Goal: Task Accomplishment & Management: Use online tool/utility

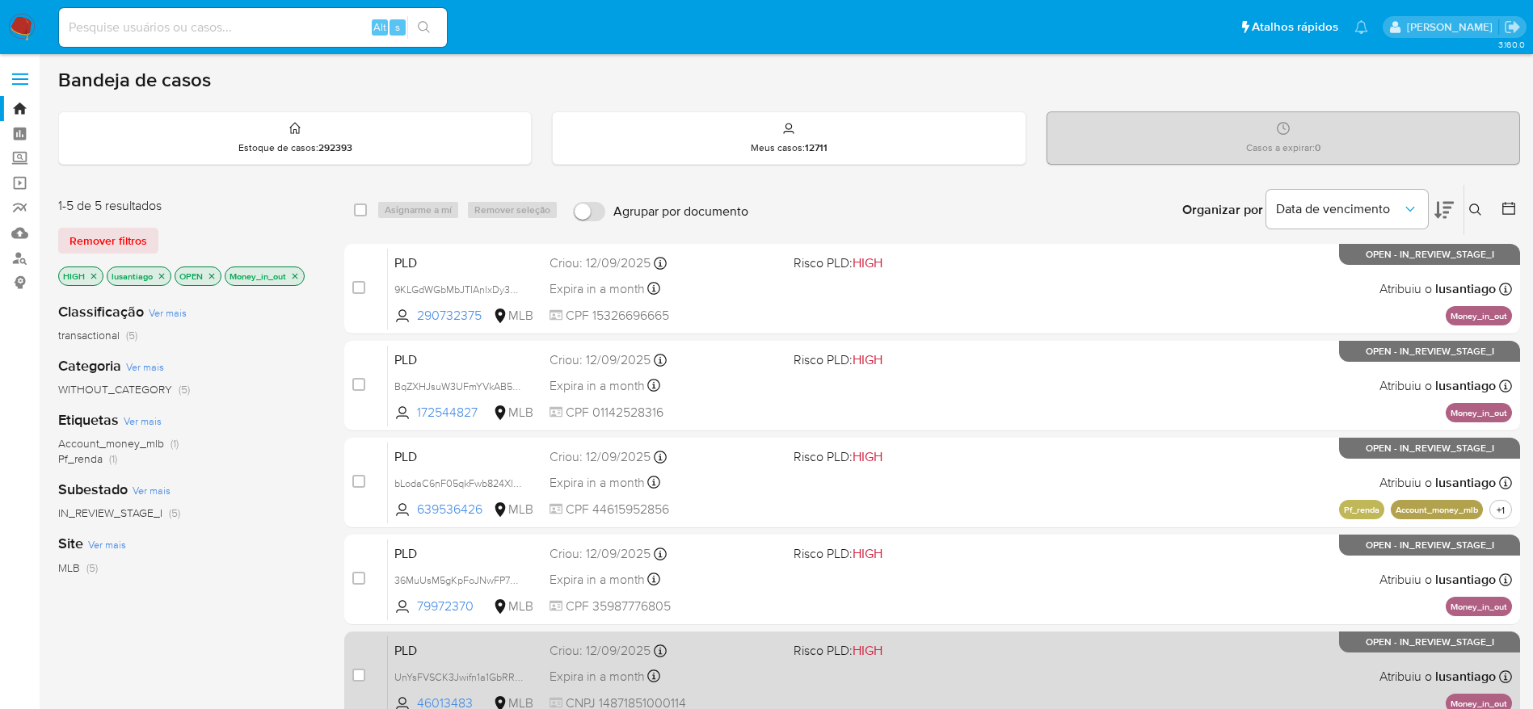
scroll to position [121, 0]
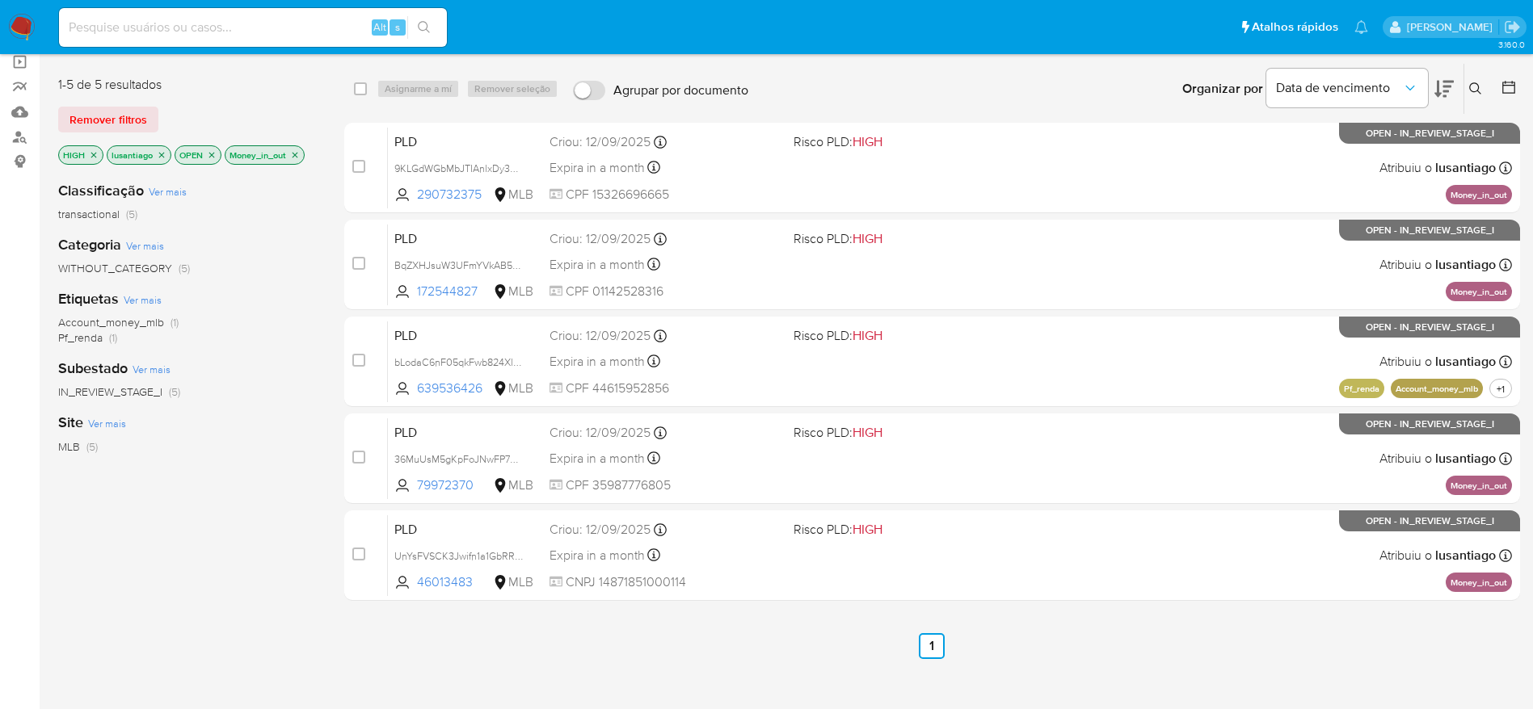
click at [1065, 667] on div "select-all-cases-checkbox Asignarme a mí Remover seleção Agrupar por documento …" at bounding box center [932, 429] width 1176 height 732
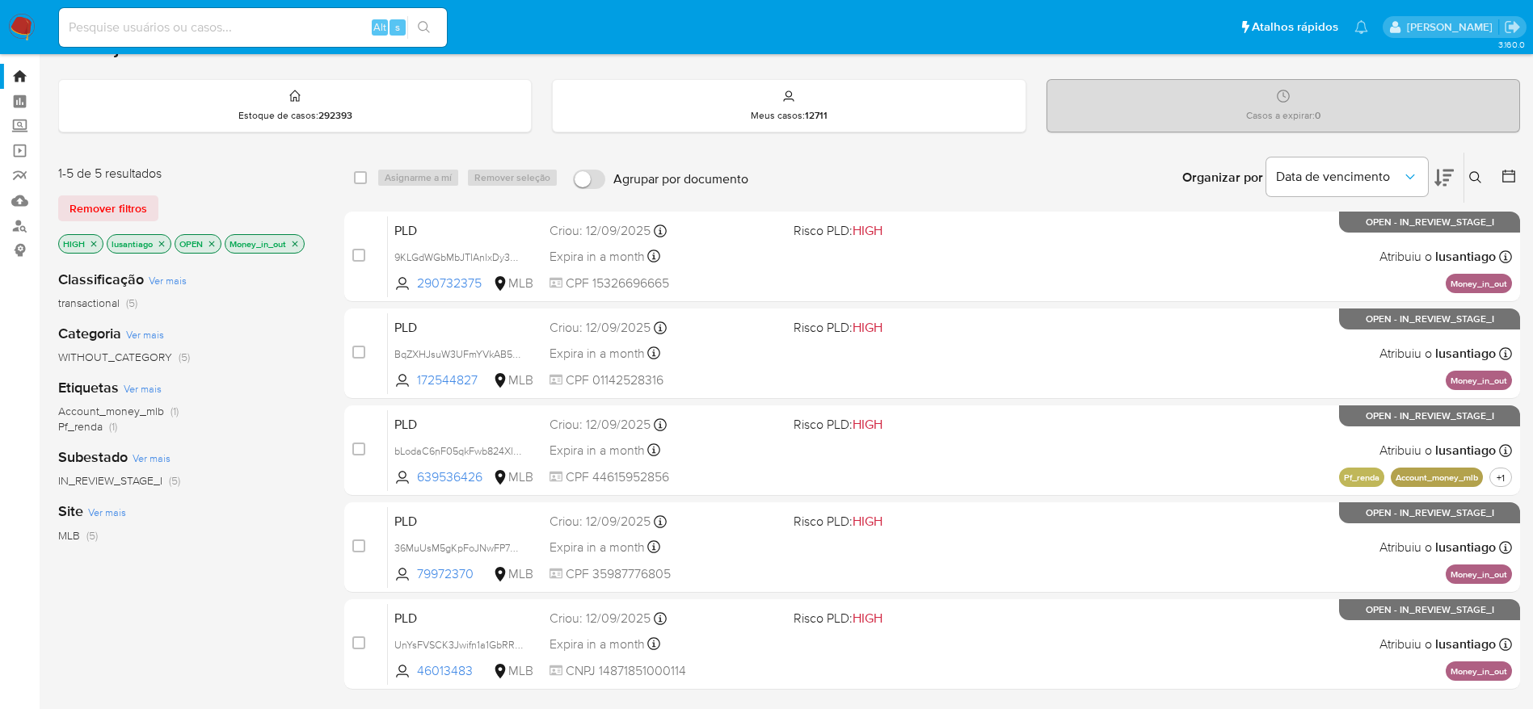
scroll to position [0, 0]
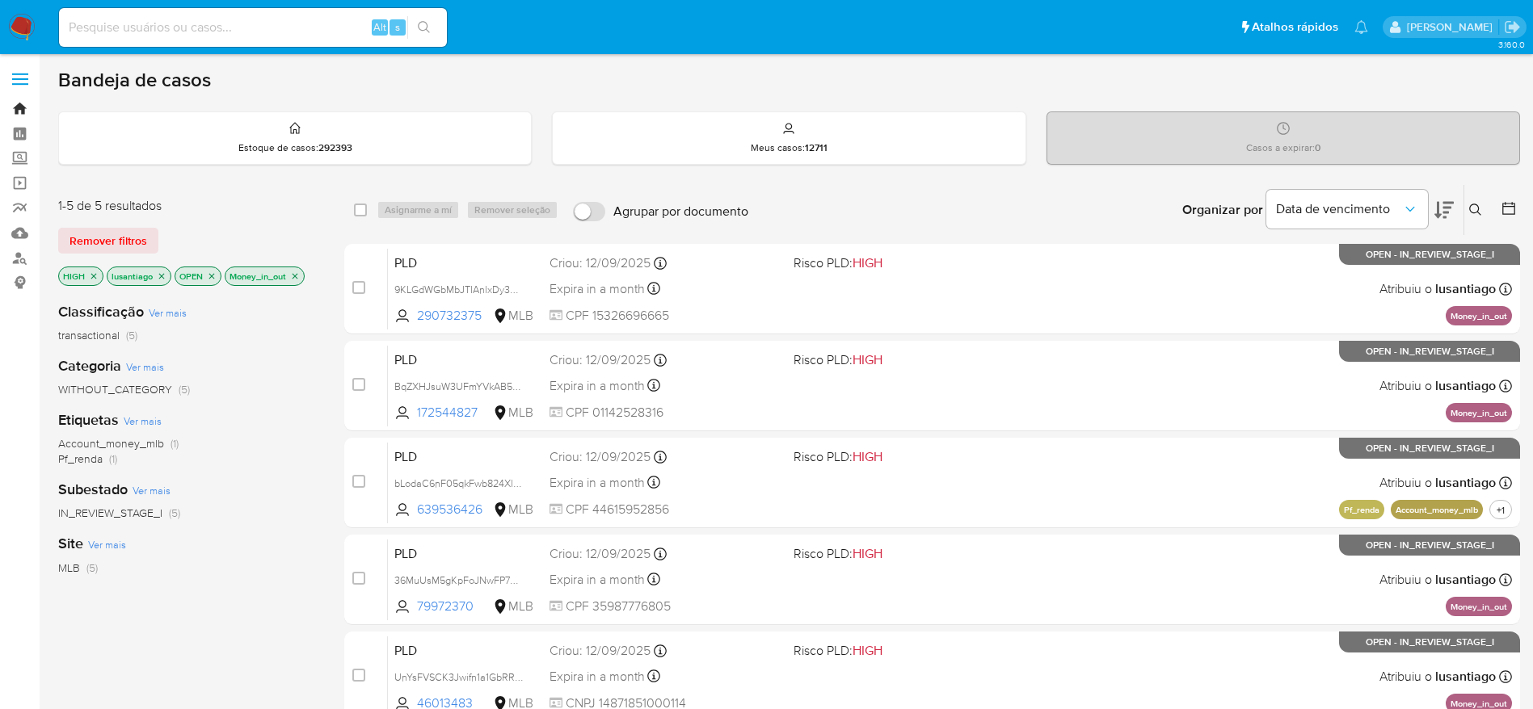
click at [18, 110] on link "Bandeja" at bounding box center [96, 108] width 192 height 25
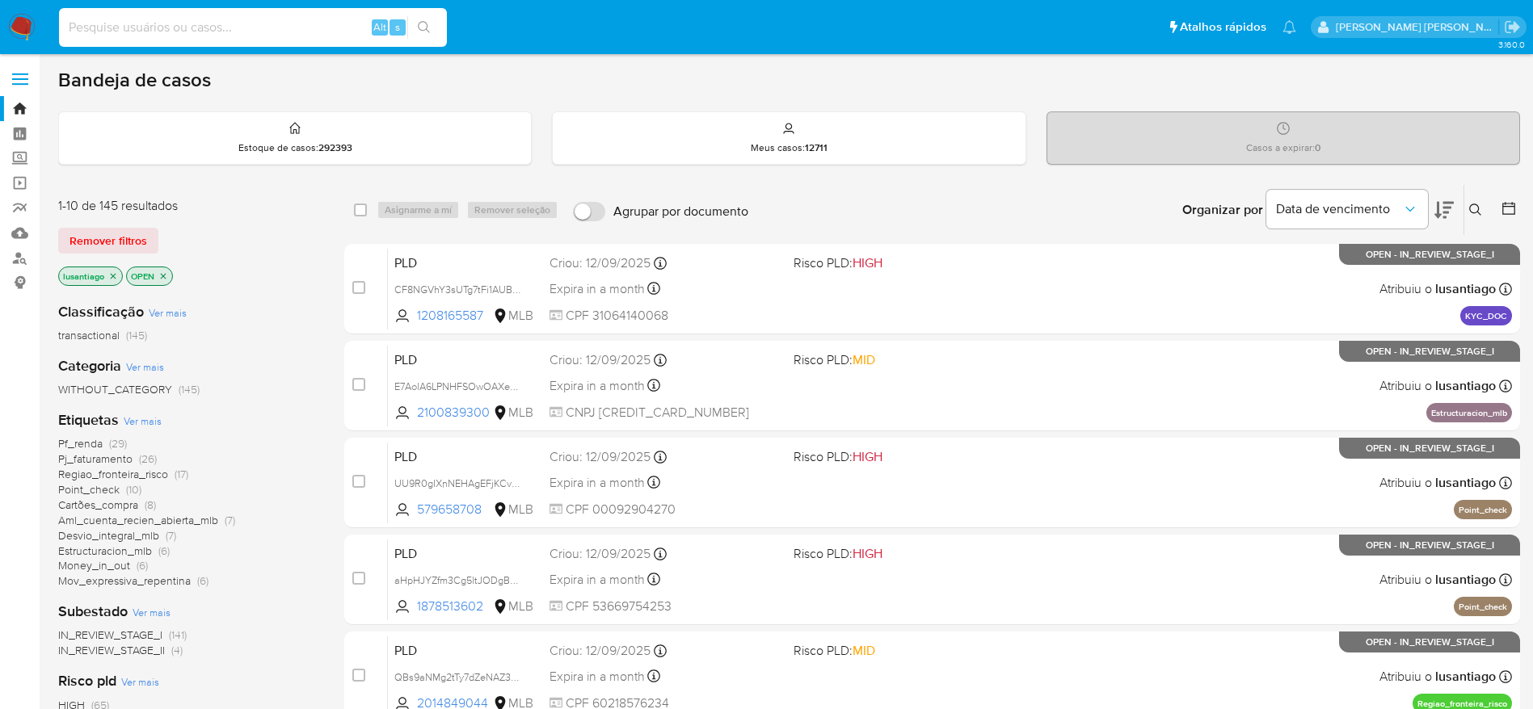
click at [188, 34] on input at bounding box center [253, 27] width 388 height 21
paste input "172544827"
type input "172544827"
click at [426, 19] on button "search-icon" at bounding box center [423, 27] width 33 height 23
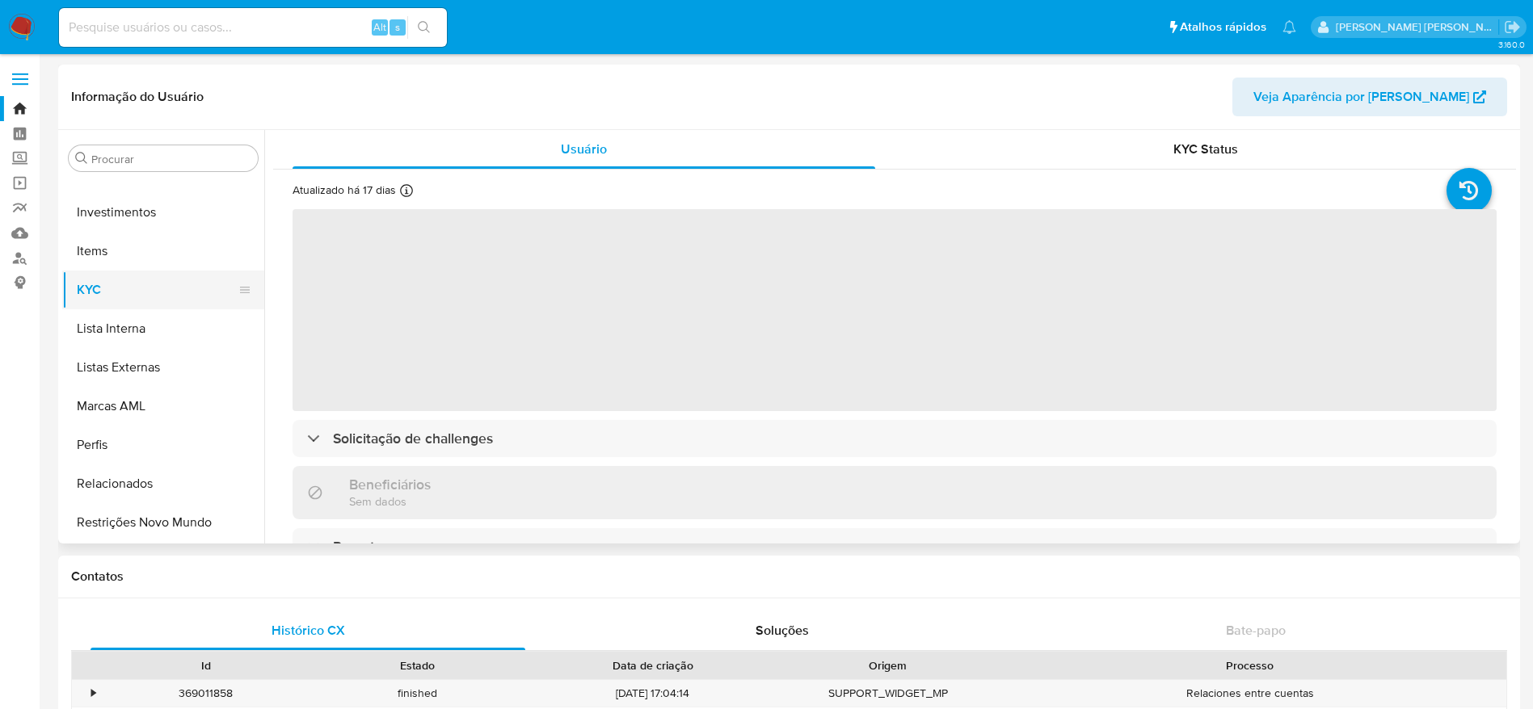
select select "10"
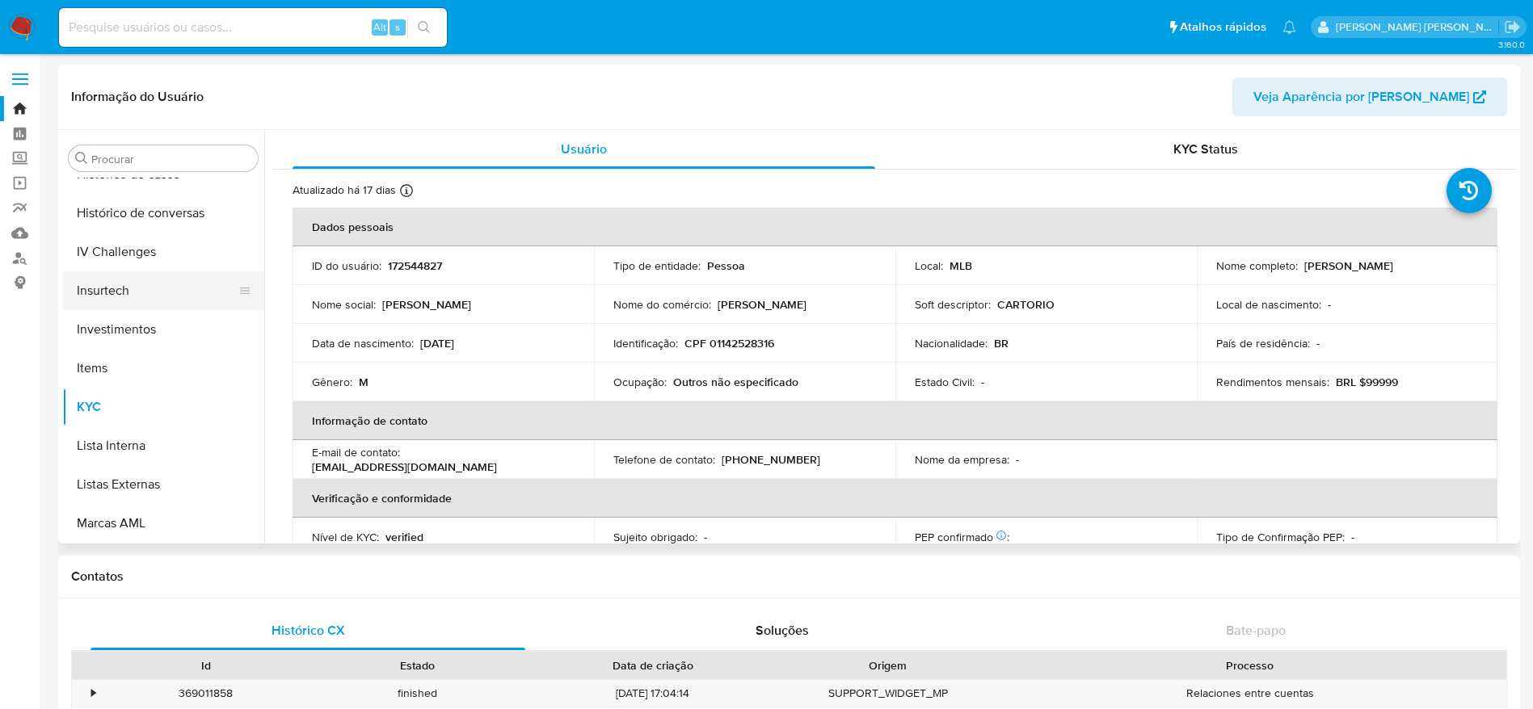
scroll to position [518, 0]
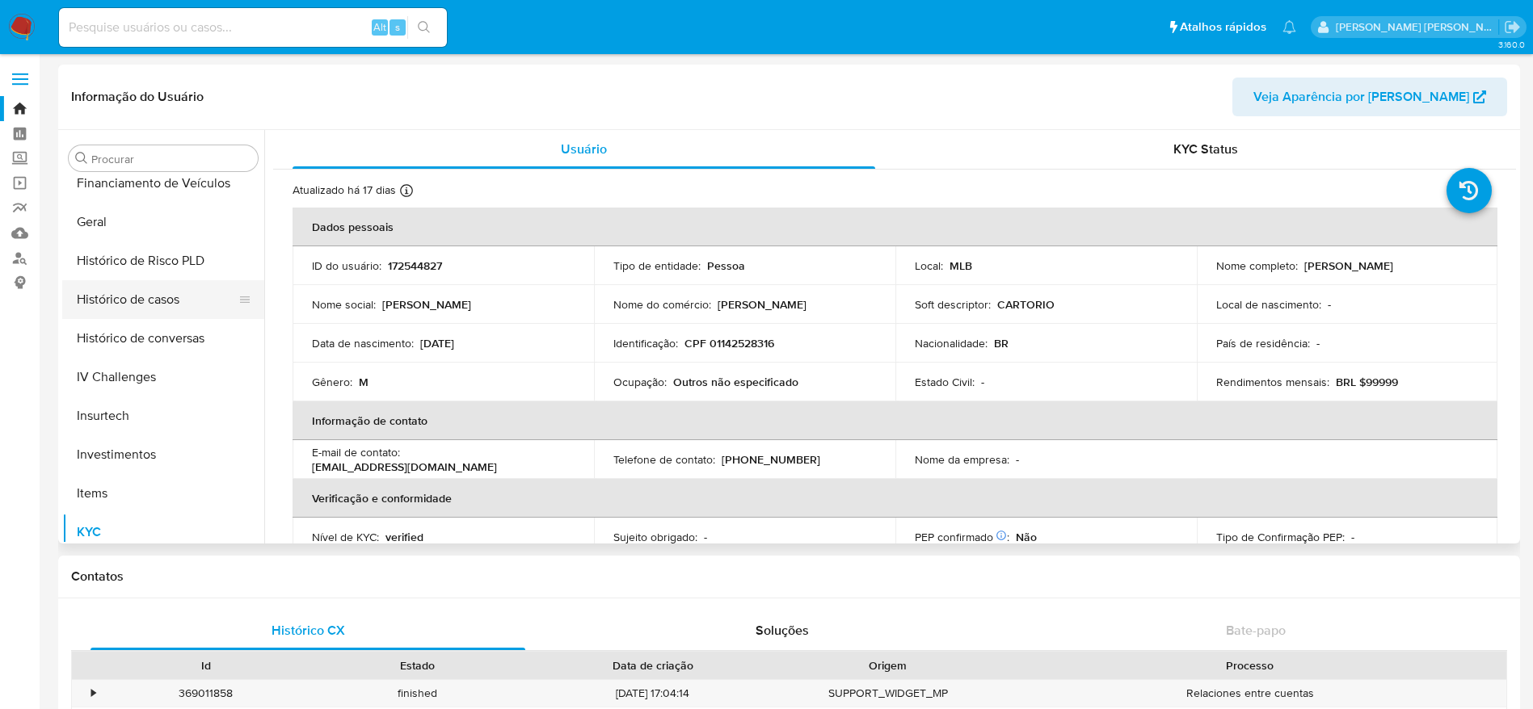
click at [130, 290] on button "Histórico de casos" at bounding box center [156, 299] width 189 height 39
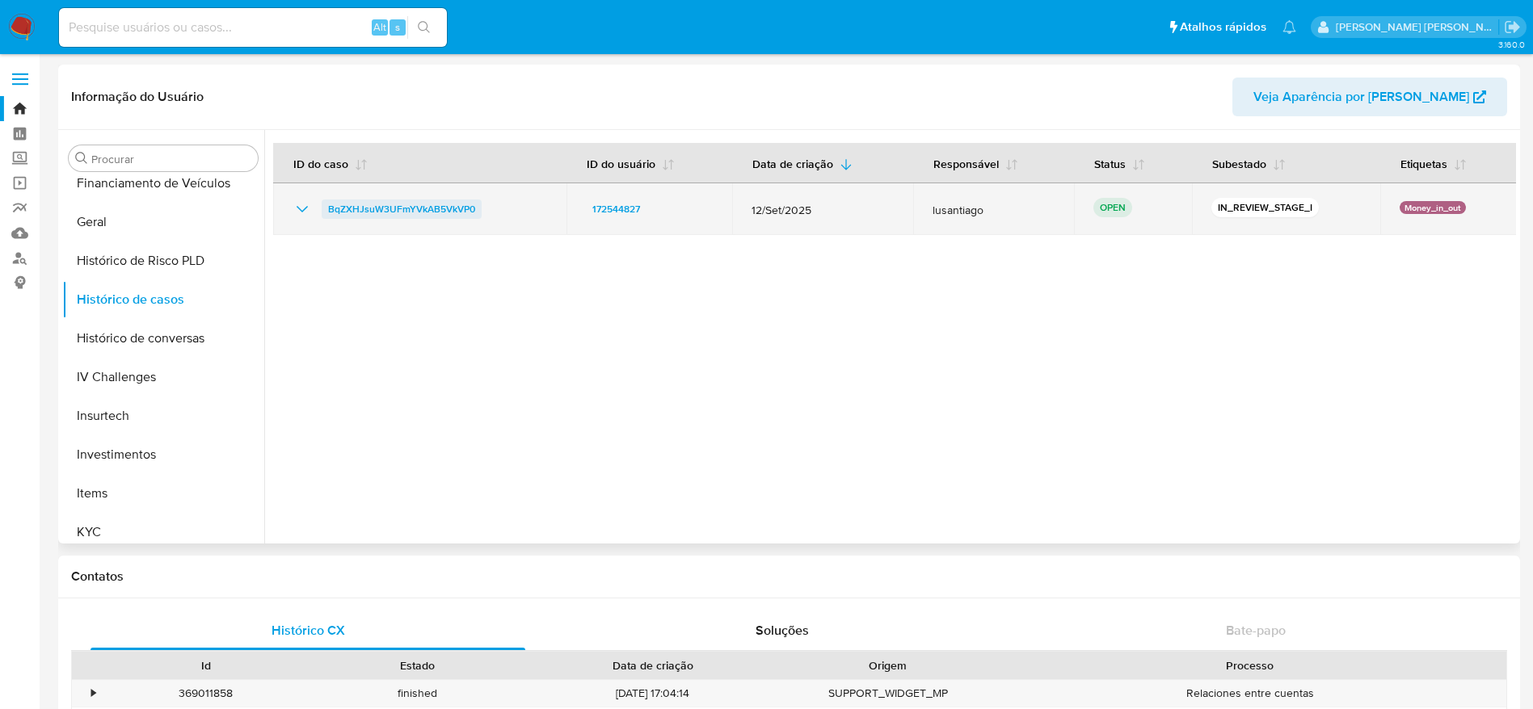
click at [381, 207] on span "BqZXHJsuW3UFmYVkAB5VkVP0" at bounding box center [401, 209] width 147 height 19
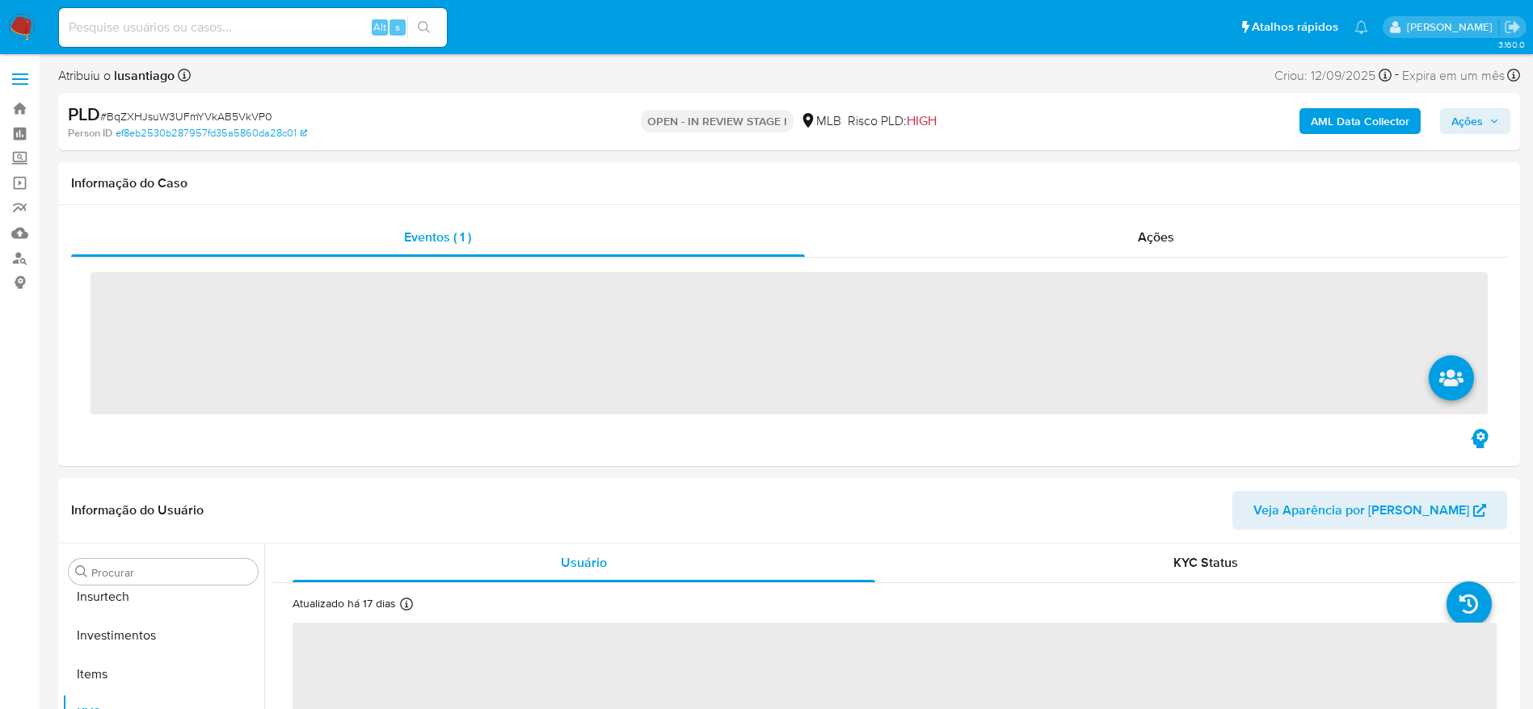
scroll to position [760, 0]
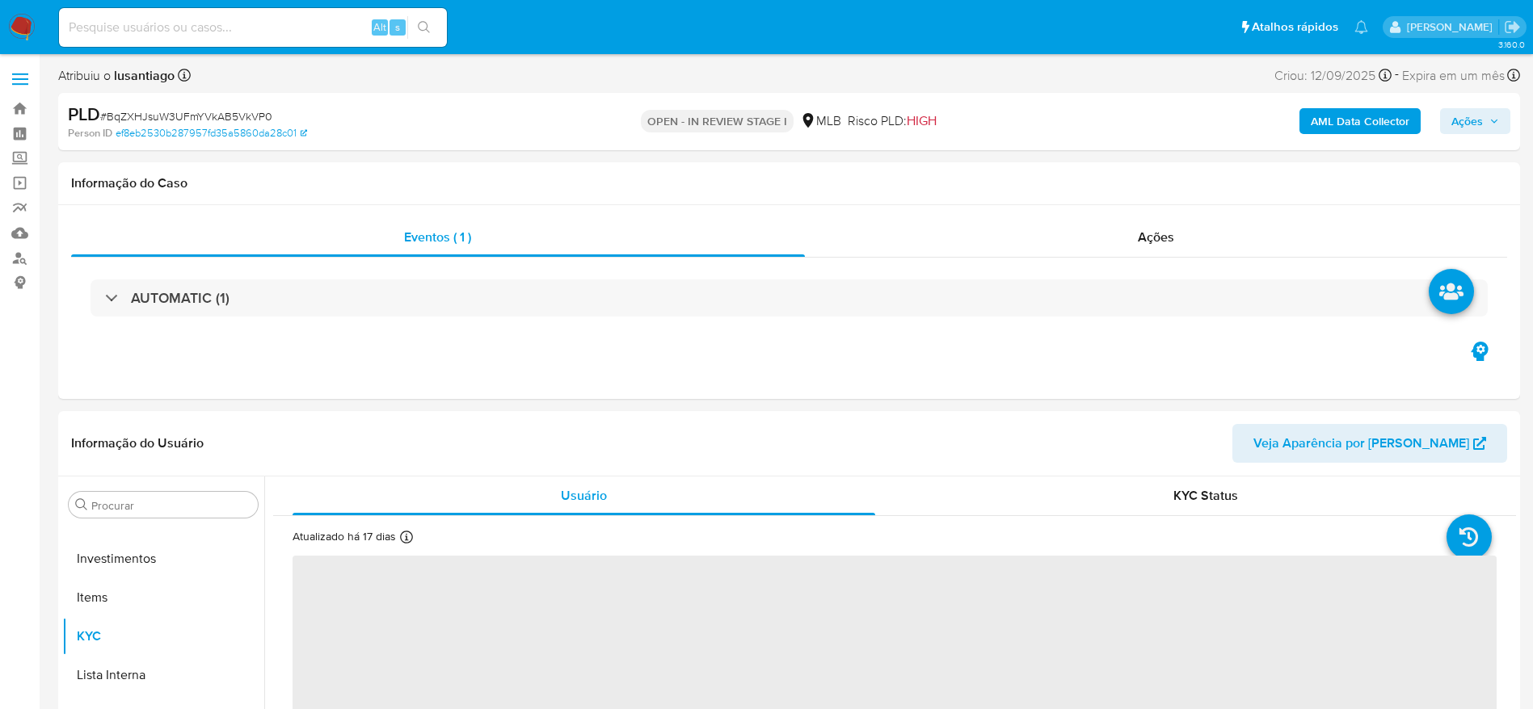
select select "10"
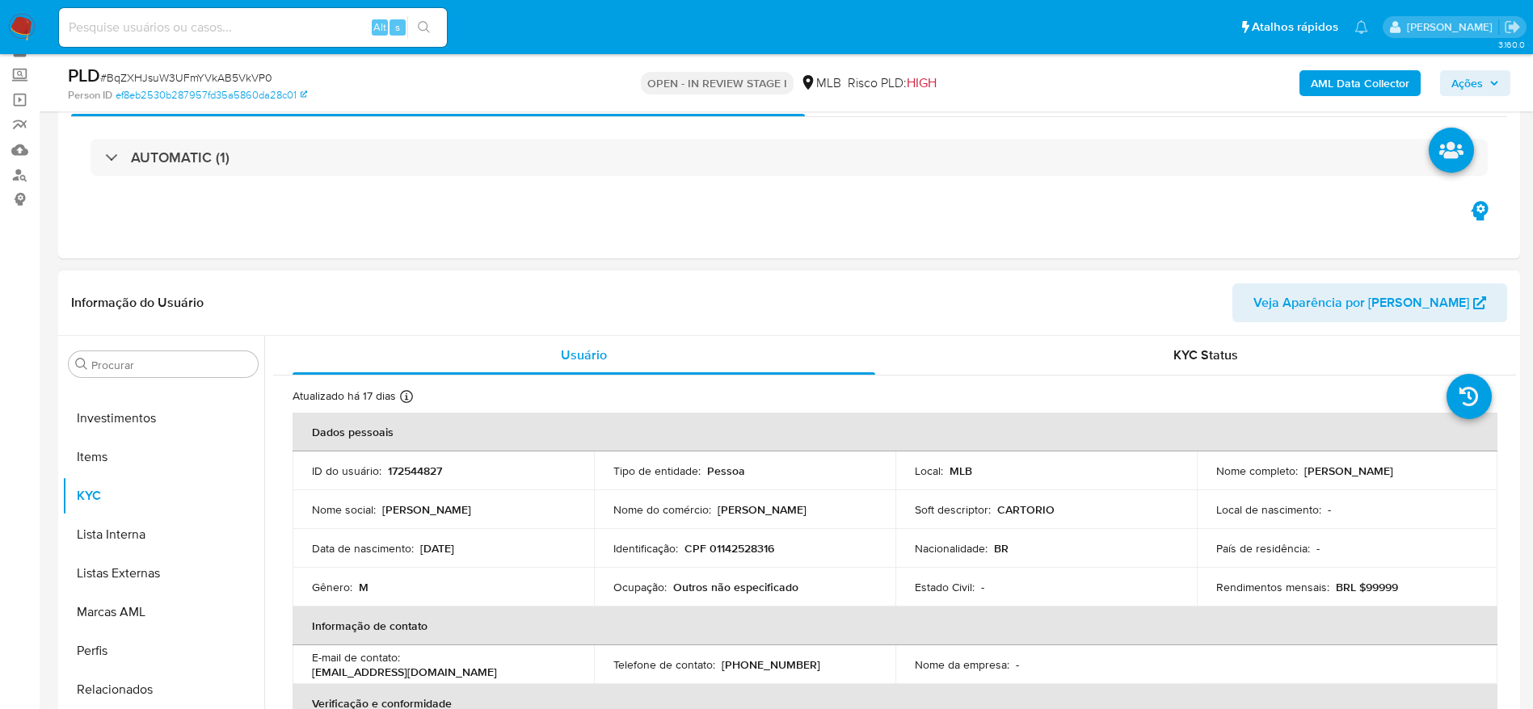
scroll to position [121, 0]
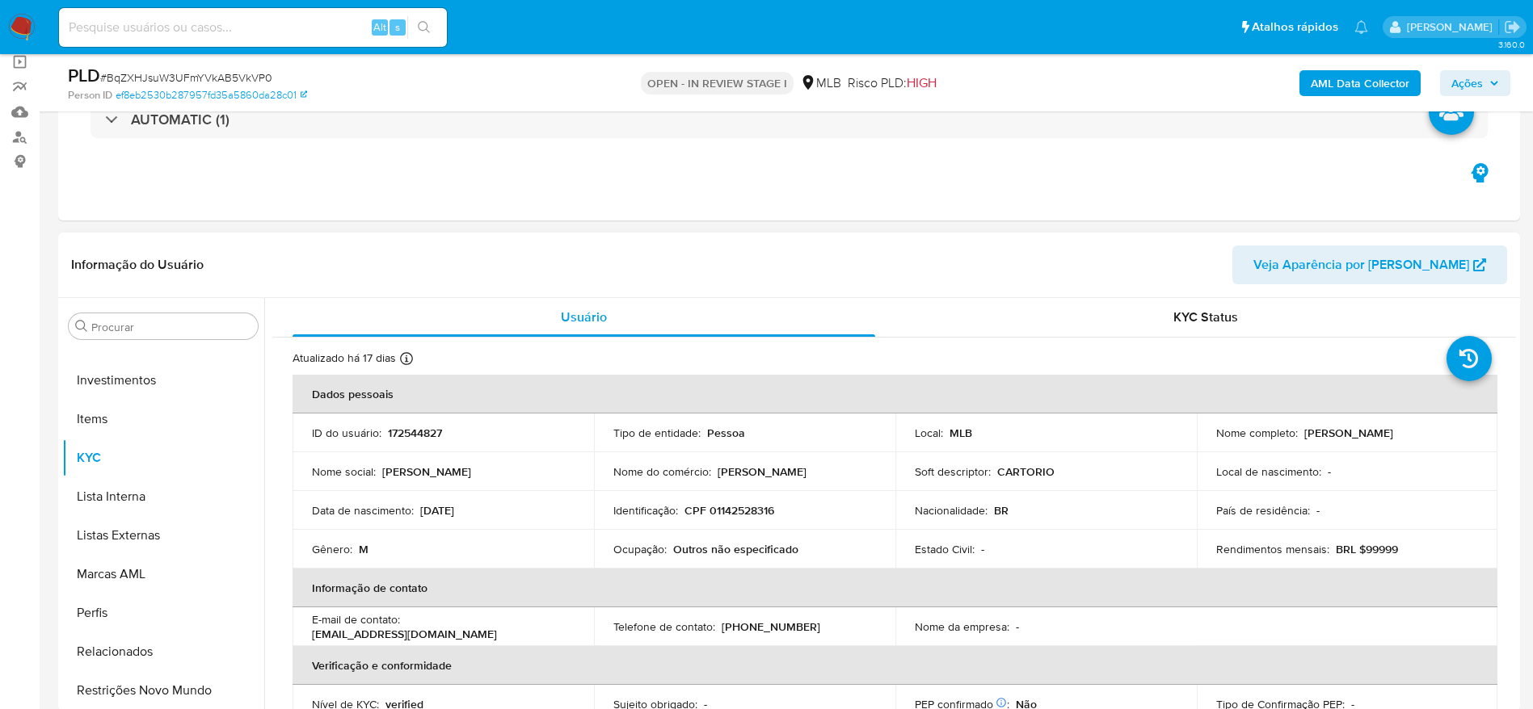
click at [739, 507] on p "CPF 01142528316" at bounding box center [729, 510] width 90 height 15
copy p "01142528316"
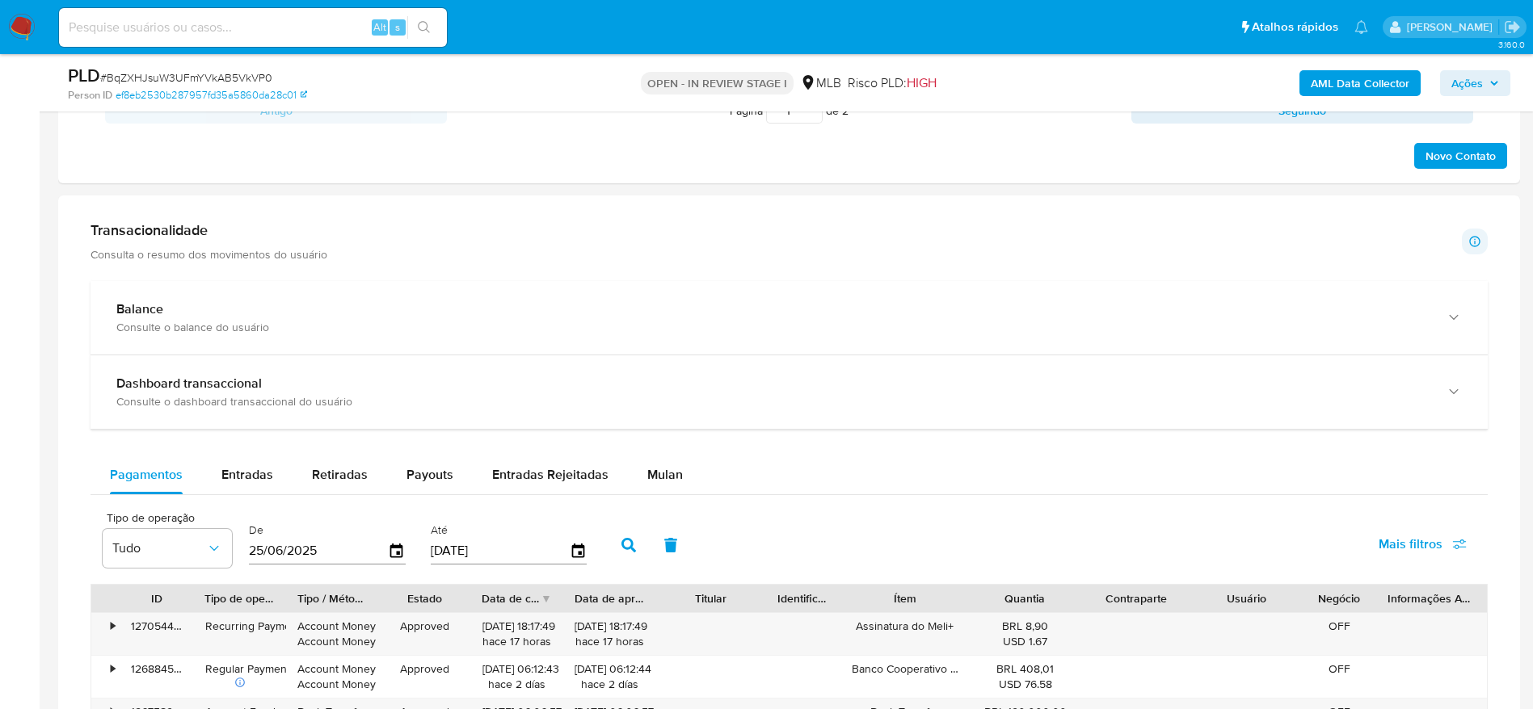
scroll to position [364, 0]
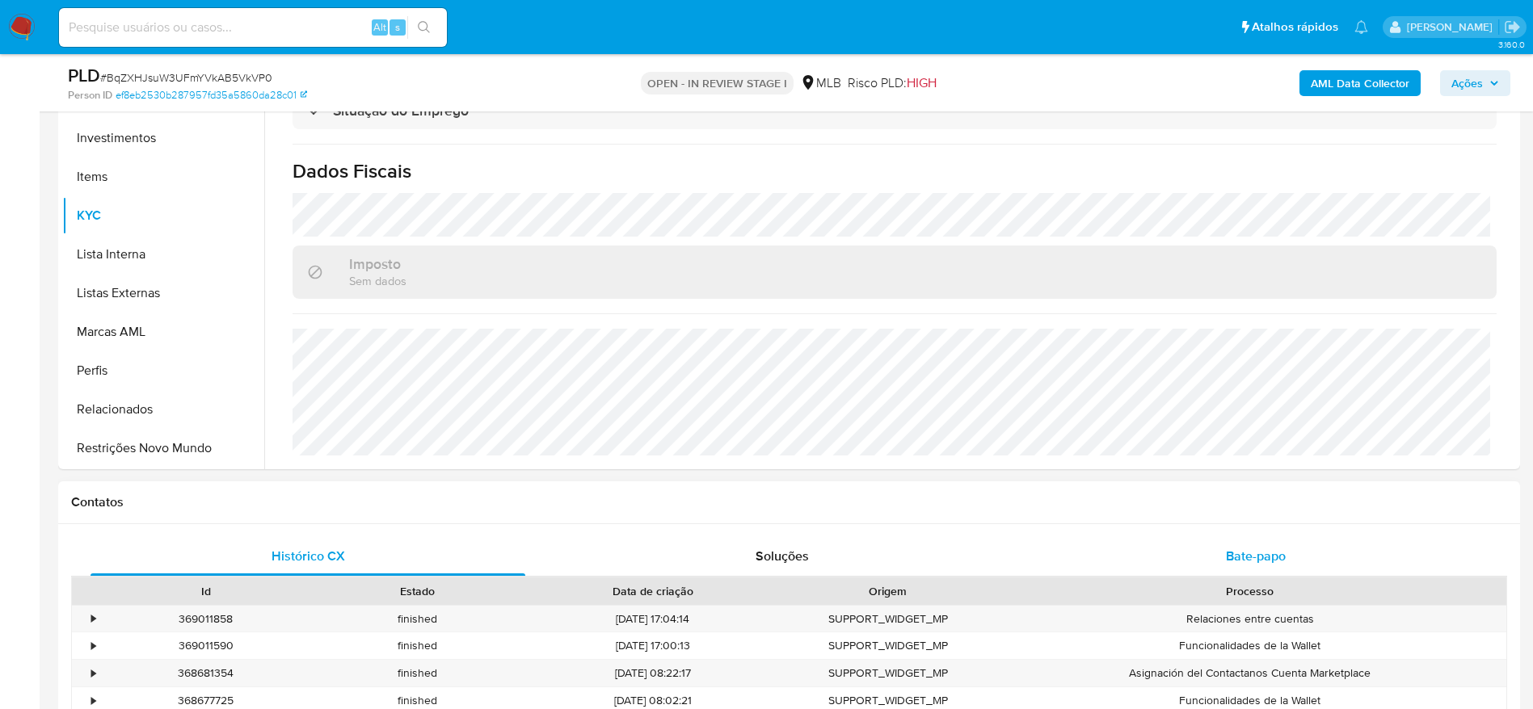
drag, startPoint x: 1262, startPoint y: 539, endPoint x: 1264, endPoint y: 553, distance: 13.8
click at [1264, 547] on div "Bate-papo" at bounding box center [1255, 556] width 435 height 39
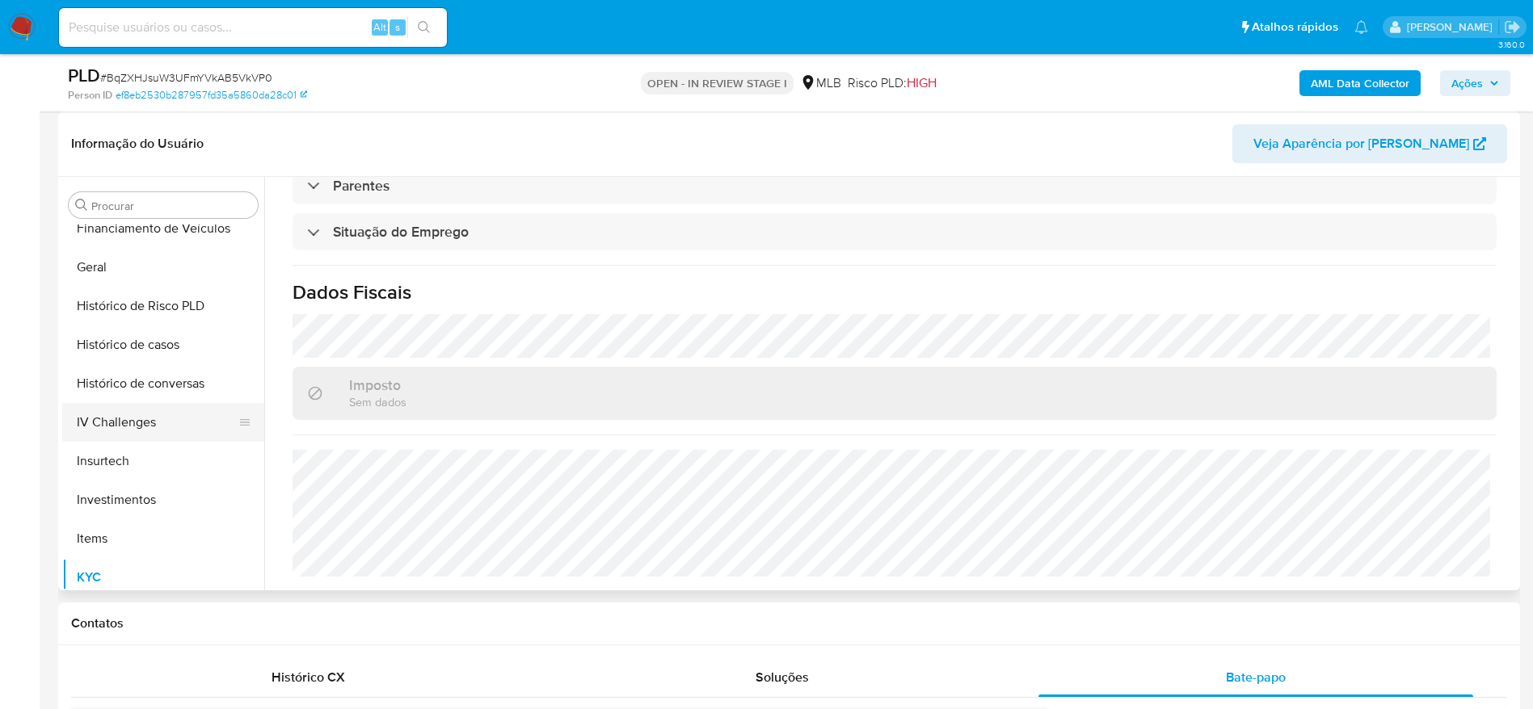
scroll to position [518, 0]
click at [99, 276] on button "Geral" at bounding box center [156, 269] width 189 height 39
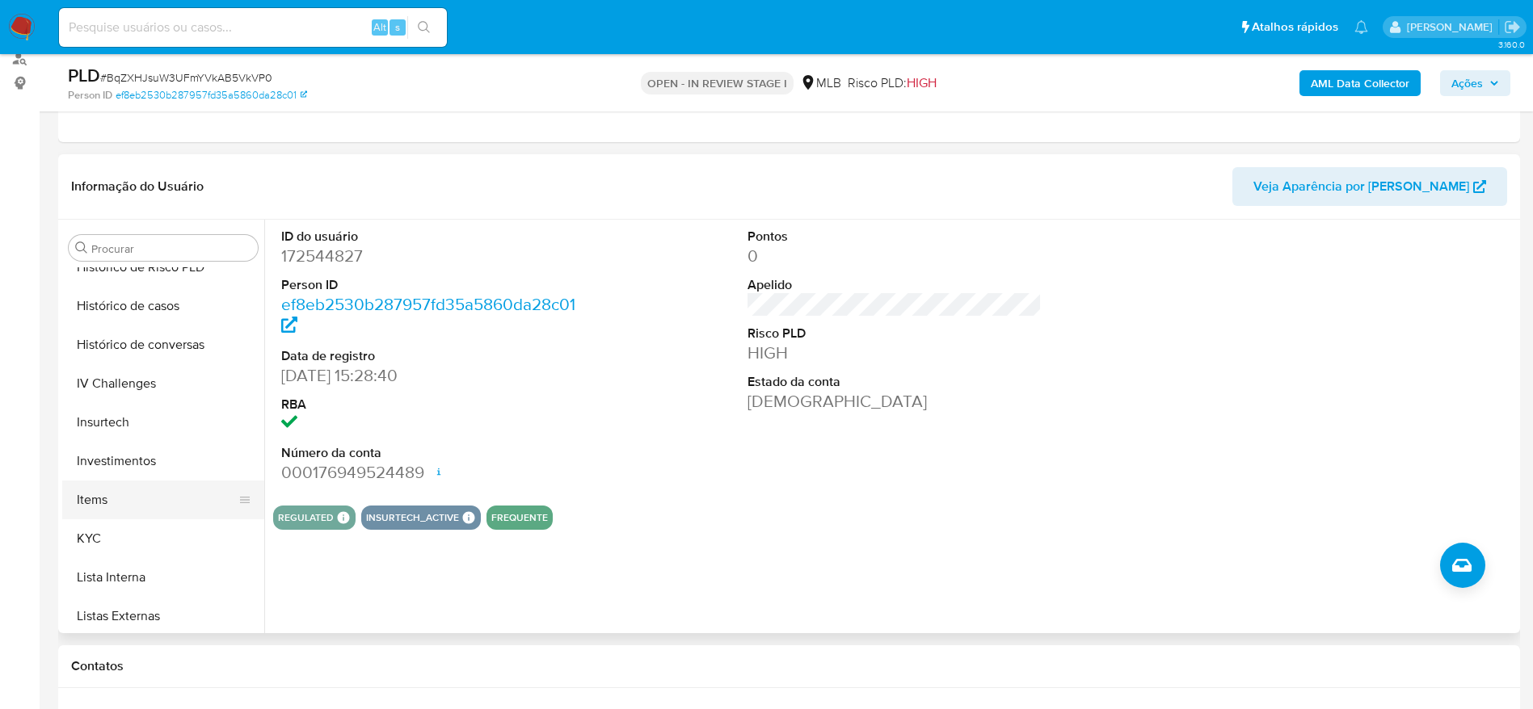
scroll to position [639, 0]
click at [84, 513] on button "KYC" at bounding box center [156, 501] width 189 height 39
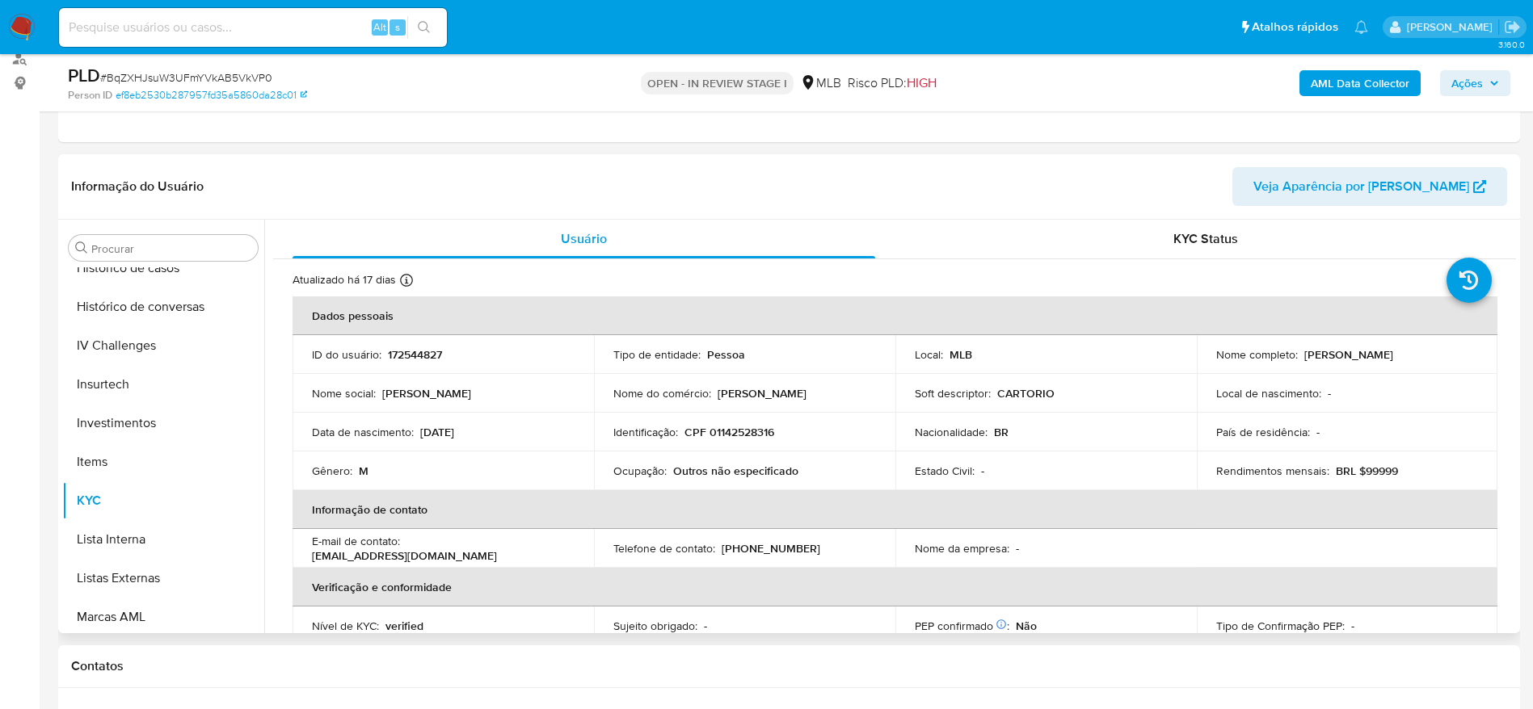
drag, startPoint x: 1508, startPoint y: 268, endPoint x: 1514, endPoint y: 293, distance: 25.7
click at [1514, 293] on div "Usuário KYC Status Atualizado há 17 dias Criado: 01/05/2021 07:01:02 Atualizado…" at bounding box center [889, 427] width 1251 height 414
click at [1048, 195] on header "Informação do Usuário Veja Aparência por Pessoa" at bounding box center [789, 186] width 1436 height 39
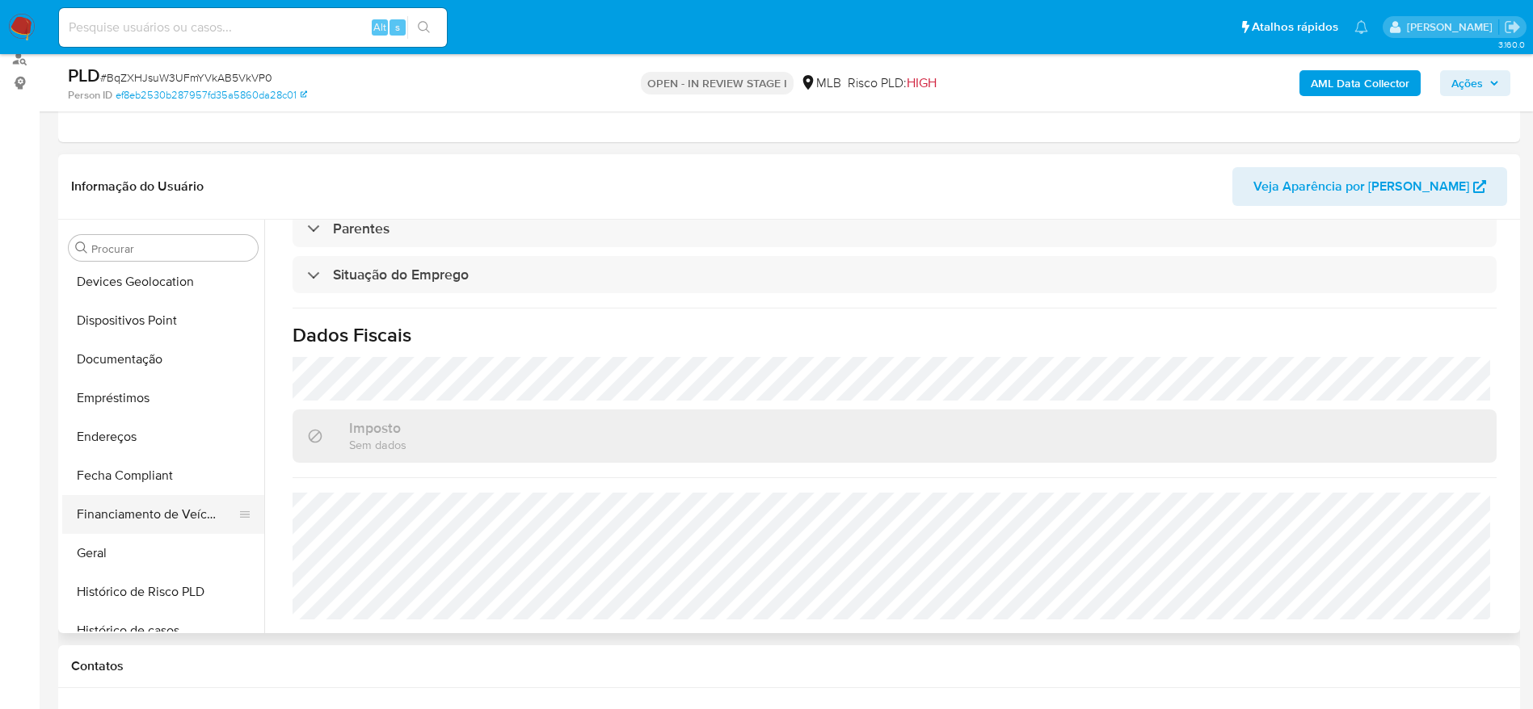
scroll to position [276, 0]
click at [151, 443] on button "Endereços" at bounding box center [156, 438] width 189 height 39
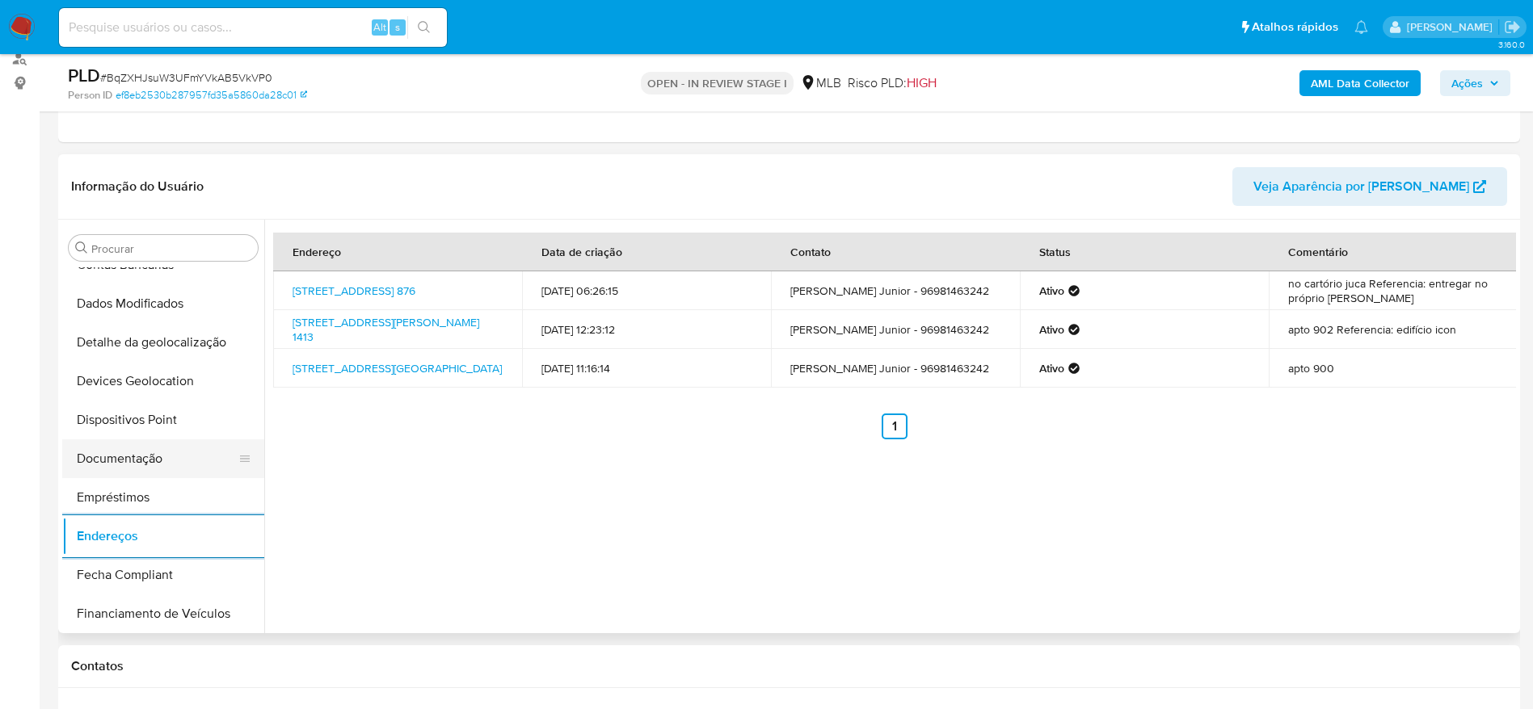
scroll to position [154, 0]
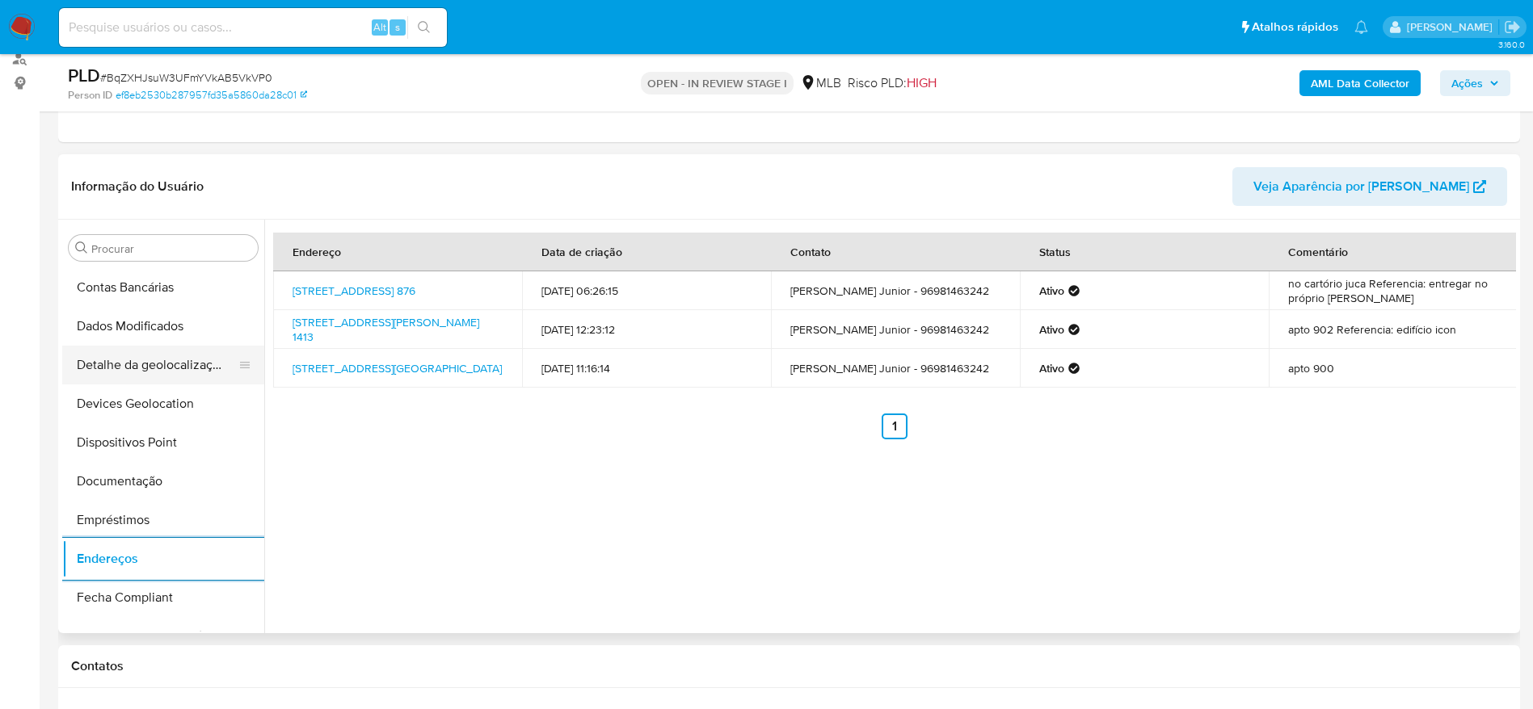
click at [161, 366] on button "Detalhe da geolocalização" at bounding box center [156, 365] width 189 height 39
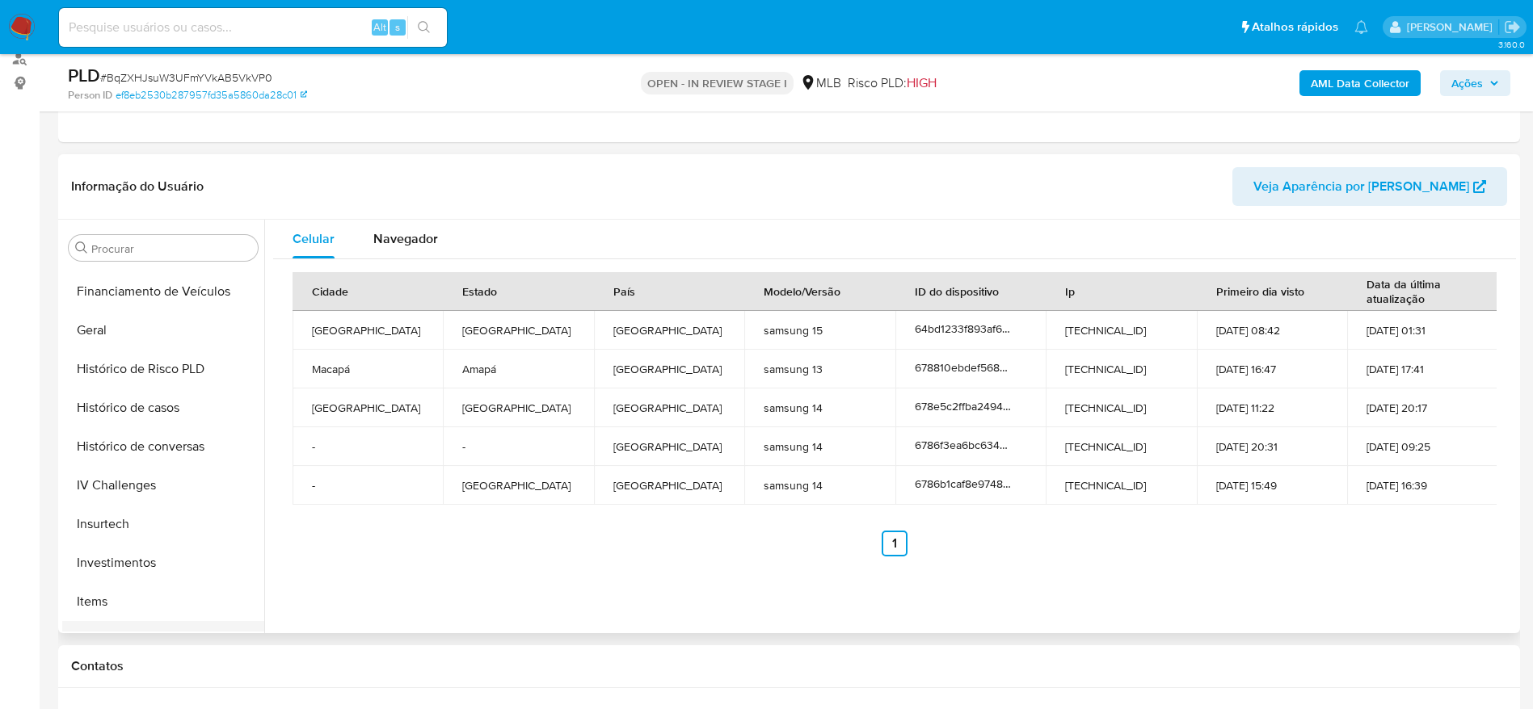
scroll to position [760, 0]
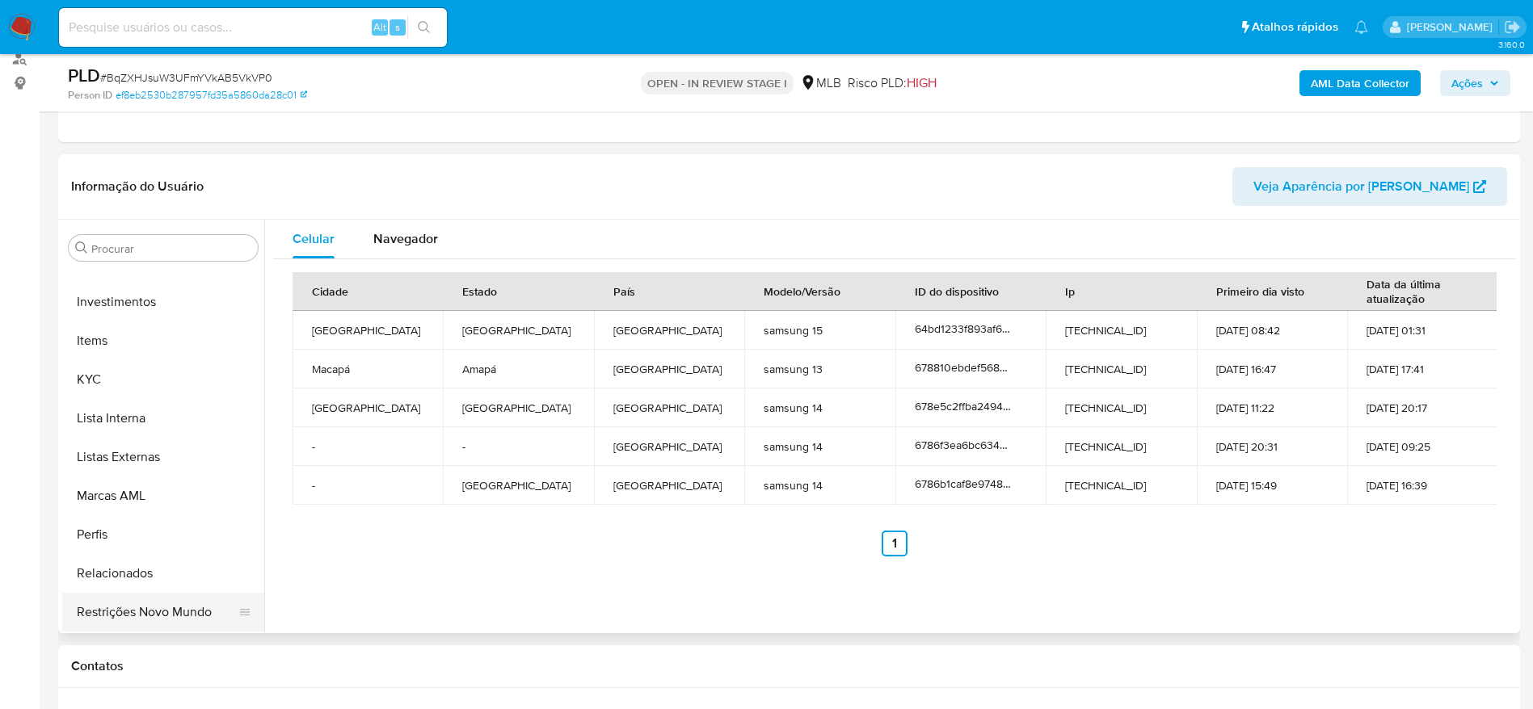
click at [133, 621] on button "Restrições Novo Mundo" at bounding box center [156, 612] width 189 height 39
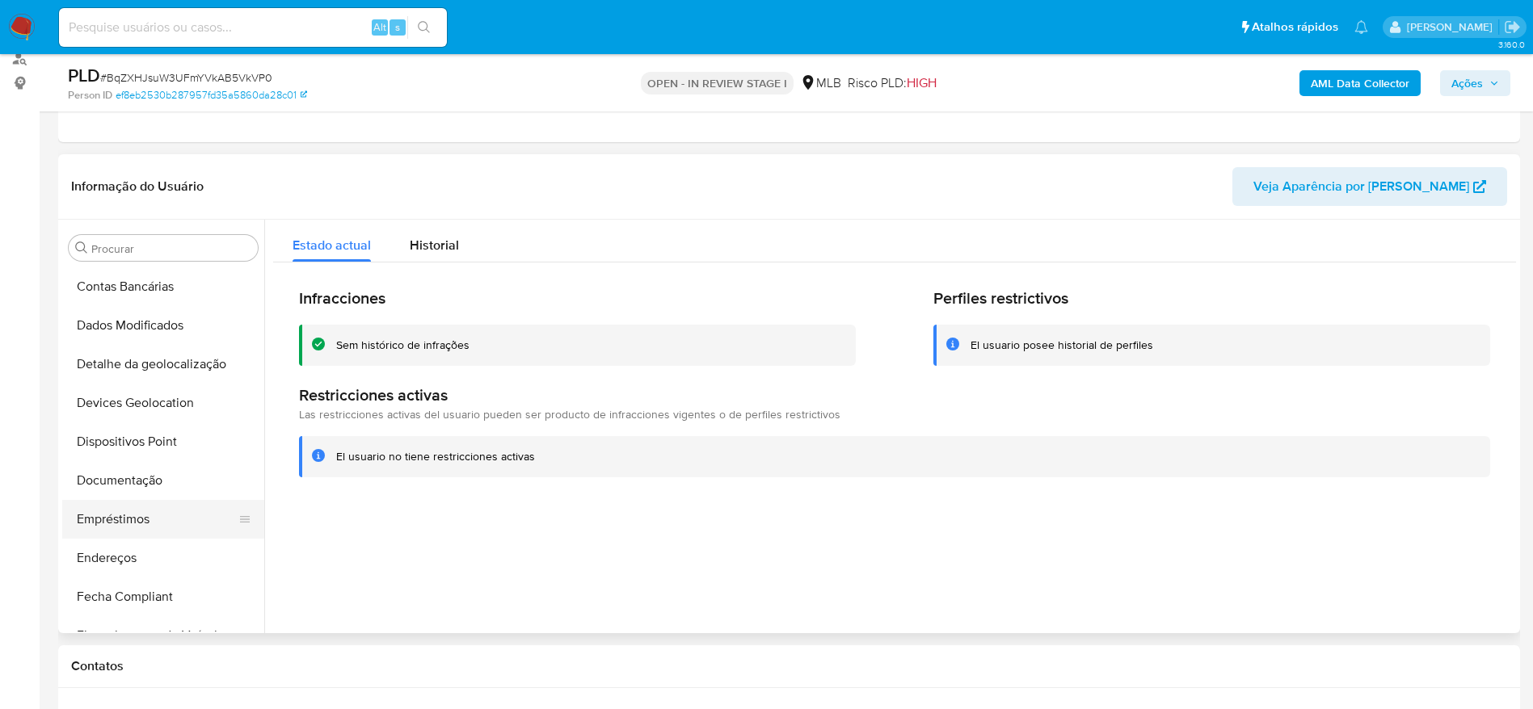
scroll to position [154, 0]
click at [122, 435] on button "Dispositivos Point" at bounding box center [156, 442] width 189 height 39
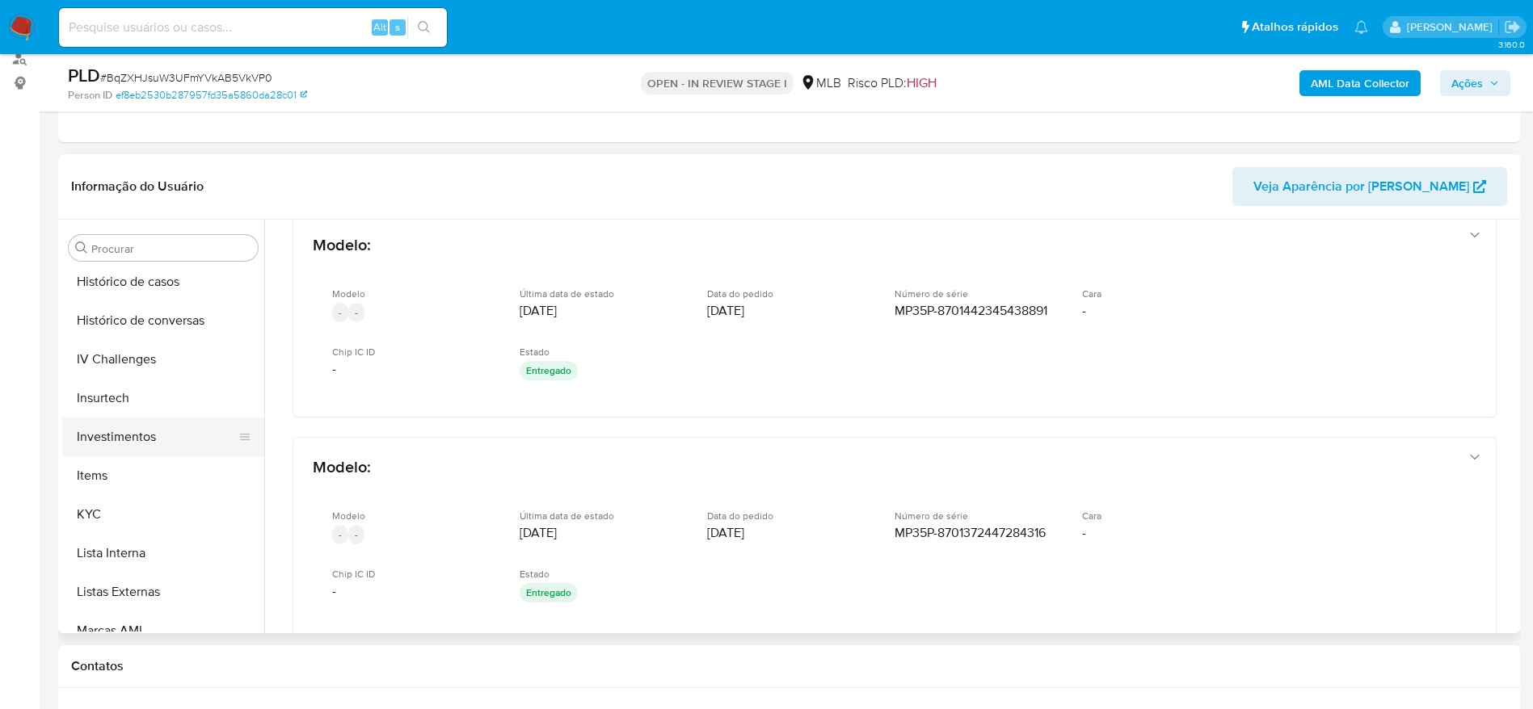
scroll to position [639, 0]
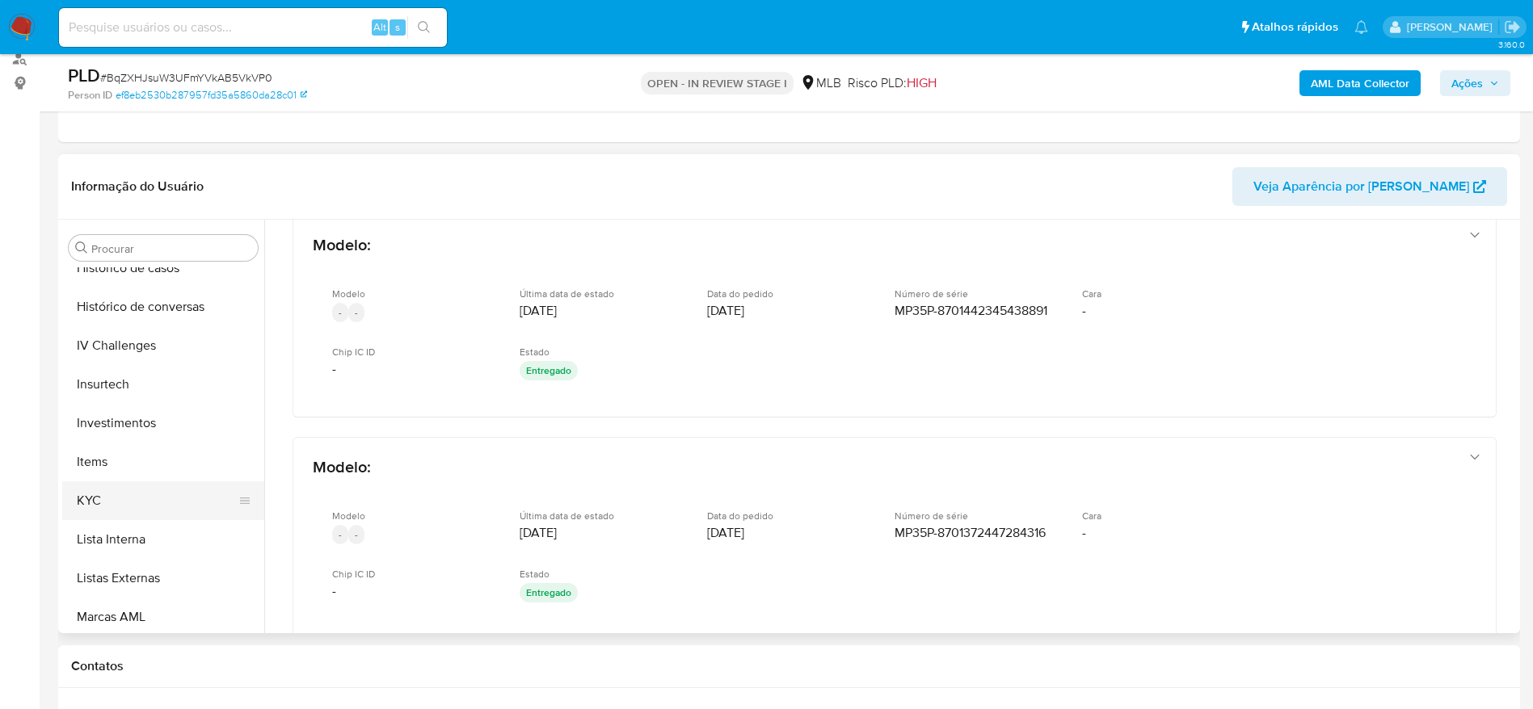
click at [124, 508] on button "KYC" at bounding box center [156, 501] width 189 height 39
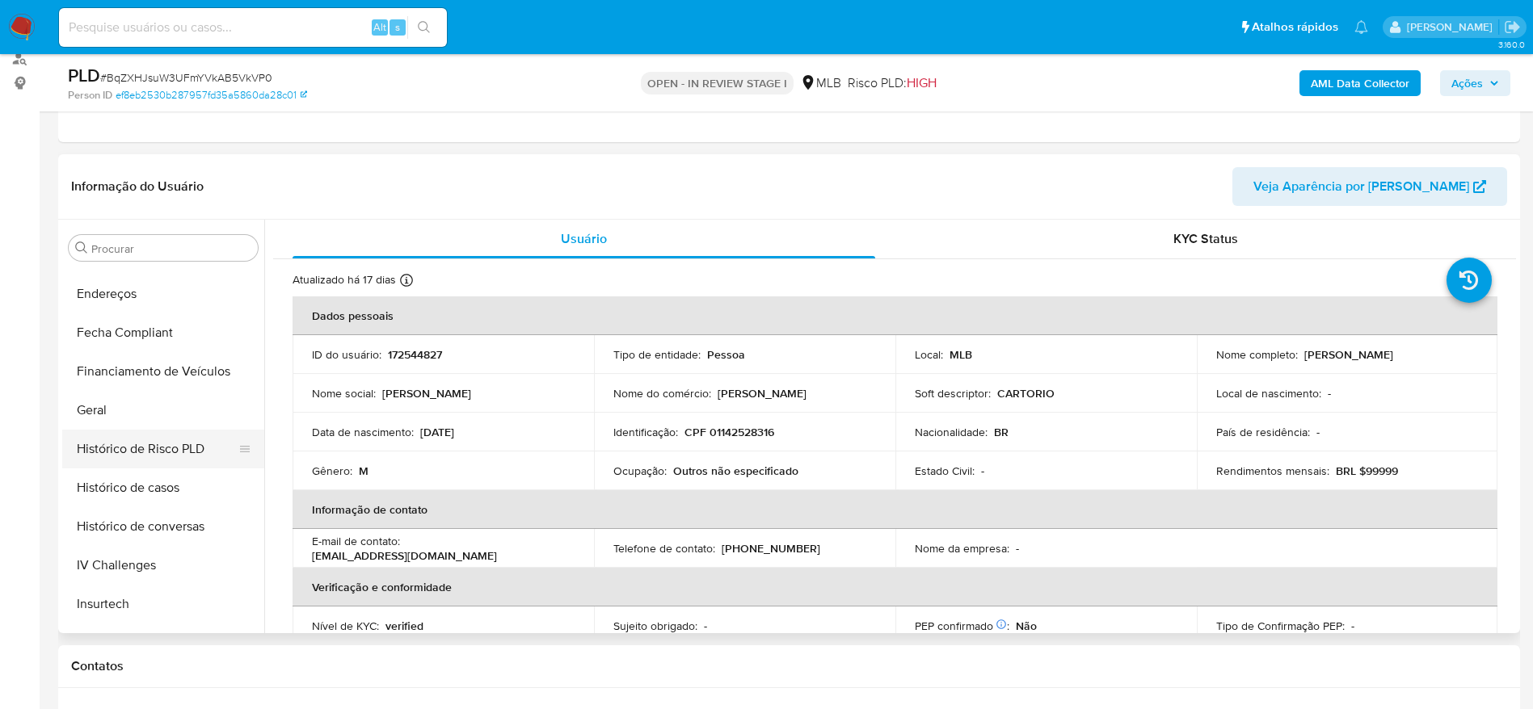
scroll to position [397, 0]
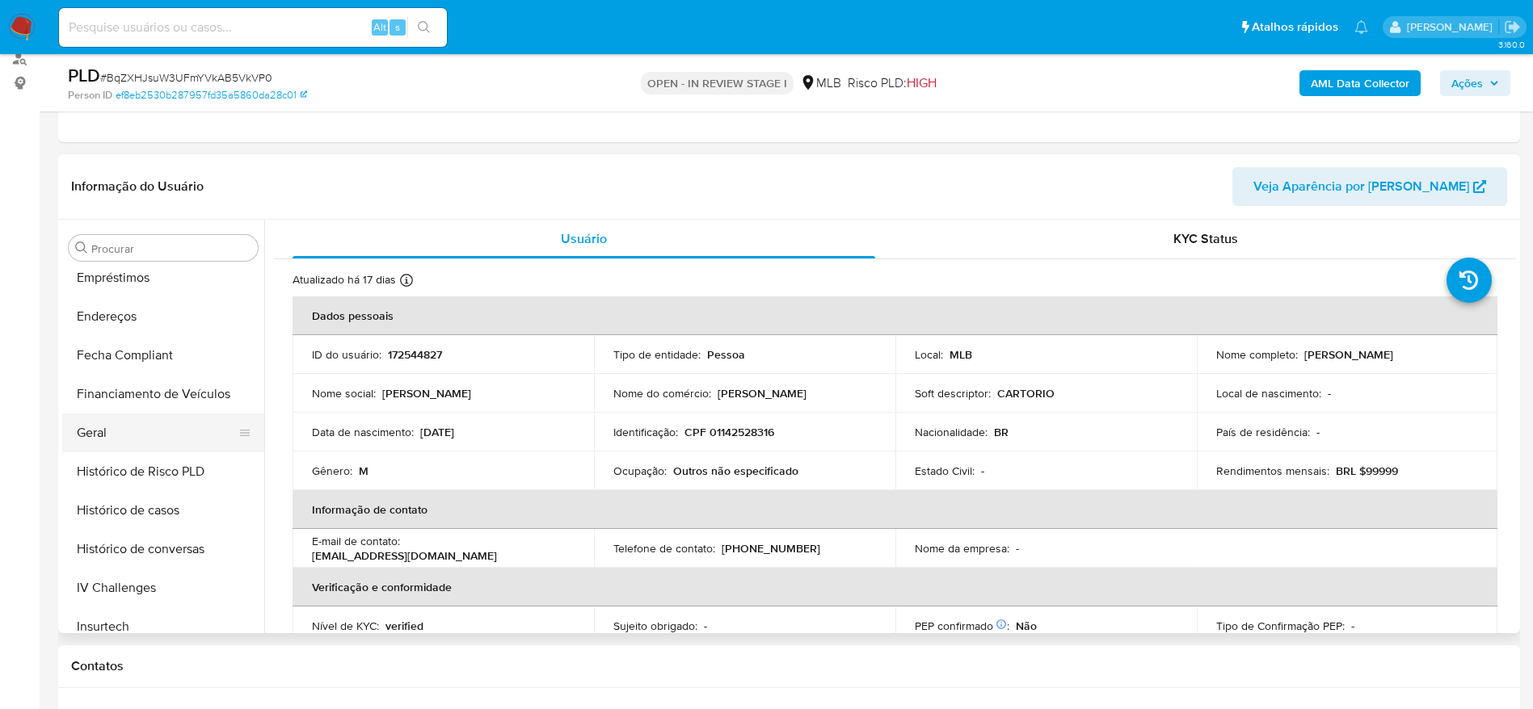
click at [113, 439] on button "Geral" at bounding box center [156, 433] width 189 height 39
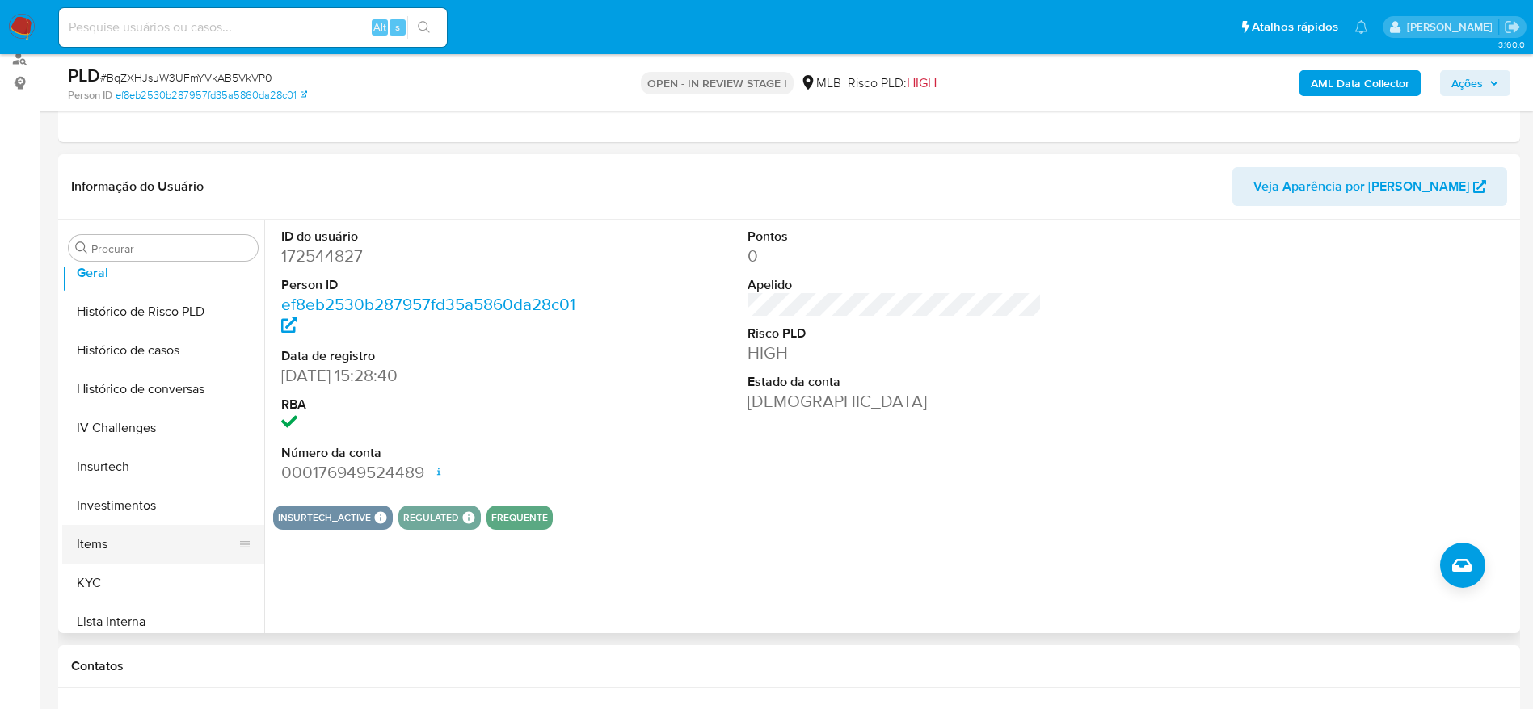
scroll to position [639, 0]
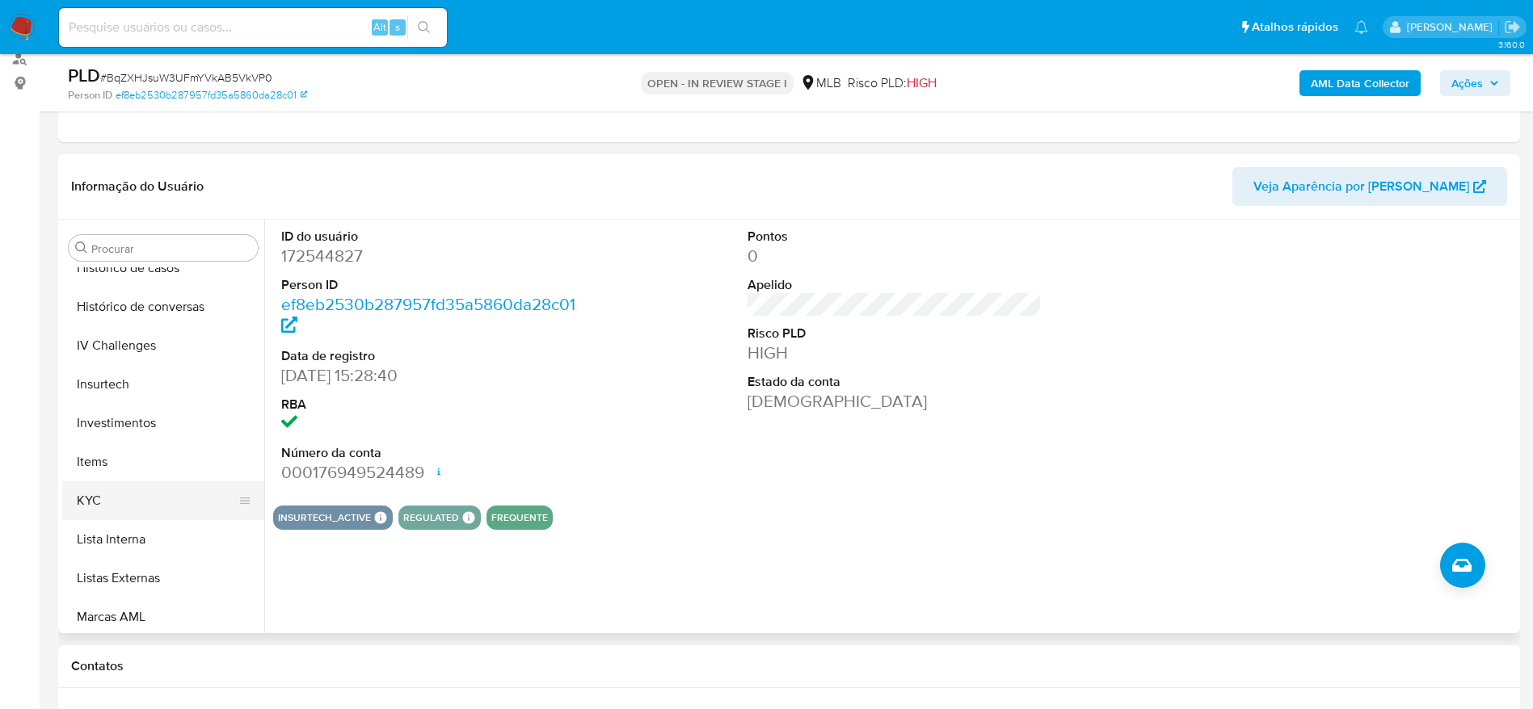
click at [95, 503] on button "KYC" at bounding box center [156, 501] width 189 height 39
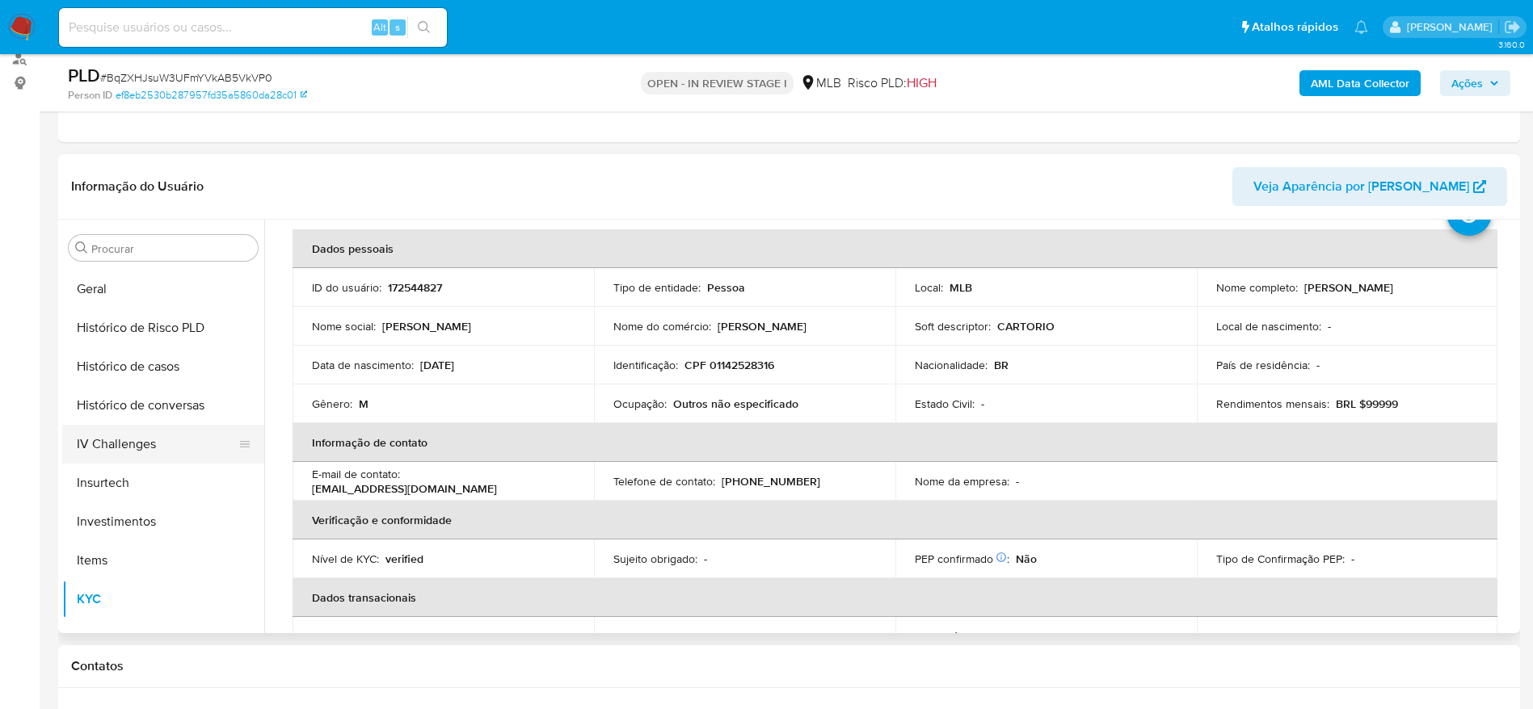
scroll to position [518, 0]
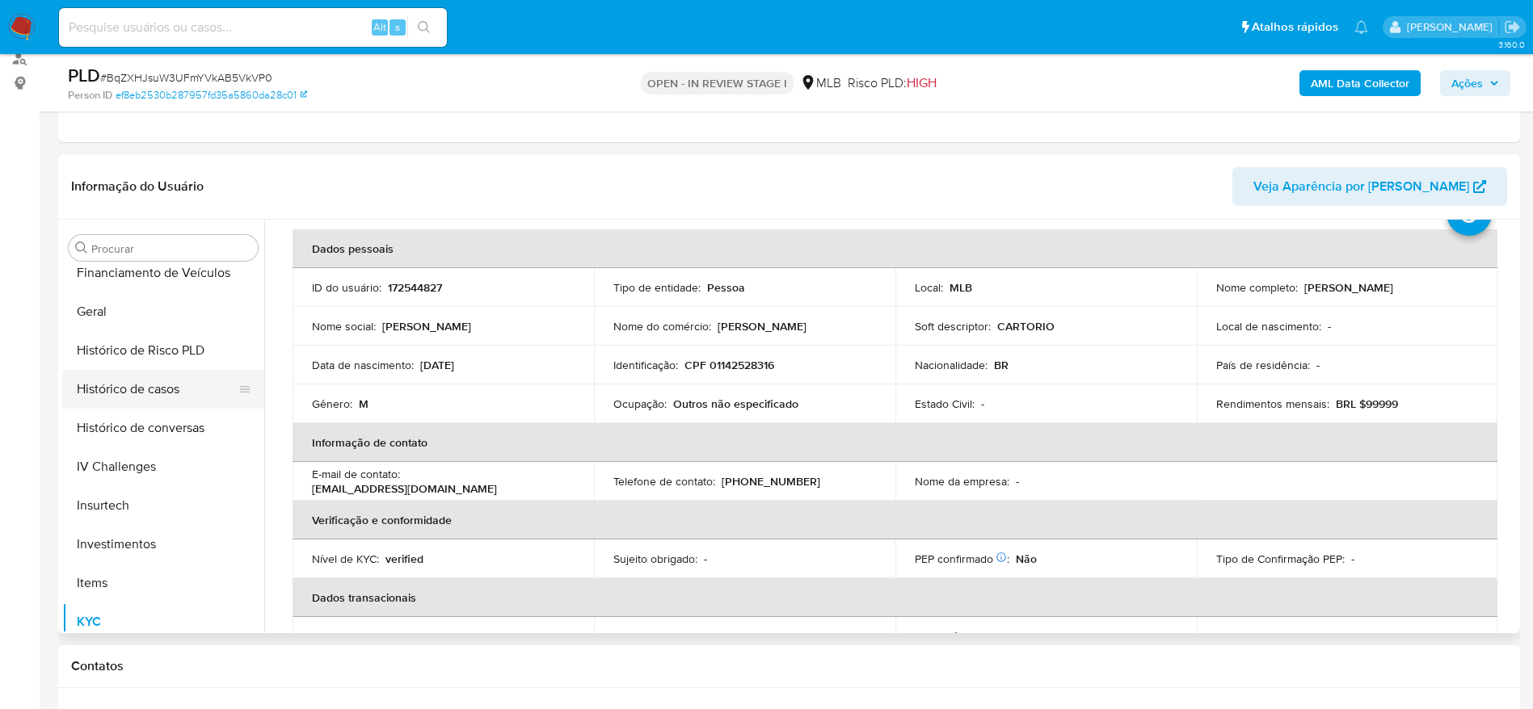
click at [166, 403] on button "Histórico de casos" at bounding box center [156, 389] width 189 height 39
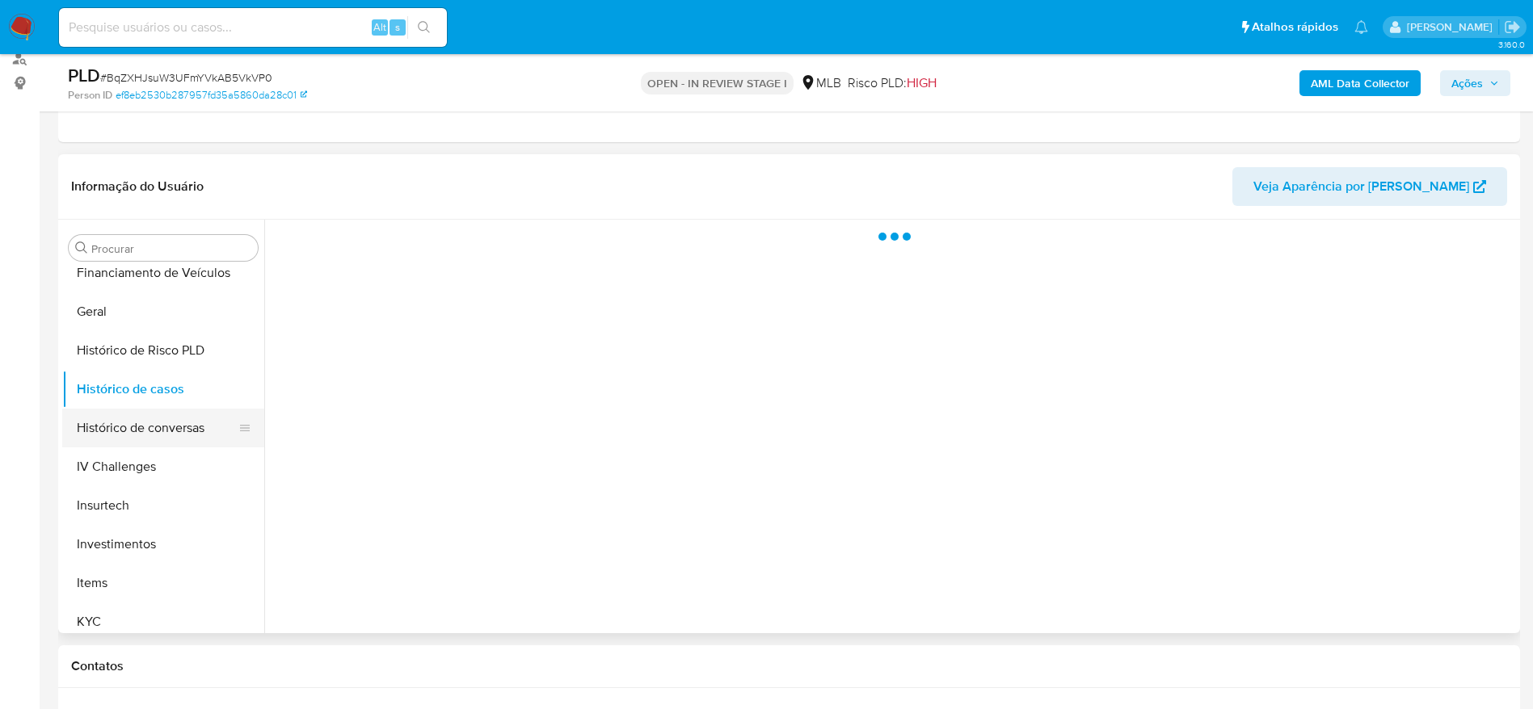
scroll to position [0, 0]
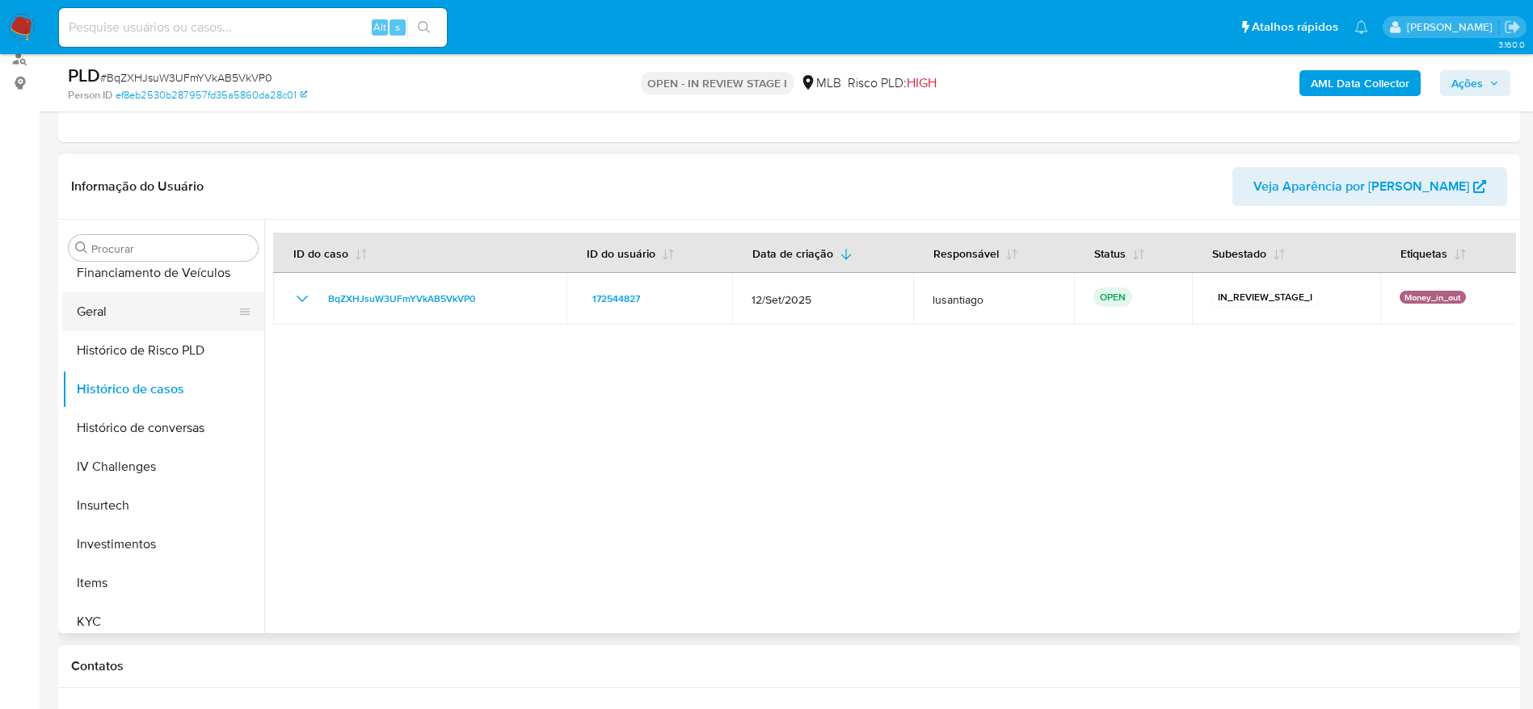
click at [94, 320] on button "Geral" at bounding box center [156, 311] width 189 height 39
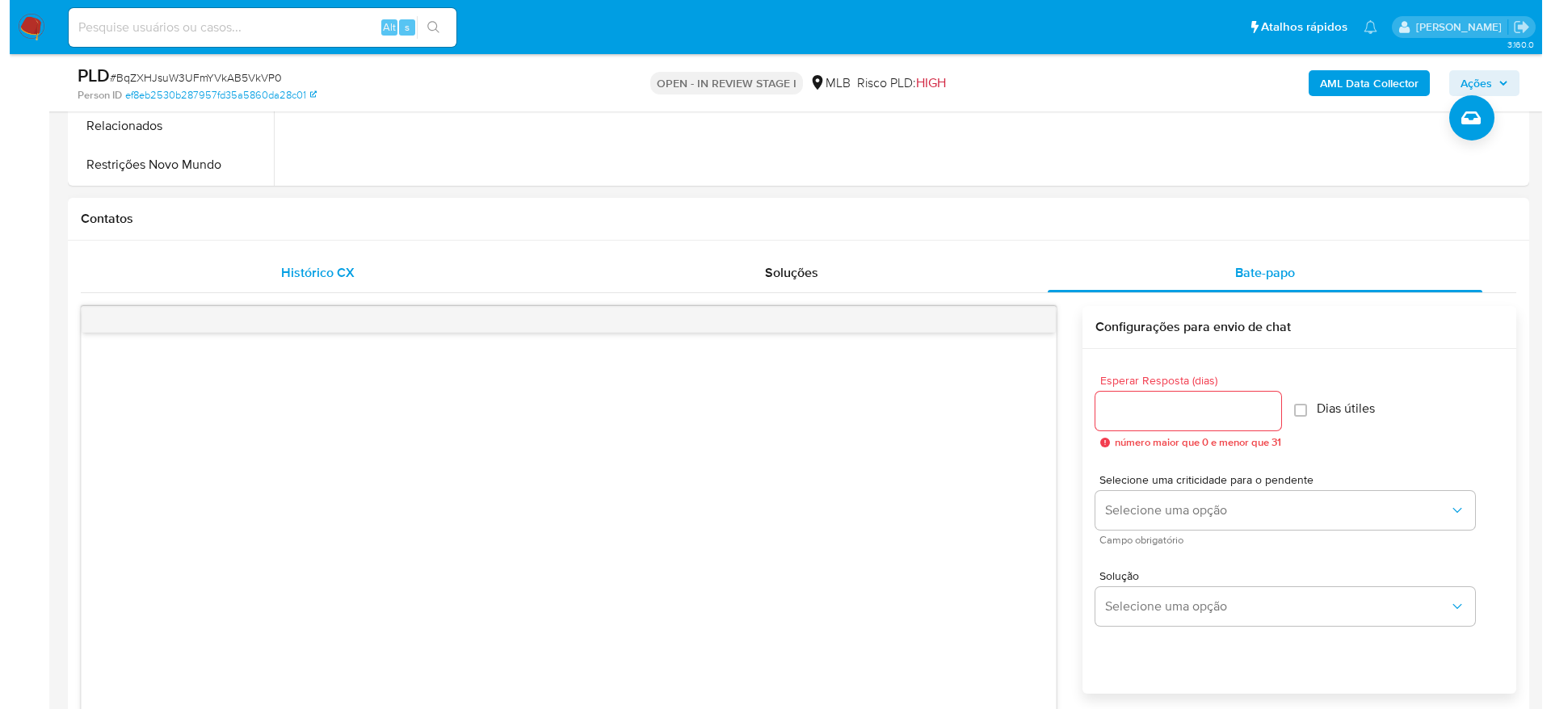
scroll to position [684, 0]
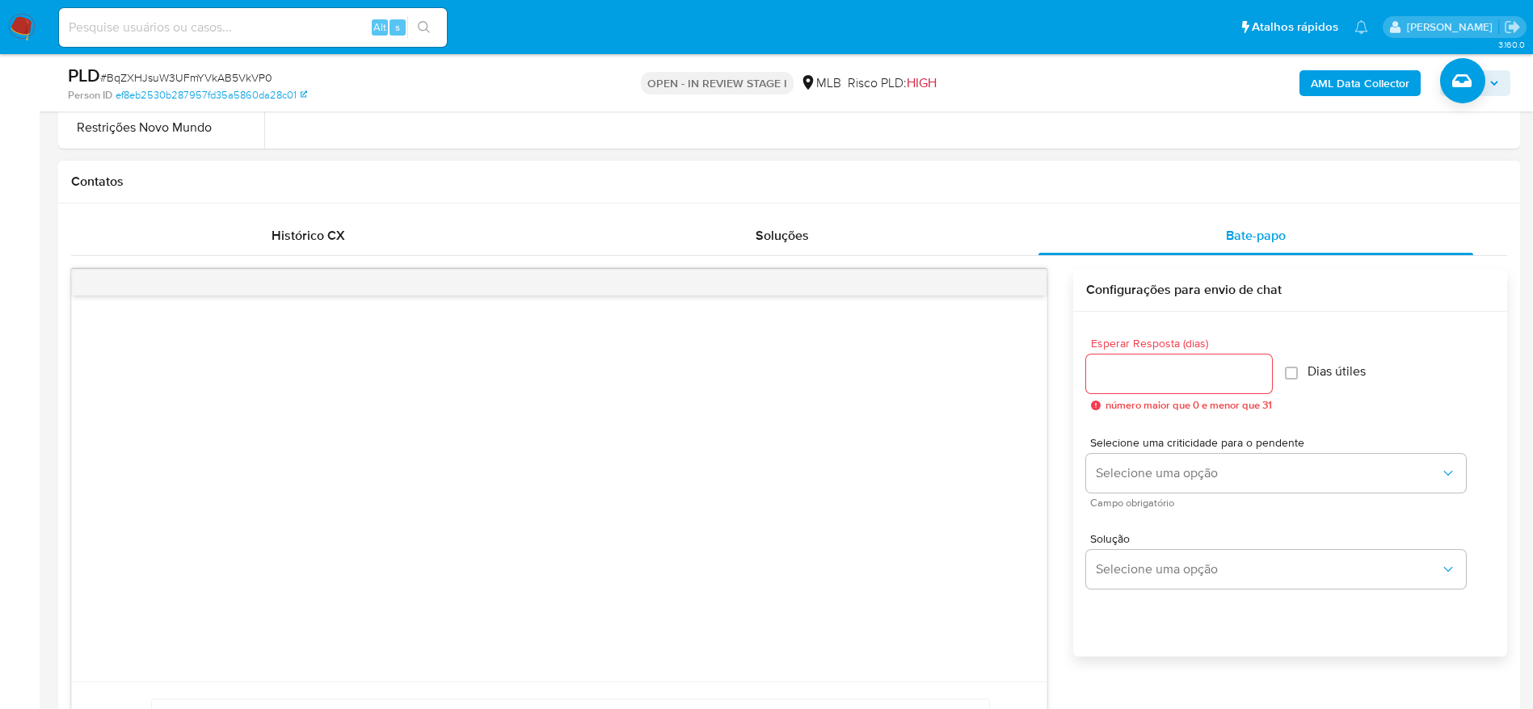
click at [1150, 360] on div at bounding box center [1179, 374] width 186 height 39
click at [1150, 372] on input "Esperar Resposta (dias)" at bounding box center [1179, 374] width 186 height 21
type input "3"
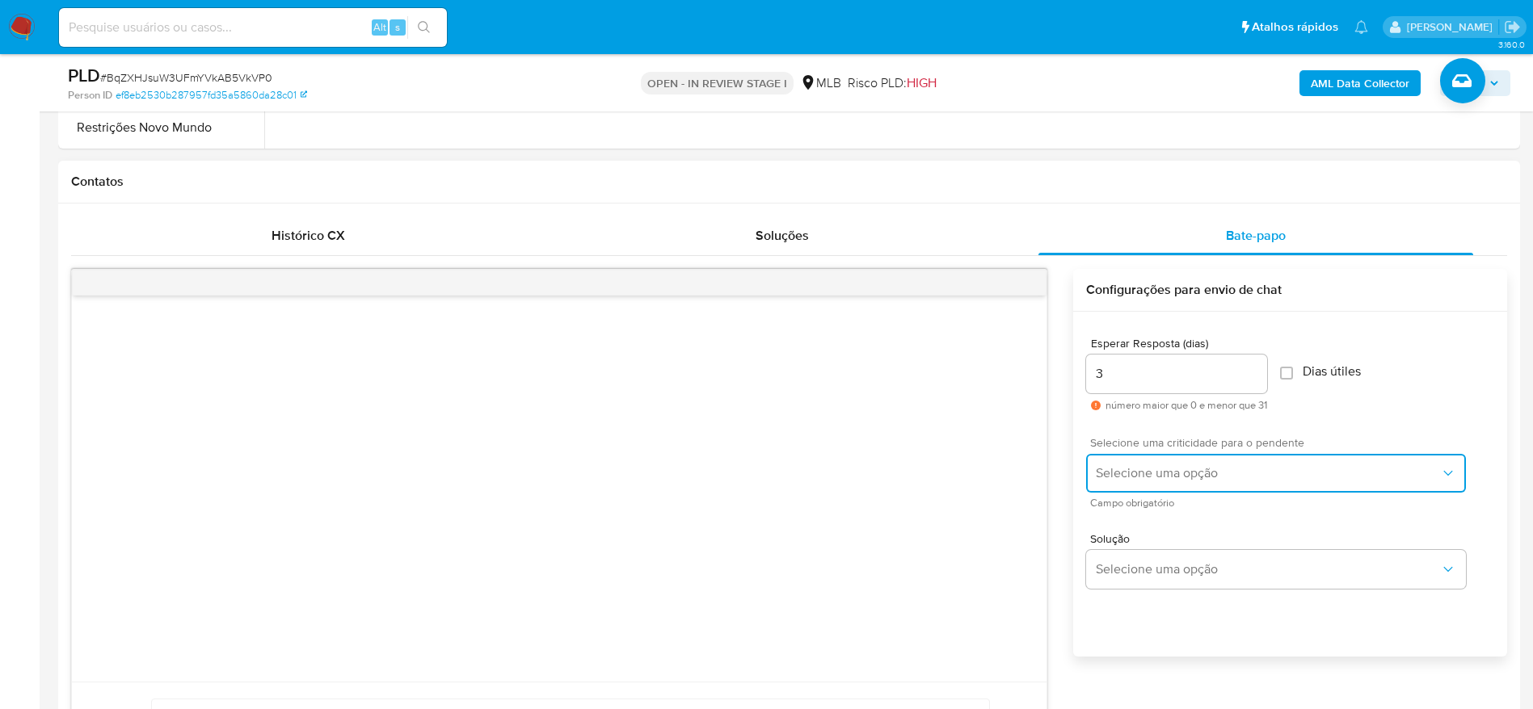
click at [1277, 475] on span "Selecione uma opção" at bounding box center [1268, 473] width 344 height 16
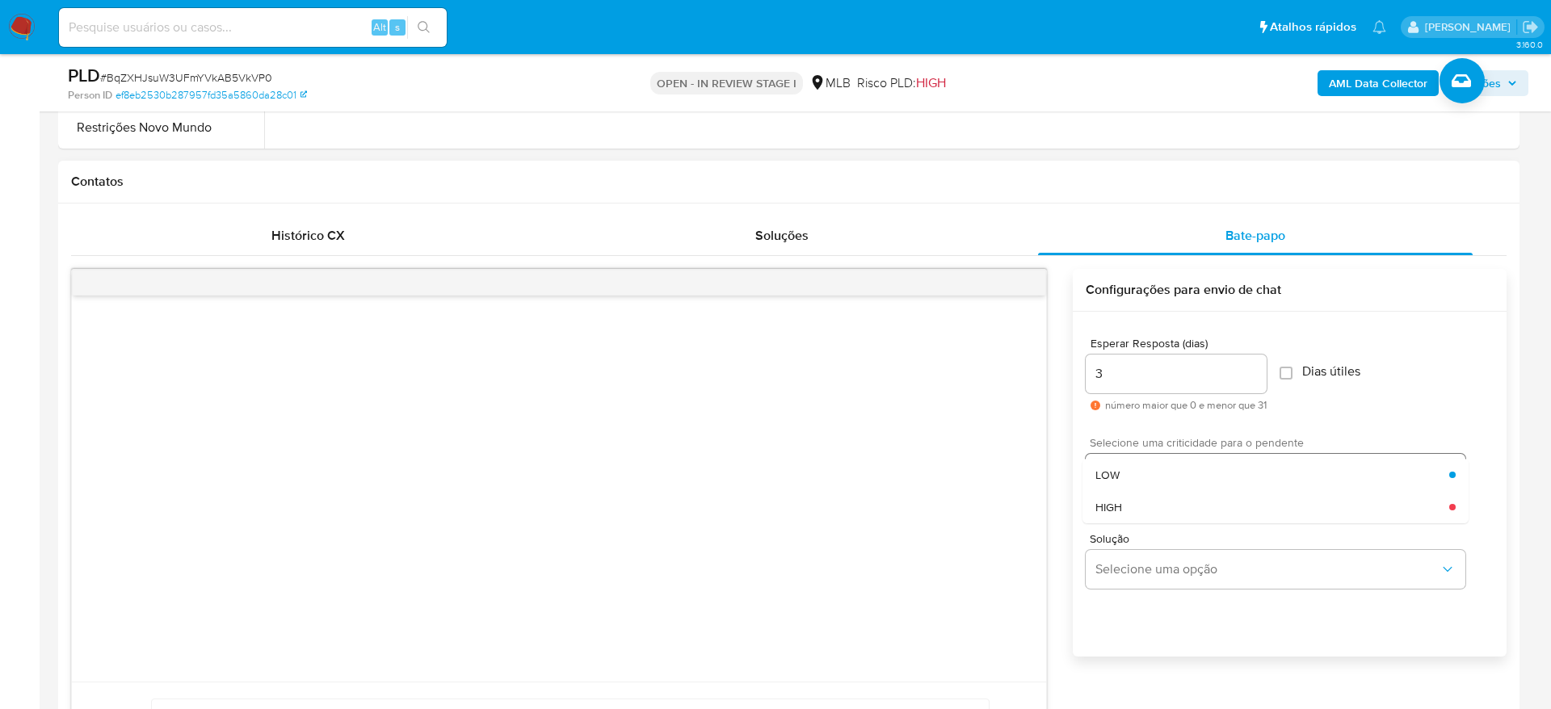
click at [1204, 474] on div "LOW" at bounding box center [1273, 475] width 354 height 32
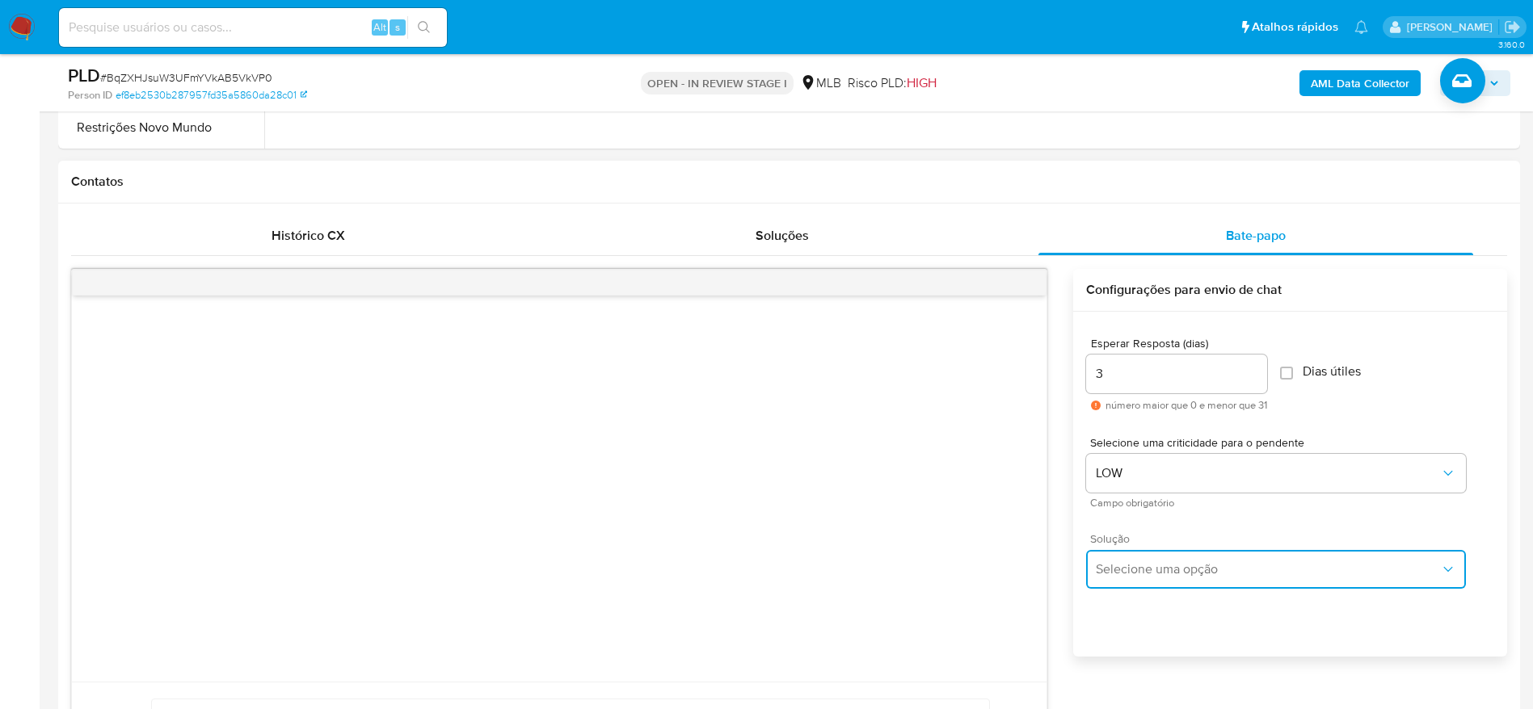
drag, startPoint x: 1176, startPoint y: 581, endPoint x: 1176, endPoint y: 572, distance: 8.9
click at [1176, 580] on button "Selecione uma opção" at bounding box center [1276, 569] width 380 height 39
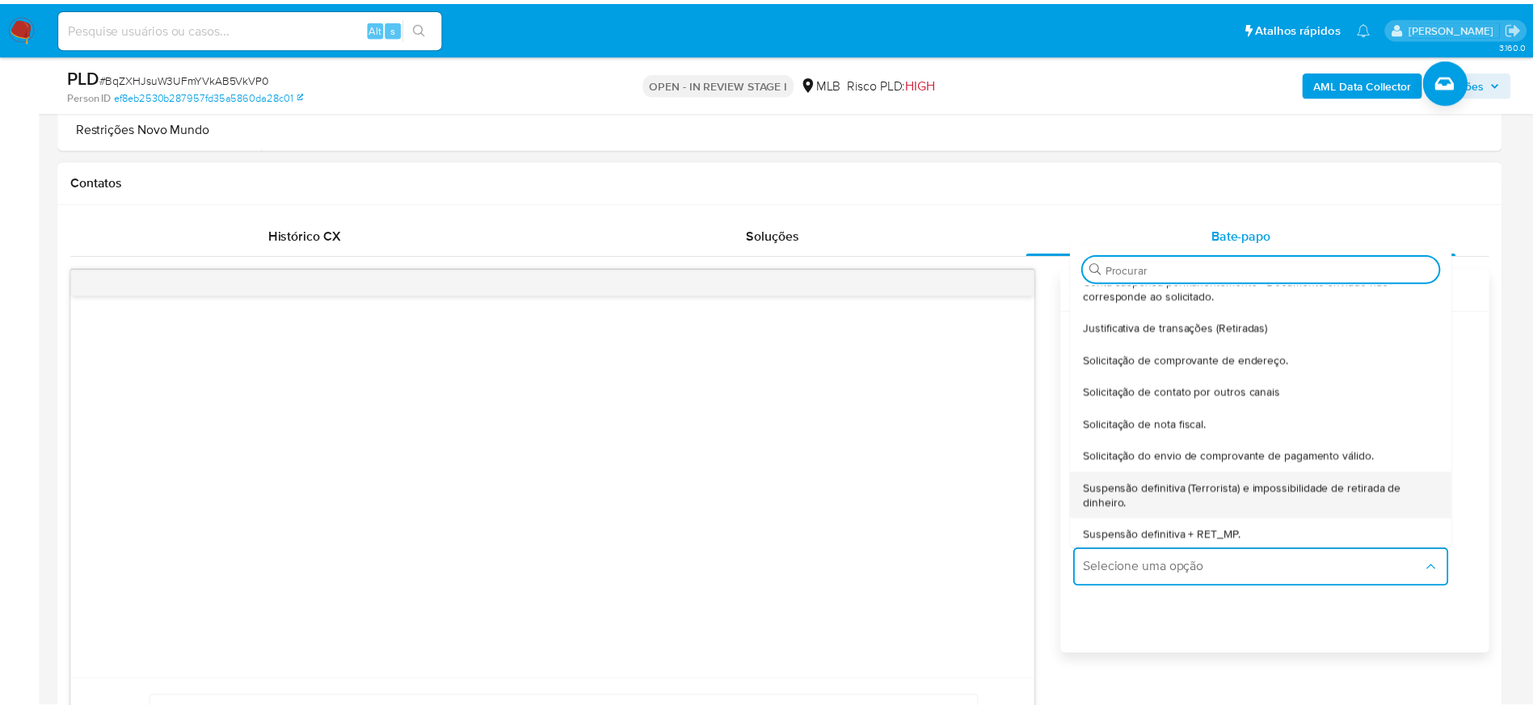
scroll to position [134, 0]
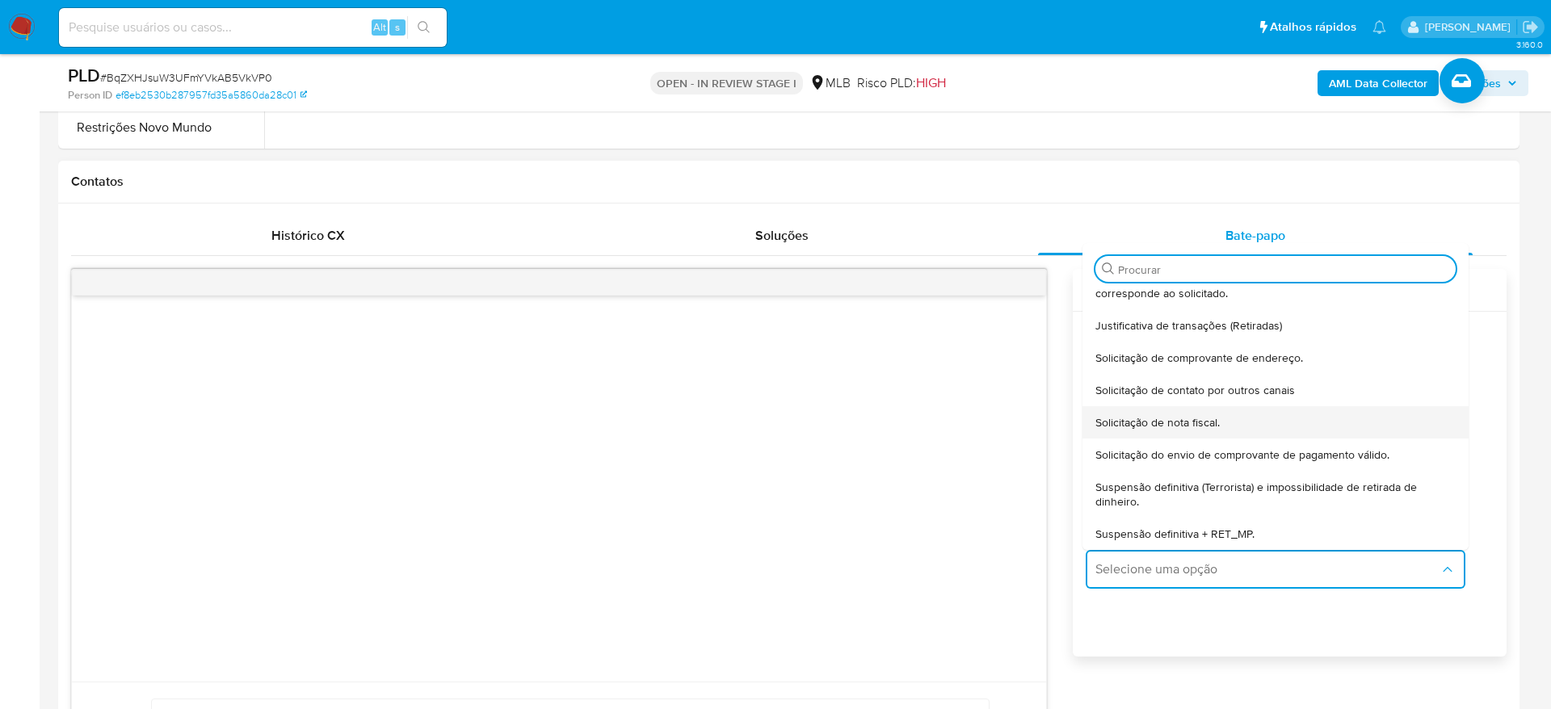
click at [1190, 412] on div "Solicitação de nota fiscal." at bounding box center [1276, 422] width 360 height 32
type textarea "Olá,Suspendemos a sua conta para uma verificação adicional de segurança.Por fav…"
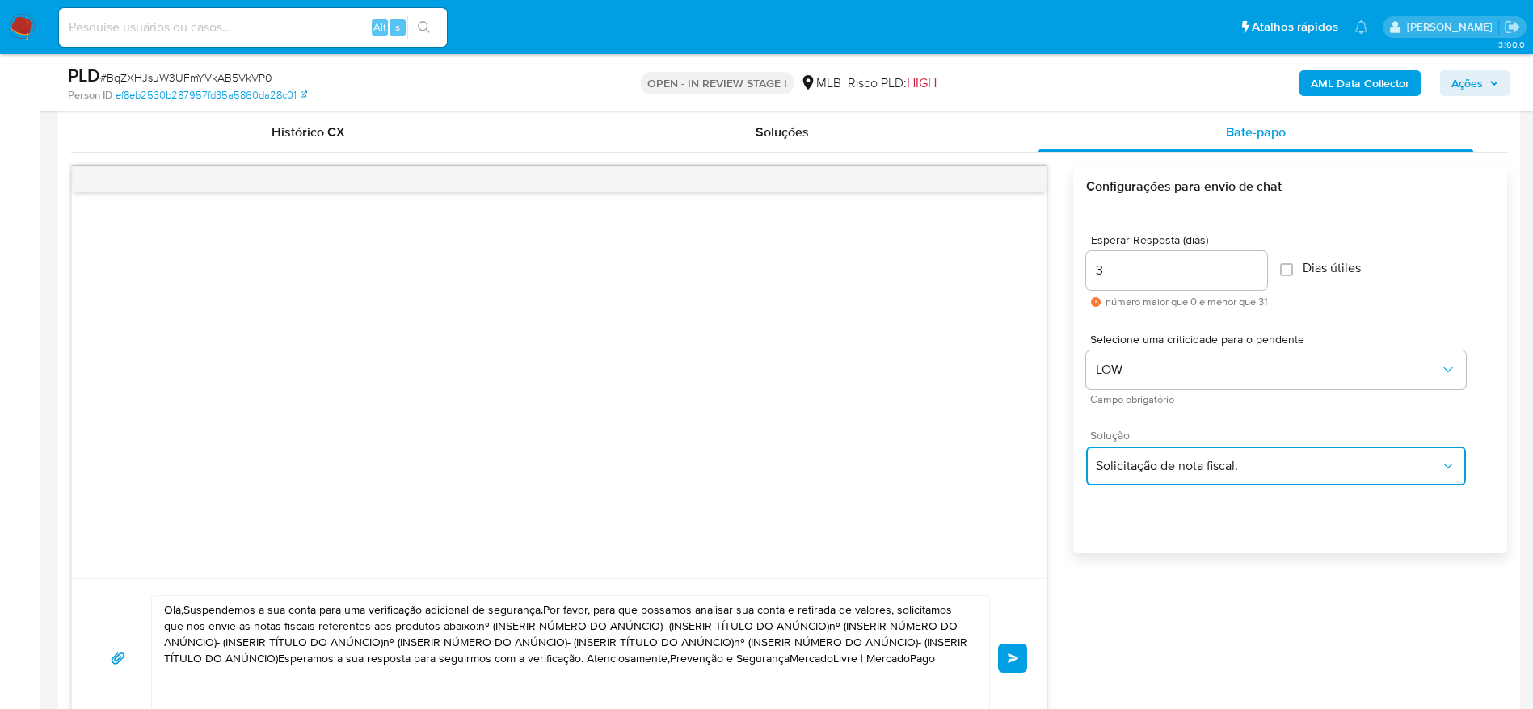
scroll to position [927, 0]
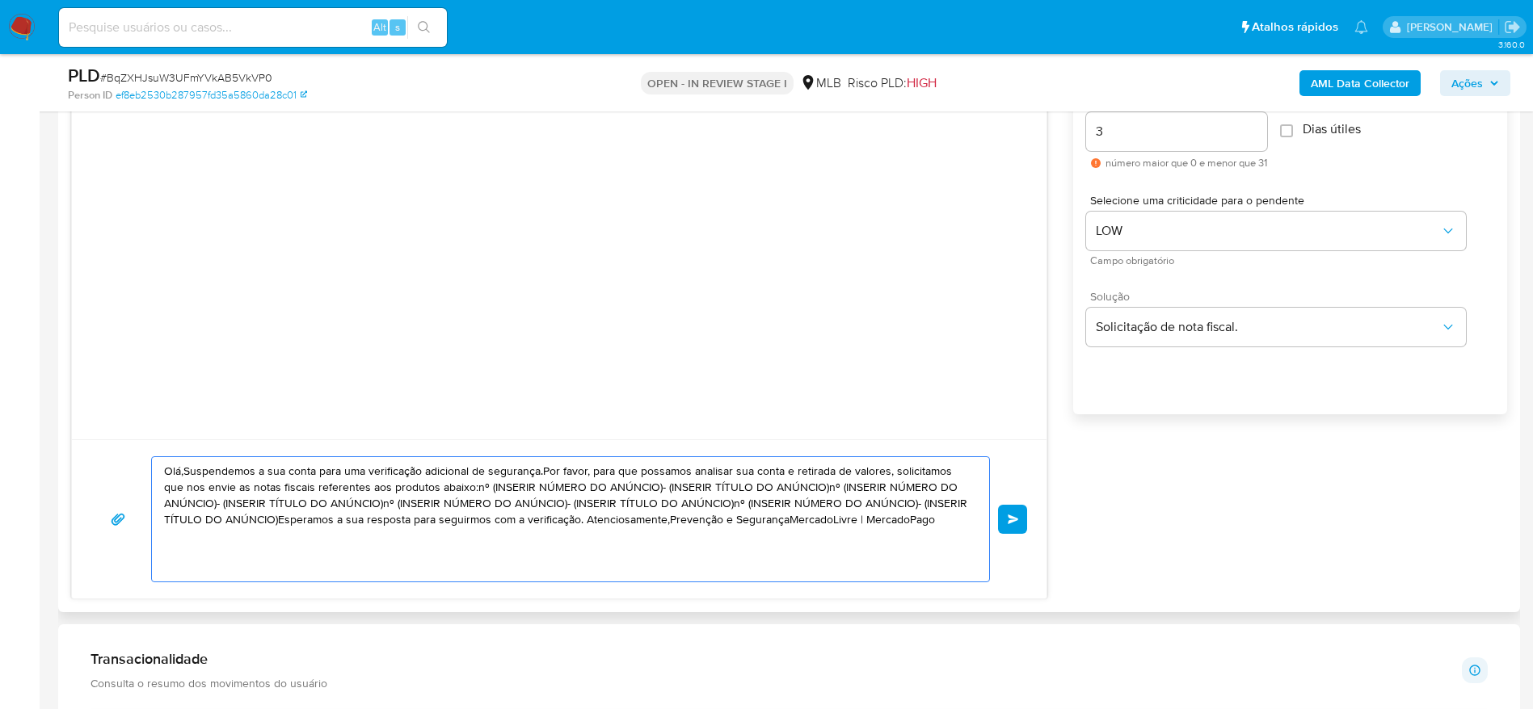
click at [599, 496] on textarea "Olá,Suspendemos a sua conta para uma verificação adicional de segurança.Por fav…" at bounding box center [566, 519] width 805 height 124
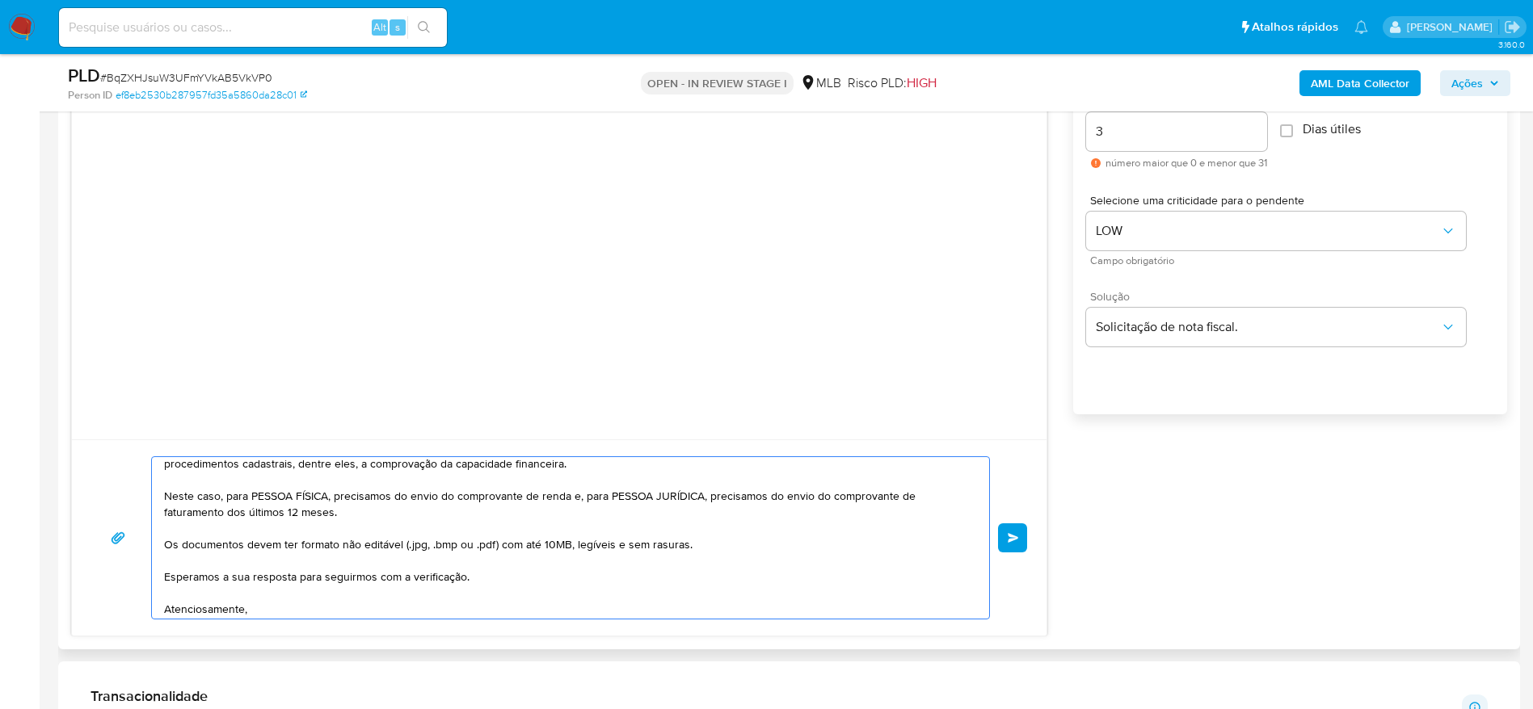
scroll to position [238, 0]
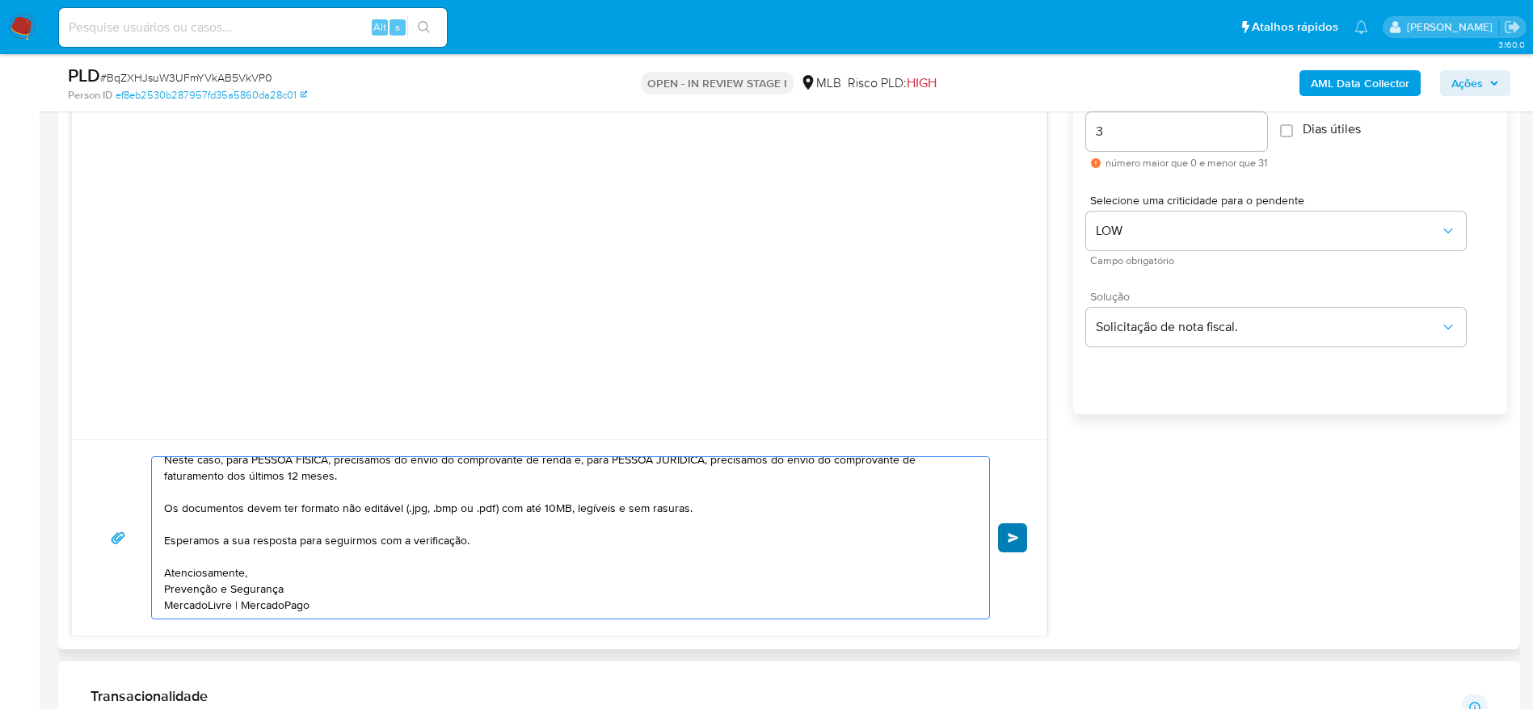
type textarea "Olá! Estamos realizando uma verificação adicional de segurança em contas de usu…"
click at [1016, 533] on span "common.send" at bounding box center [1012, 538] width 11 height 10
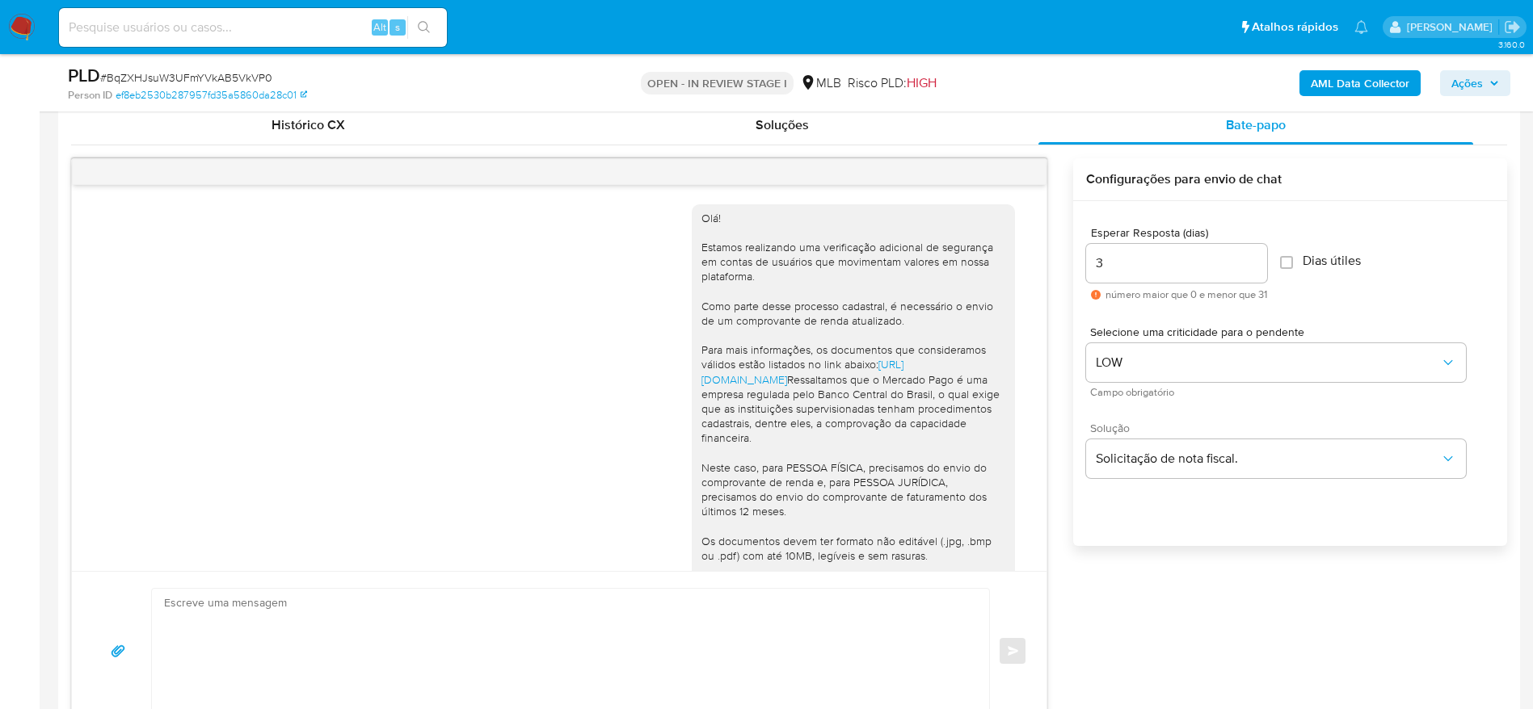
scroll to position [684, 0]
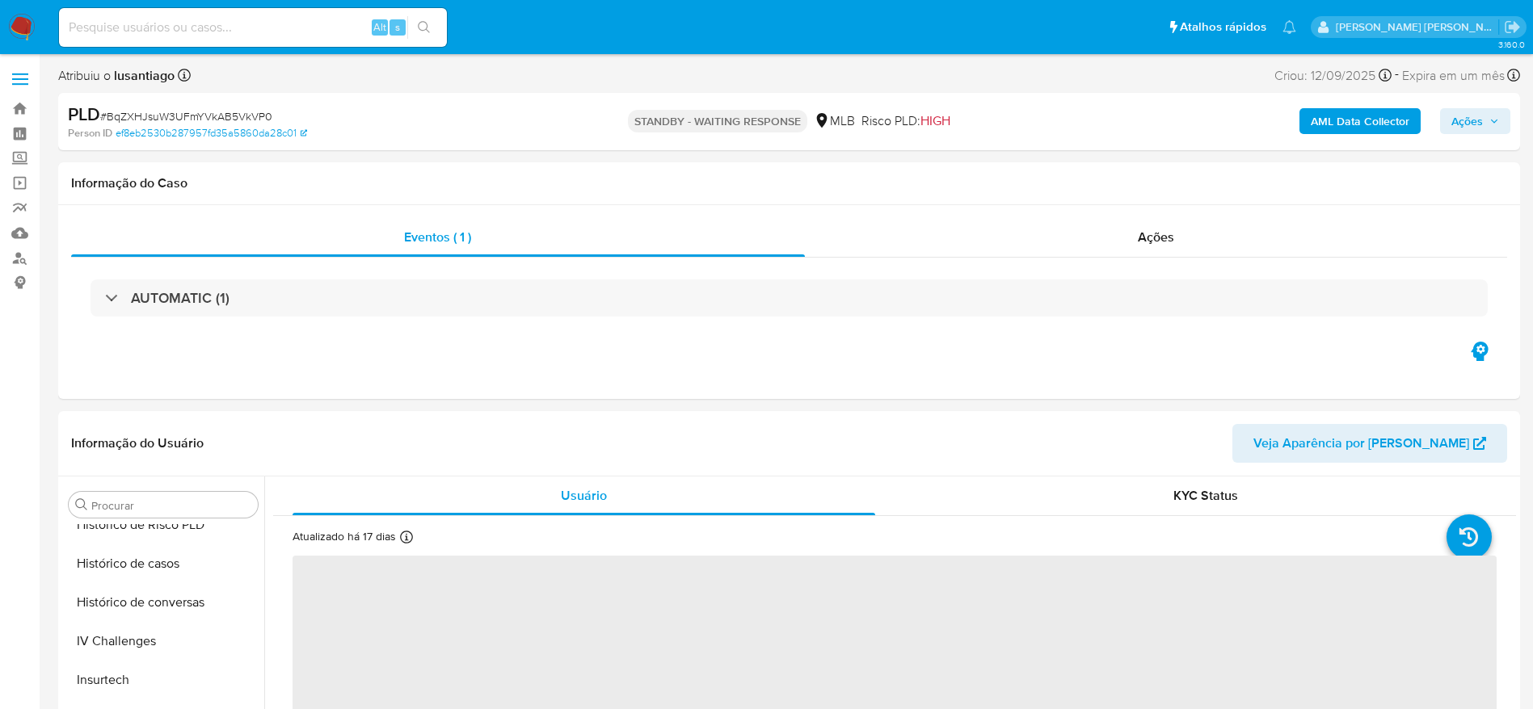
scroll to position [760, 0]
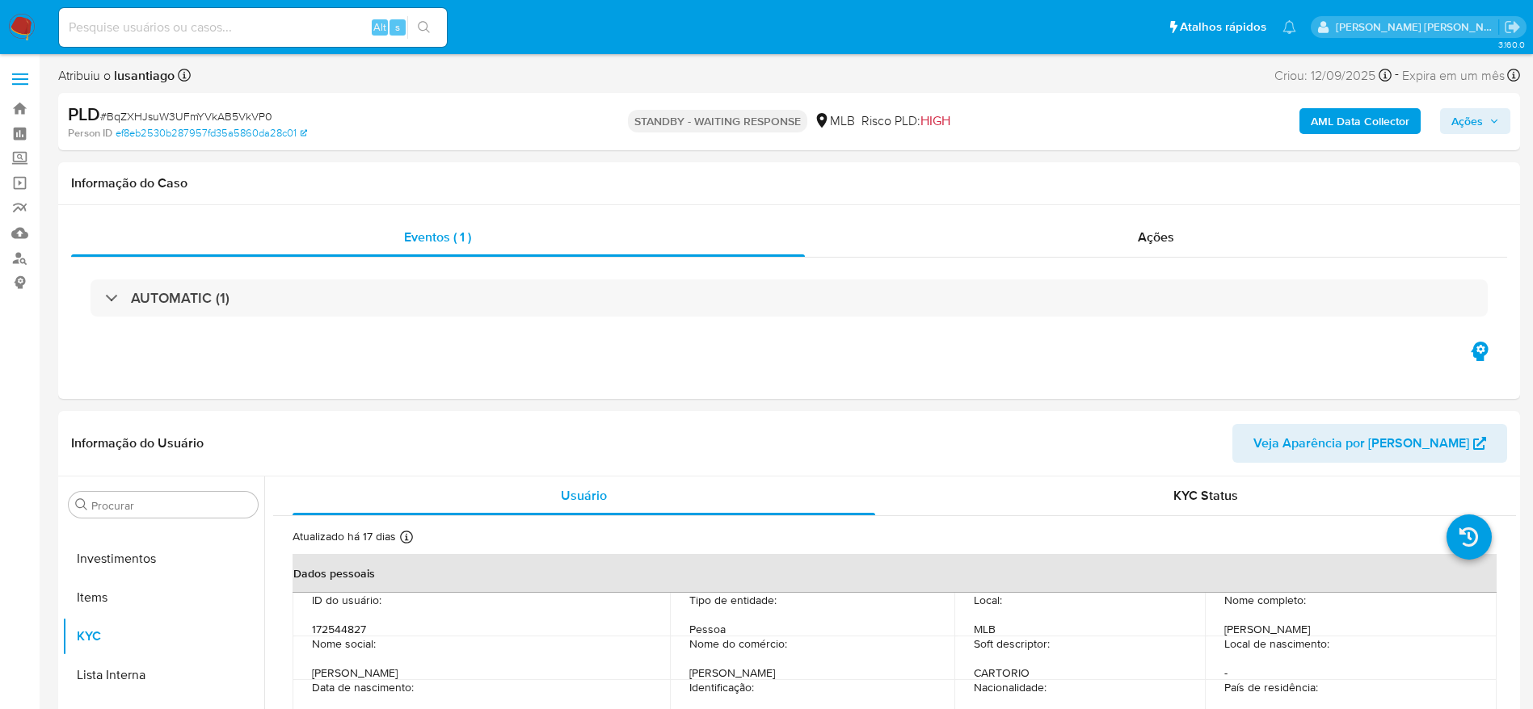
select select "10"
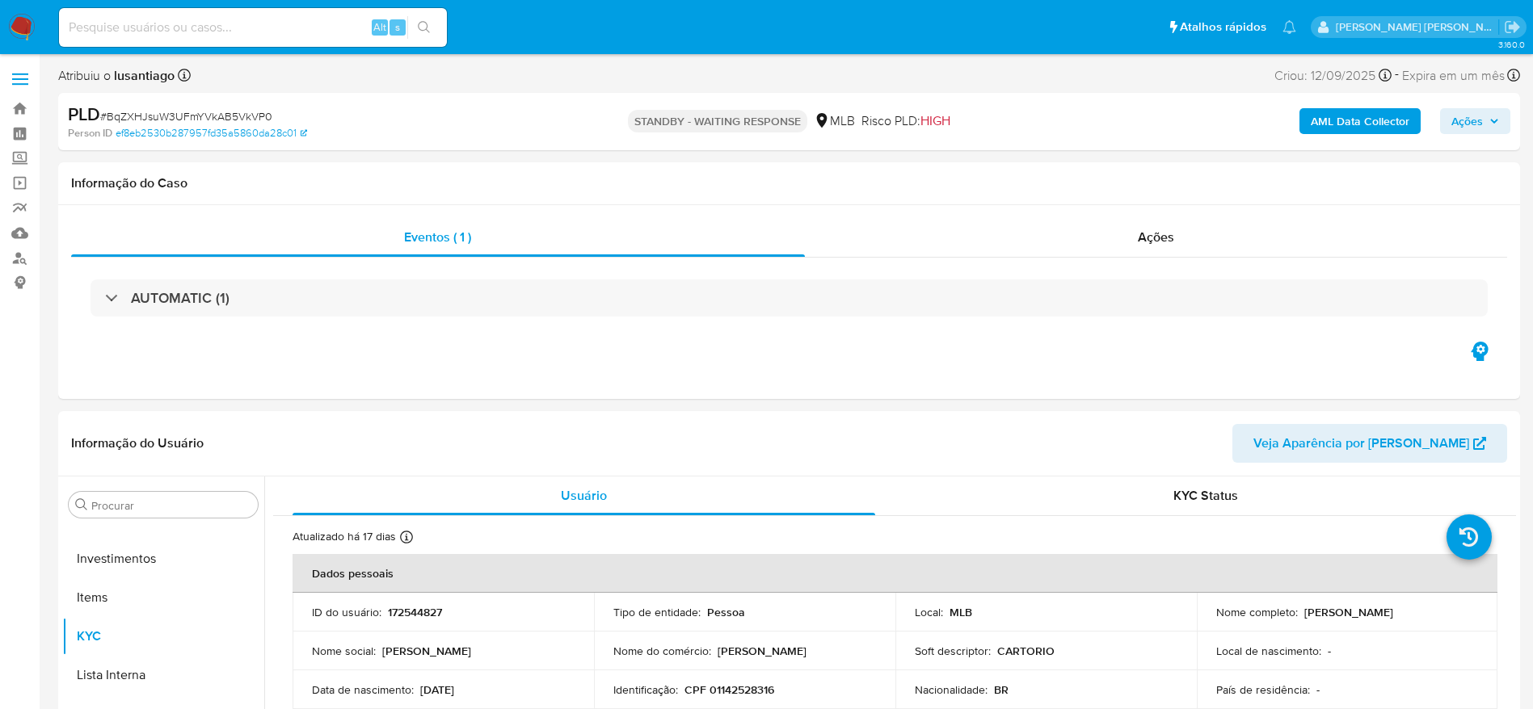
click at [254, 28] on input at bounding box center [253, 27] width 388 height 21
paste input "46013483"
type input "46013483"
click at [427, 28] on icon "search-icon" at bounding box center [424, 27] width 13 height 13
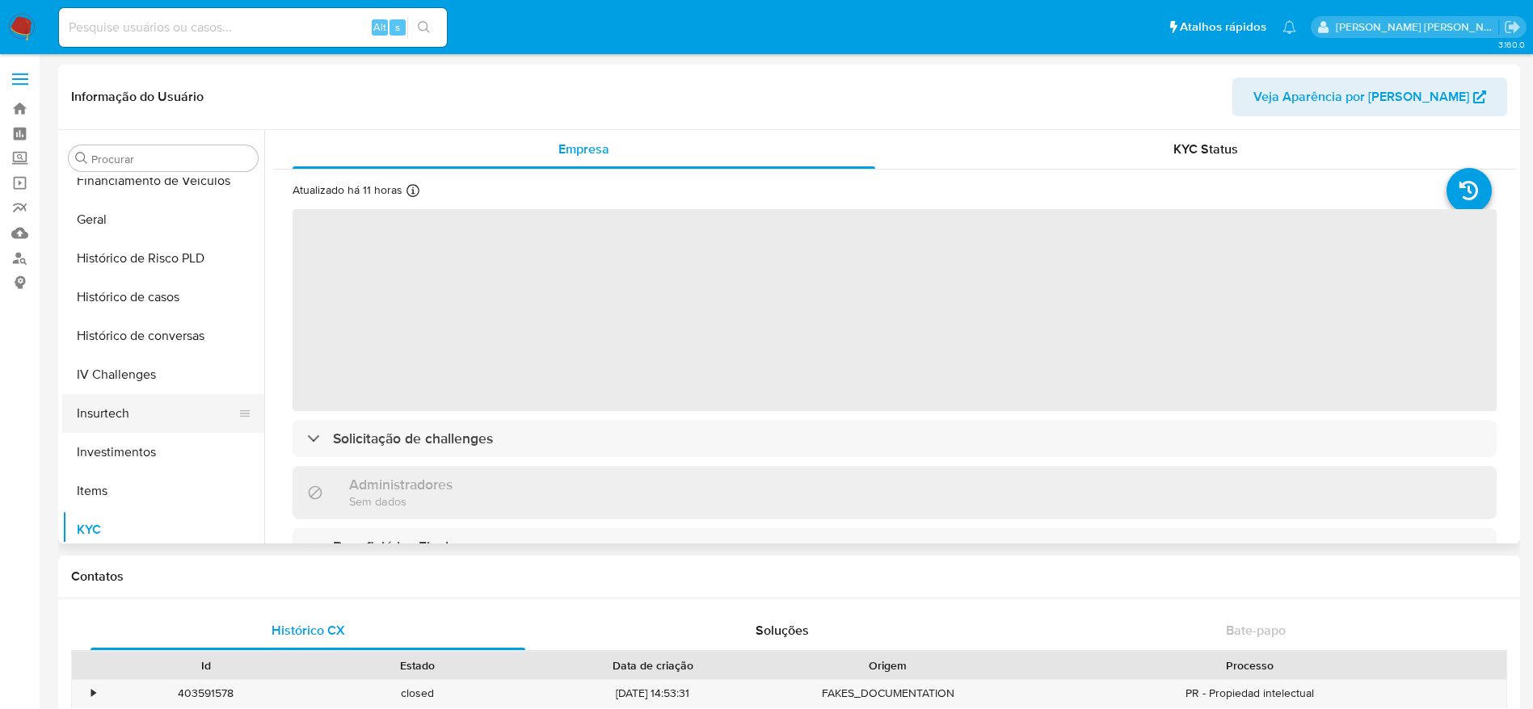
scroll to position [518, 0]
select select "10"
click at [162, 307] on button "Histórico de casos" at bounding box center [156, 299] width 189 height 39
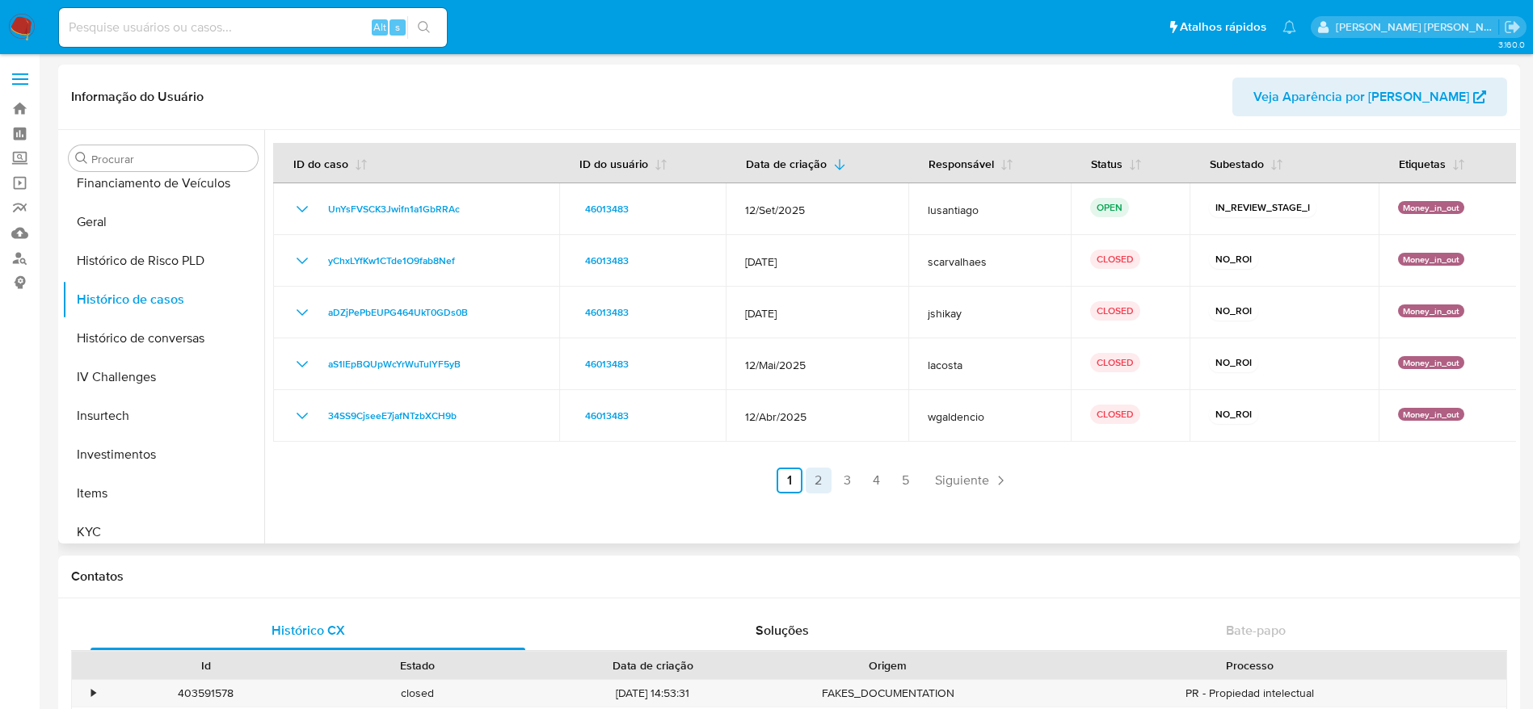
click at [811, 478] on link "2" at bounding box center [819, 481] width 26 height 26
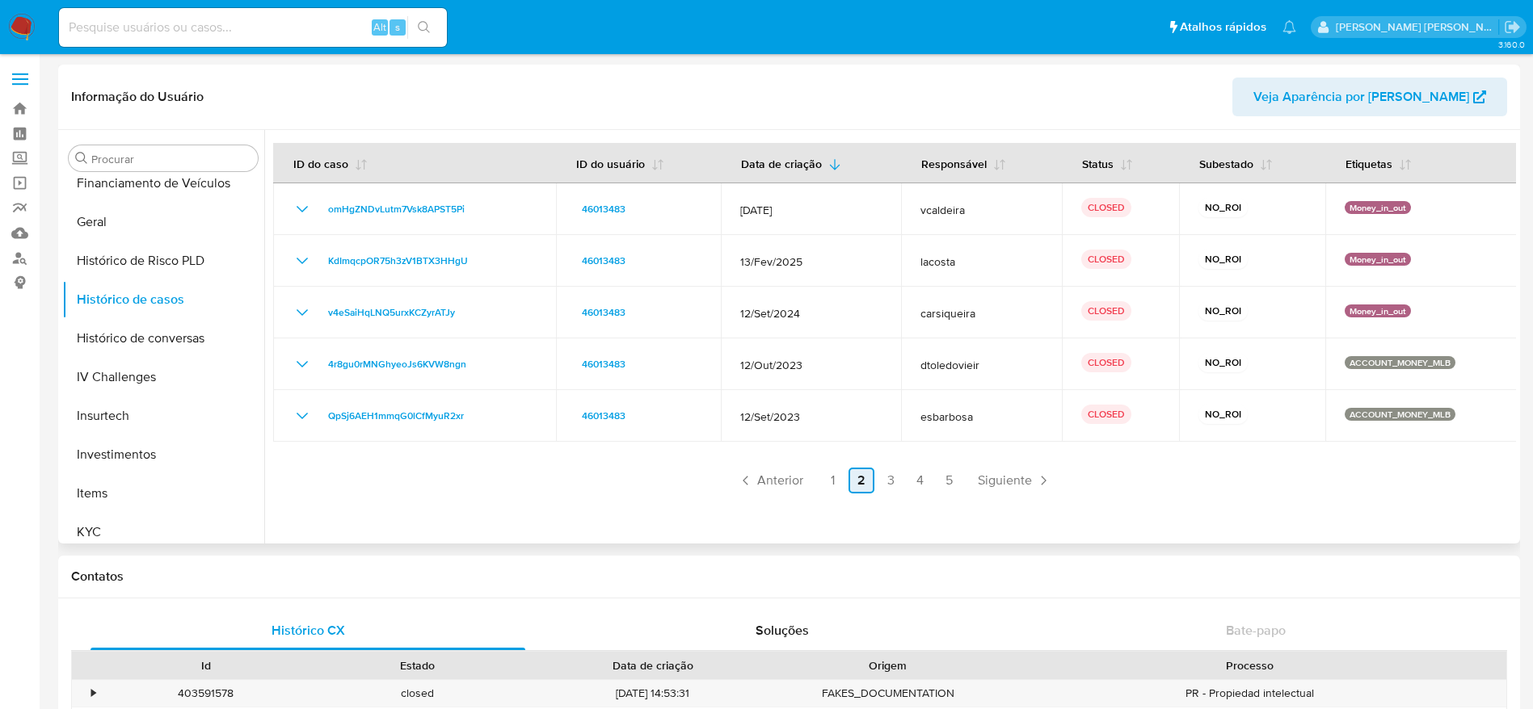
click at [858, 485] on link "2" at bounding box center [861, 481] width 26 height 26
click at [889, 485] on link "3" at bounding box center [890, 481] width 26 height 26
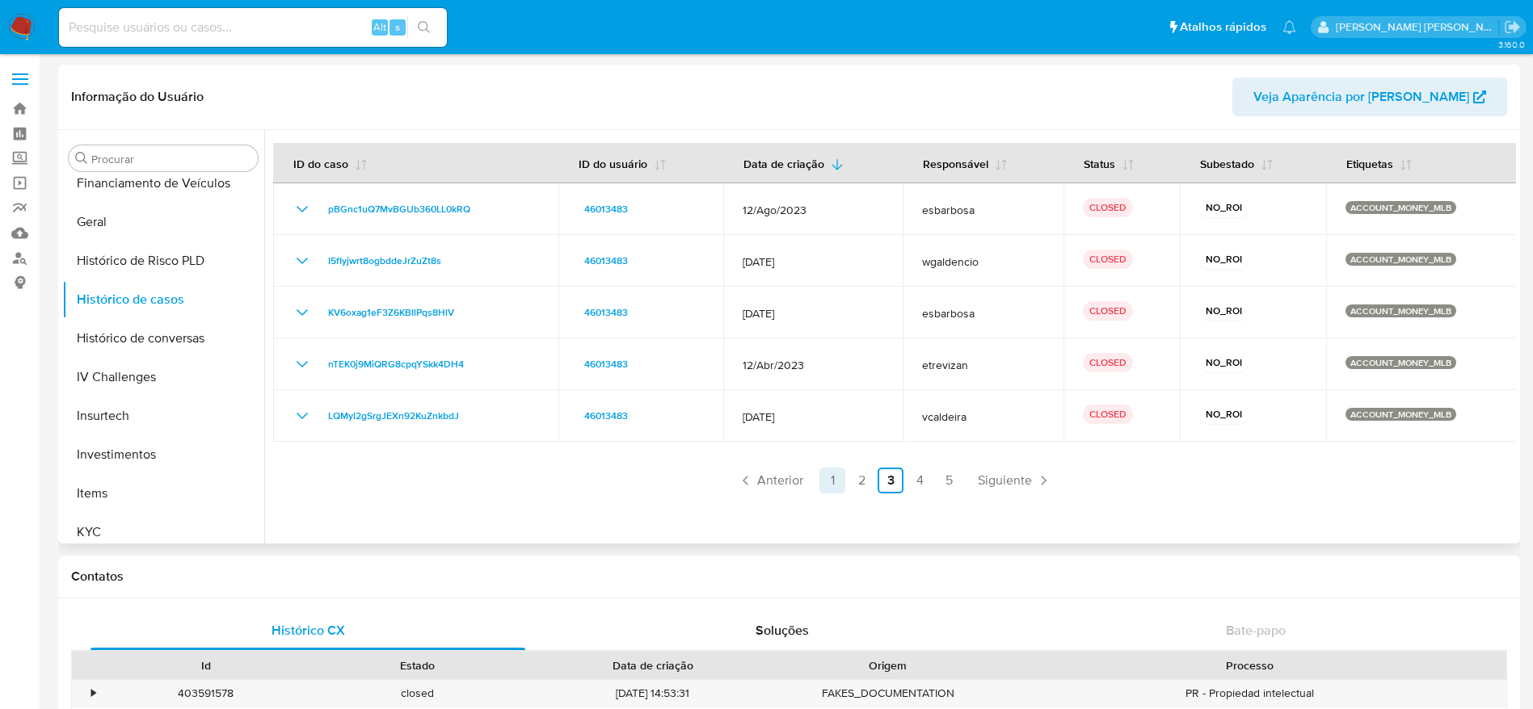
click at [826, 478] on link "1" at bounding box center [832, 481] width 26 height 26
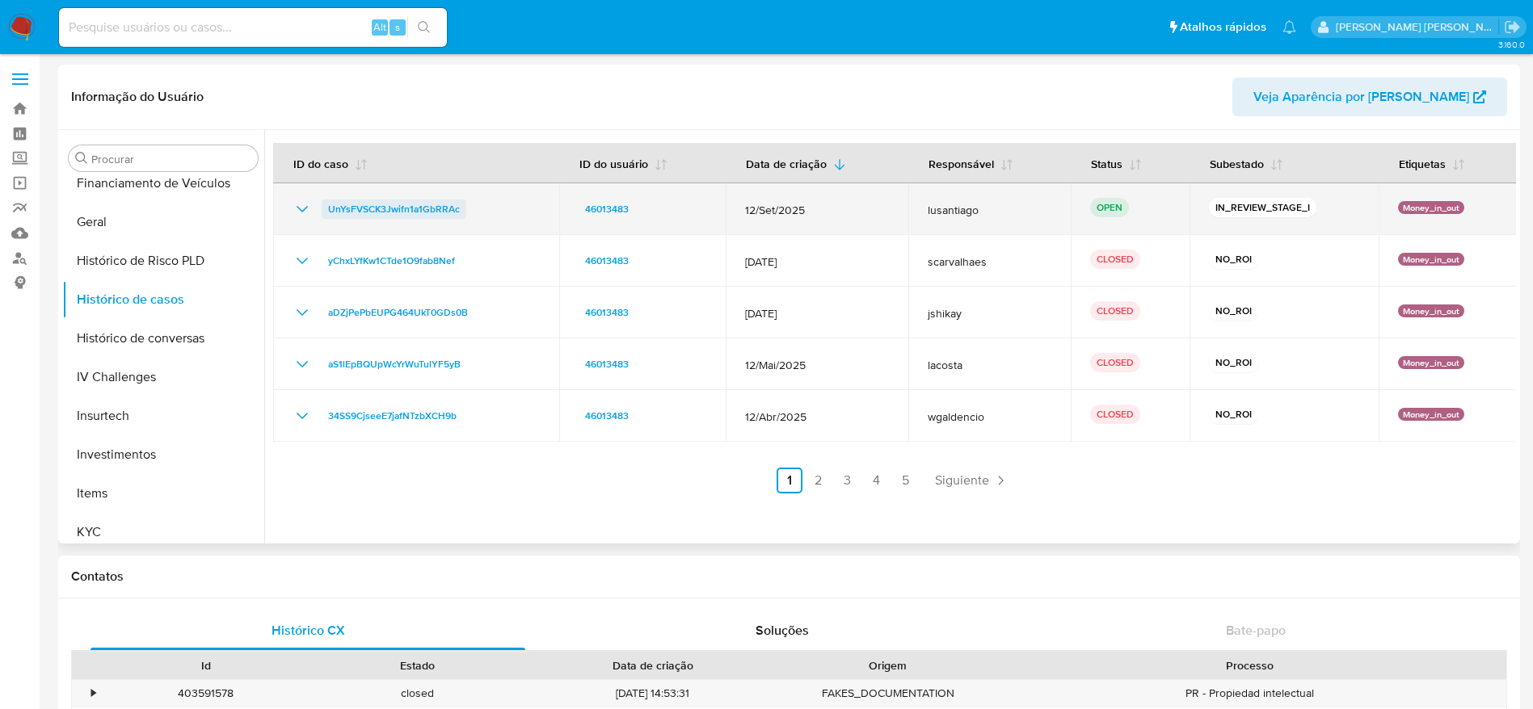
click at [397, 211] on span "UnYsFVSCK3Jwifn1a1GbRRAc" at bounding box center [394, 209] width 132 height 19
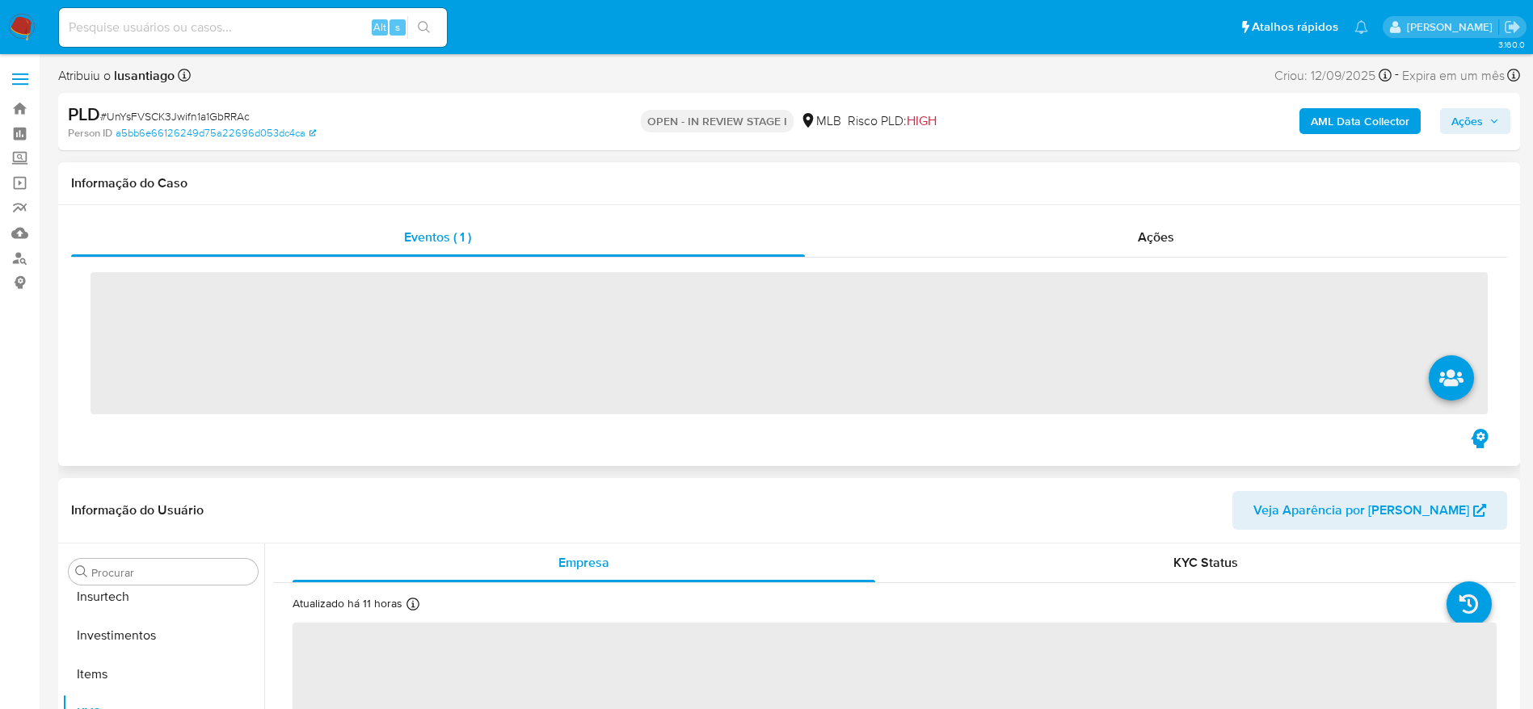
scroll to position [760, 0]
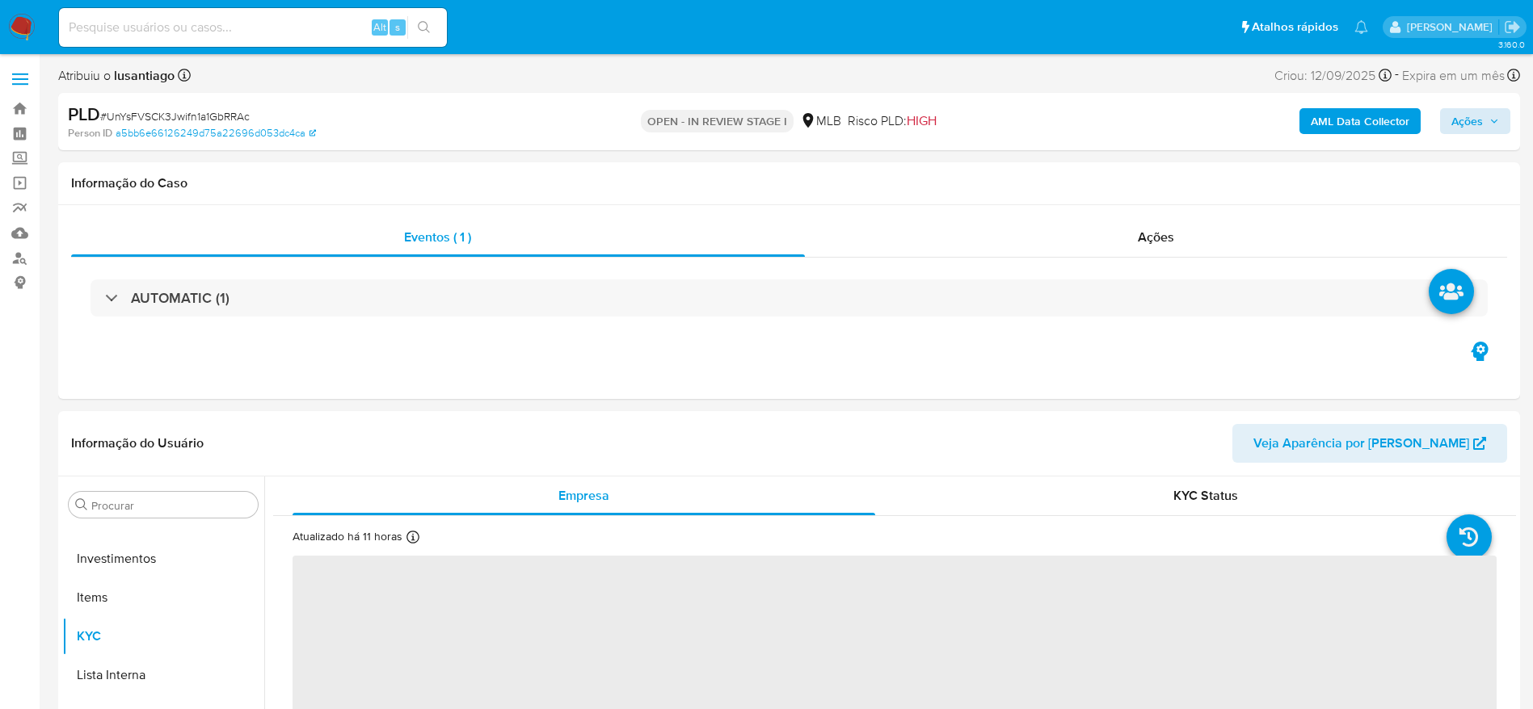
select select "10"
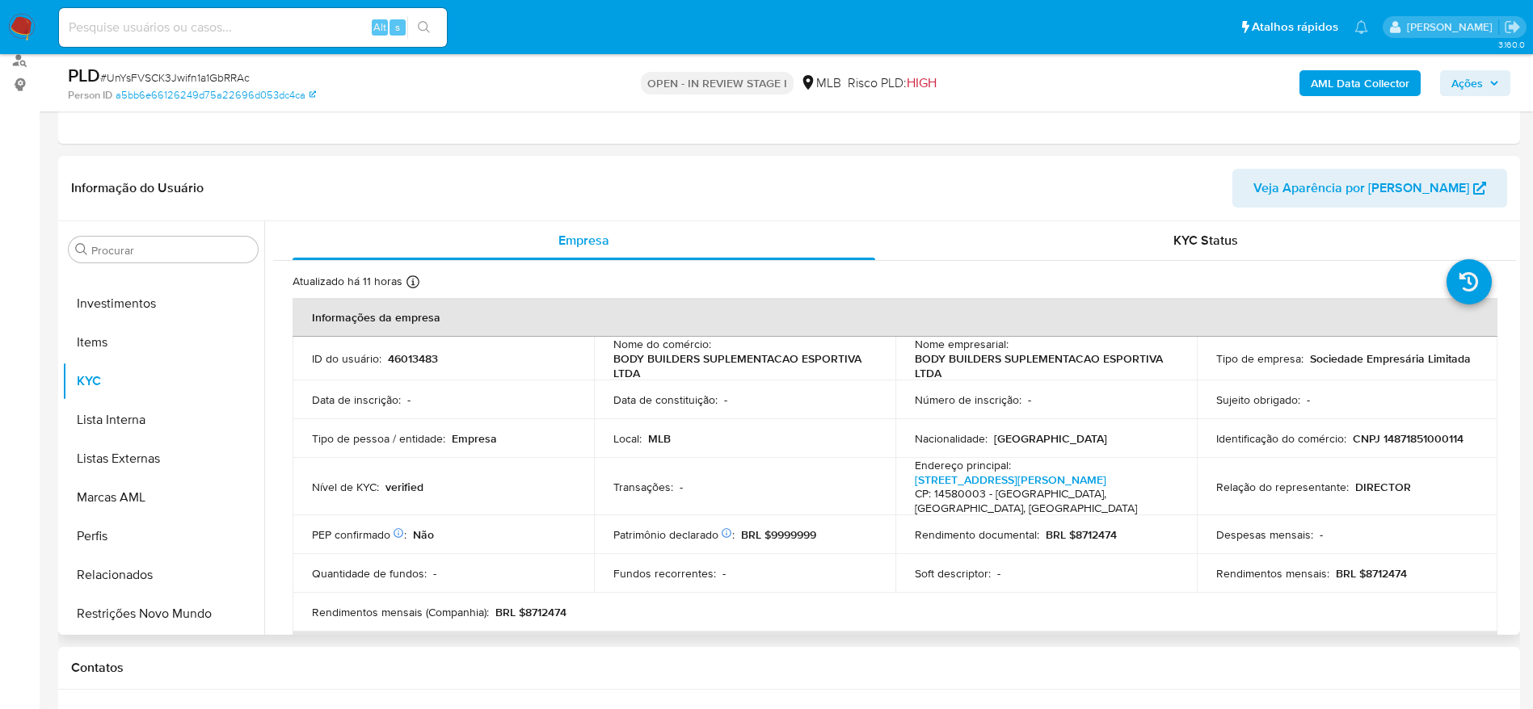
scroll to position [242, 0]
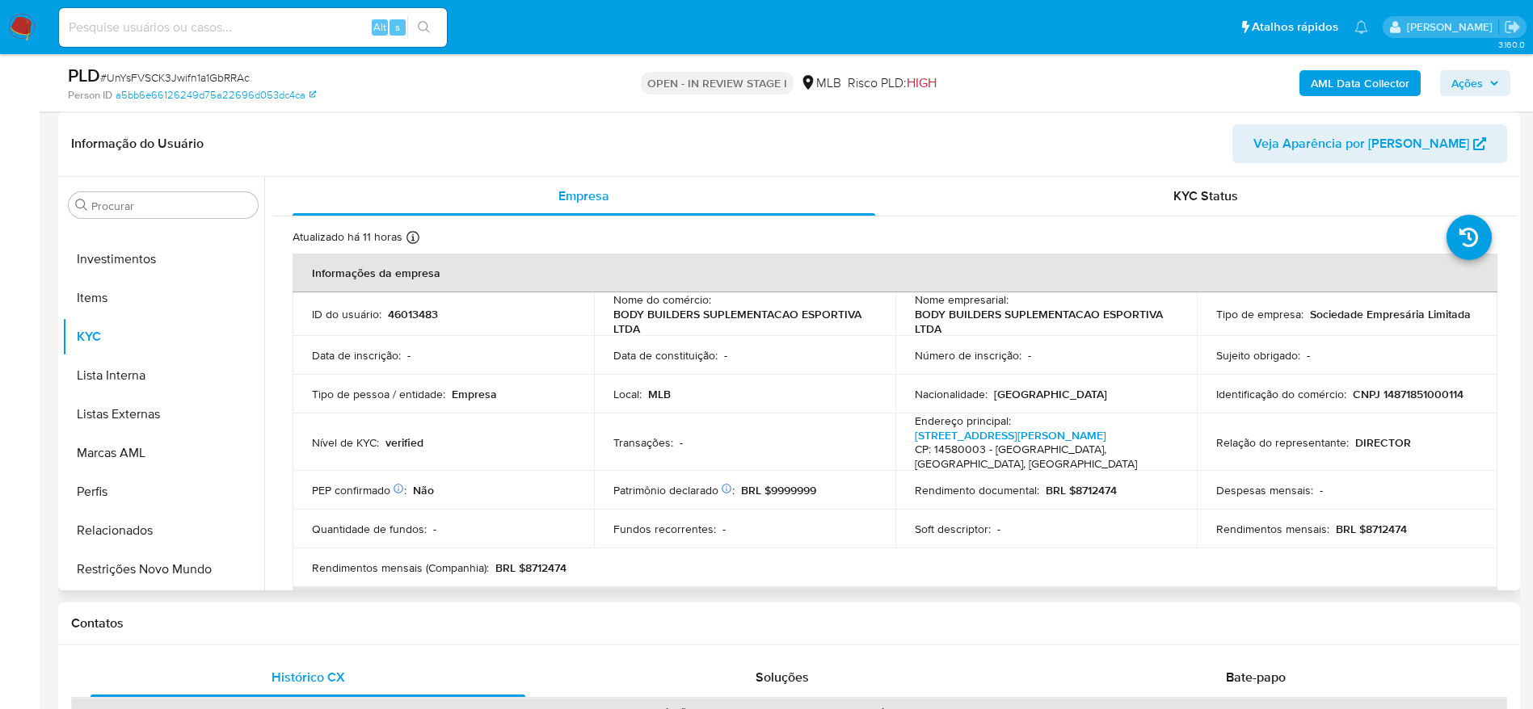
click at [1413, 402] on p "CNPJ 14871851000114" at bounding box center [1407, 394] width 111 height 15
click at [1413, 398] on p "CNPJ 14871851000114" at bounding box center [1407, 394] width 111 height 15
drag, startPoint x: 1417, startPoint y: 372, endPoint x: 1387, endPoint y: 400, distance: 40.6
click at [1411, 376] on tbody "ID do usuário : 46013483 Nome do comércio : BODY BUILDERS SUPLEMENTACAO ESPORTI…" at bounding box center [894, 439] width 1205 height 295
click at [1391, 401] on p "CNPJ 14871851000114" at bounding box center [1407, 394] width 111 height 15
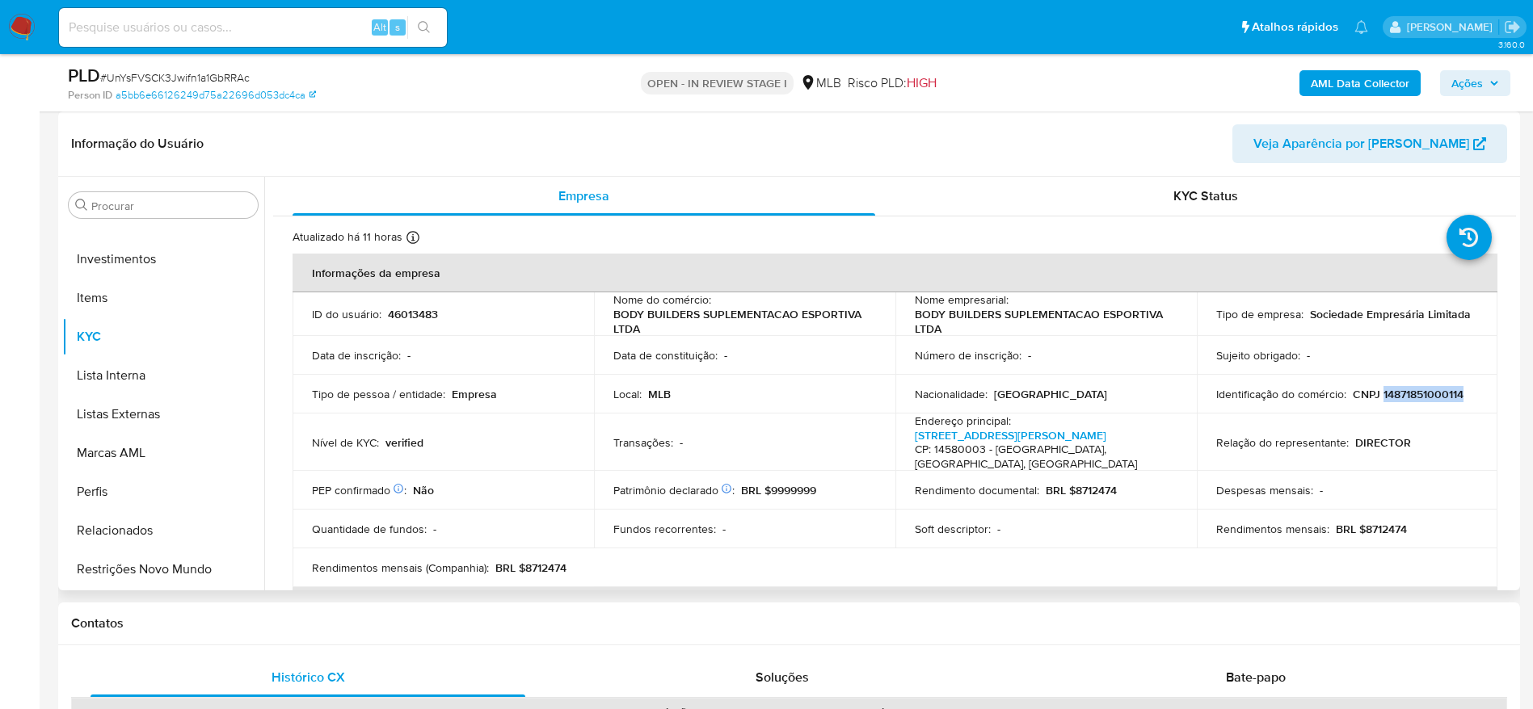
click at [1391, 401] on p "CNPJ 14871851000114" at bounding box center [1407, 394] width 111 height 15
copy p "14871851000114"
click at [1363, 80] on b "AML Data Collector" at bounding box center [1359, 83] width 99 height 26
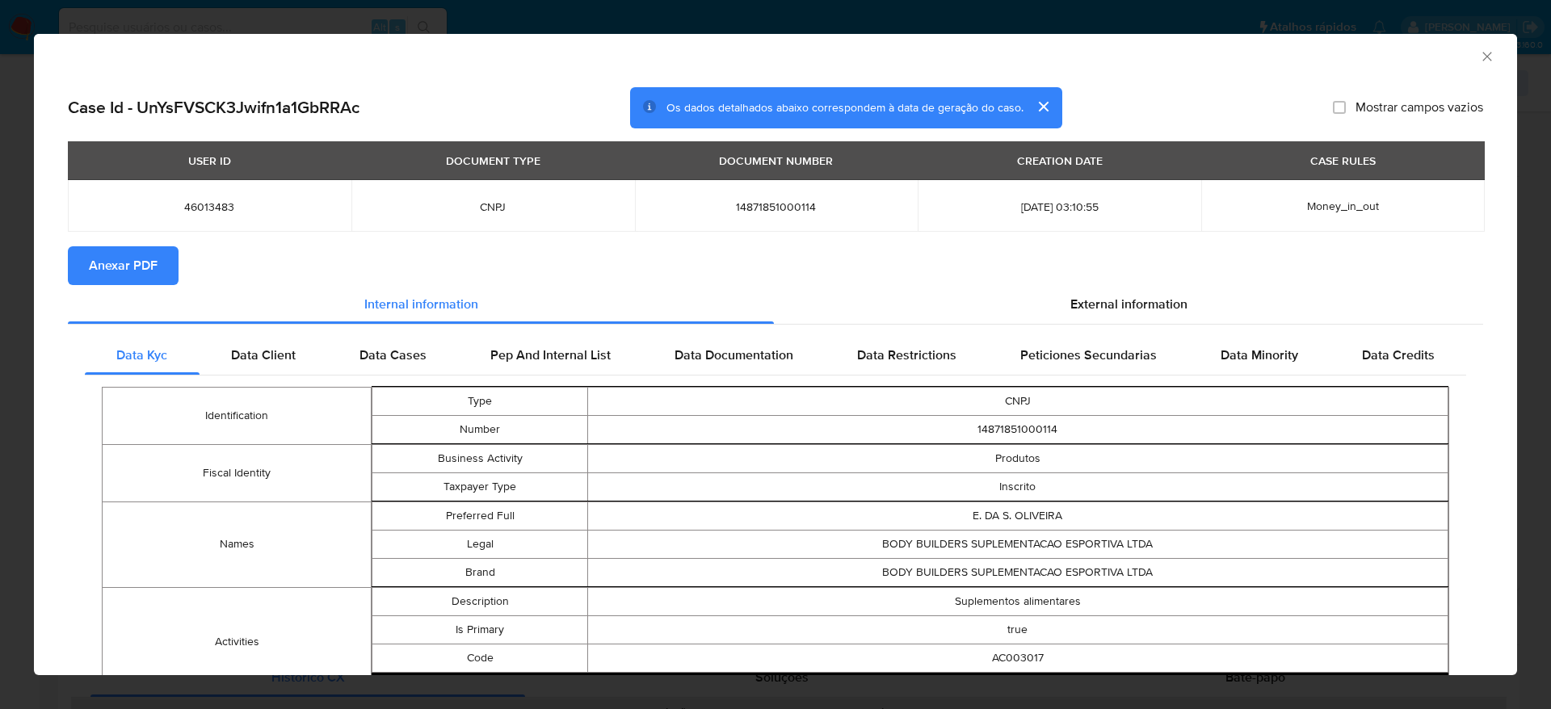
click at [111, 274] on span "Anexar PDF" at bounding box center [123, 266] width 69 height 36
click at [1479, 45] on div "AML Data Collector" at bounding box center [775, 54] width 1483 height 40
click at [1479, 54] on icon "Fechar a janela" at bounding box center [1487, 56] width 16 height 16
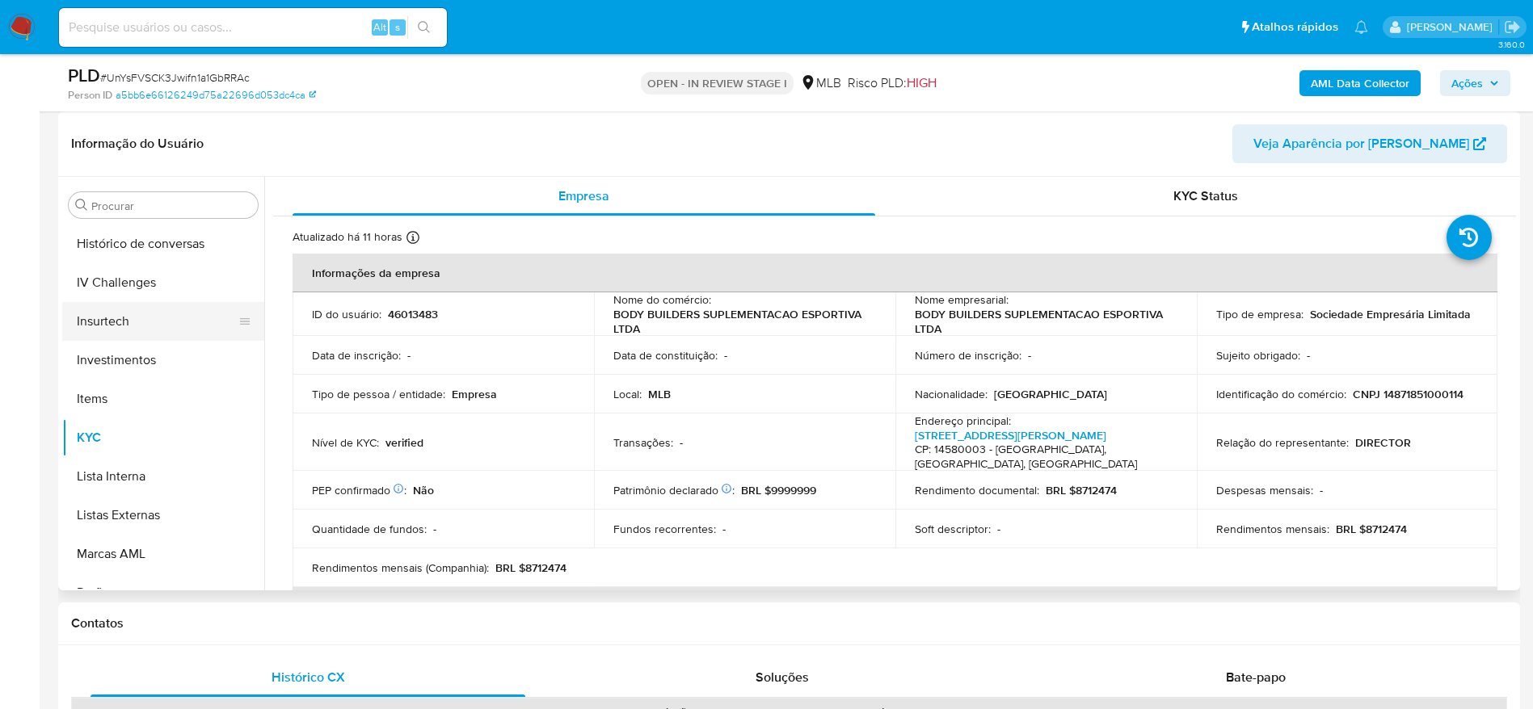
scroll to position [518, 0]
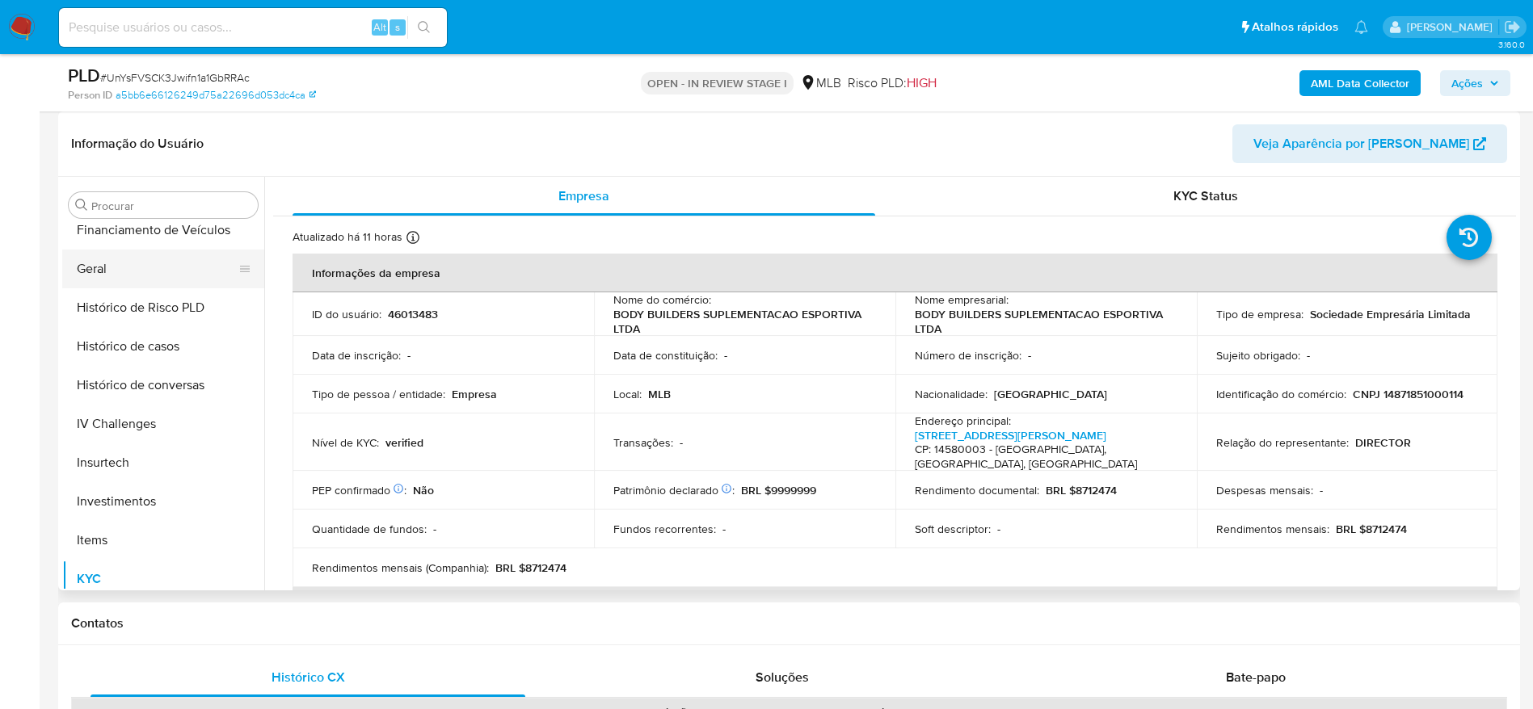
click at [105, 281] on button "Geral" at bounding box center [156, 269] width 189 height 39
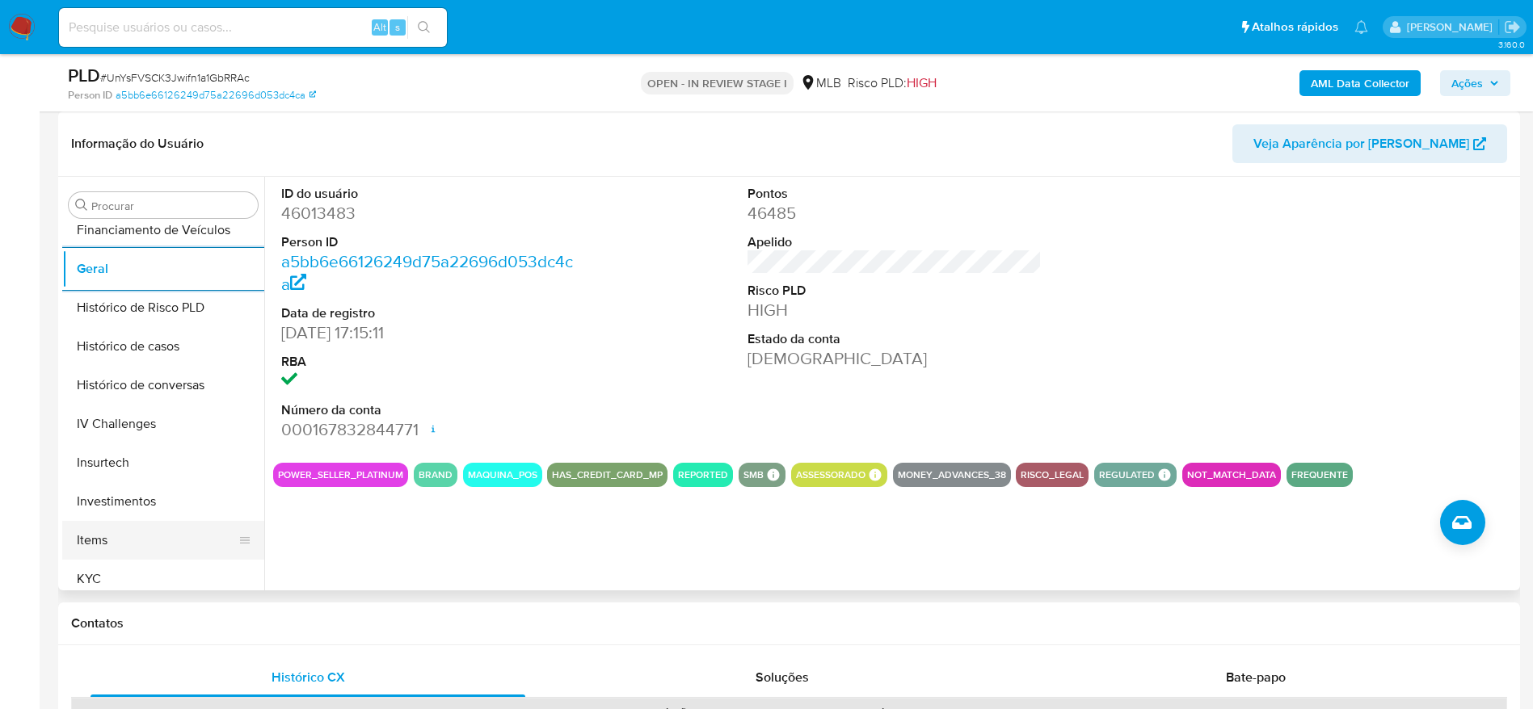
scroll to position [760, 0]
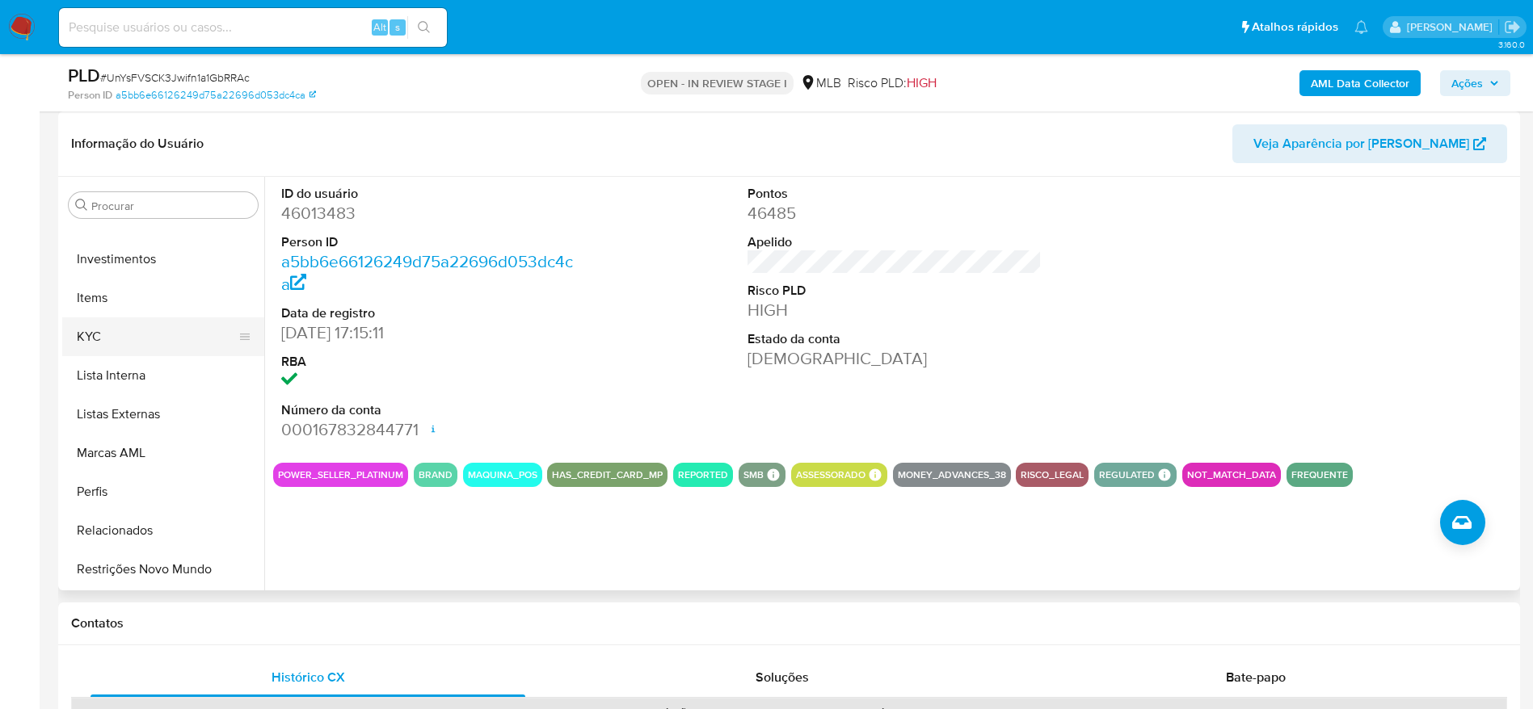
click at [107, 336] on button "KYC" at bounding box center [156, 337] width 189 height 39
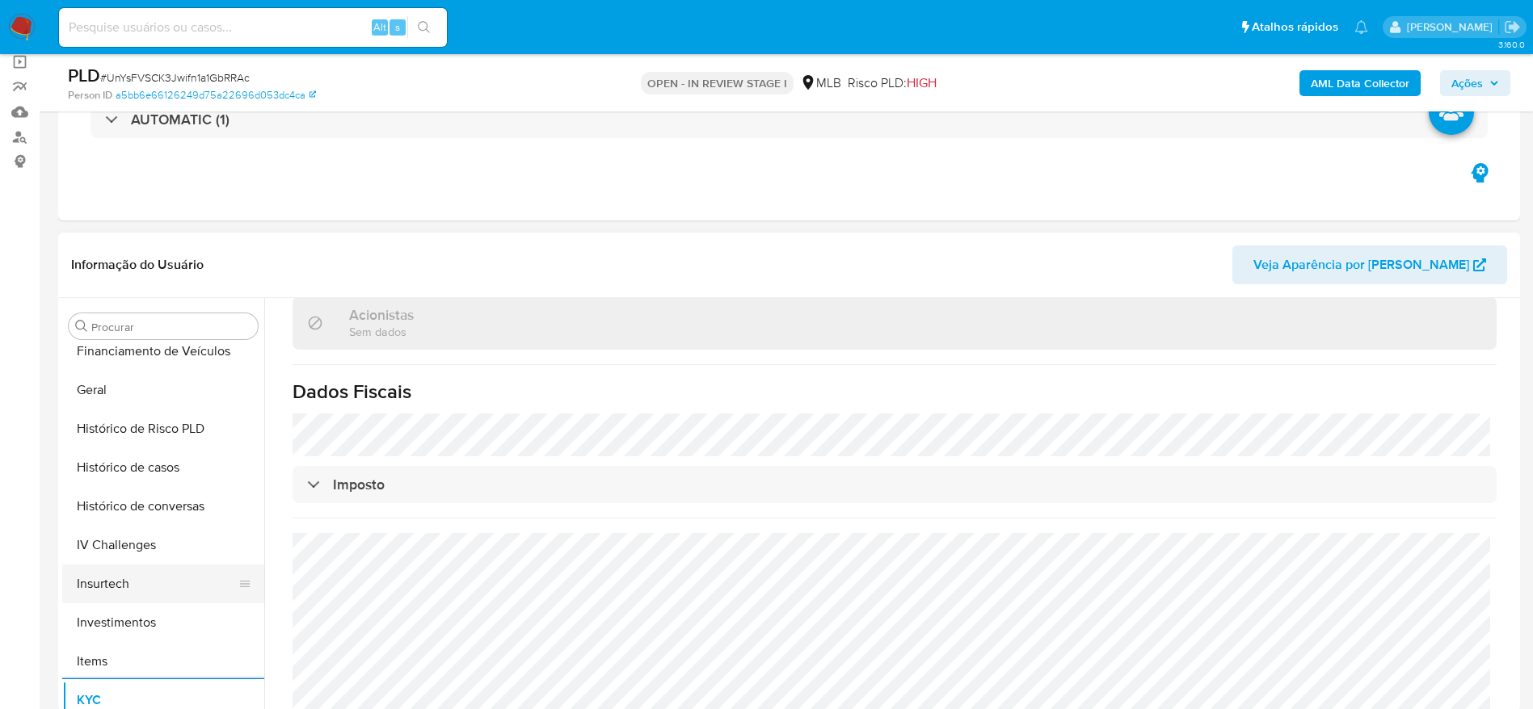
scroll to position [397, 0]
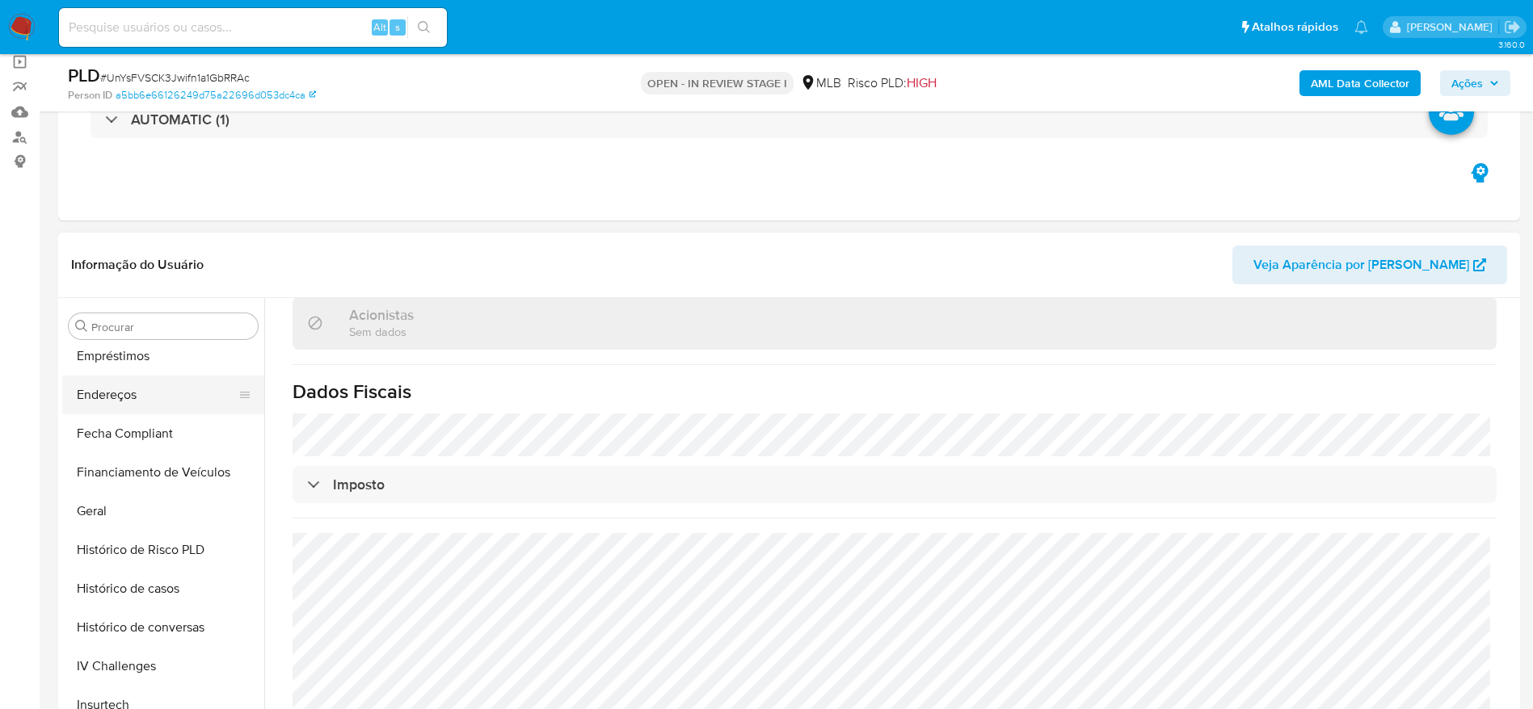
click at [109, 389] on button "Endereços" at bounding box center [156, 395] width 189 height 39
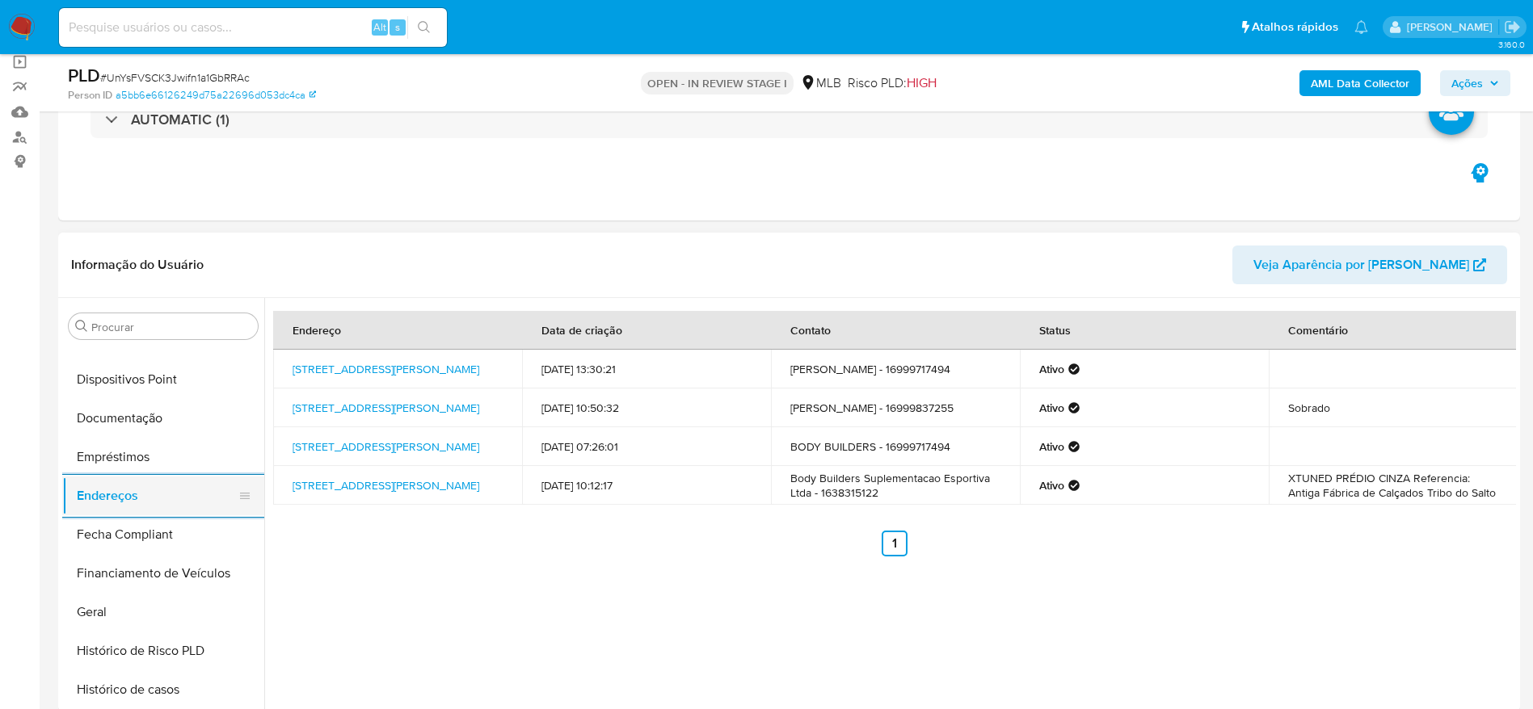
scroll to position [154, 0]
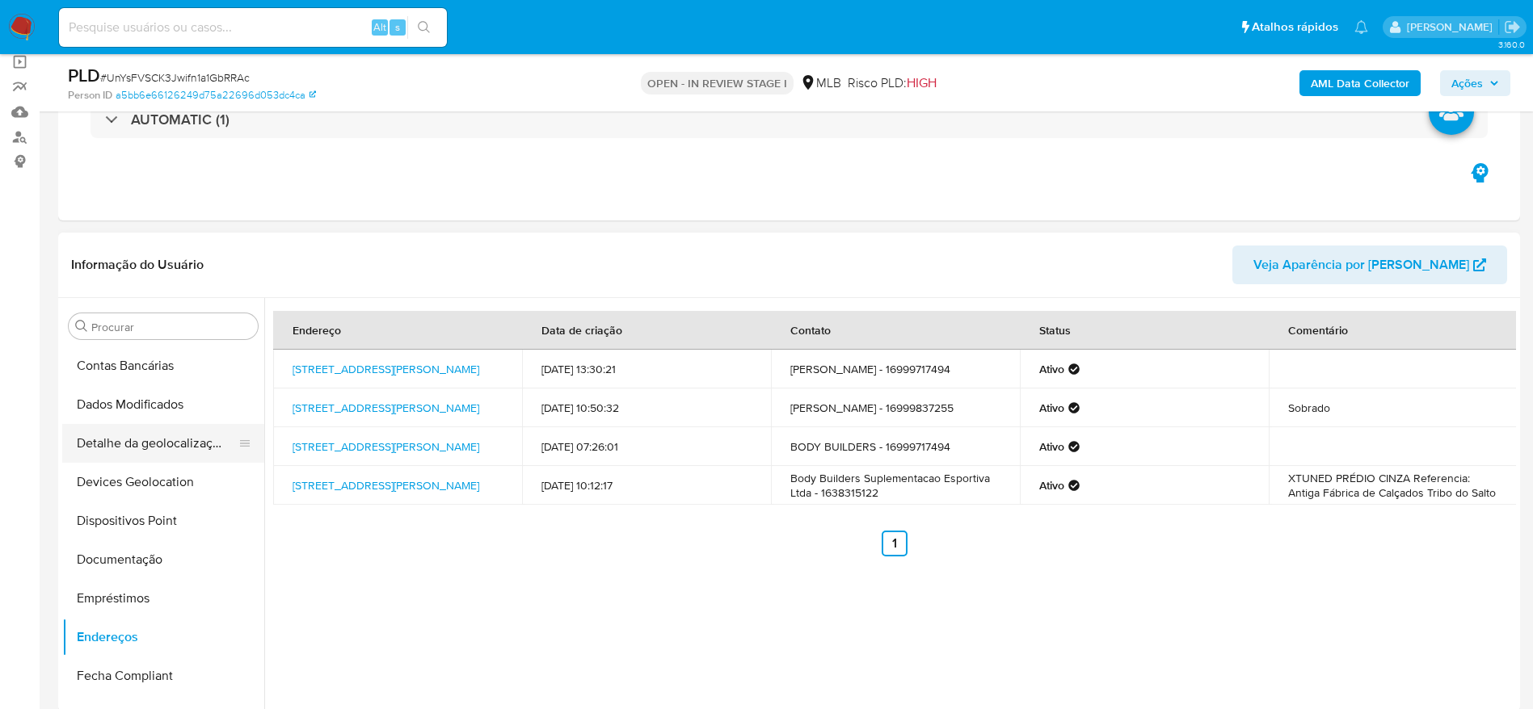
click at [149, 439] on button "Detalhe da geolocalização" at bounding box center [156, 443] width 189 height 39
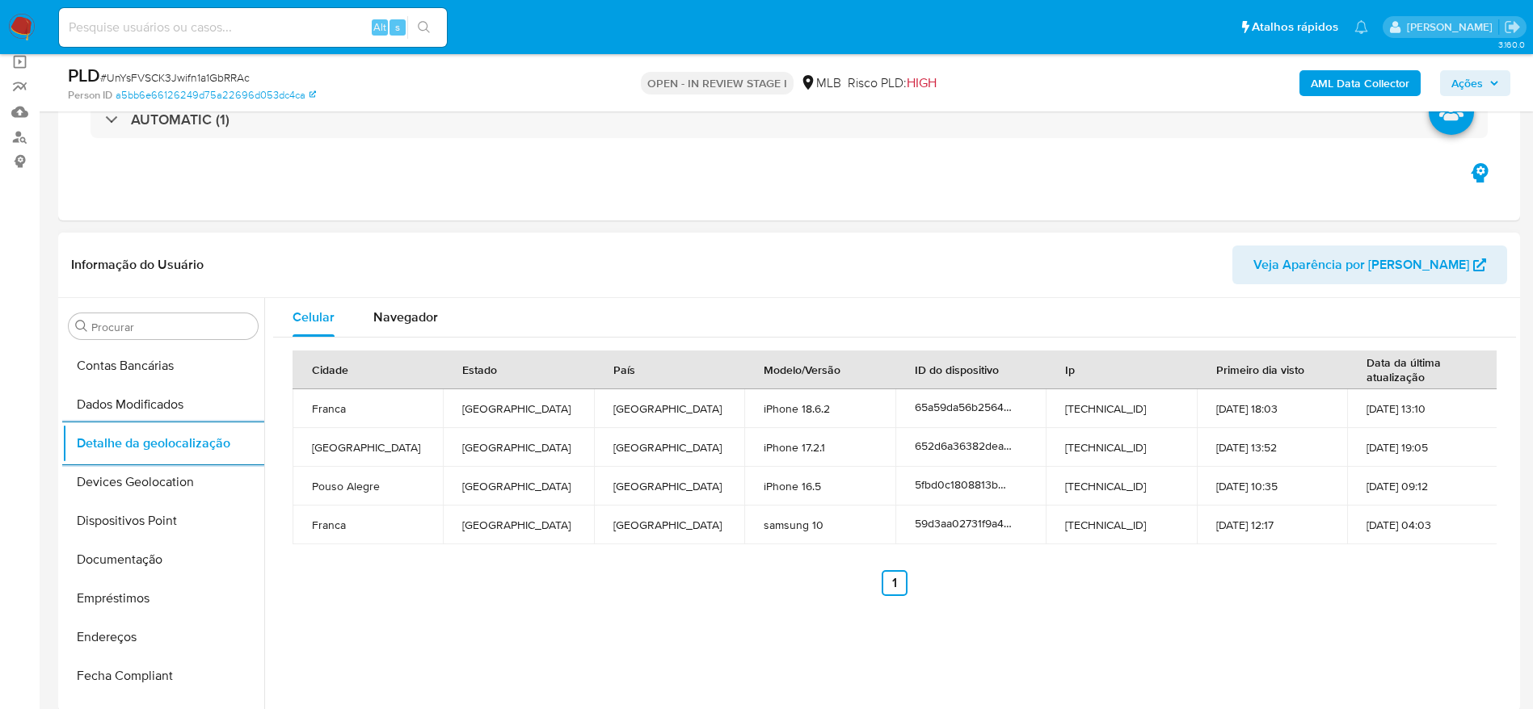
scroll to position [760, 0]
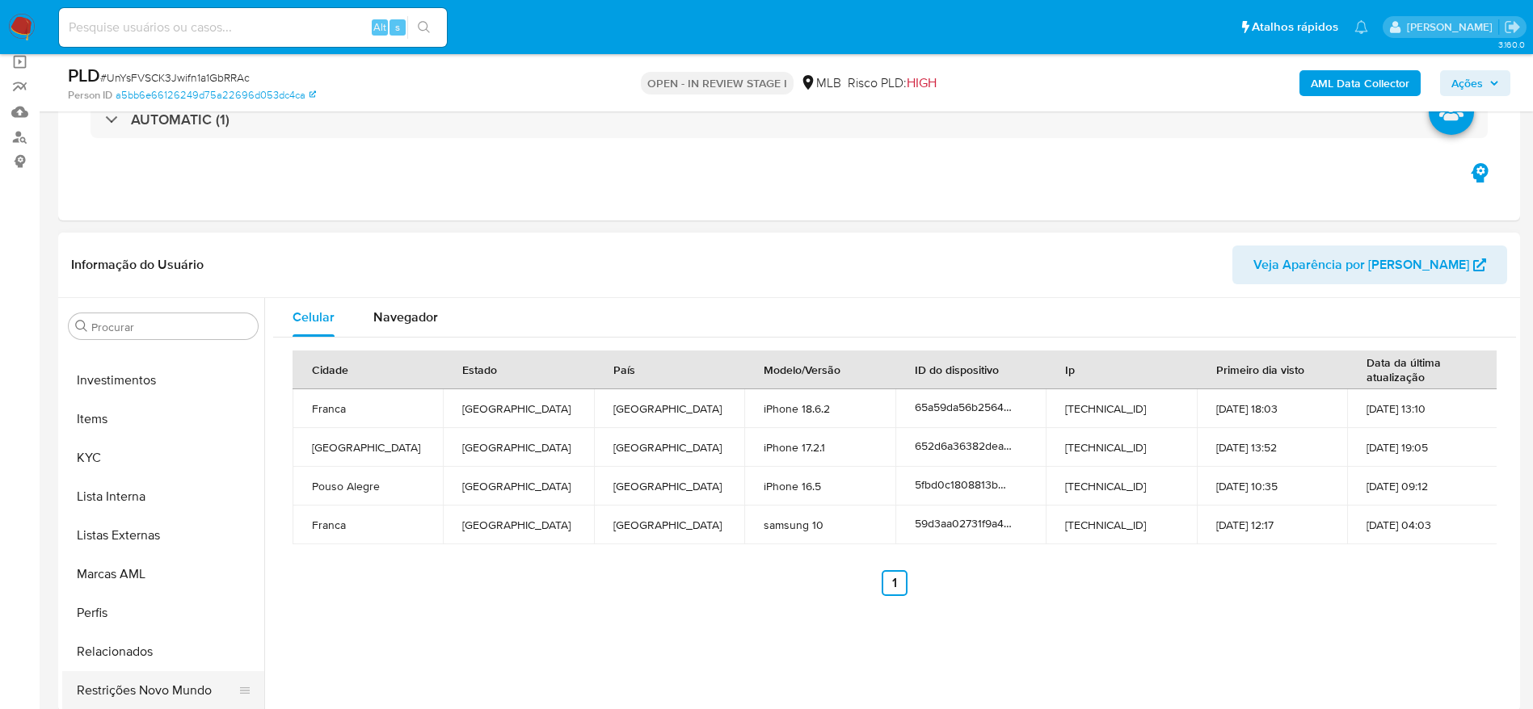
click at [130, 689] on button "Restrições Novo Mundo" at bounding box center [156, 690] width 189 height 39
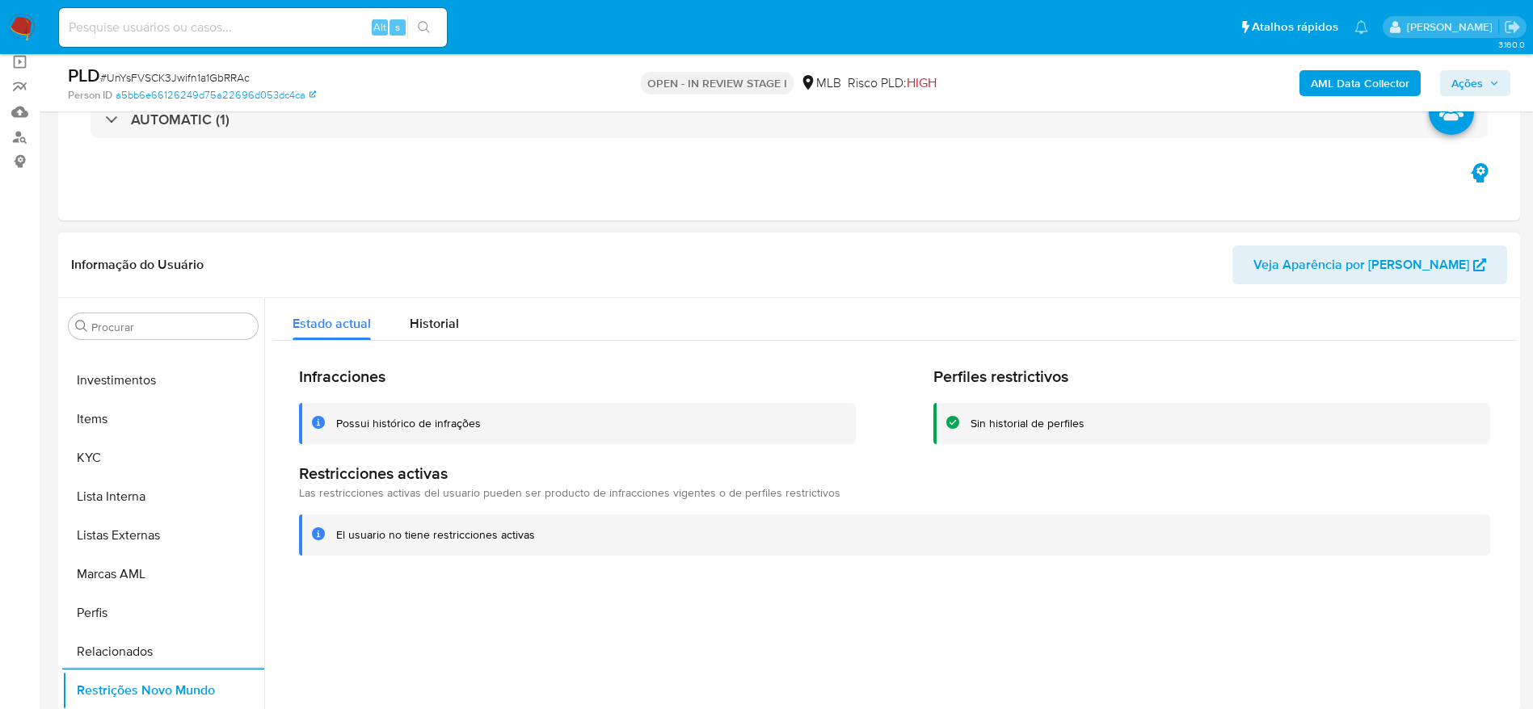
scroll to position [276, 0]
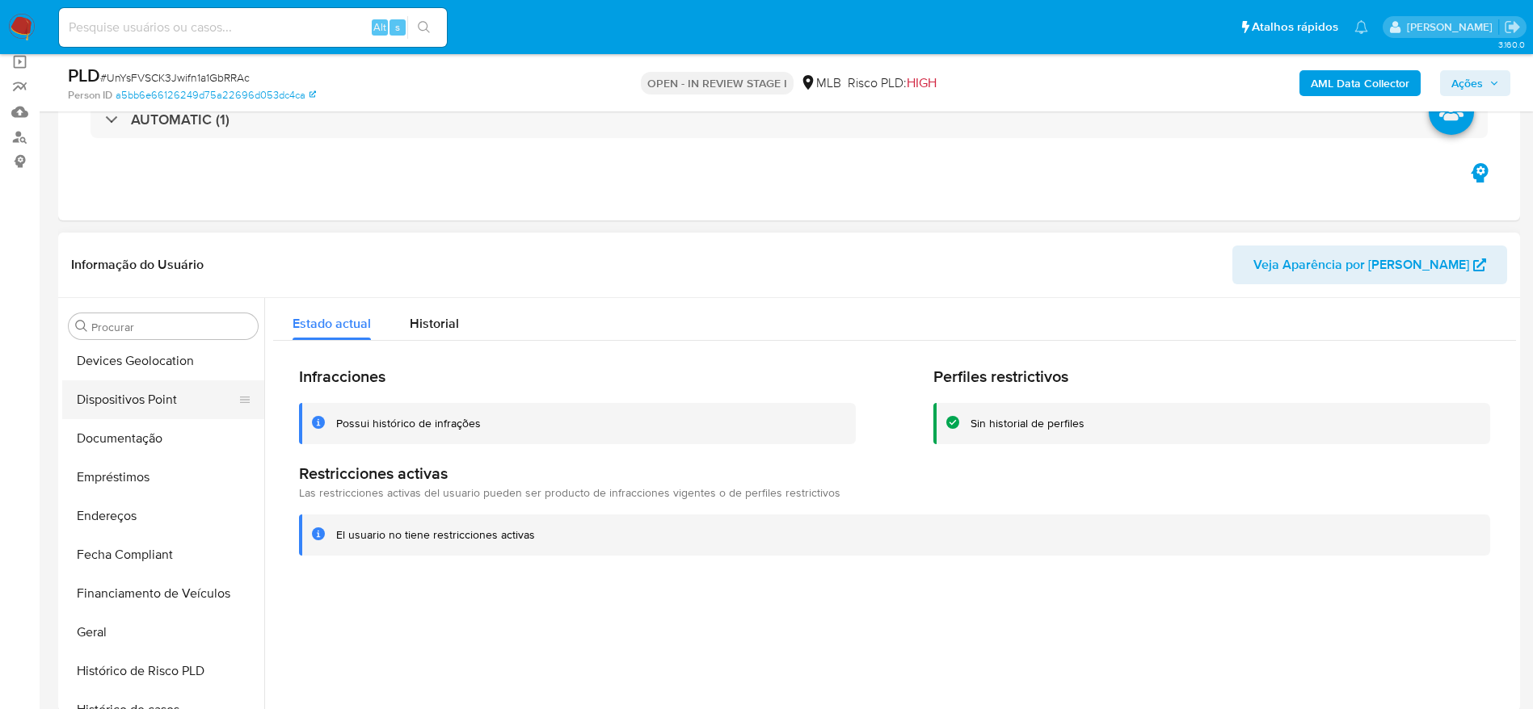
click at [151, 417] on button "Dispositivos Point" at bounding box center [156, 400] width 189 height 39
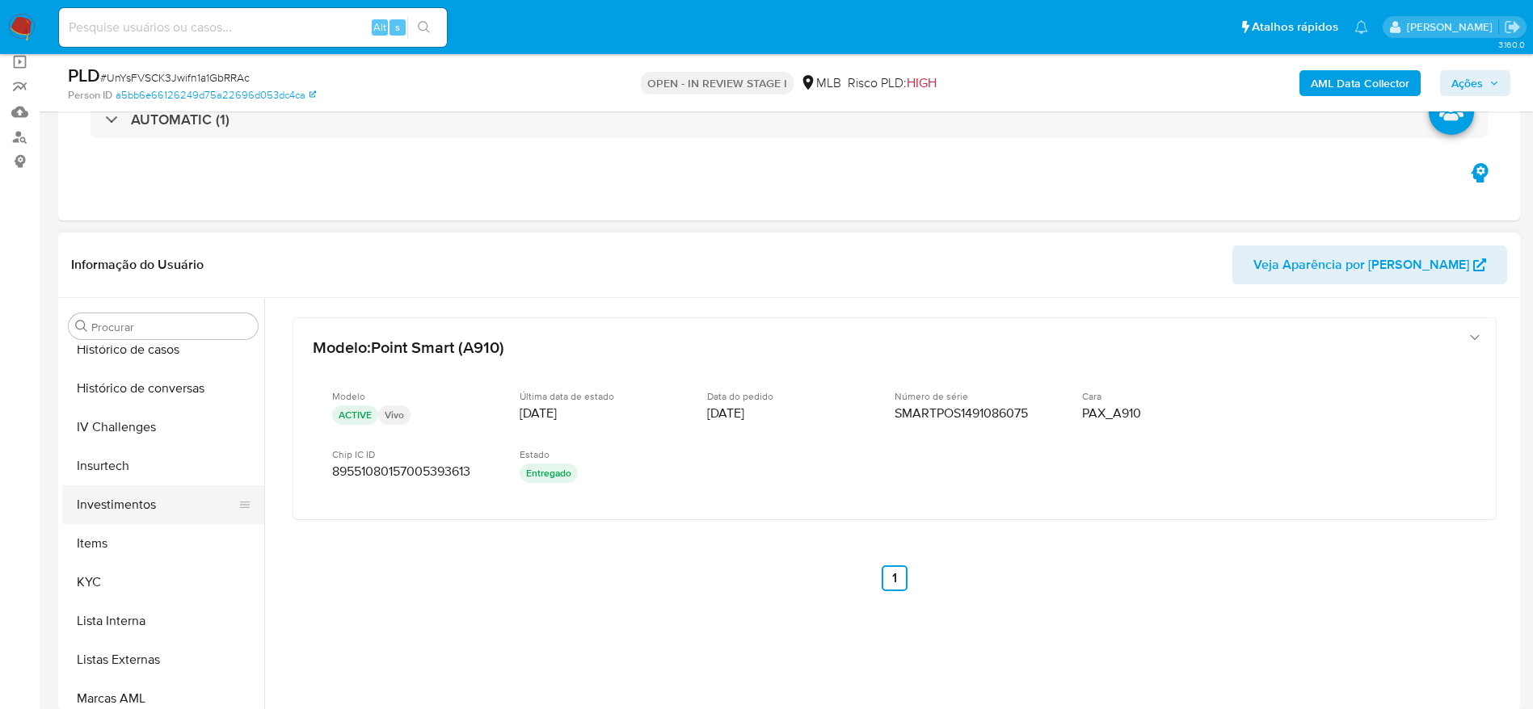
scroll to position [639, 0]
click at [123, 592] on button "KYC" at bounding box center [156, 579] width 189 height 39
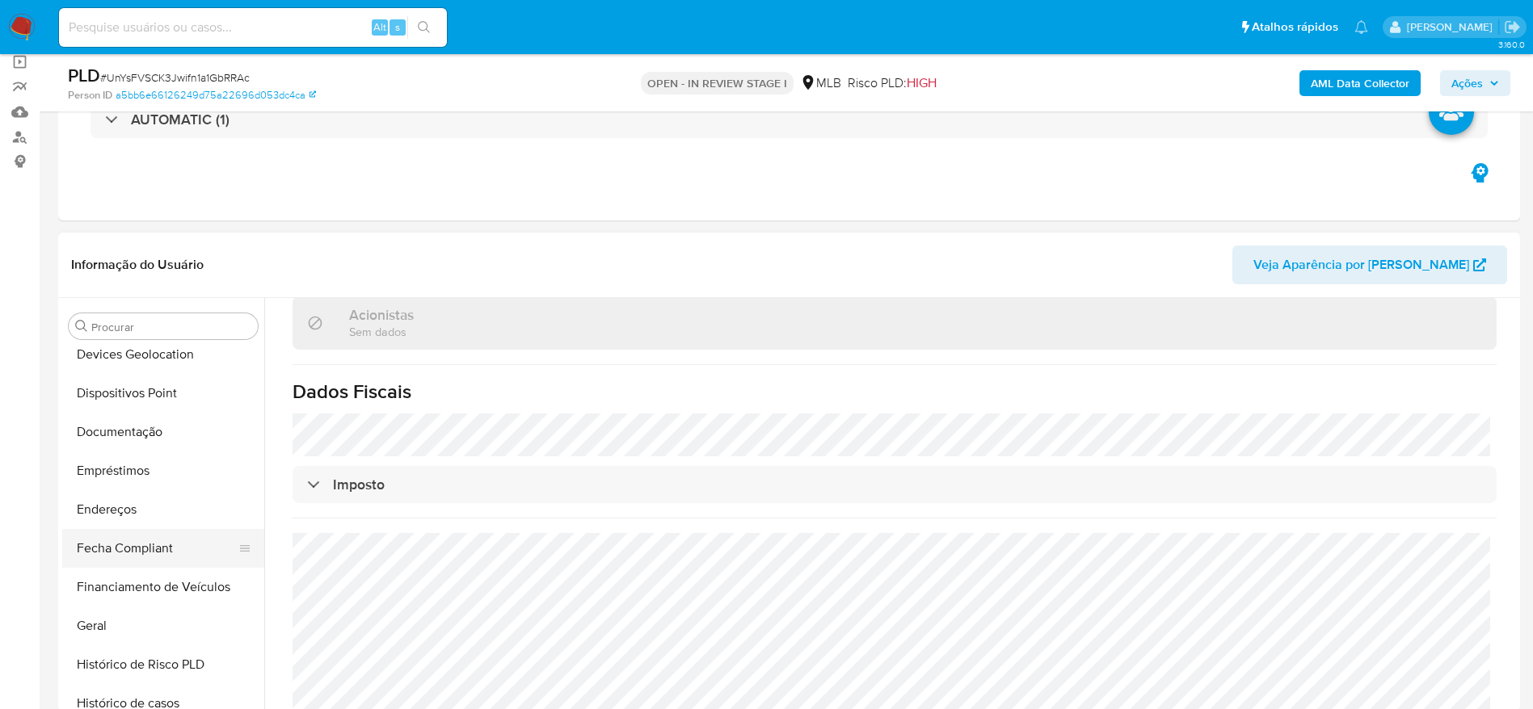
scroll to position [276, 0]
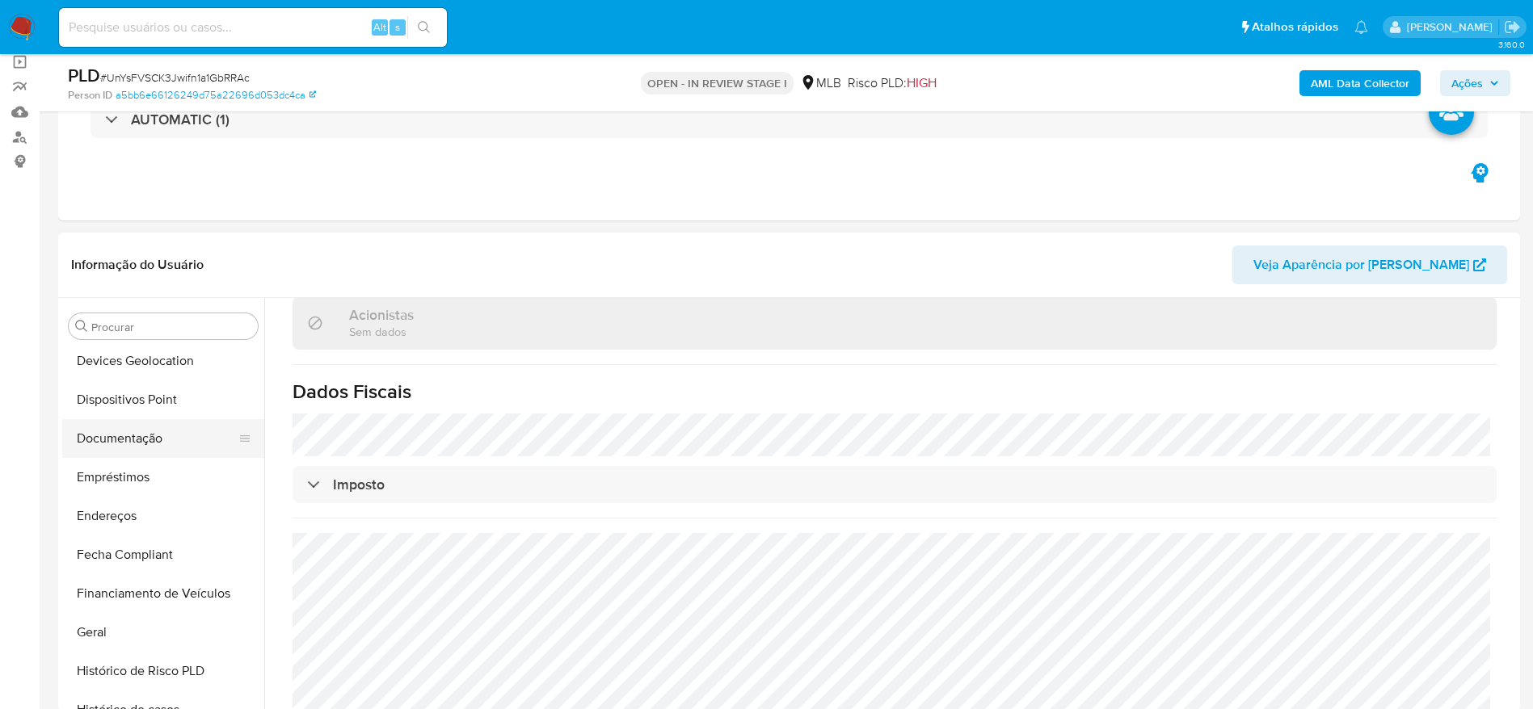
click at [126, 446] on button "Documentação" at bounding box center [156, 438] width 189 height 39
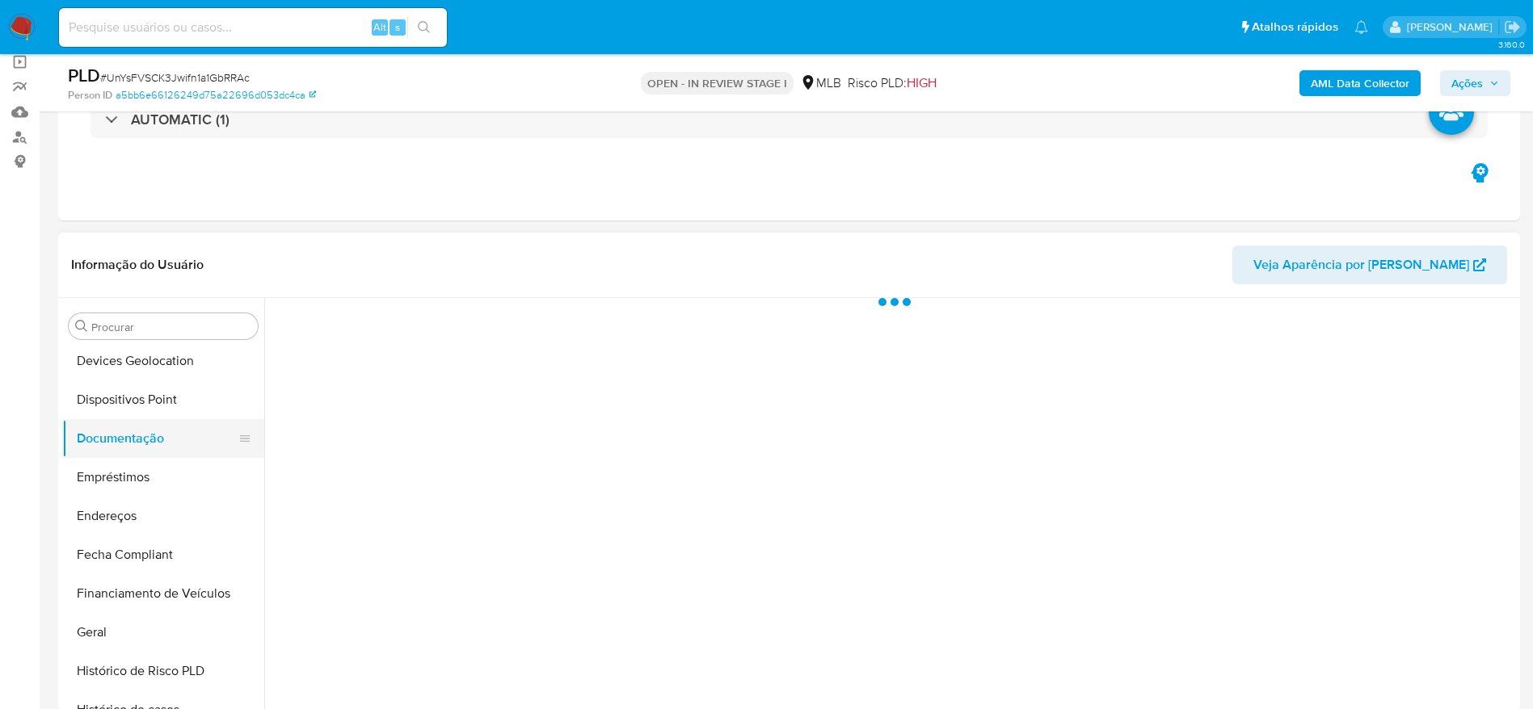
scroll to position [0, 0]
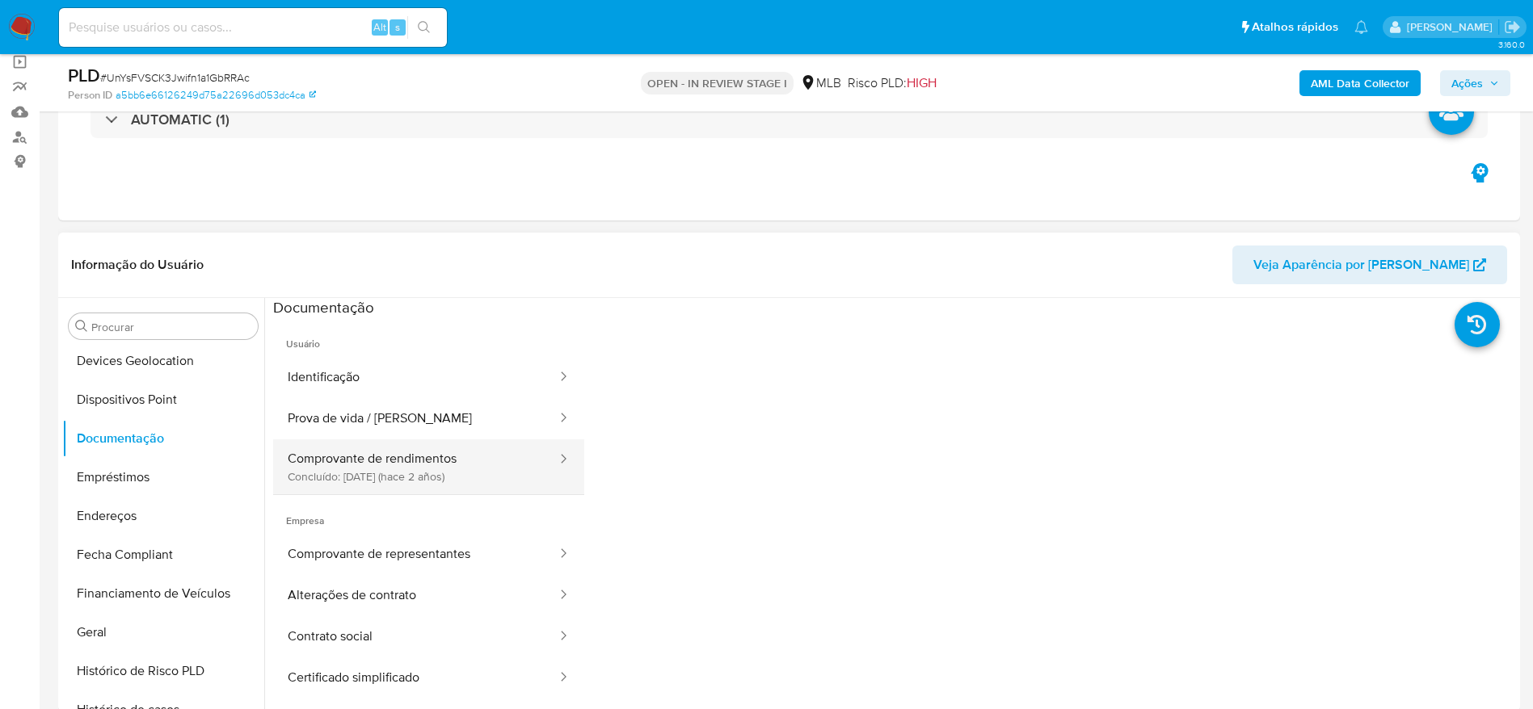
click at [378, 472] on button "Comprovante de rendimentos Concluído: 11/04/2023 (hace 2 años)" at bounding box center [415, 467] width 285 height 55
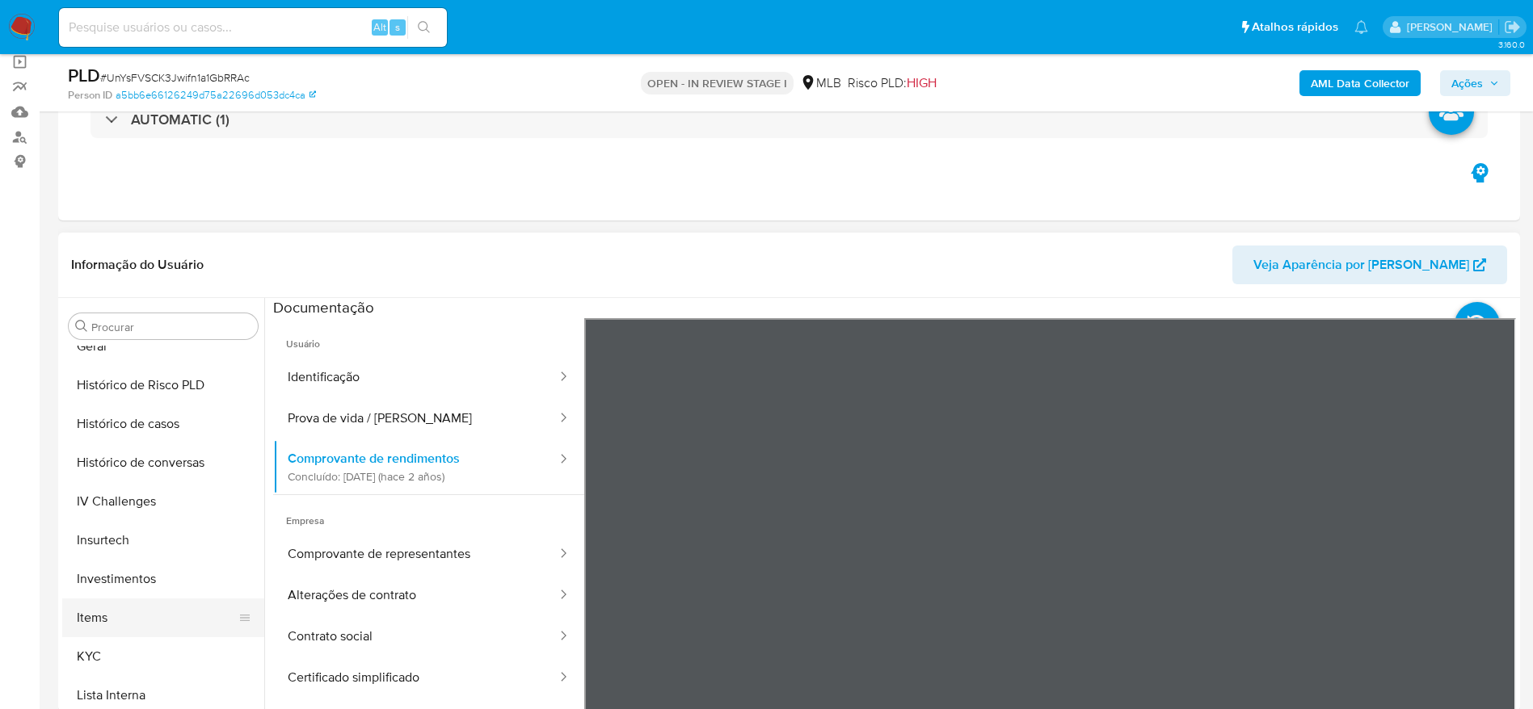
scroll to position [639, 0]
click at [117, 576] on button "KYC" at bounding box center [156, 579] width 189 height 39
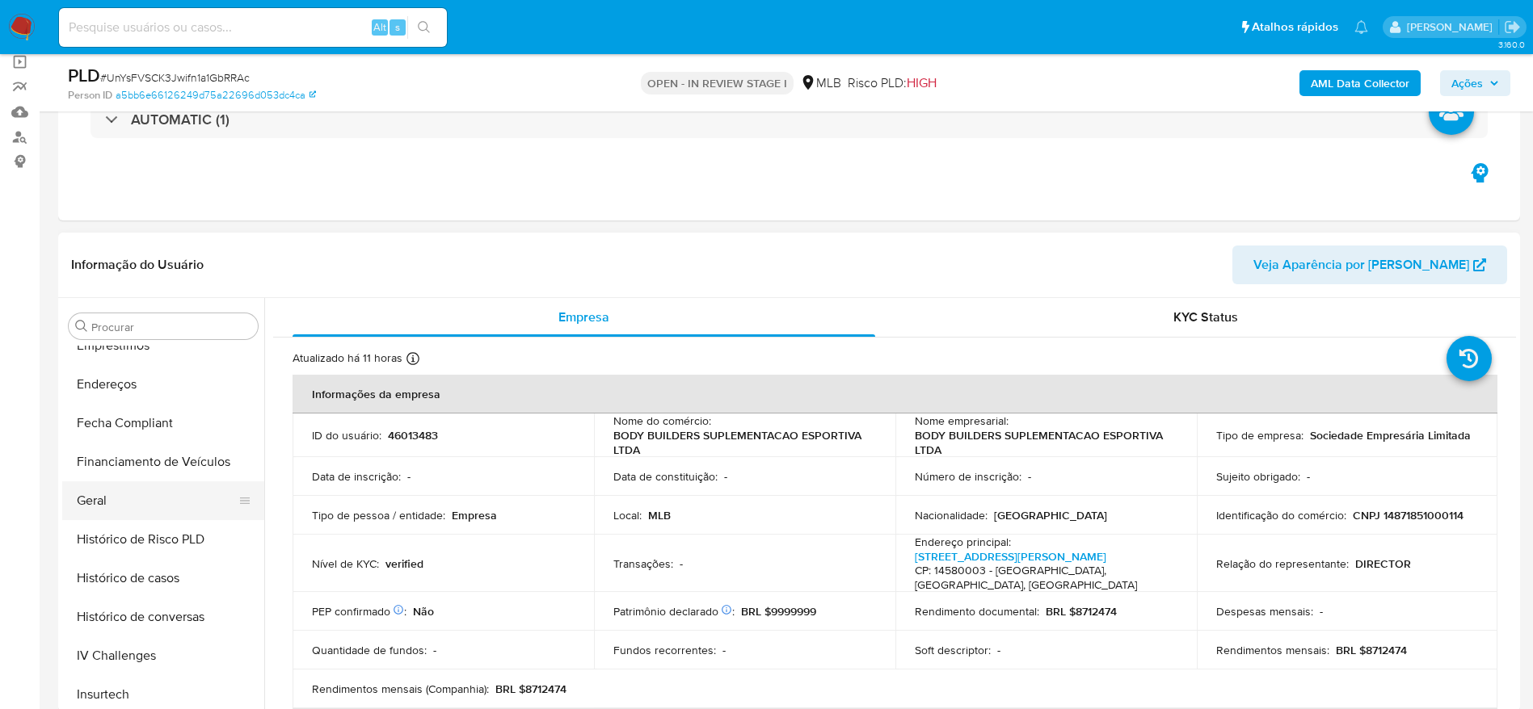
scroll to position [397, 0]
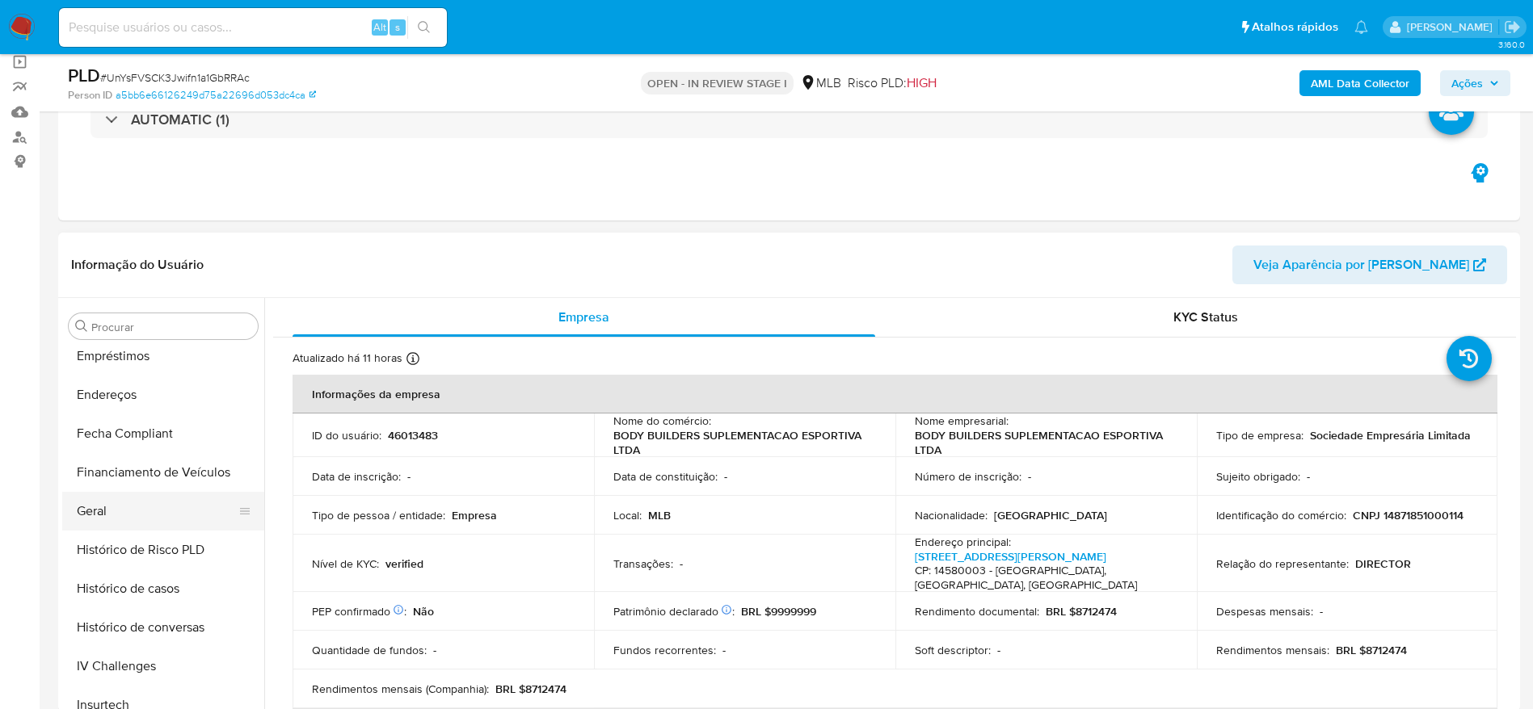
click at [104, 507] on button "Geral" at bounding box center [156, 511] width 189 height 39
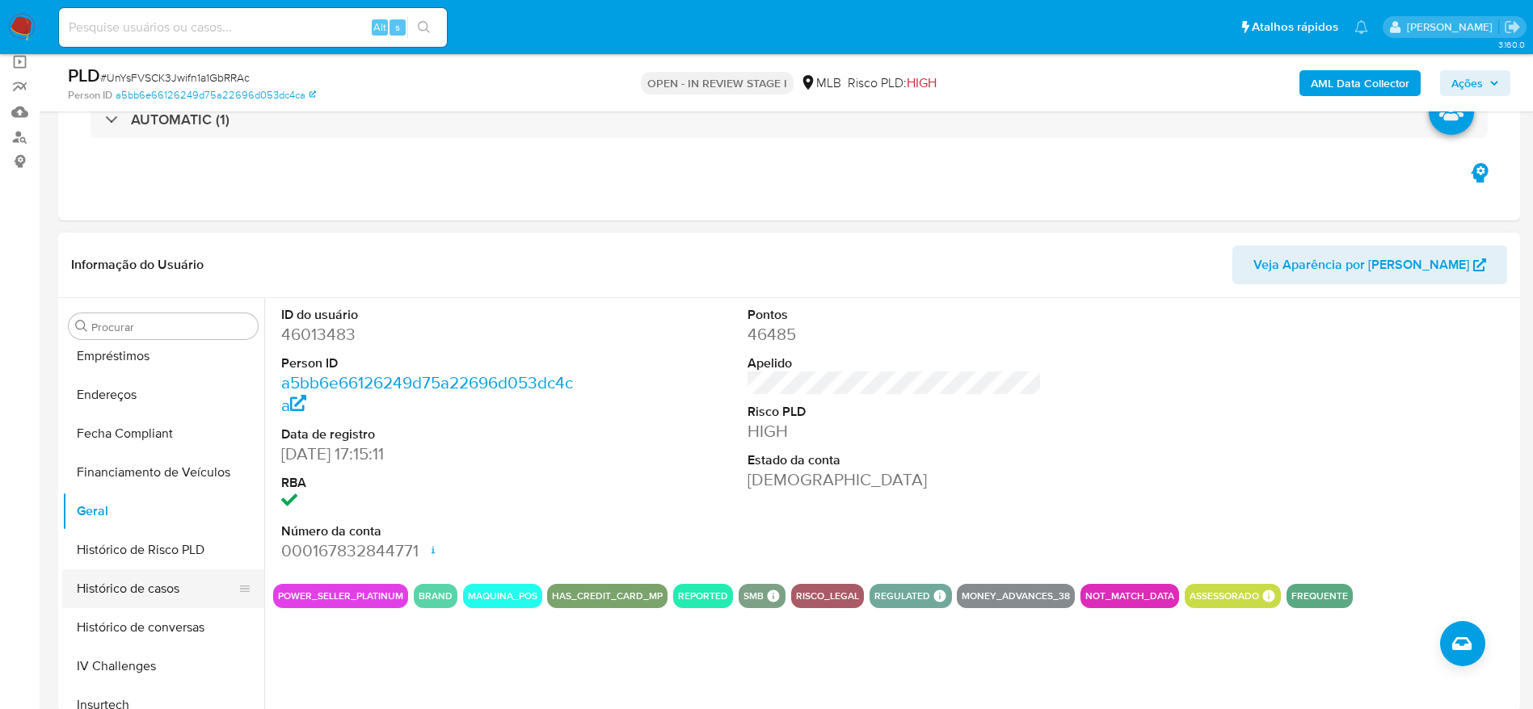
click at [118, 600] on button "Histórico de casos" at bounding box center [156, 589] width 189 height 39
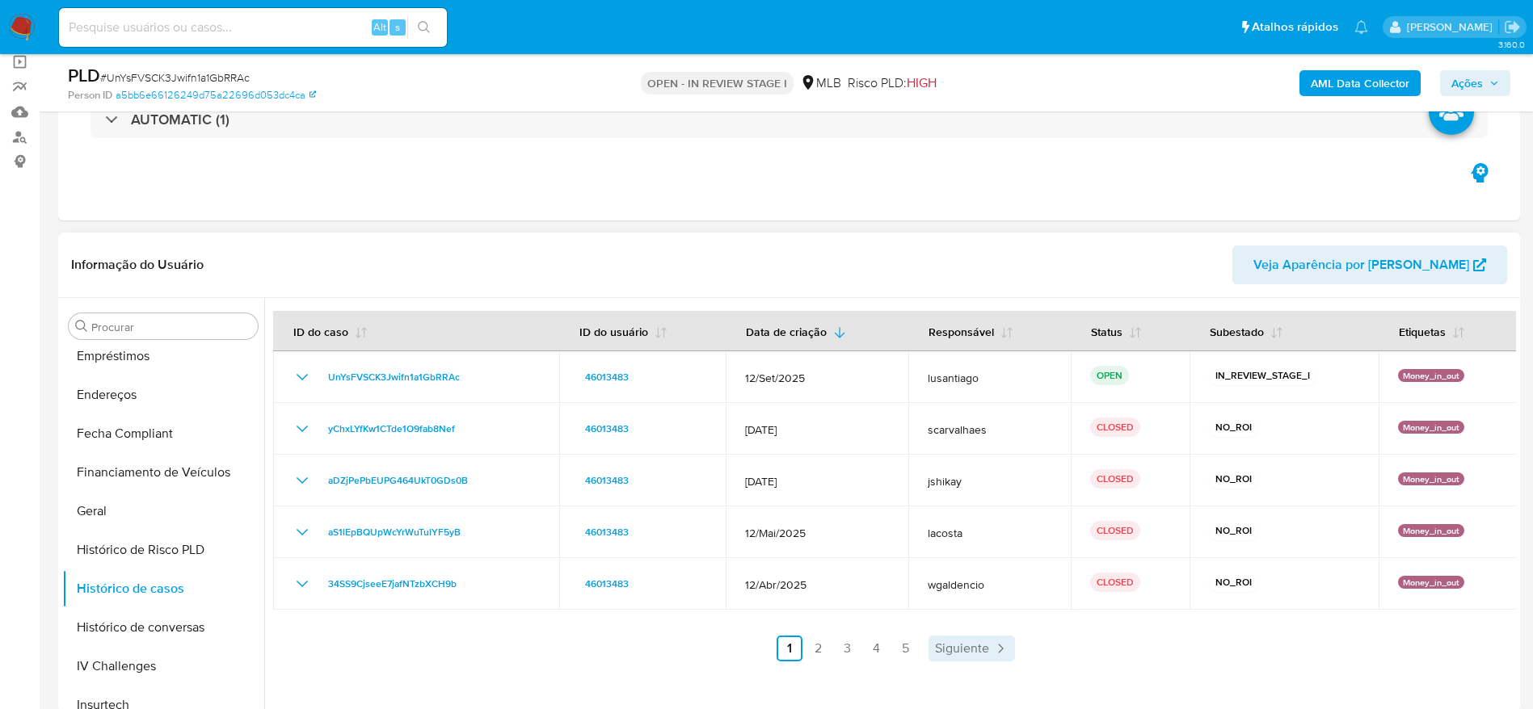
click at [958, 650] on span "Siguiente" at bounding box center [962, 648] width 54 height 13
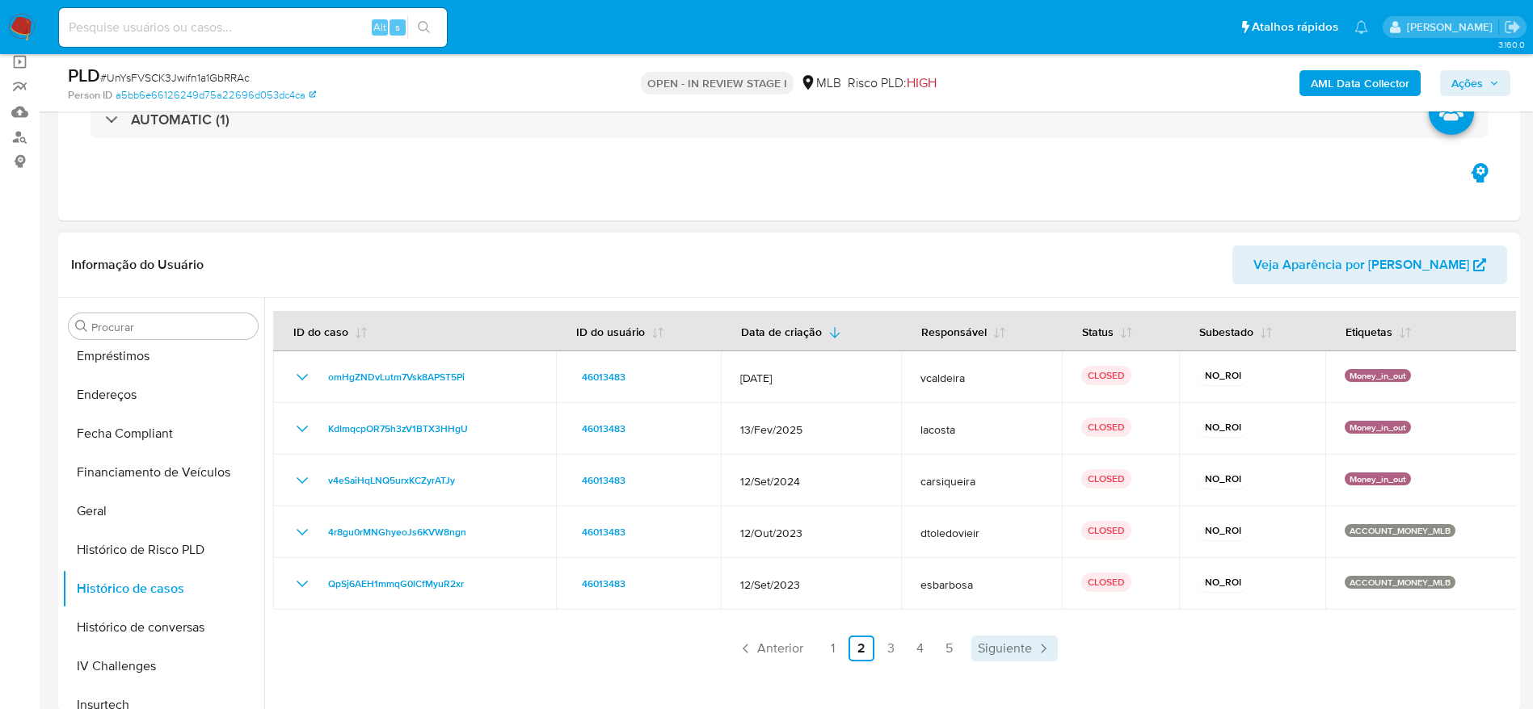
click at [1005, 650] on span "Siguiente" at bounding box center [1005, 648] width 54 height 13
click at [1019, 642] on span "Siguiente" at bounding box center [1005, 648] width 54 height 13
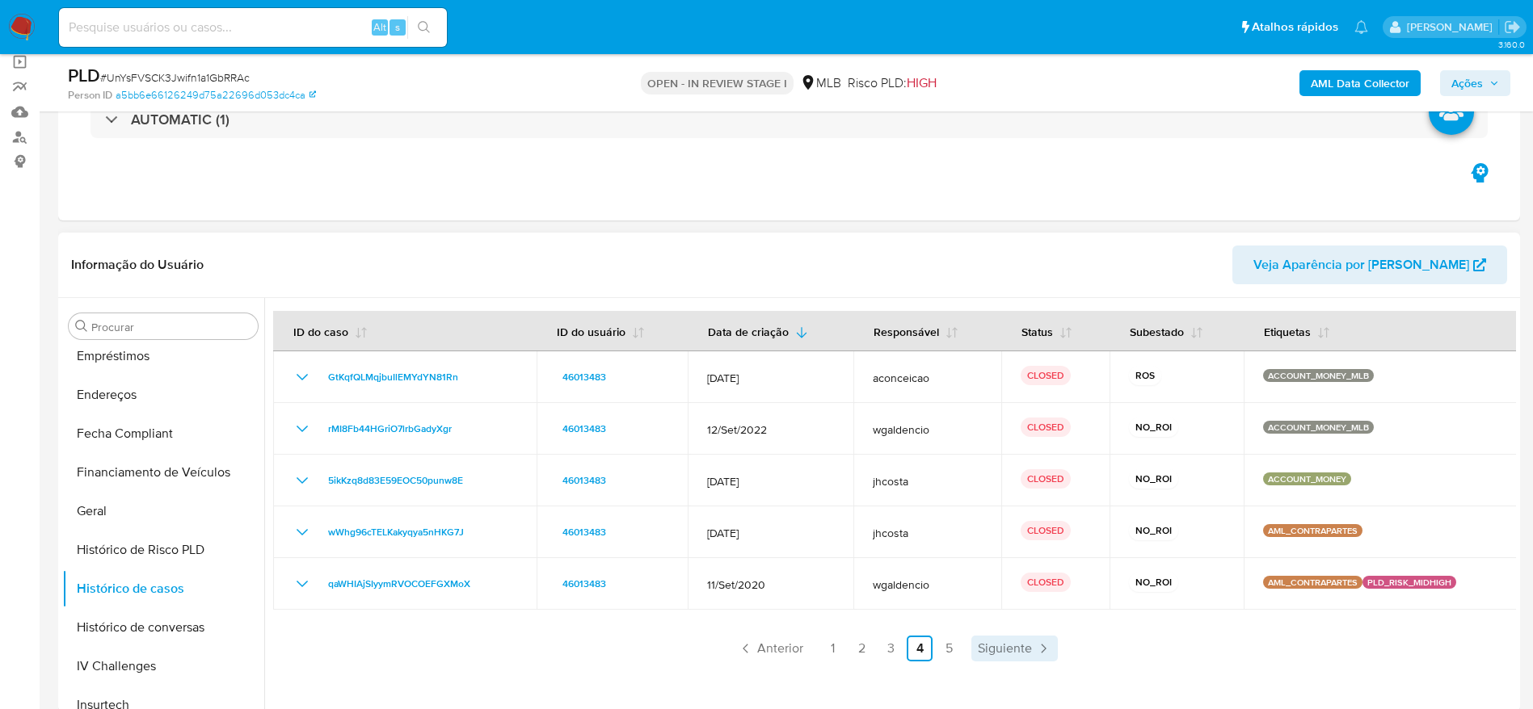
click at [1007, 646] on span "Siguiente" at bounding box center [1005, 648] width 54 height 13
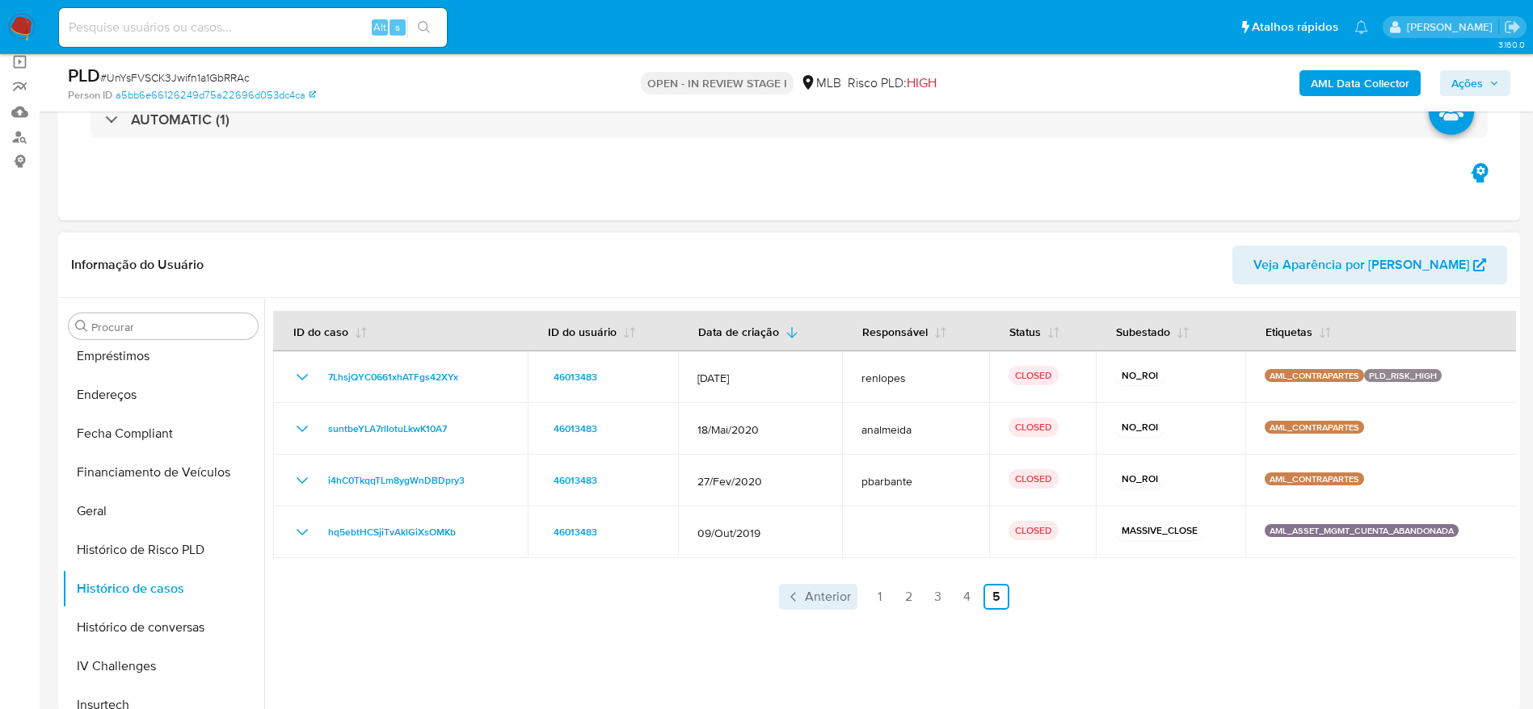
click at [827, 598] on span "Anterior" at bounding box center [828, 597] width 46 height 13
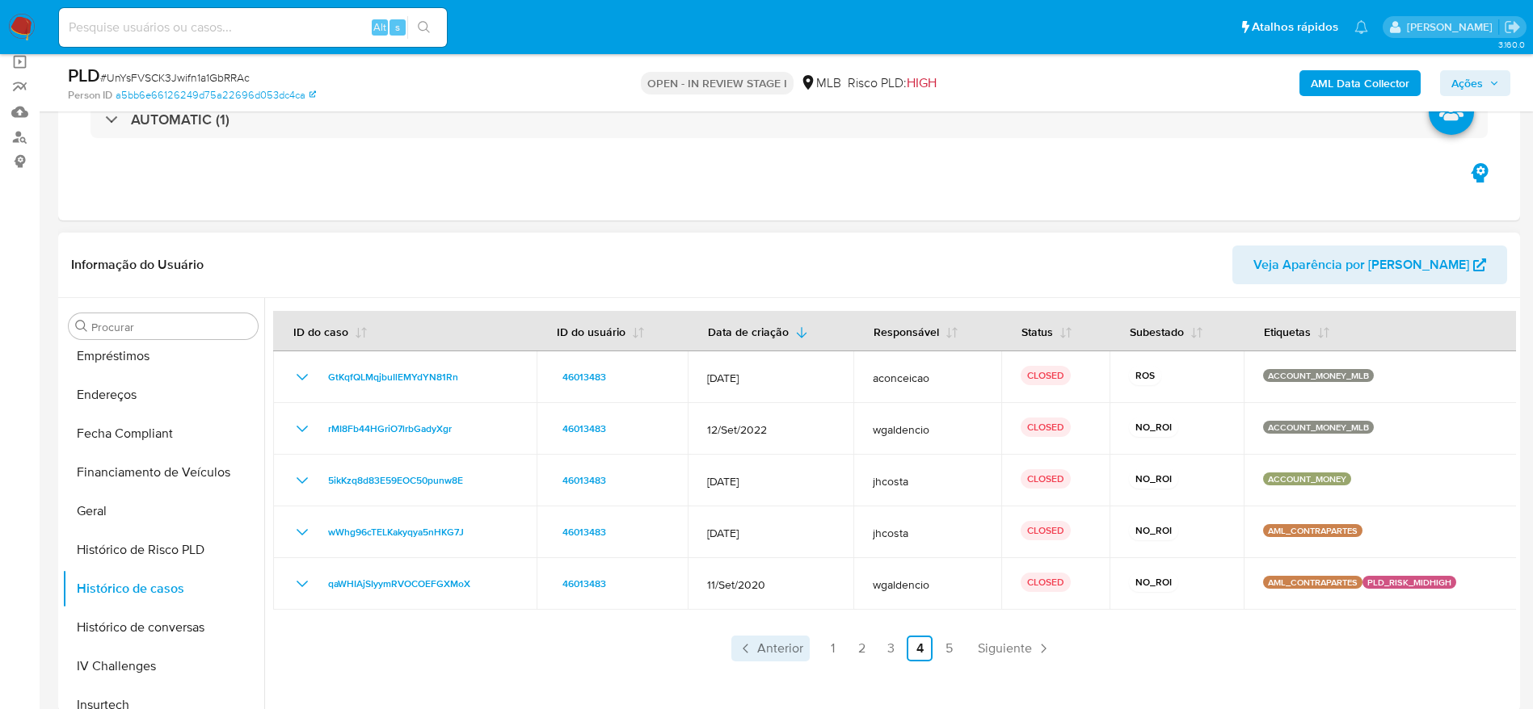
click at [793, 652] on span "Anterior" at bounding box center [780, 648] width 46 height 13
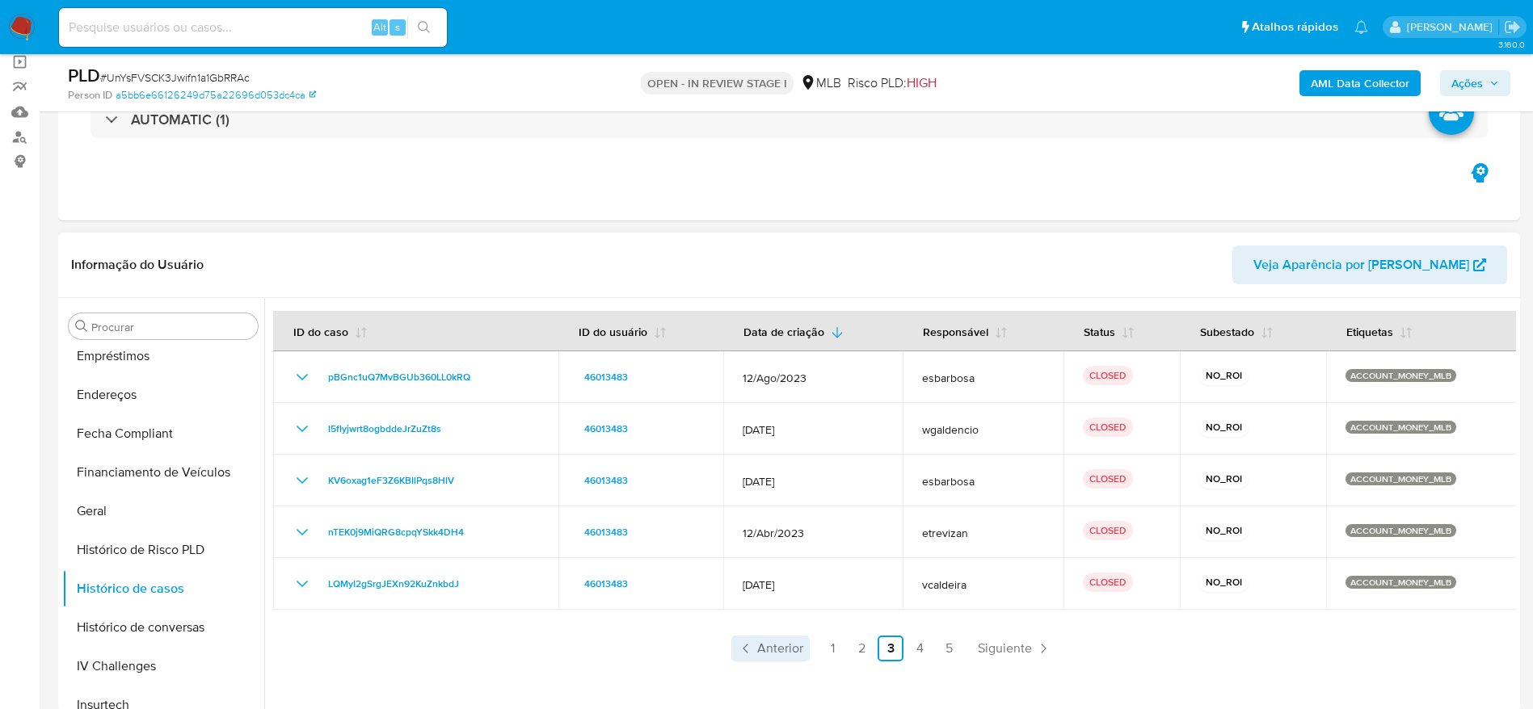
click at [793, 652] on span "Anterior" at bounding box center [780, 648] width 46 height 13
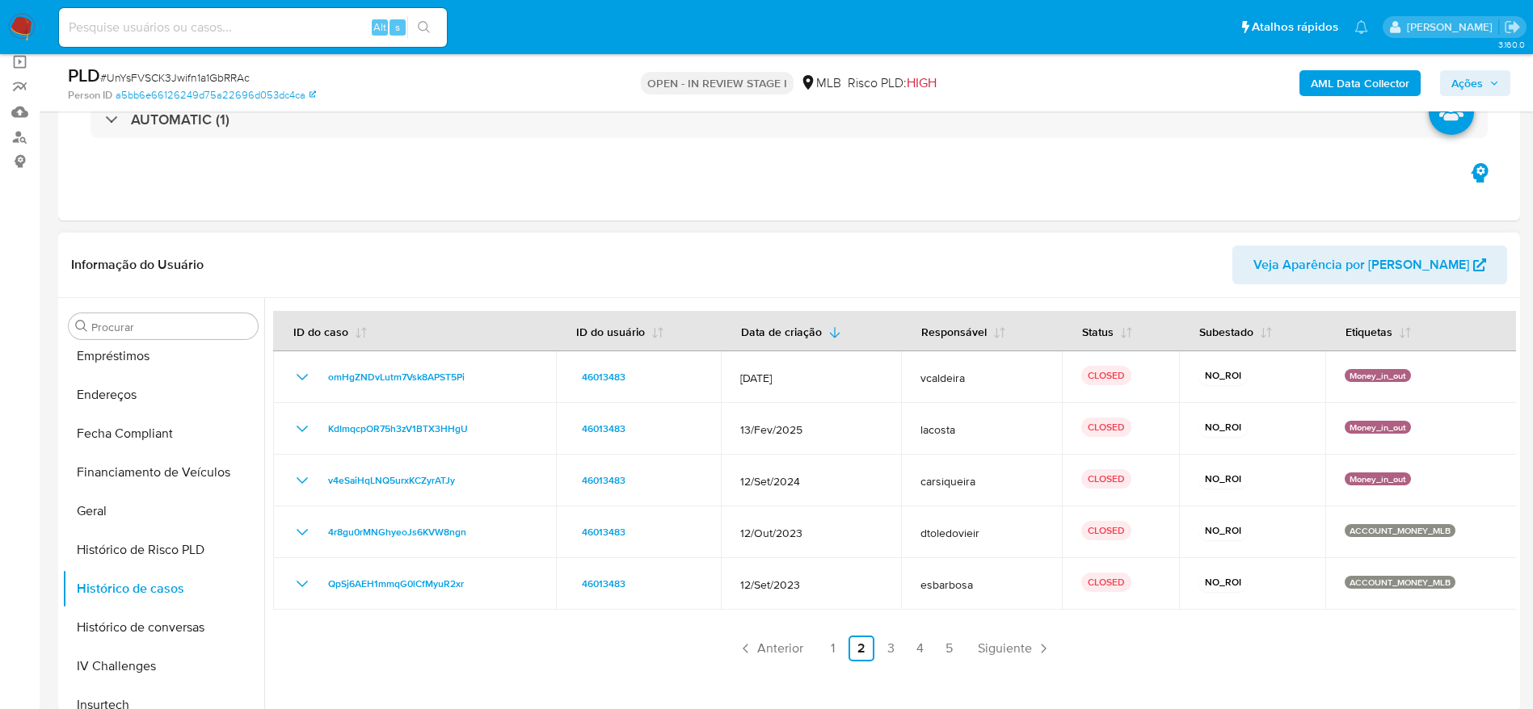
click at [793, 652] on span "Anterior" at bounding box center [780, 648] width 46 height 13
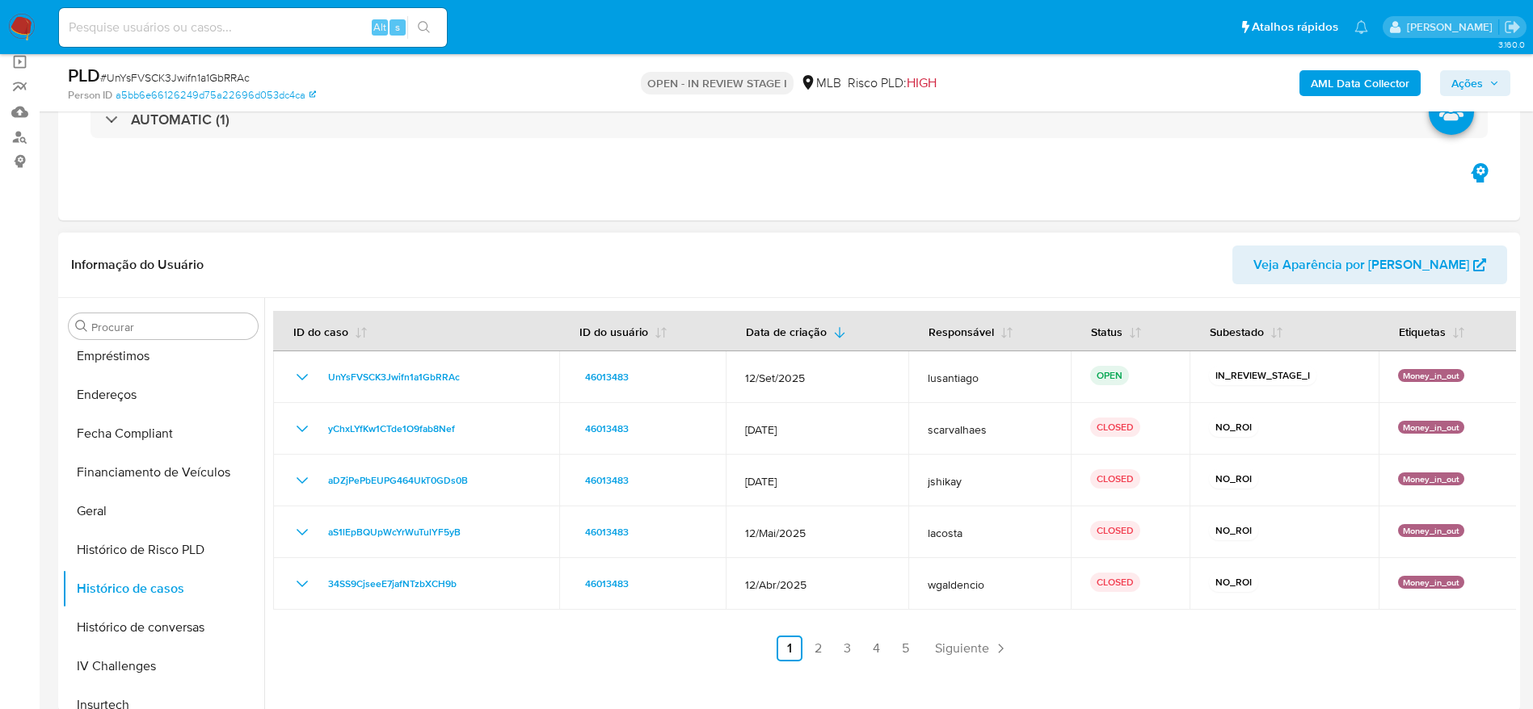
click at [793, 652] on link "1" at bounding box center [789, 649] width 26 height 26
click at [1484, 79] on span "Ações" at bounding box center [1475, 83] width 48 height 23
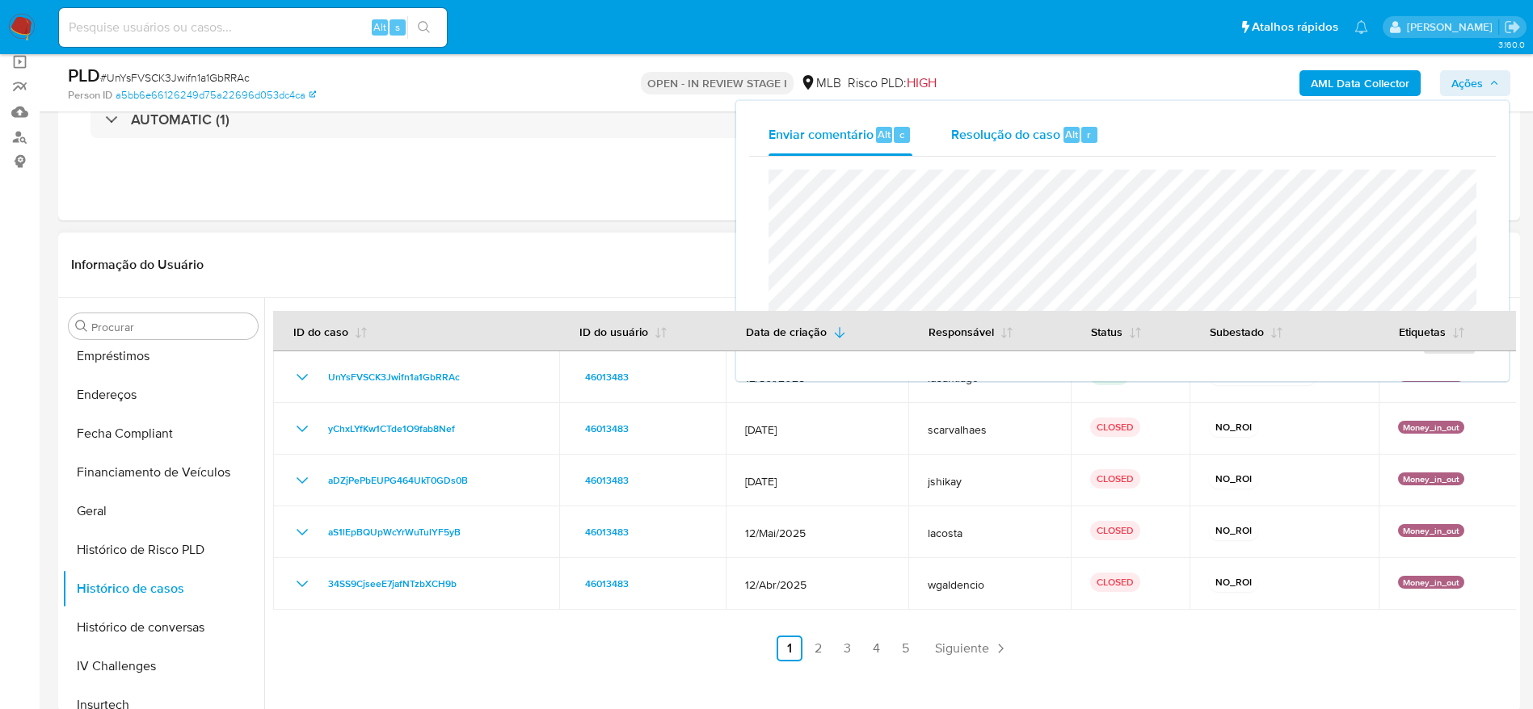
drag, startPoint x: 987, startPoint y: 139, endPoint x: 980, endPoint y: 149, distance: 12.8
click at [986, 139] on span "Resolução do caso" at bounding box center [1005, 133] width 109 height 19
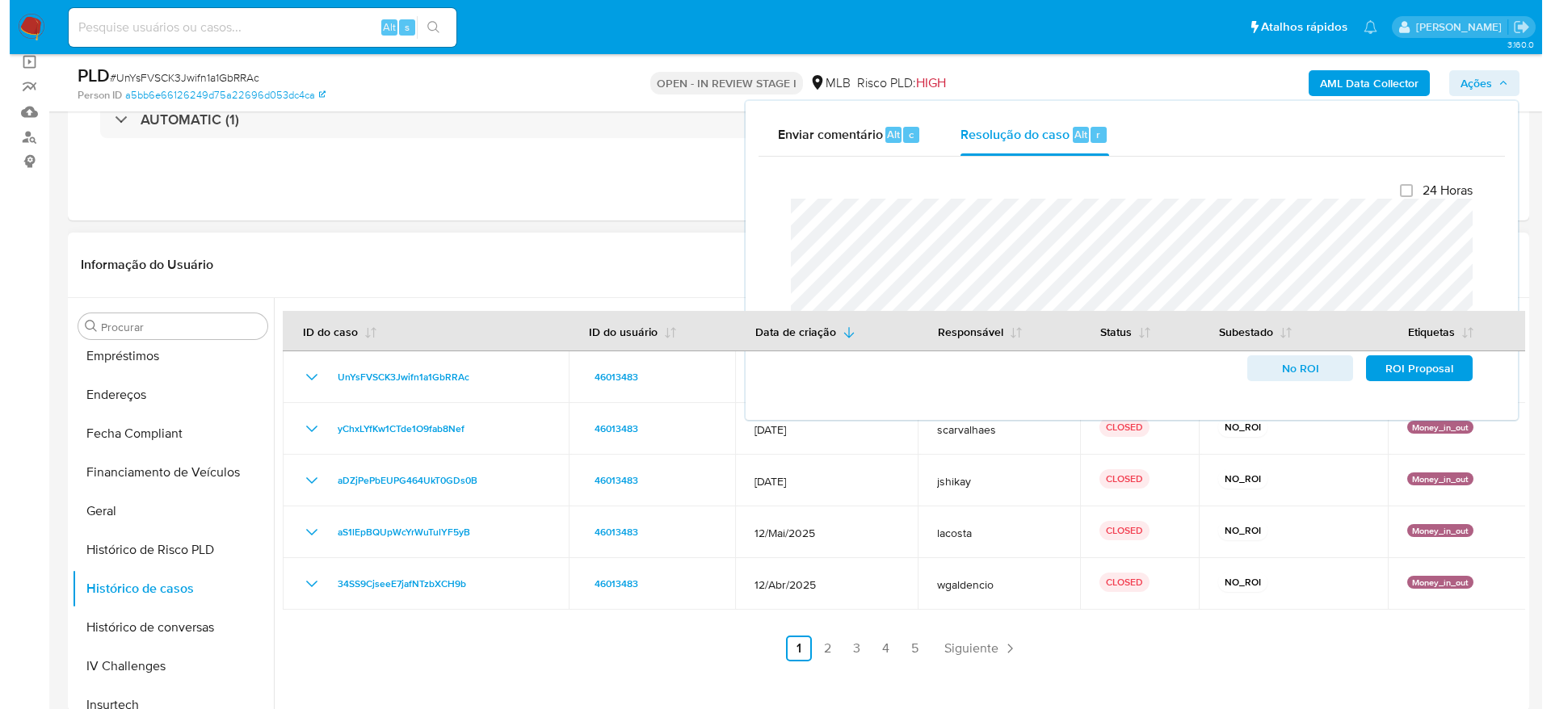
scroll to position [0, 0]
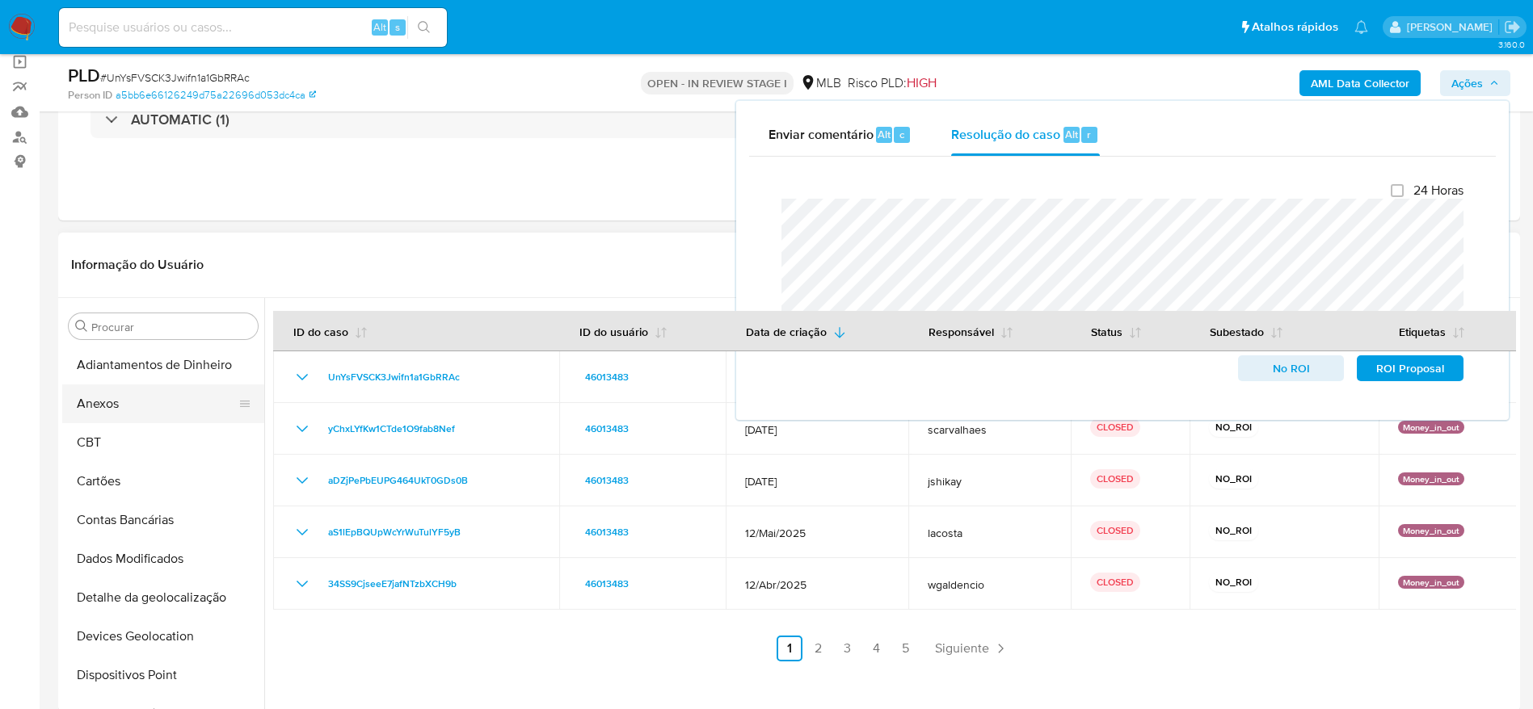
click at [112, 410] on button "Anexos" at bounding box center [156, 404] width 189 height 39
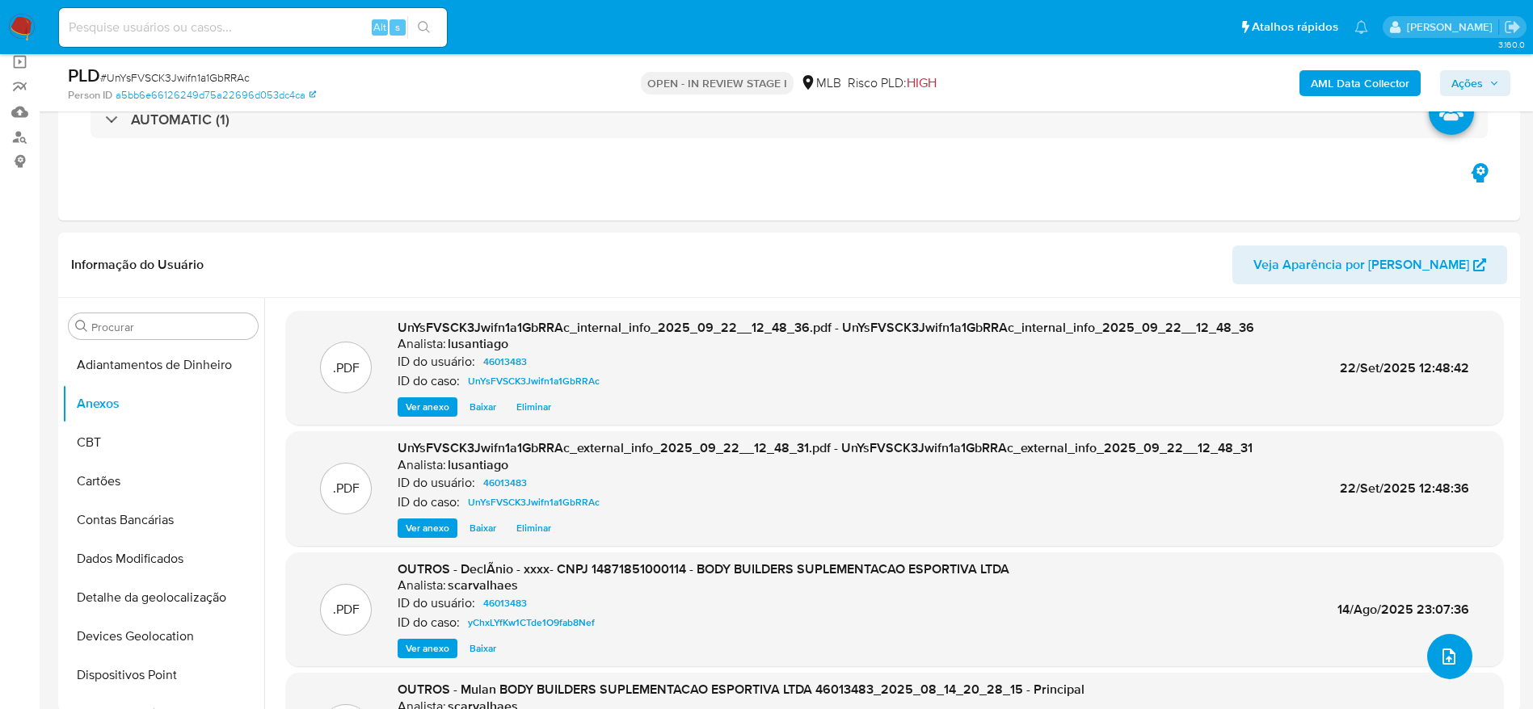
click at [1442, 651] on icon "upload-file" at bounding box center [1448, 657] width 13 height 16
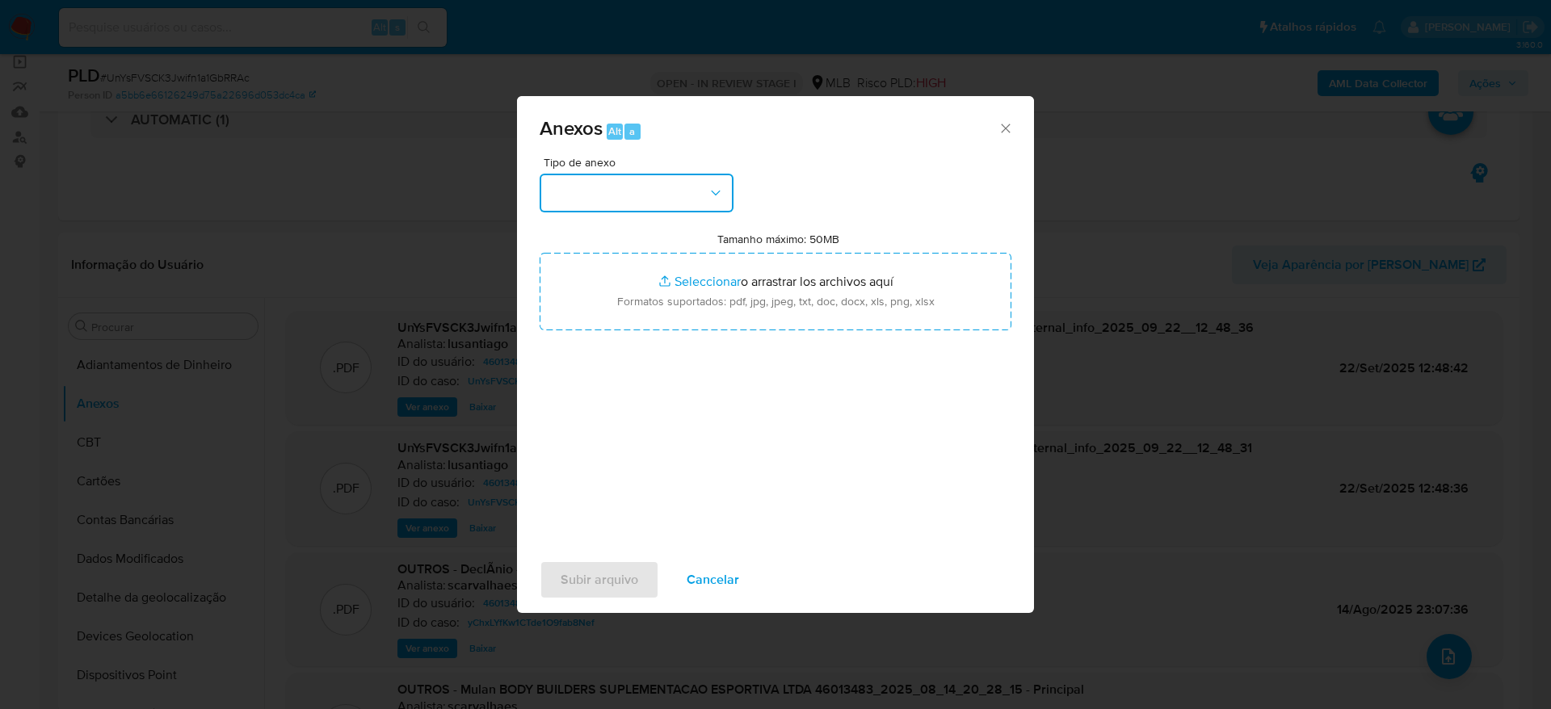
click at [624, 203] on button "button" at bounding box center [637, 193] width 194 height 39
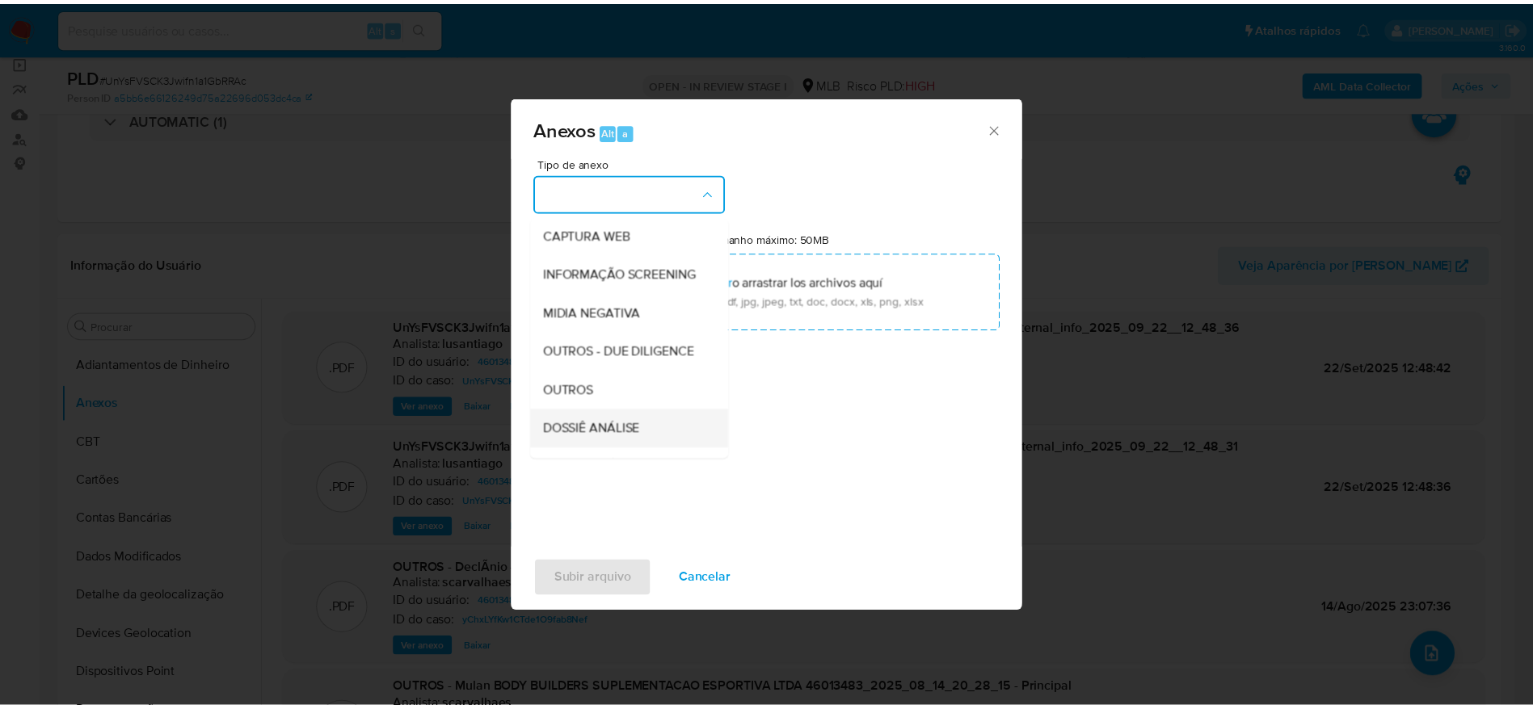
scroll to position [249, 0]
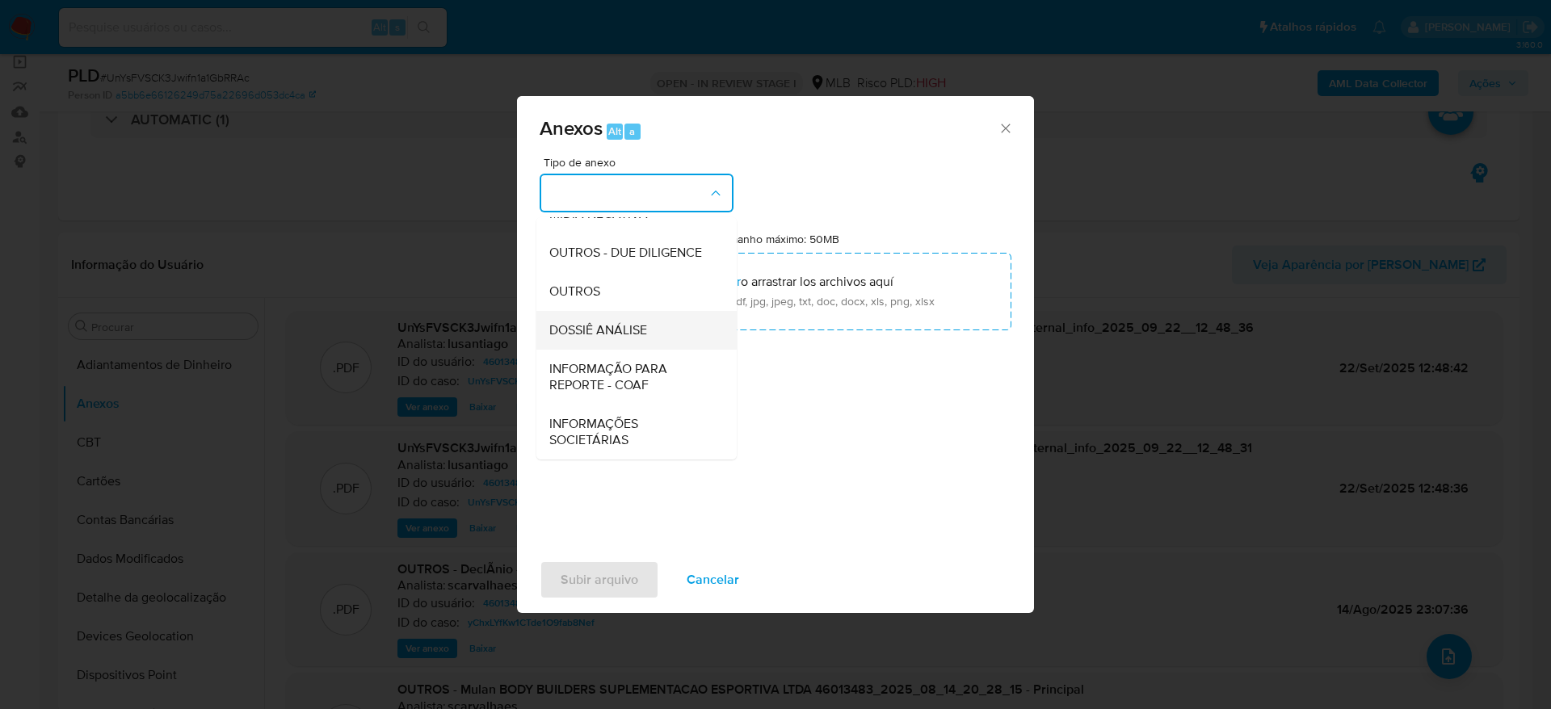
click at [603, 326] on span "DOSSIÊ ANÁLISE" at bounding box center [598, 330] width 98 height 16
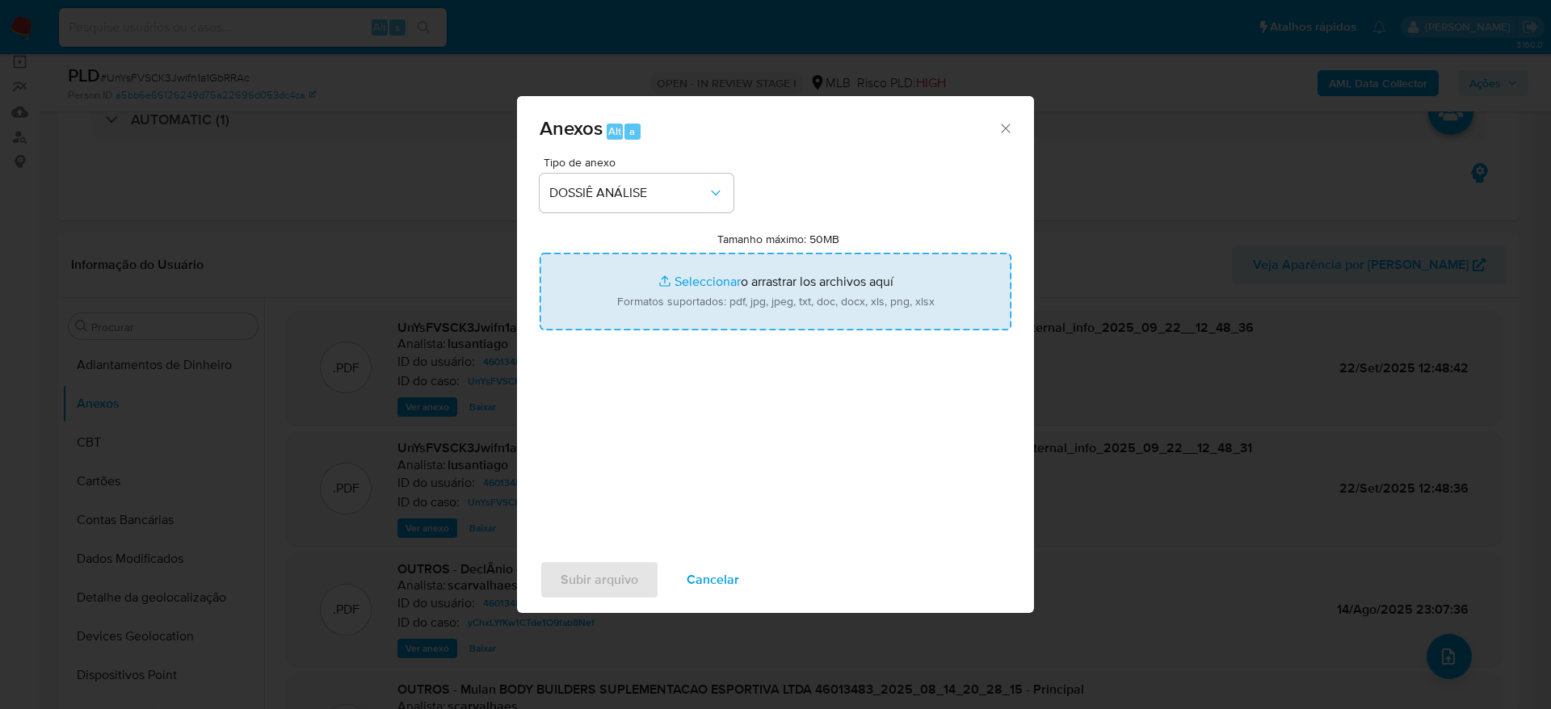
type input "C:\fakepath\Caselog UnYsFVSCK3Jwifn1a1GbRRAc_2025_09_22_10_57_42.pdf"
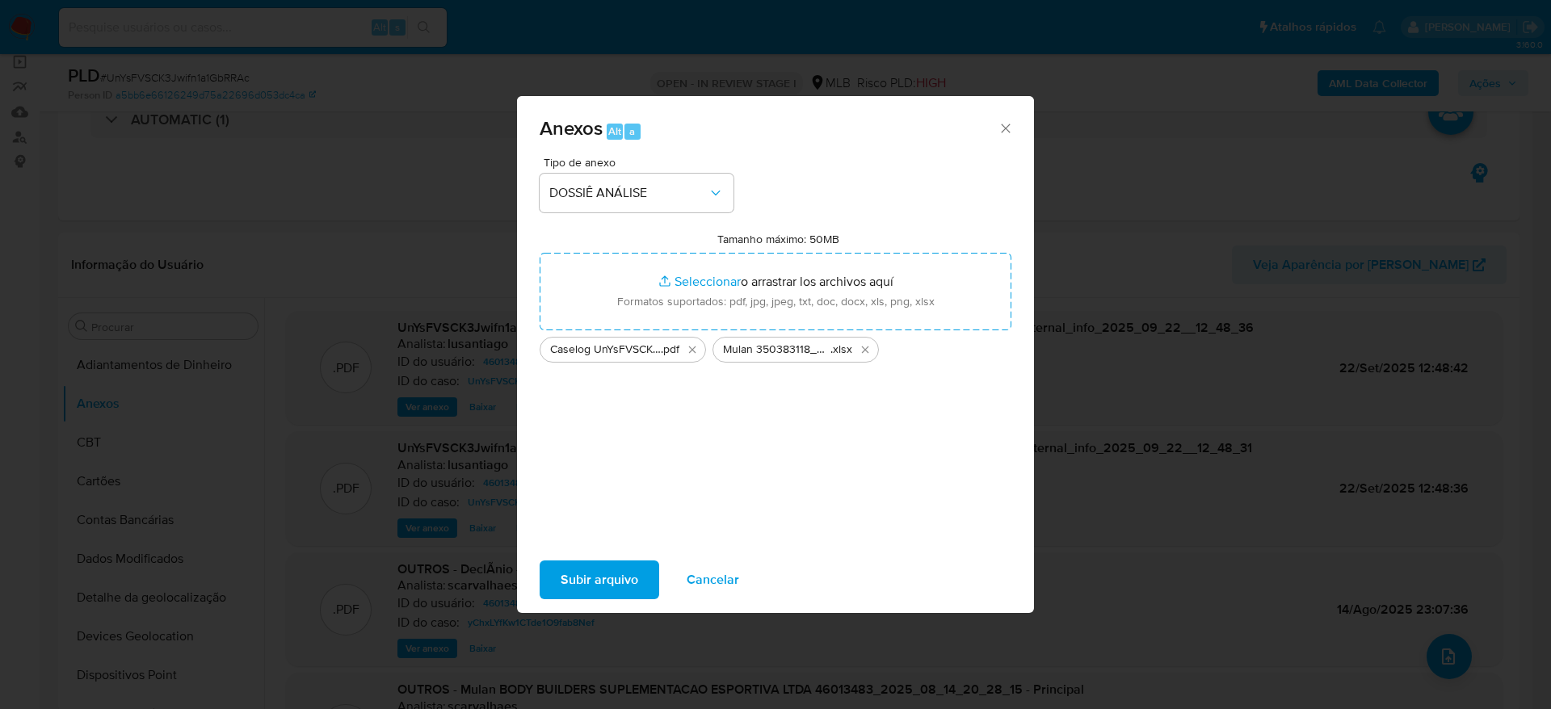
click at [626, 578] on span "Subir arquivo" at bounding box center [600, 580] width 78 height 36
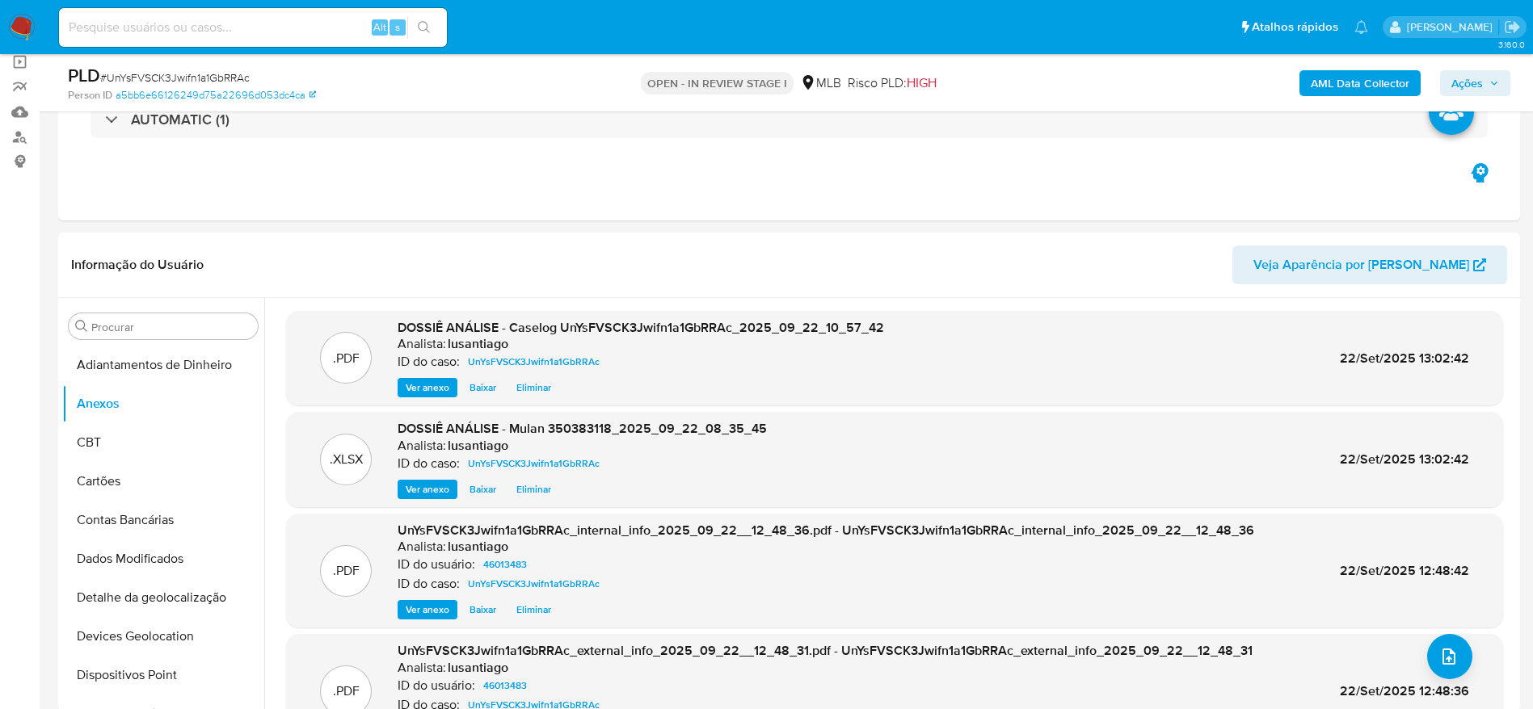
click at [1466, 83] on span "Ações" at bounding box center [1467, 83] width 32 height 26
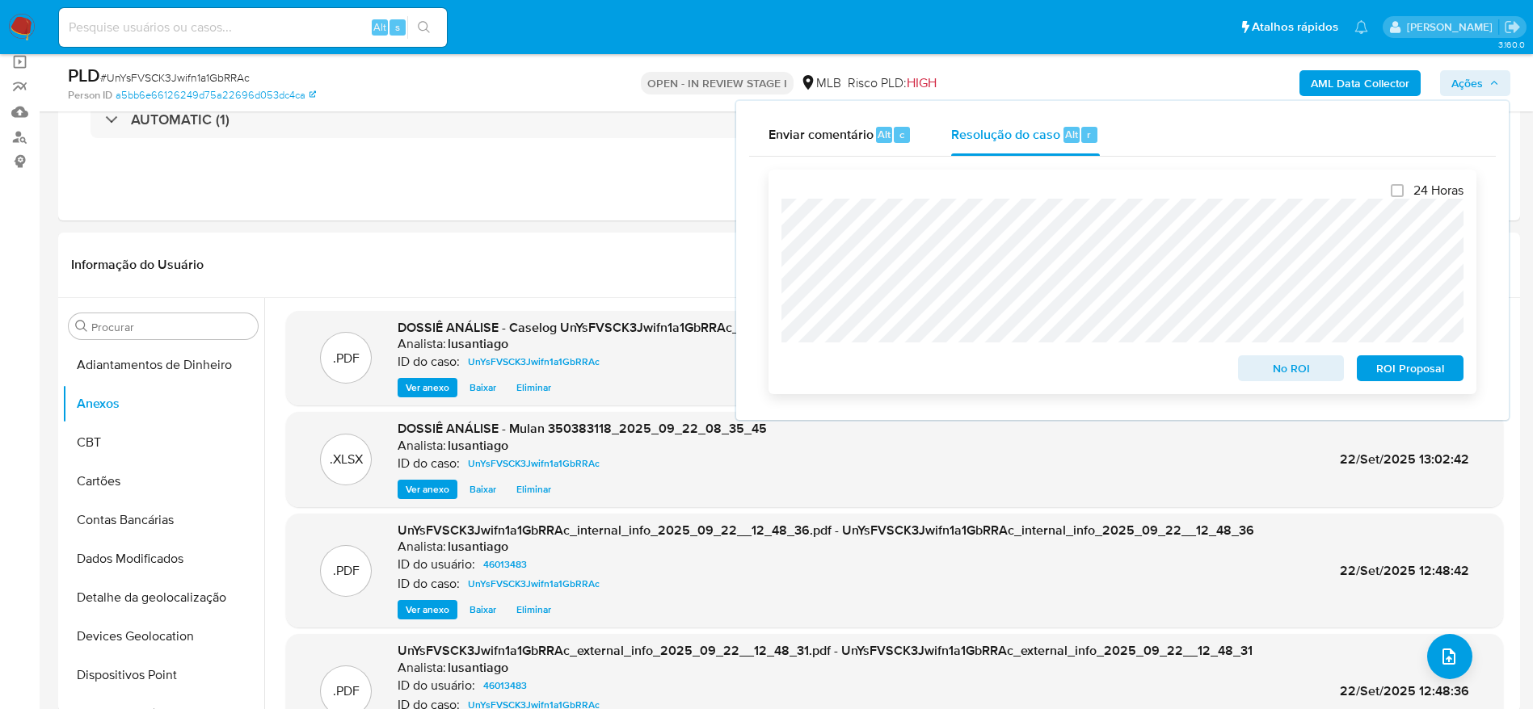
click at [1274, 366] on span "No ROI" at bounding box center [1291, 368] width 84 height 23
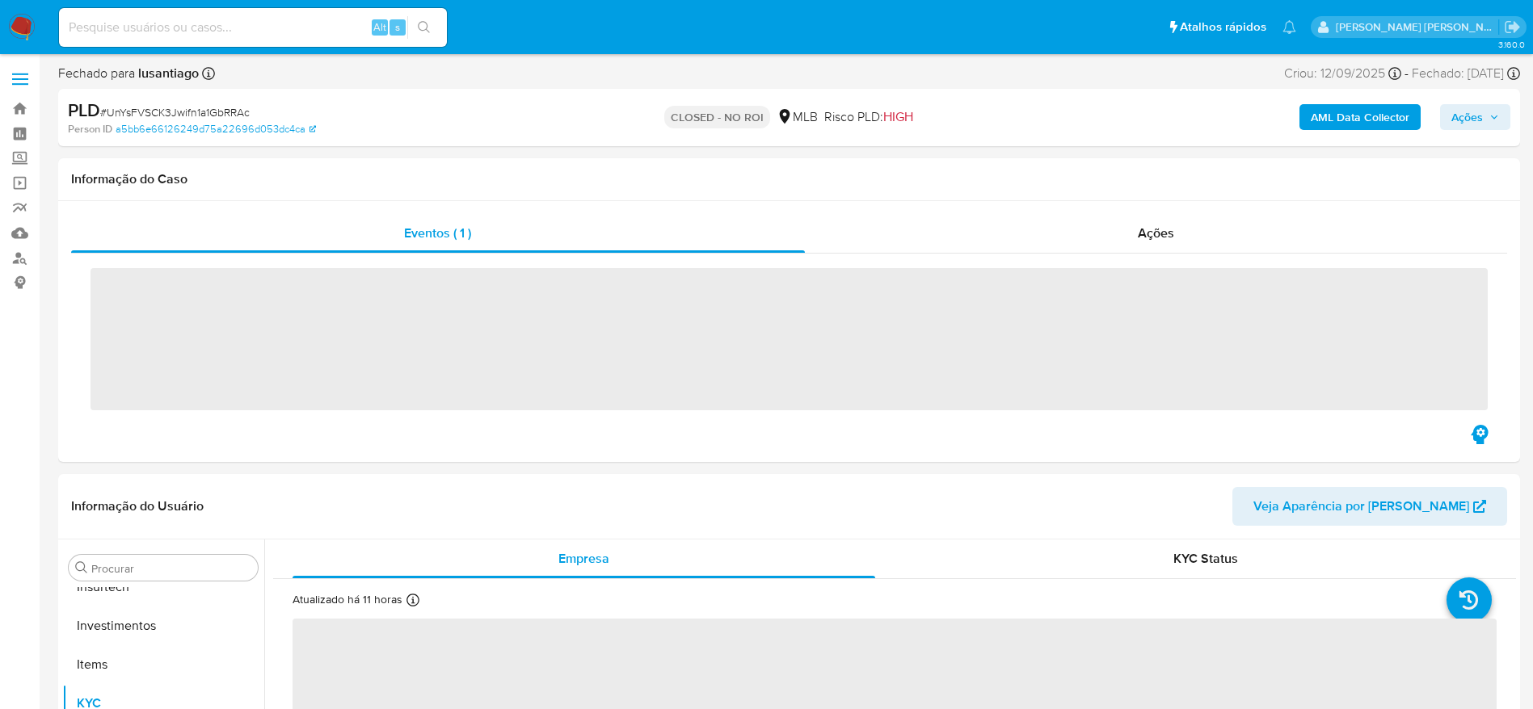
scroll to position [760, 0]
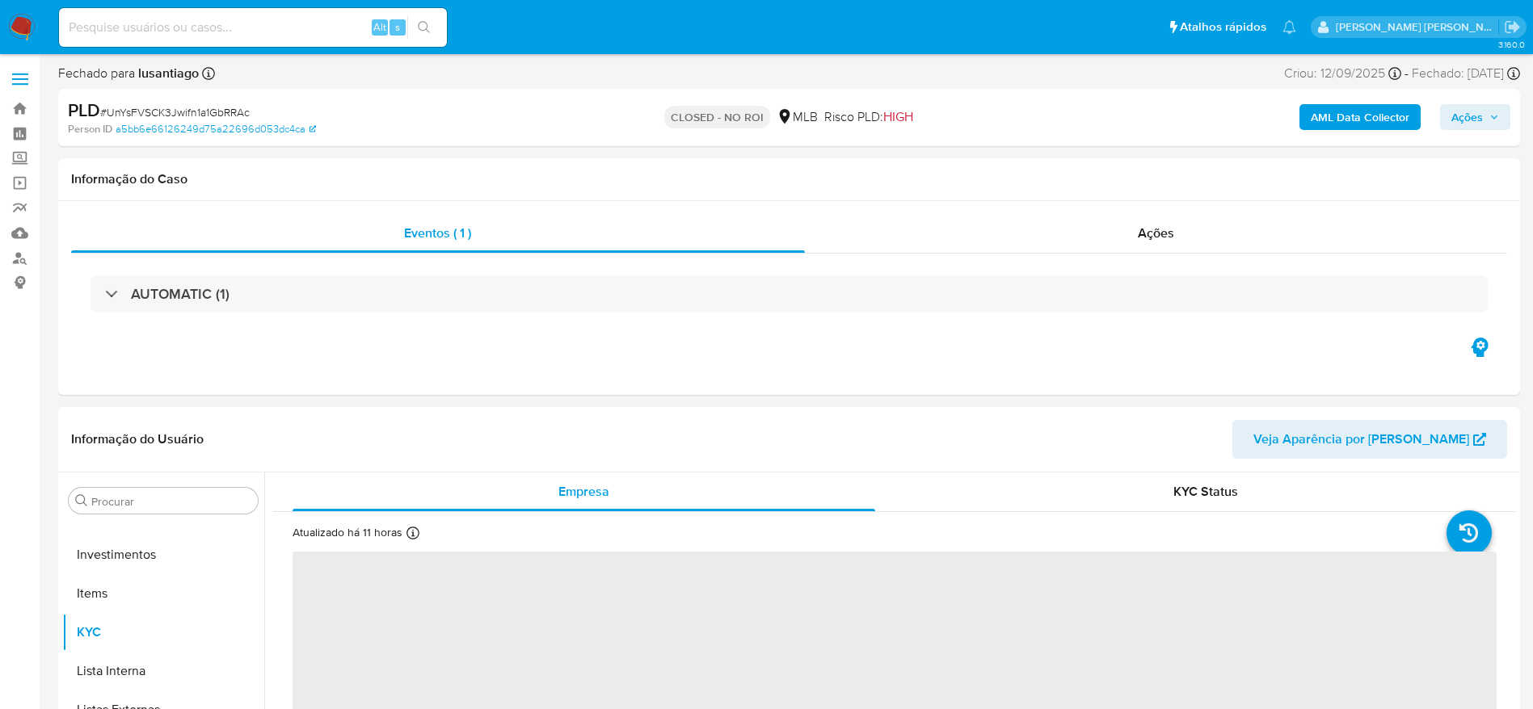
select select "10"
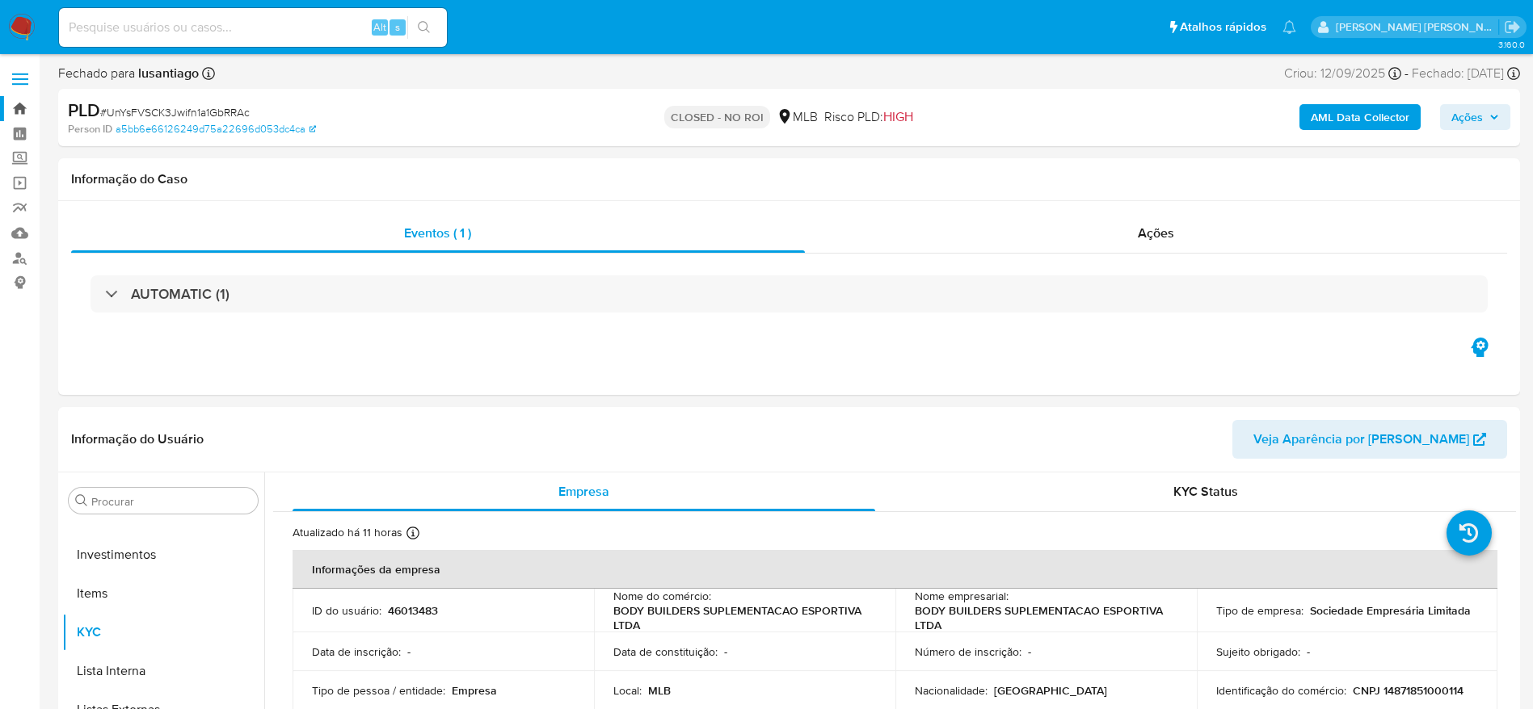
click at [16, 106] on link "Bandeja" at bounding box center [96, 108] width 192 height 25
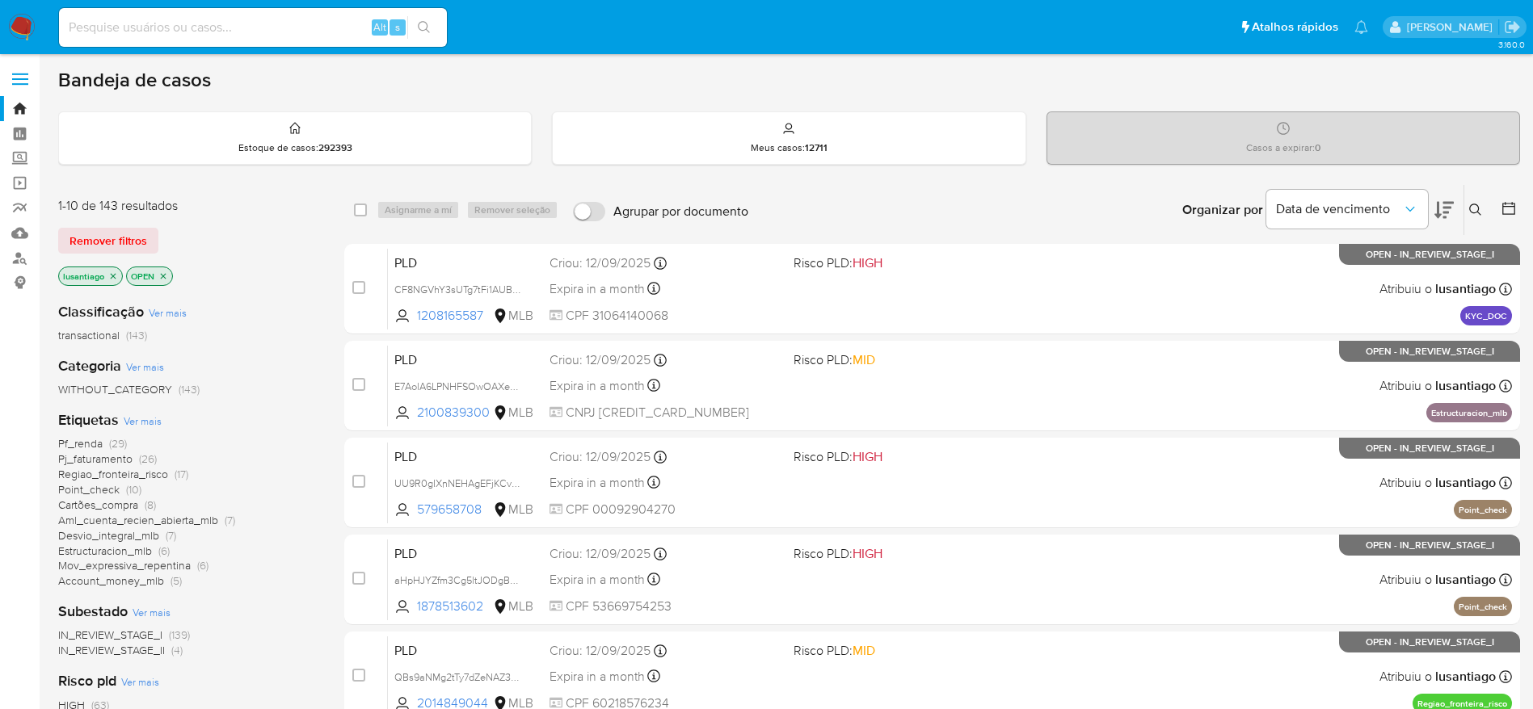
click at [854, 84] on div "Bandeja de casos" at bounding box center [789, 80] width 1462 height 24
click at [22, 133] on link "Painel" at bounding box center [96, 133] width 192 height 25
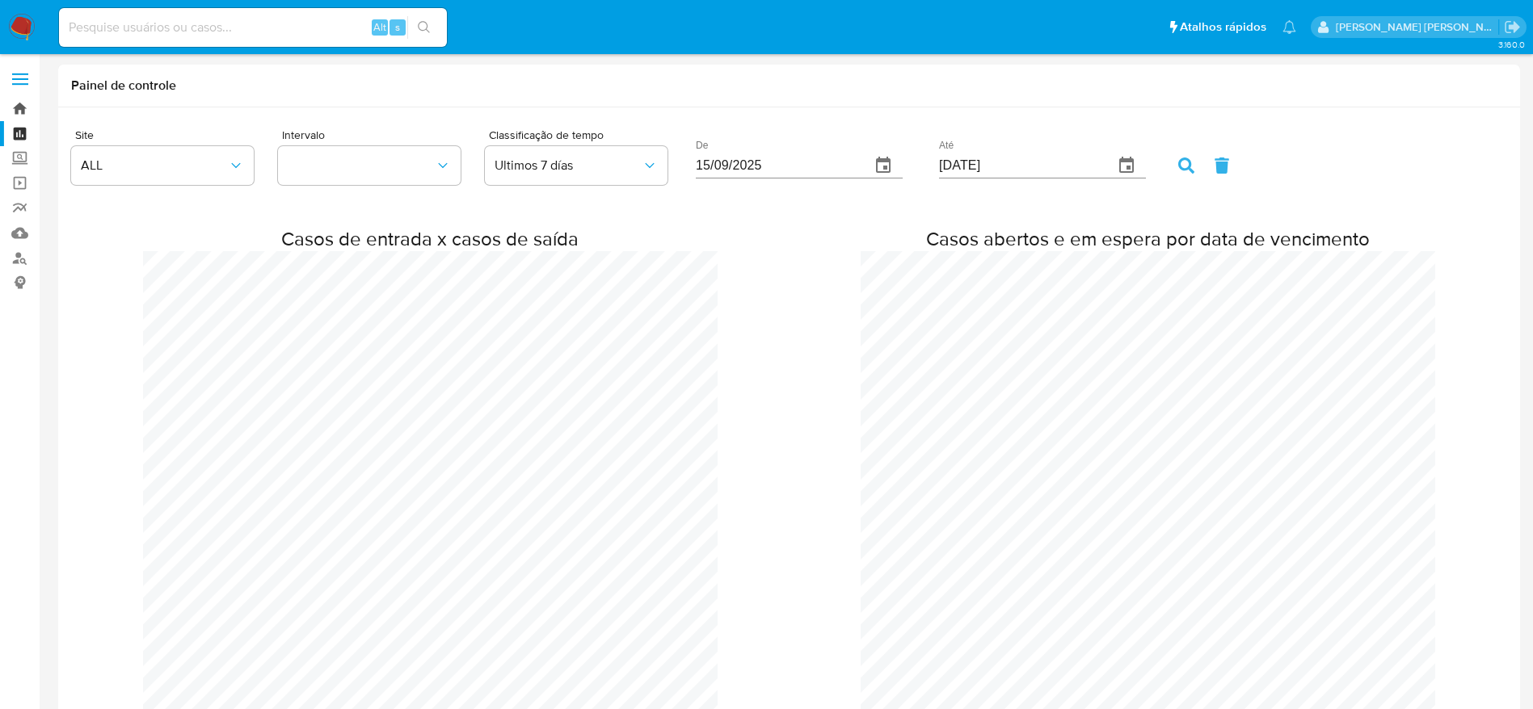
click at [23, 111] on link "Bandeja" at bounding box center [96, 108] width 192 height 25
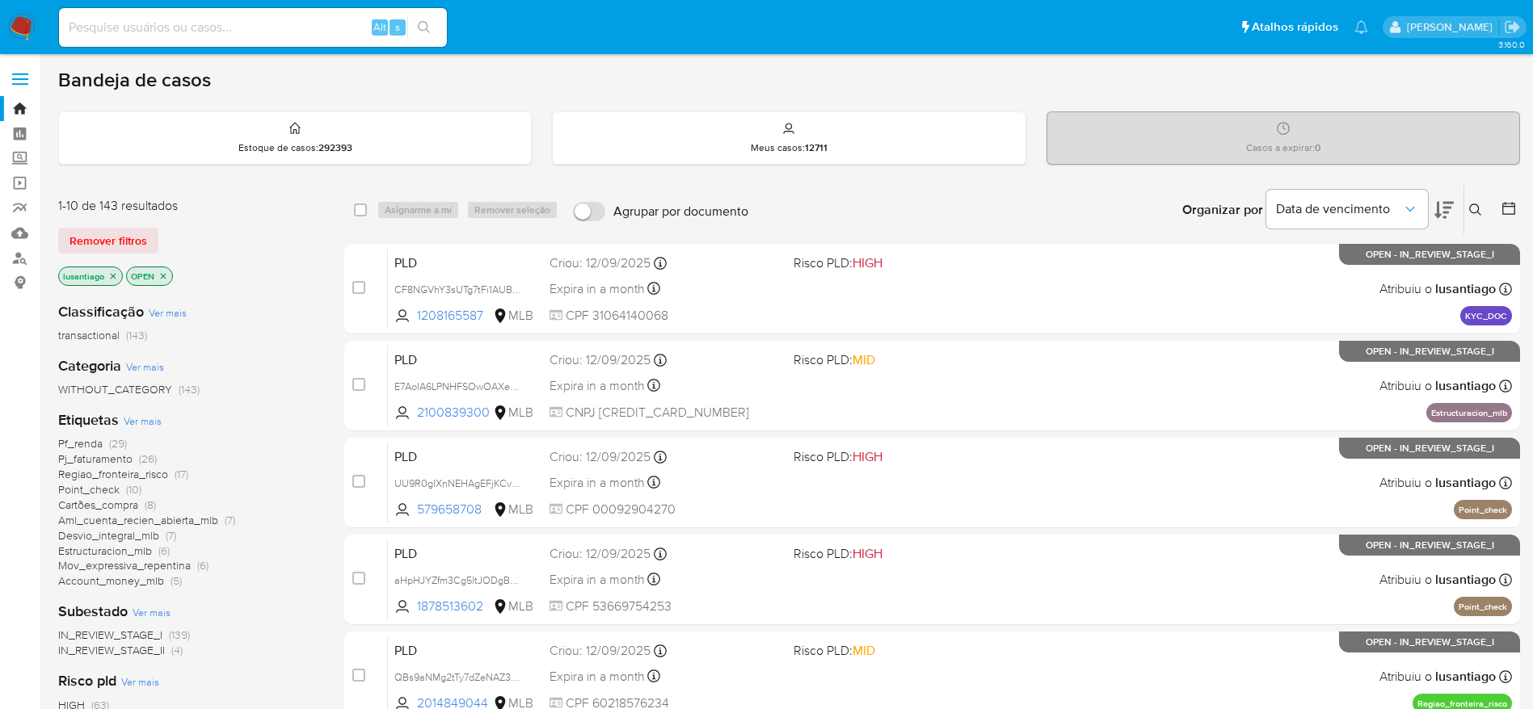
click at [108, 534] on span "Desvio_integral_mlb" at bounding box center [108, 536] width 101 height 16
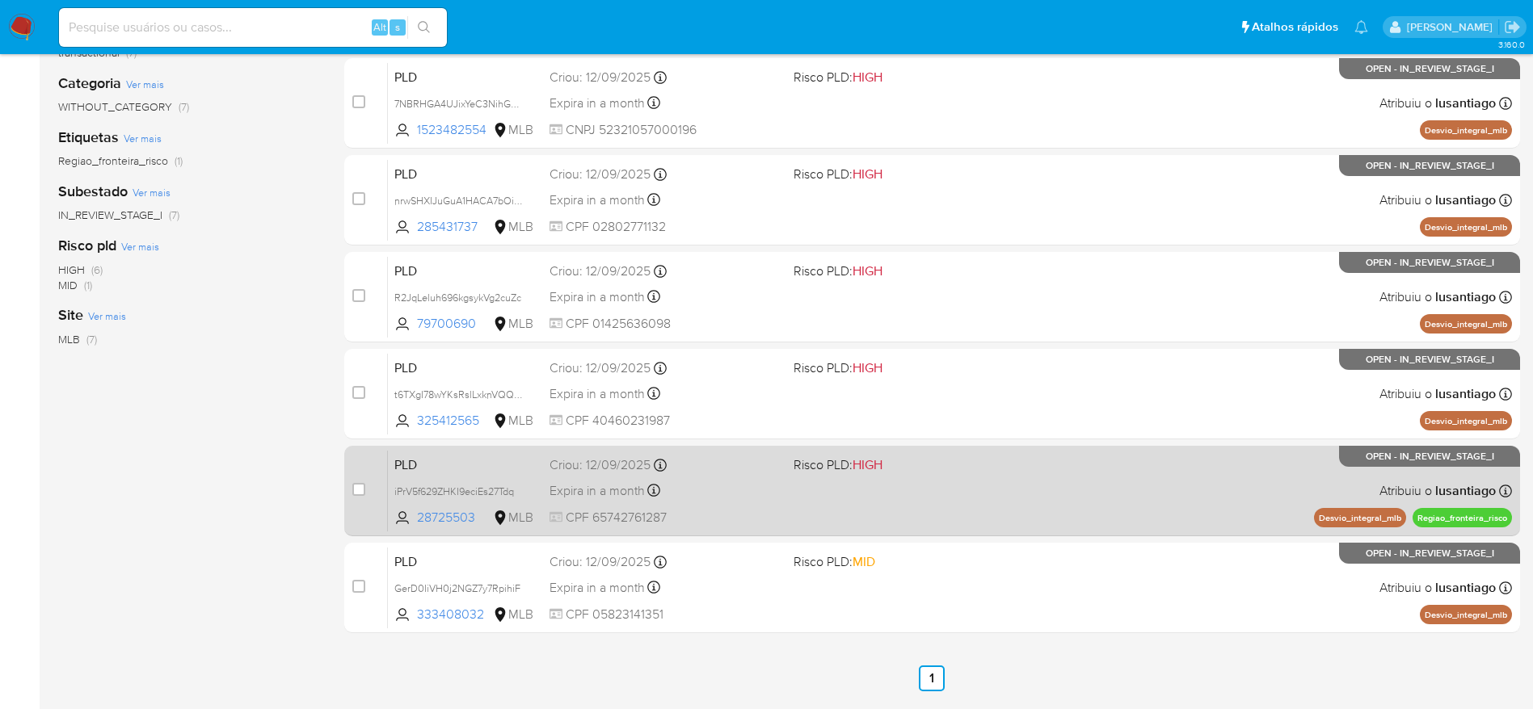
scroll to position [334, 0]
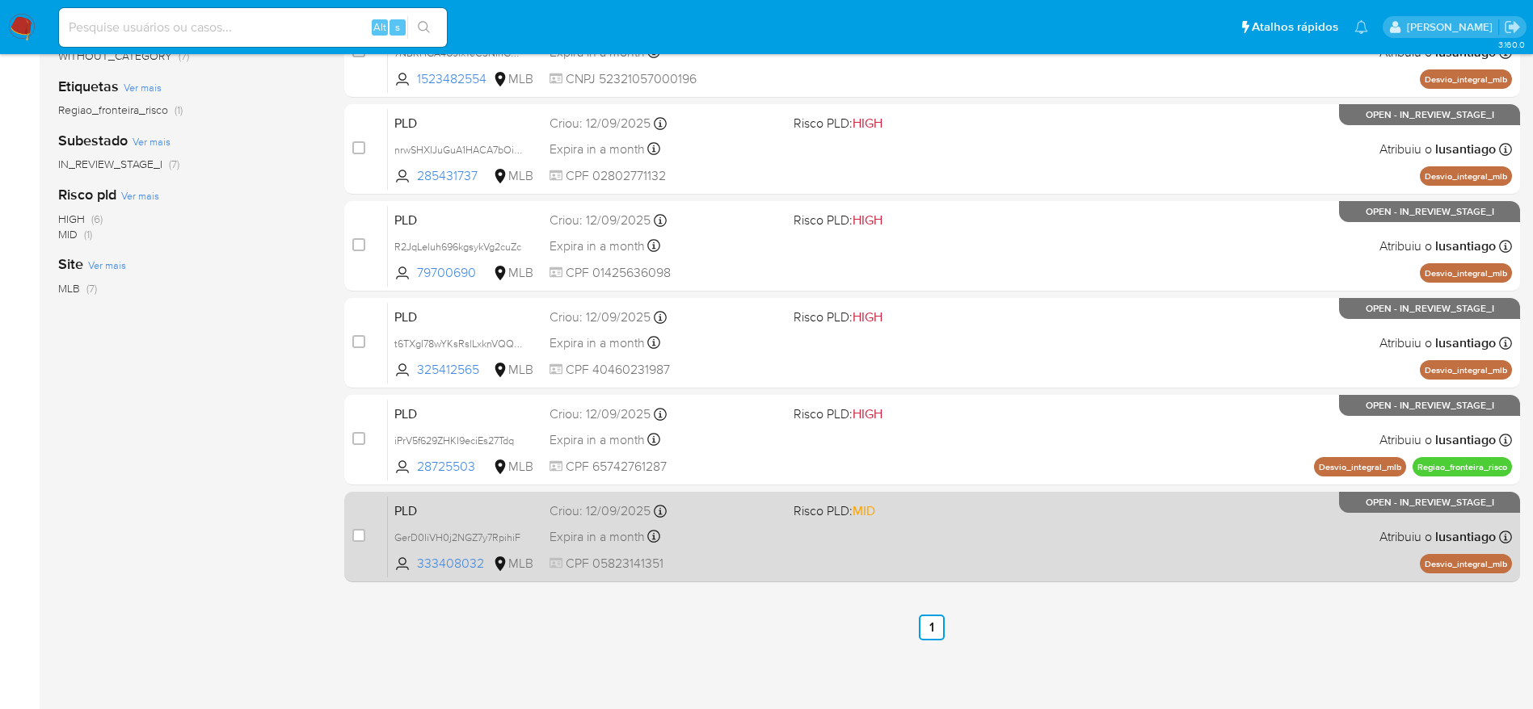
click at [757, 527] on div "Expira in a month Expira em [DATE] 00:17:02" at bounding box center [664, 537] width 231 height 22
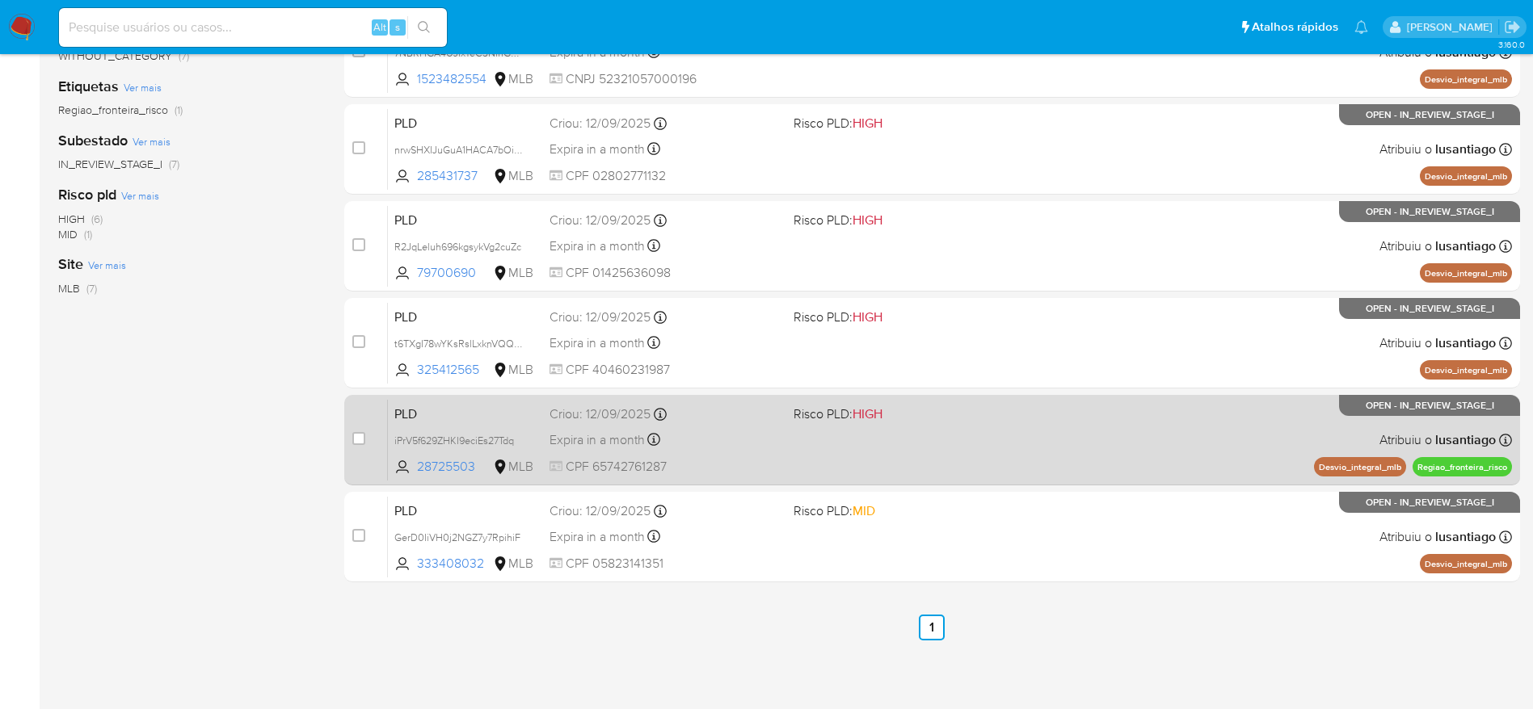
click at [716, 419] on div "Criou: [DATE] Criou: [DATE] 00:18:20" at bounding box center [664, 415] width 231 height 18
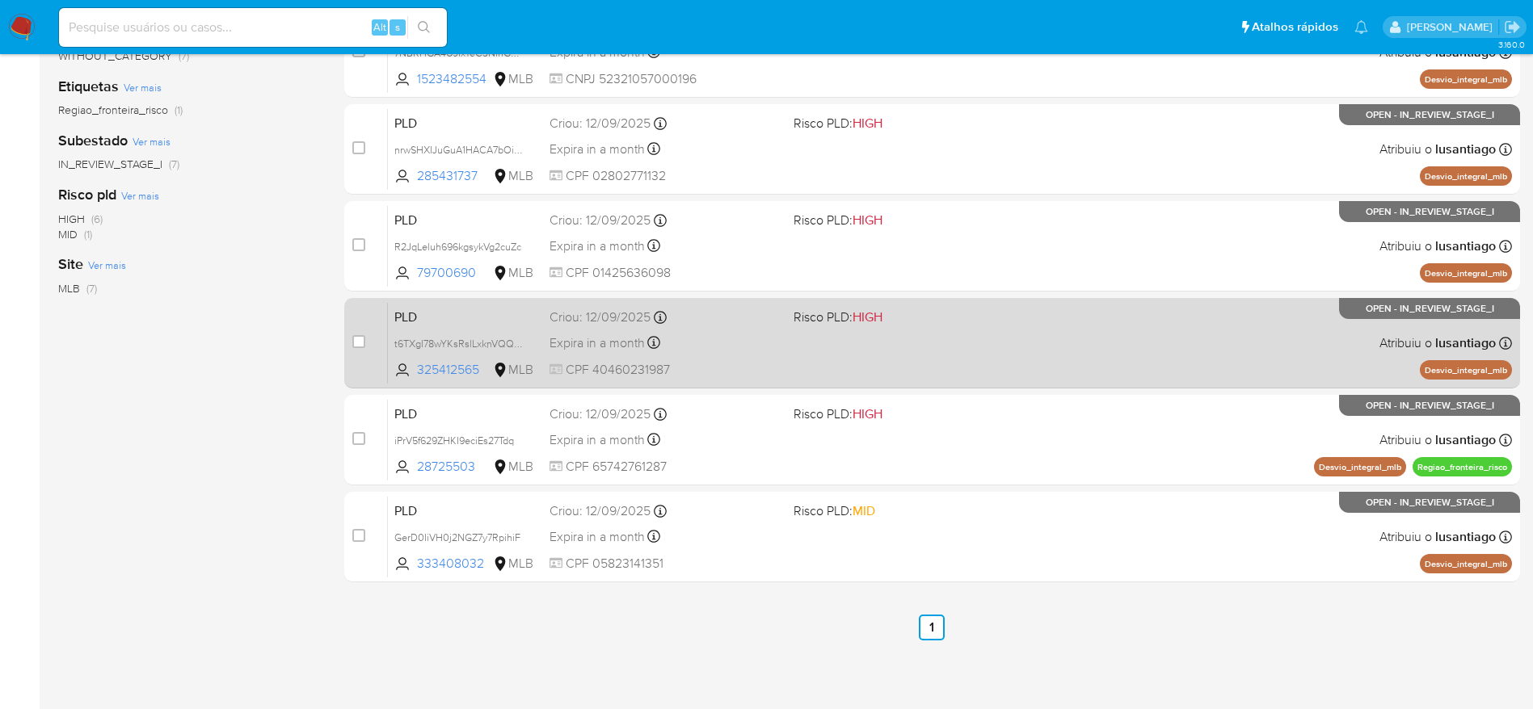
click at [705, 350] on div "Expira in a month Expira em [DATE] 00:37:59" at bounding box center [664, 343] width 231 height 22
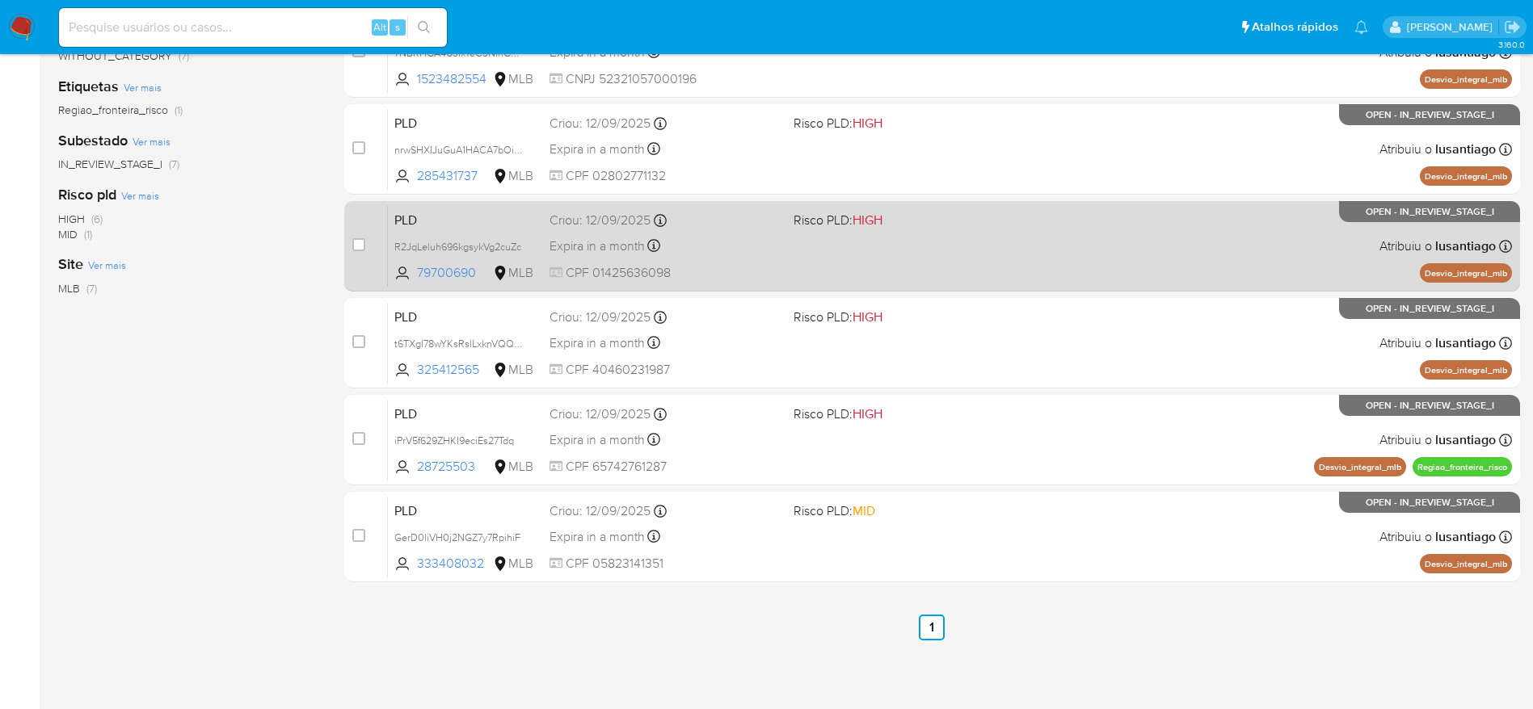
click at [743, 229] on div "Criou: [DATE] Criou: [DATE] 00:38:06" at bounding box center [664, 221] width 231 height 18
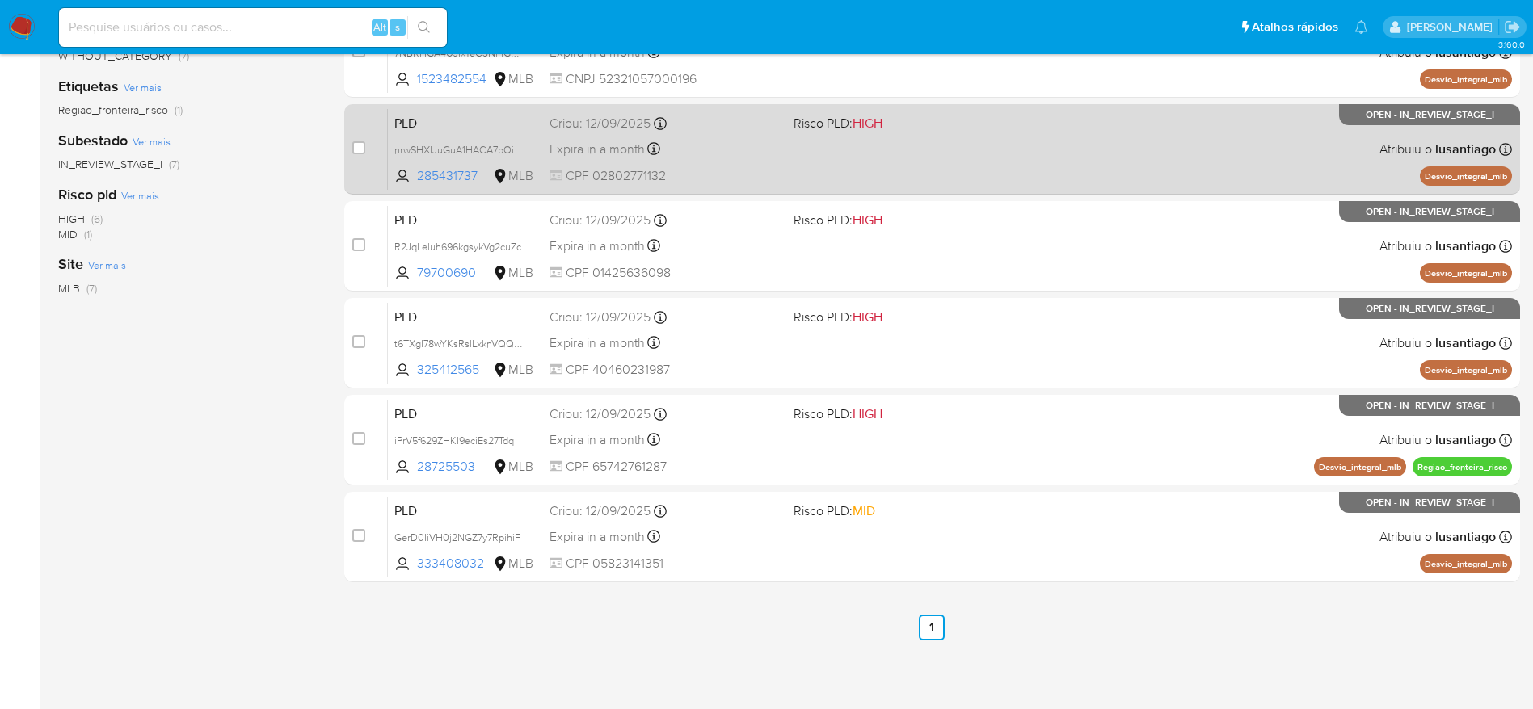
click at [692, 141] on div "Expira in a month Expira em [DATE] 00:38:09" at bounding box center [664, 149] width 231 height 22
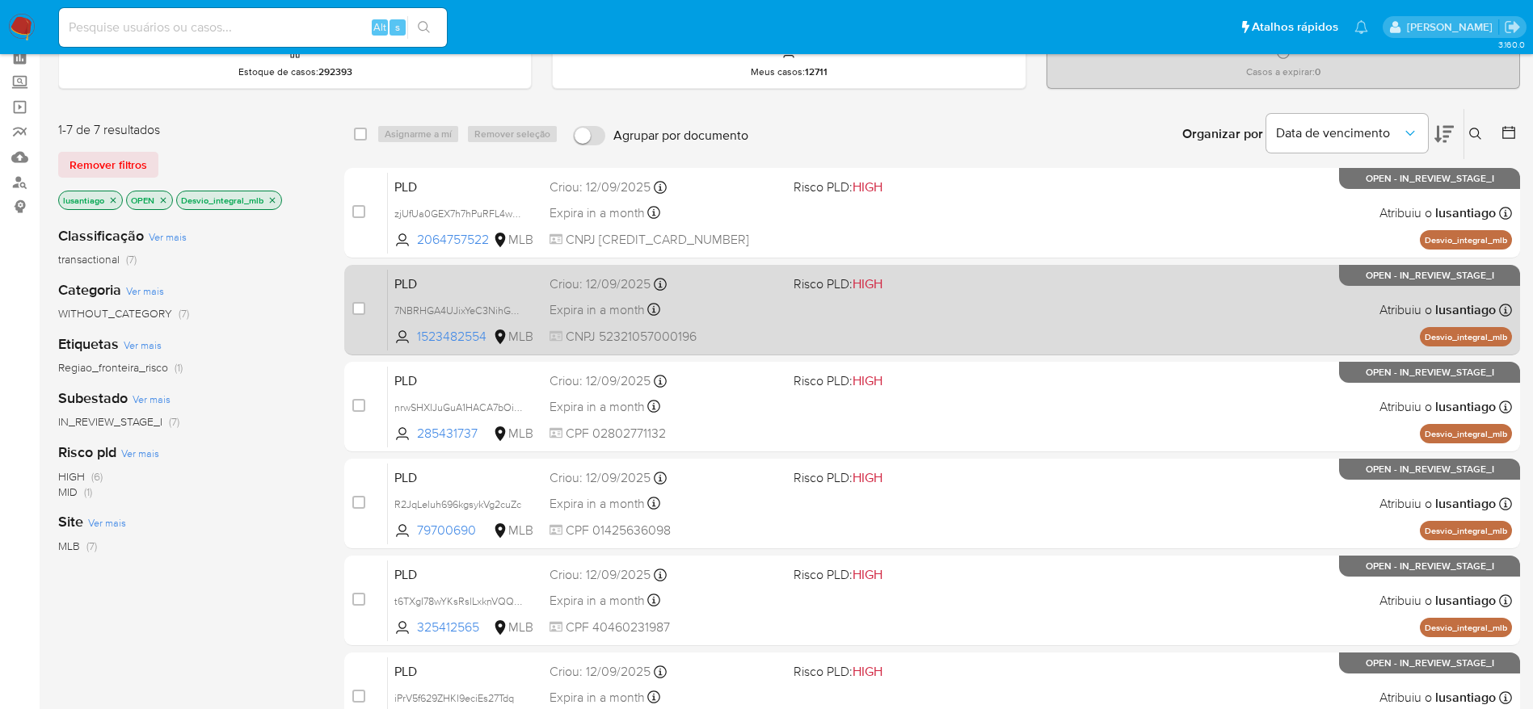
scroll to position [0, 0]
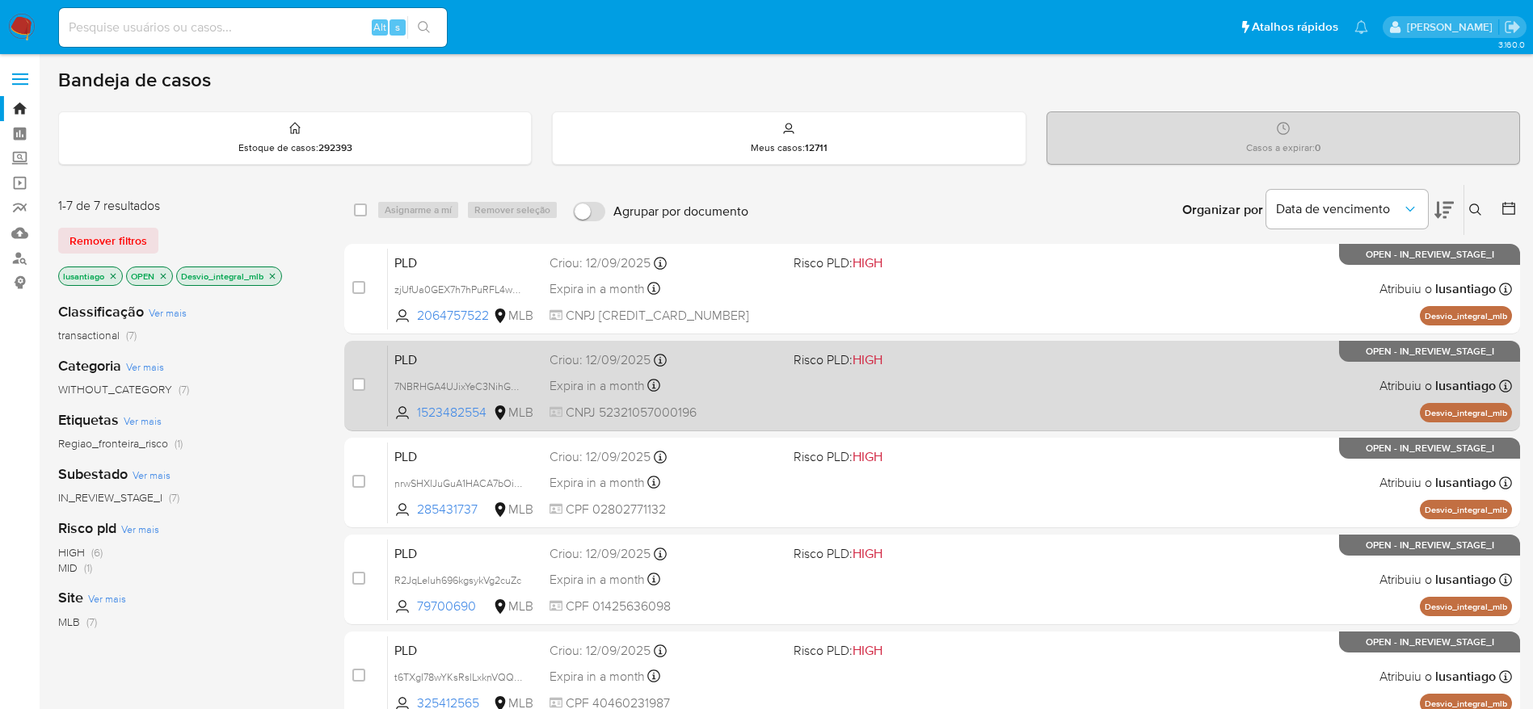
click at [704, 402] on div "PLD 7NBRHGA4UJixYeC3NihGHRdv 1523482554 MLB Risco PLD: HIGH Criou: [DATE] Criou…" at bounding box center [950, 386] width 1124 height 82
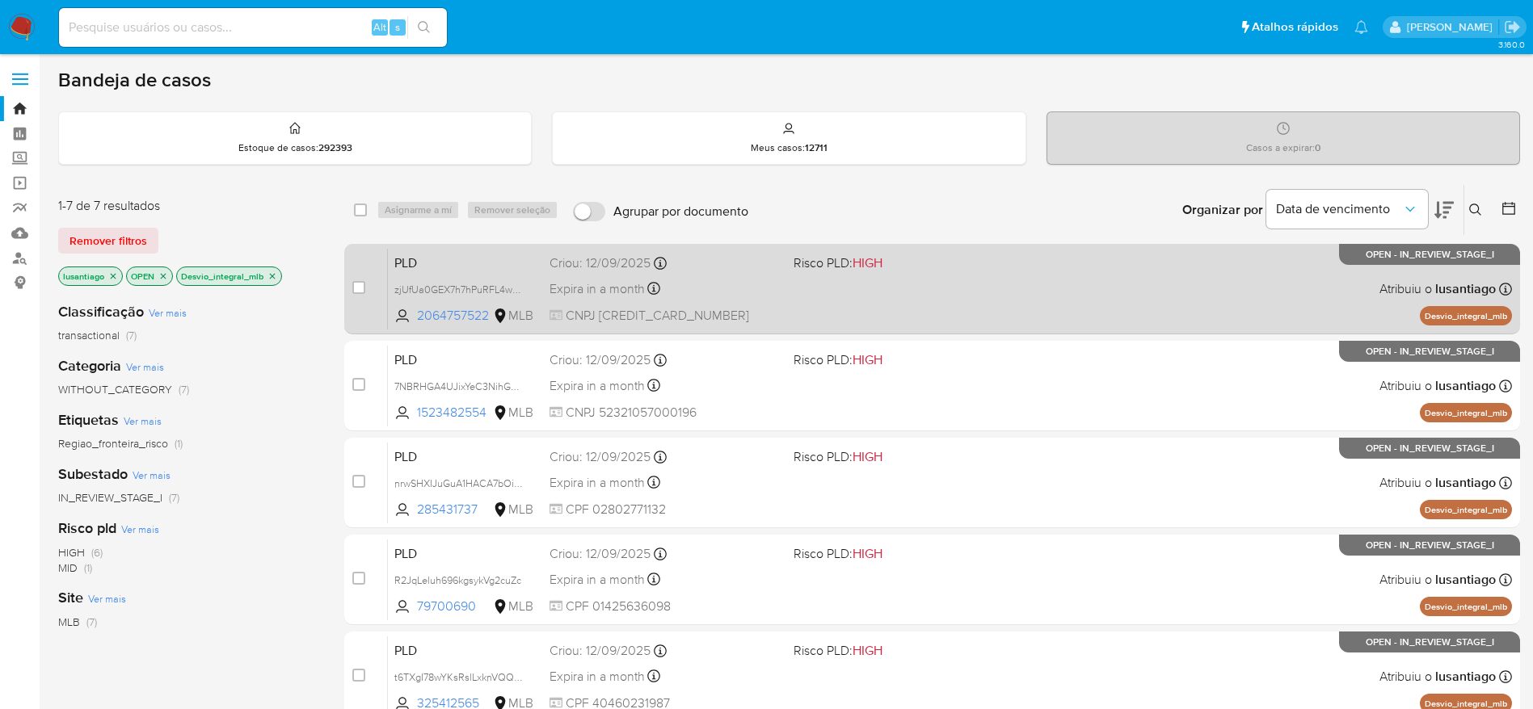
click at [725, 283] on div "Expira in a month Expira em [DATE] 00:38:50" at bounding box center [664, 289] width 231 height 22
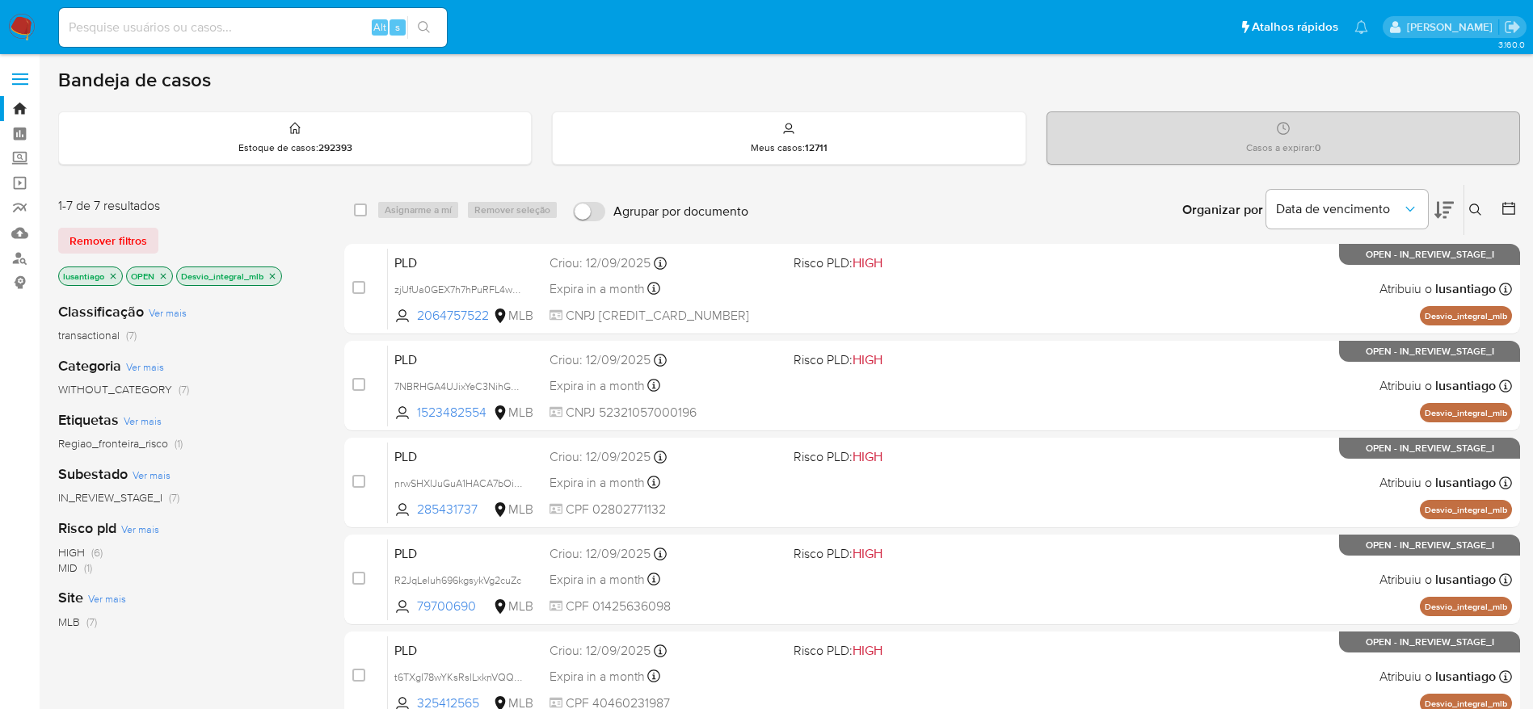
click at [247, 30] on input at bounding box center [253, 27] width 388 height 21
paste input "639536426"
type input "639536426"
click at [426, 21] on icon "search-icon" at bounding box center [424, 27] width 13 height 13
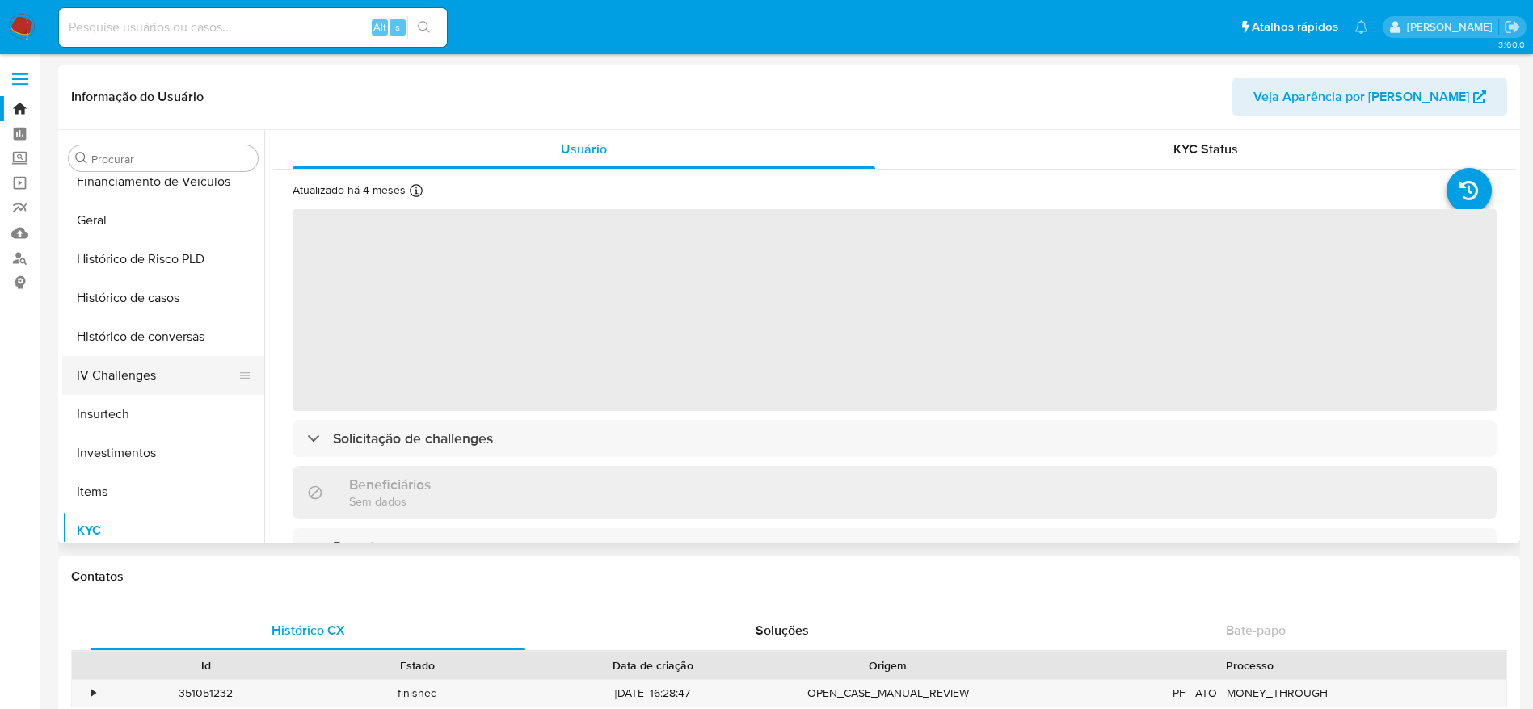
scroll to position [518, 0]
click at [149, 309] on button "Histórico de casos" at bounding box center [156, 299] width 189 height 39
select select "10"
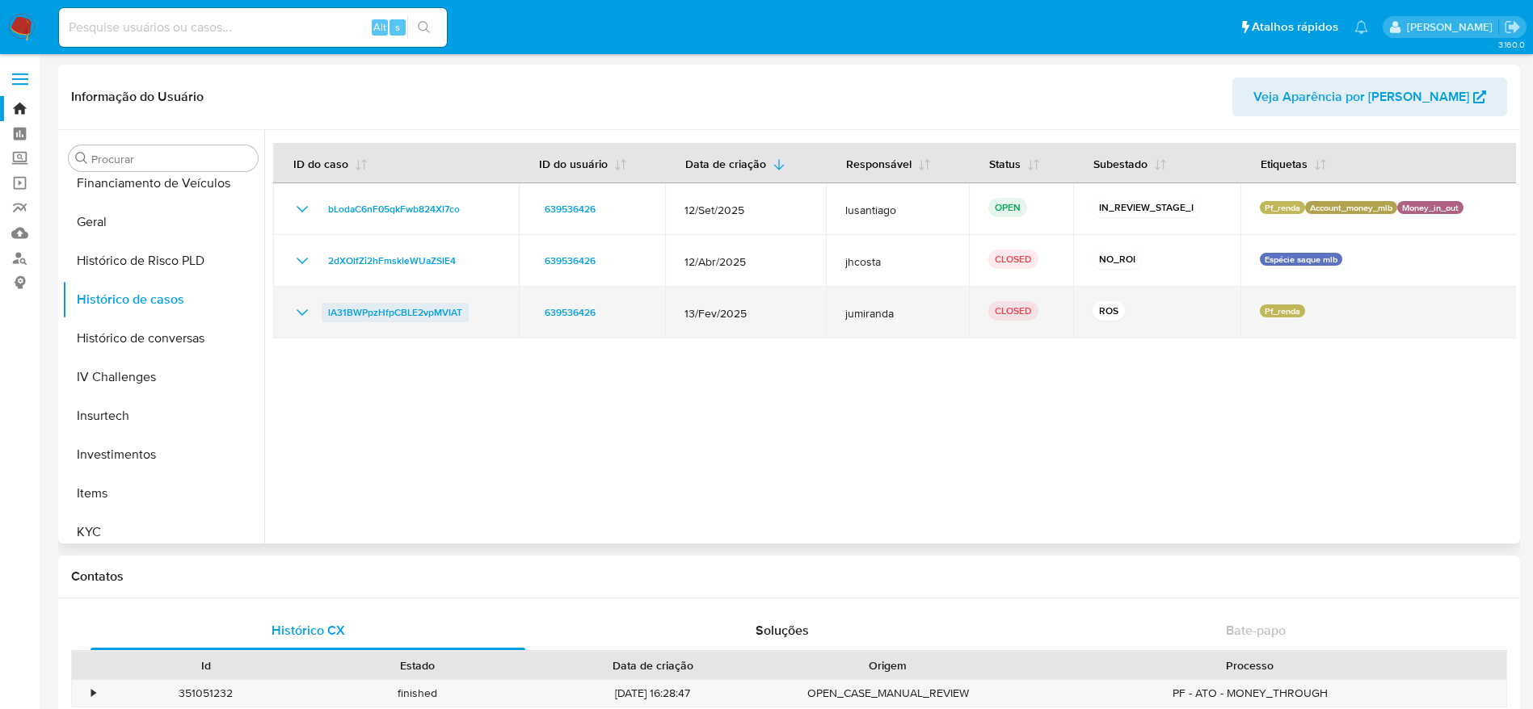
click at [430, 315] on span "lA31BWPpzHfpCBLE2vpMVIAT" at bounding box center [395, 312] width 134 height 19
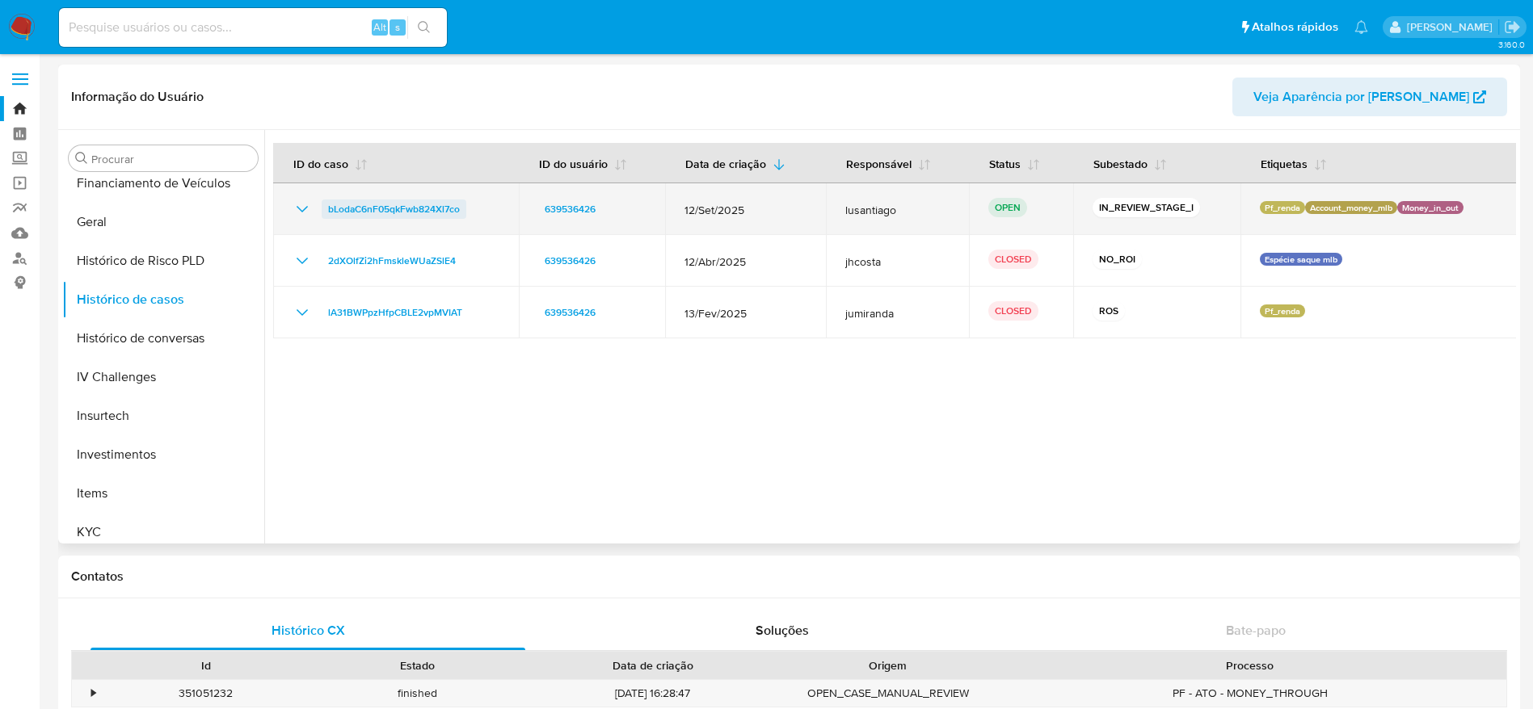
click at [367, 213] on span "bLodaC6nF05qkFwb824Xl7co" at bounding box center [394, 209] width 132 height 19
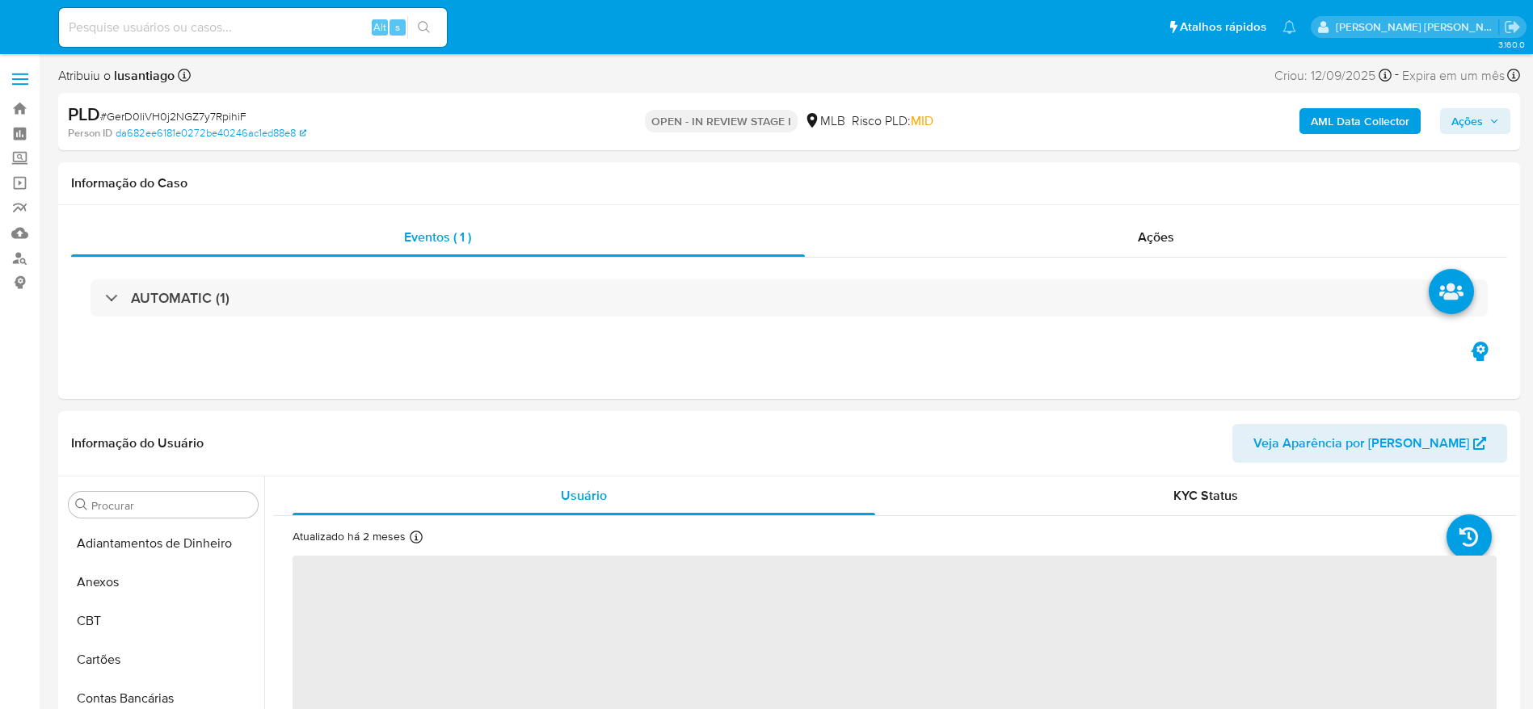
select select "10"
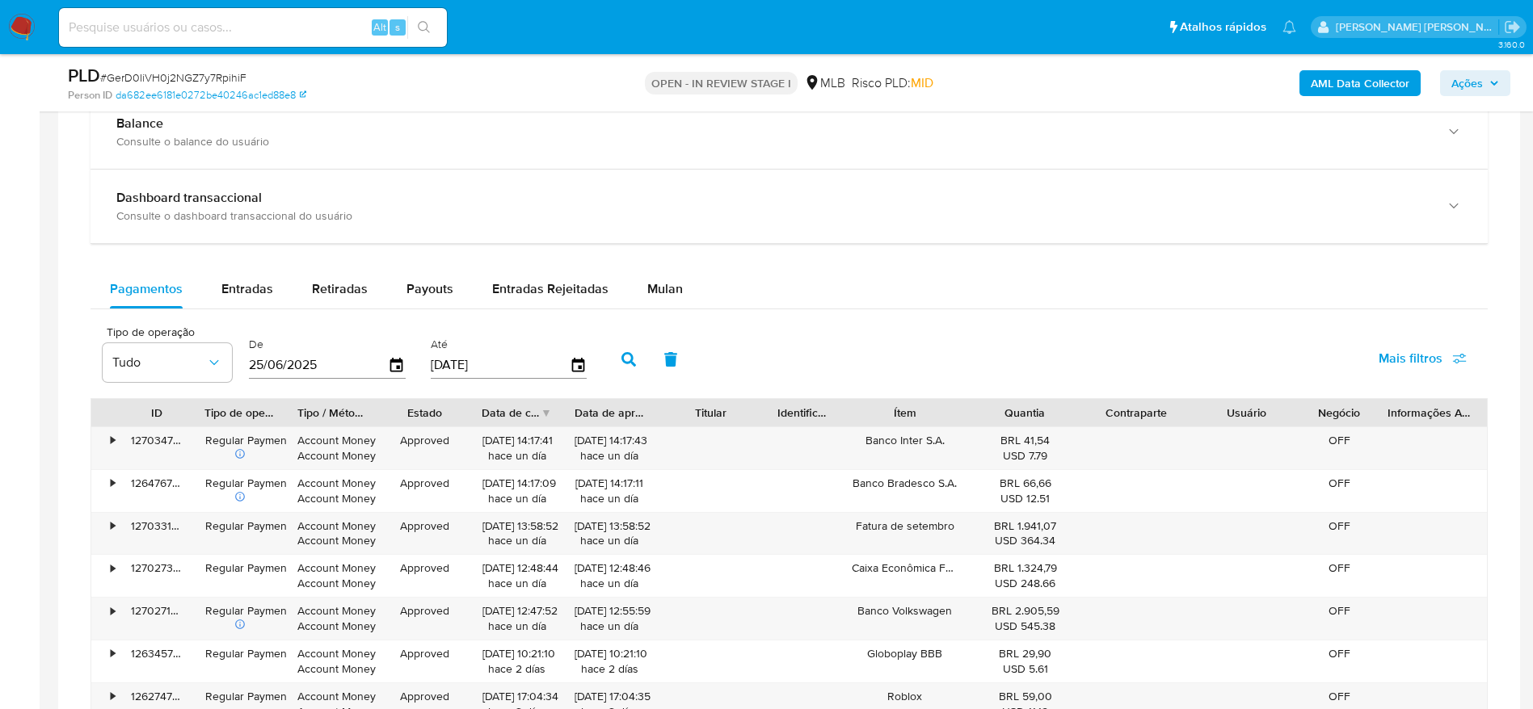
scroll to position [1212, 0]
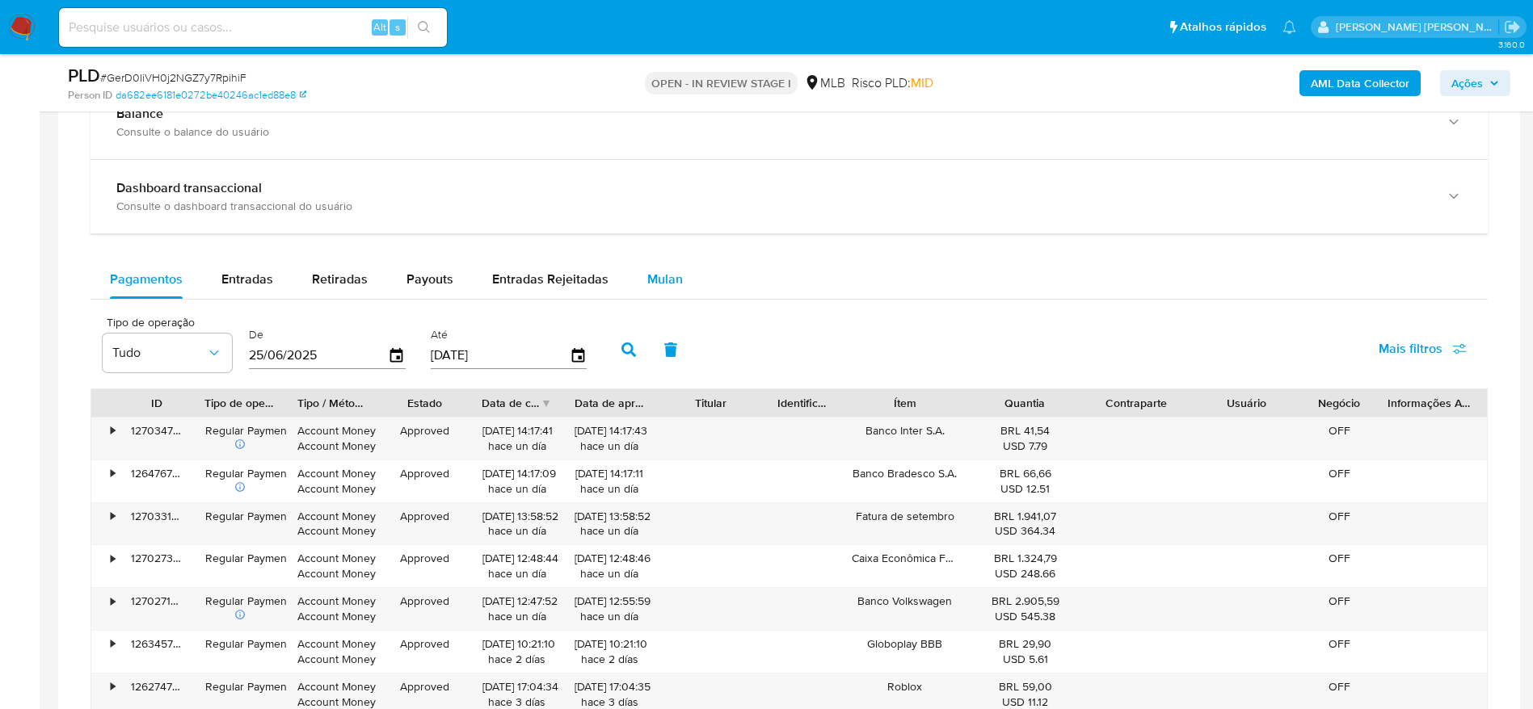
click at [654, 270] on span "Mulan" at bounding box center [665, 279] width 36 height 19
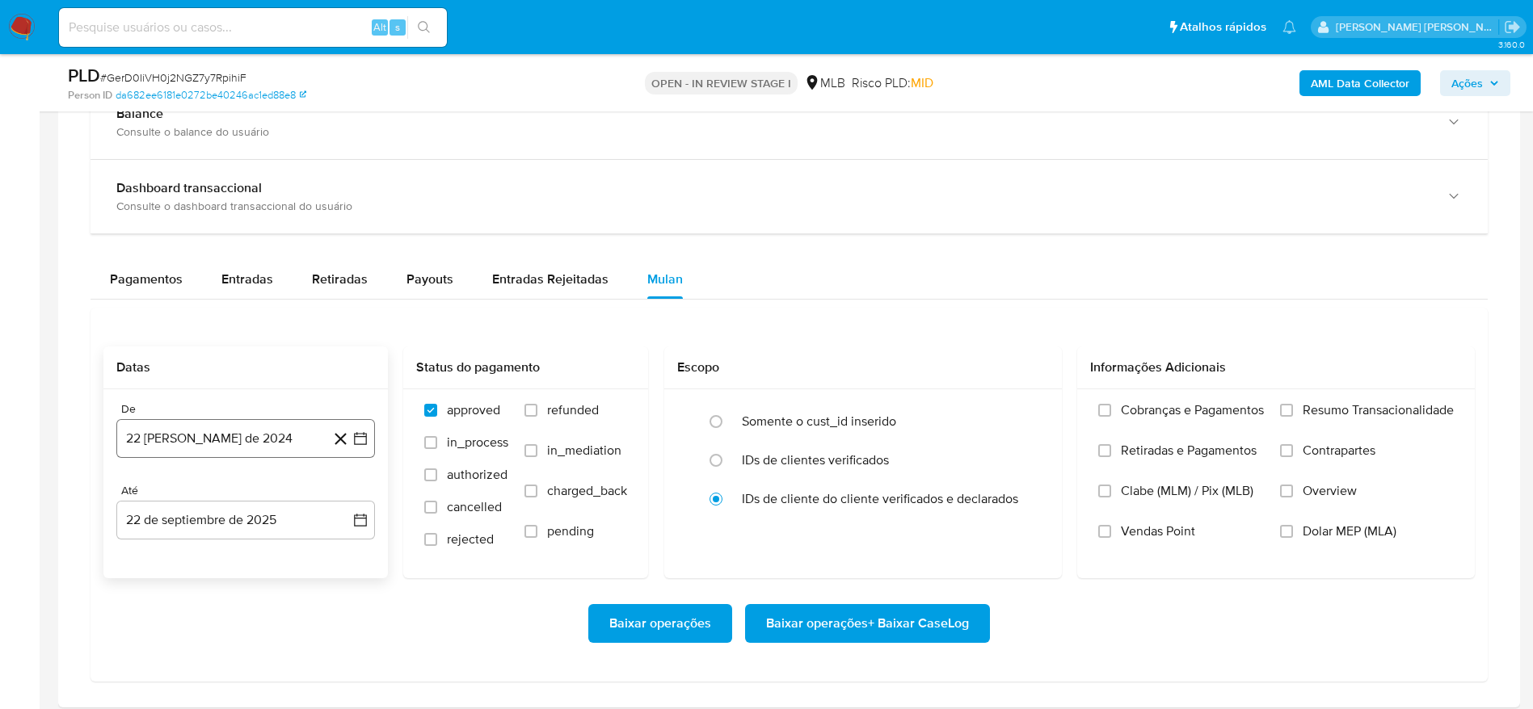
click at [264, 435] on button "22 [PERSON_NAME] de 2024" at bounding box center [245, 438] width 259 height 39
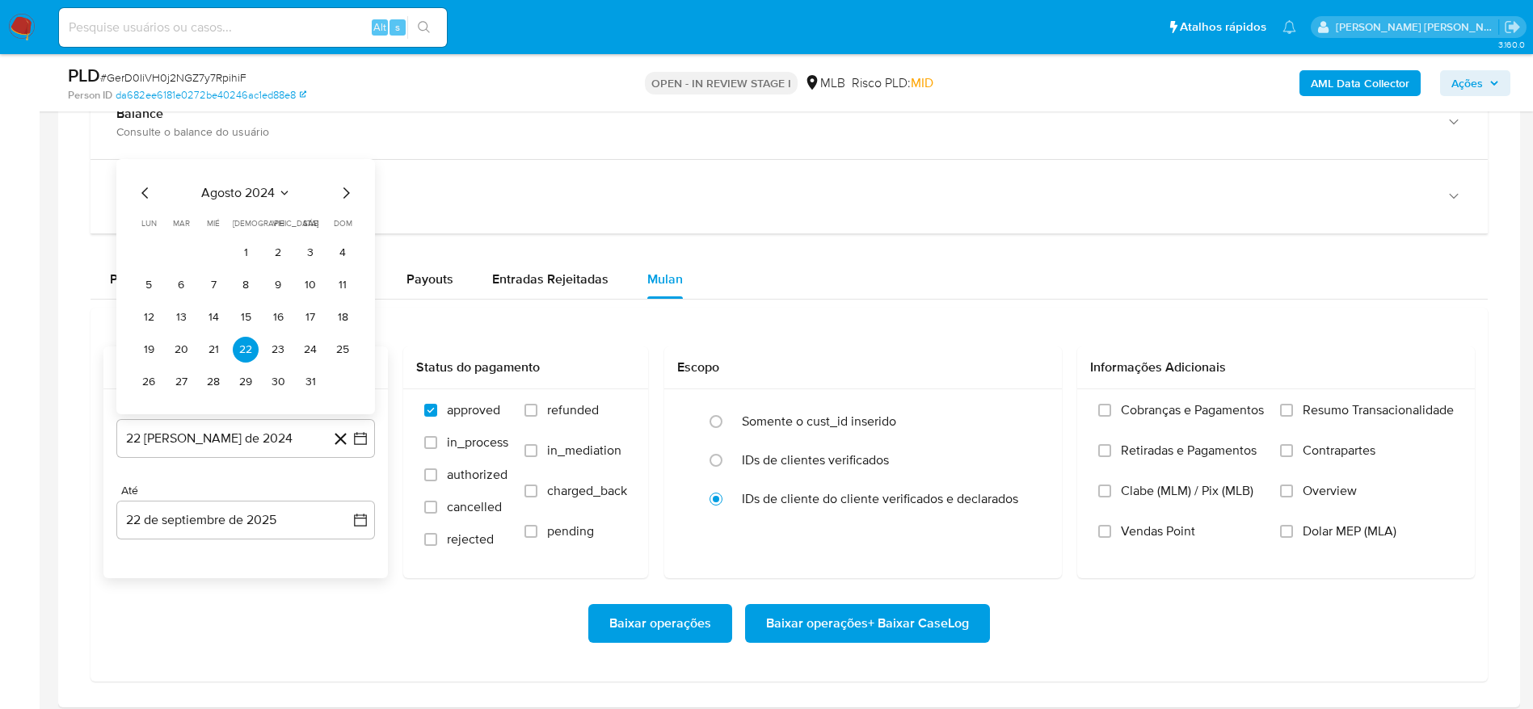
click at [251, 203] on div "agosto 2024 agosto 2024 lun lunes mar martes mié miércoles jue jueves vie viern…" at bounding box center [246, 289] width 220 height 212
drag, startPoint x: 257, startPoint y: 181, endPoint x: 278, endPoint y: 192, distance: 23.9
click at [256, 181] on div "agosto 2024 agosto 2024 lun lunes mar martes mié miércoles jue jueves vie viern…" at bounding box center [245, 286] width 259 height 255
click at [278, 194] on icon "Seleccionar mes y año" at bounding box center [284, 193] width 13 height 13
click at [346, 175] on icon "Año siguiente" at bounding box center [342, 174] width 19 height 19
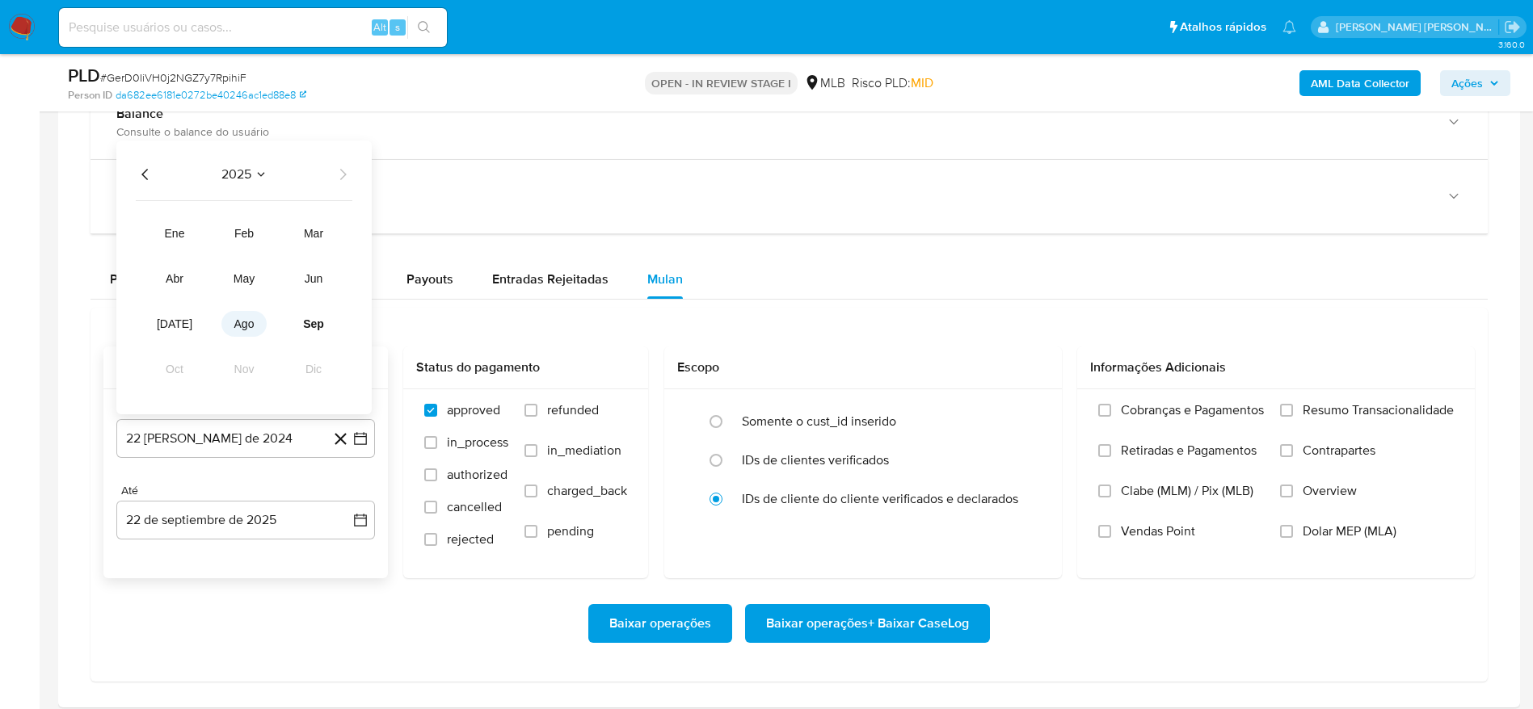
click at [246, 328] on span "ago" at bounding box center [244, 324] width 20 height 13
click at [271, 240] on td "1" at bounding box center [278, 253] width 26 height 26
click at [278, 255] on button "1" at bounding box center [278, 253] width 26 height 26
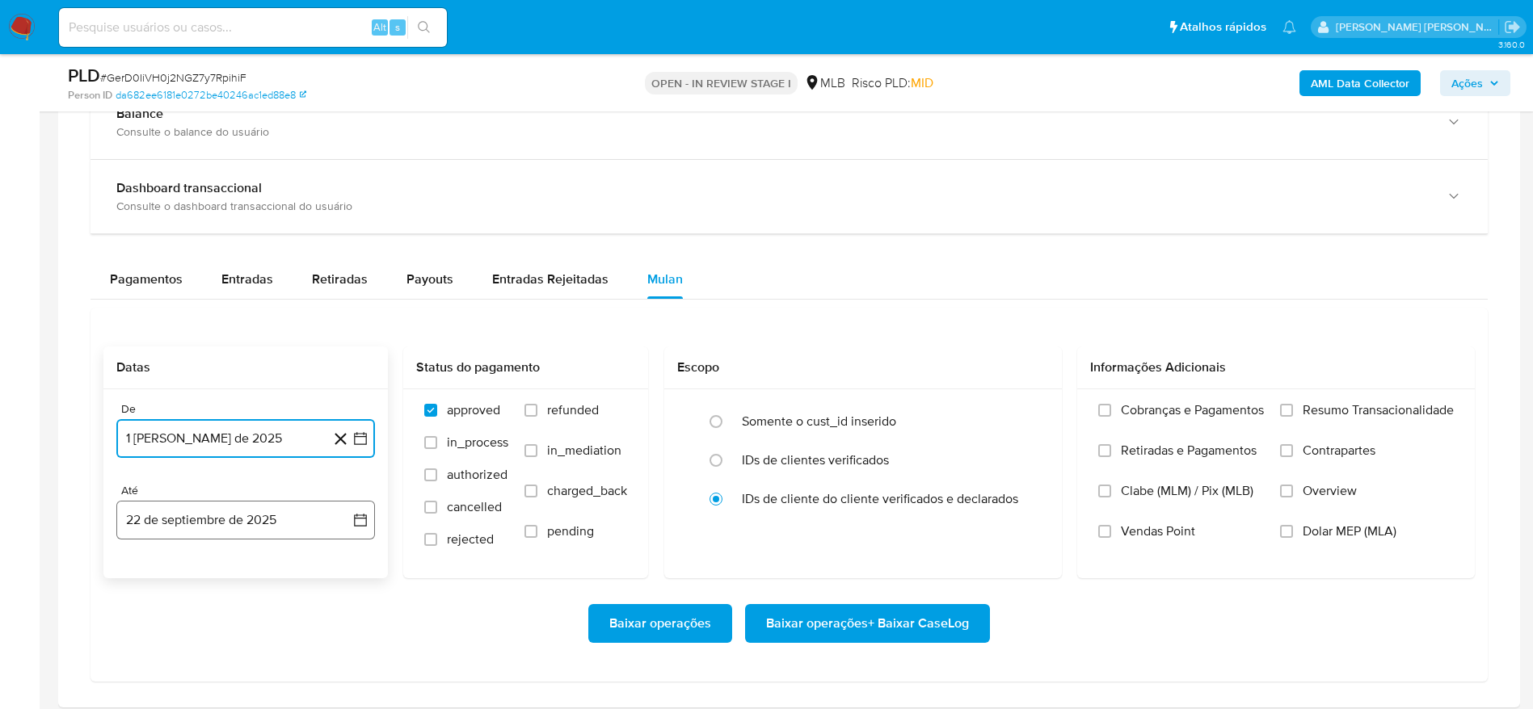
click at [209, 524] on button "22 de septiembre de 2025" at bounding box center [245, 520] width 259 height 39
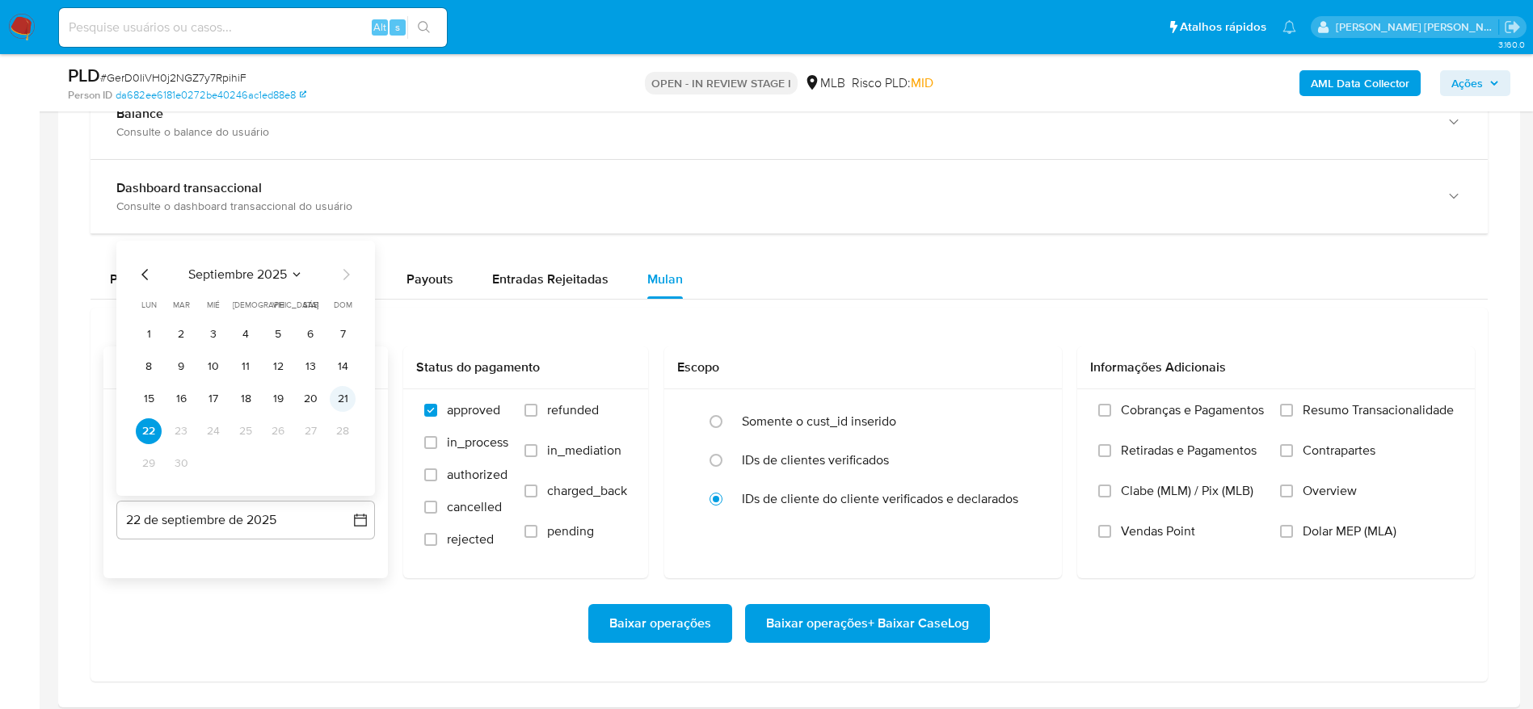
click at [347, 400] on button "21" at bounding box center [343, 399] width 26 height 26
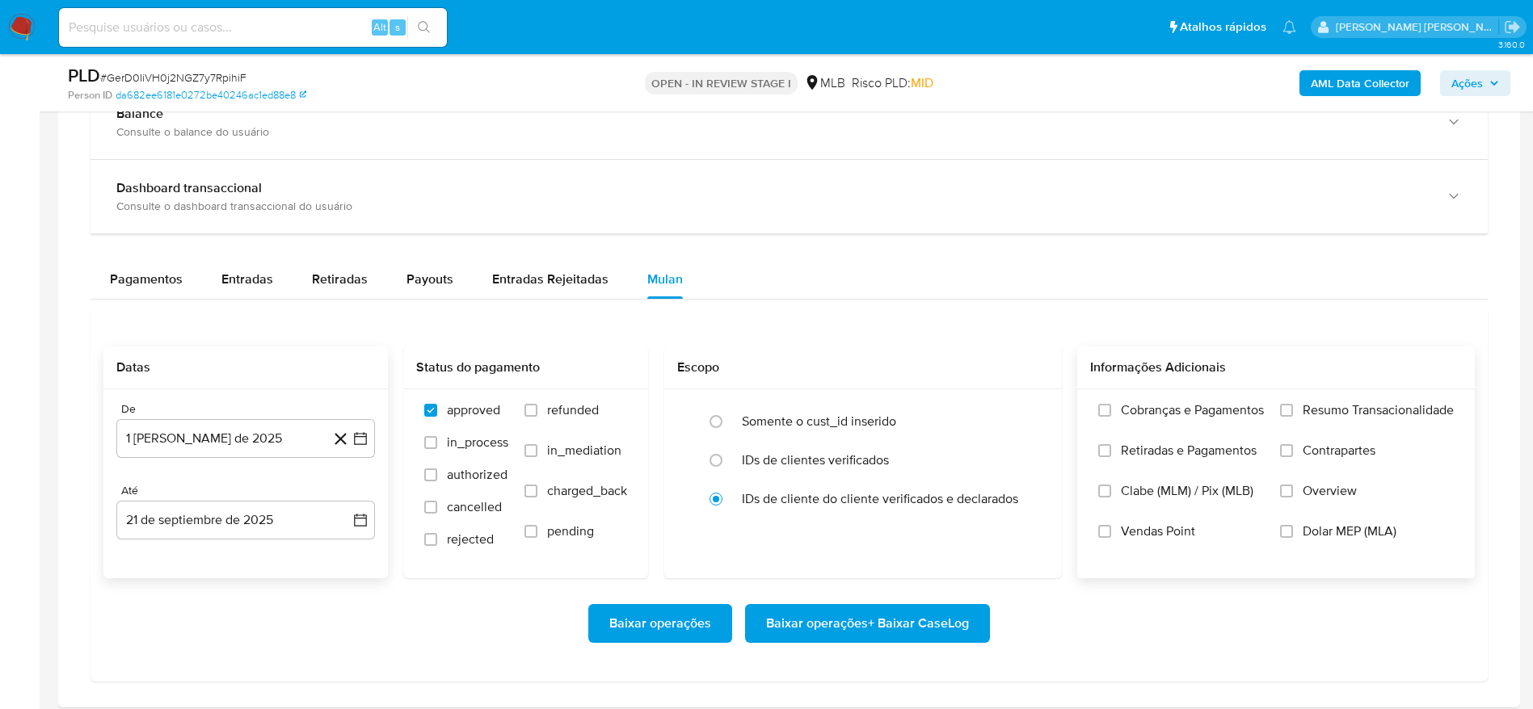
click at [1358, 413] on span "Resumo Transacionalidade" at bounding box center [1377, 410] width 151 height 16
click at [1293, 413] on input "Resumo Transacionalidade" at bounding box center [1286, 410] width 13 height 13
click at [889, 625] on span "Baixar operações + Baixar CaseLog" at bounding box center [867, 624] width 203 height 36
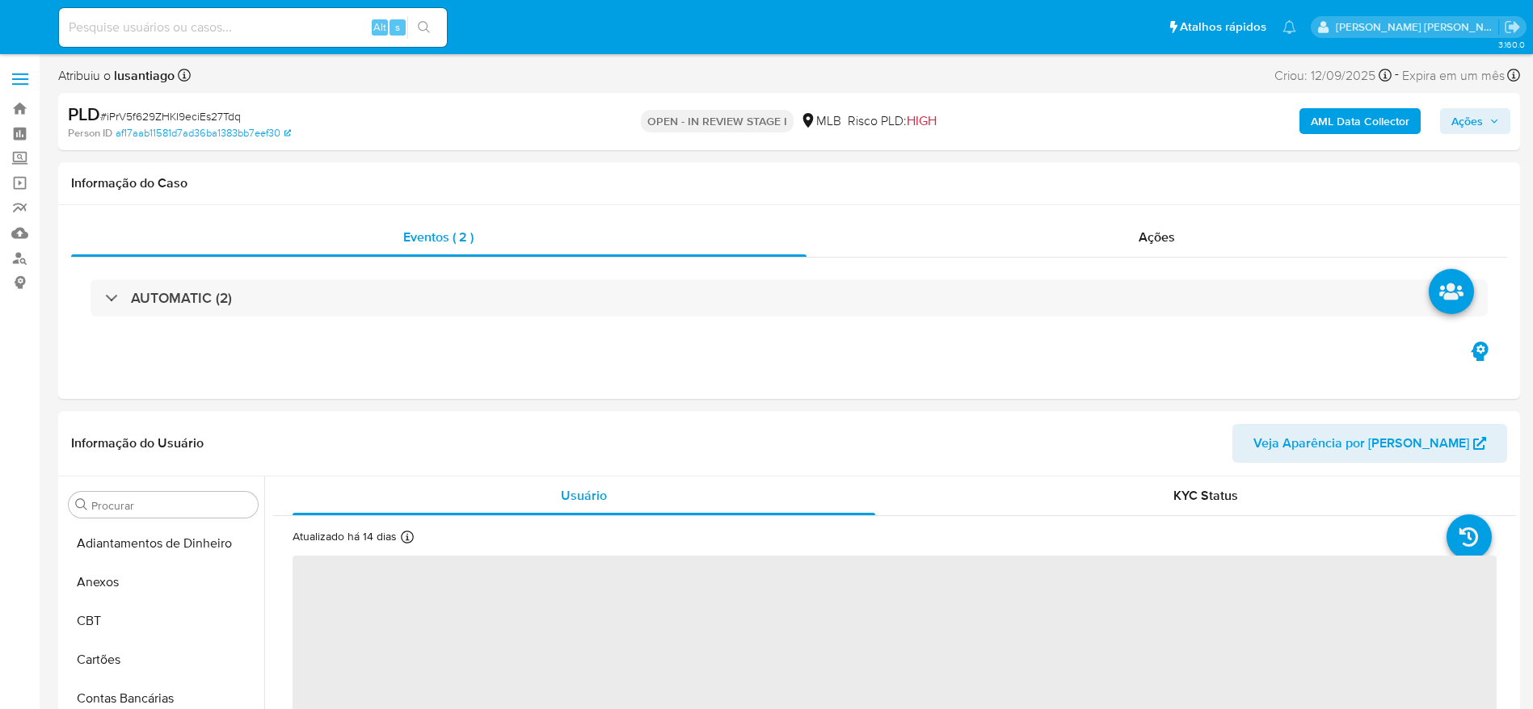
select select "10"
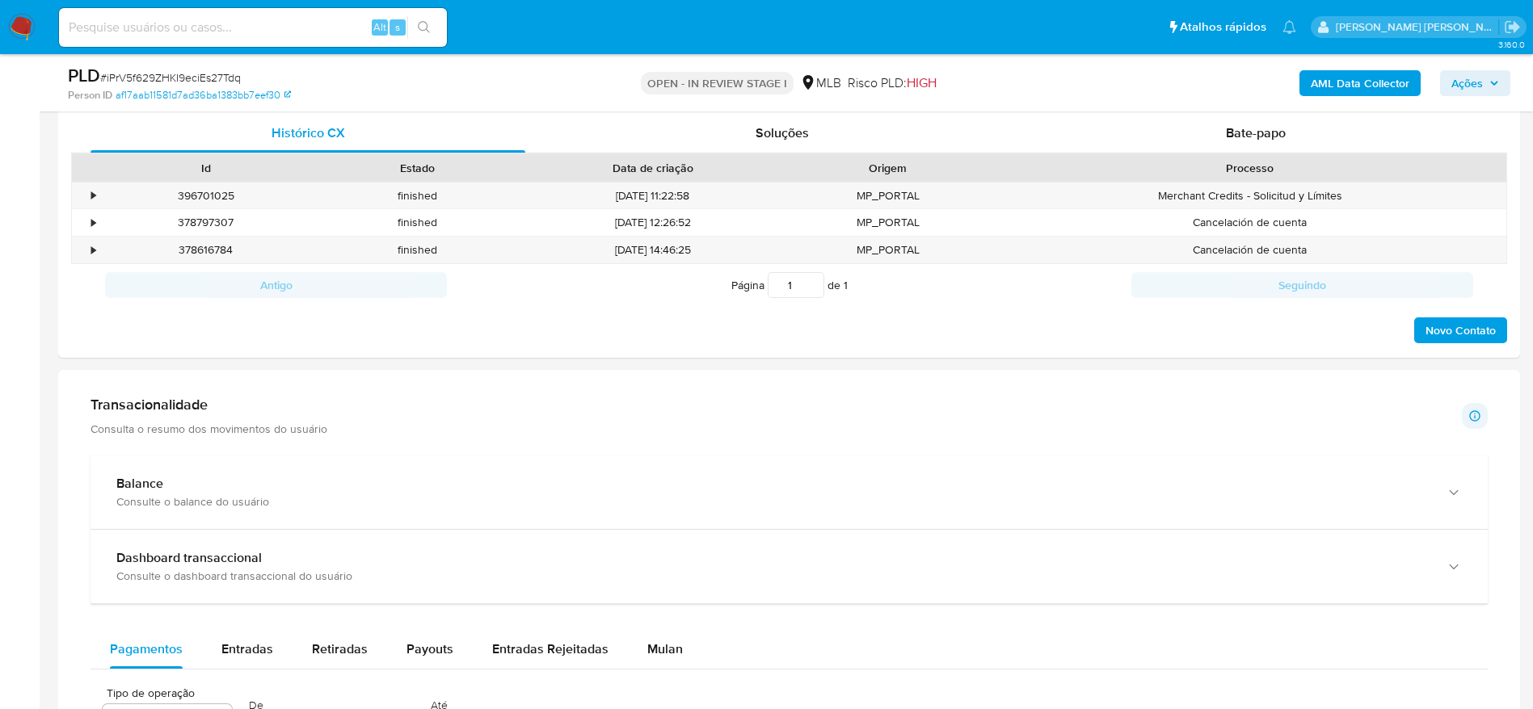
scroll to position [848, 0]
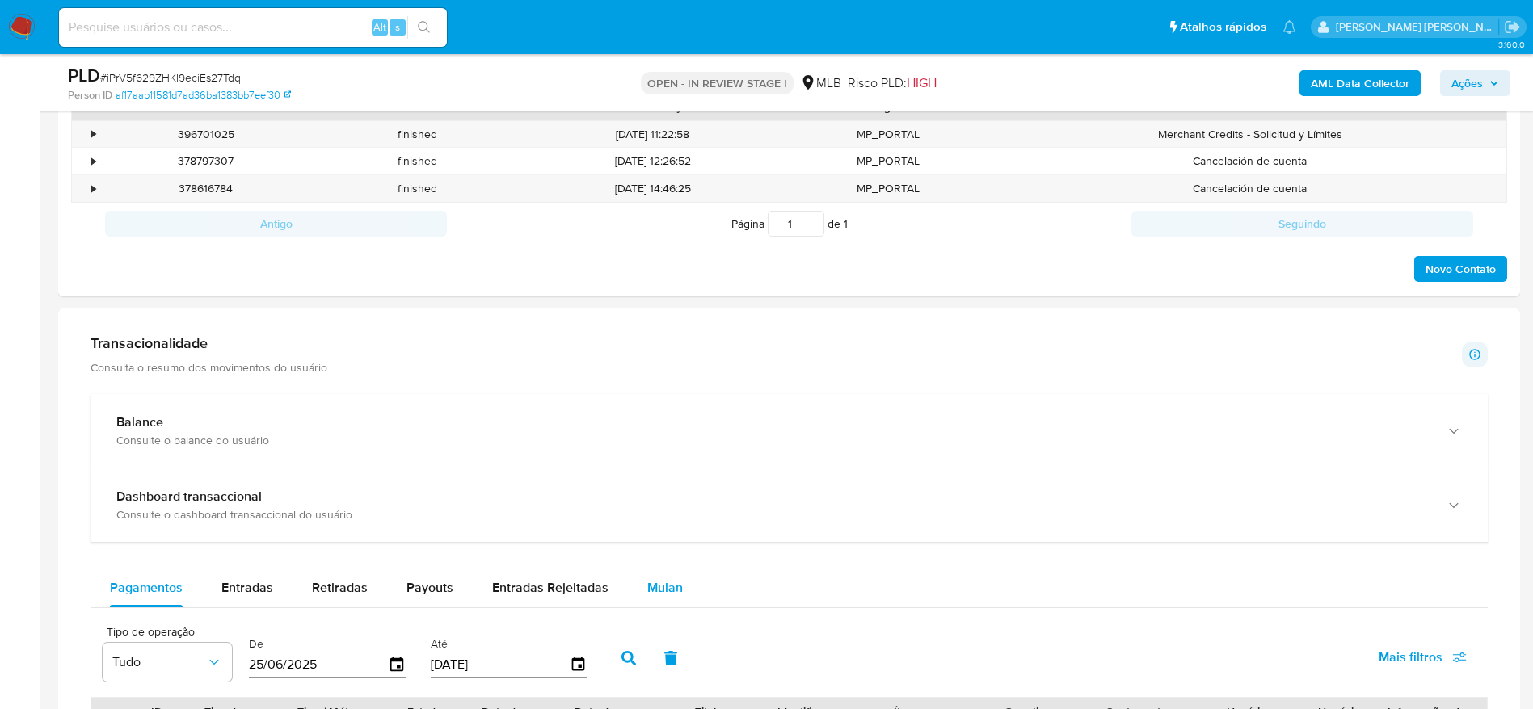
click at [647, 587] on span "Mulan" at bounding box center [665, 587] width 36 height 19
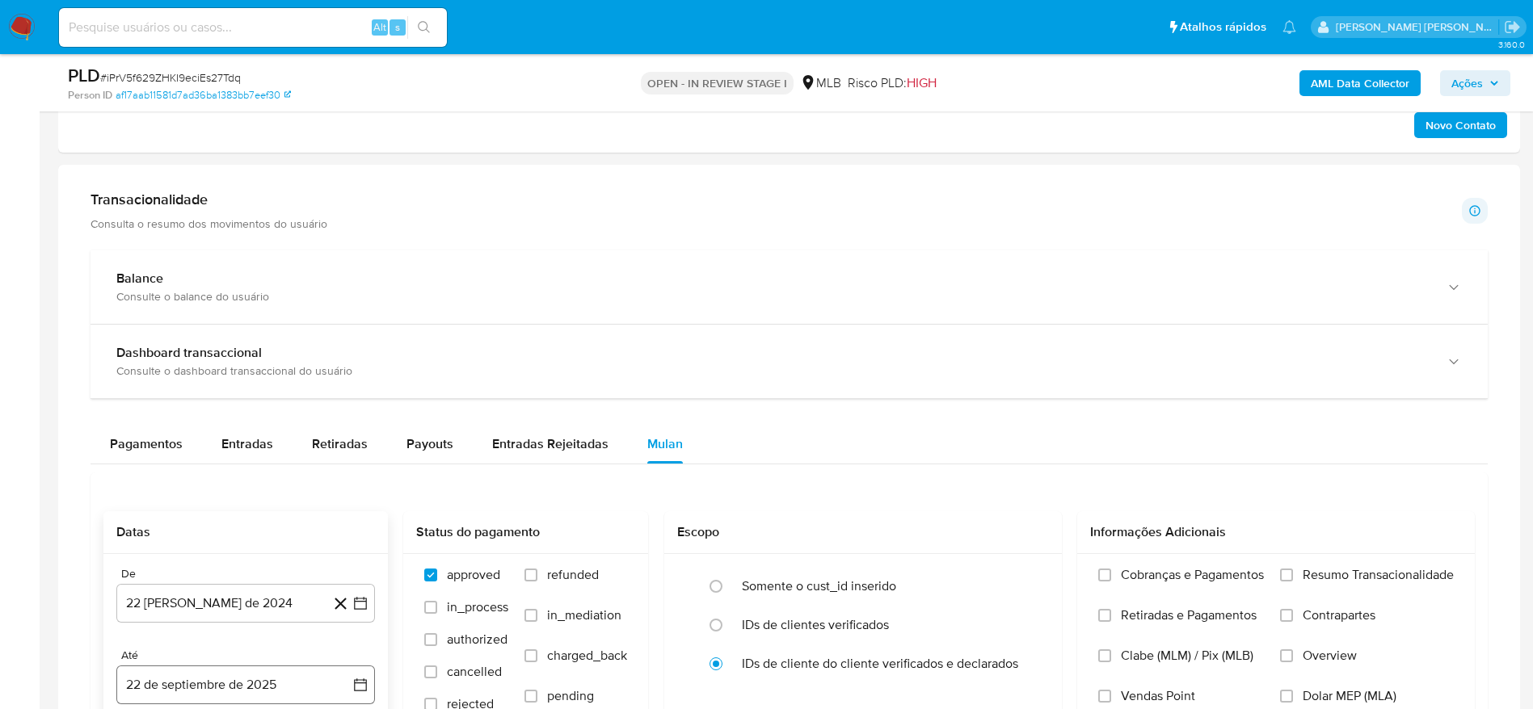
scroll to position [1212, 0]
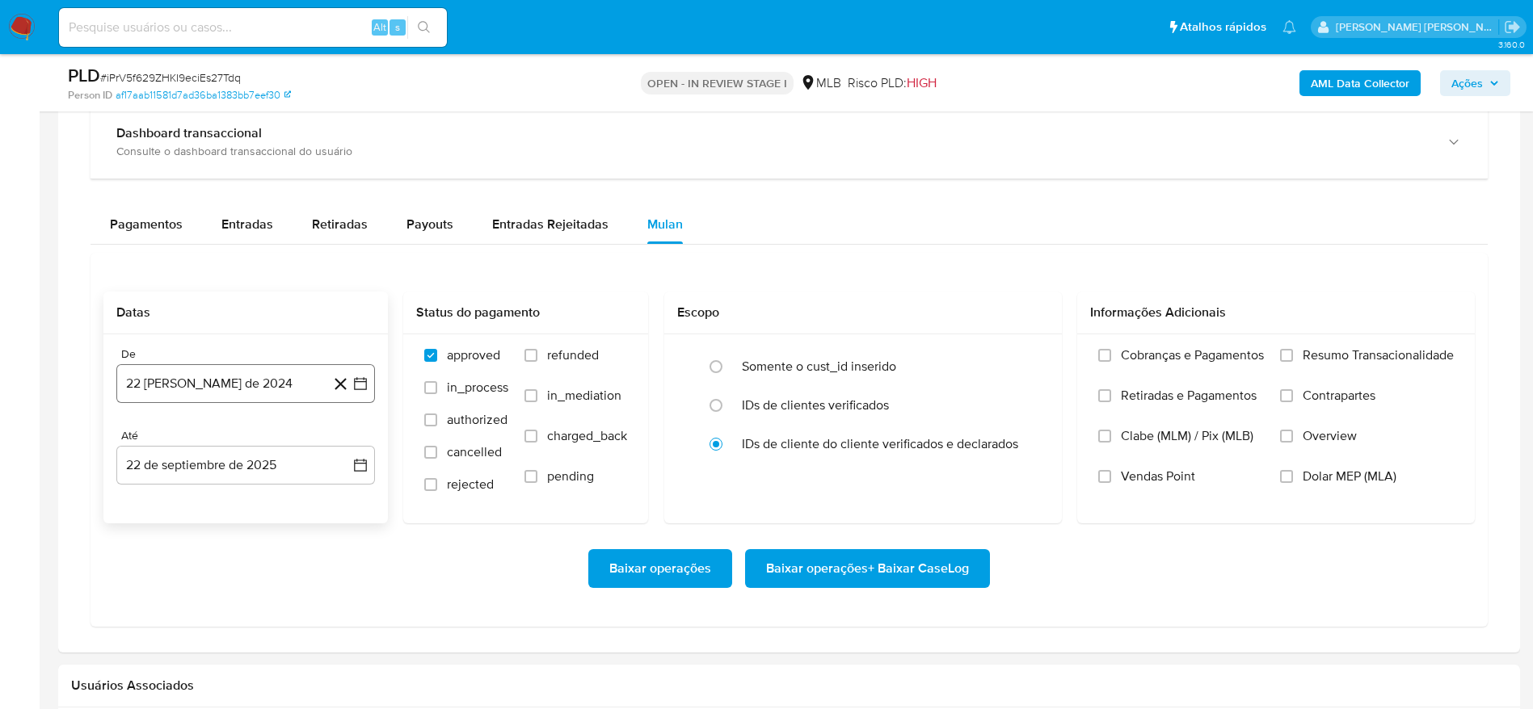
click at [211, 371] on button "22 [PERSON_NAME] de 2024" at bounding box center [245, 383] width 259 height 39
click at [259, 435] on span "agosto 2024" at bounding box center [238, 442] width 74 height 16
click at [350, 437] on icon "Año siguiente" at bounding box center [342, 441] width 19 height 19
click at [241, 593] on span "ago" at bounding box center [244, 591] width 20 height 13
click at [286, 493] on button "1" at bounding box center [278, 502] width 26 height 26
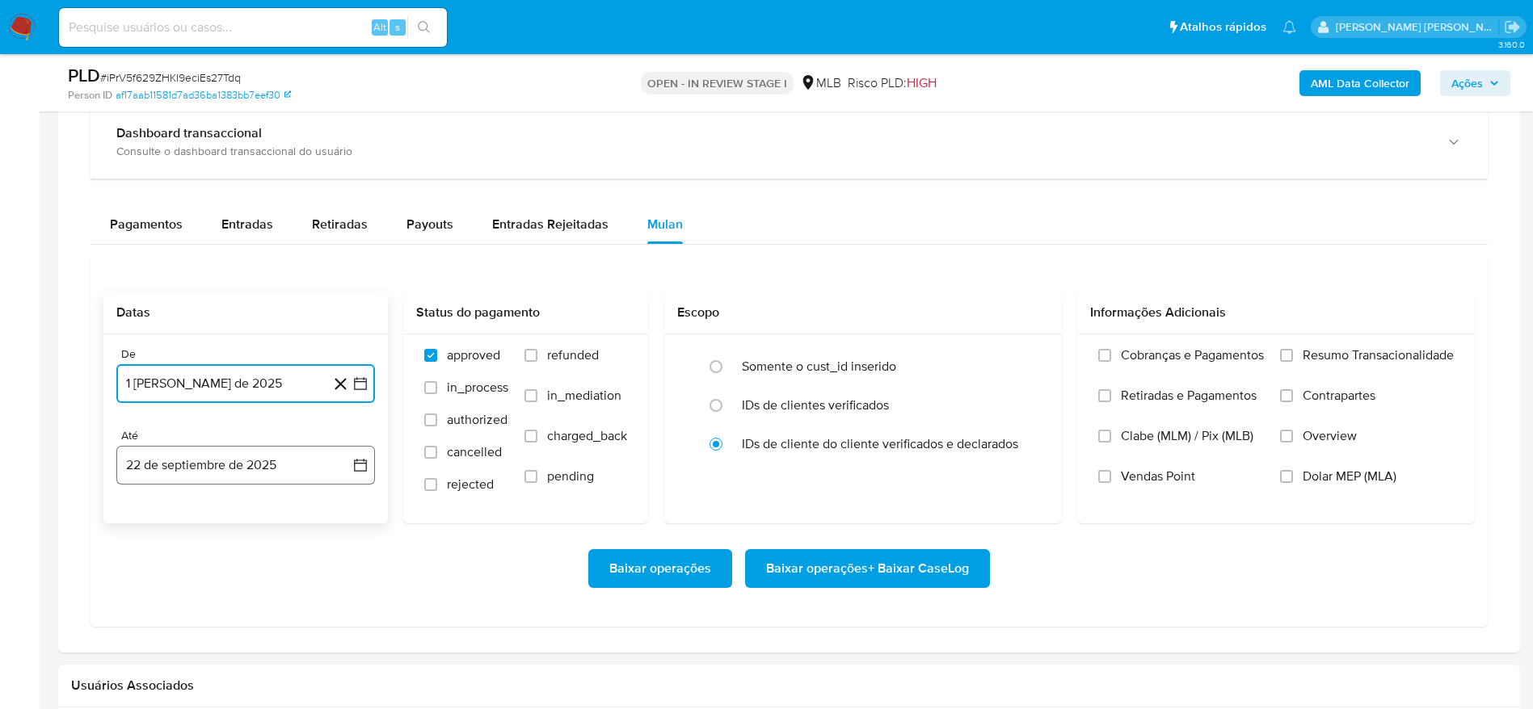
click at [274, 463] on button "22 de septiembre de 2025" at bounding box center [245, 465] width 259 height 39
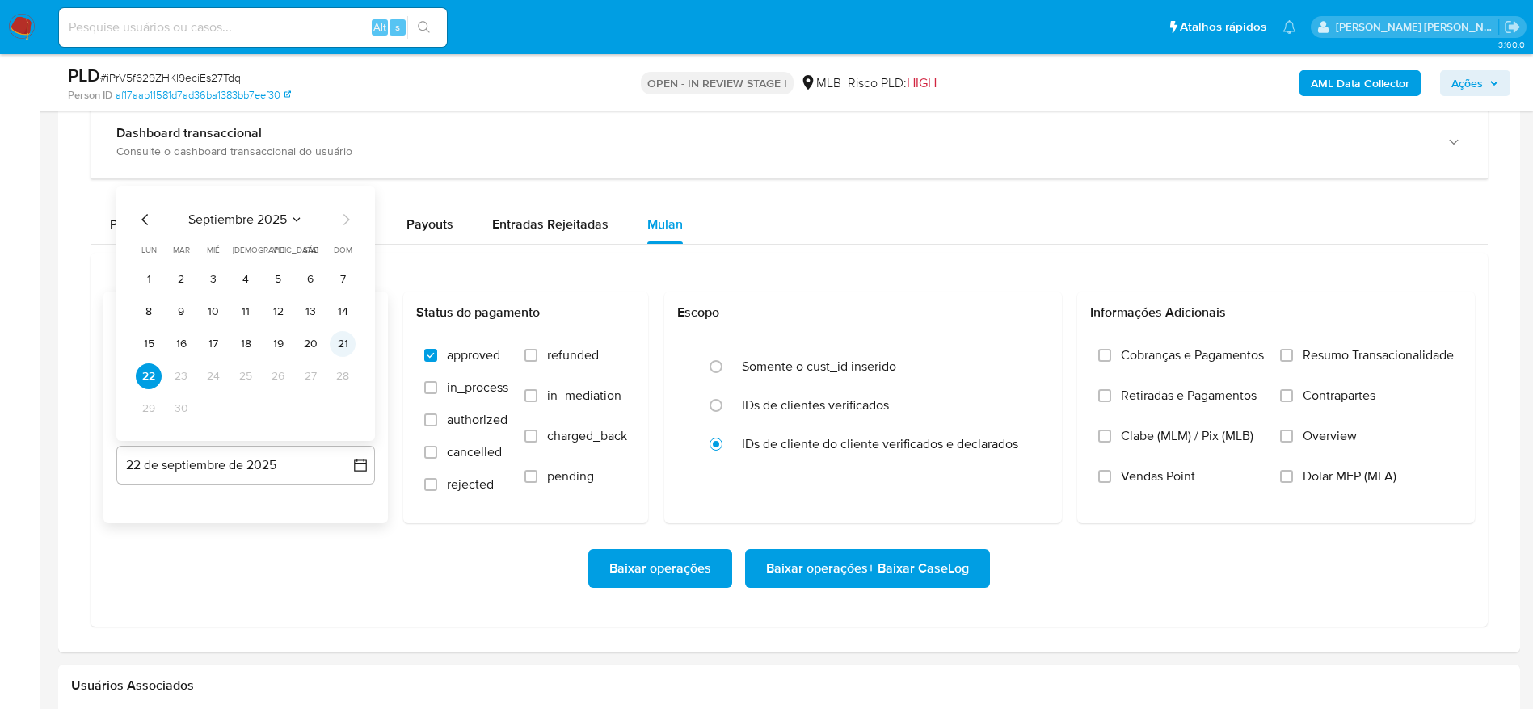
click at [350, 346] on button "21" at bounding box center [343, 344] width 26 height 26
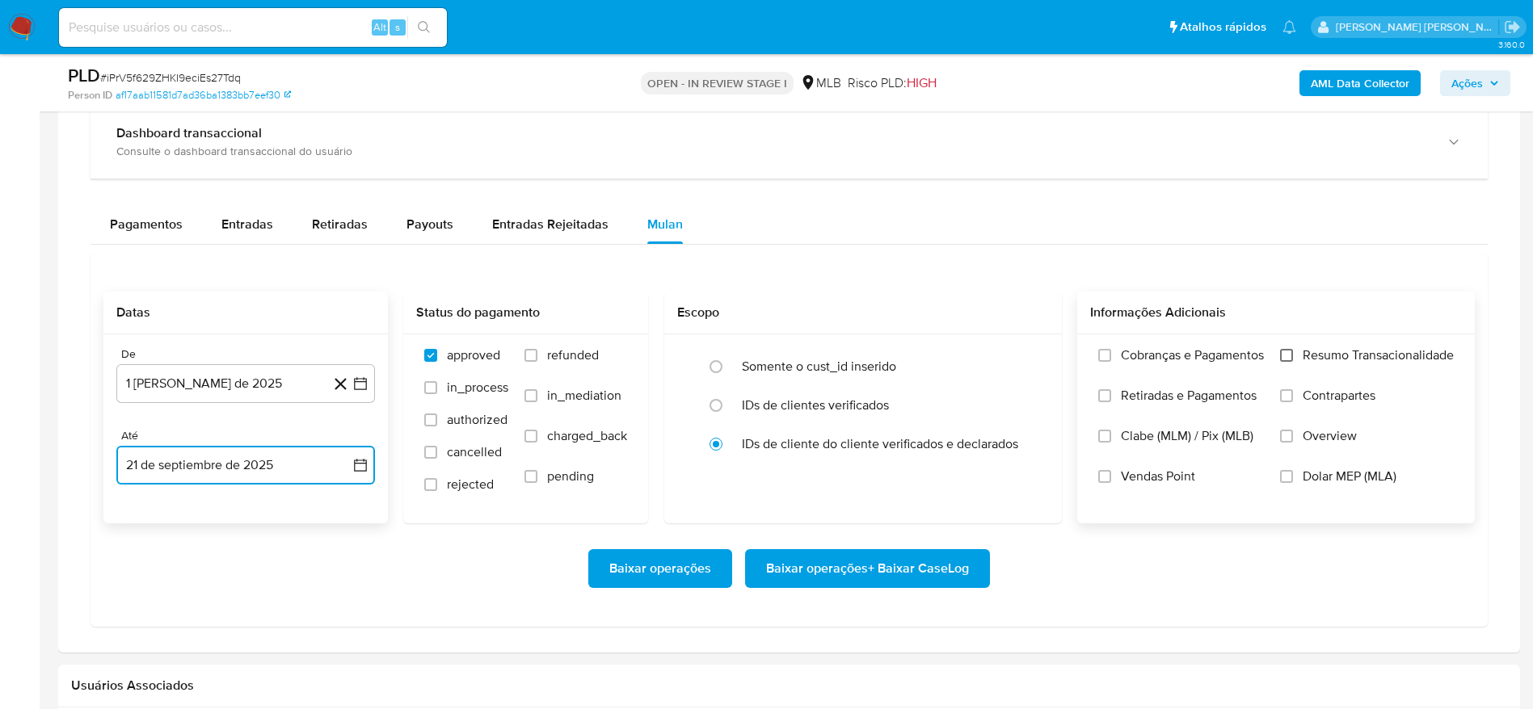
click at [1290, 351] on input "Resumo Transacionalidade" at bounding box center [1286, 355] width 13 height 13
click at [961, 565] on span "Baixar operações + Baixar CaseLog" at bounding box center [867, 569] width 203 height 36
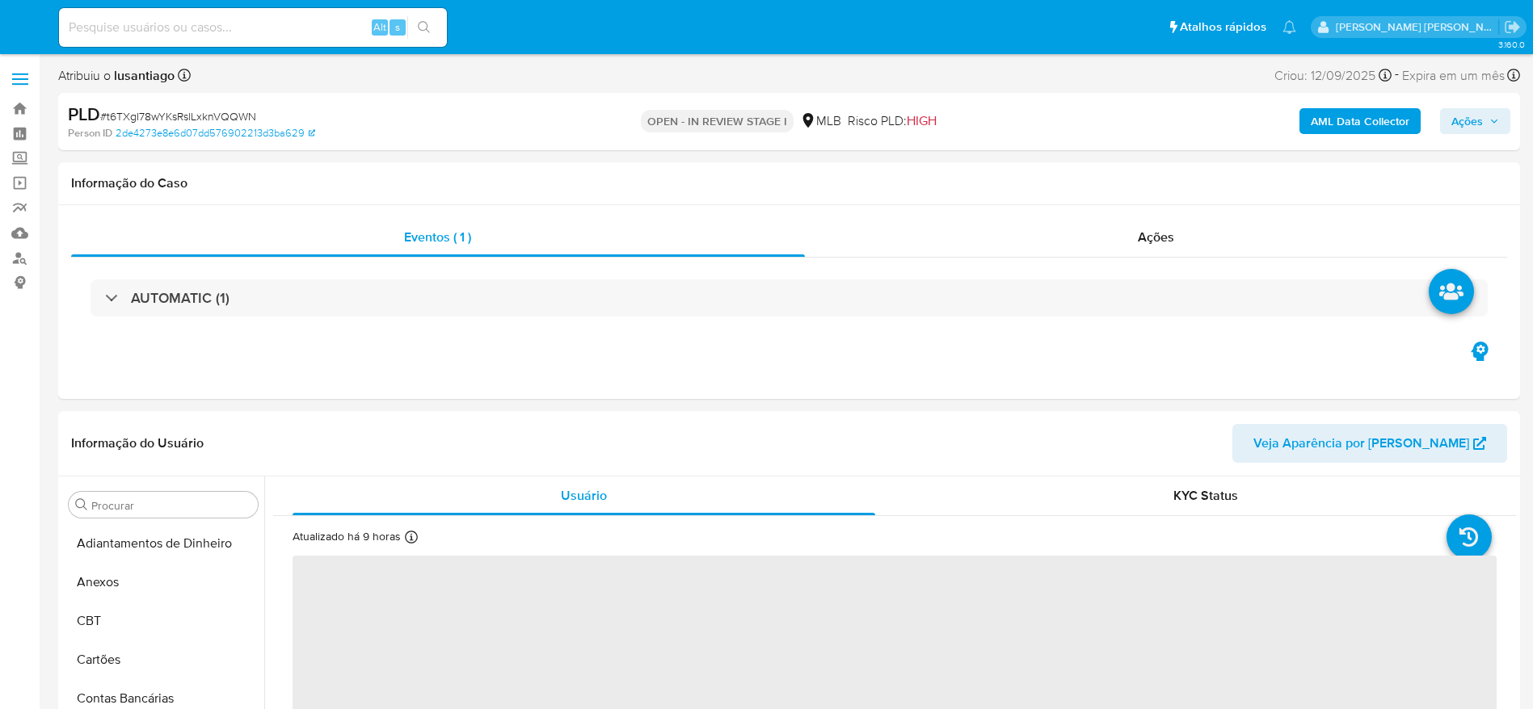
select select "10"
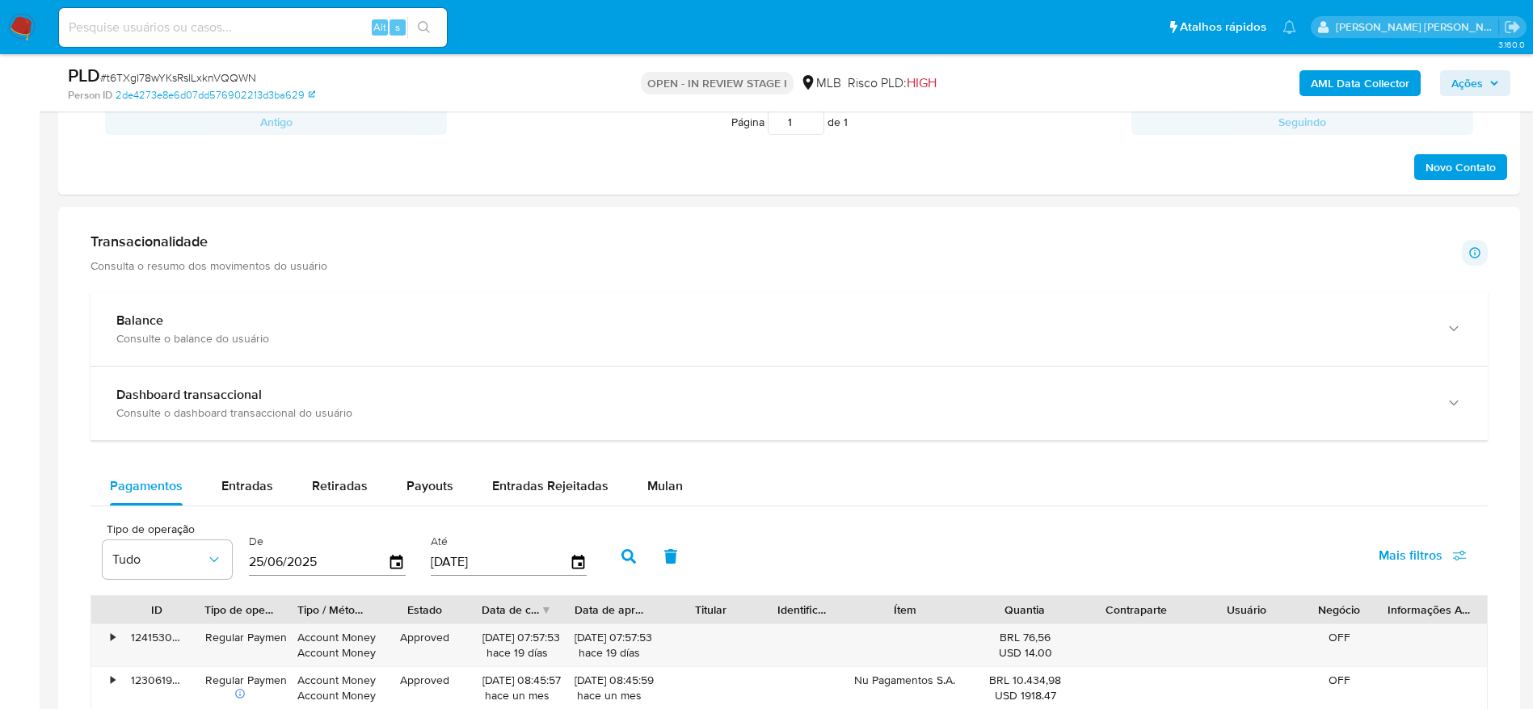
scroll to position [1091, 0]
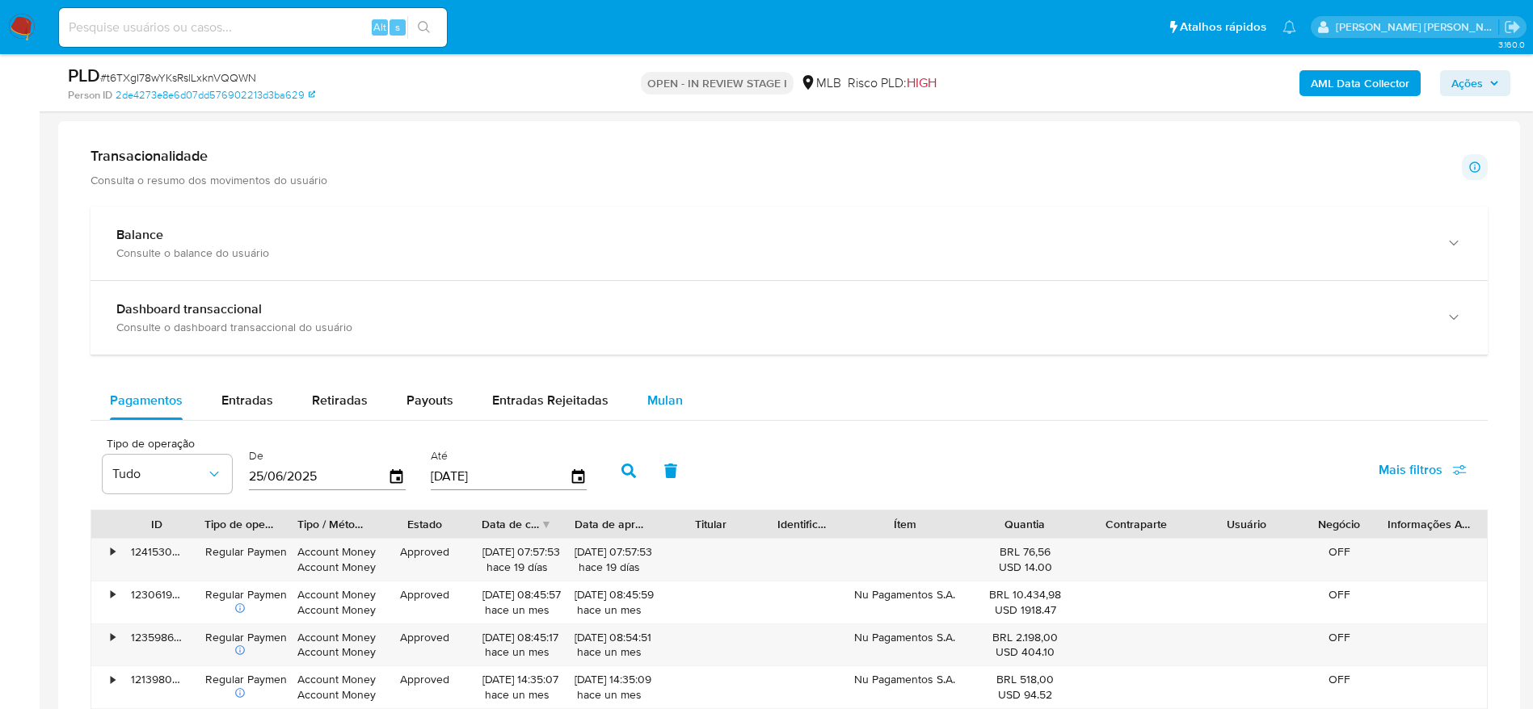
click at [655, 402] on span "Mulan" at bounding box center [665, 400] width 36 height 19
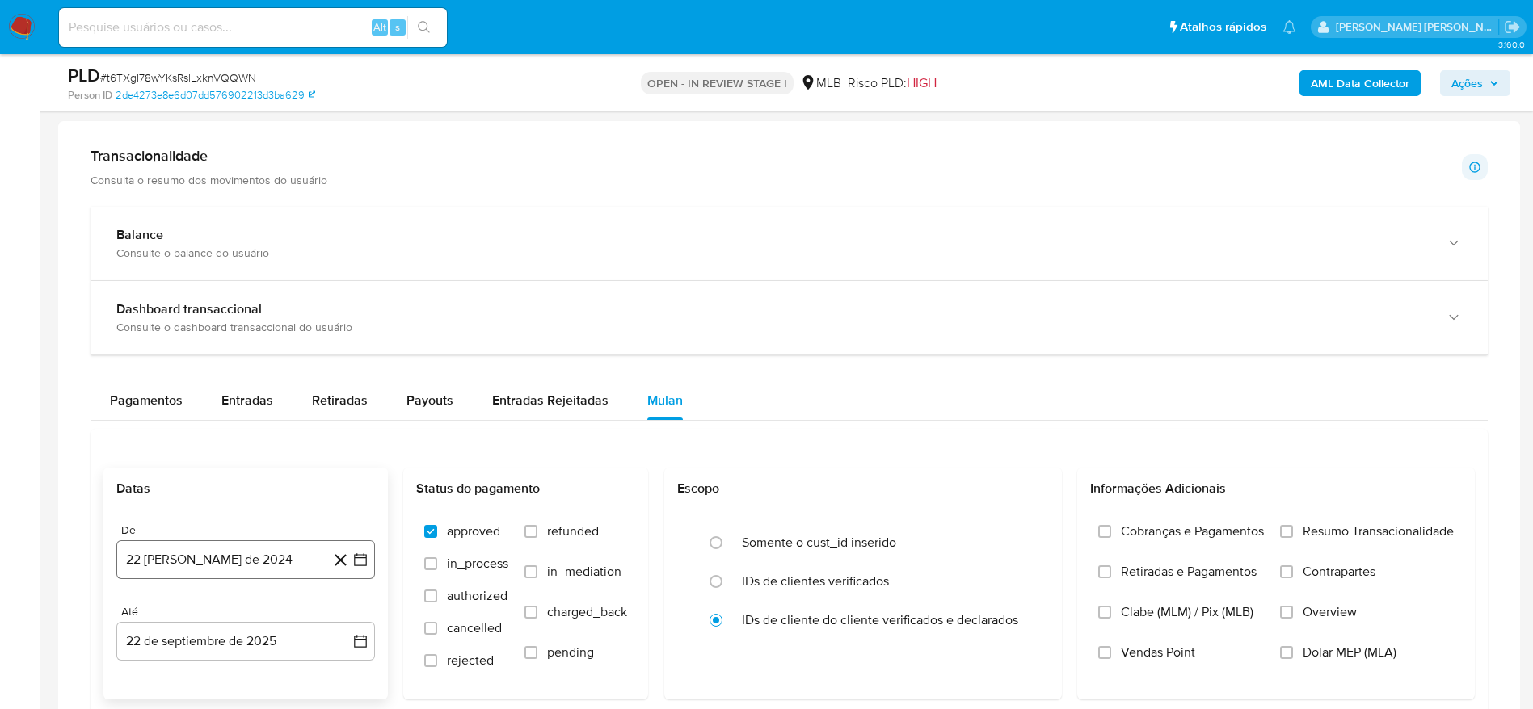
click at [242, 558] on button "22 [PERSON_NAME] de 2024" at bounding box center [245, 560] width 259 height 39
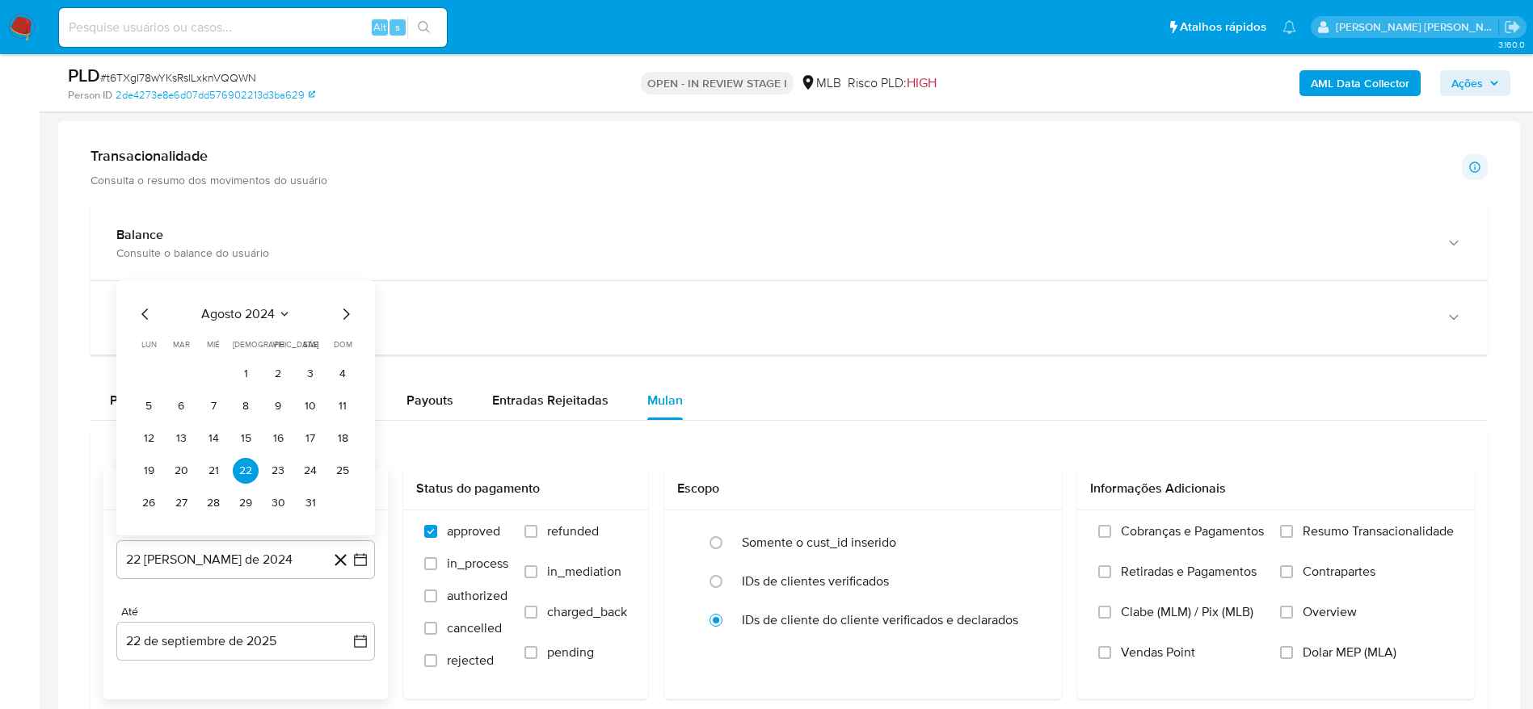
click at [254, 316] on span "agosto 2024" at bounding box center [238, 314] width 74 height 16
click at [352, 296] on div "2024 2024 ene feb mar abr may jun [DATE] ago sep oct nov dic" at bounding box center [243, 399] width 255 height 274
click at [346, 293] on icon "Año siguiente" at bounding box center [342, 295] width 19 height 19
click at [239, 445] on span "ago" at bounding box center [244, 445] width 20 height 13
click at [288, 367] on button "1" at bounding box center [278, 374] width 26 height 26
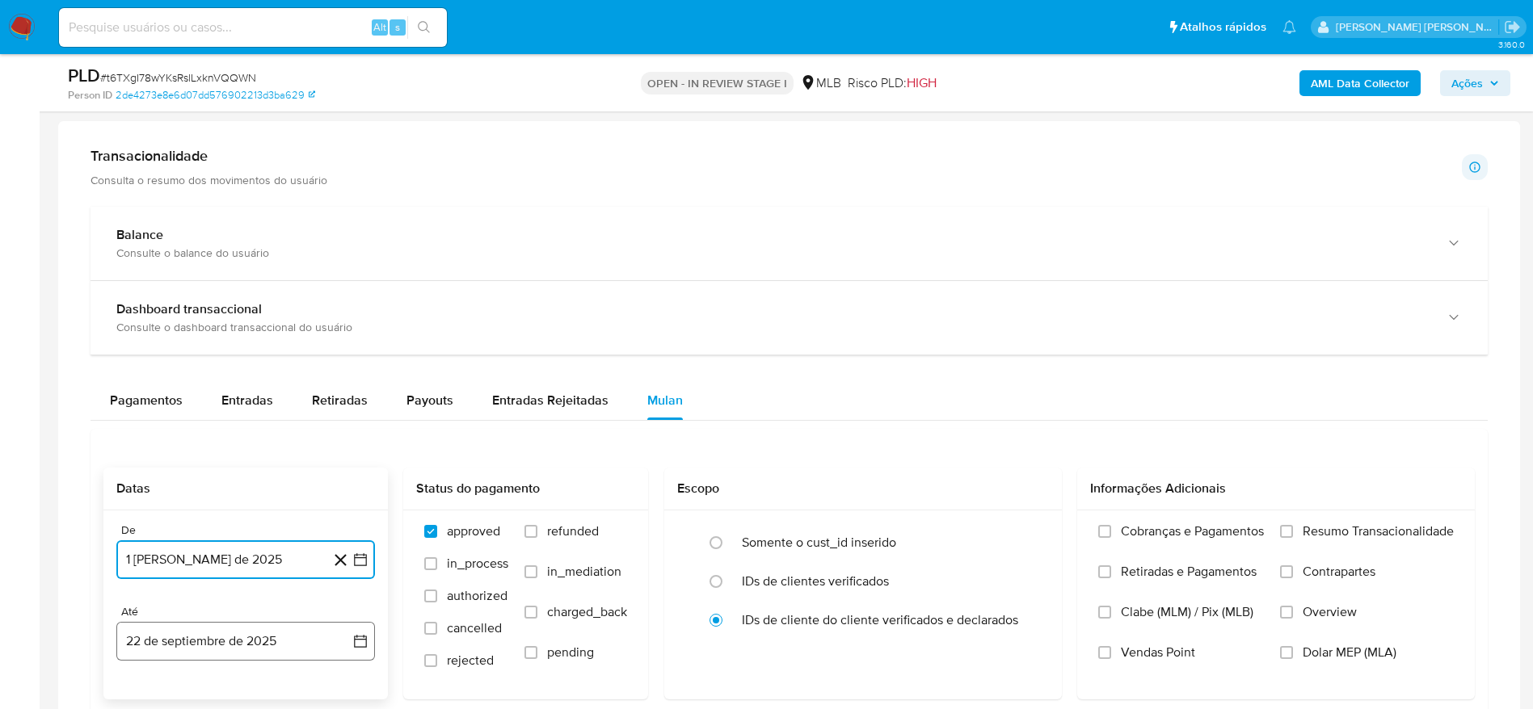
click at [249, 638] on button "22 de septiembre de 2025" at bounding box center [245, 641] width 259 height 39
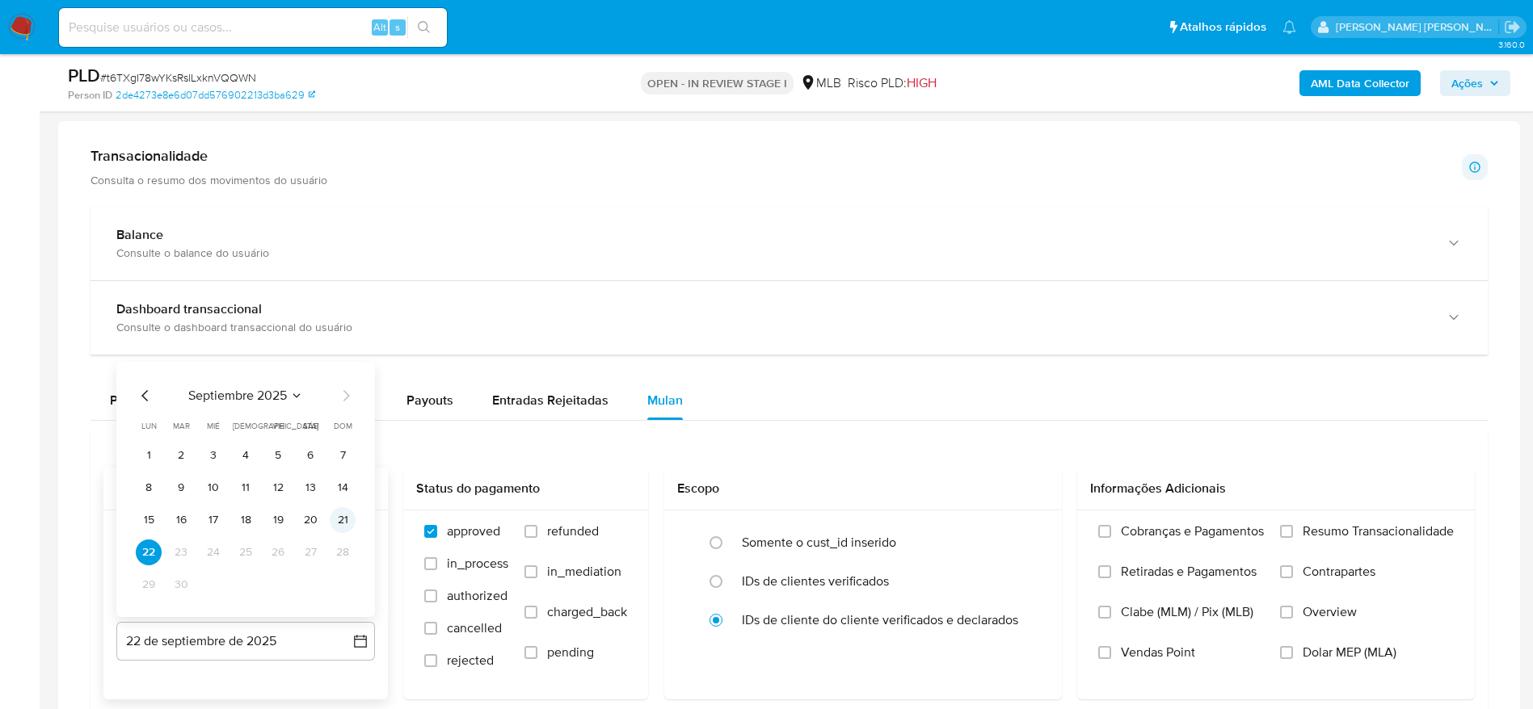
click at [343, 516] on button "21" at bounding box center [343, 520] width 26 height 26
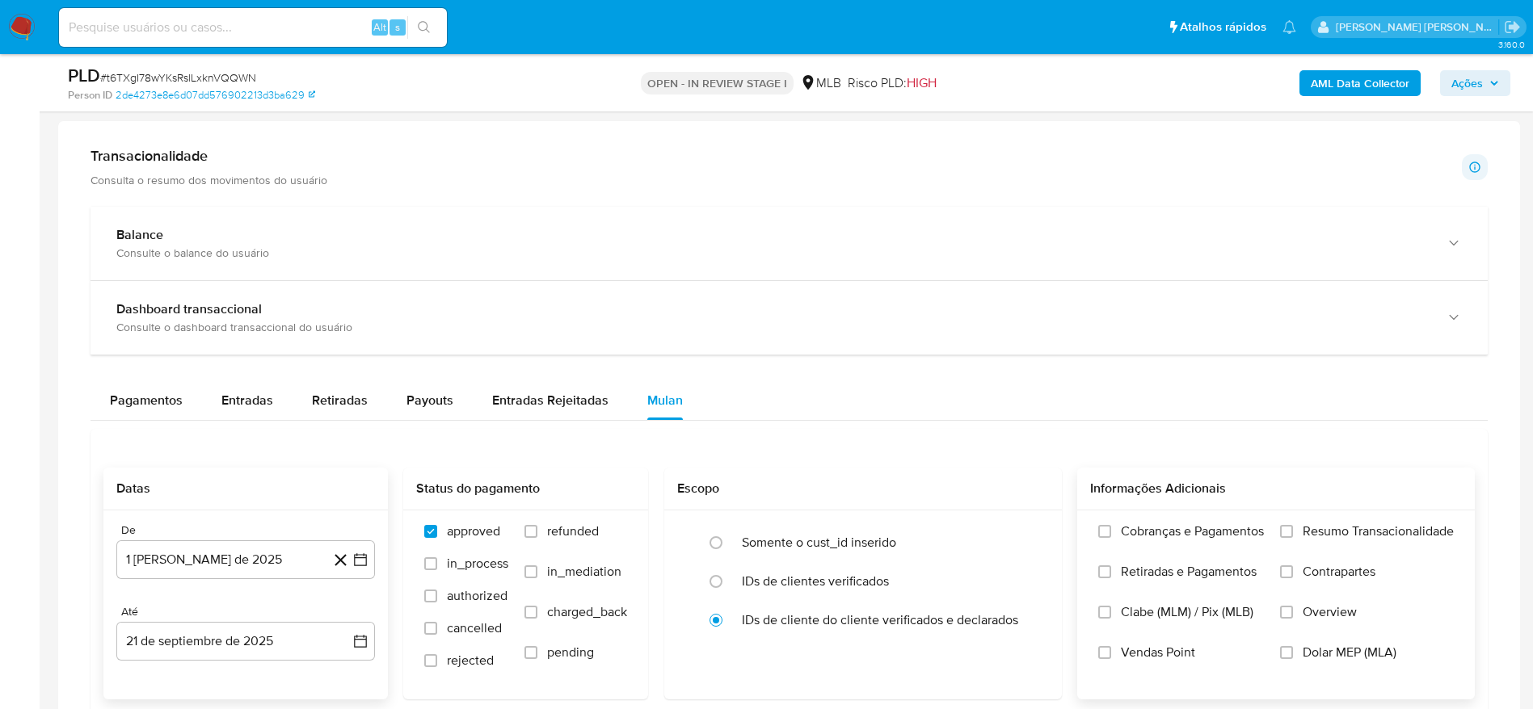
click at [1401, 532] on span "Resumo Transacionalidade" at bounding box center [1377, 532] width 151 height 16
click at [1293, 532] on input "Resumo Transacionalidade" at bounding box center [1286, 531] width 13 height 13
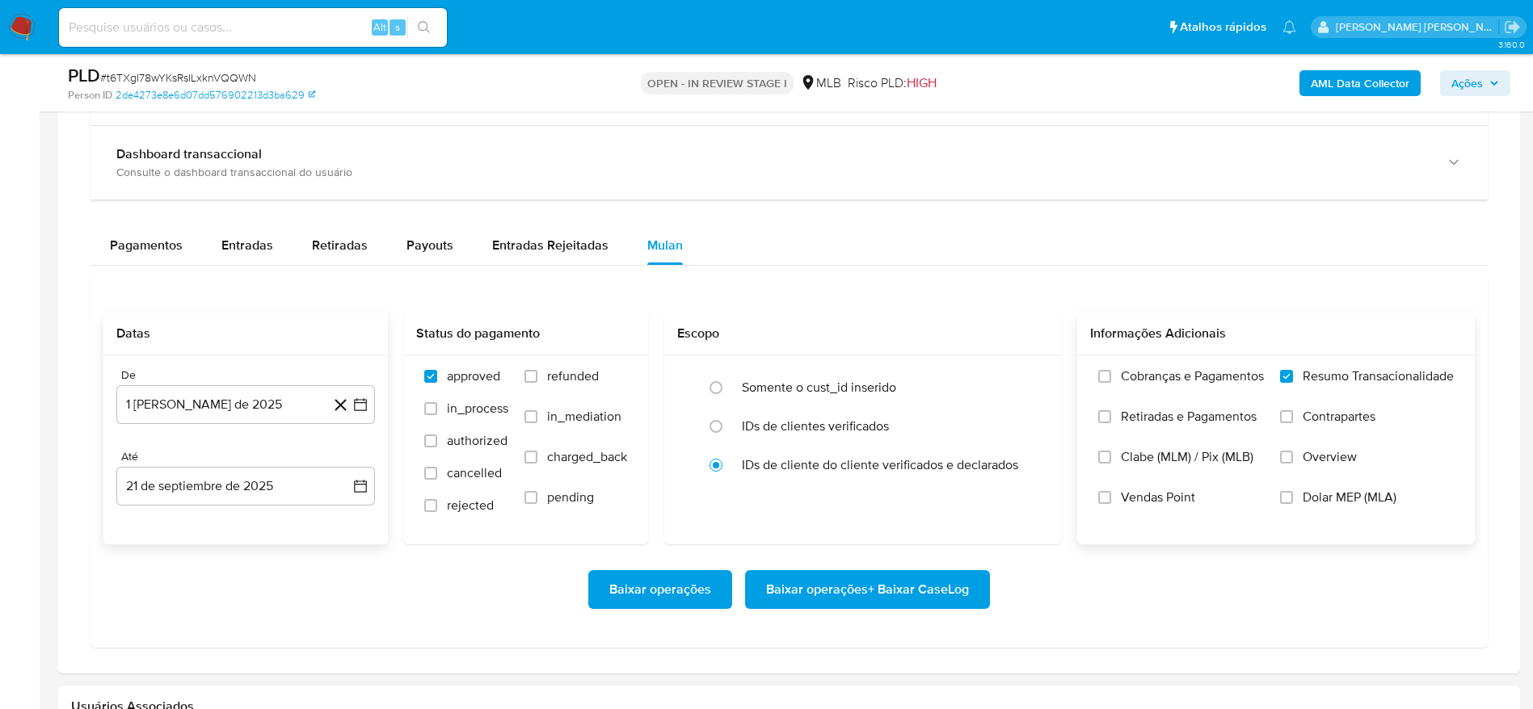
scroll to position [1333, 0]
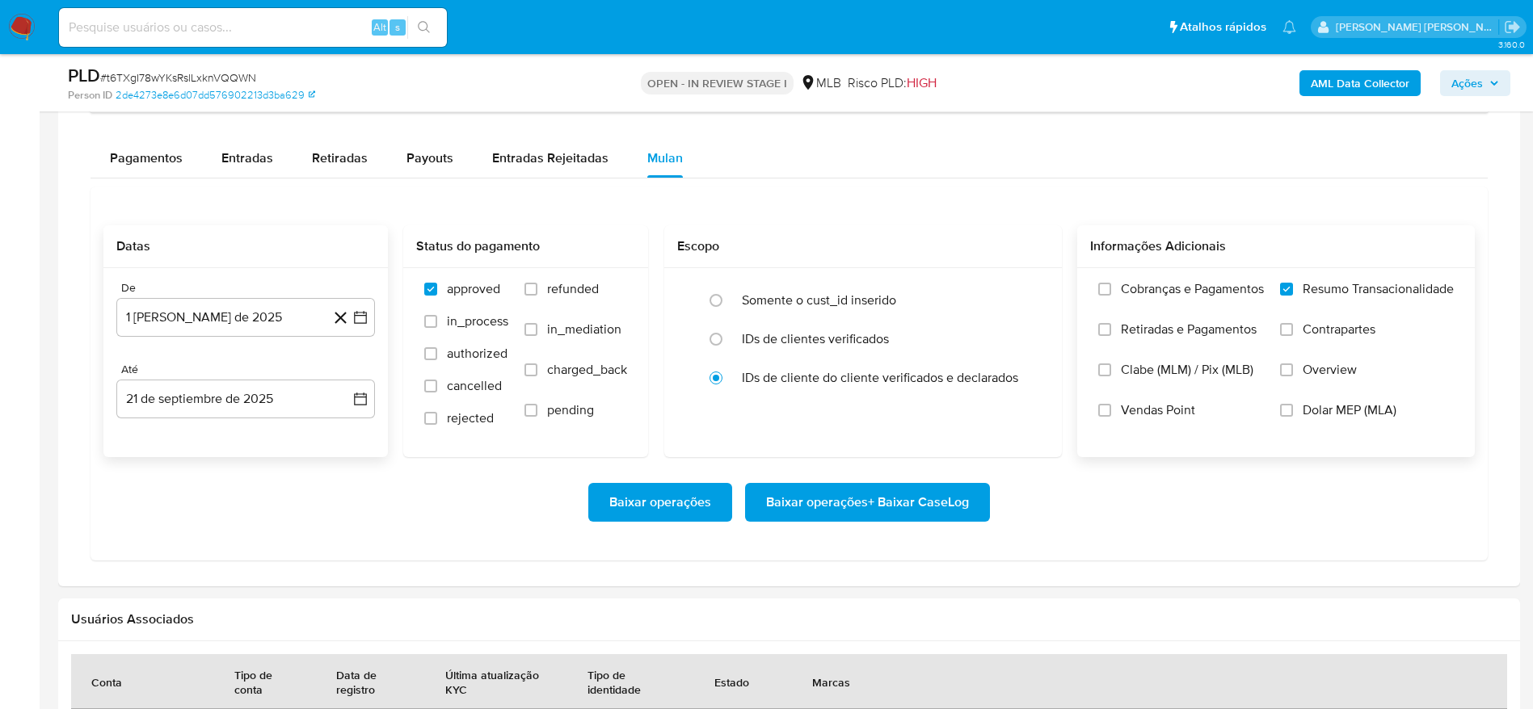
click at [851, 509] on span "Baixar operações + Baixar CaseLog" at bounding box center [867, 503] width 203 height 36
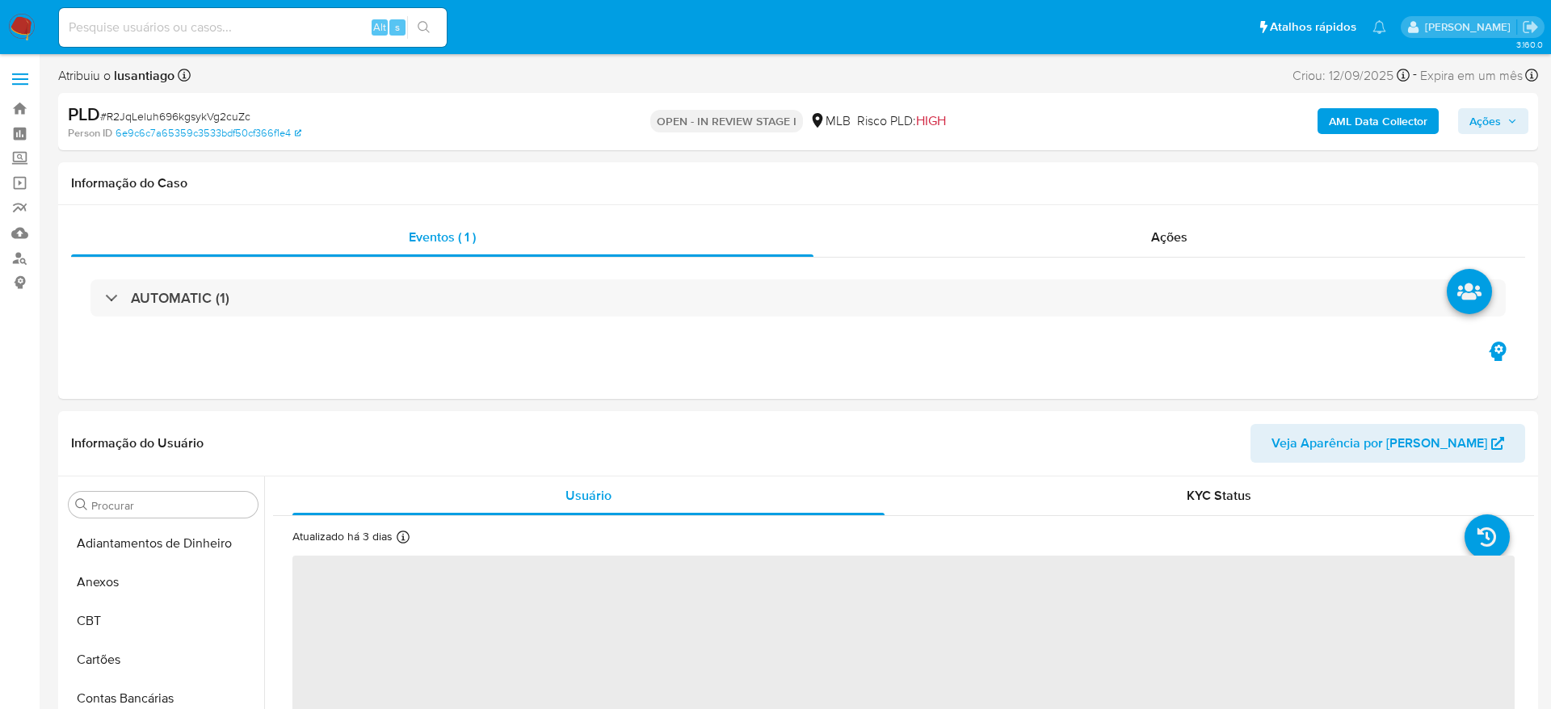
select select "10"
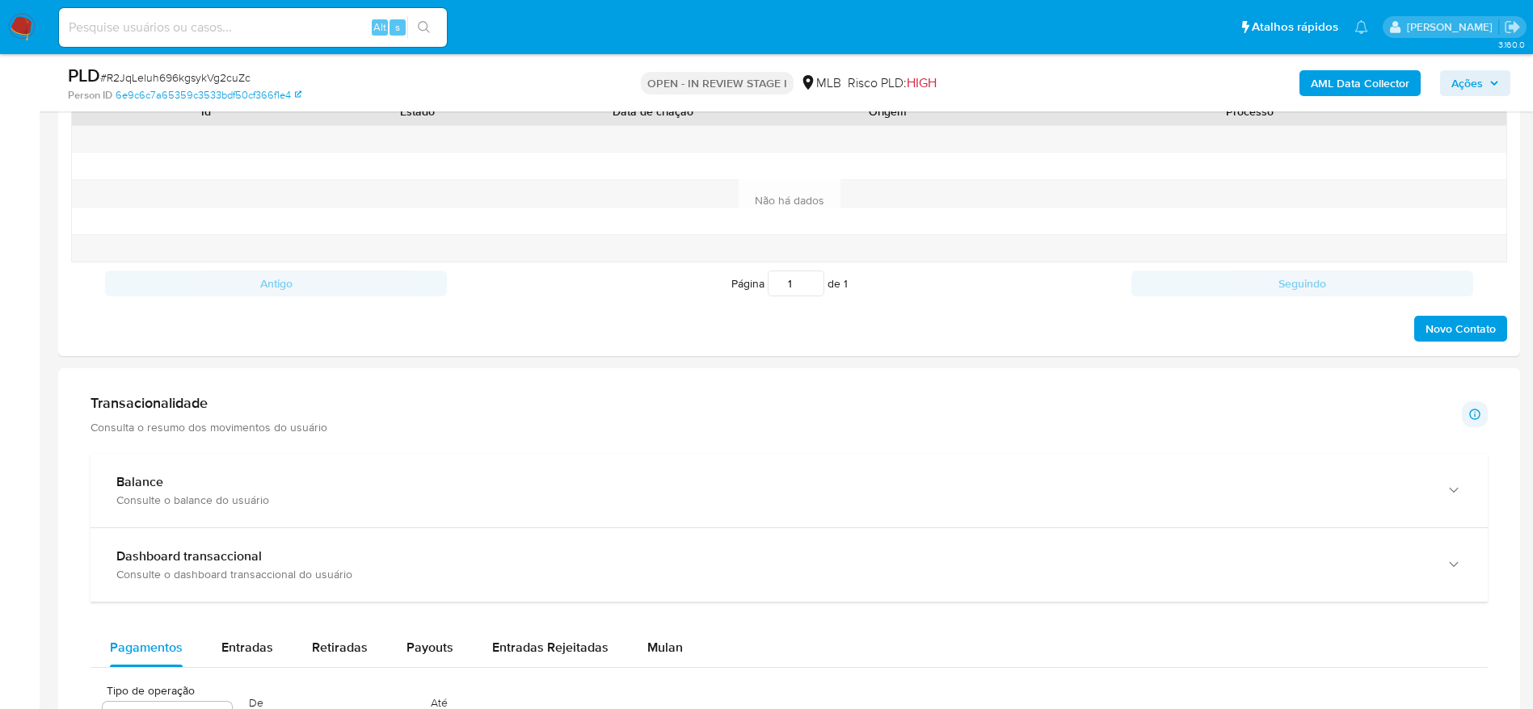
scroll to position [848, 0]
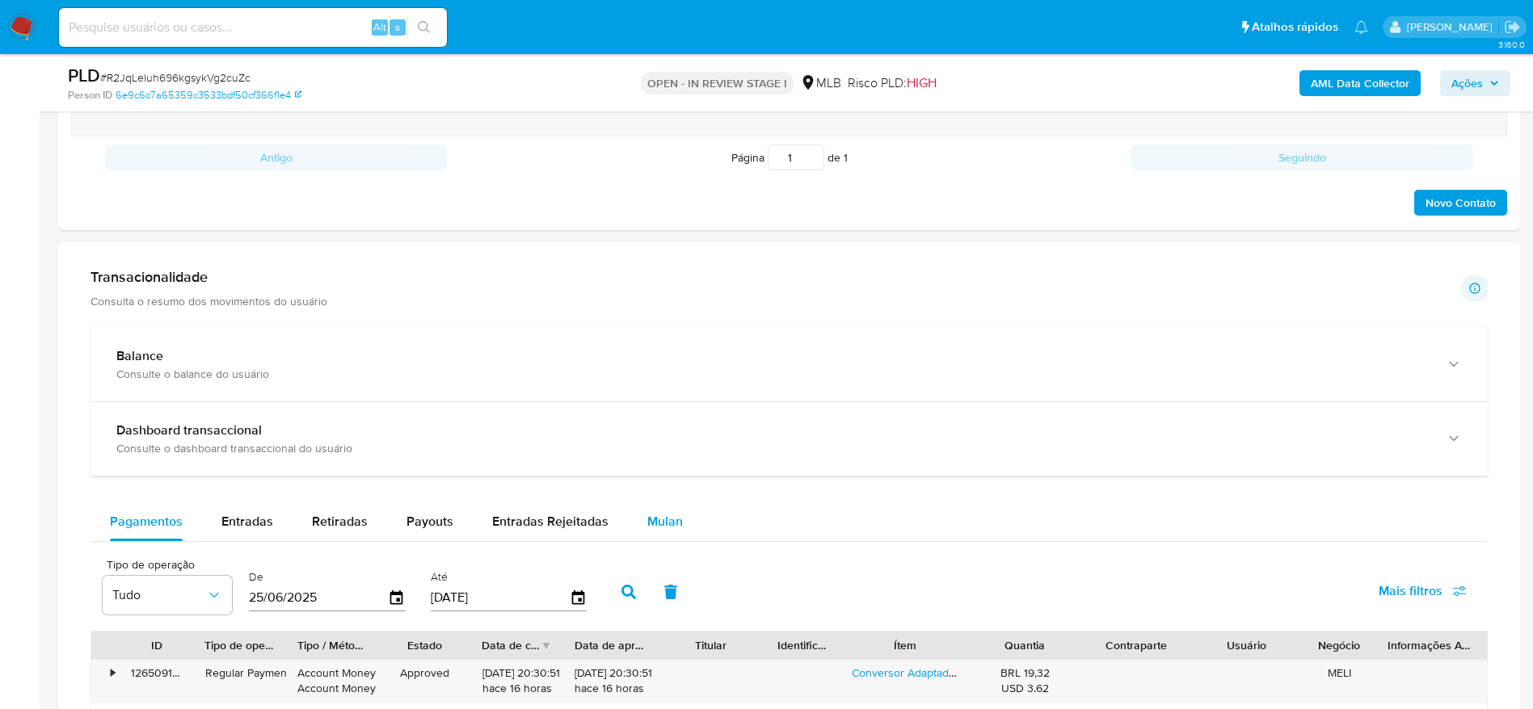
click at [637, 512] on button "Mulan" at bounding box center [665, 522] width 74 height 39
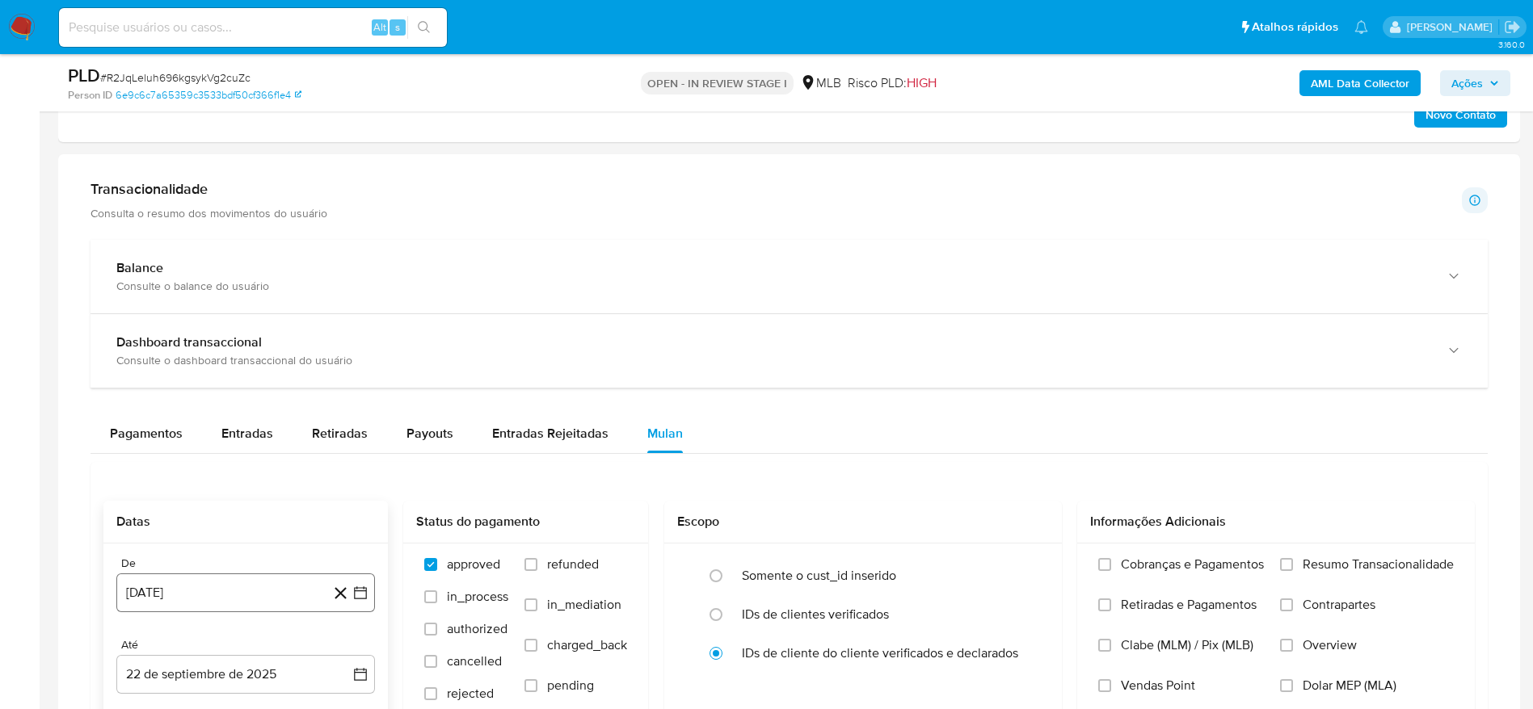
scroll to position [1212, 0]
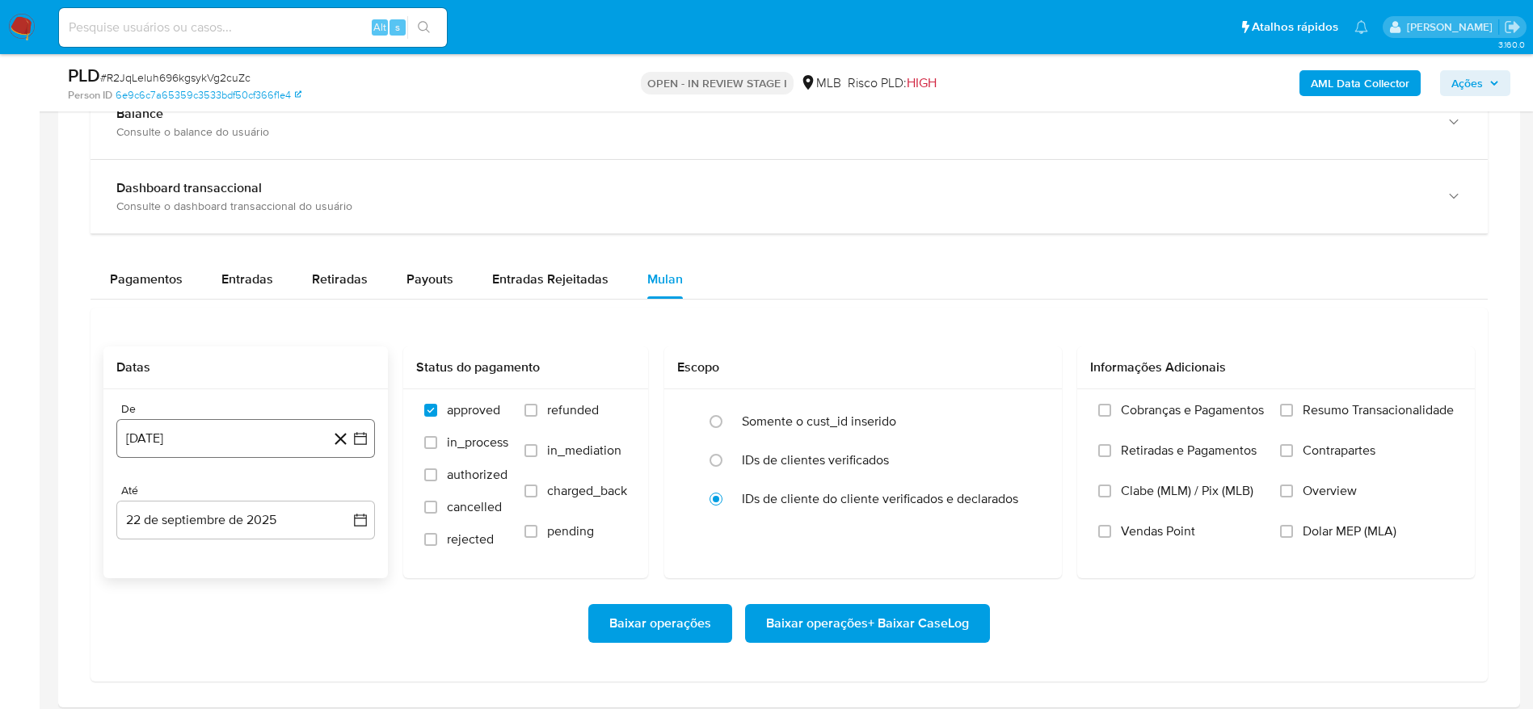
click at [262, 427] on button "[DATE]" at bounding box center [245, 438] width 259 height 39
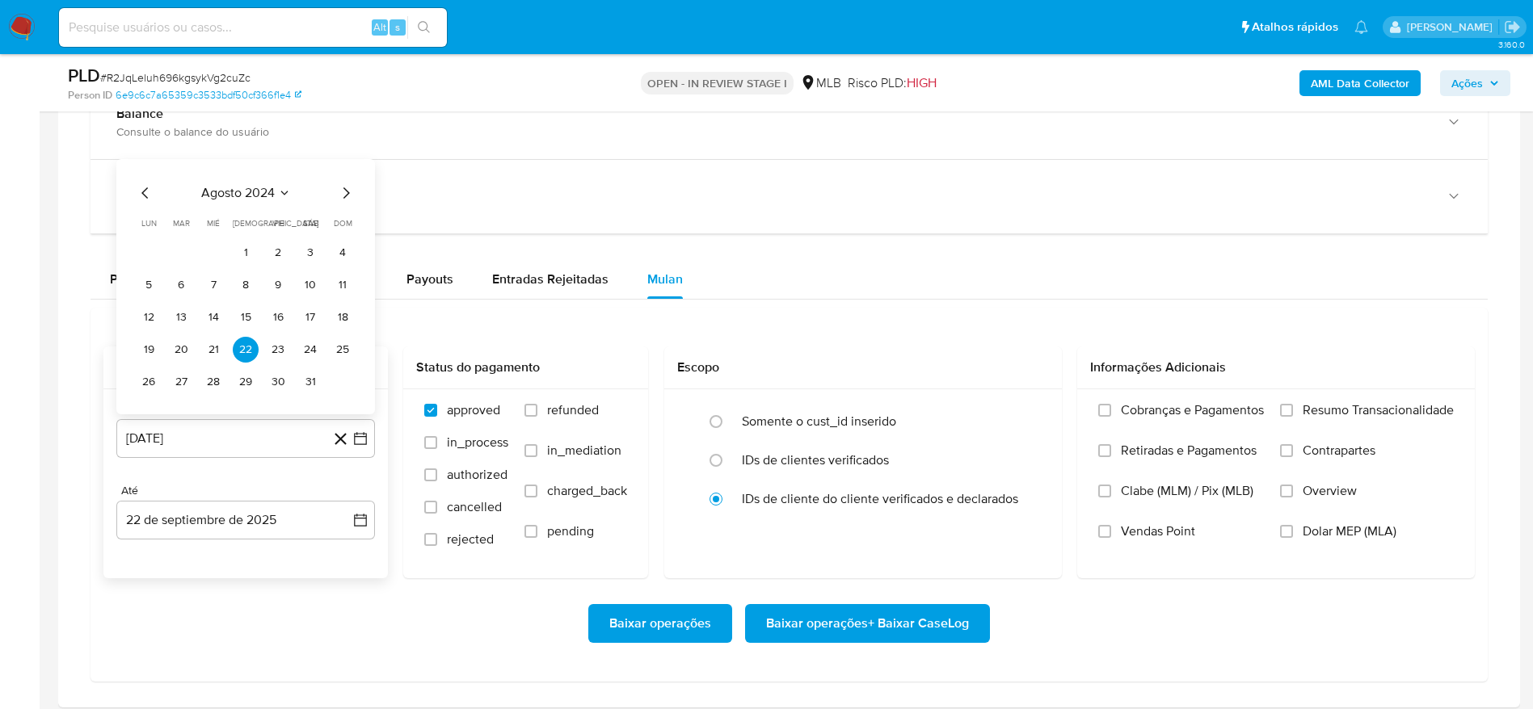
click at [247, 193] on span "agosto 2024" at bounding box center [238, 193] width 74 height 16
click at [354, 173] on div "2024 2024 ene feb mar abr may jun jul ago sep oct nov dic" at bounding box center [243, 278] width 255 height 274
click at [343, 173] on icon "Año siguiente" at bounding box center [342, 174] width 19 height 19
click at [238, 318] on span "ago" at bounding box center [244, 324] width 20 height 13
click at [272, 254] on button "1" at bounding box center [278, 253] width 26 height 26
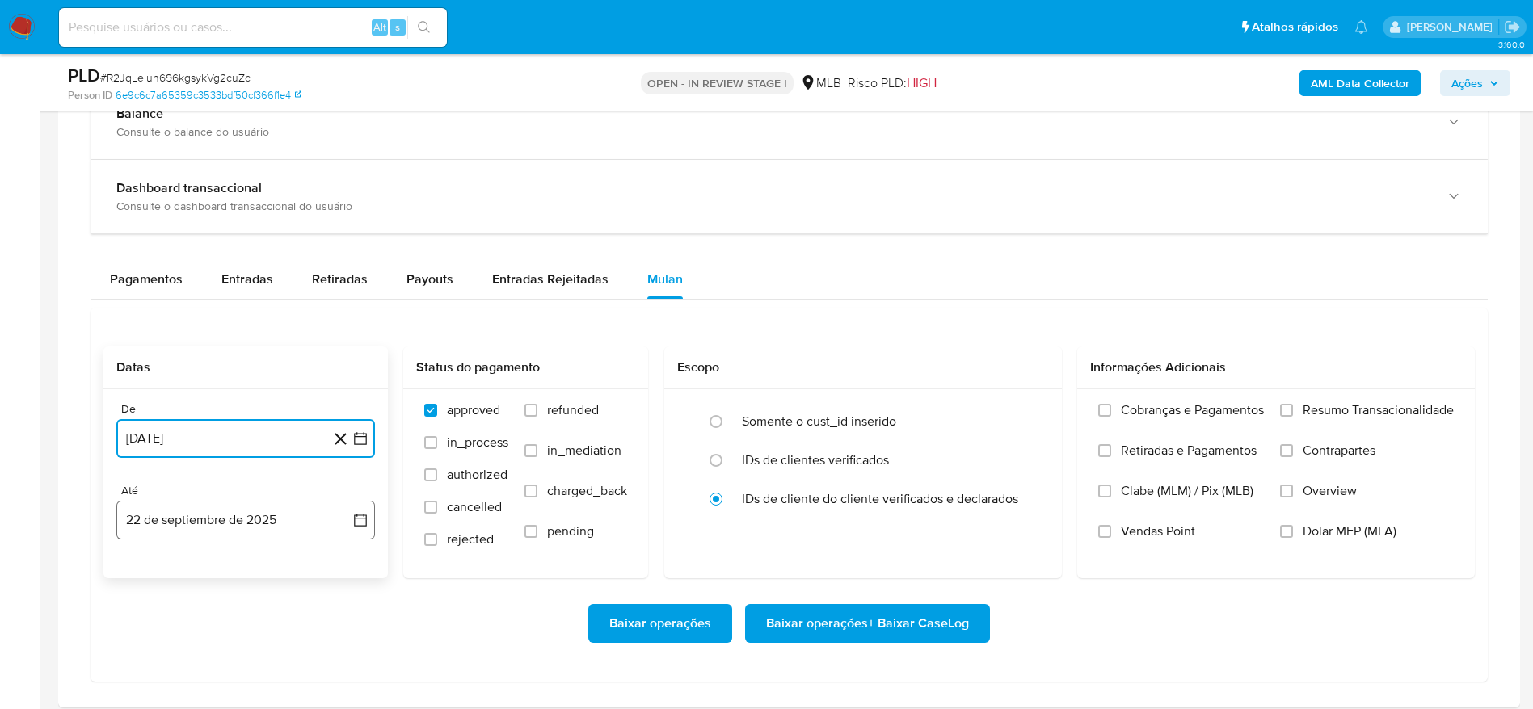
click at [173, 518] on button "22 de septiembre de 2025" at bounding box center [245, 520] width 259 height 39
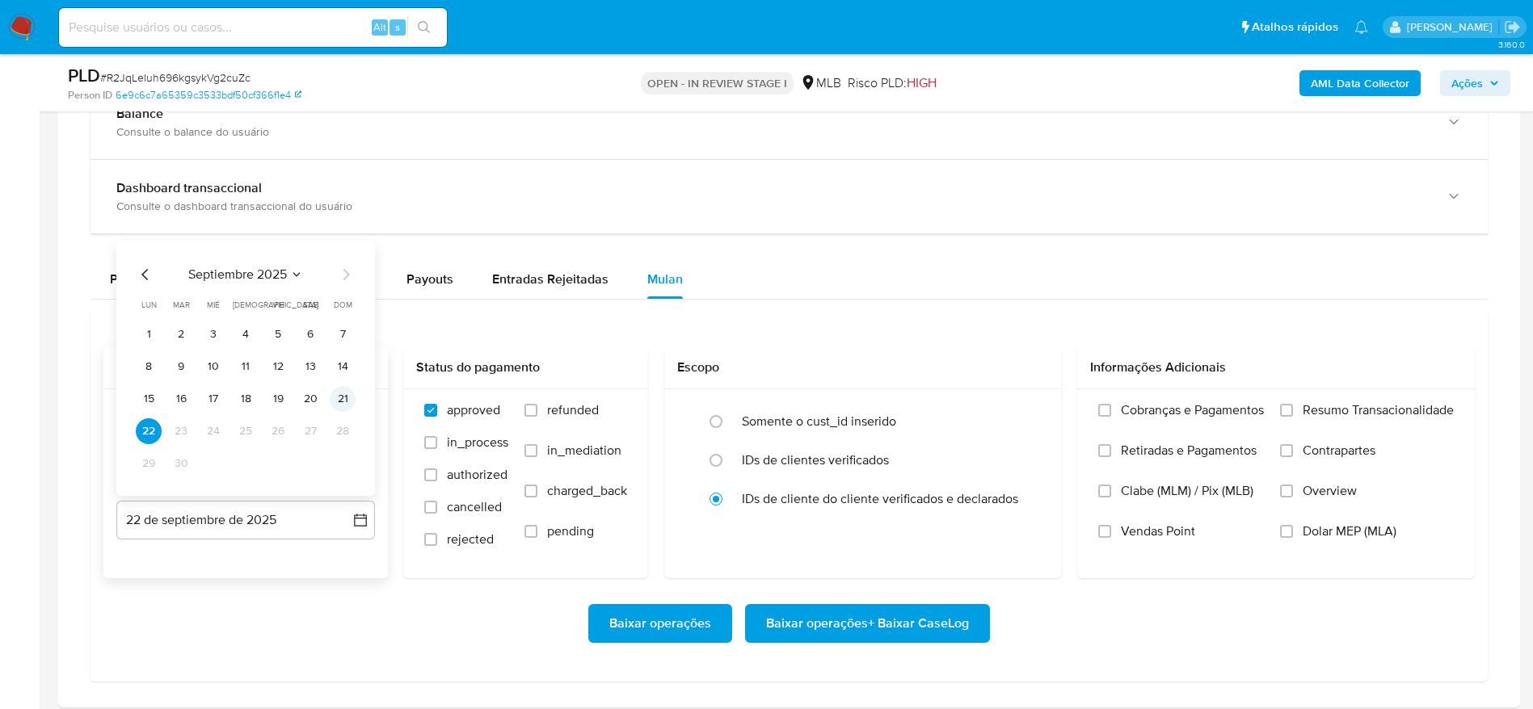
click at [339, 407] on button "21" at bounding box center [343, 399] width 26 height 26
click at [1368, 402] on span "Resumo Transacionalidade" at bounding box center [1377, 410] width 151 height 16
click at [1293, 404] on input "Resumo Transacionalidade" at bounding box center [1286, 410] width 13 height 13
click at [840, 628] on span "Baixar operações + Baixar CaseLog" at bounding box center [867, 624] width 203 height 36
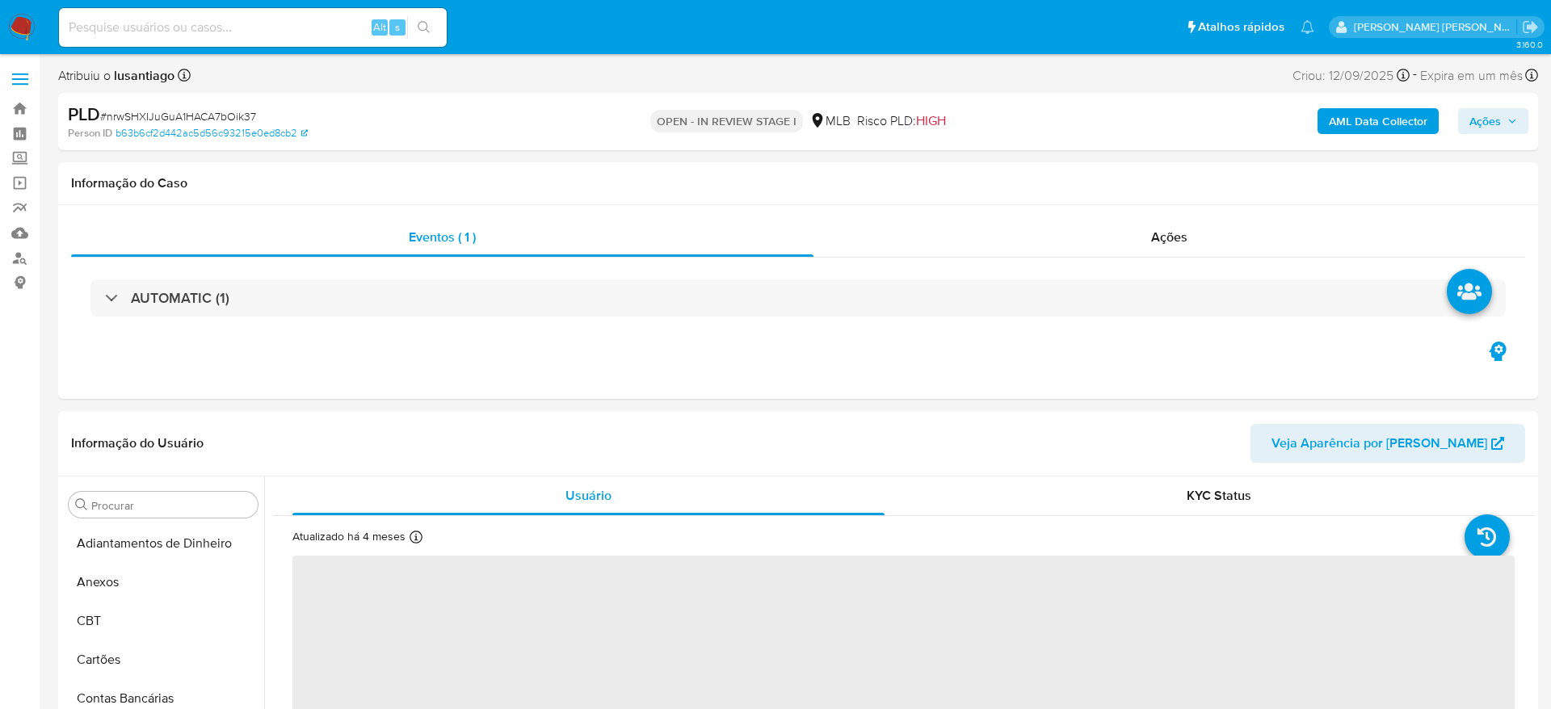
select select "10"
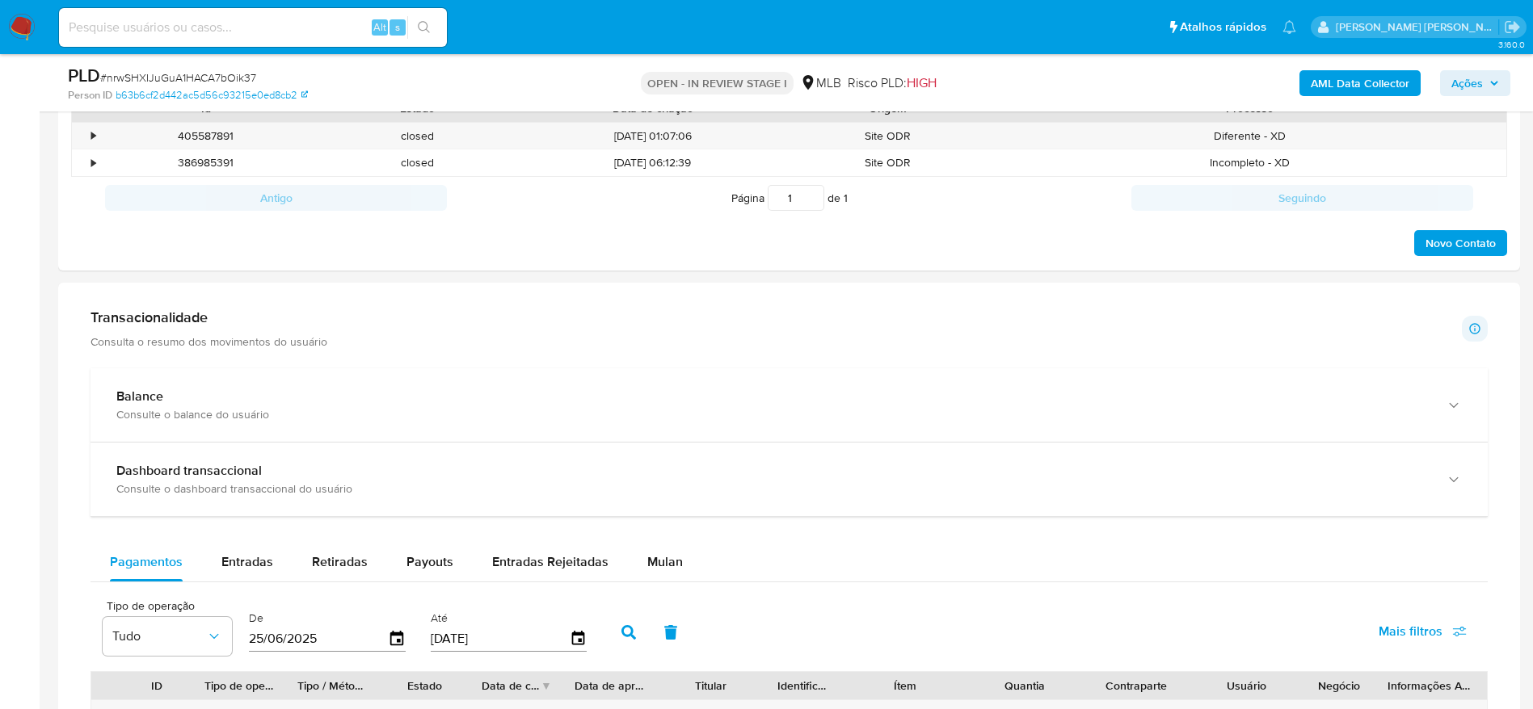
scroll to position [848, 0]
click at [651, 558] on span "Mulan" at bounding box center [665, 560] width 36 height 19
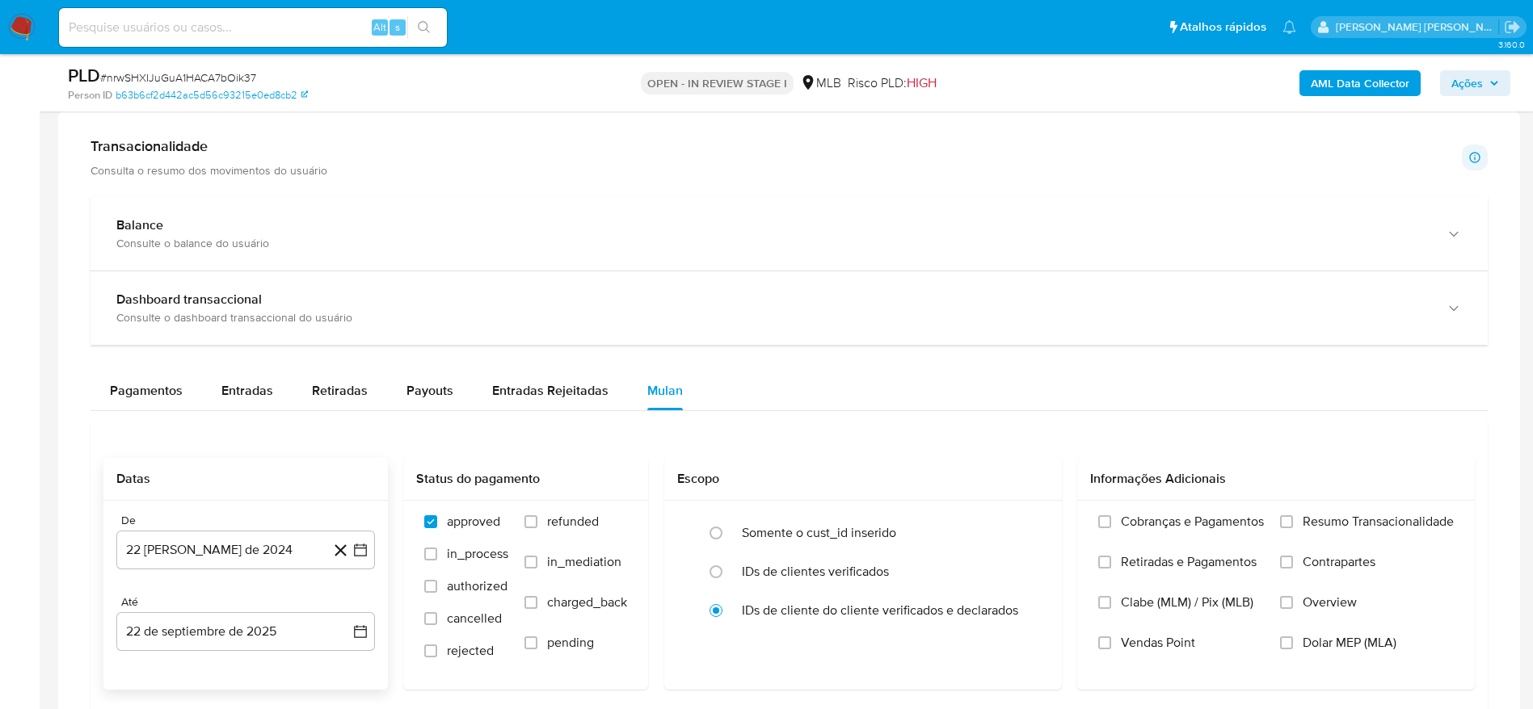
scroll to position [1212, 0]
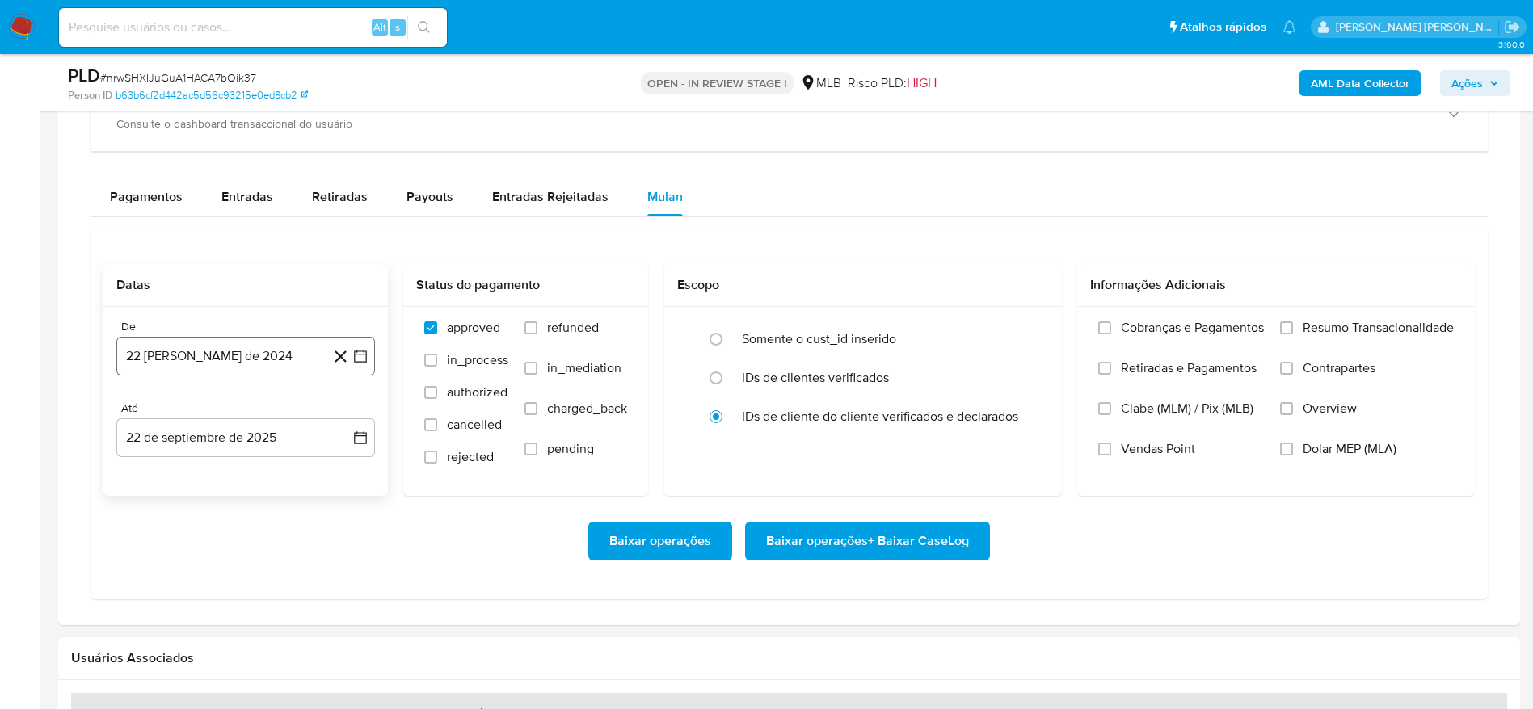
click at [166, 364] on button "22 [PERSON_NAME] de 2024" at bounding box center [245, 356] width 259 height 39
click at [214, 407] on span "agosto 2024" at bounding box center [238, 414] width 74 height 16
drag, startPoint x: 347, startPoint y: 411, endPoint x: 337, endPoint y: 433, distance: 24.2
click at [346, 411] on icon "Año siguiente" at bounding box center [342, 414] width 19 height 19
click at [243, 560] on span "ago" at bounding box center [244, 563] width 20 height 13
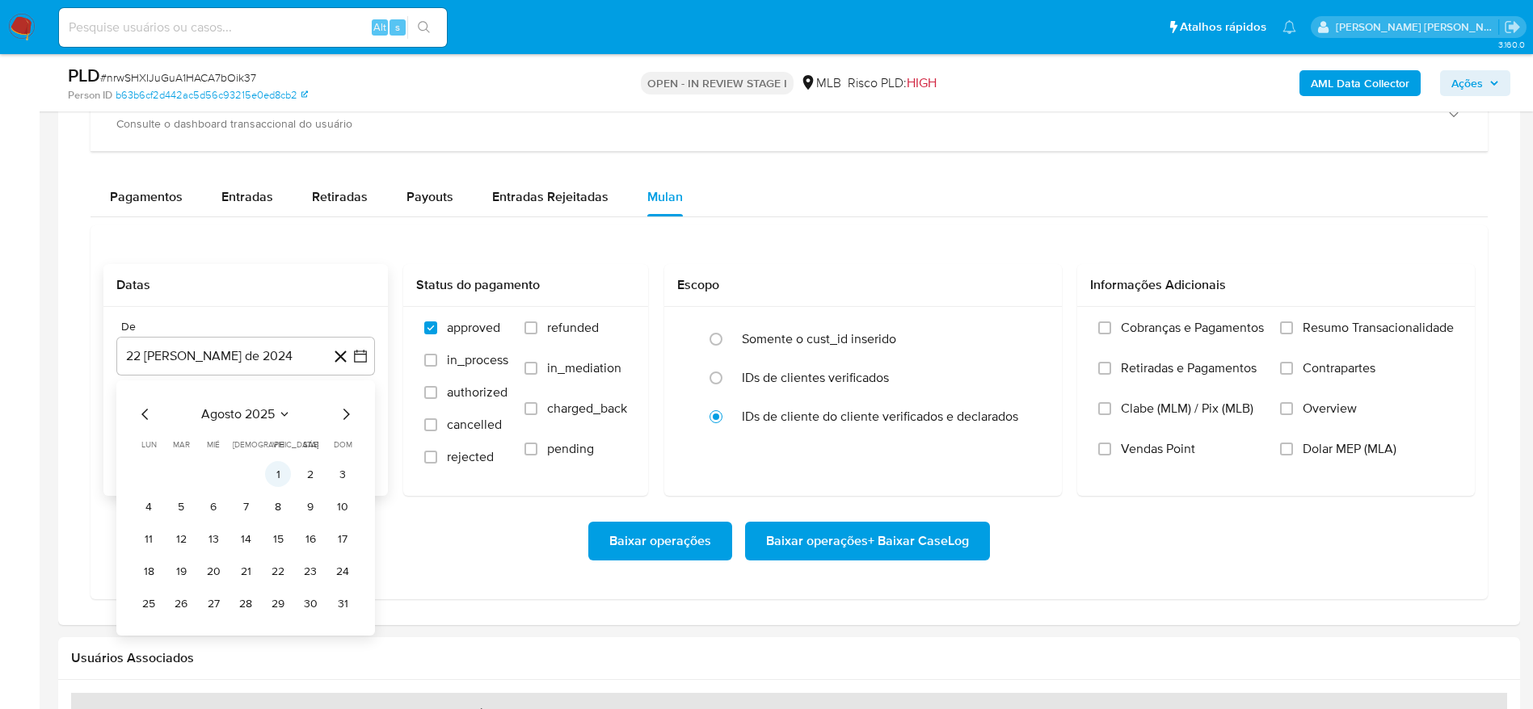
click at [274, 472] on button "1" at bounding box center [278, 474] width 26 height 26
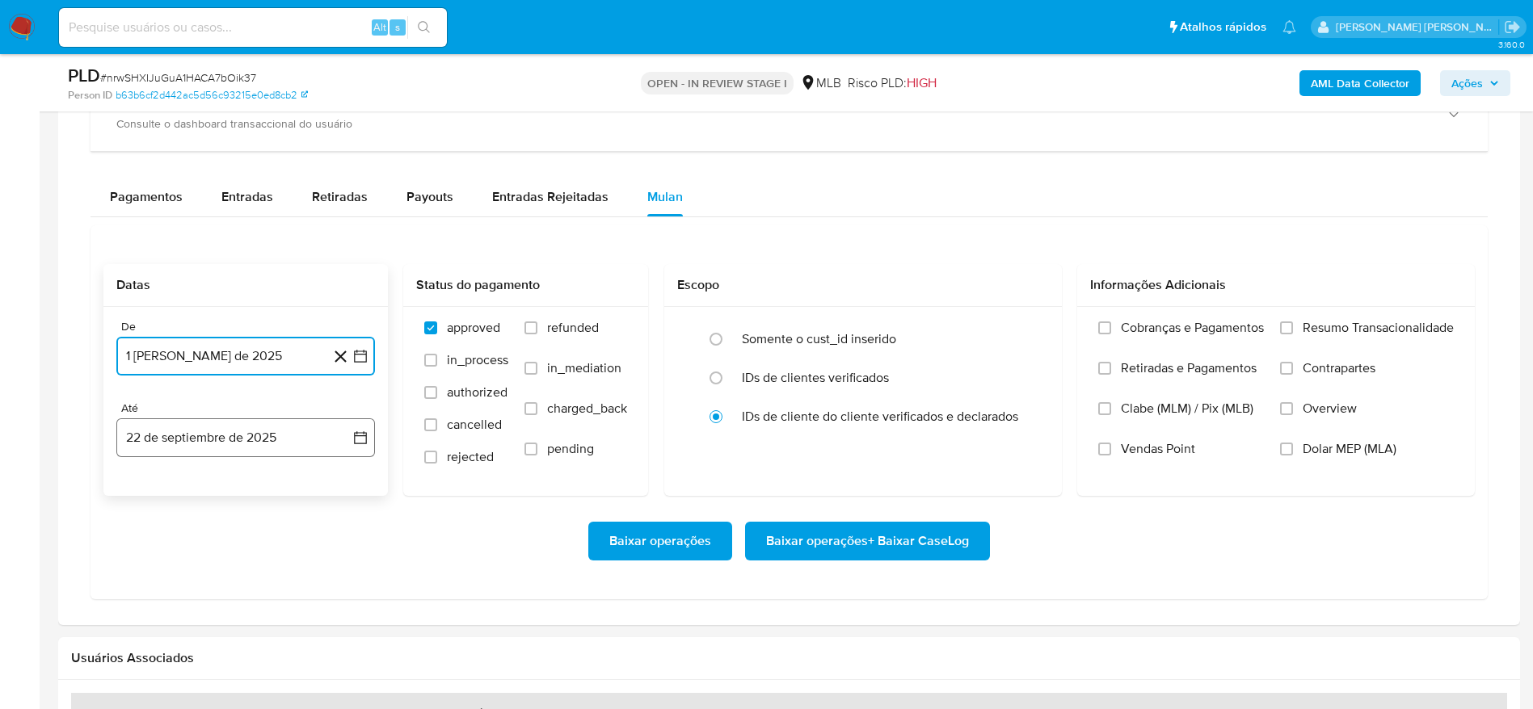
click at [175, 441] on button "22 de septiembre de 2025" at bounding box center [245, 438] width 259 height 39
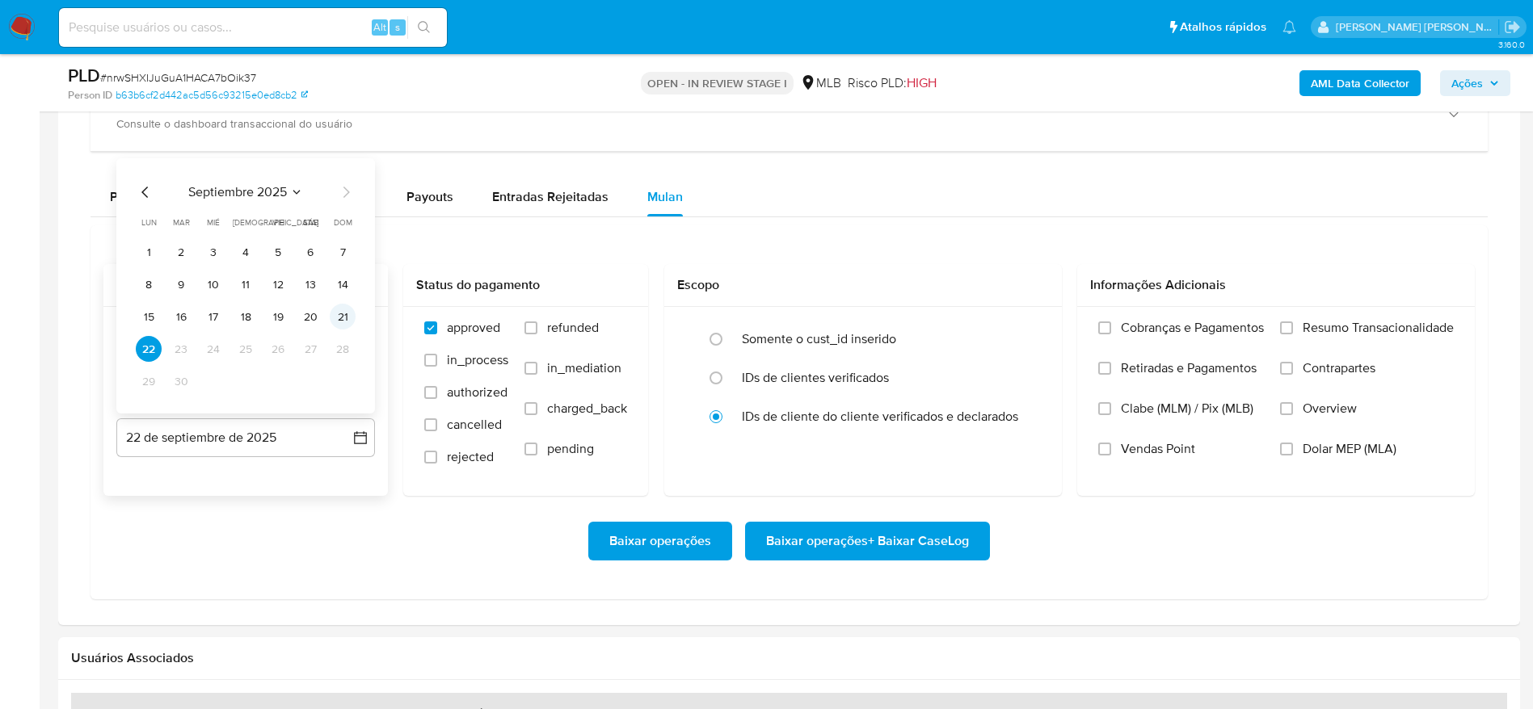
click at [343, 320] on button "21" at bounding box center [343, 317] width 26 height 26
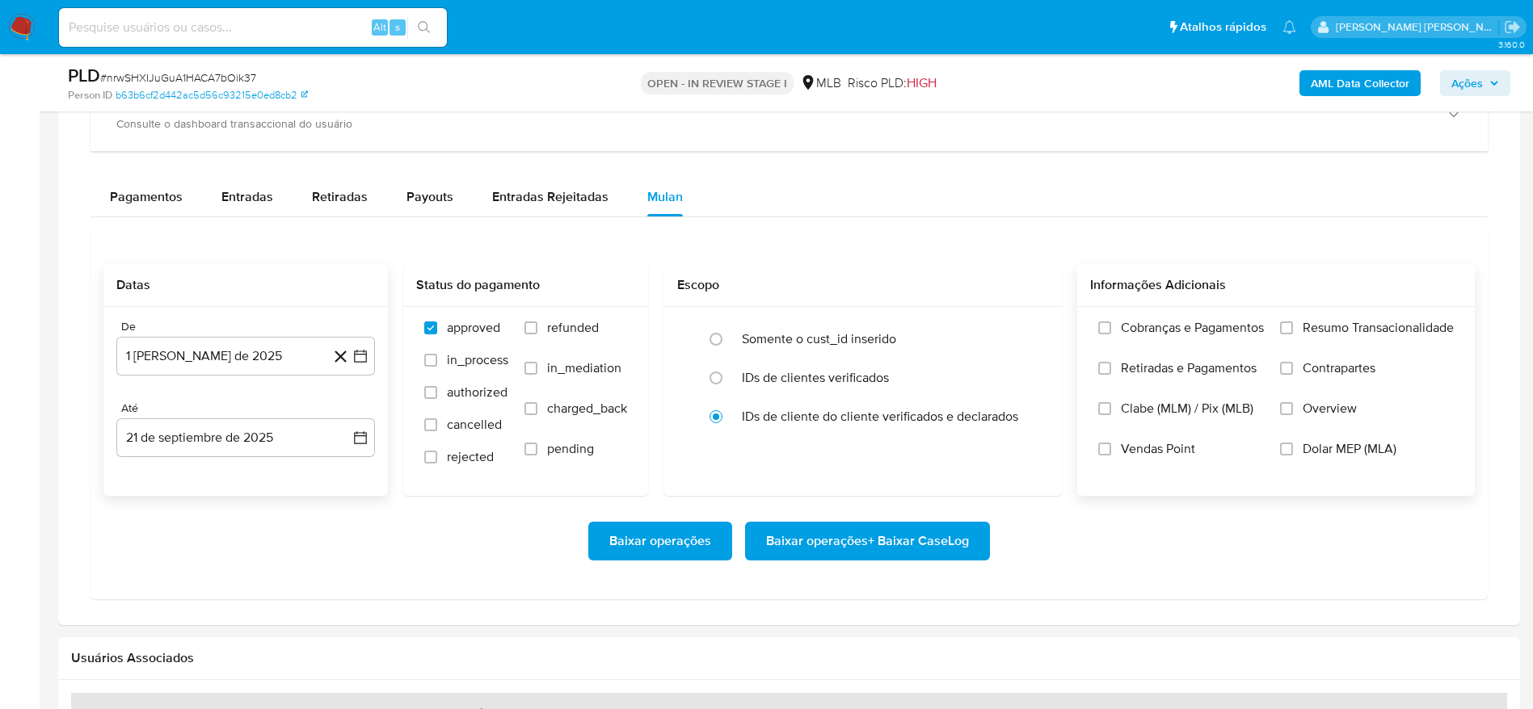
click at [1380, 324] on span "Resumo Transacionalidade" at bounding box center [1377, 328] width 151 height 16
click at [1293, 324] on input "Resumo Transacionalidade" at bounding box center [1286, 328] width 13 height 13
click at [927, 539] on span "Baixar operações + Baixar CaseLog" at bounding box center [867, 542] width 203 height 36
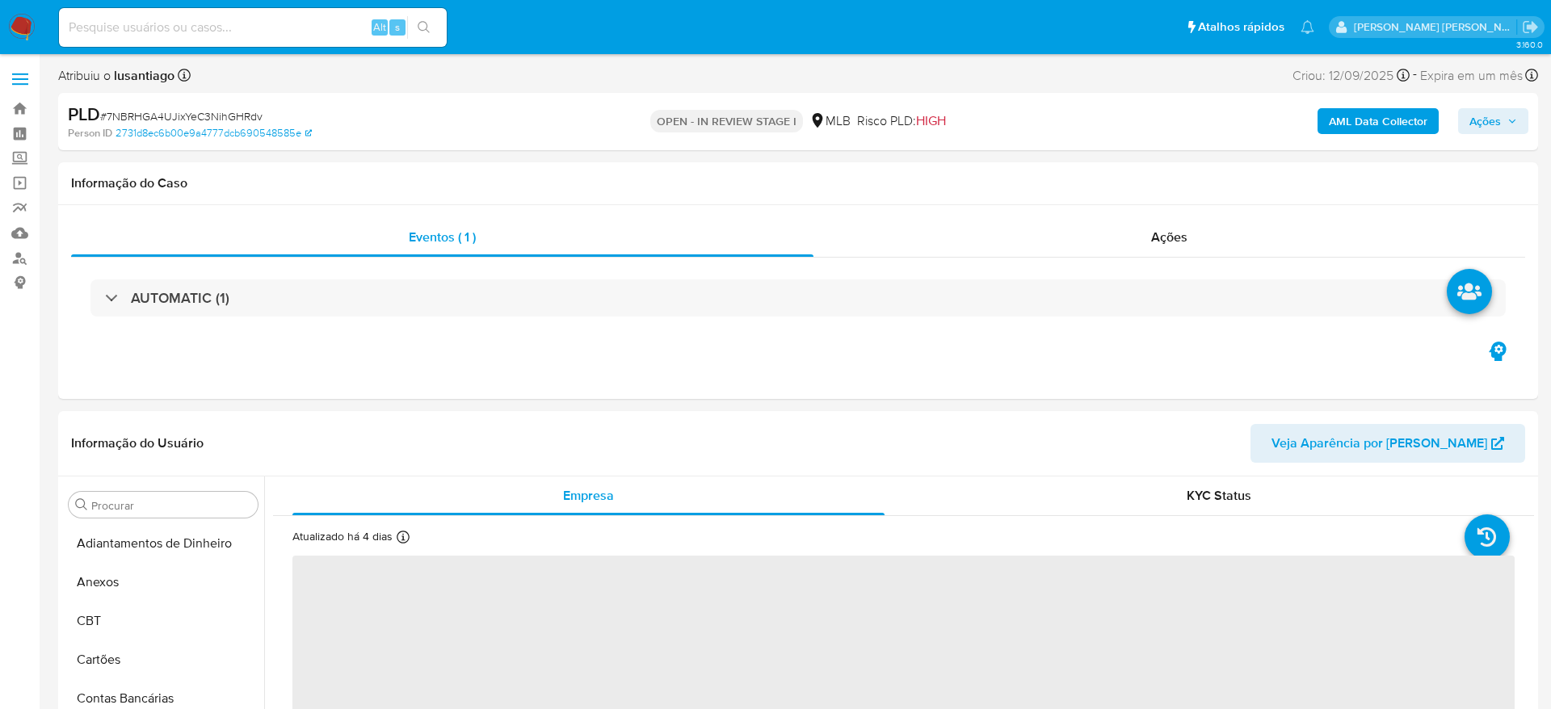
select select "10"
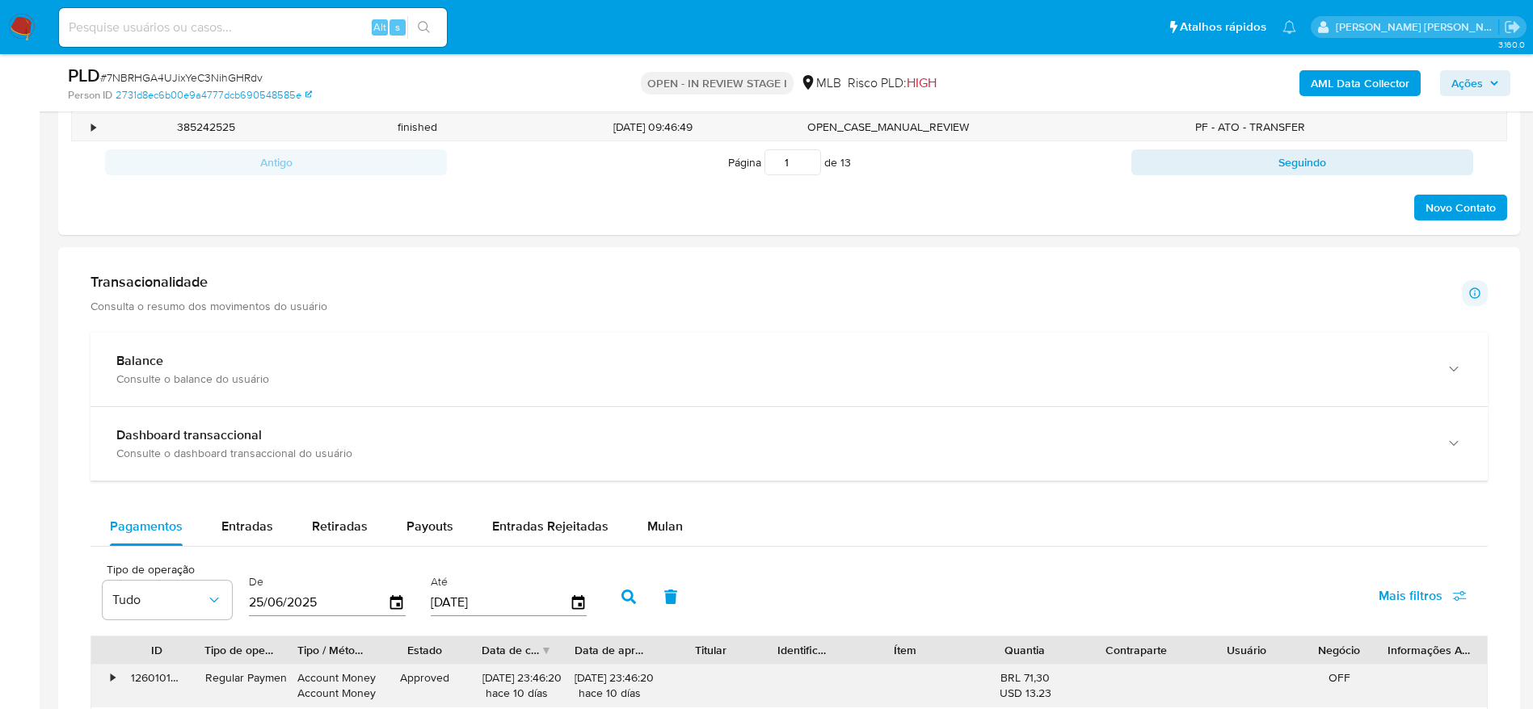
scroll to position [1212, 0]
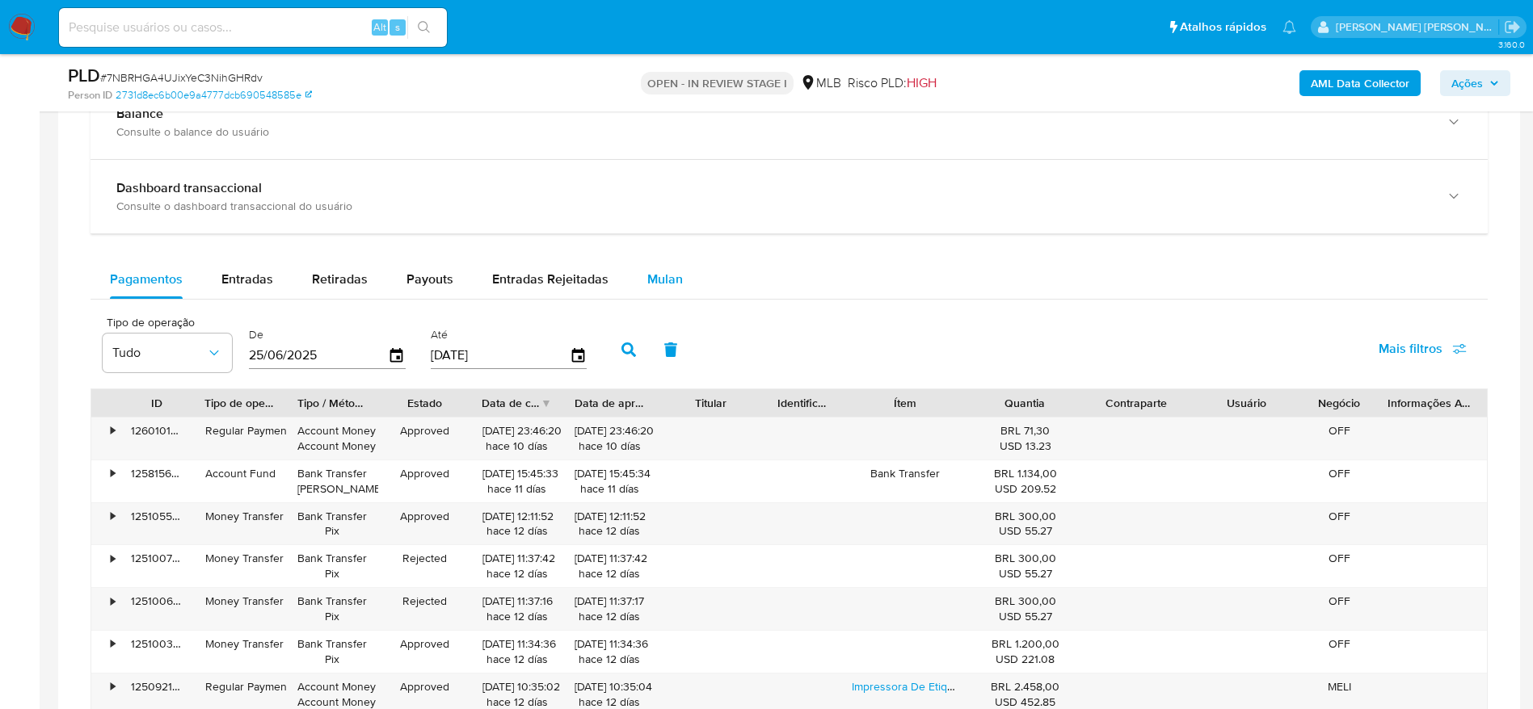
click at [657, 282] on span "Mulan" at bounding box center [665, 279] width 36 height 19
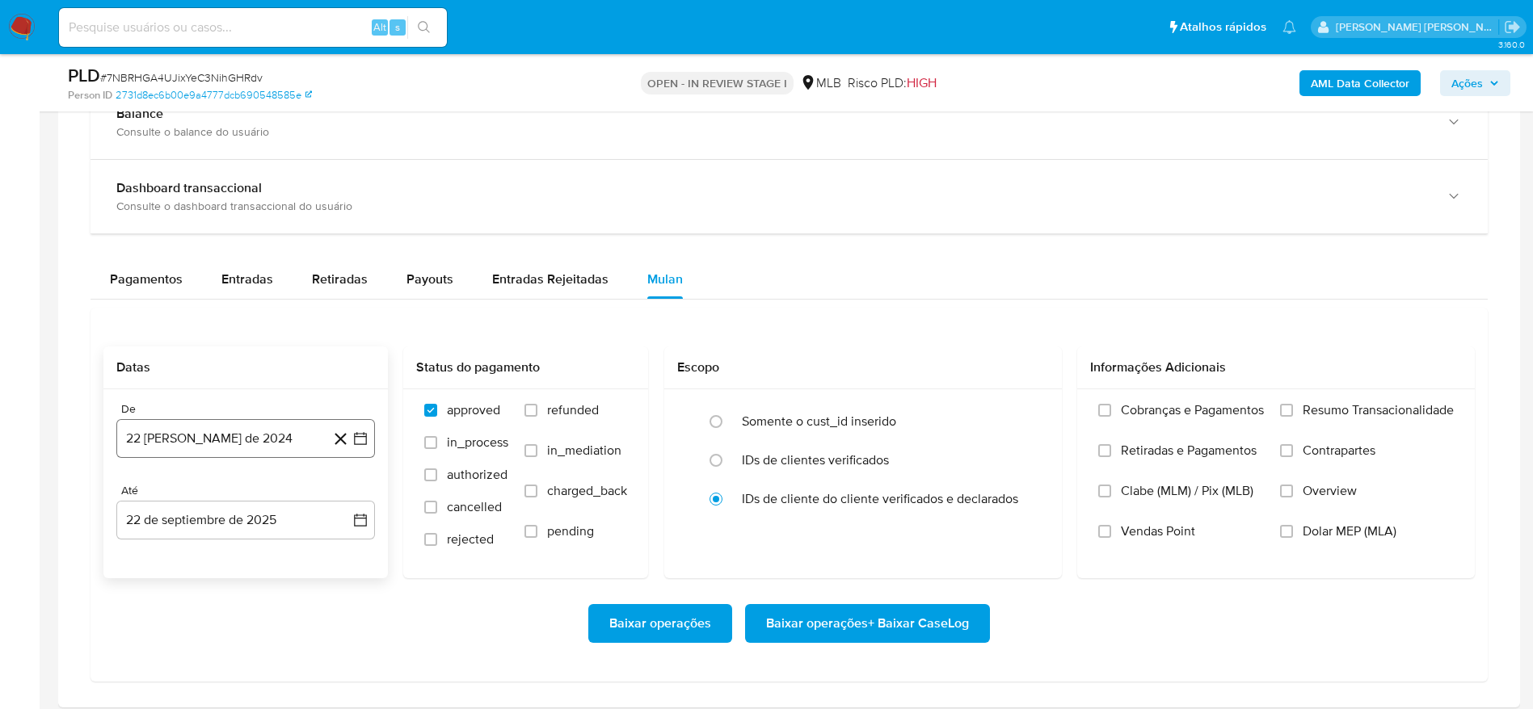
click at [250, 436] on button "22 [PERSON_NAME] de 2024" at bounding box center [245, 438] width 259 height 39
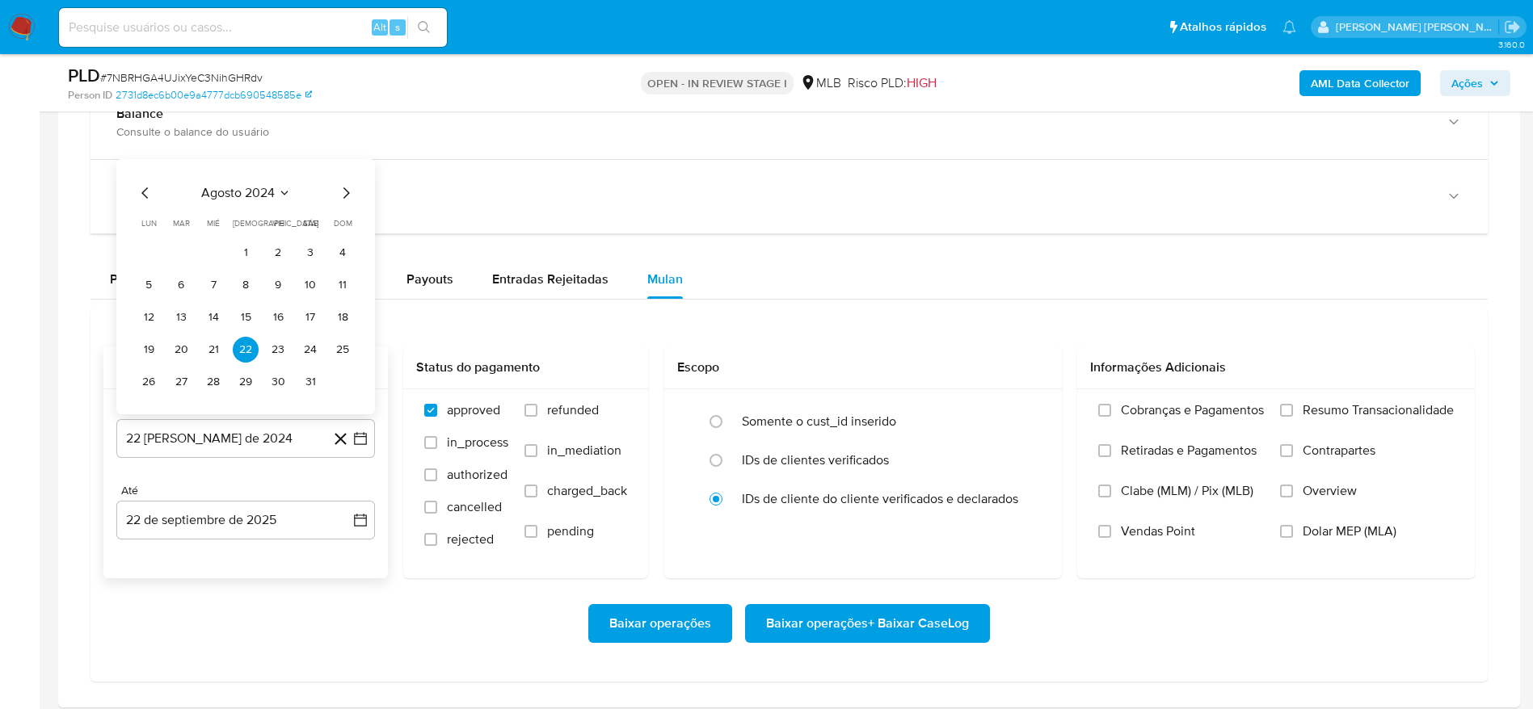
click at [243, 199] on span "agosto 2024" at bounding box center [238, 193] width 74 height 16
click at [346, 175] on icon "Año siguiente" at bounding box center [342, 174] width 19 height 19
click at [243, 307] on tr "ene feb mar abr may jun [DATE] ago sep oct nov dic" at bounding box center [244, 302] width 184 height 162
click at [243, 313] on button "ago" at bounding box center [243, 324] width 45 height 26
click at [277, 248] on button "1" at bounding box center [278, 253] width 26 height 26
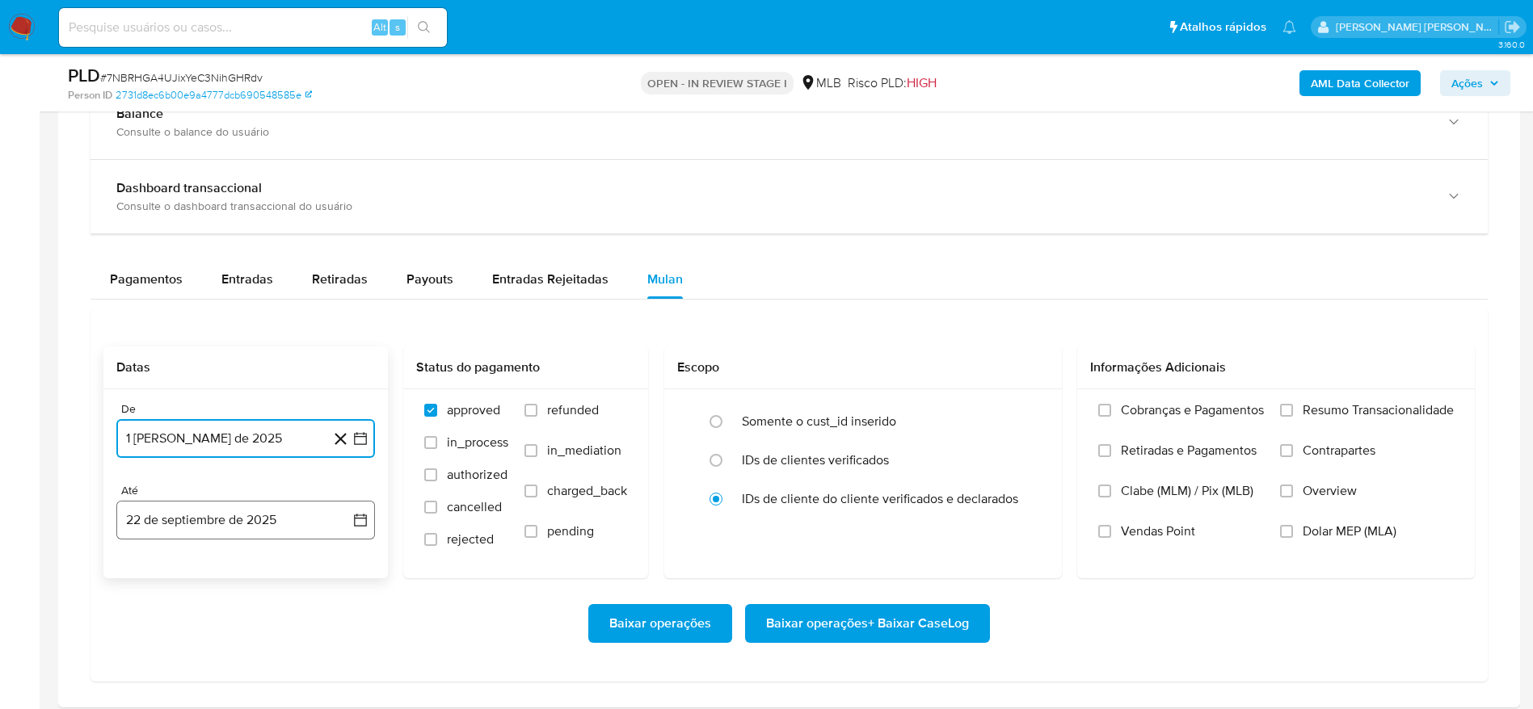
click at [235, 519] on button "22 de septiembre de 2025" at bounding box center [245, 520] width 259 height 39
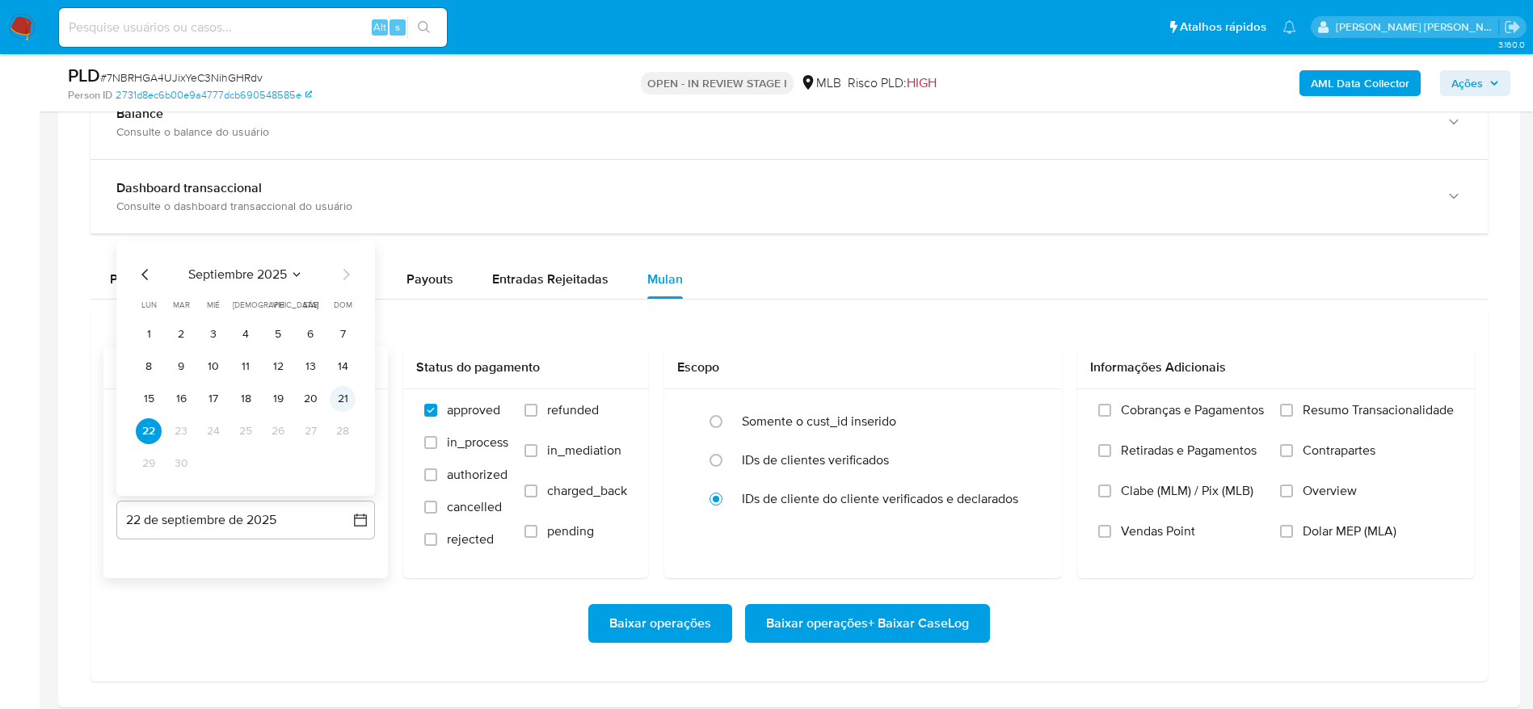
click at [343, 393] on button "21" at bounding box center [343, 399] width 26 height 26
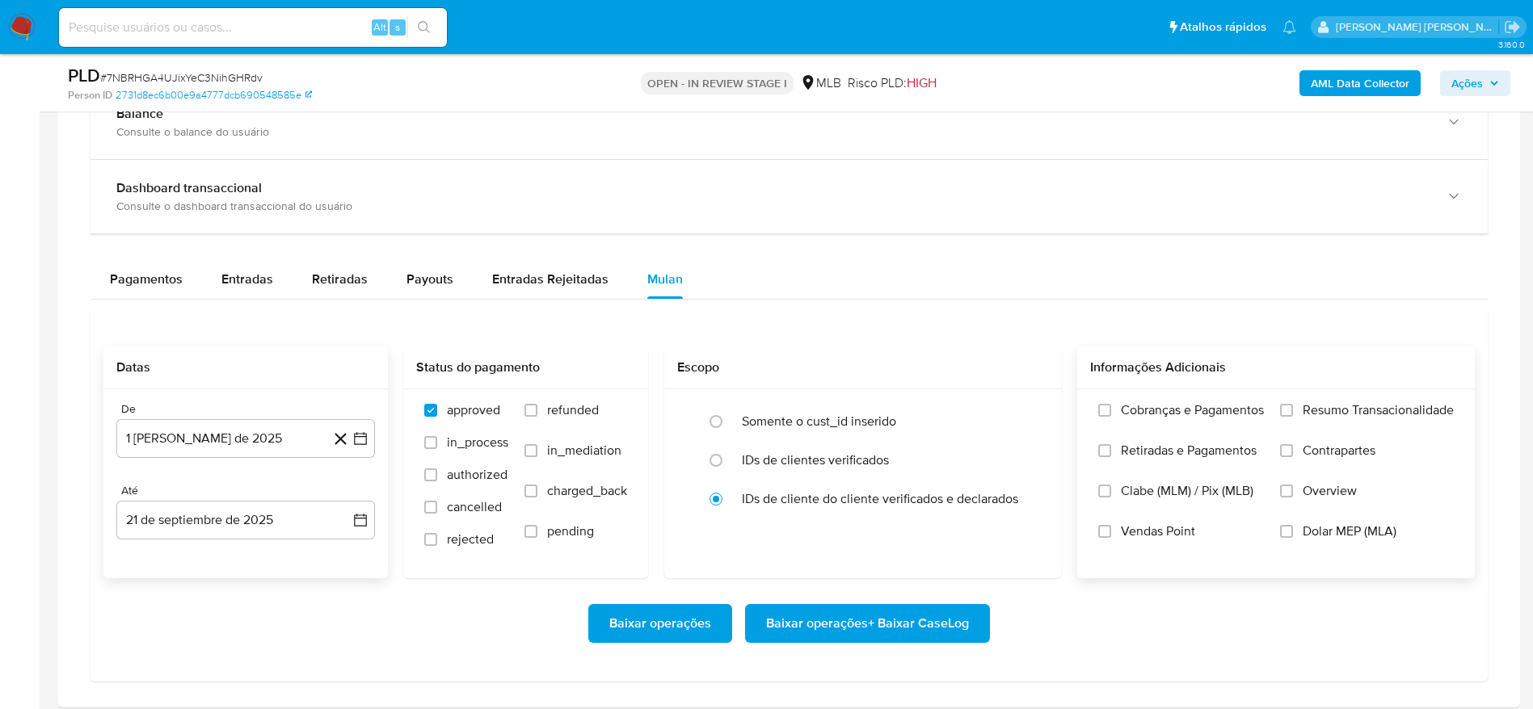
drag, startPoint x: 1320, startPoint y: 415, endPoint x: 1233, endPoint y: 455, distance: 95.8
click at [1319, 419] on span "Resumo Transacionalidade" at bounding box center [1377, 410] width 151 height 16
click at [1302, 407] on span "Resumo Transacionalidade" at bounding box center [1377, 410] width 151 height 16
click at [1293, 407] on input "Resumo Transacionalidade" at bounding box center [1286, 410] width 13 height 13
click at [829, 611] on span "Baixar operações + Baixar CaseLog" at bounding box center [867, 624] width 203 height 36
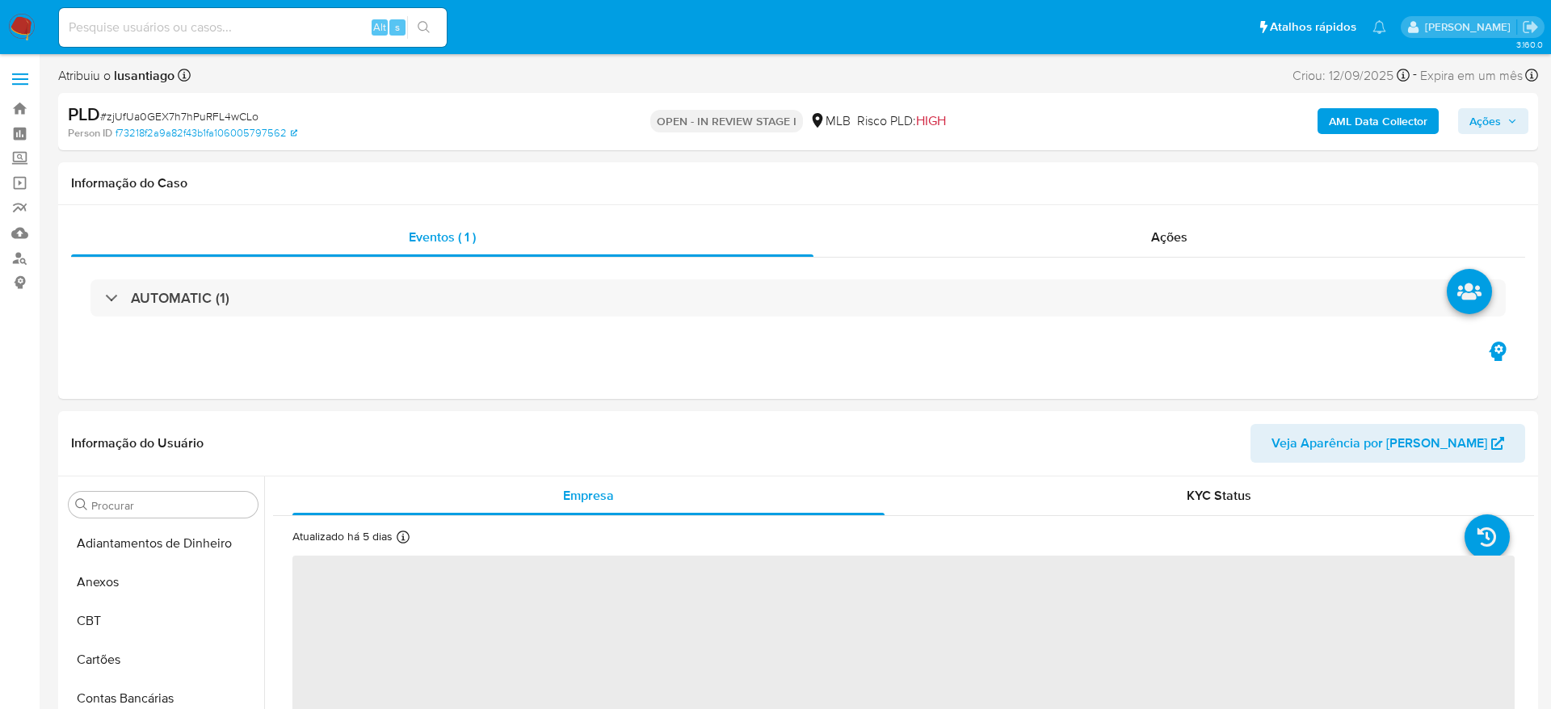
select select "10"
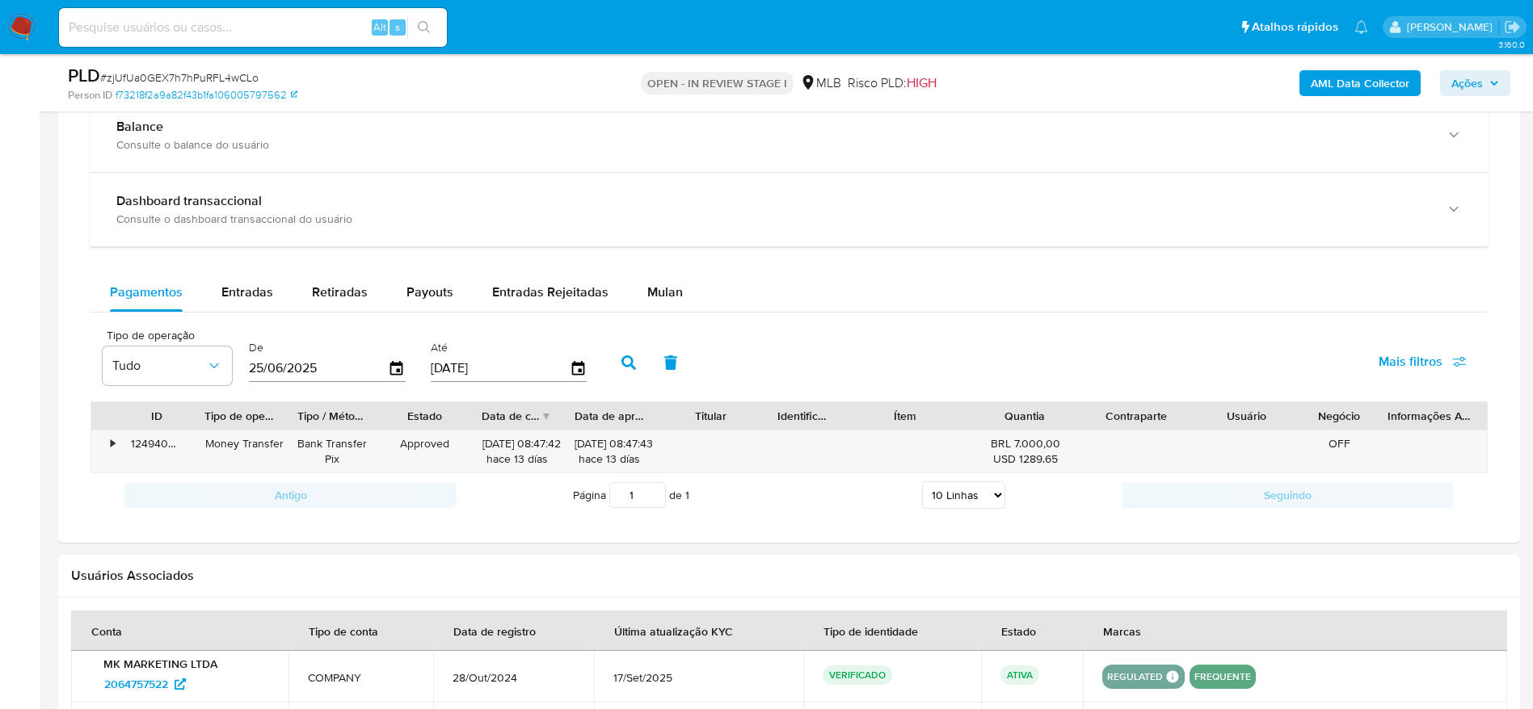
scroll to position [1212, 0]
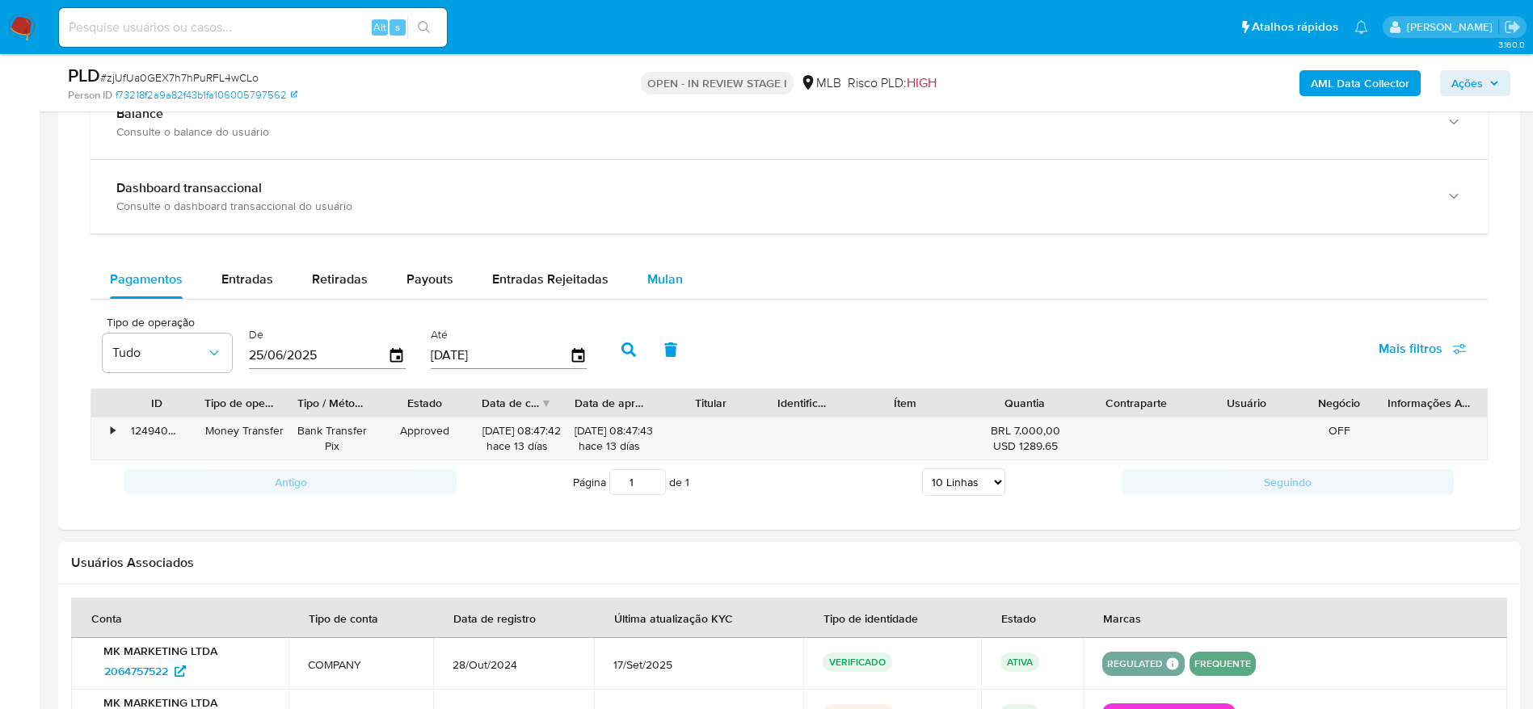
click at [673, 276] on span "Mulan" at bounding box center [665, 279] width 36 height 19
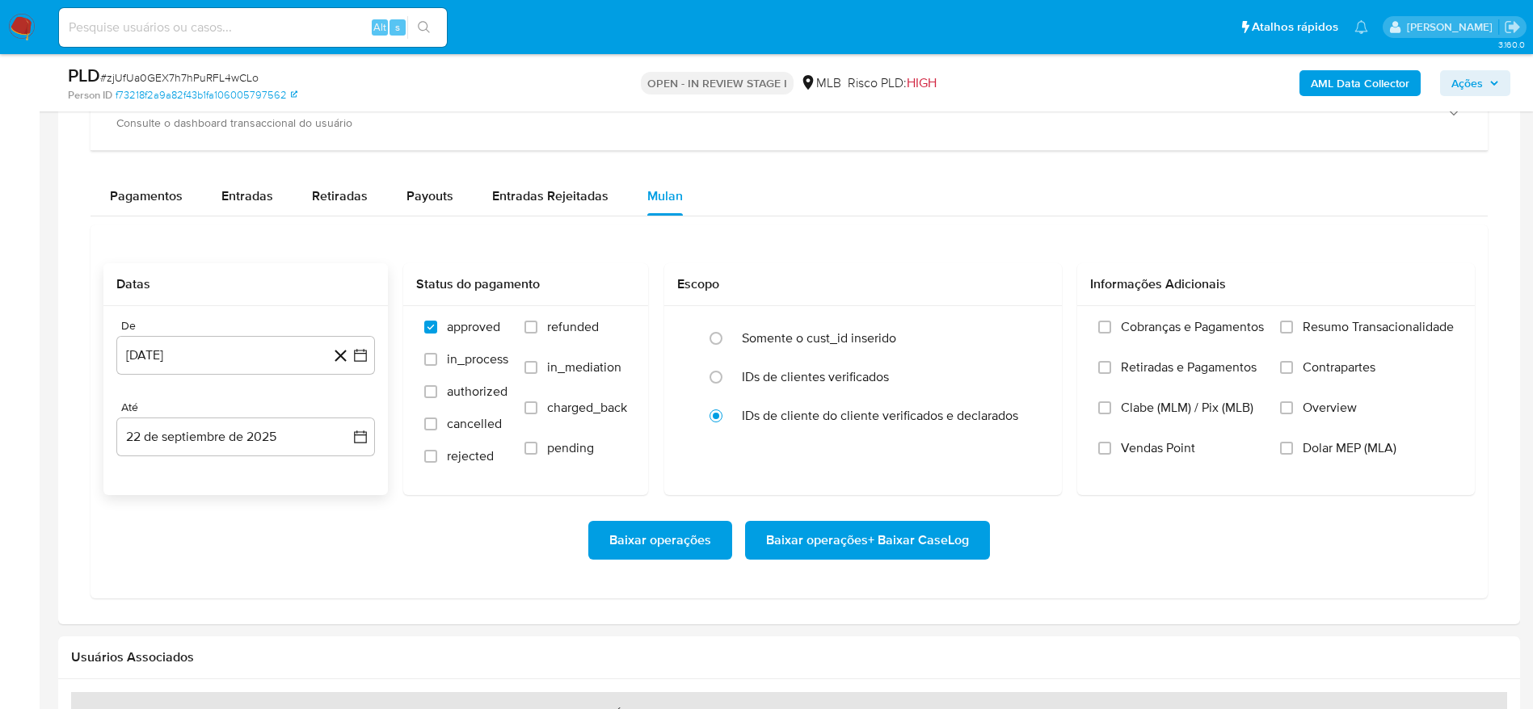
scroll to position [1333, 0]
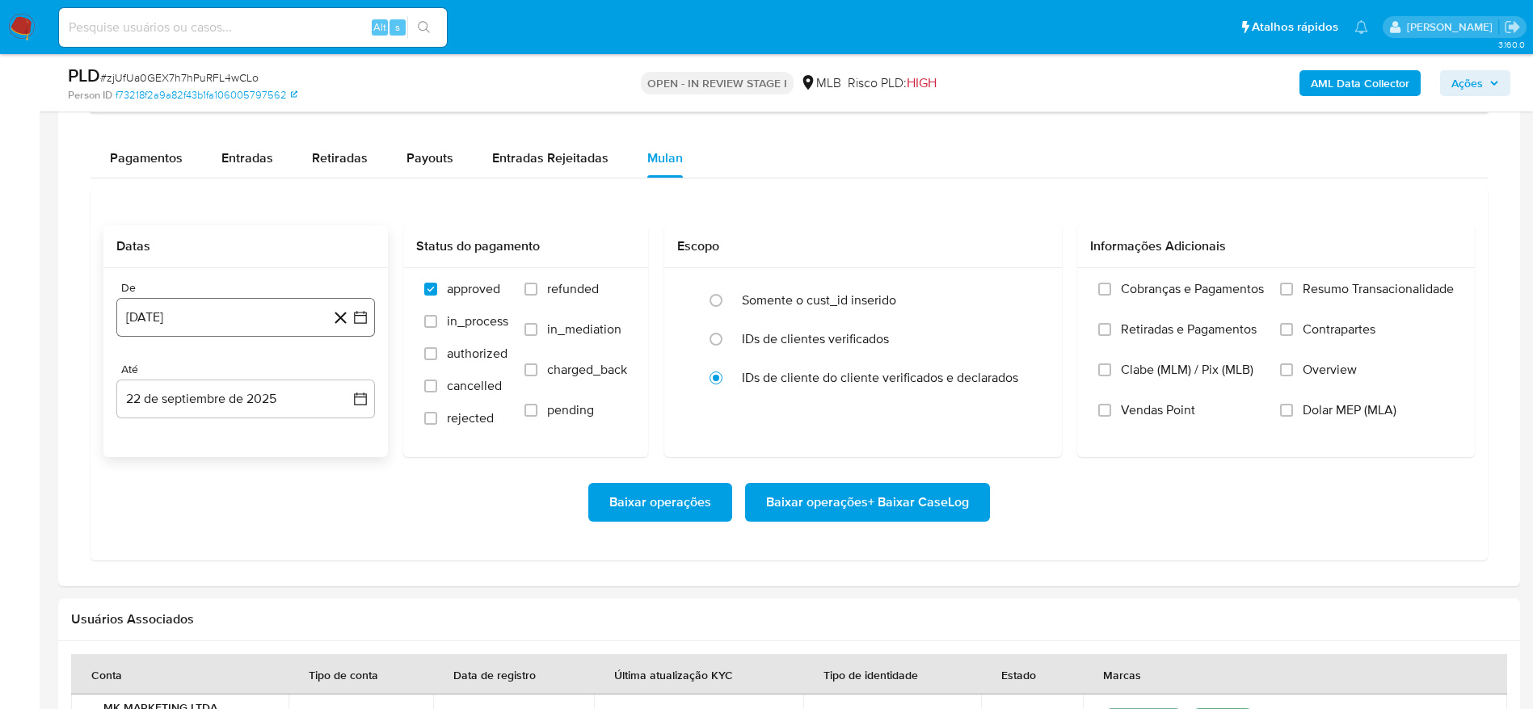
click at [217, 320] on button "22 de agosto de 2024" at bounding box center [245, 317] width 259 height 39
click at [255, 372] on span "agosto 2024" at bounding box center [238, 376] width 74 height 16
click at [343, 378] on icon "Año siguiente" at bounding box center [343, 375] width 6 height 11
click at [250, 526] on span "ago" at bounding box center [244, 525] width 20 height 13
click at [276, 434] on button "1" at bounding box center [278, 436] width 26 height 26
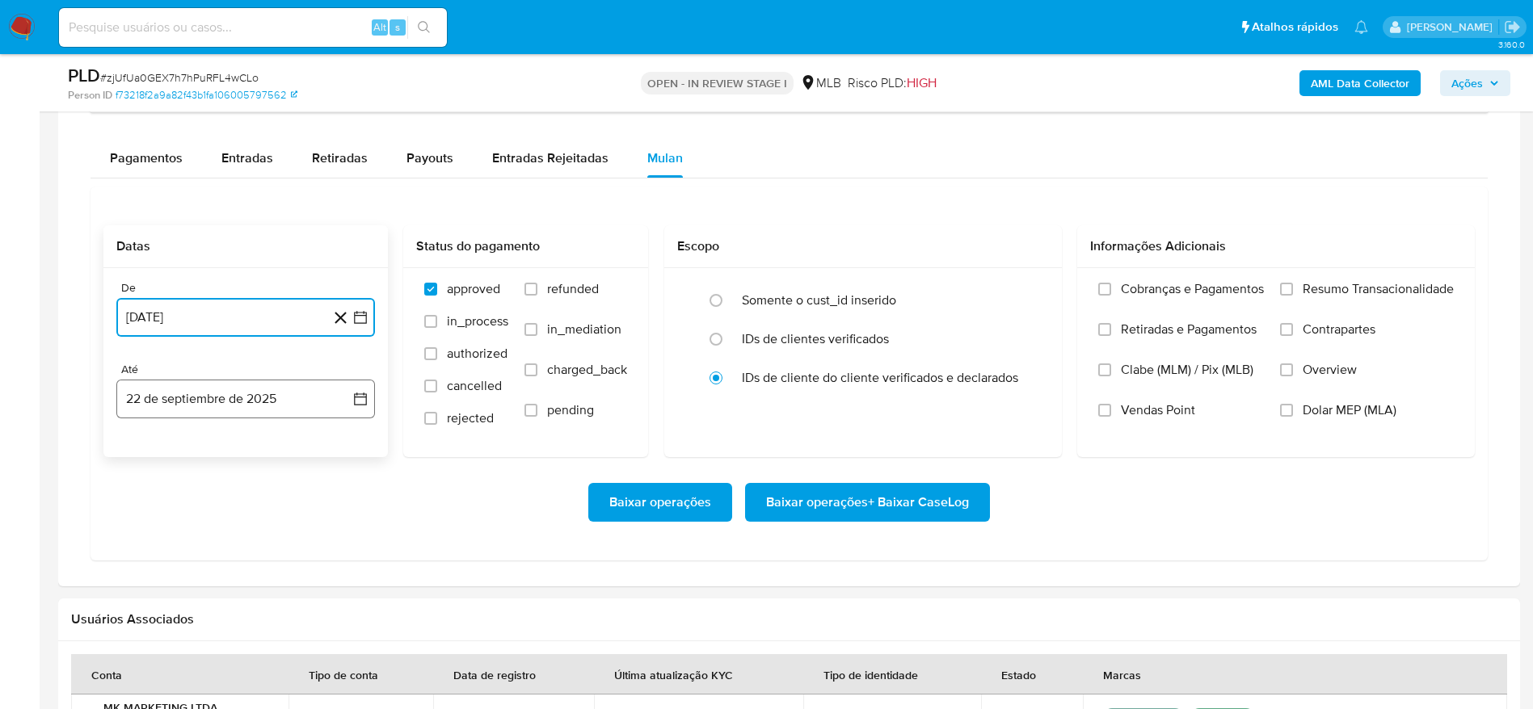
click at [224, 393] on button "22 de septiembre de 2025" at bounding box center [245, 399] width 259 height 39
drag, startPoint x: 338, startPoint y: 584, endPoint x: 345, endPoint y: 574, distance: 12.8
click at [338, 583] on button "21" at bounding box center [343, 582] width 26 height 26
click at [1332, 285] on span "Resumo Transacionalidade" at bounding box center [1377, 289] width 151 height 16
click at [1293, 285] on input "Resumo Transacionalidade" at bounding box center [1286, 289] width 13 height 13
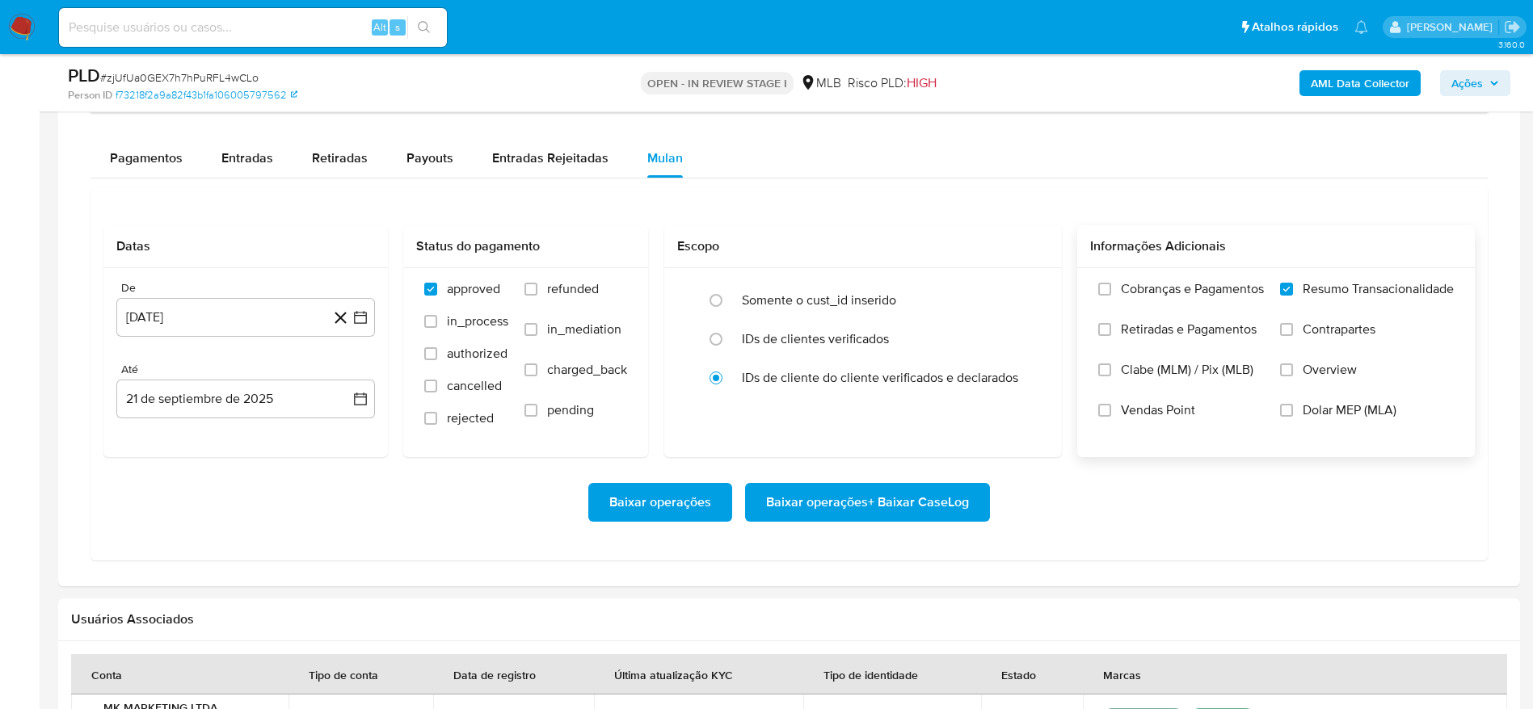
click at [896, 507] on span "Baixar operações + Baixar CaseLog" at bounding box center [867, 503] width 203 height 36
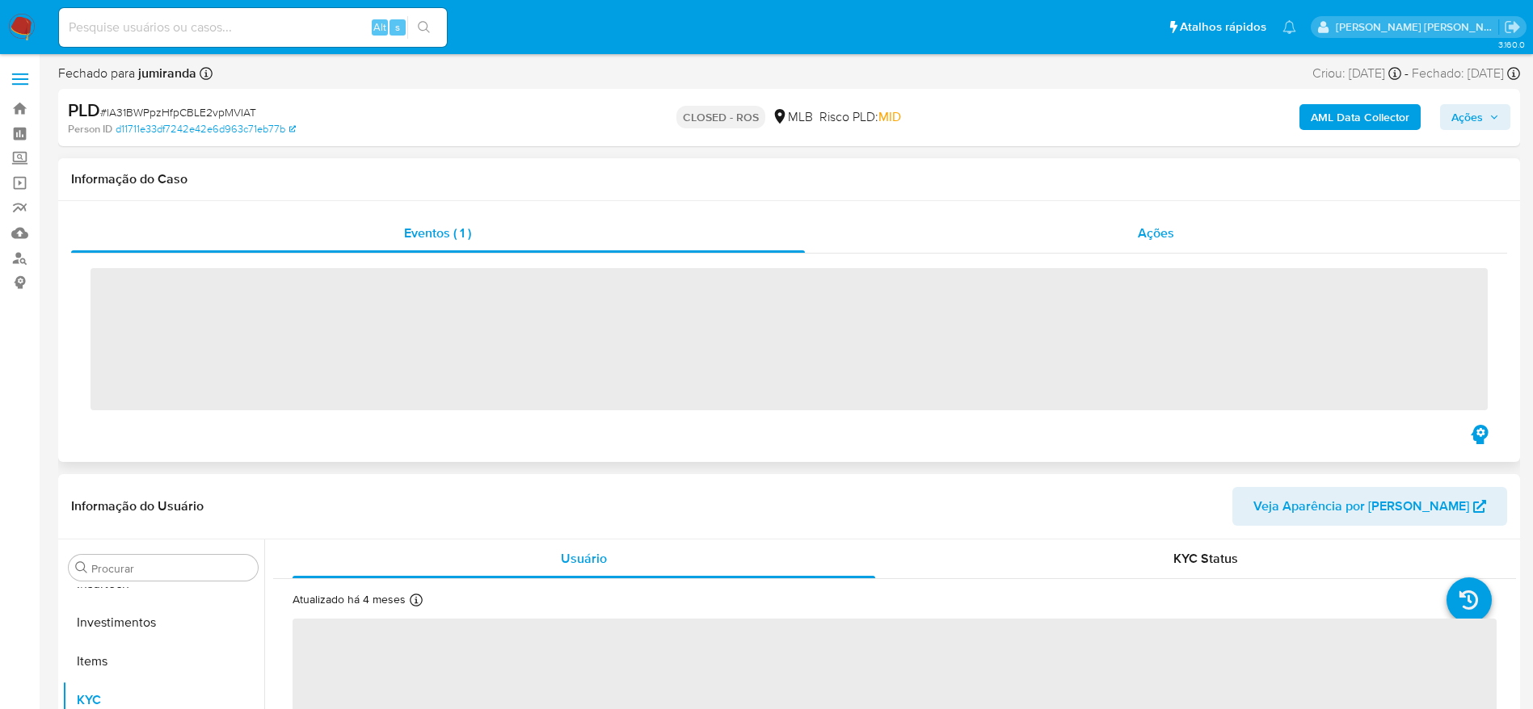
scroll to position [760, 0]
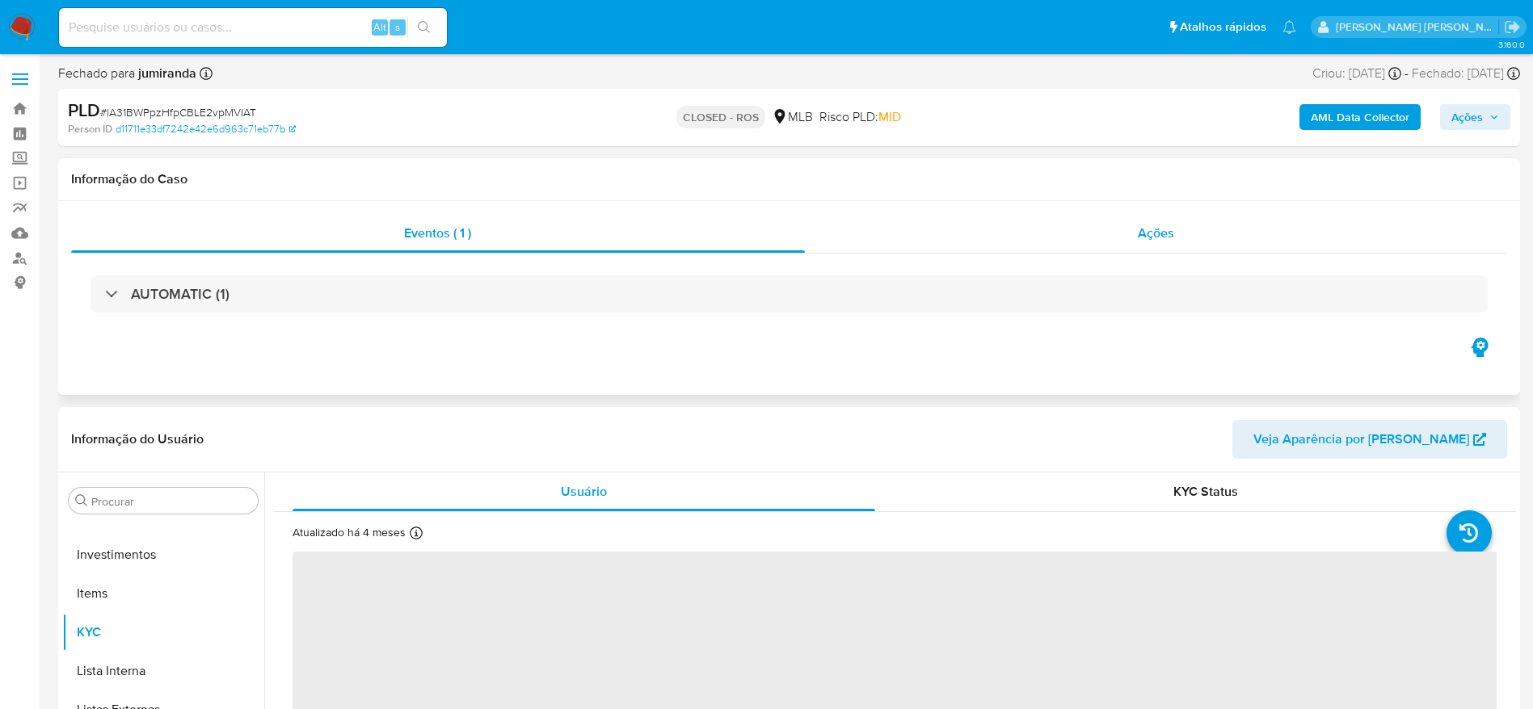
click at [999, 225] on div "Ações" at bounding box center [1156, 233] width 703 height 39
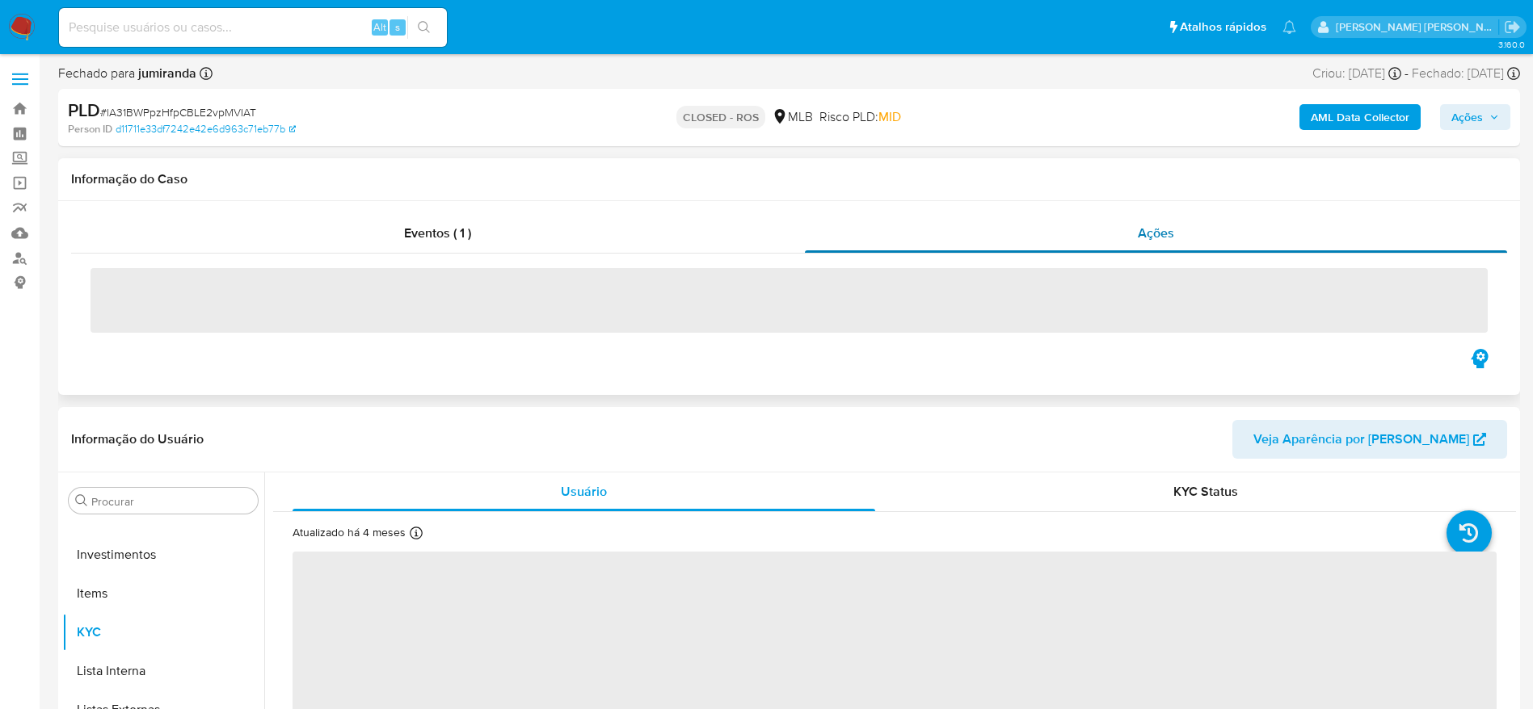
select select "10"
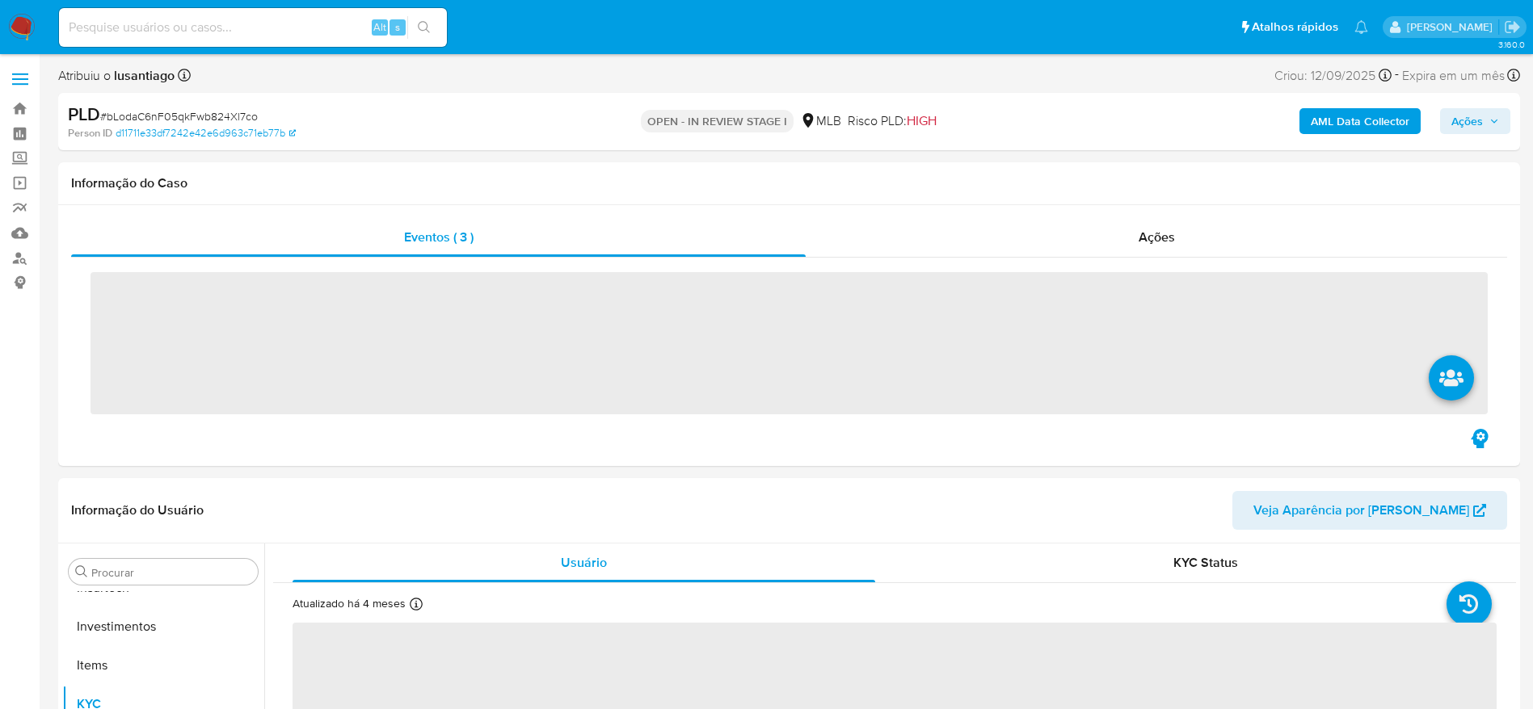
scroll to position [760, 0]
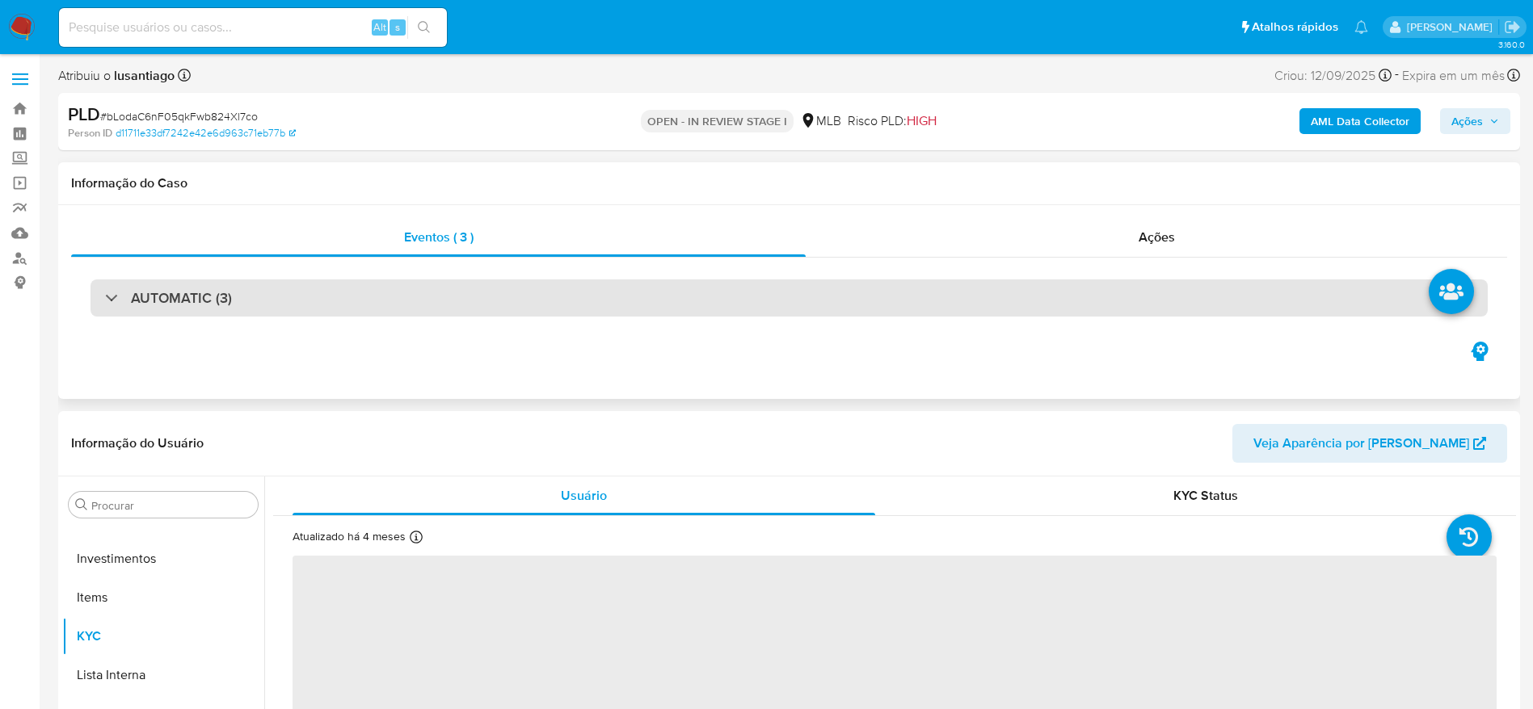
select select "10"
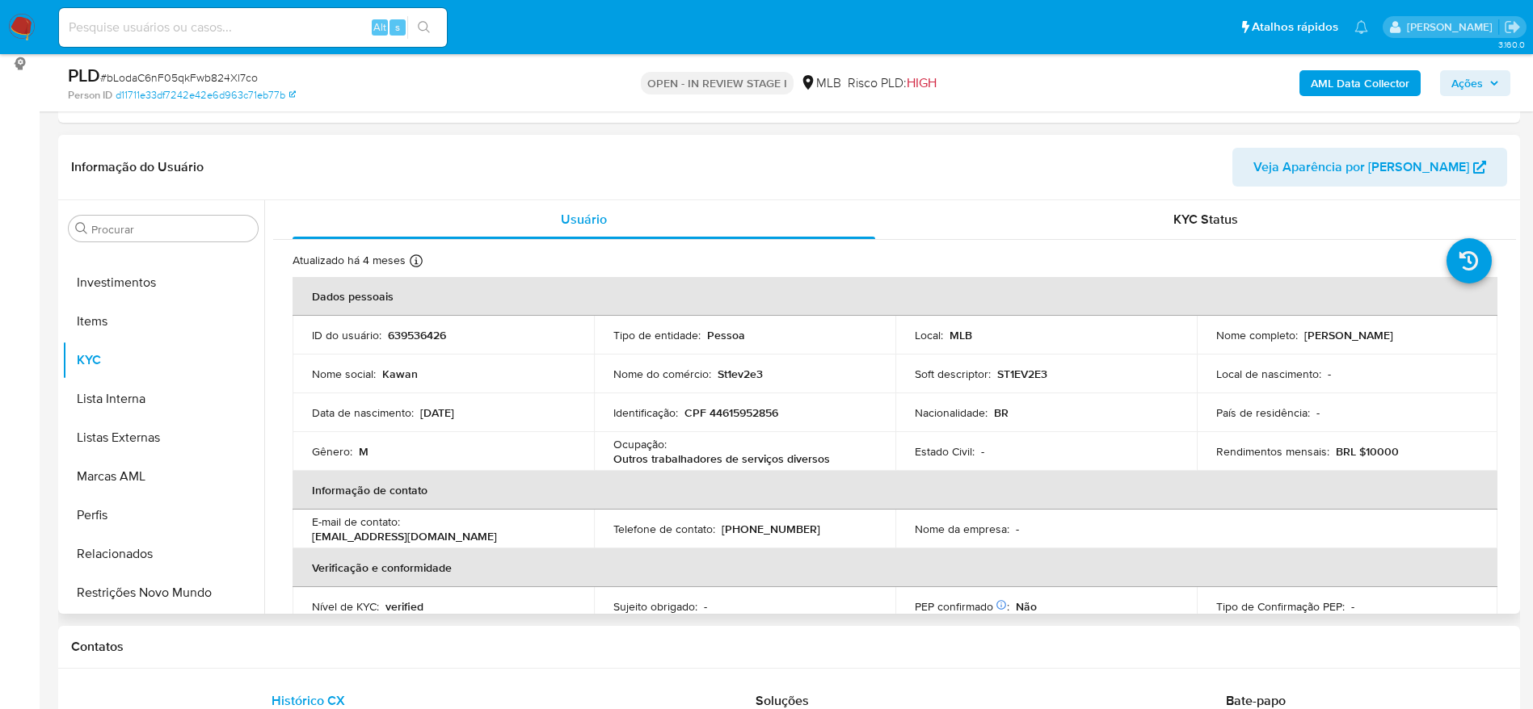
scroll to position [242, 0]
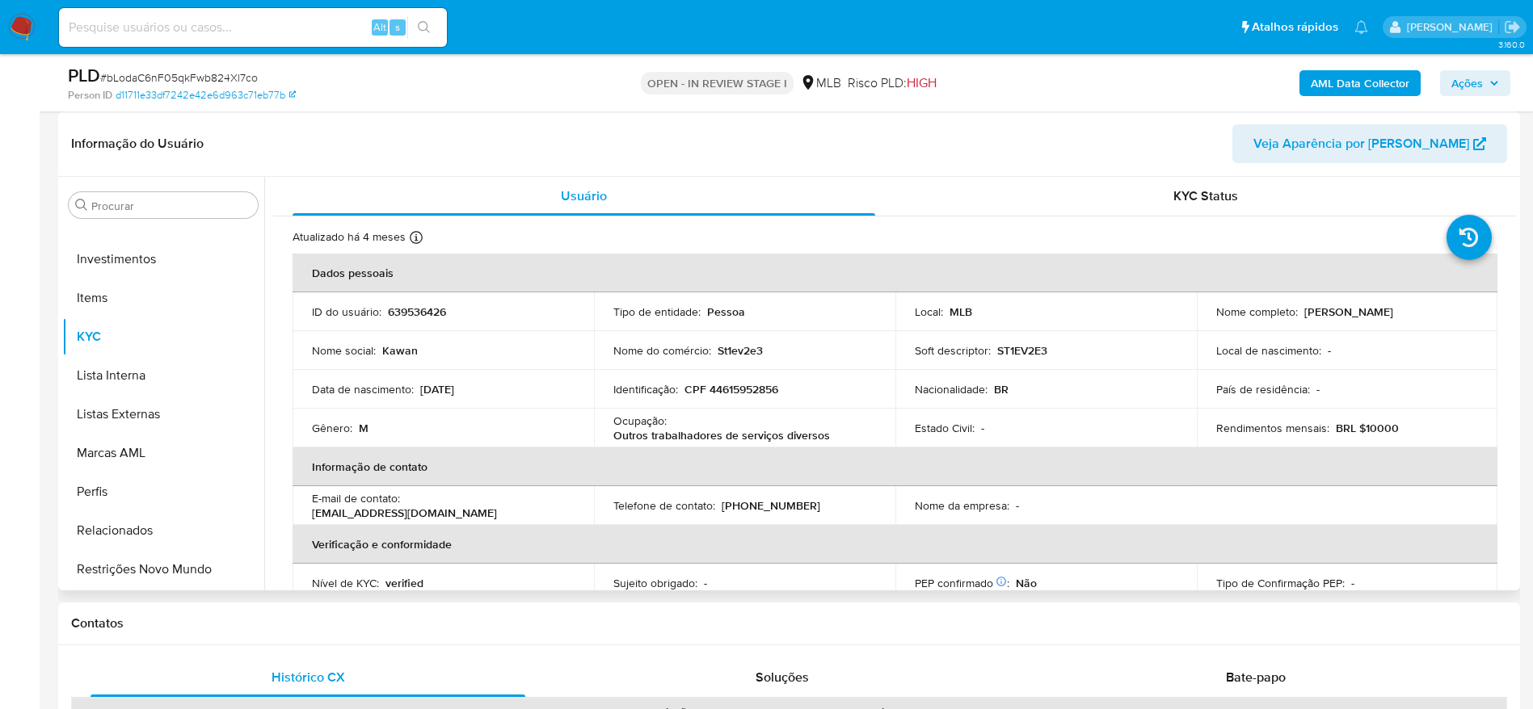
click at [737, 393] on p "CPF 44615952856" at bounding box center [731, 389] width 94 height 15
copy p "44615952856"
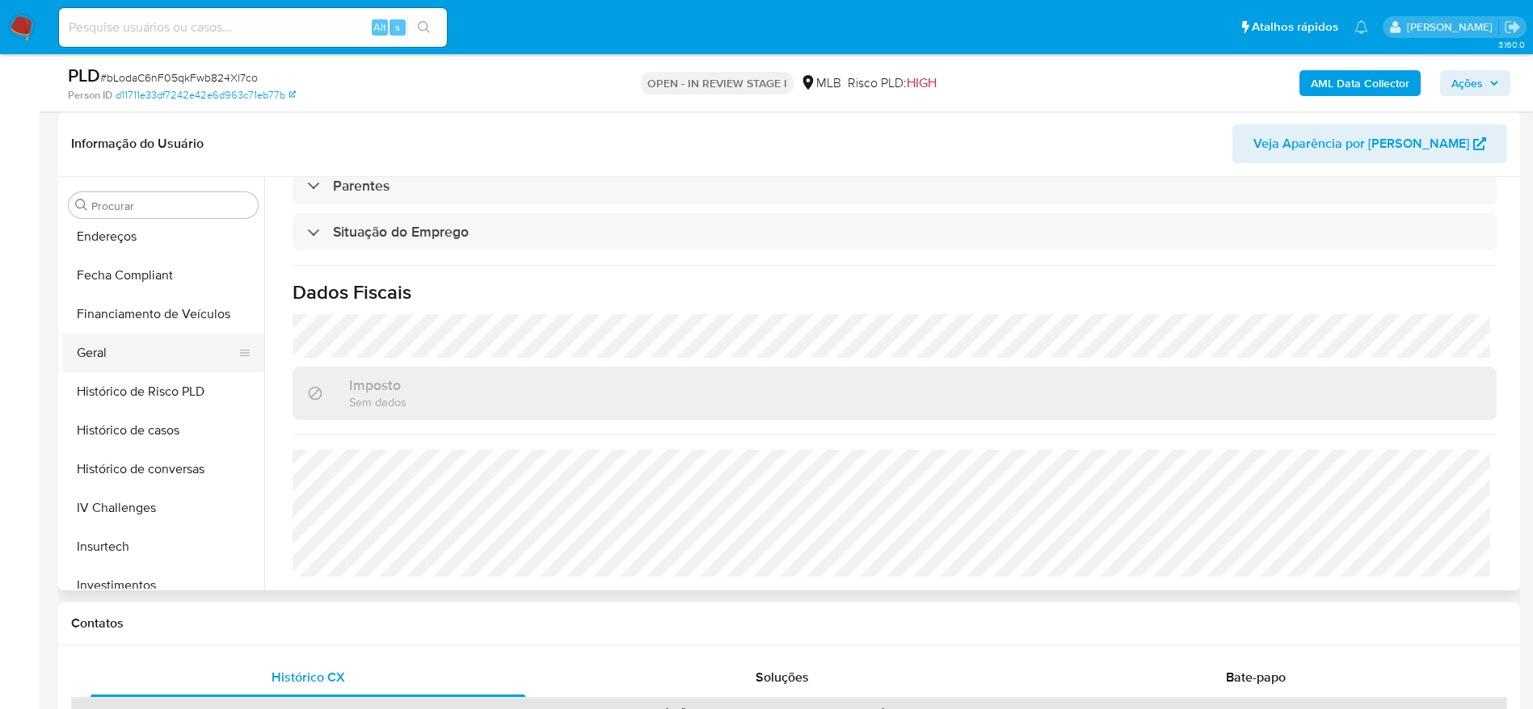
scroll to position [397, 0]
click at [118, 384] on button "Geral" at bounding box center [156, 390] width 189 height 39
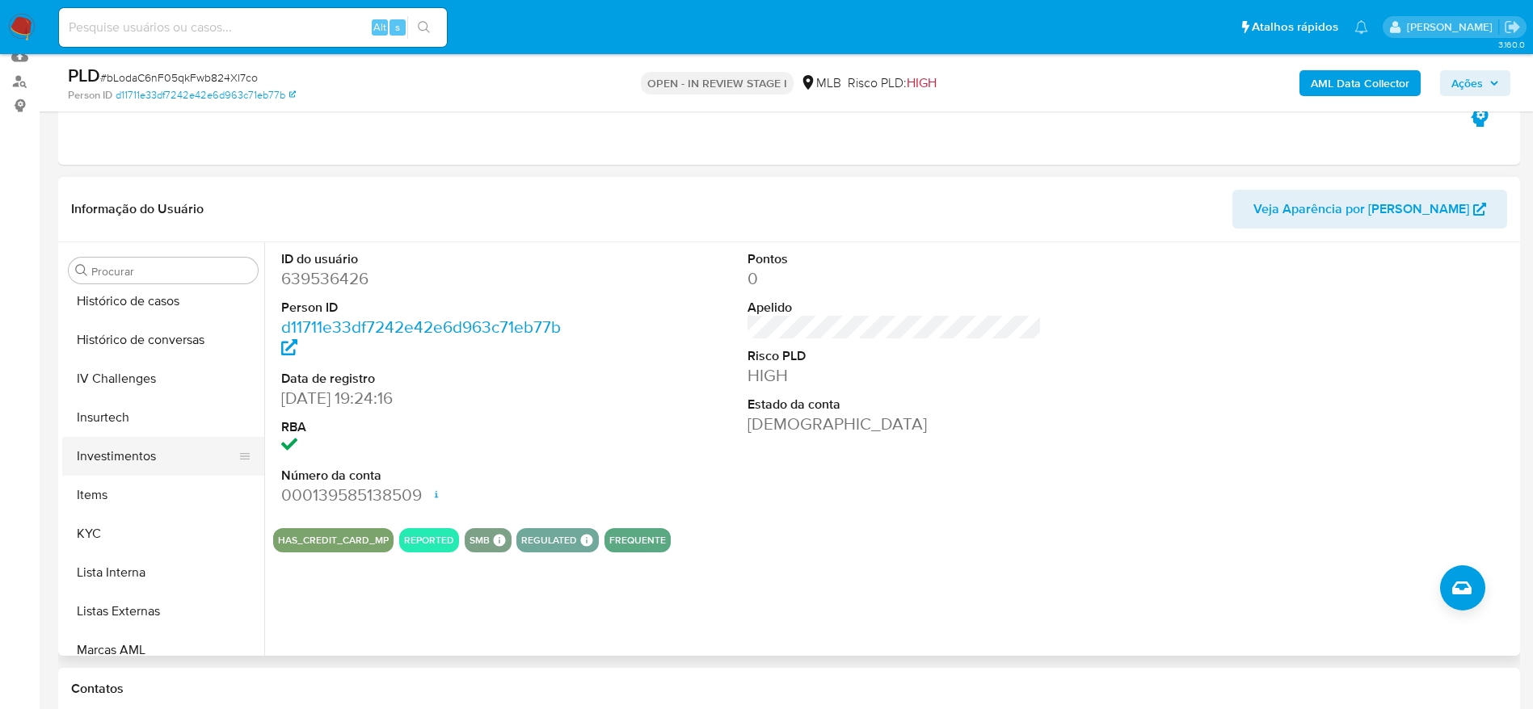
scroll to position [639, 0]
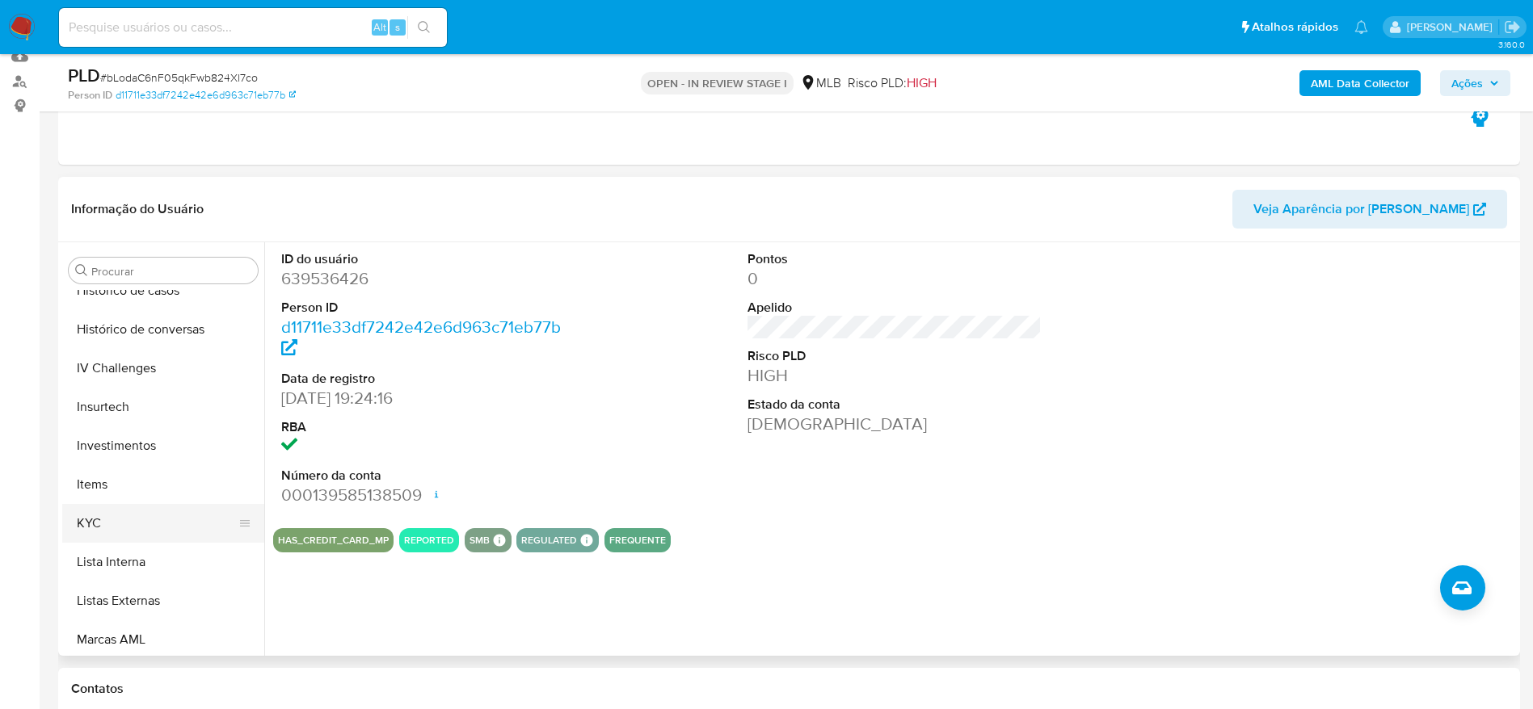
click at [116, 537] on button "KYC" at bounding box center [156, 523] width 189 height 39
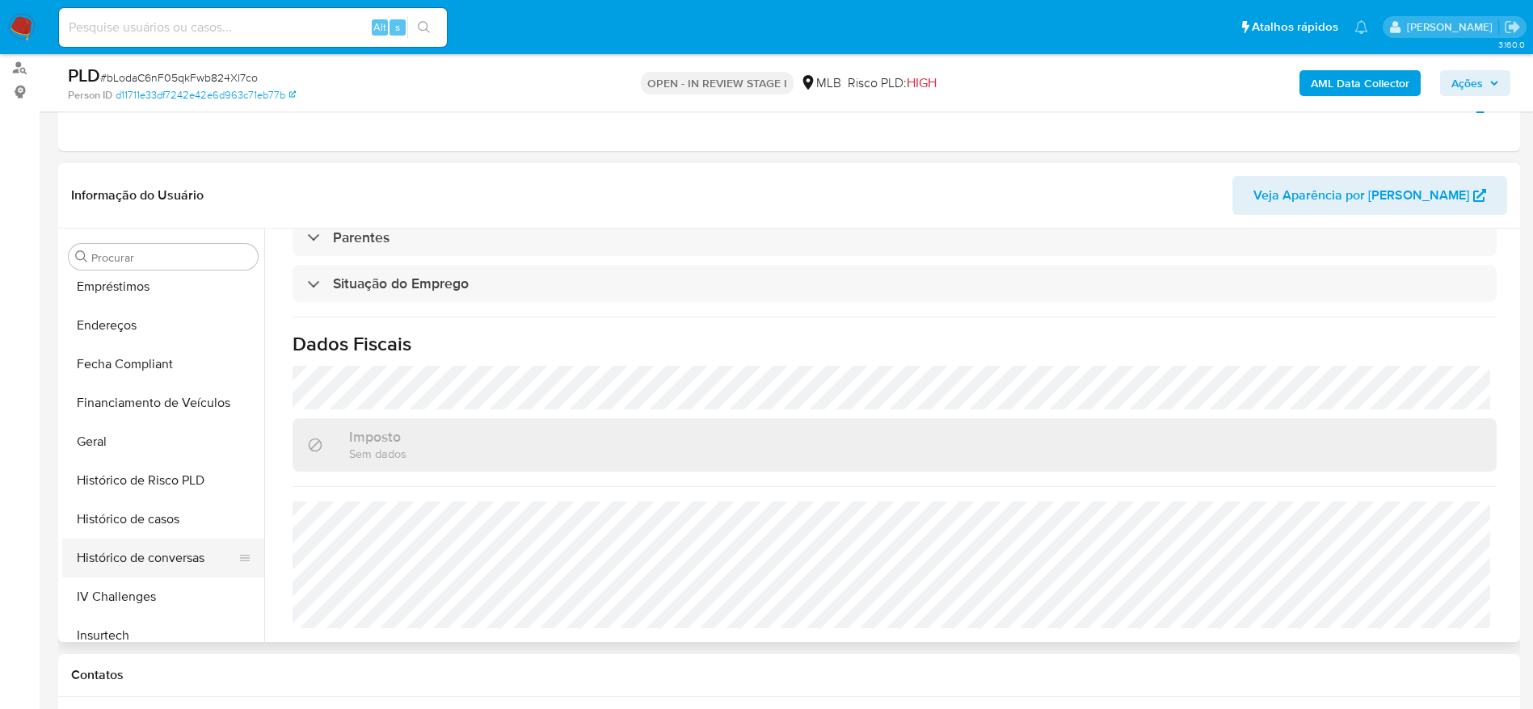
scroll to position [276, 0]
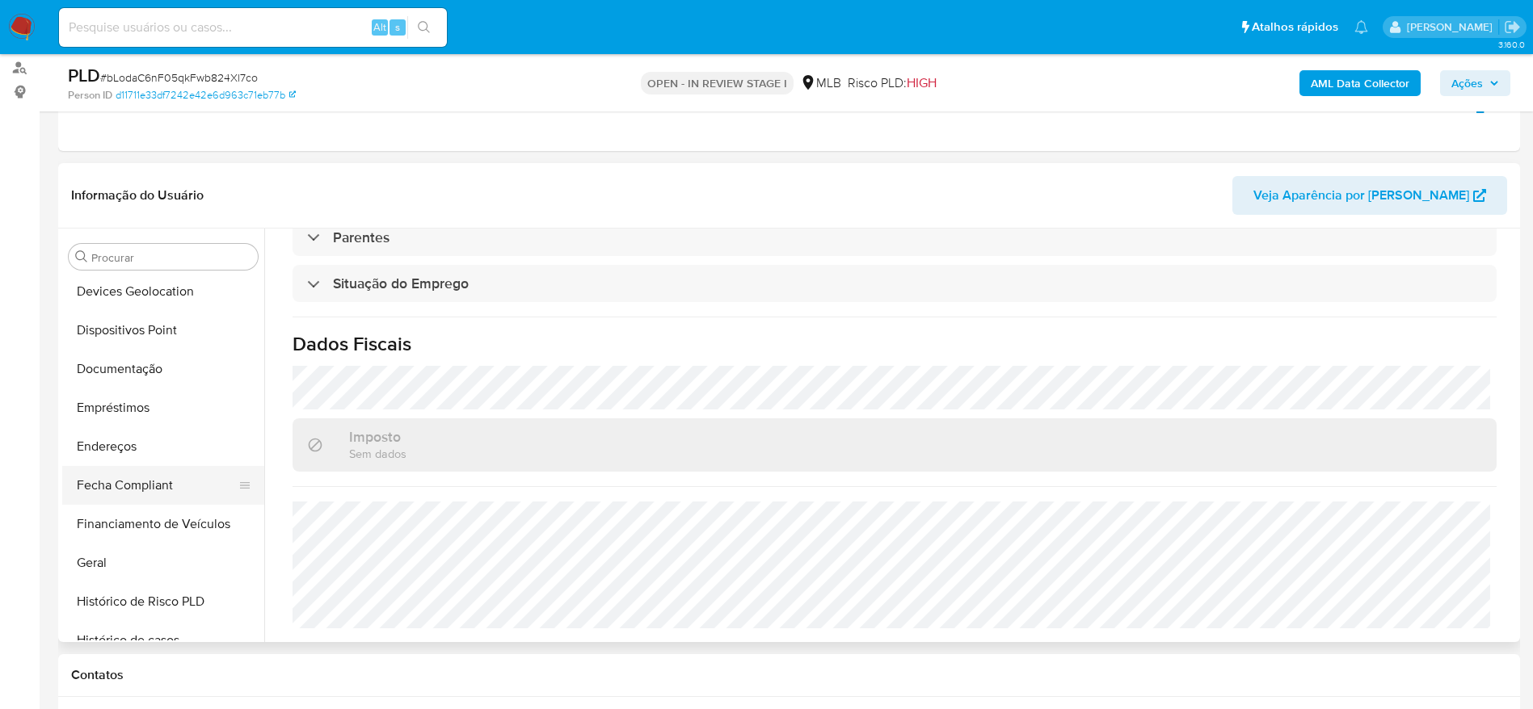
click at [104, 469] on button "Fecha Compliant" at bounding box center [156, 485] width 189 height 39
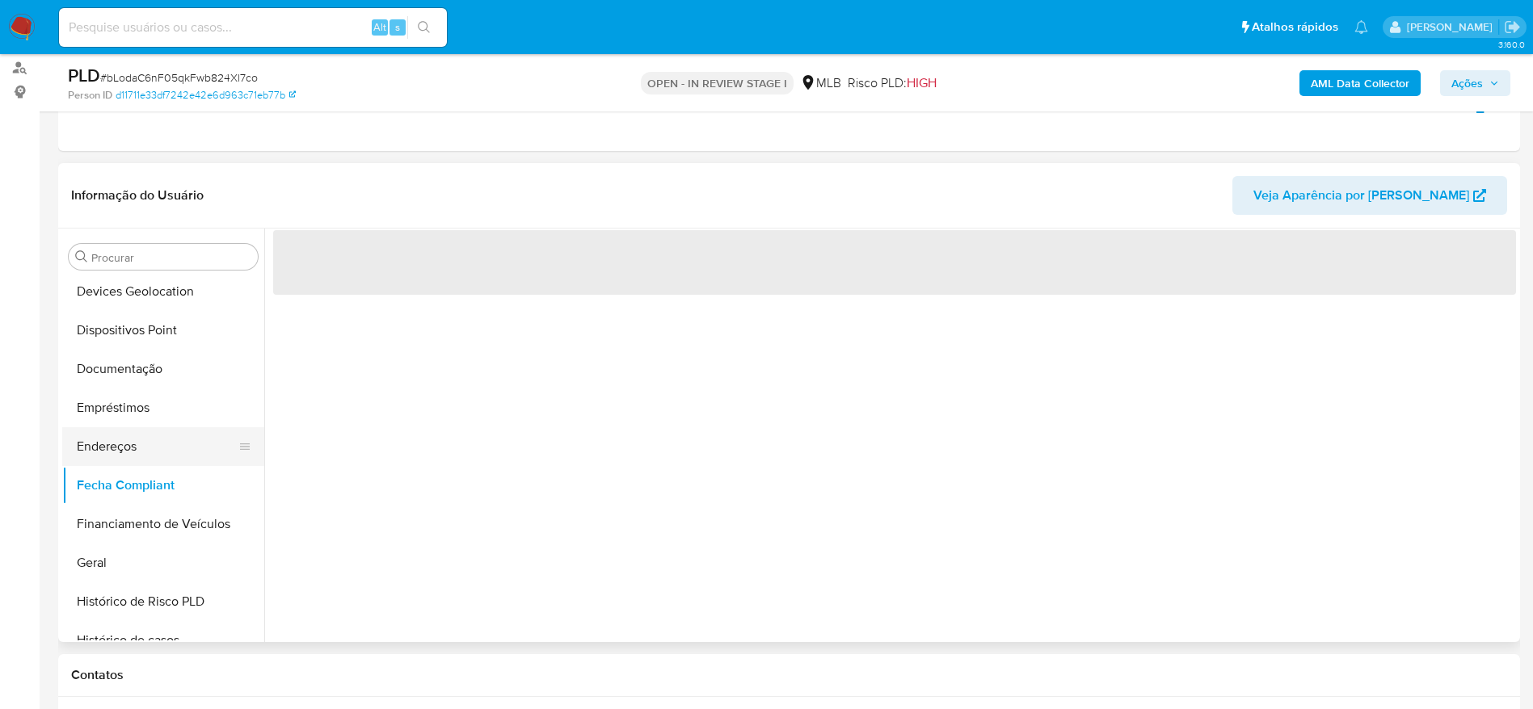
click at [103, 446] on button "Endereços" at bounding box center [156, 446] width 189 height 39
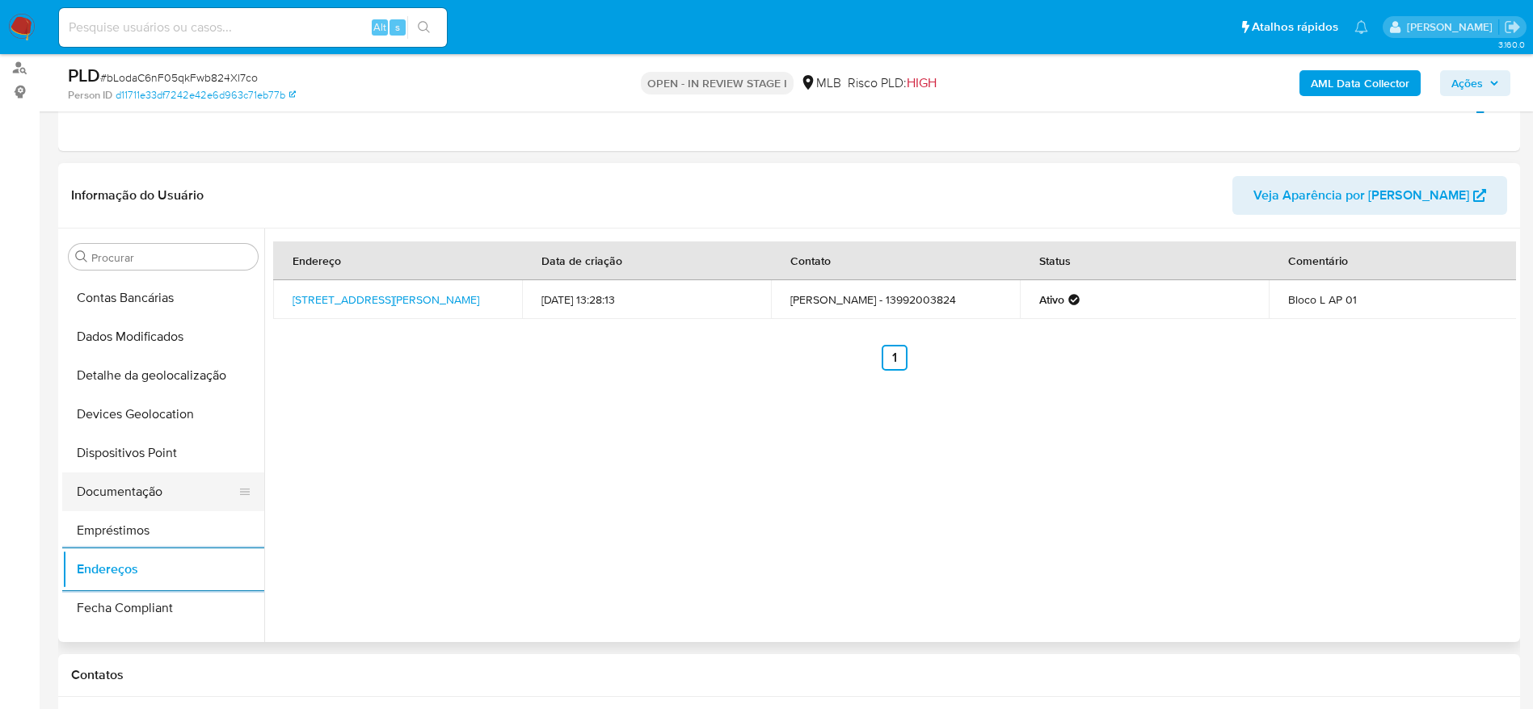
scroll to position [33, 0]
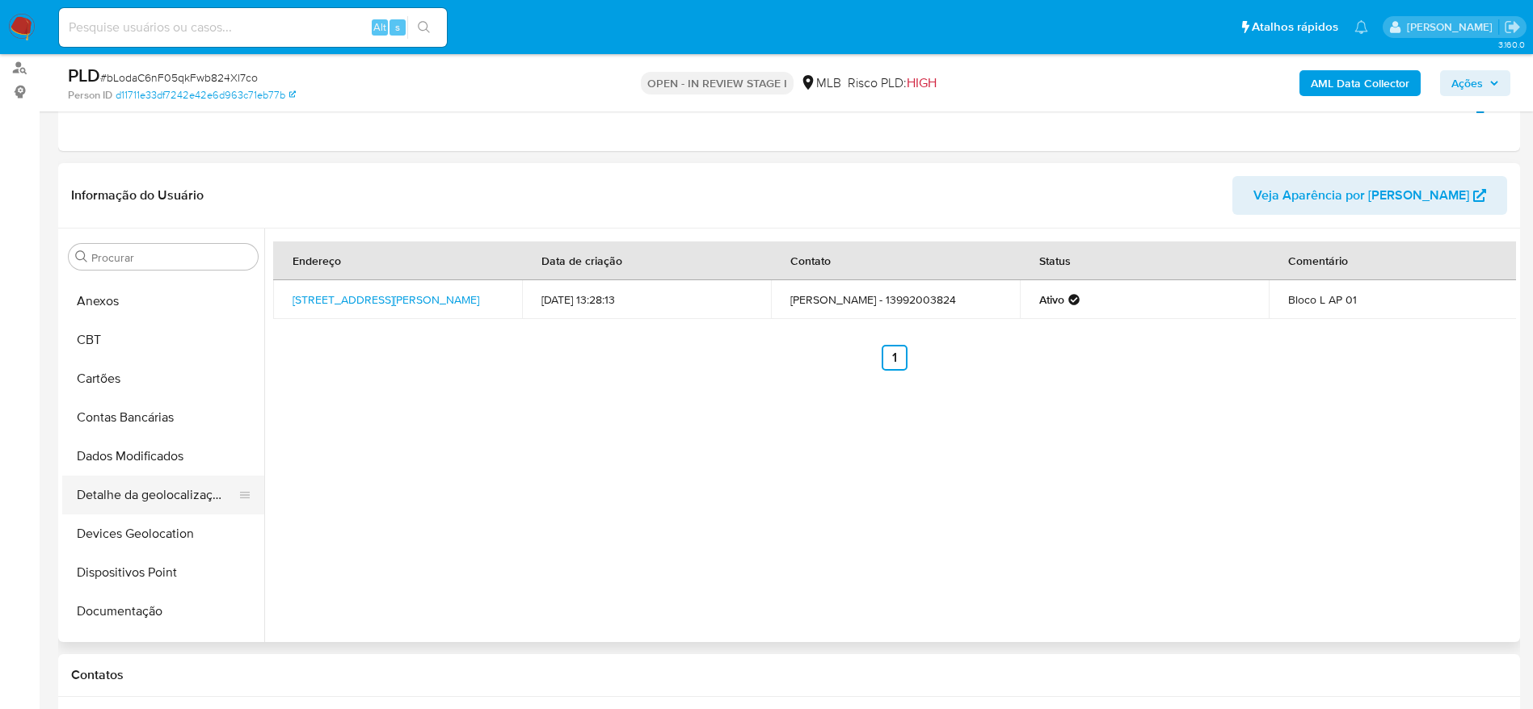
click at [158, 504] on button "Detalhe da geolocalização" at bounding box center [156, 495] width 189 height 39
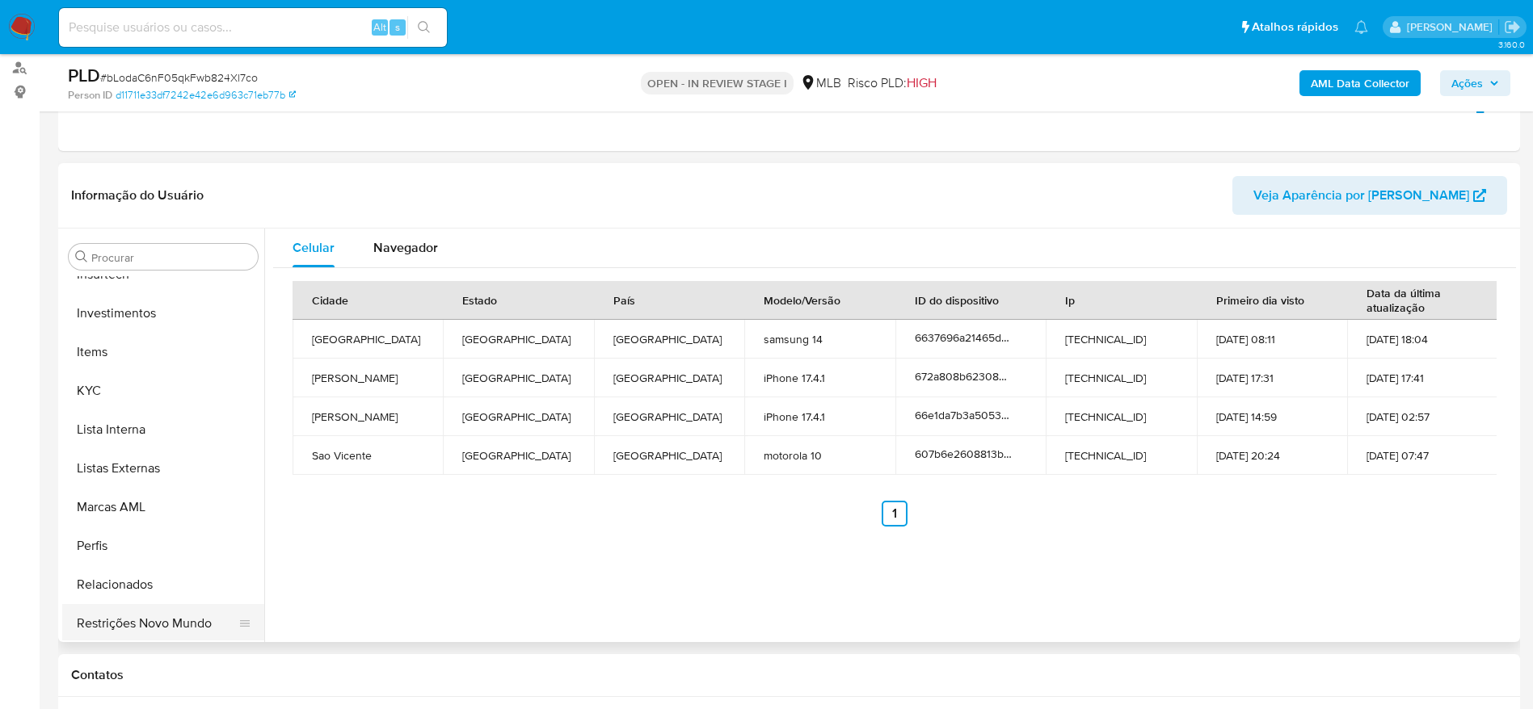
scroll to position [760, 0]
click at [137, 633] on button "Restrições Novo Mundo" at bounding box center [156, 621] width 189 height 39
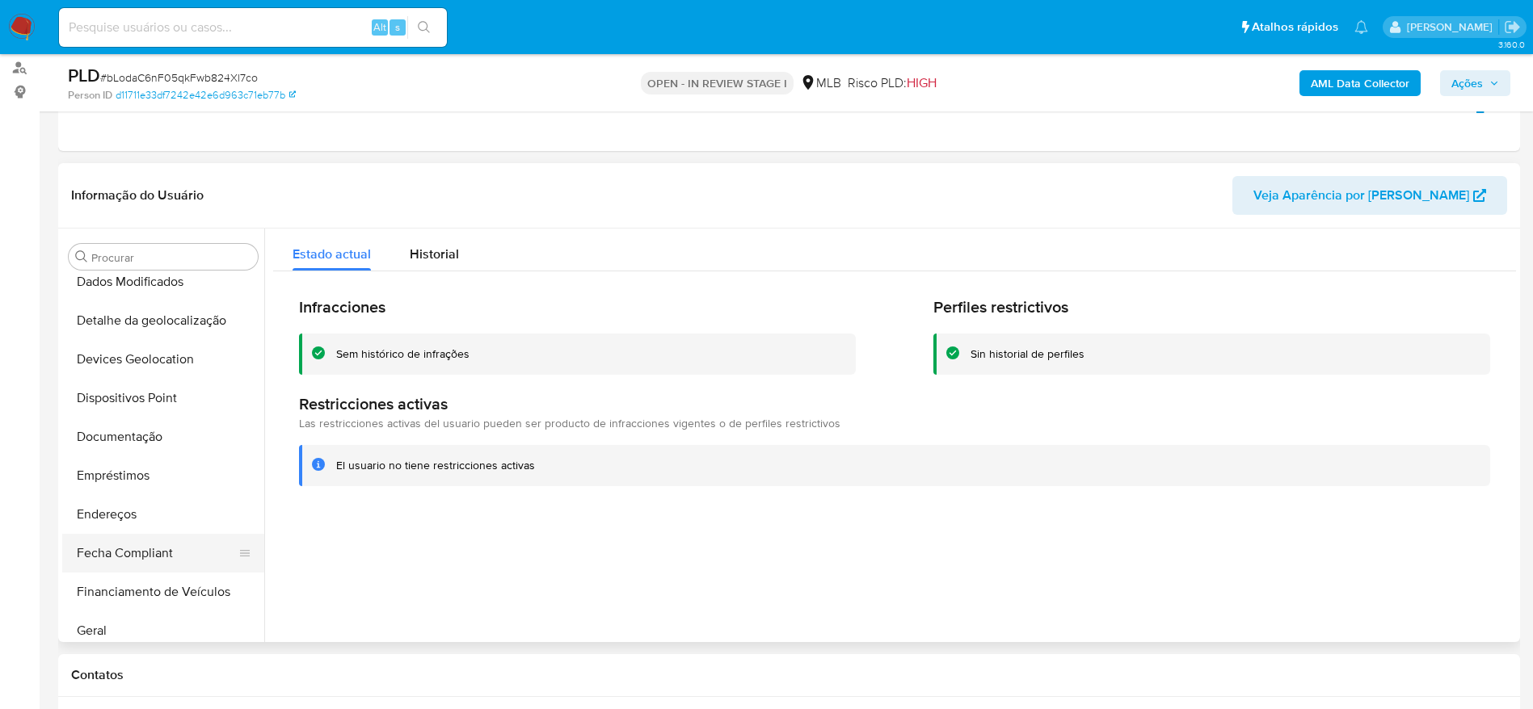
scroll to position [154, 0]
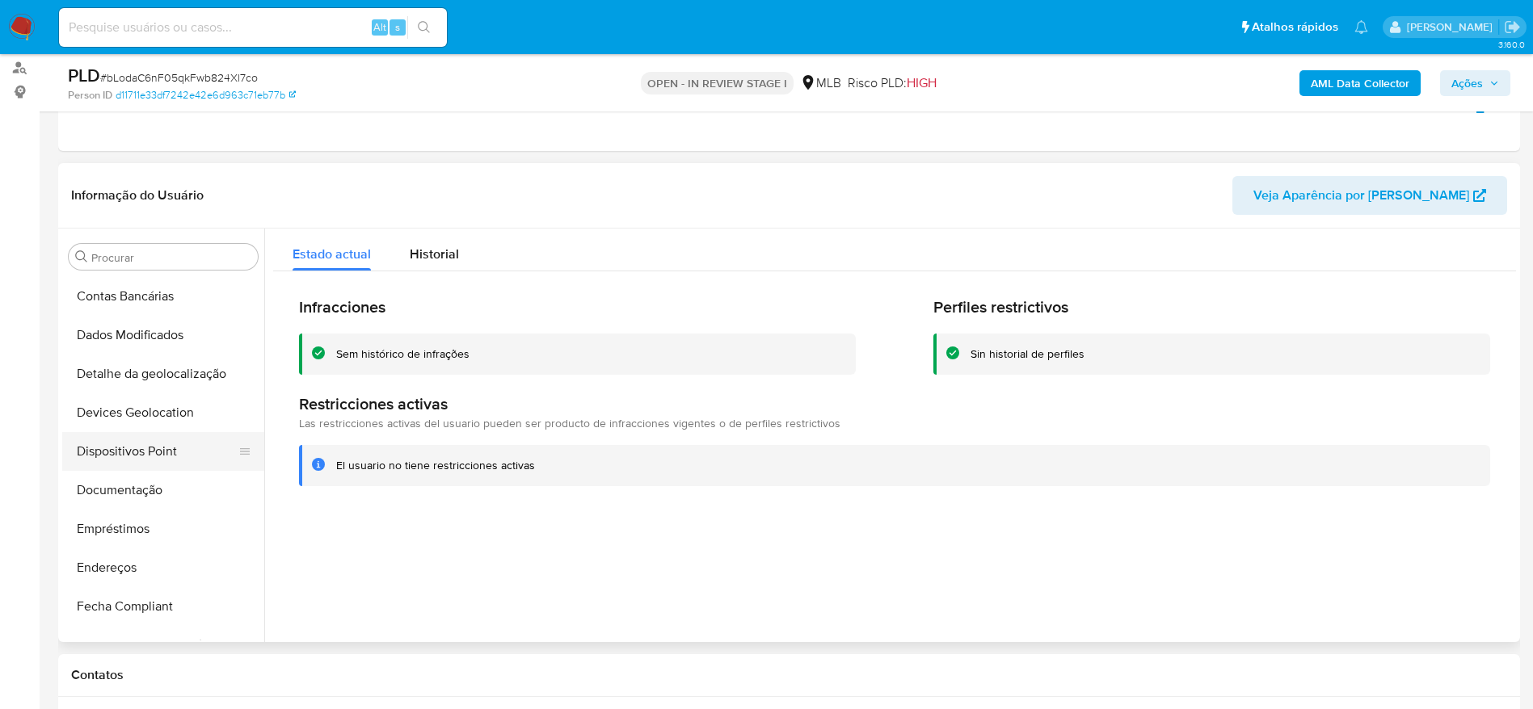
click at [152, 456] on button "Dispositivos Point" at bounding box center [156, 451] width 189 height 39
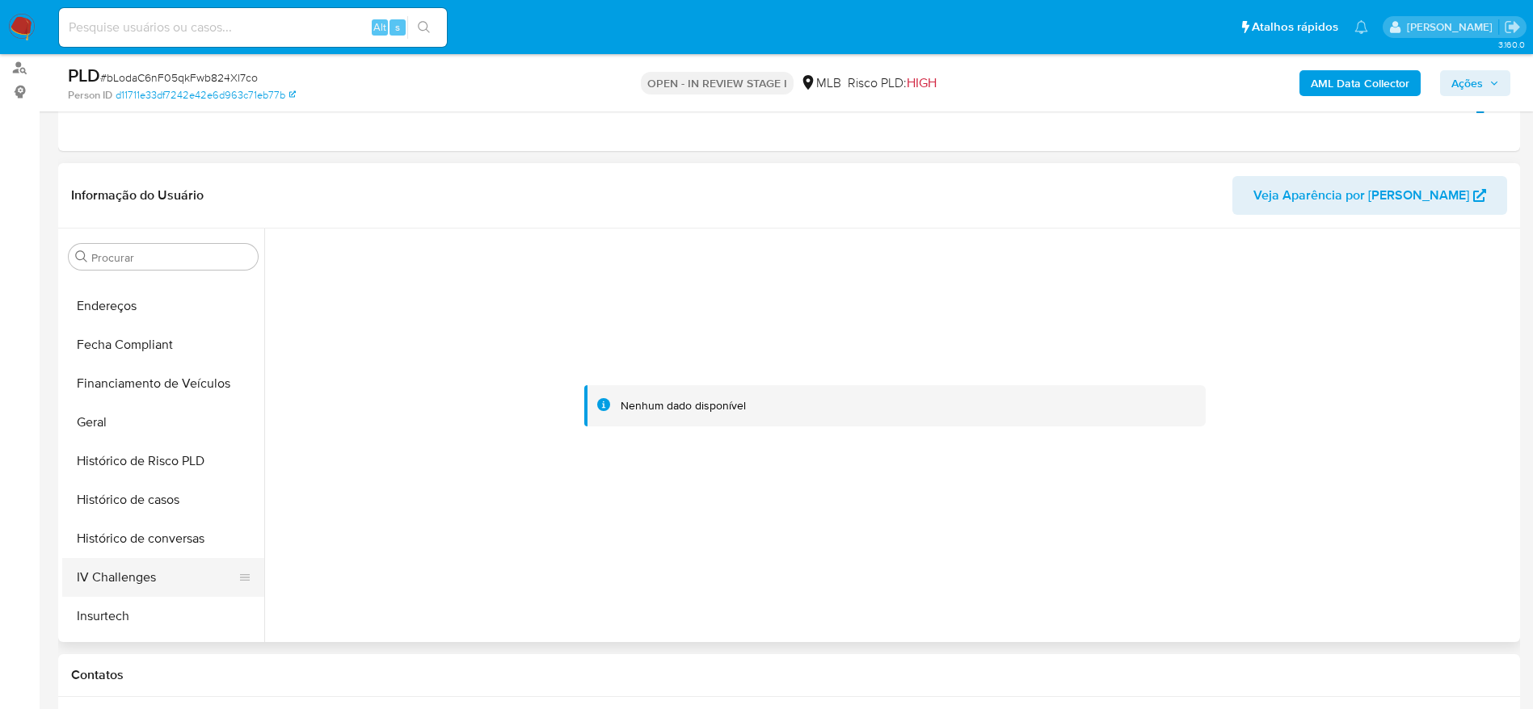
scroll to position [518, 0]
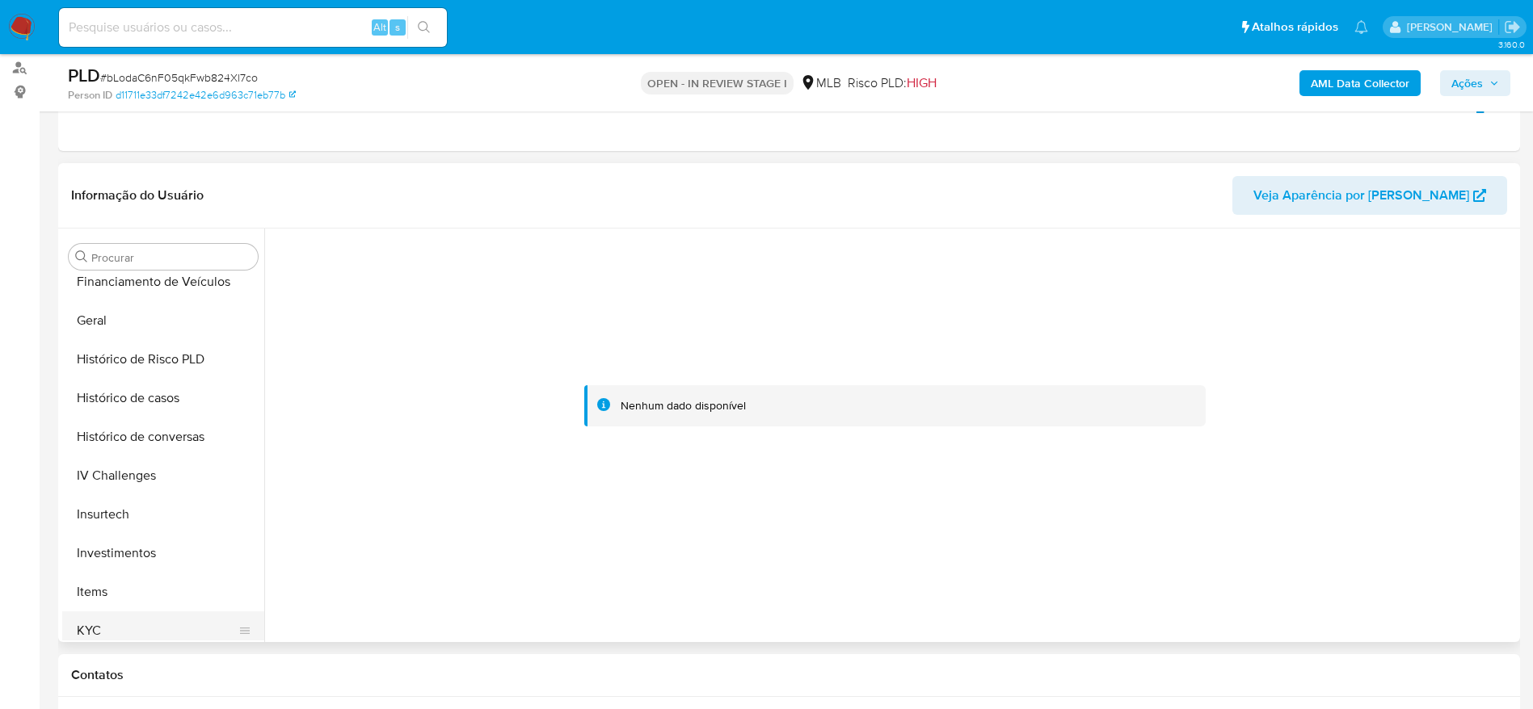
click at [110, 627] on button "KYC" at bounding box center [156, 631] width 189 height 39
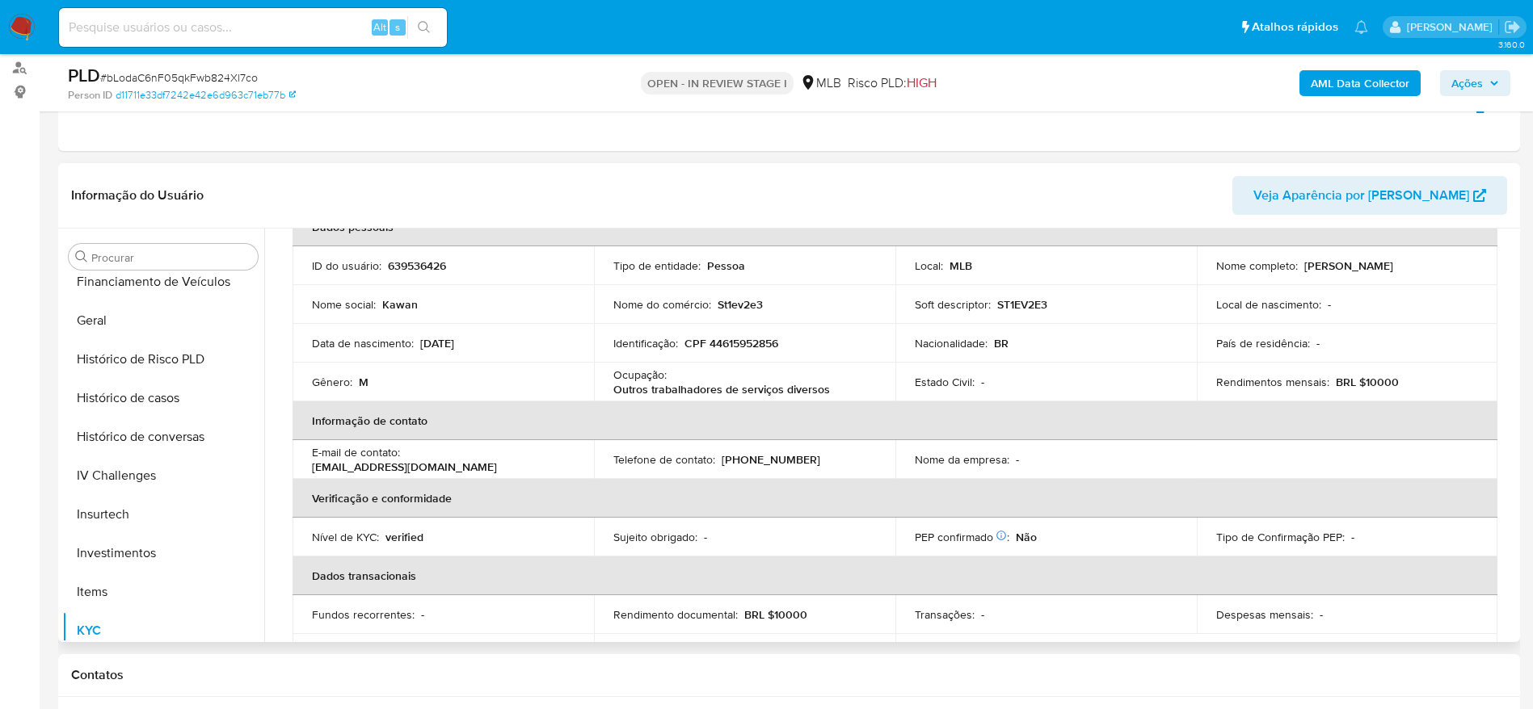
scroll to position [0, 0]
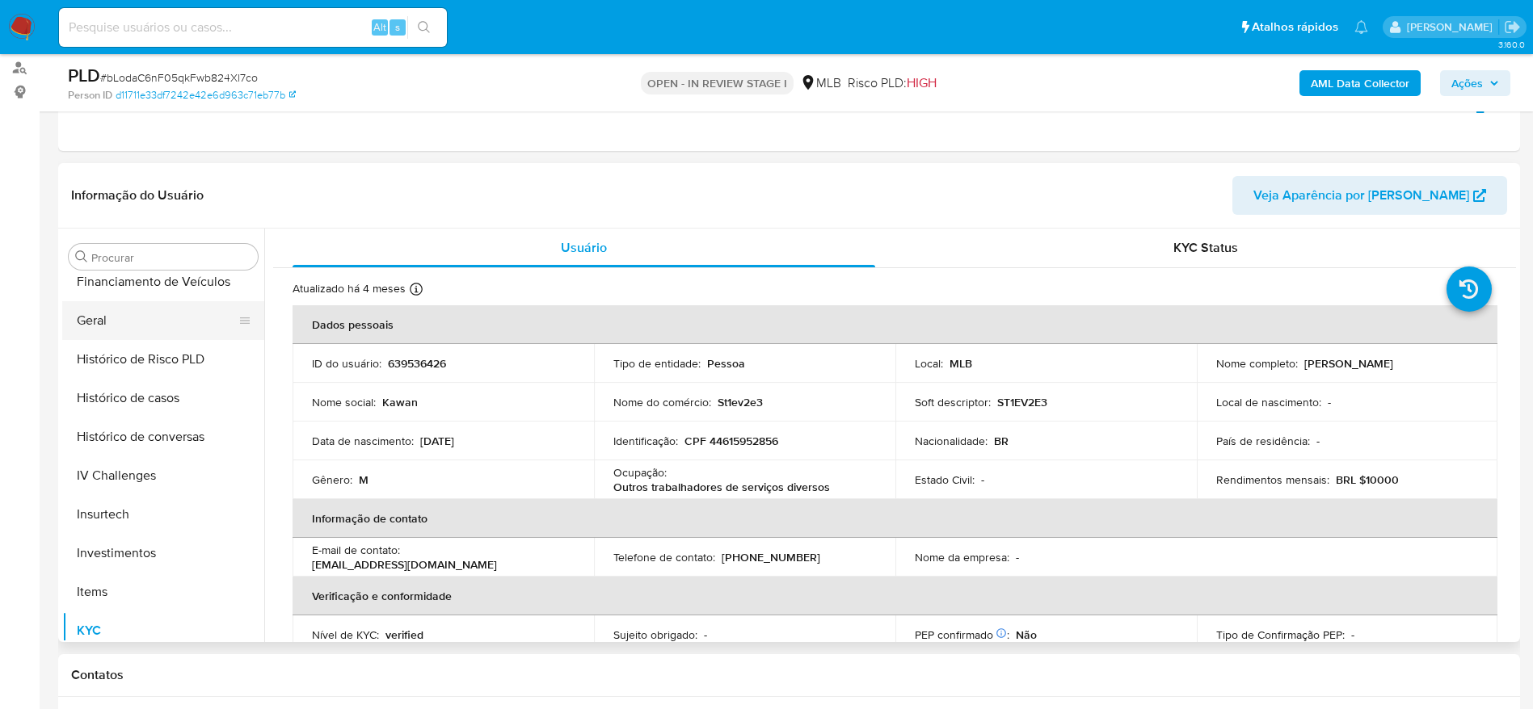
click at [128, 322] on button "Geral" at bounding box center [156, 320] width 189 height 39
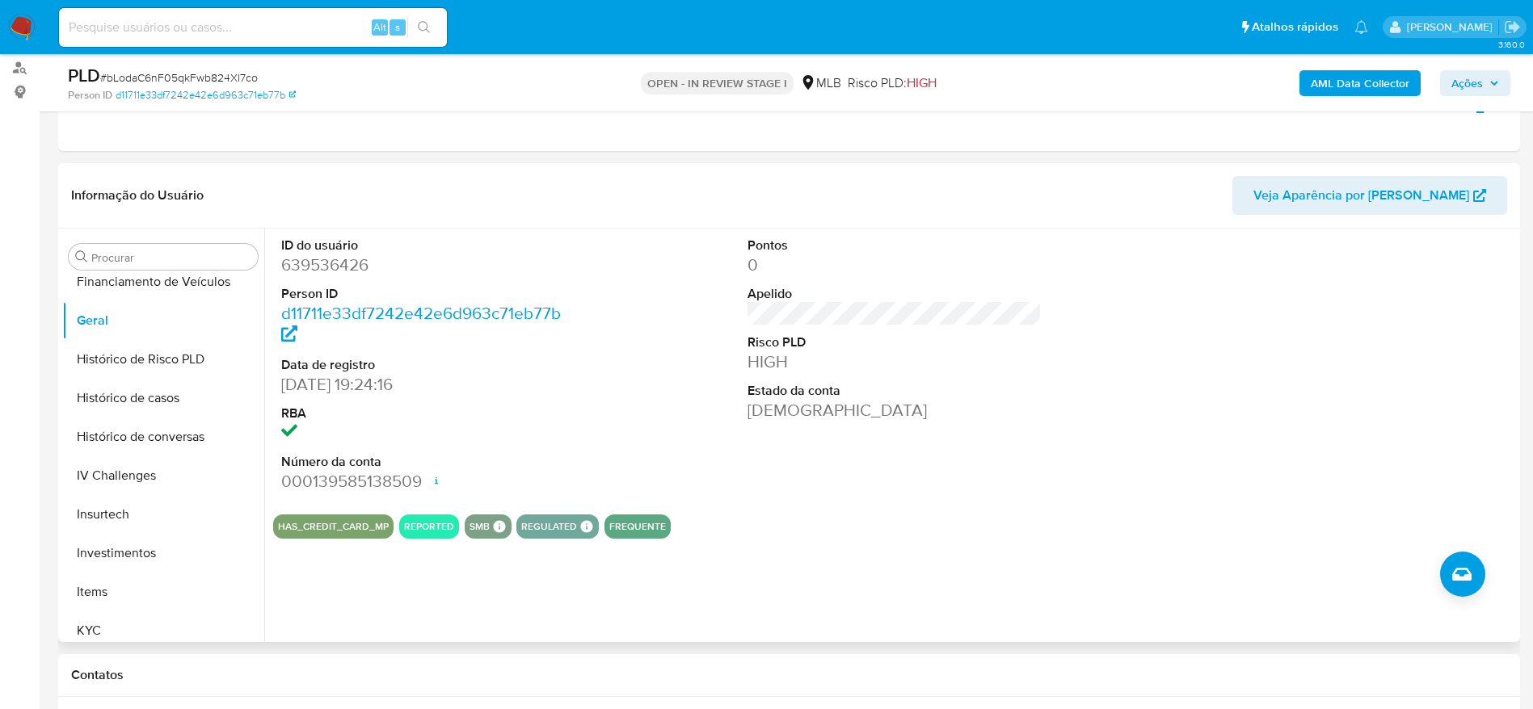
click at [380, 604] on div "ID do usuário 639536426 Person ID d11711e33df7242e42e6d963c71eb77b Data de regi…" at bounding box center [889, 436] width 1251 height 414
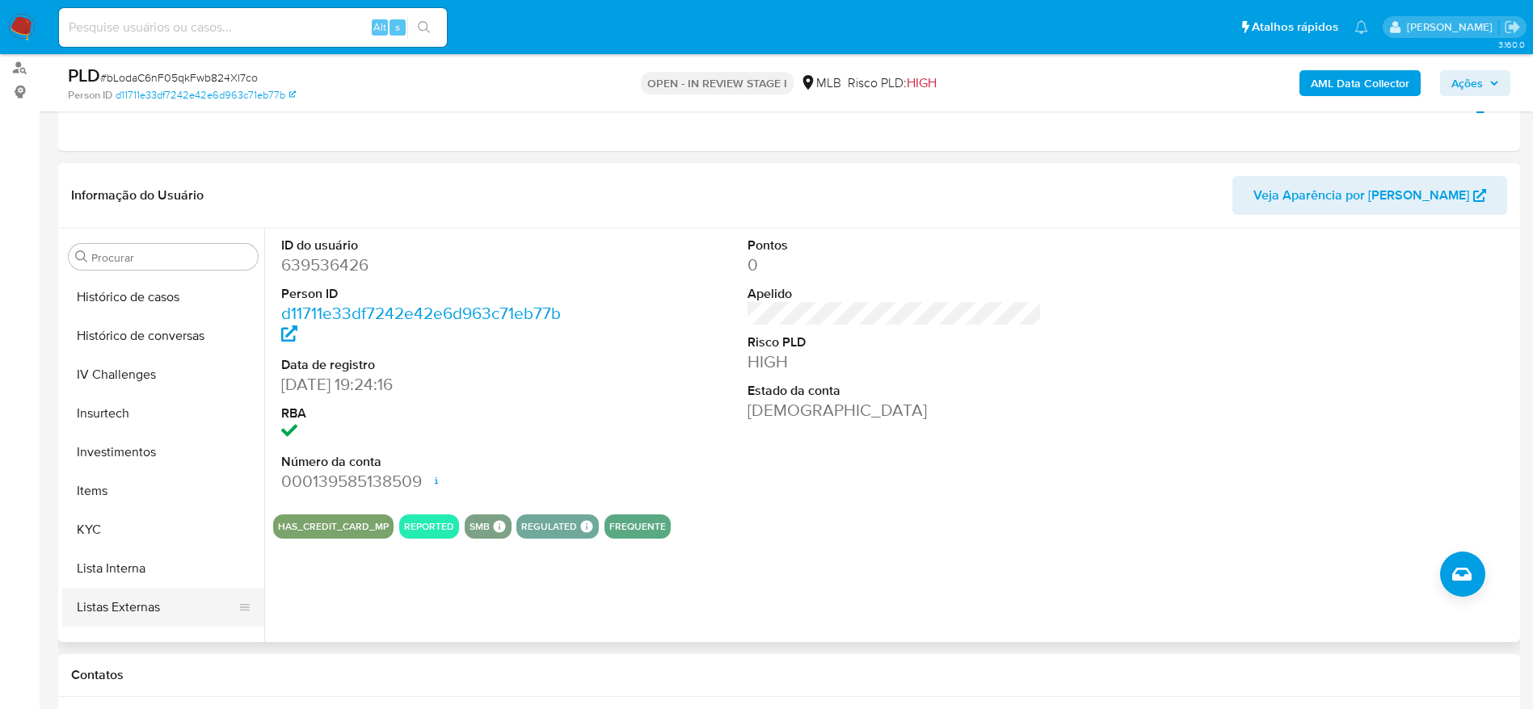
scroll to position [760, 0]
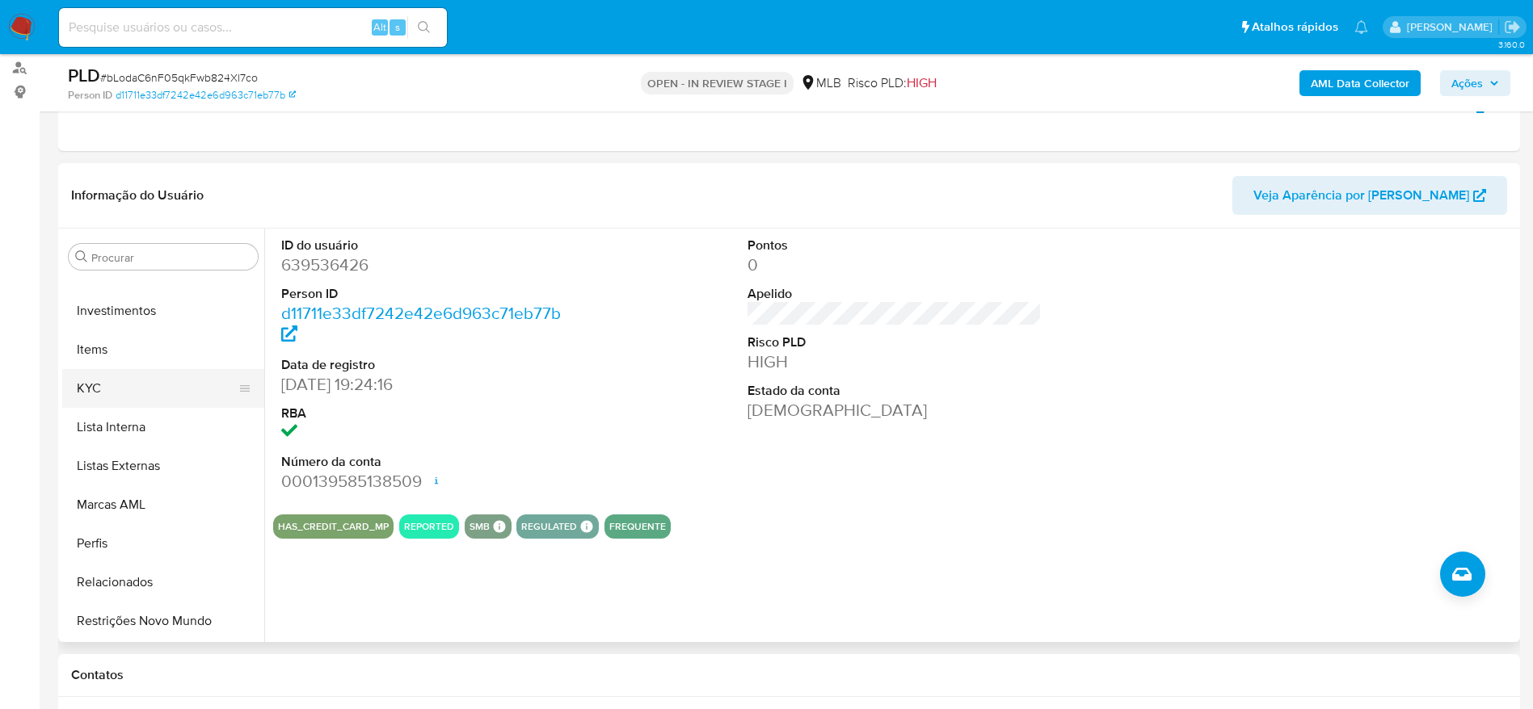
click at [122, 398] on button "KYC" at bounding box center [156, 388] width 189 height 39
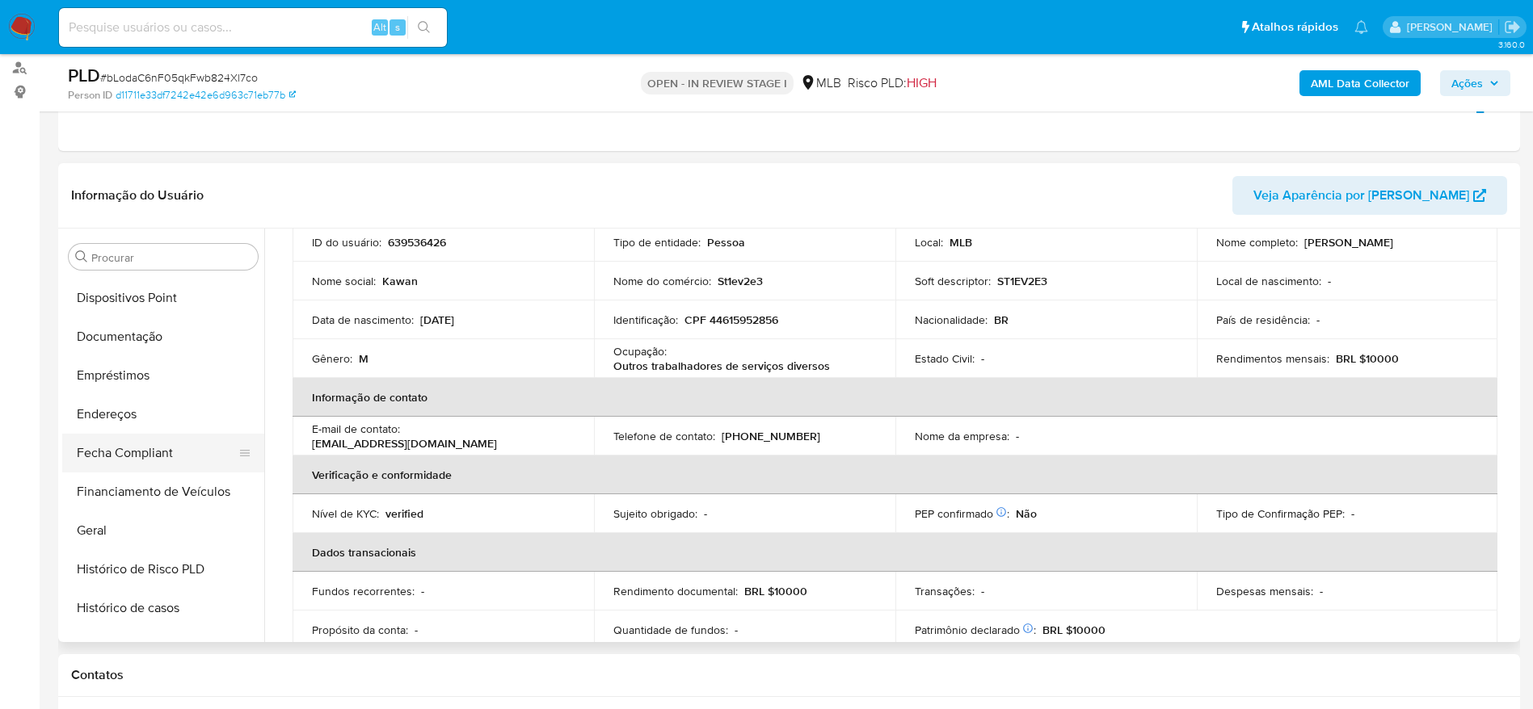
scroll to position [276, 0]
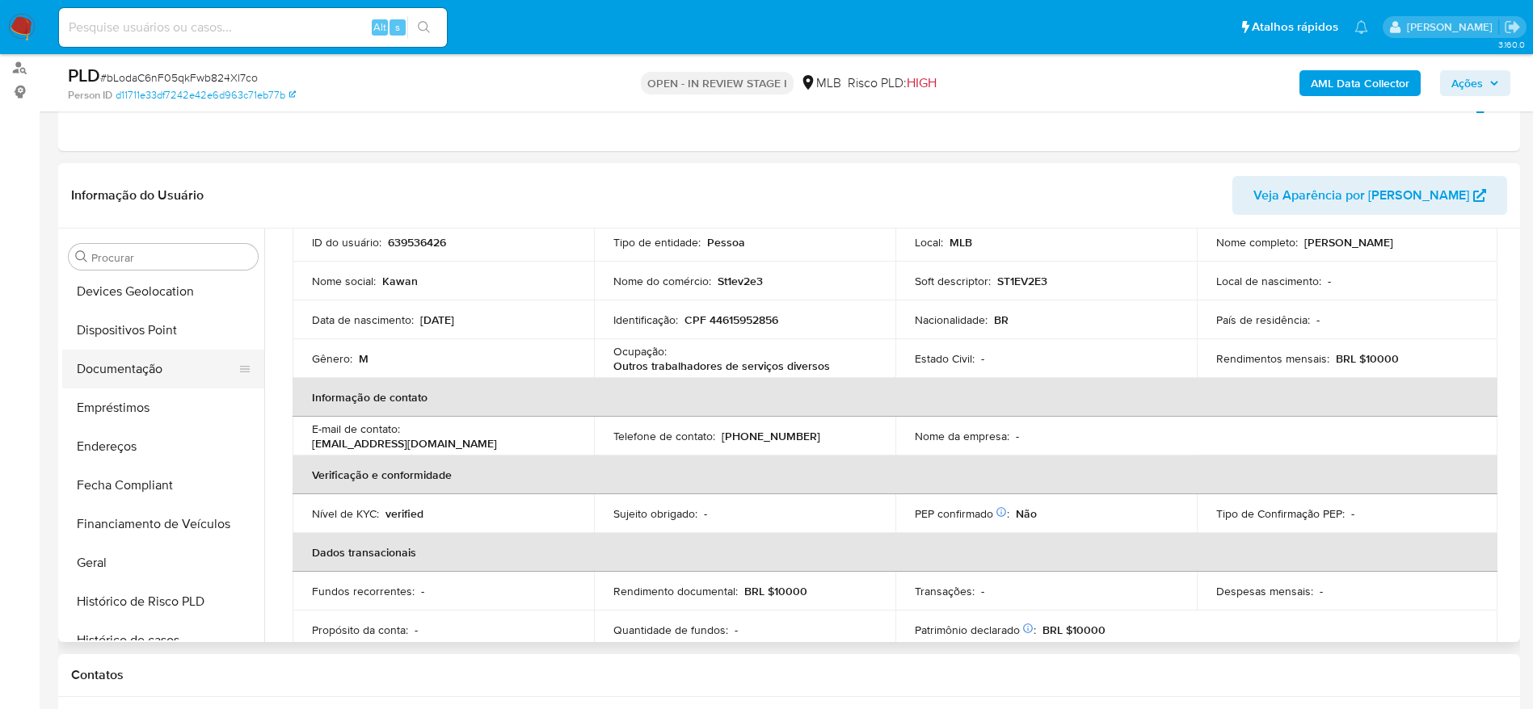
click at [133, 371] on button "Documentação" at bounding box center [156, 369] width 189 height 39
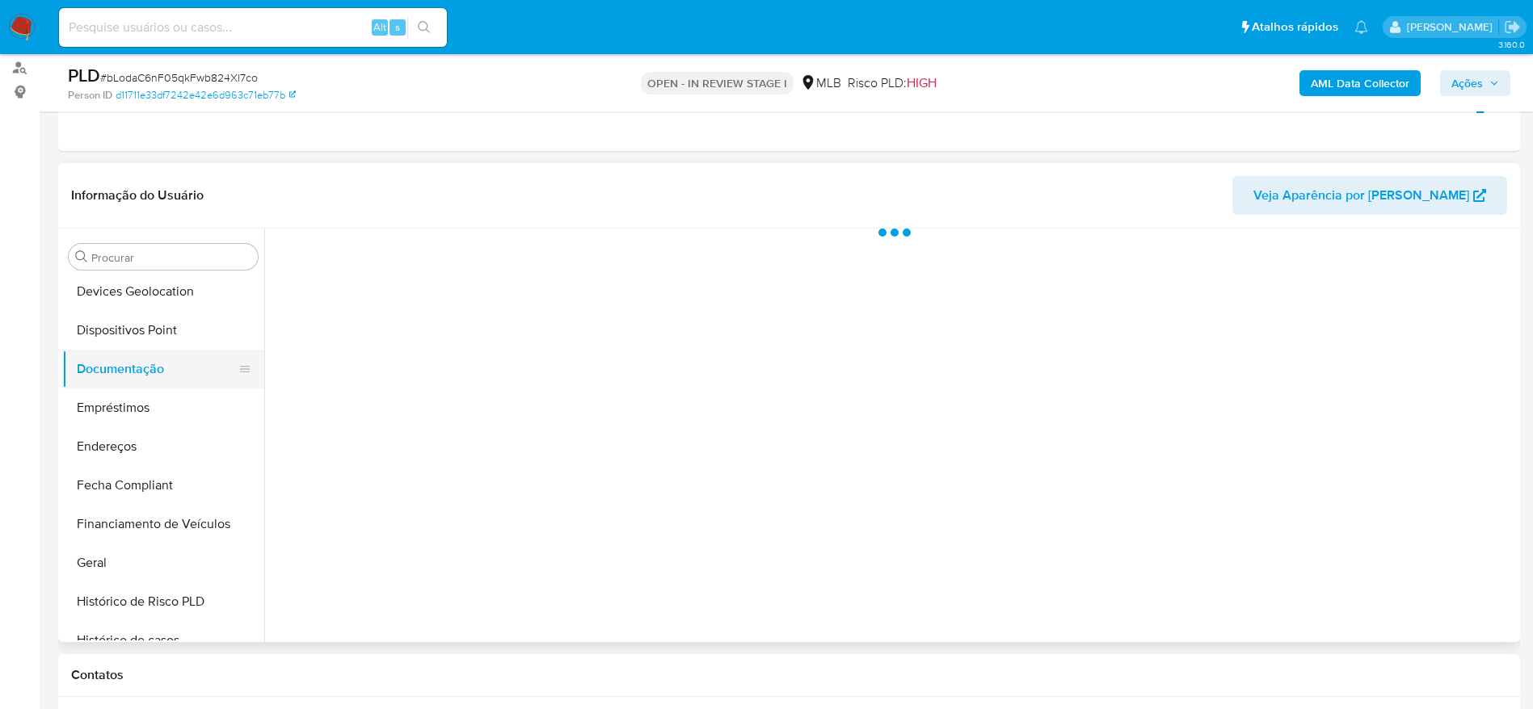
scroll to position [0, 0]
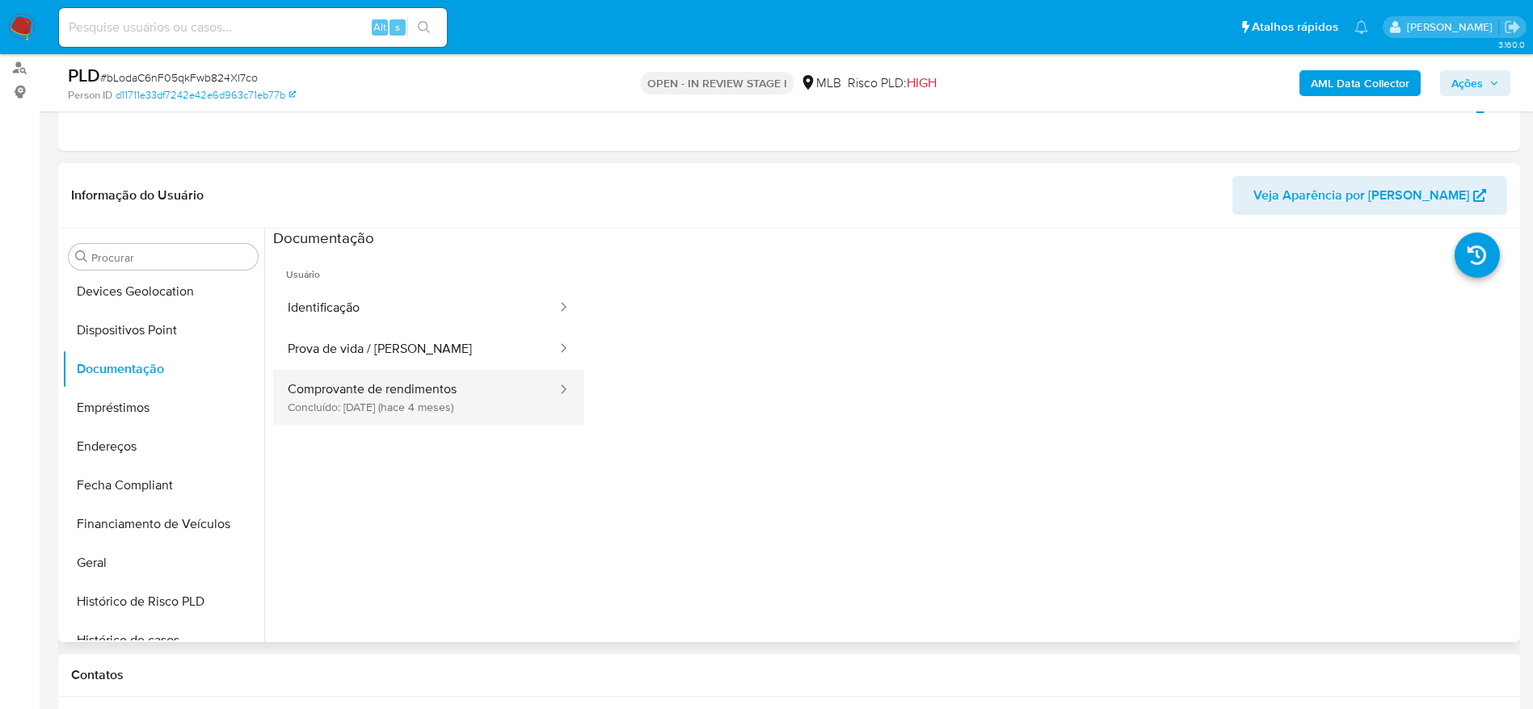
click at [351, 378] on button "Comprovante de rendimentos Concluído: 07/05/2025 (hace 4 meses)" at bounding box center [415, 397] width 285 height 55
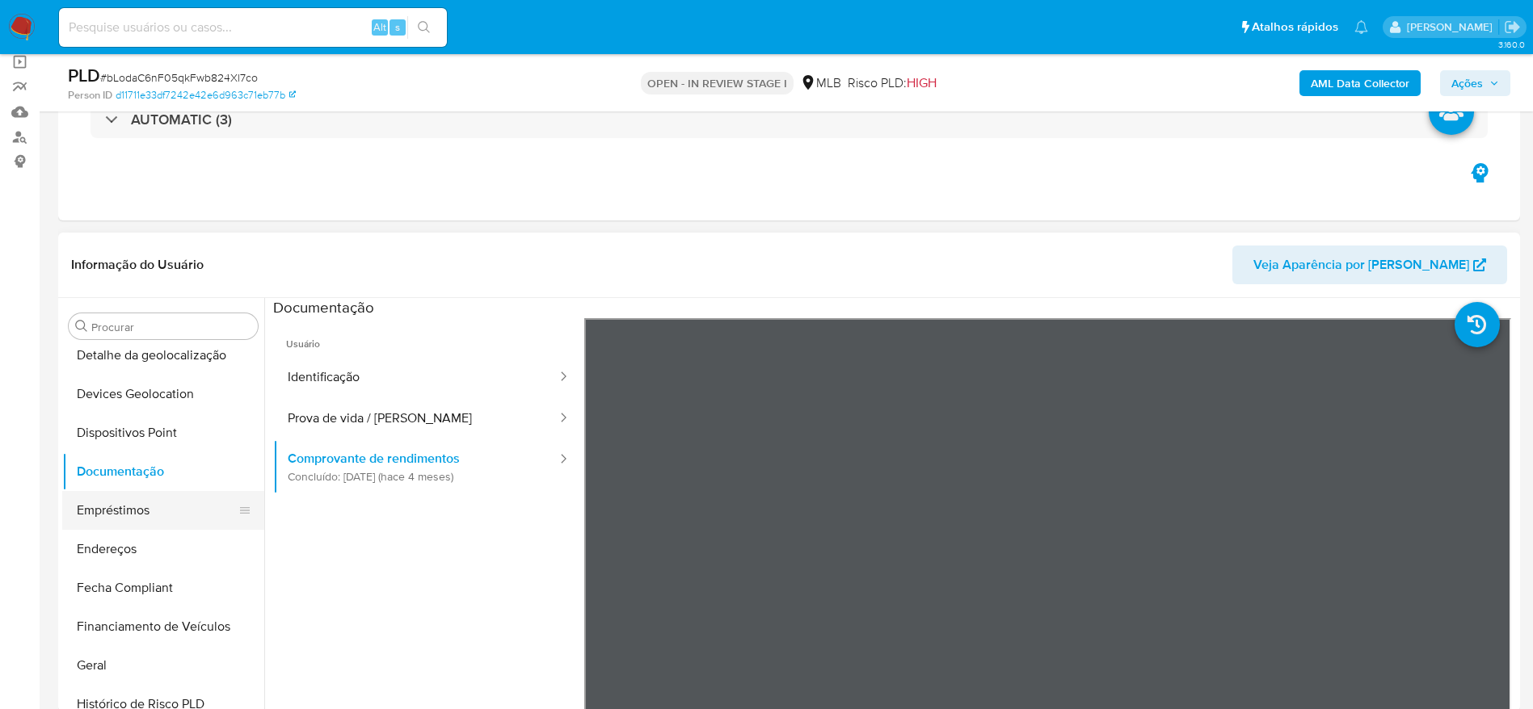
scroll to position [364, 0]
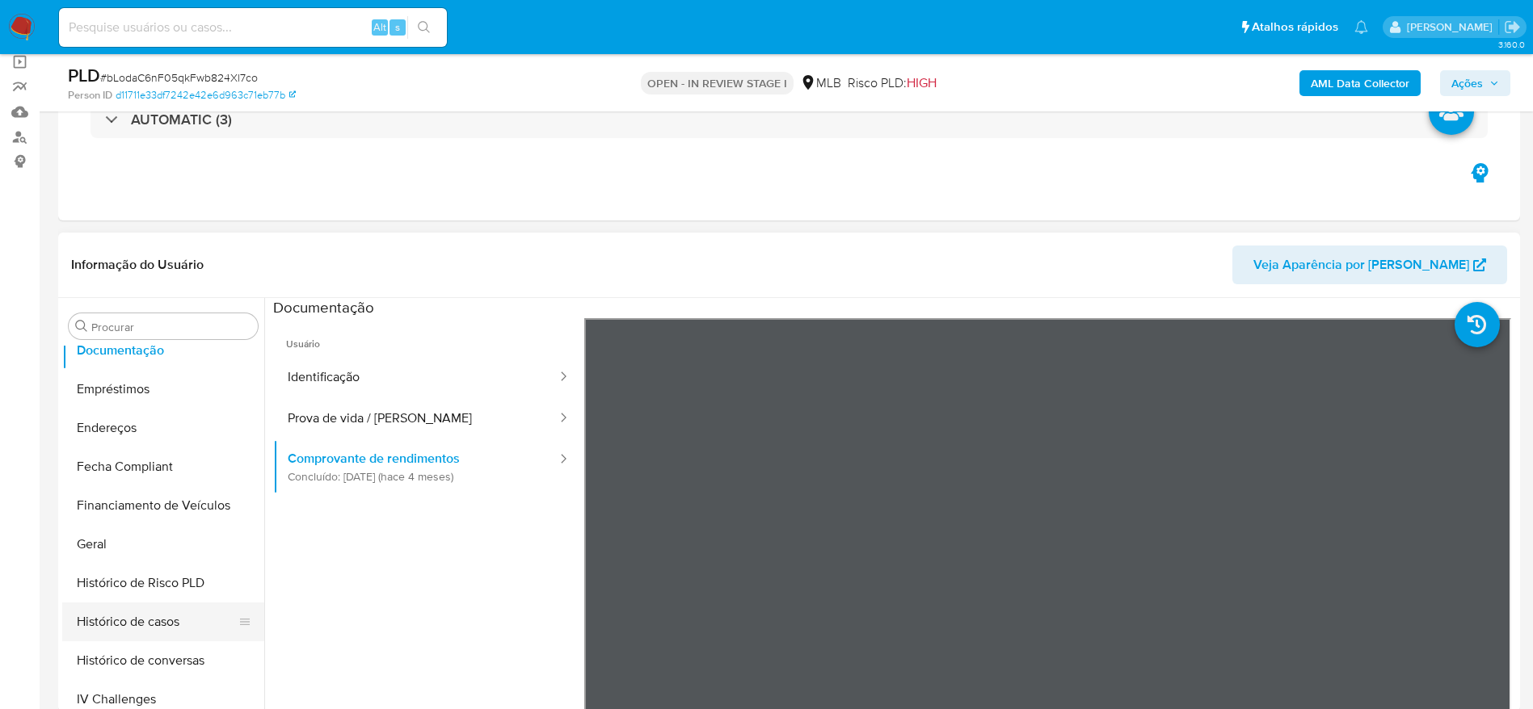
click at [131, 618] on button "Histórico de casos" at bounding box center [156, 622] width 189 height 39
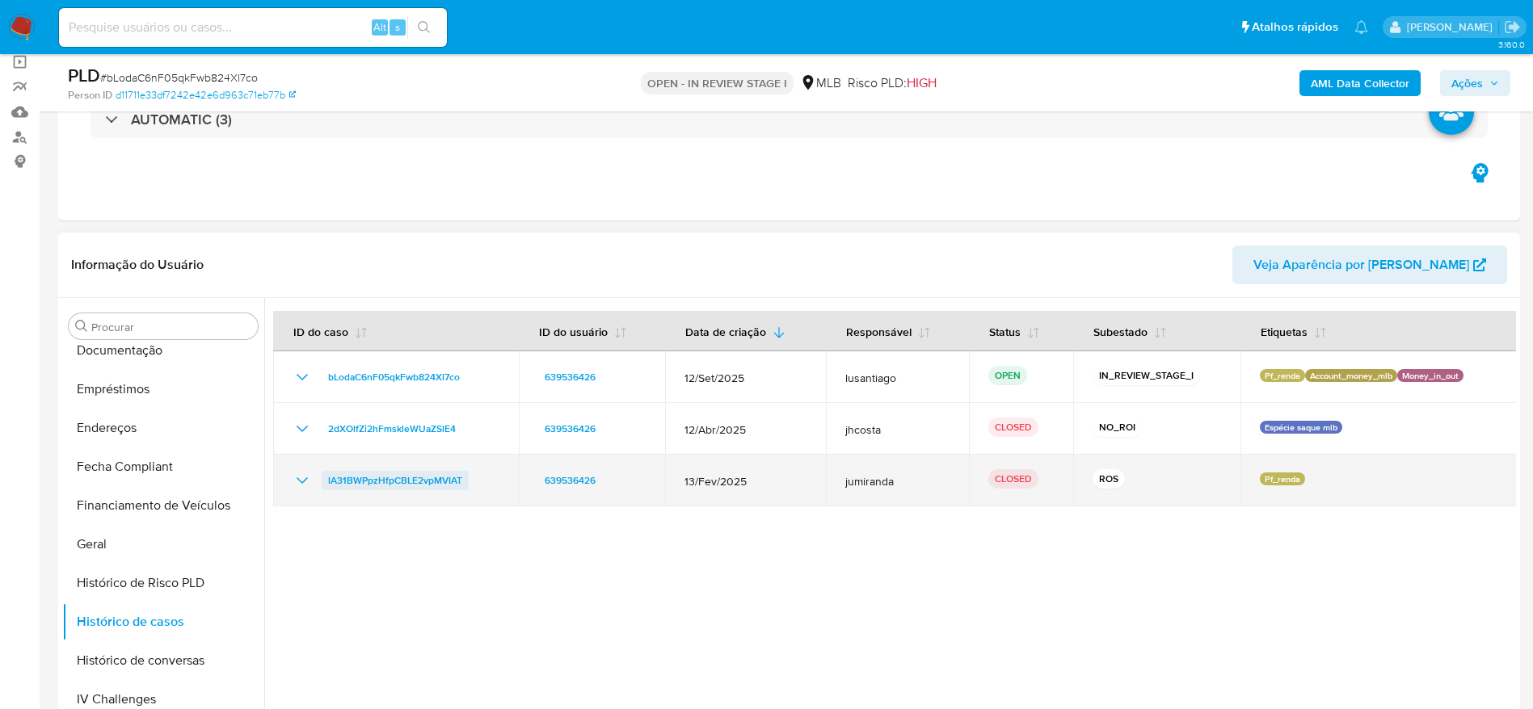
click at [396, 482] on span "lA31BWPpzHfpCBLE2vpMVIAT" at bounding box center [395, 480] width 134 height 19
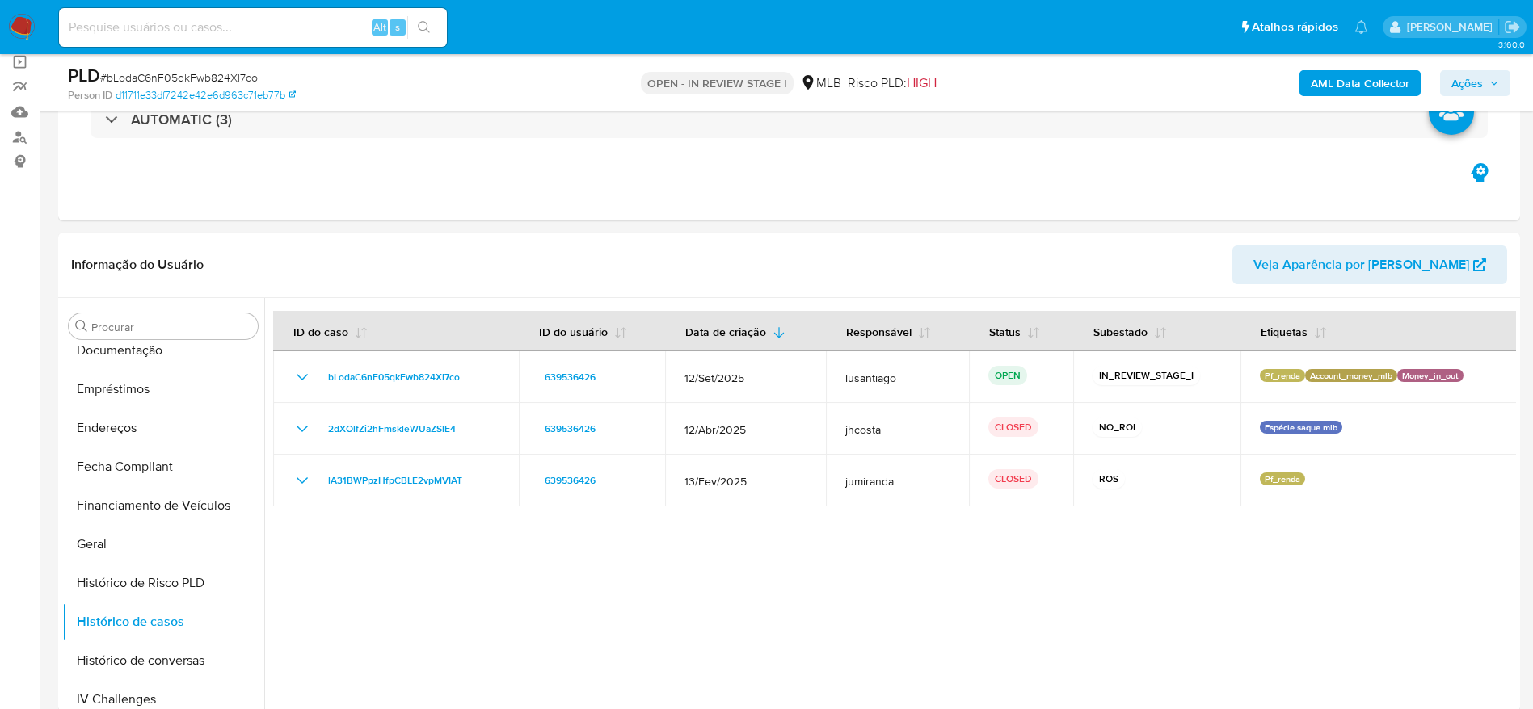
click at [1463, 71] on span "Ações" at bounding box center [1467, 83] width 32 height 26
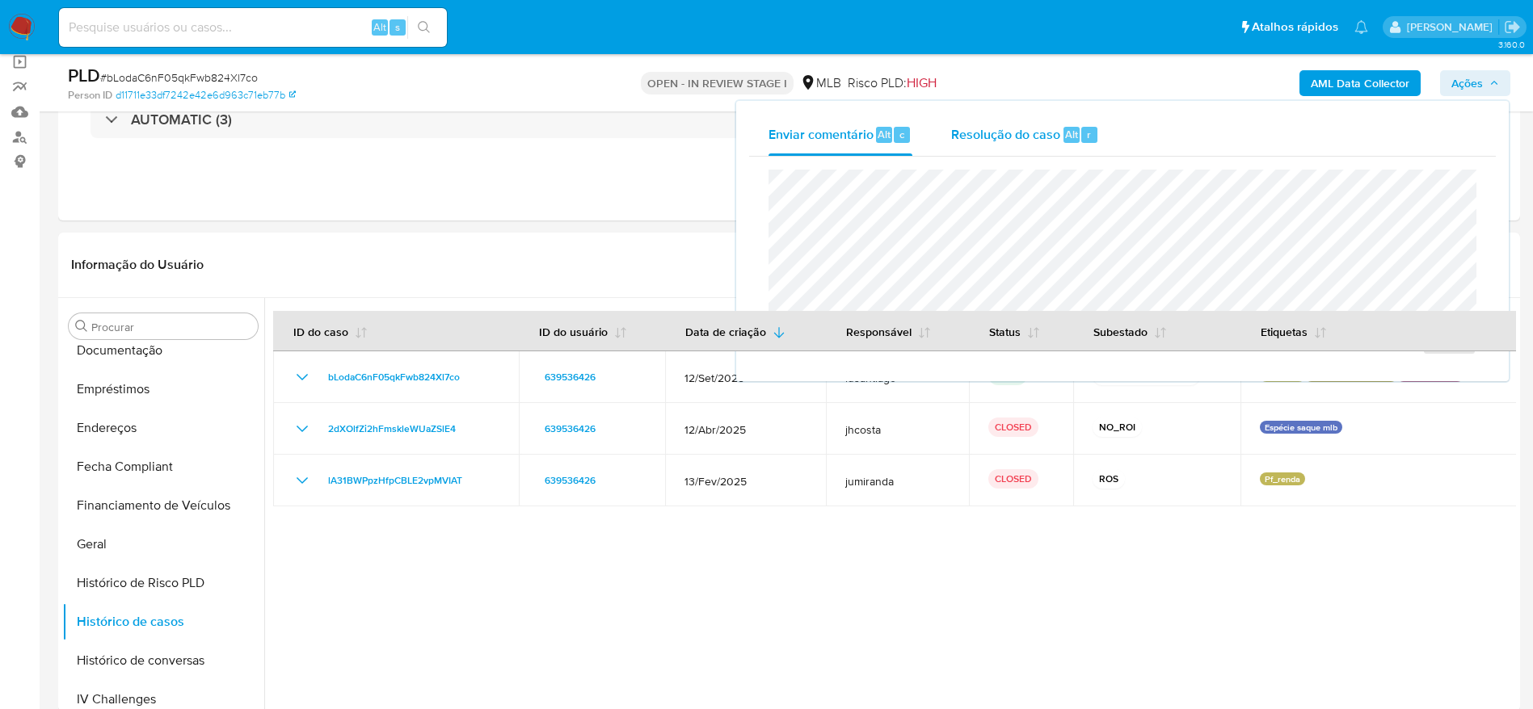
click at [978, 146] on div "Resolução do caso Alt r" at bounding box center [1025, 135] width 148 height 42
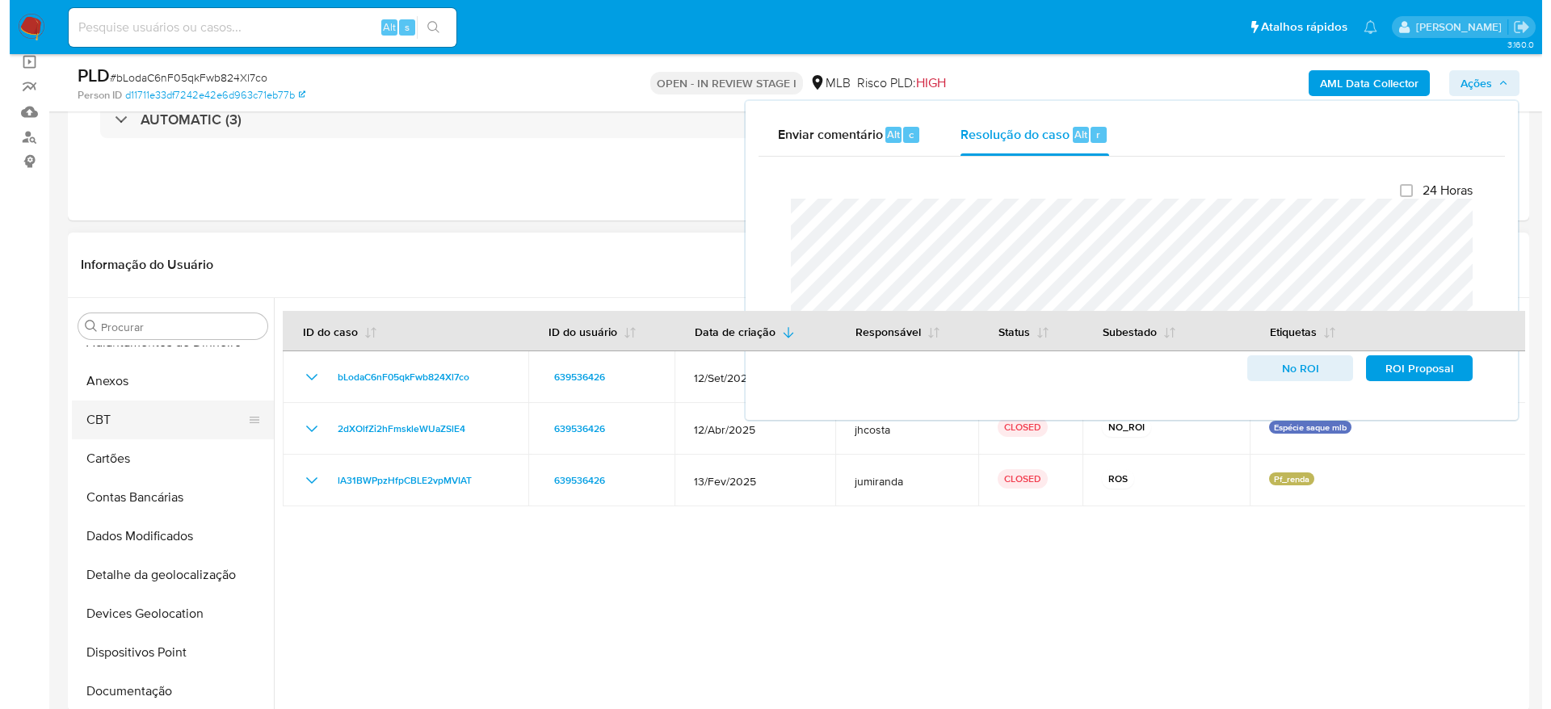
scroll to position [0, 0]
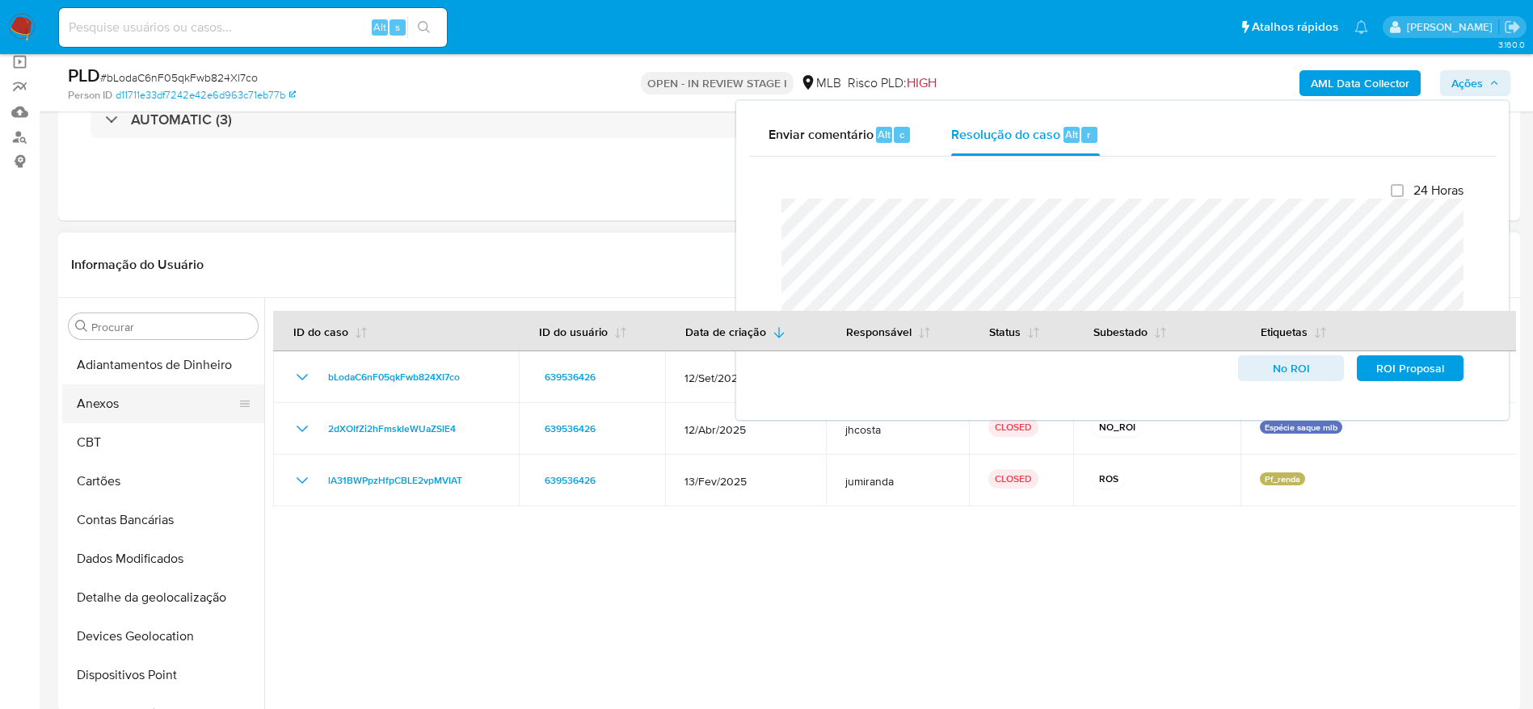
click at [137, 410] on button "Anexos" at bounding box center [156, 404] width 189 height 39
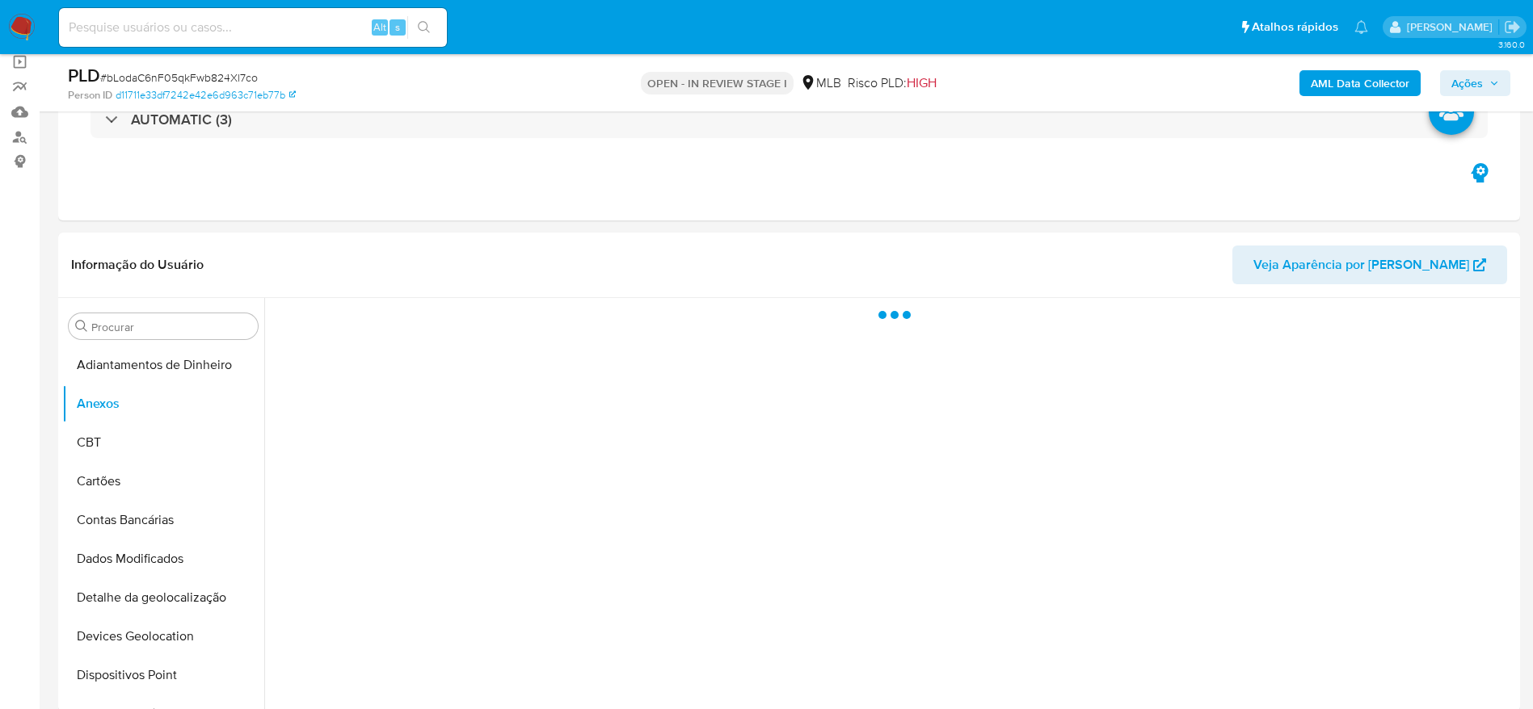
click at [1352, 65] on div "AML Data Collector Ações" at bounding box center [1271, 83] width 477 height 38
click at [1339, 86] on b "AML Data Collector" at bounding box center [1359, 83] width 99 height 26
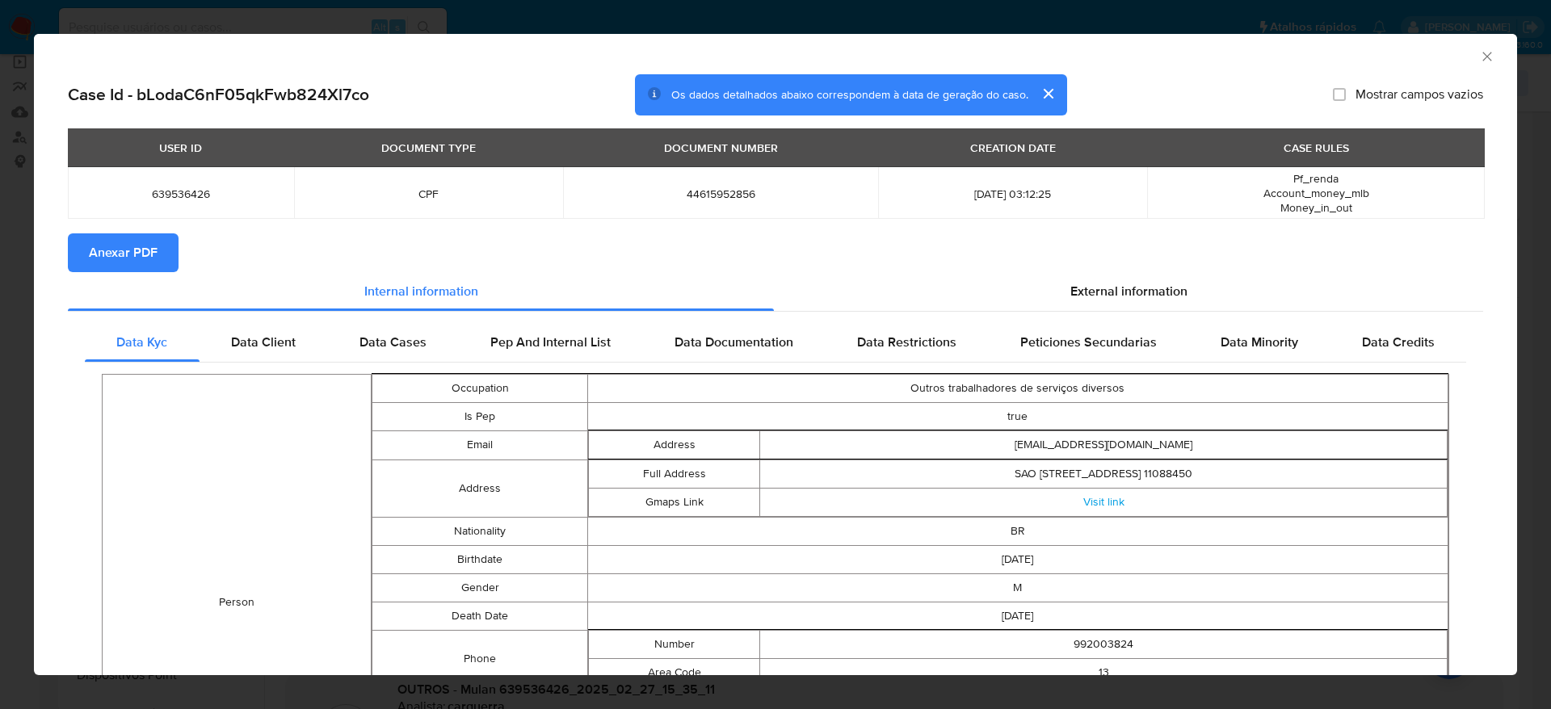
click at [133, 252] on span "Anexar PDF" at bounding box center [123, 253] width 69 height 36
click at [1479, 58] on icon "Fechar a janela" at bounding box center [1487, 56] width 16 height 16
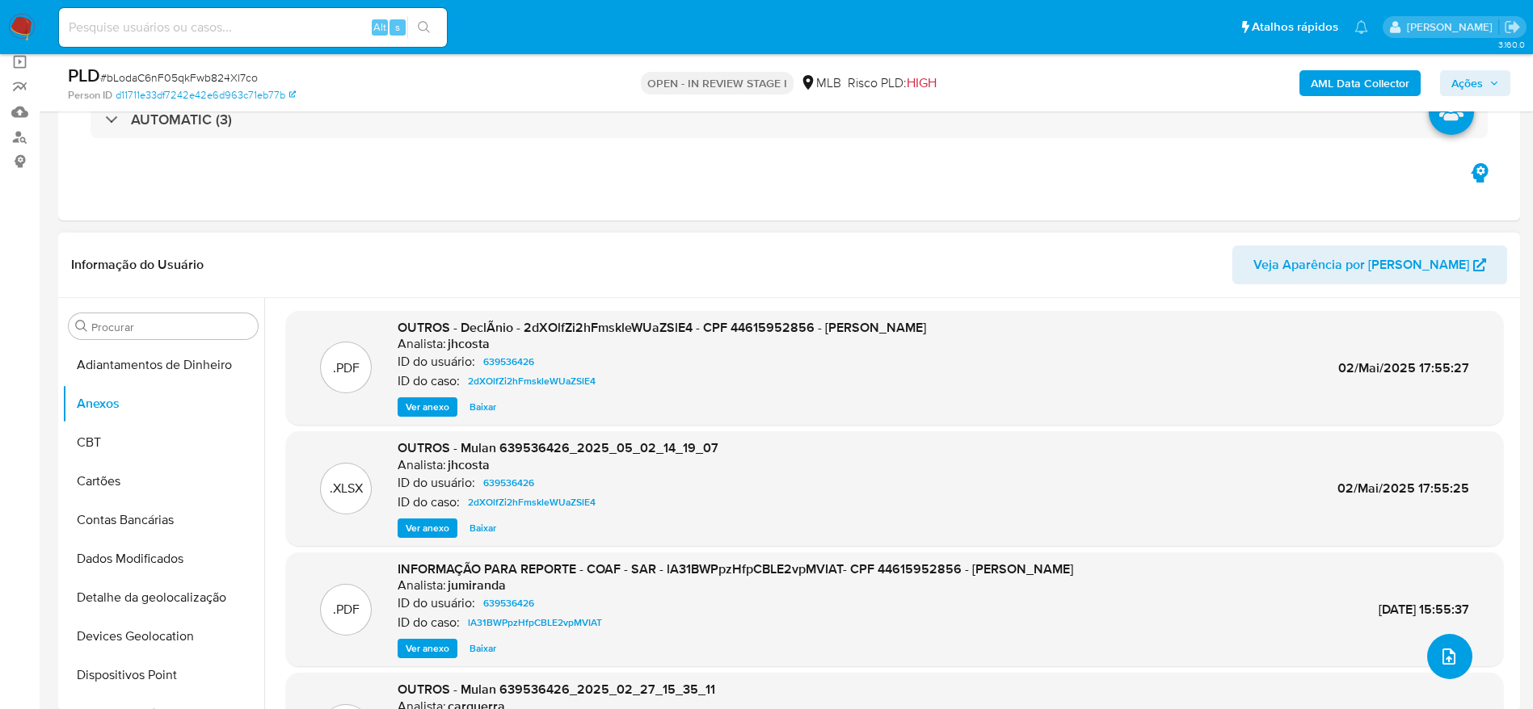
click at [1449, 655] on icon "upload-file" at bounding box center [1448, 657] width 13 height 16
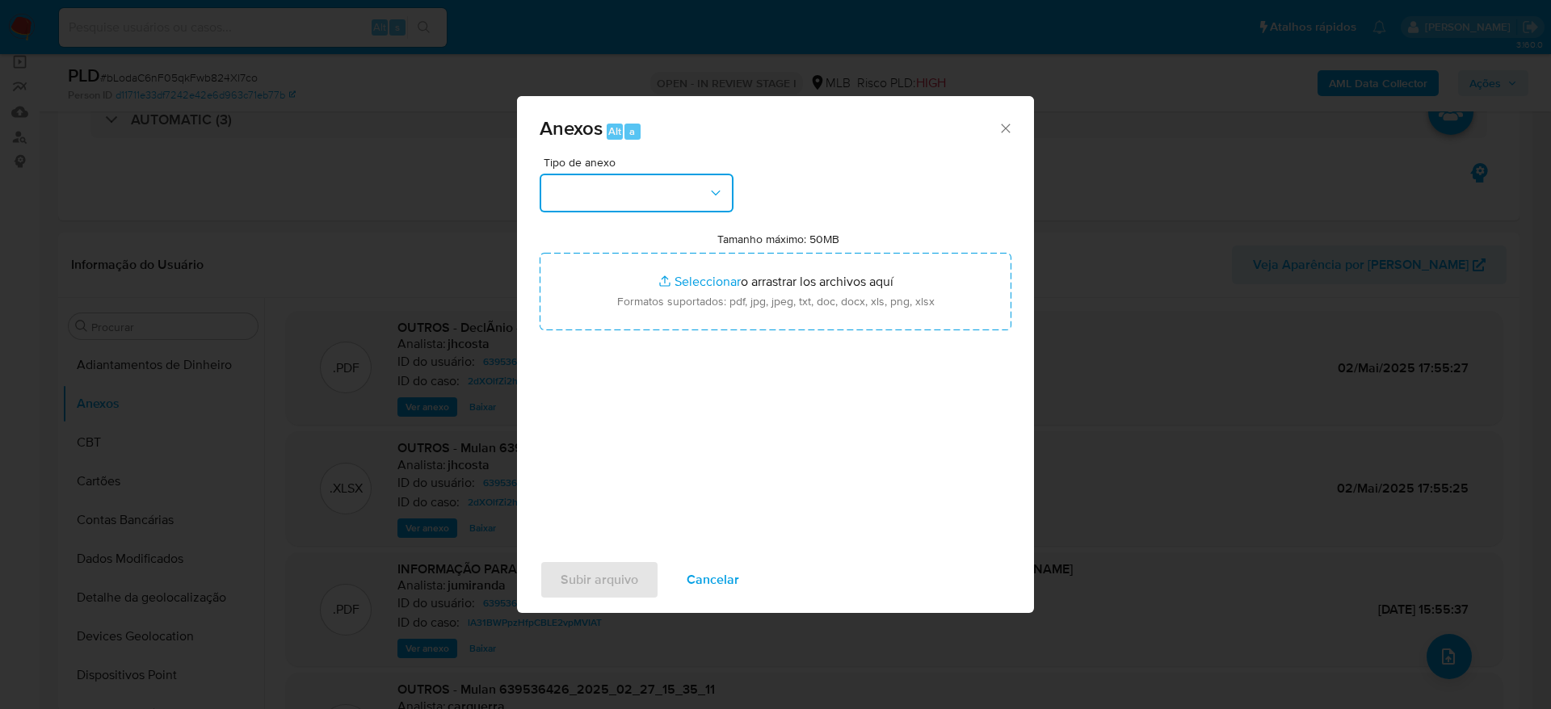
click at [675, 193] on button "button" at bounding box center [637, 193] width 194 height 39
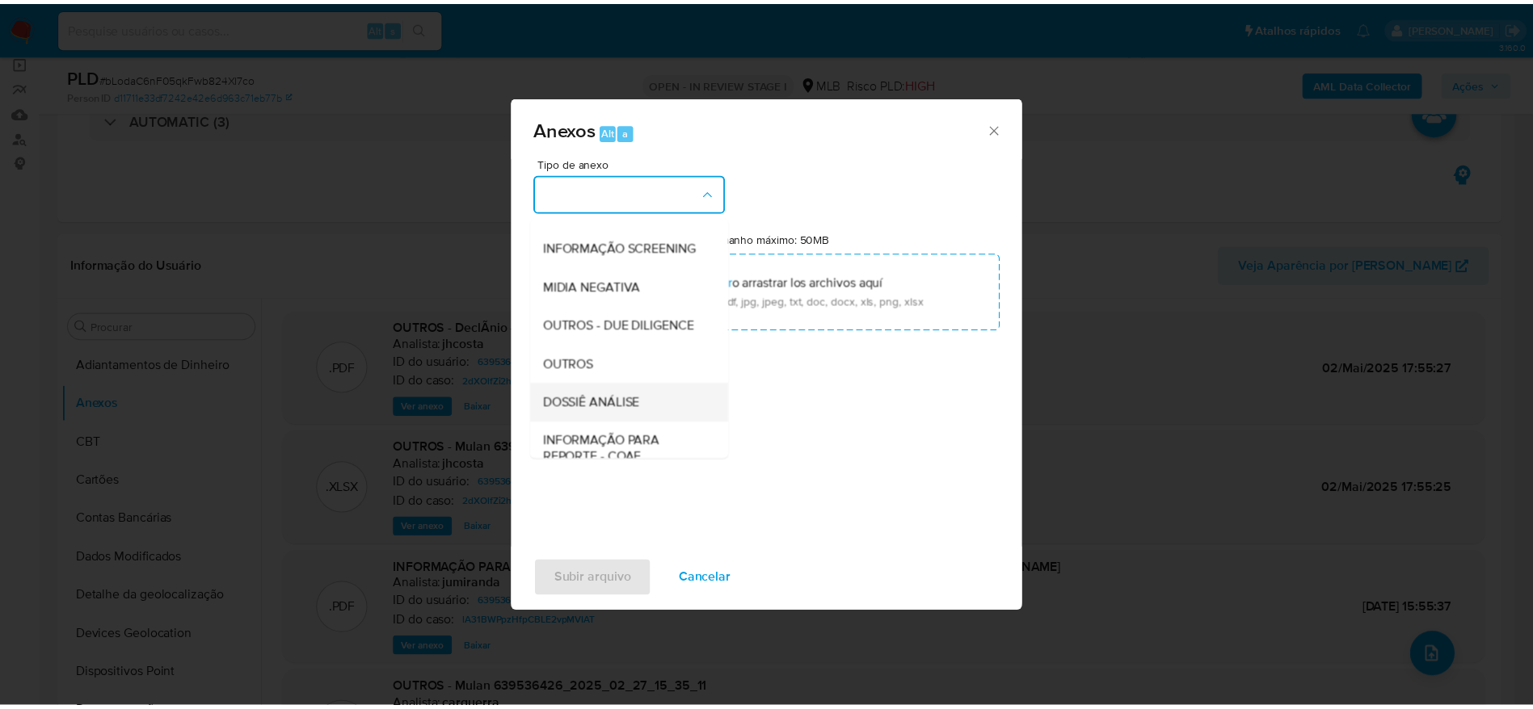
scroll to position [249, 0]
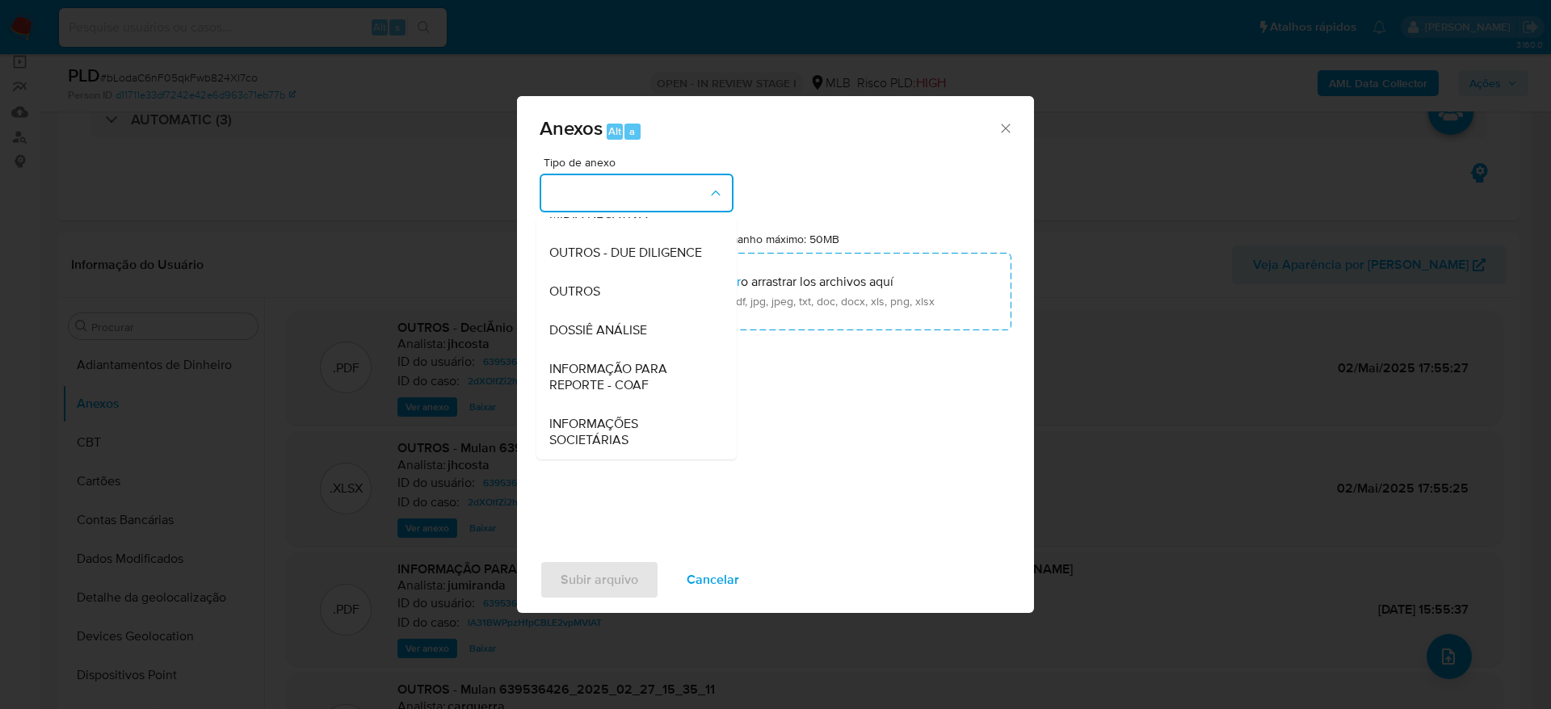
drag, startPoint x: 607, startPoint y: 328, endPoint x: 658, endPoint y: 388, distance: 78.5
click at [605, 329] on span "DOSSIÊ ANÁLISE" at bounding box center [598, 330] width 98 height 16
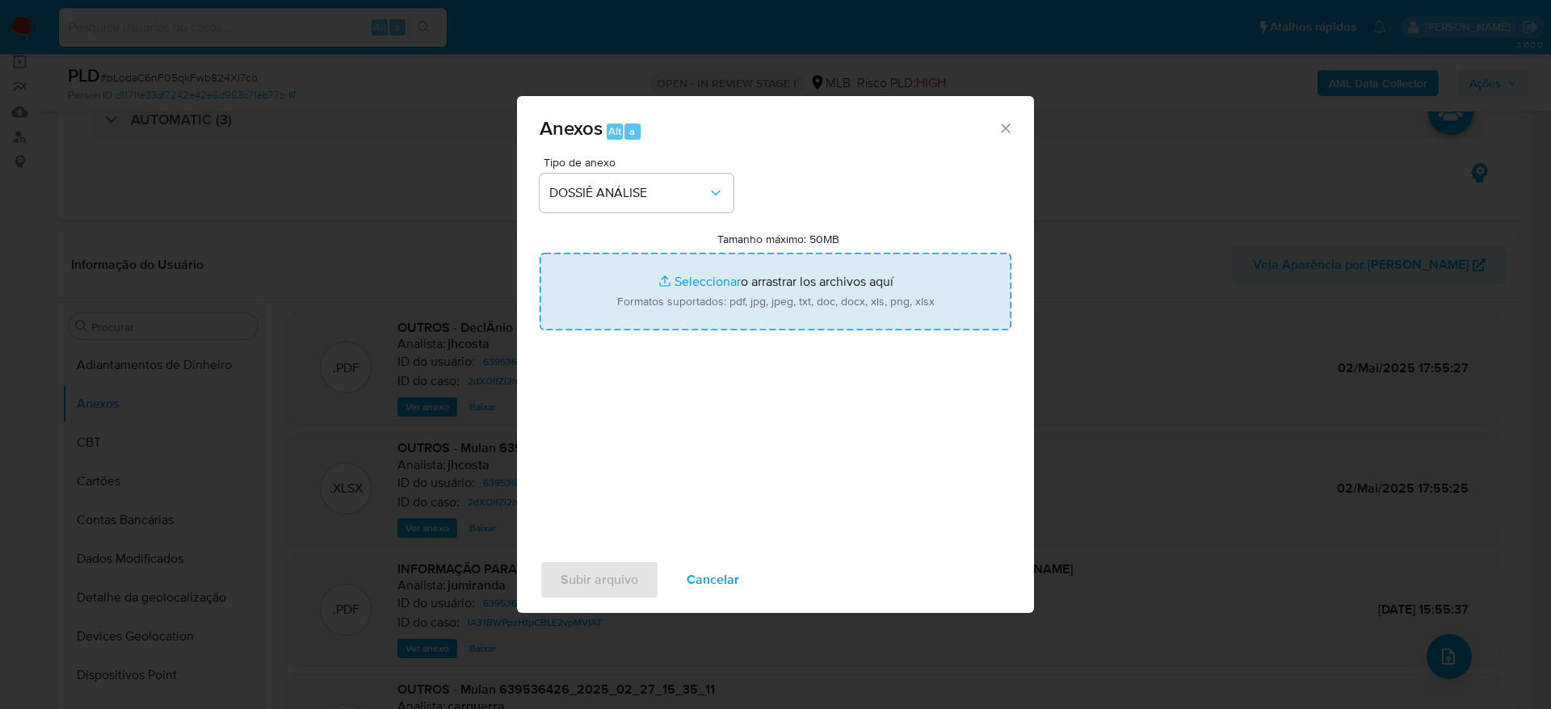
type input "C:\fakepath\2° SAR - (XXXX) - CPF 44615952856 - KAWAN DE SOUZA SILVA.pdf"
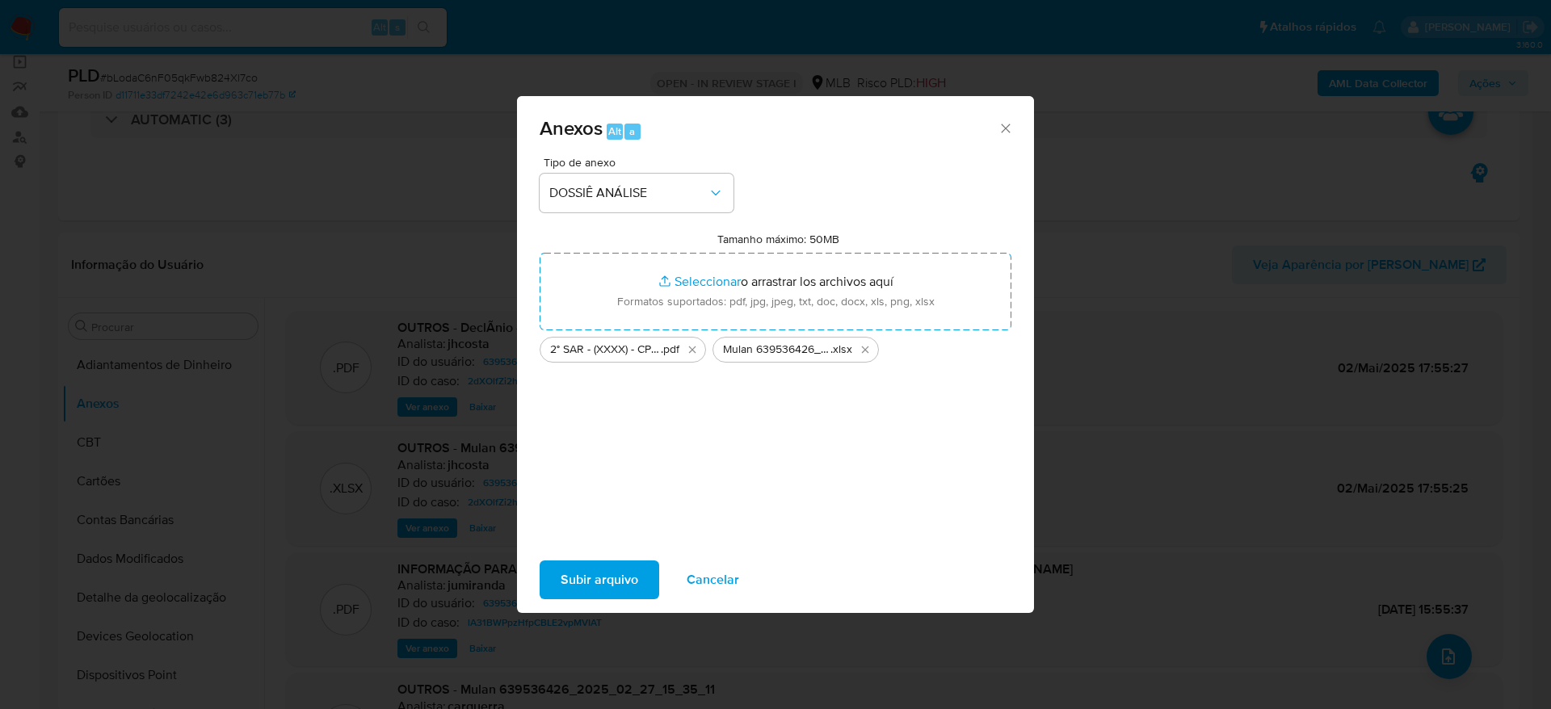
click at [590, 578] on span "Subir arquivo" at bounding box center [600, 580] width 78 height 36
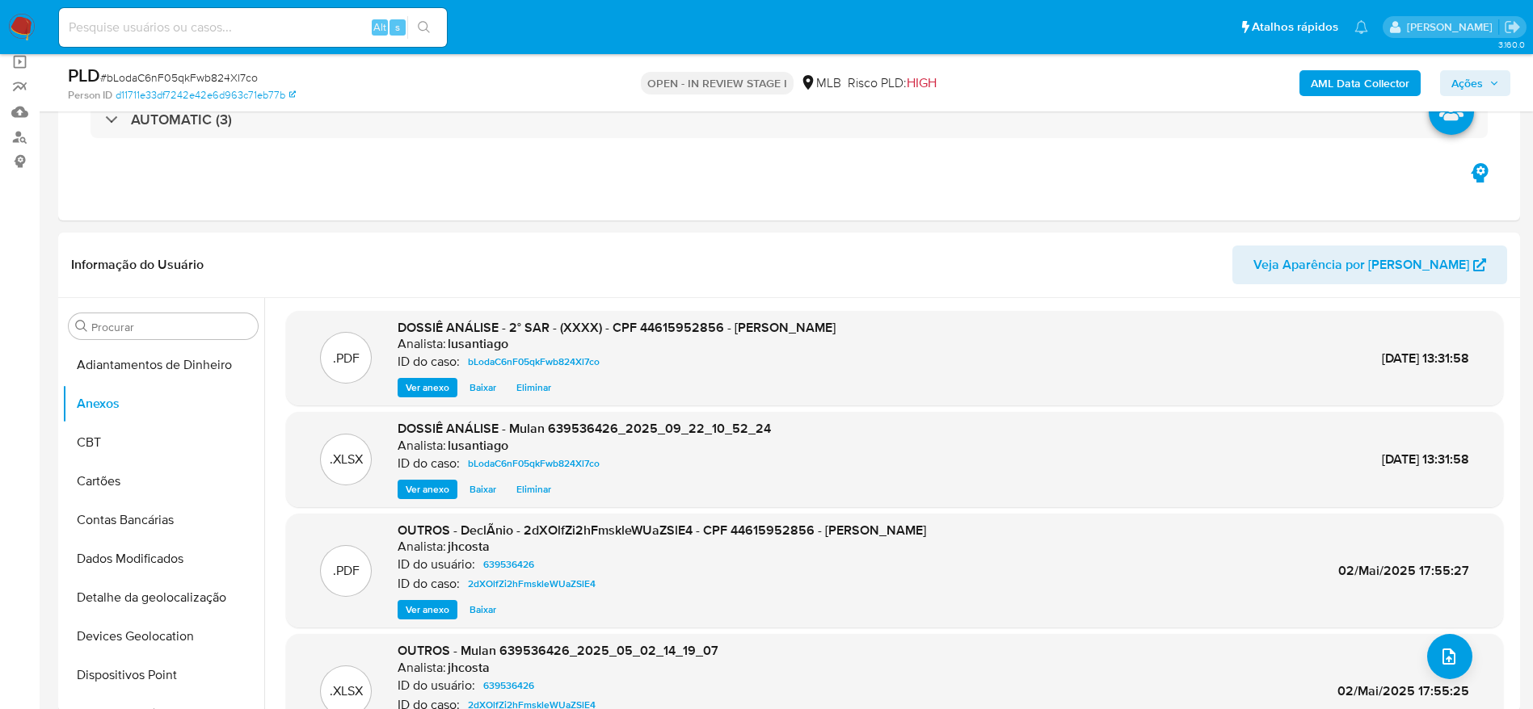
click at [1472, 76] on span "Ações" at bounding box center [1467, 83] width 32 height 26
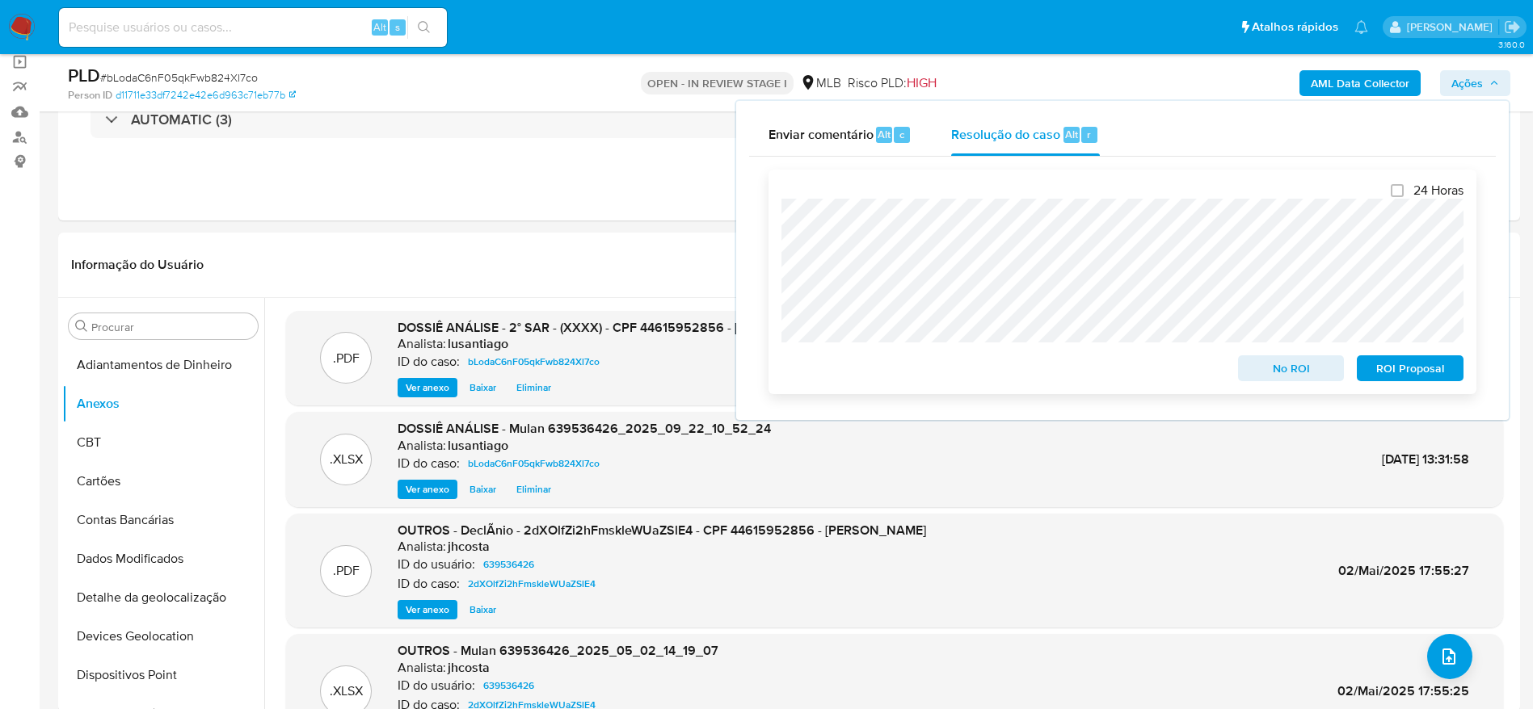
click at [1406, 376] on span "ROI Proposal" at bounding box center [1410, 368] width 84 height 23
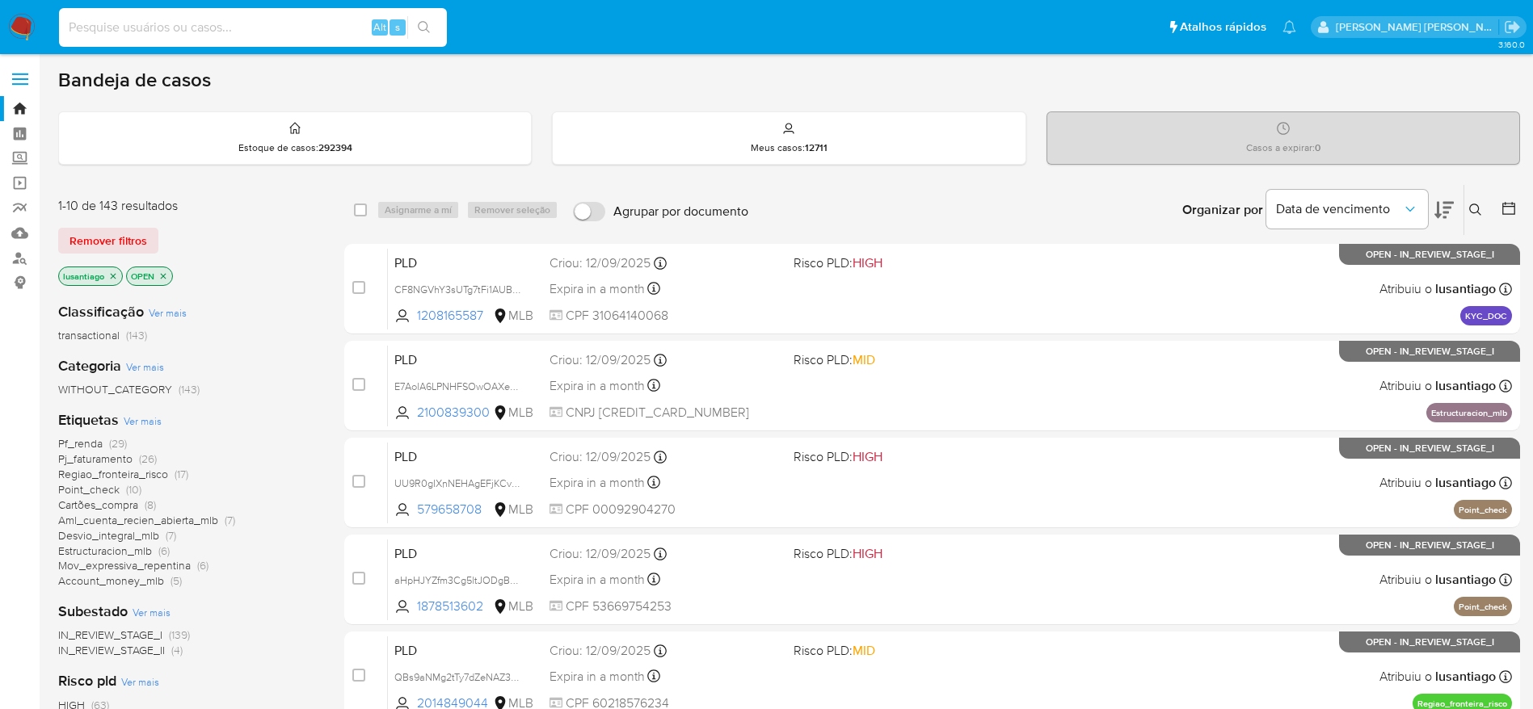
click at [207, 32] on input at bounding box center [253, 27] width 388 height 21
paste input "2003951599"
type input "2003951599"
click at [423, 27] on icon "search-icon" at bounding box center [424, 27] width 13 height 13
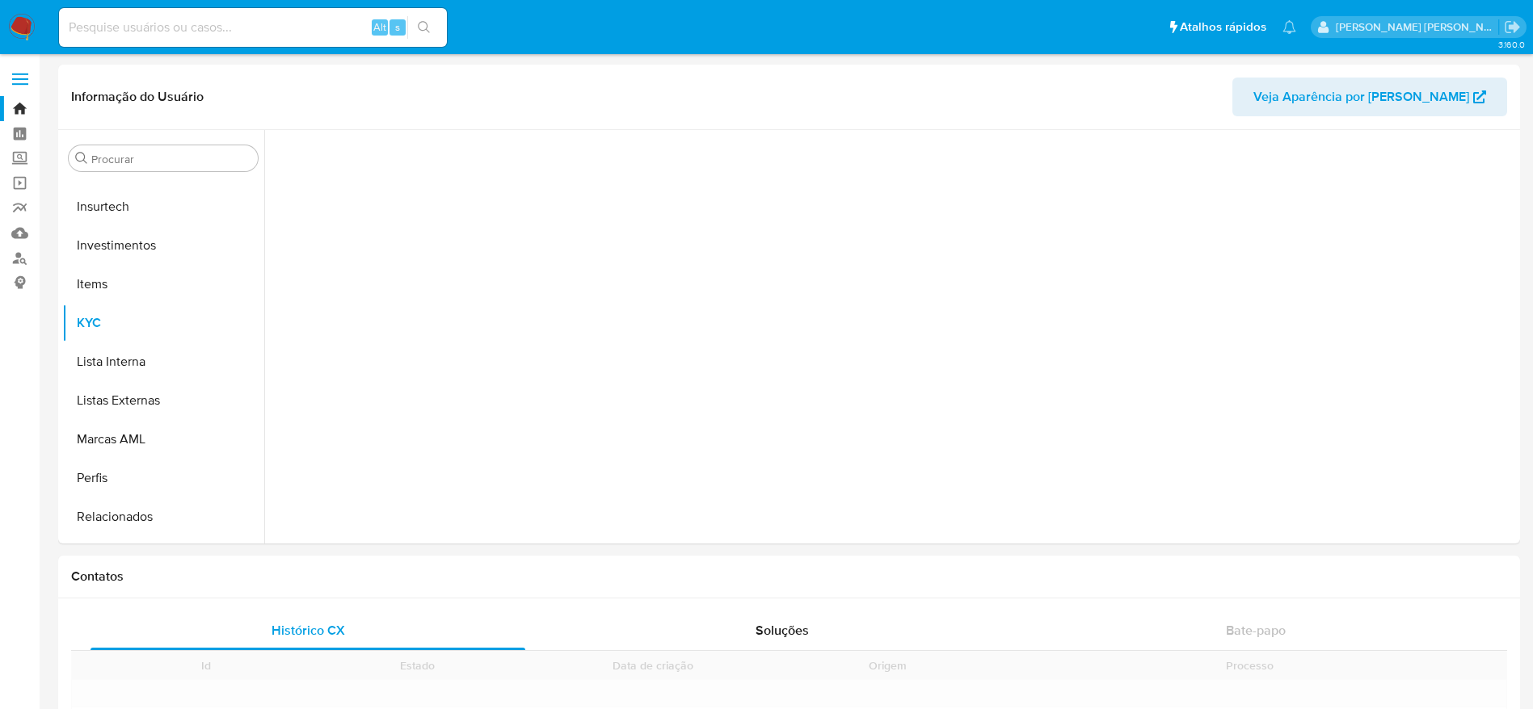
scroll to position [760, 0]
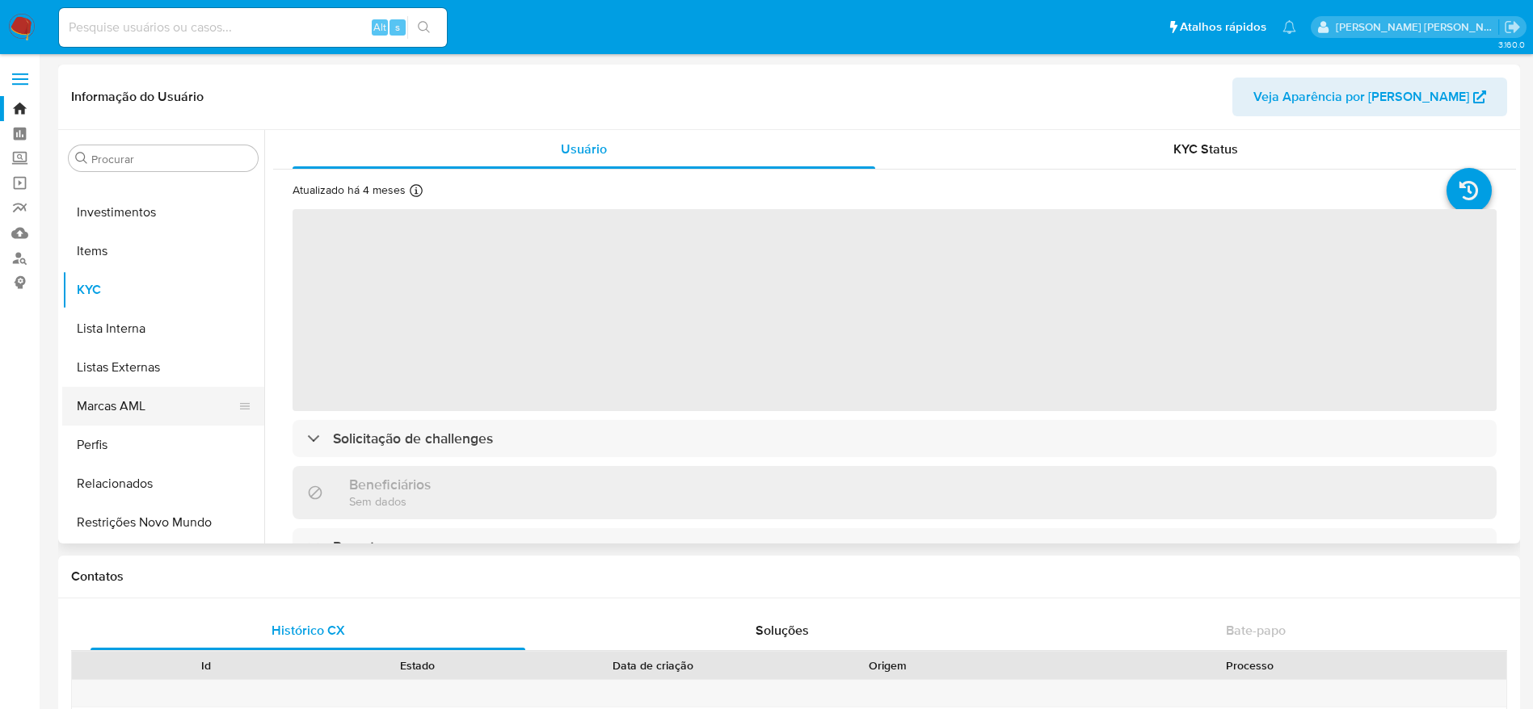
select select "10"
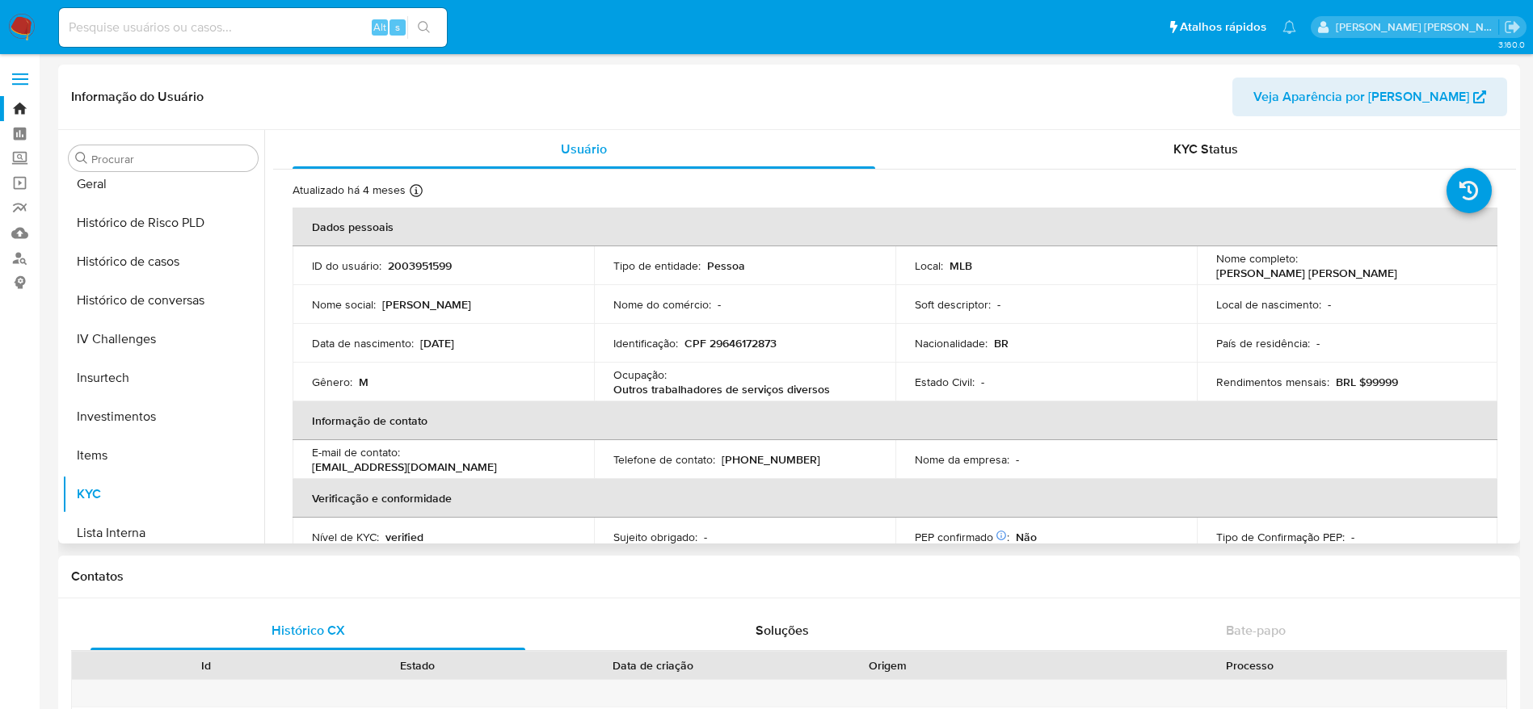
scroll to position [518, 0]
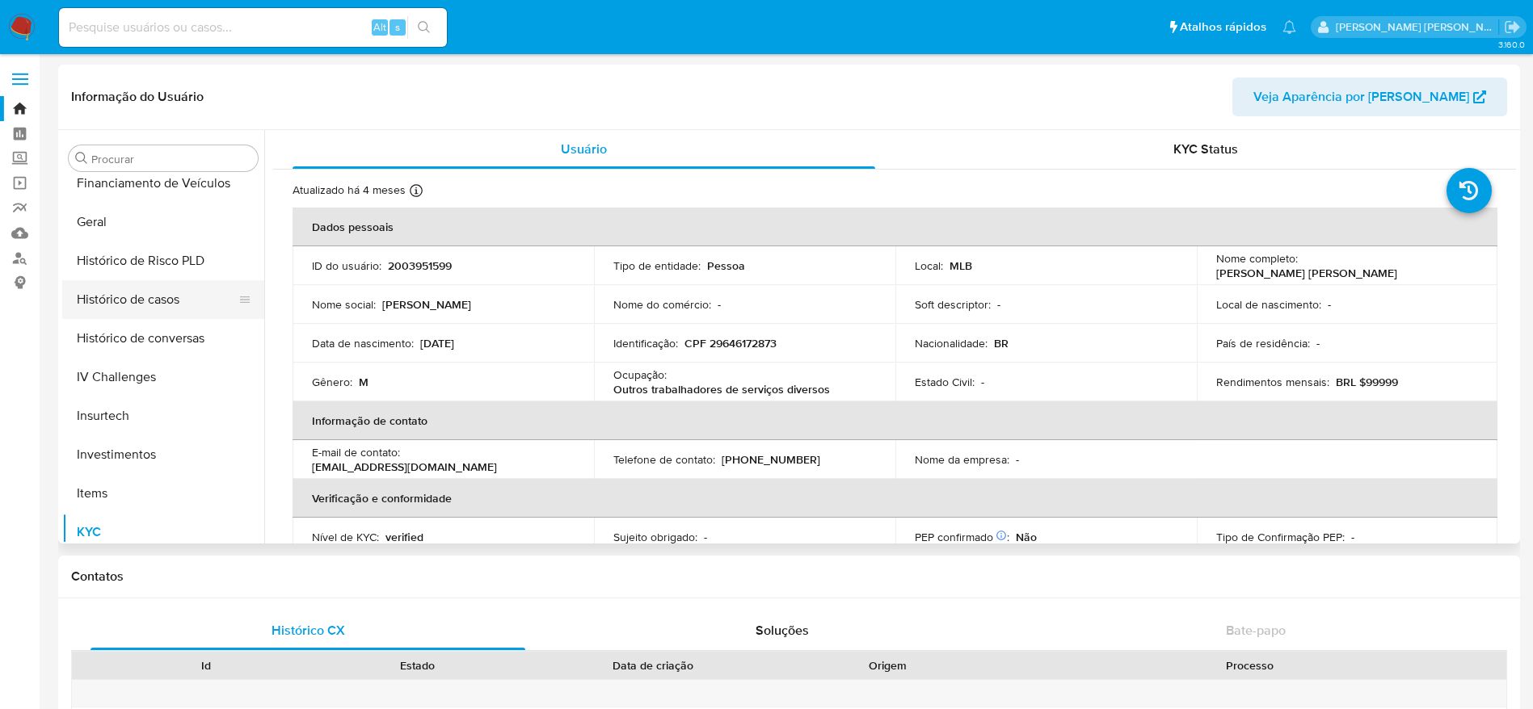
click at [169, 305] on button "Histórico de casos" at bounding box center [156, 299] width 189 height 39
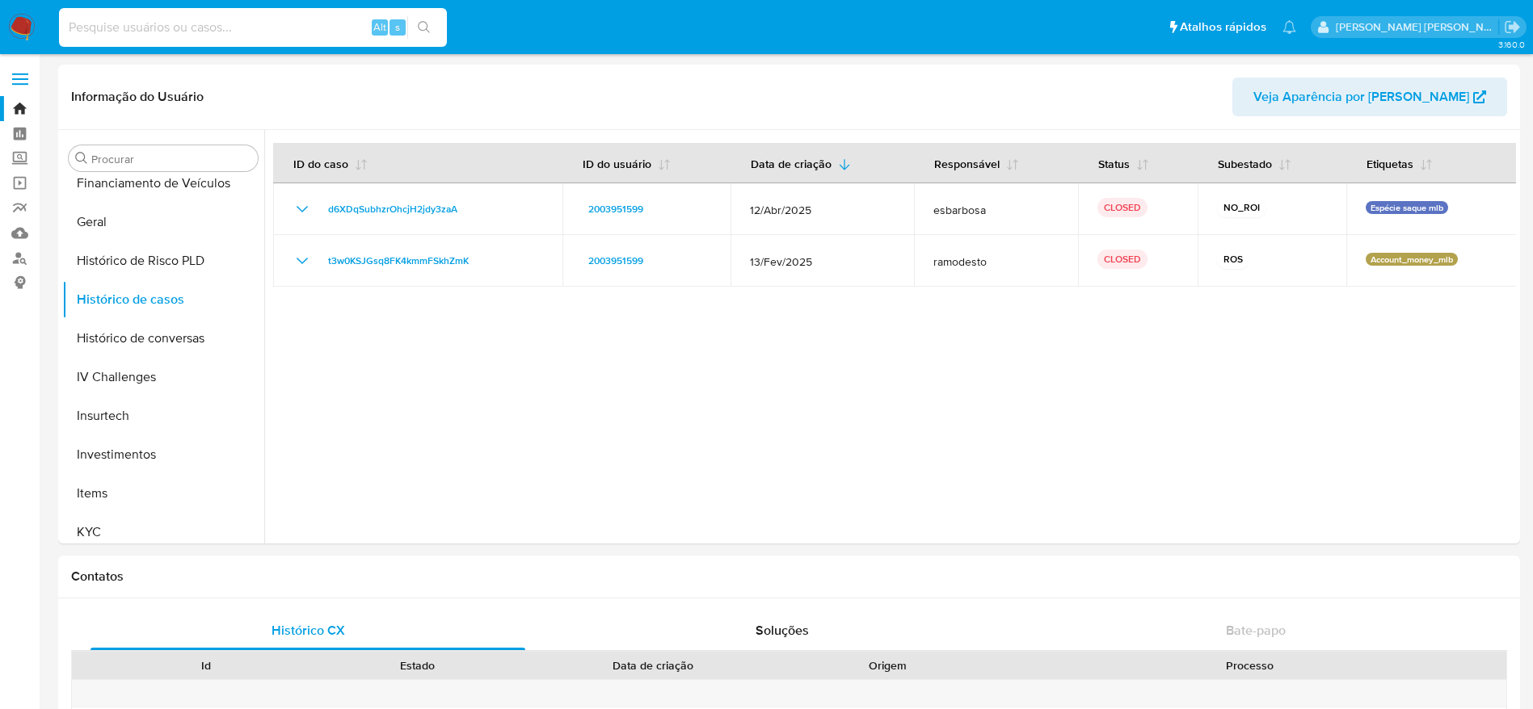
click at [246, 25] on input at bounding box center [253, 27] width 388 height 21
paste input "230268044"
type input "230268044"
click at [433, 29] on button "search-icon" at bounding box center [423, 27] width 33 height 23
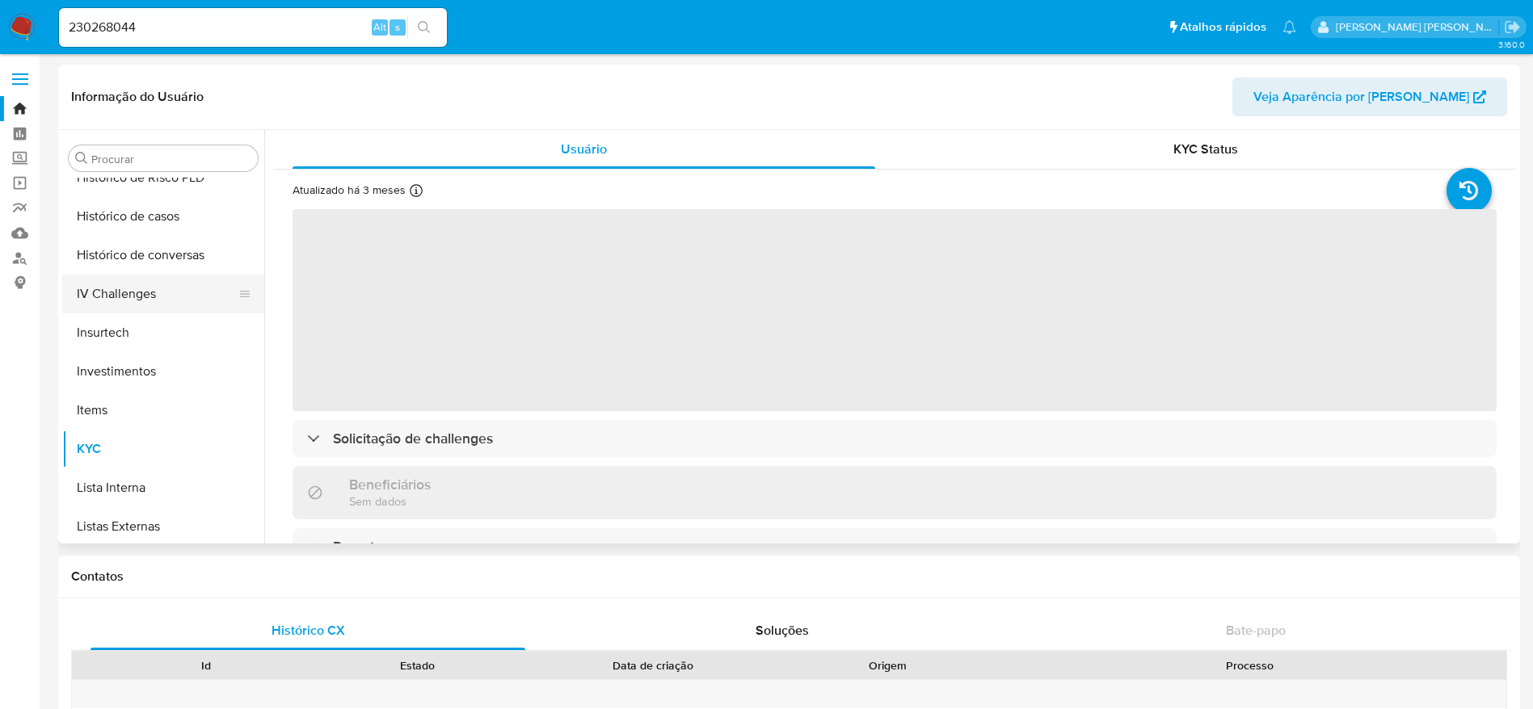
scroll to position [518, 0]
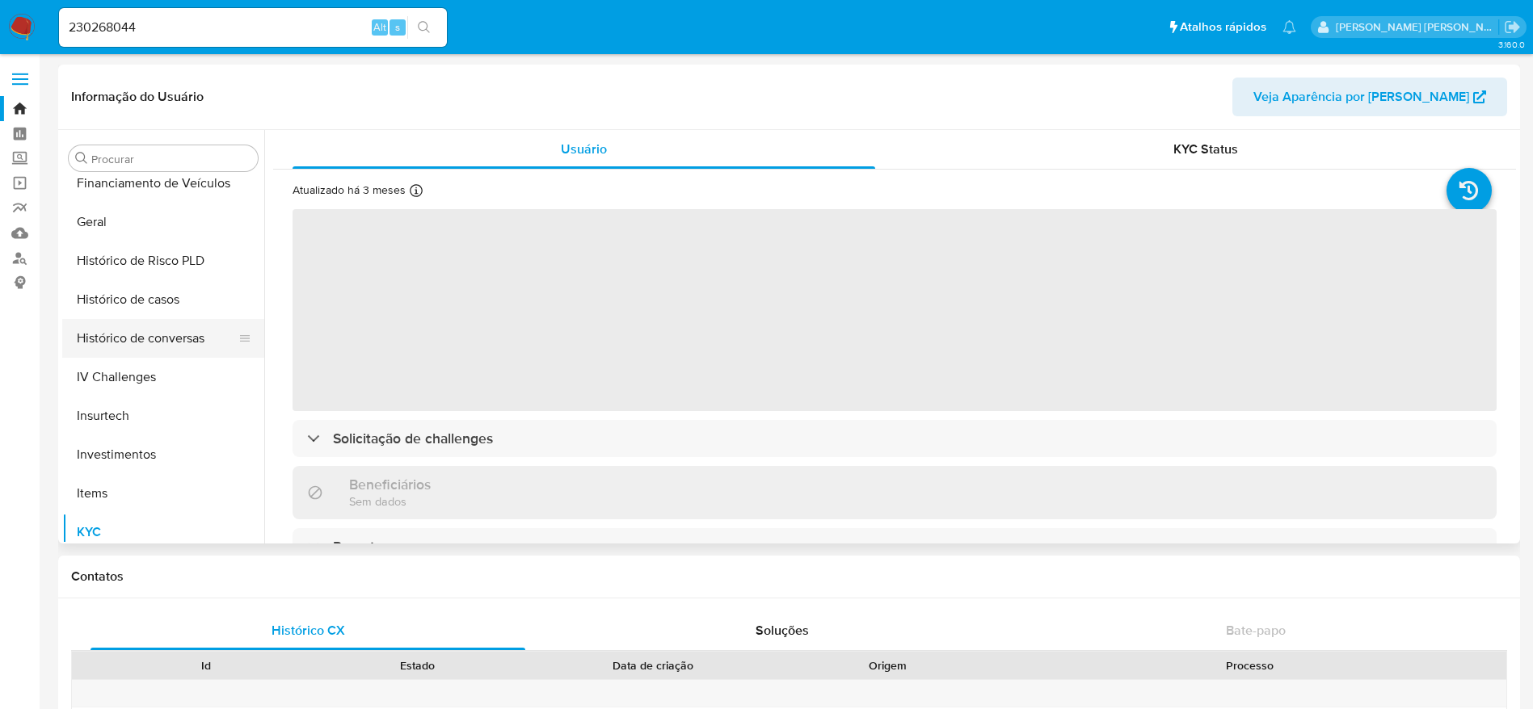
select select "10"
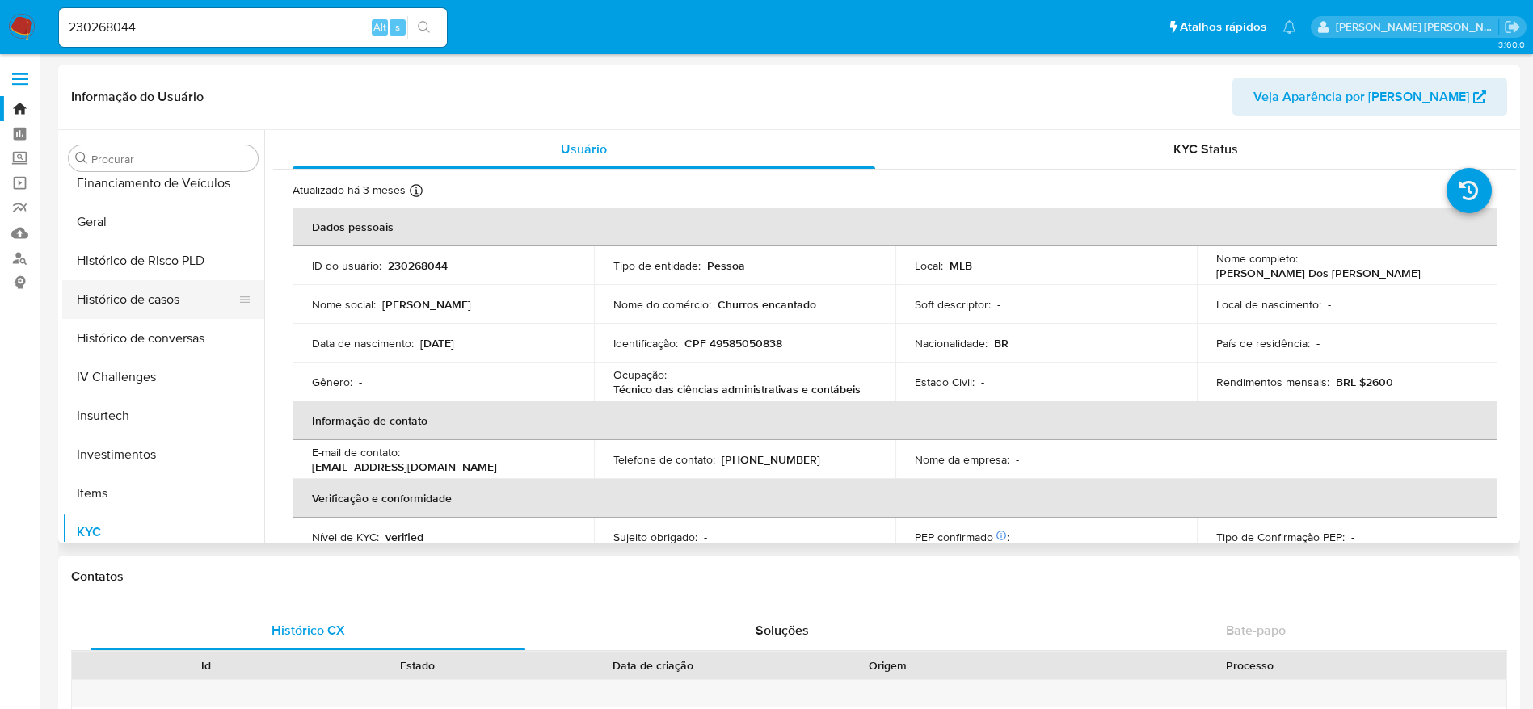
click at [144, 294] on button "Histórico de casos" at bounding box center [156, 299] width 189 height 39
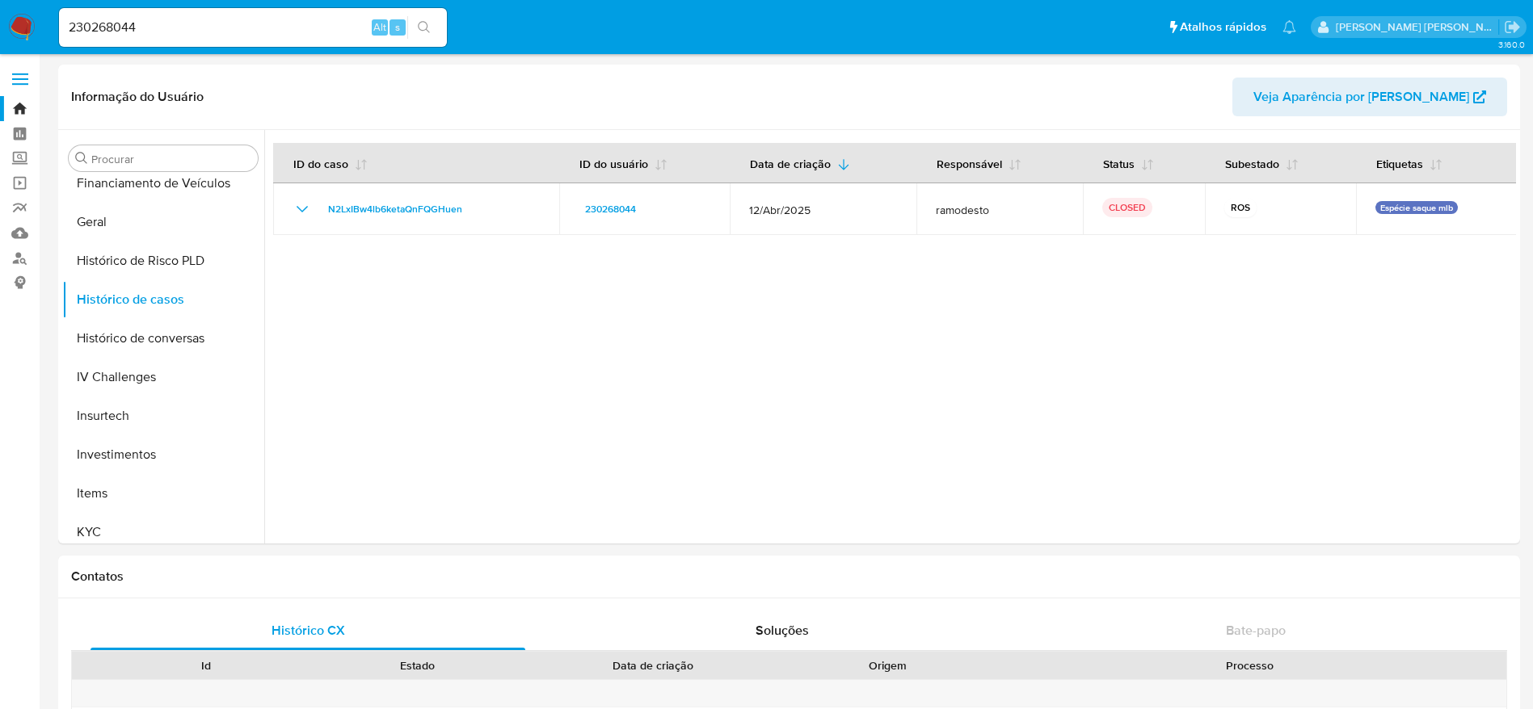
click at [233, 37] on input "230268044" at bounding box center [253, 27] width 388 height 21
paste input "826791896"
click at [429, 28] on icon "search-icon" at bounding box center [424, 27] width 13 height 13
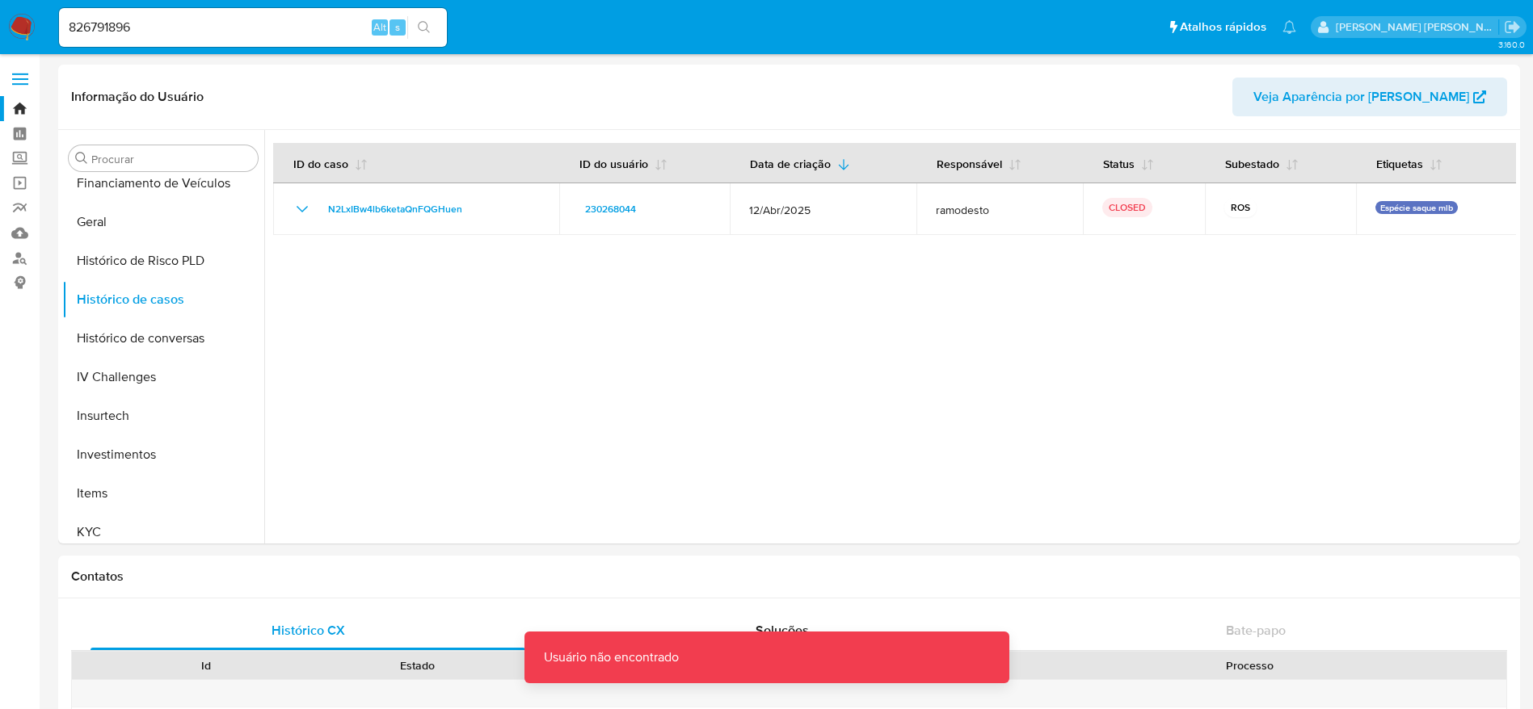
click at [275, 52] on nav "Pausado Ver notificaciones 826791896 Alt s Atalhos rápidos Presiona las siguien…" at bounding box center [766, 27] width 1533 height 54
click at [277, 27] on input "826791896" at bounding box center [253, 27] width 388 height 21
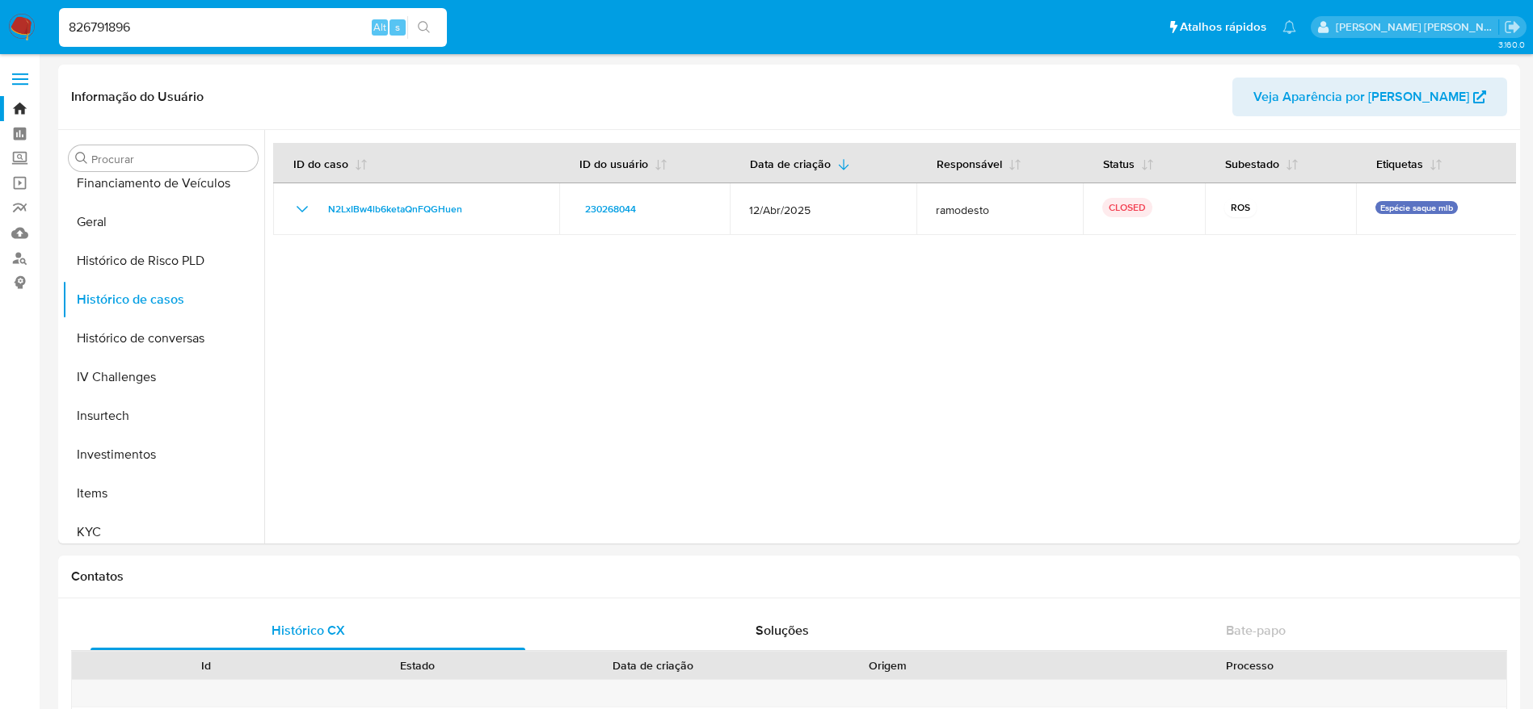
type input "826791896"
click at [433, 36] on button "search-icon" at bounding box center [423, 27] width 33 height 23
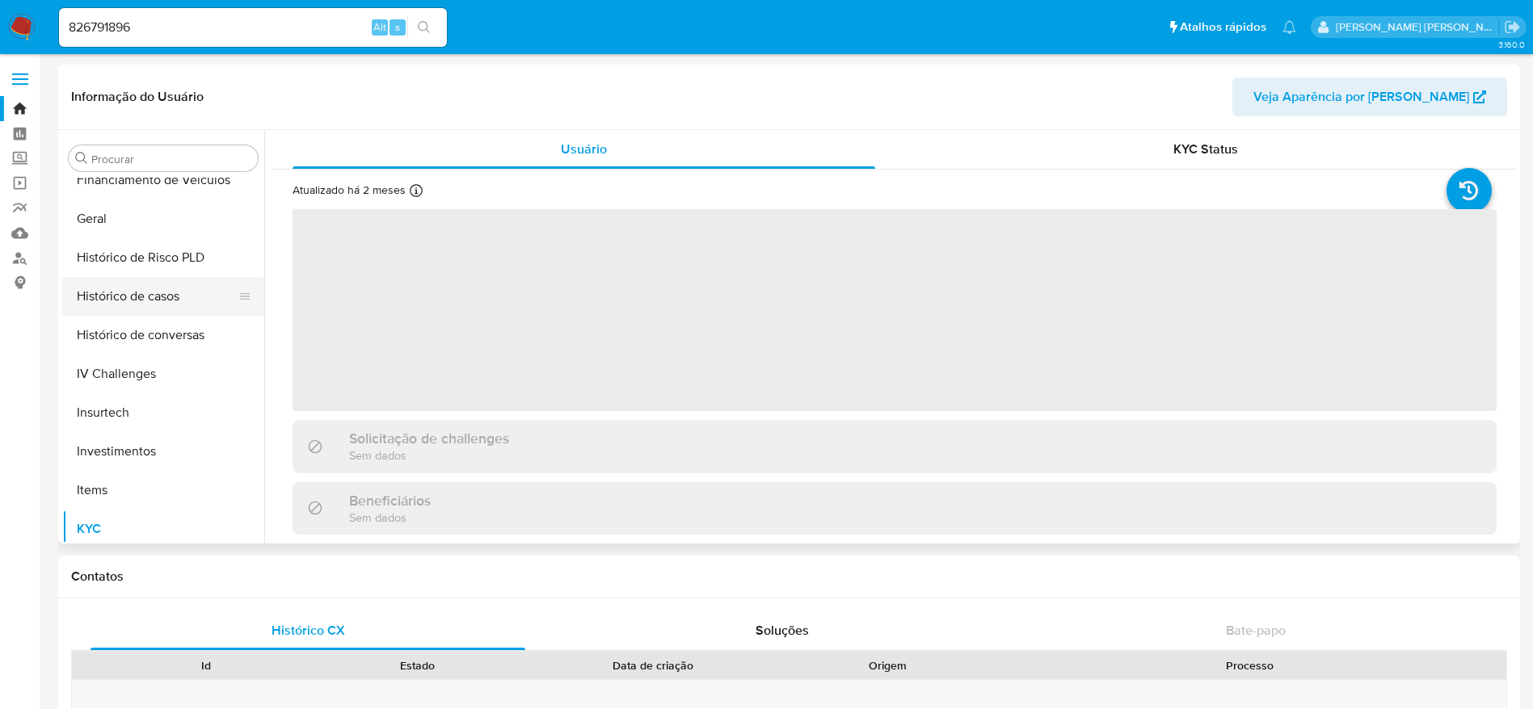
scroll to position [518, 0]
select select "10"
click at [145, 285] on button "Histórico de casos" at bounding box center [156, 299] width 189 height 39
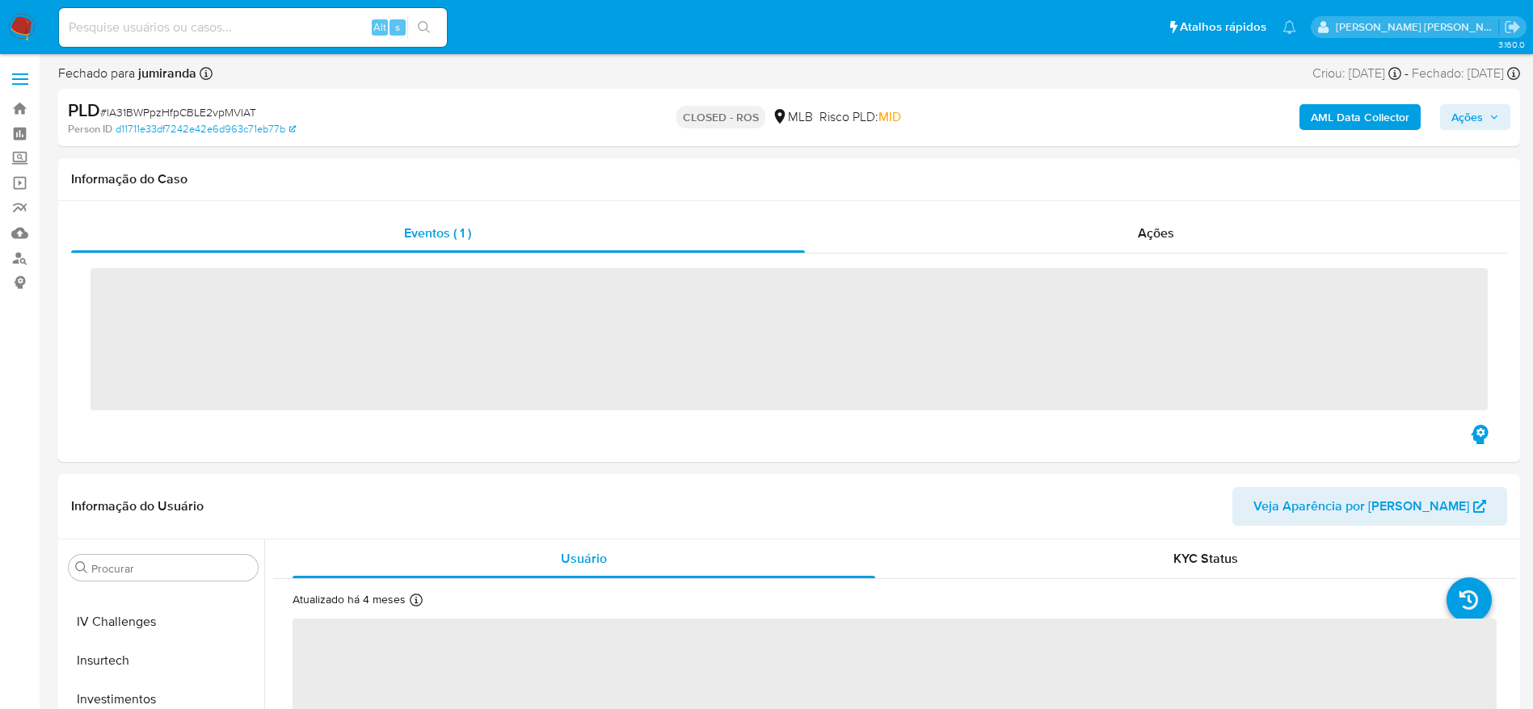
scroll to position [760, 0]
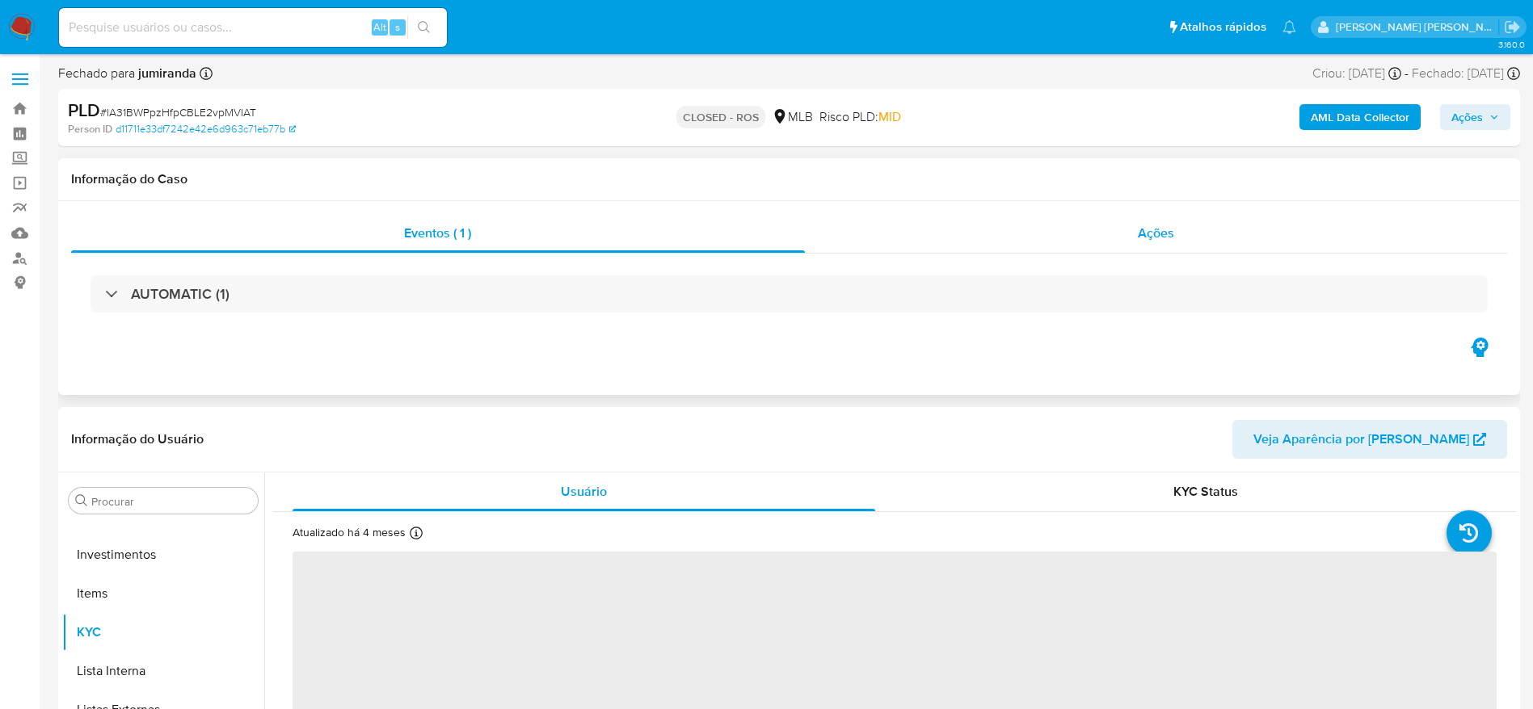
select select "10"
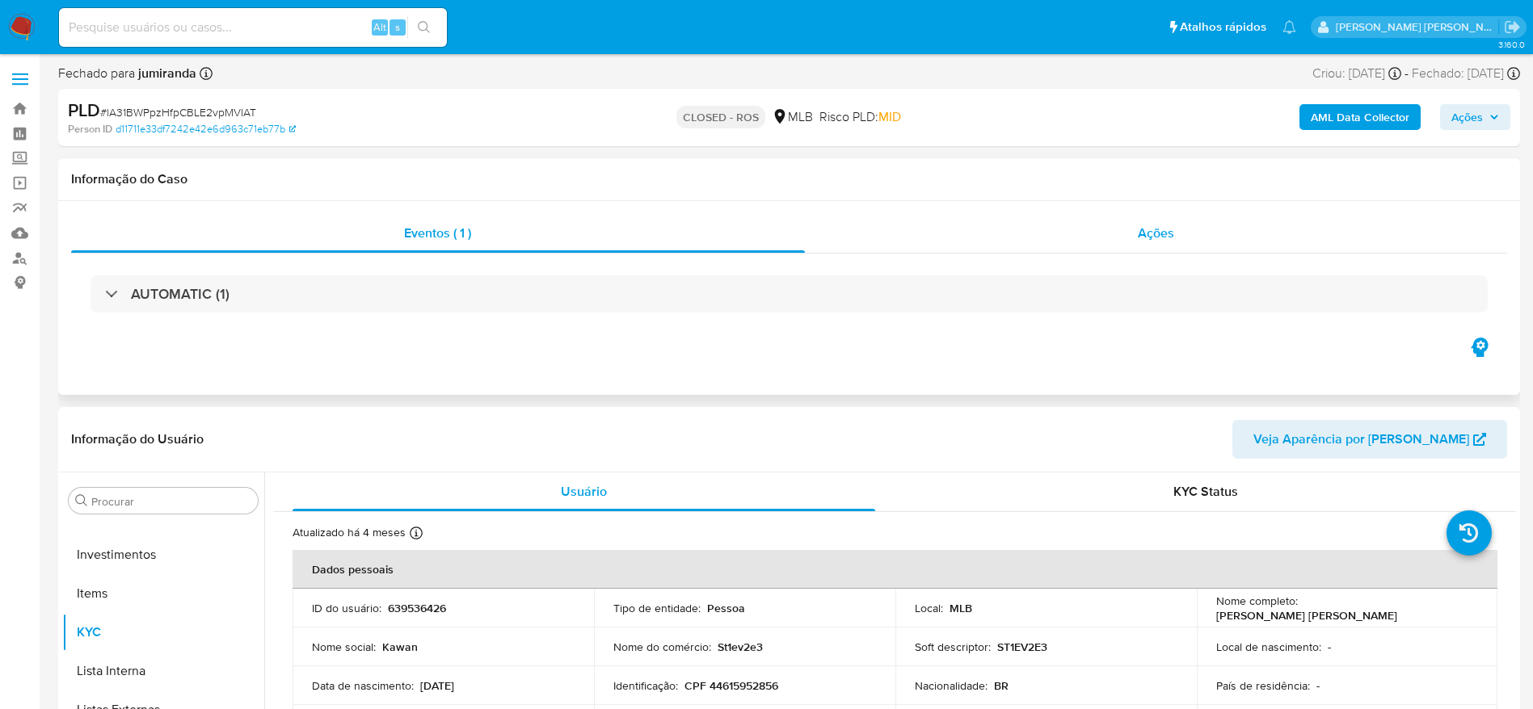
click at [1060, 228] on div "Ações" at bounding box center [1156, 233] width 703 height 39
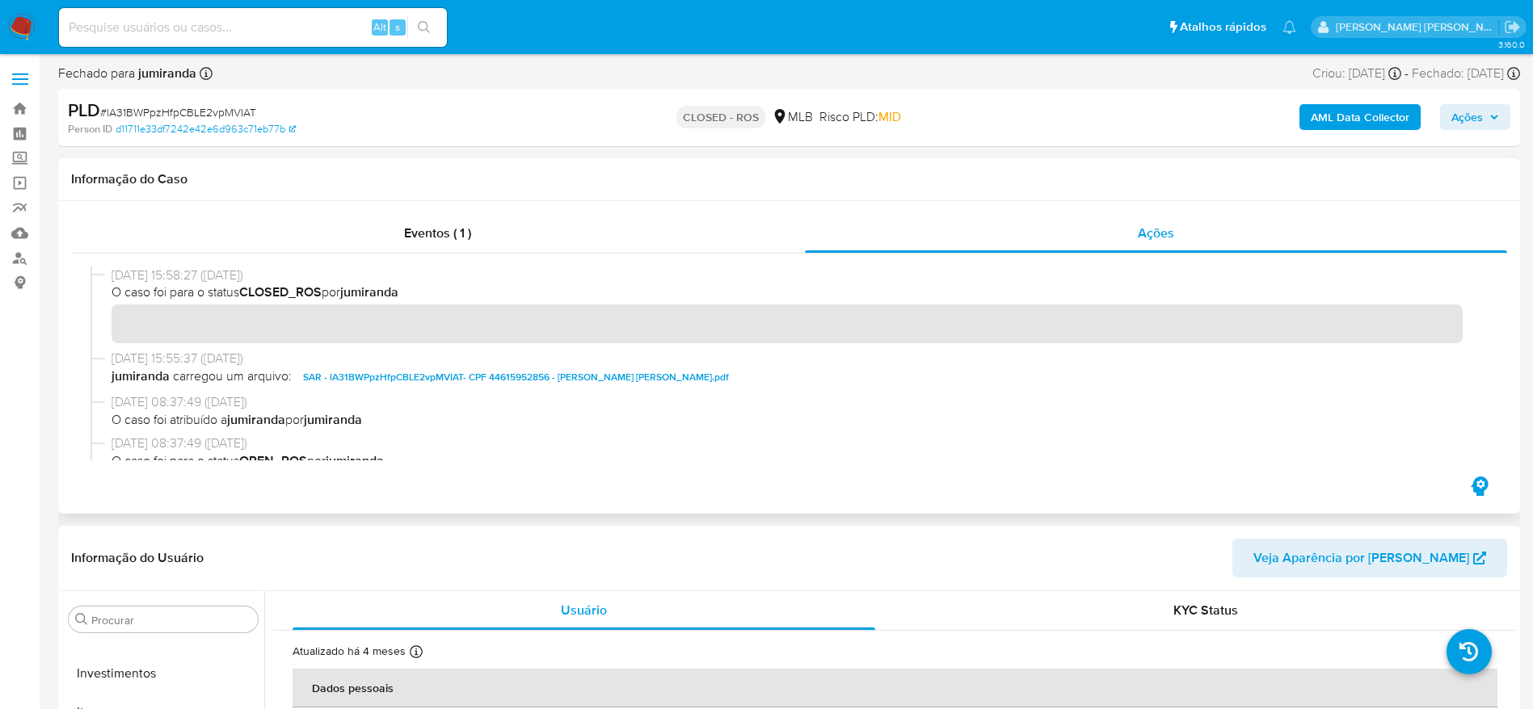
drag, startPoint x: 111, startPoint y: 276, endPoint x: 179, endPoint y: 277, distance: 67.9
click at [179, 277] on div "[DATE] 15:58:27 ([DATE]) O caso foi para o status CLOSED_ROS por jumiranda" at bounding box center [788, 308] width 1397 height 83
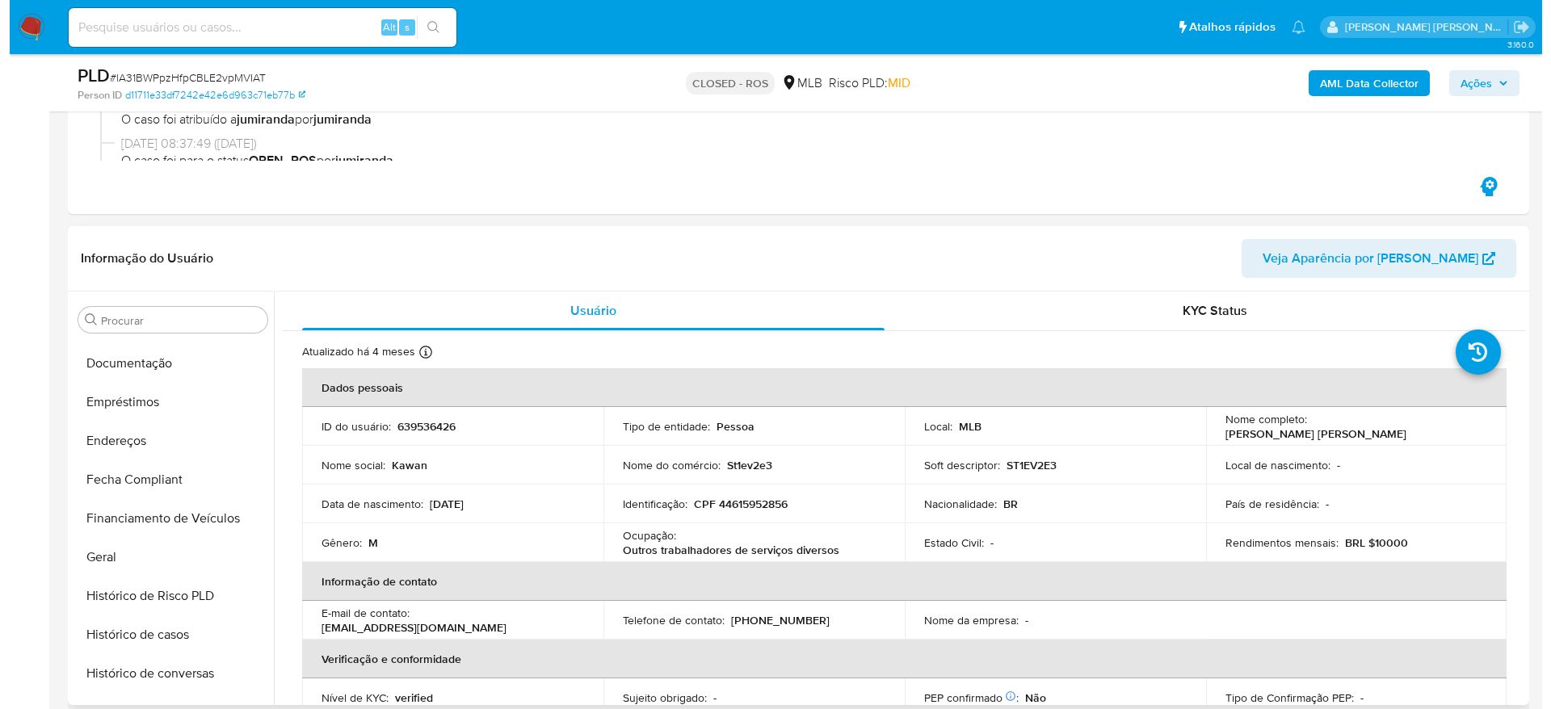
scroll to position [0, 0]
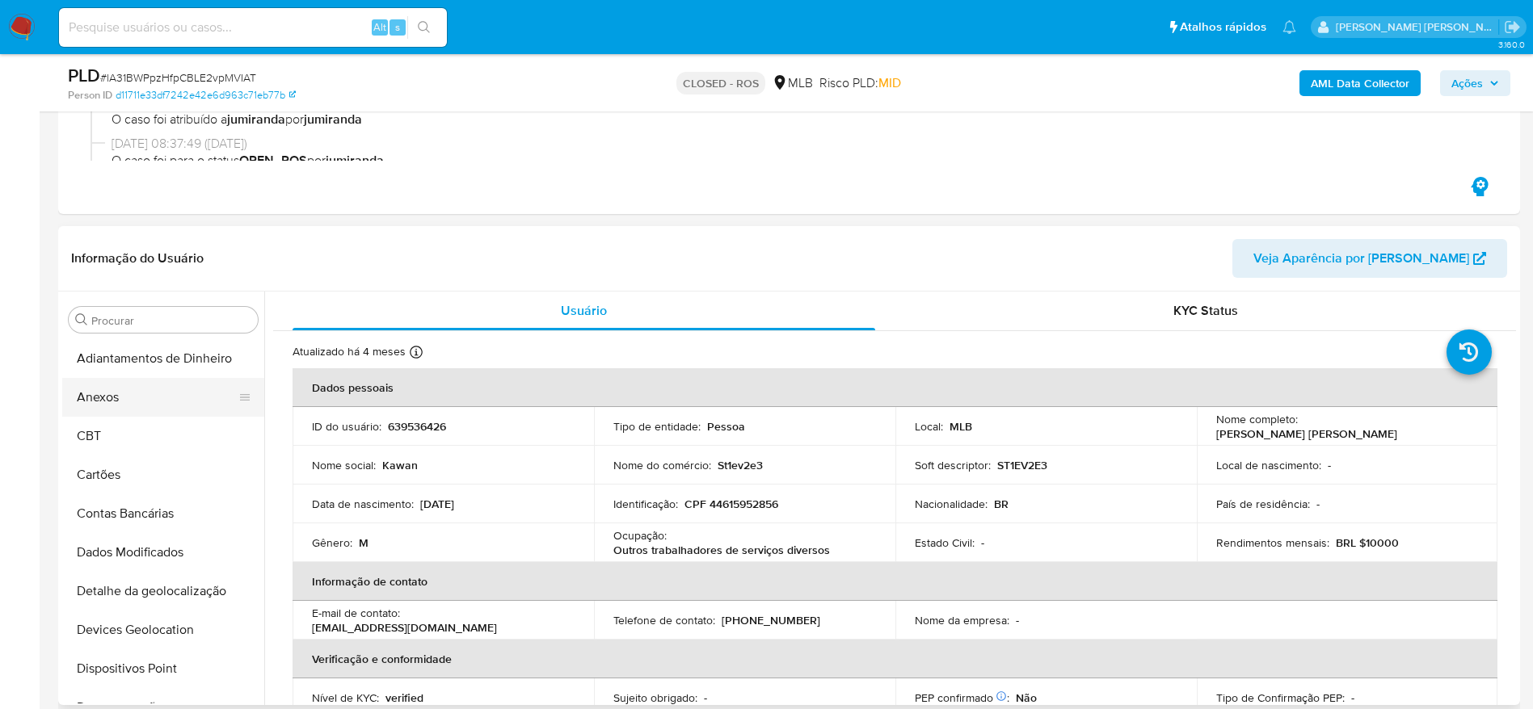
click at [143, 411] on button "Anexos" at bounding box center [156, 397] width 189 height 39
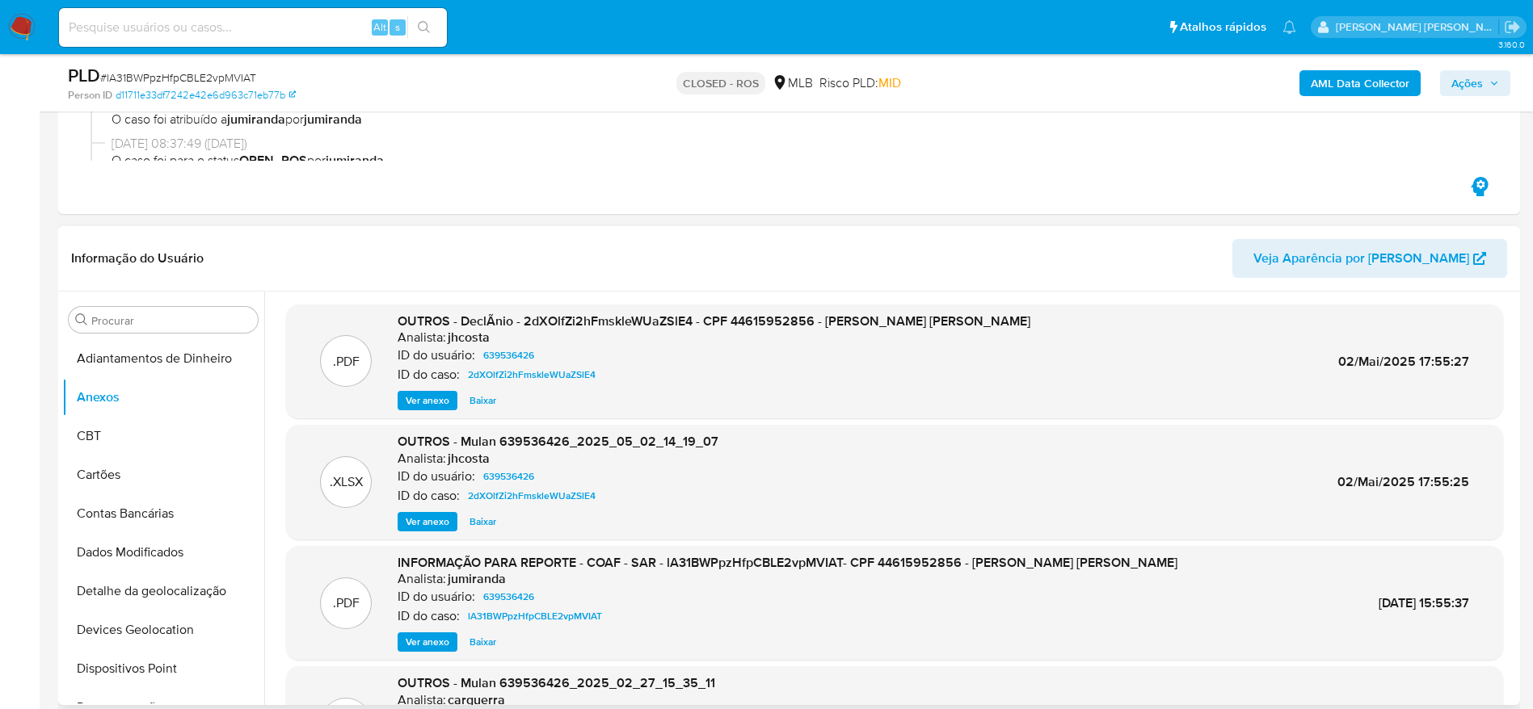
click at [434, 640] on span "Ver anexo" at bounding box center [428, 642] width 44 height 16
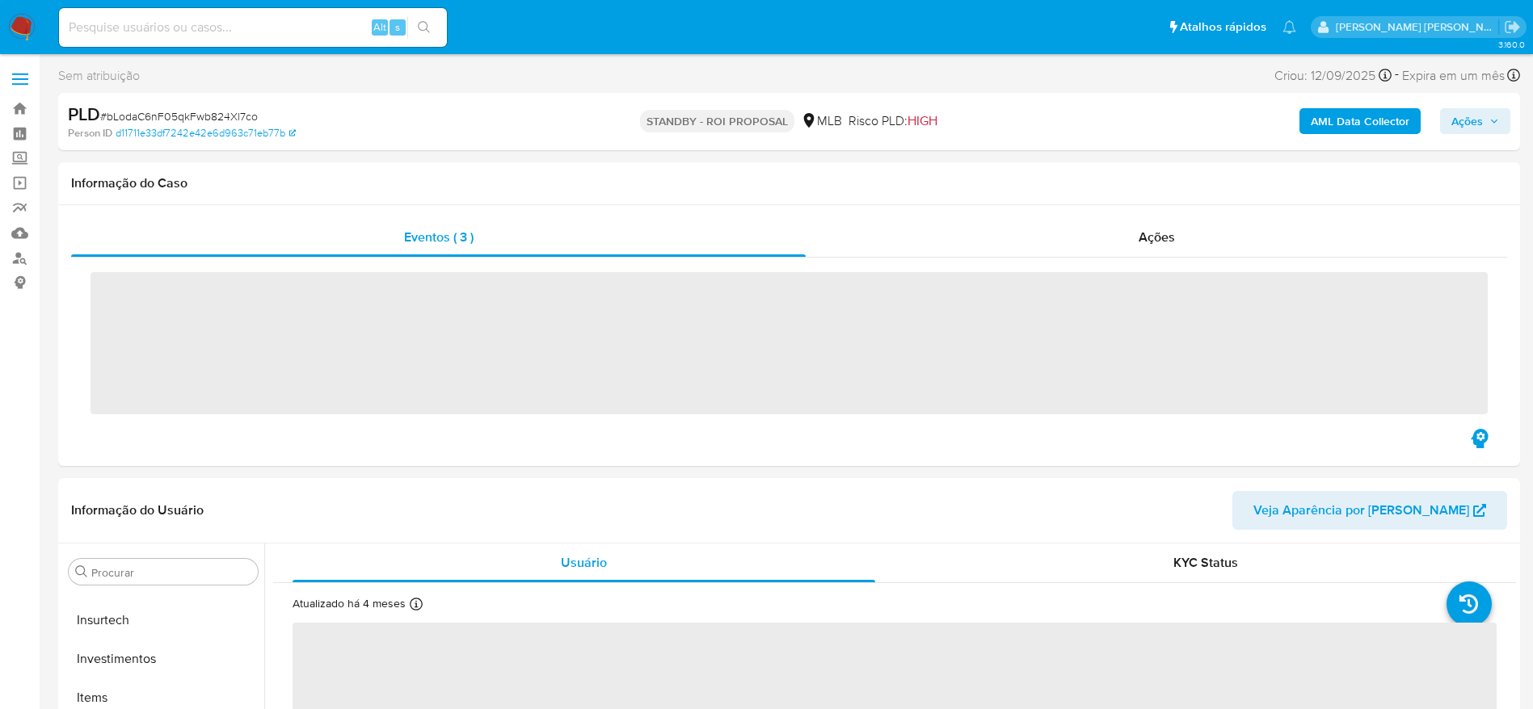
scroll to position [760, 0]
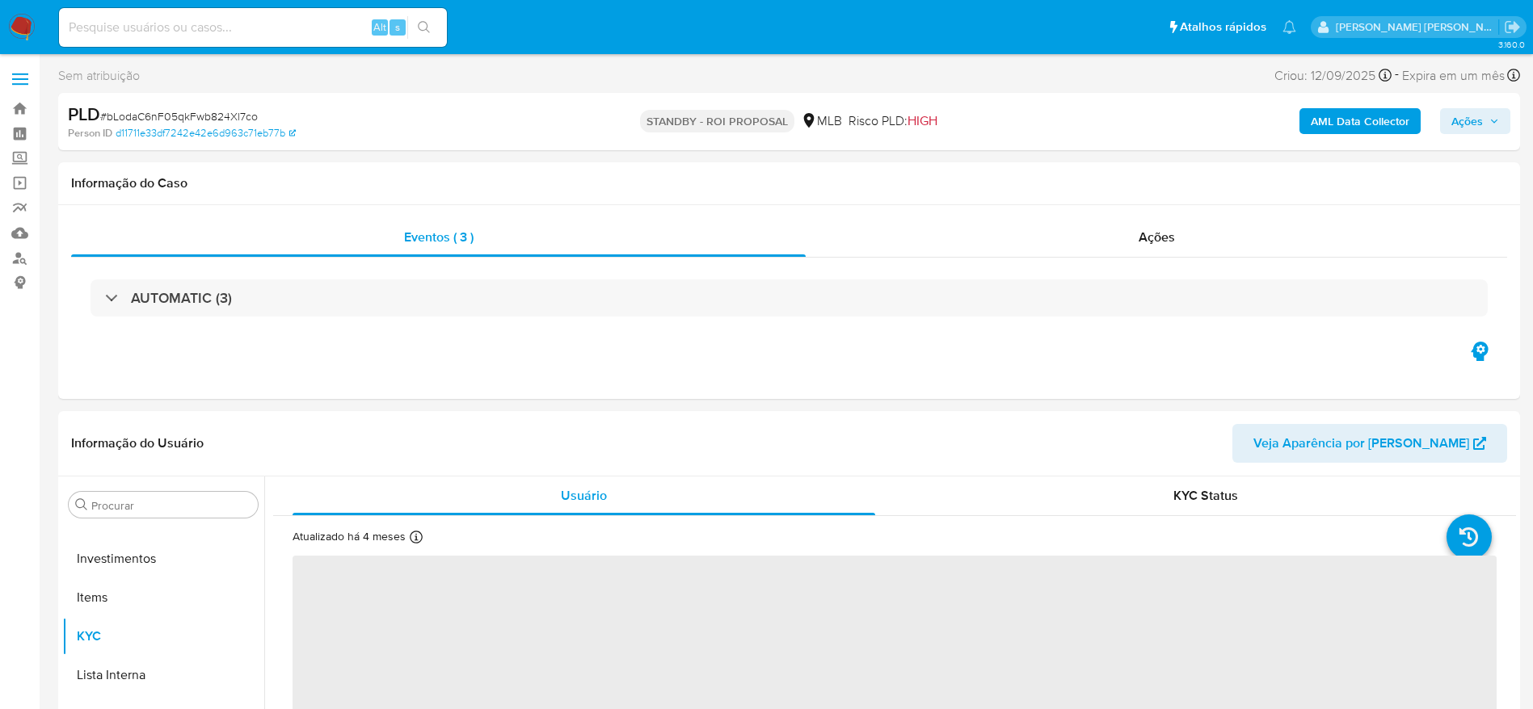
select select "10"
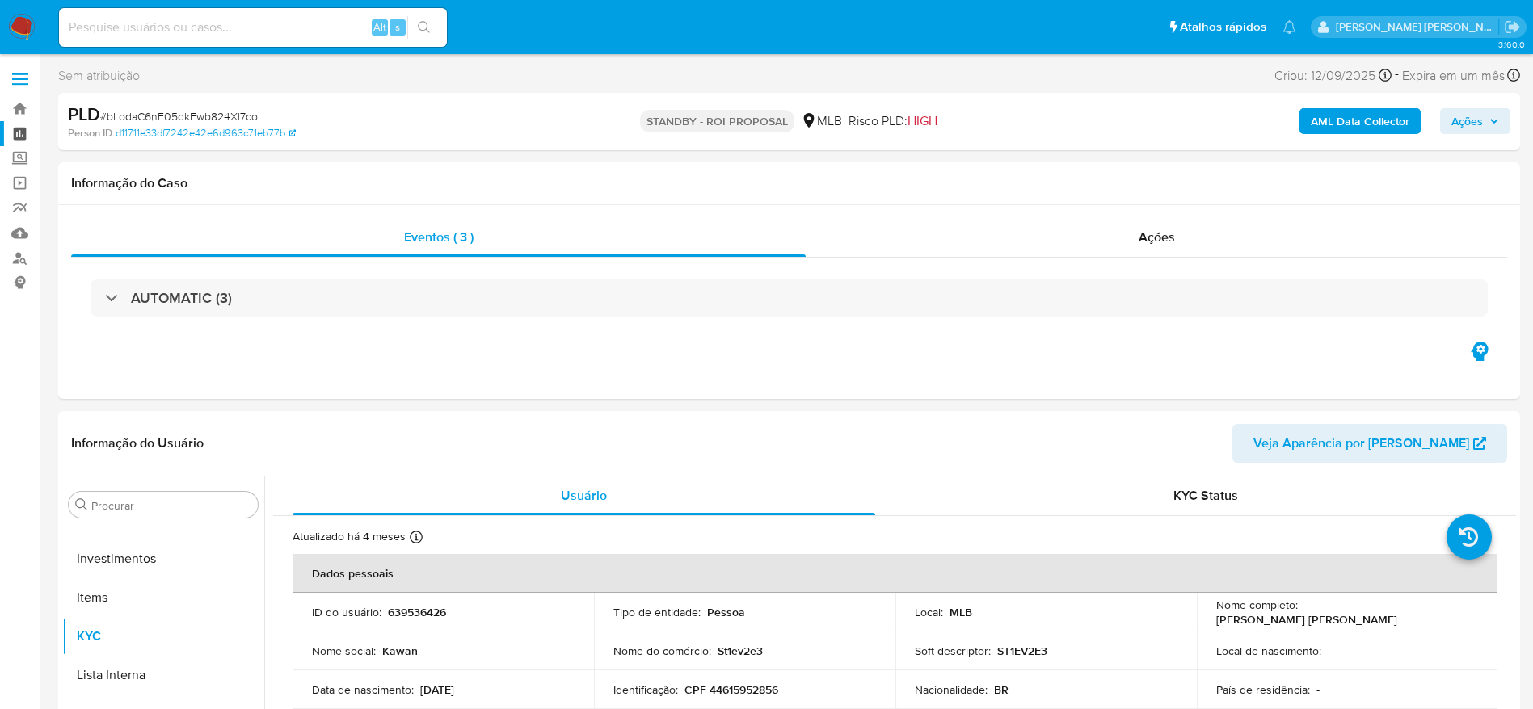
click at [16, 127] on link "Painel" at bounding box center [96, 133] width 192 height 25
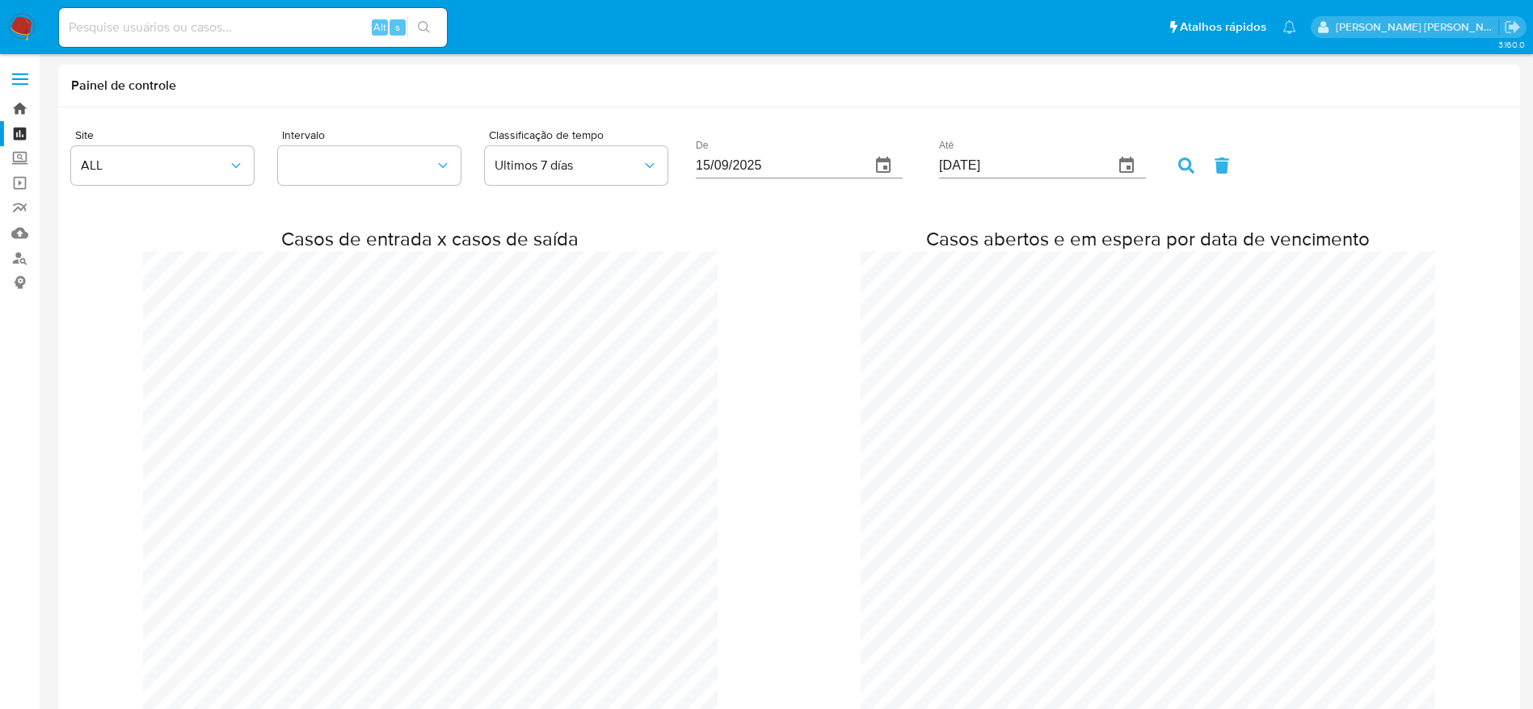
click at [25, 102] on link "Bandeja" at bounding box center [96, 108] width 192 height 25
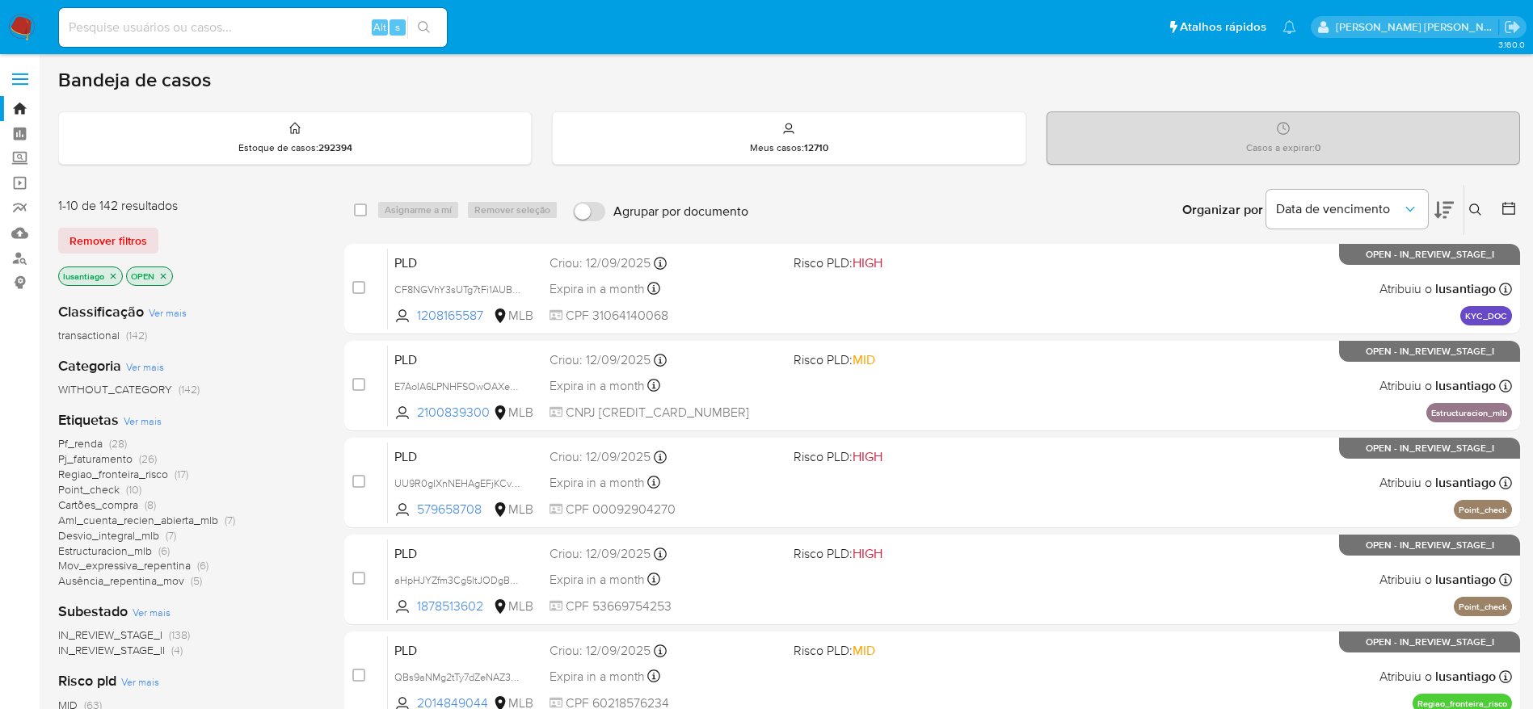
click at [301, 19] on input at bounding box center [253, 27] width 388 height 21
paste input "28725503"
type input "28725503"
click at [427, 31] on icon "search-icon" at bounding box center [424, 27] width 13 height 13
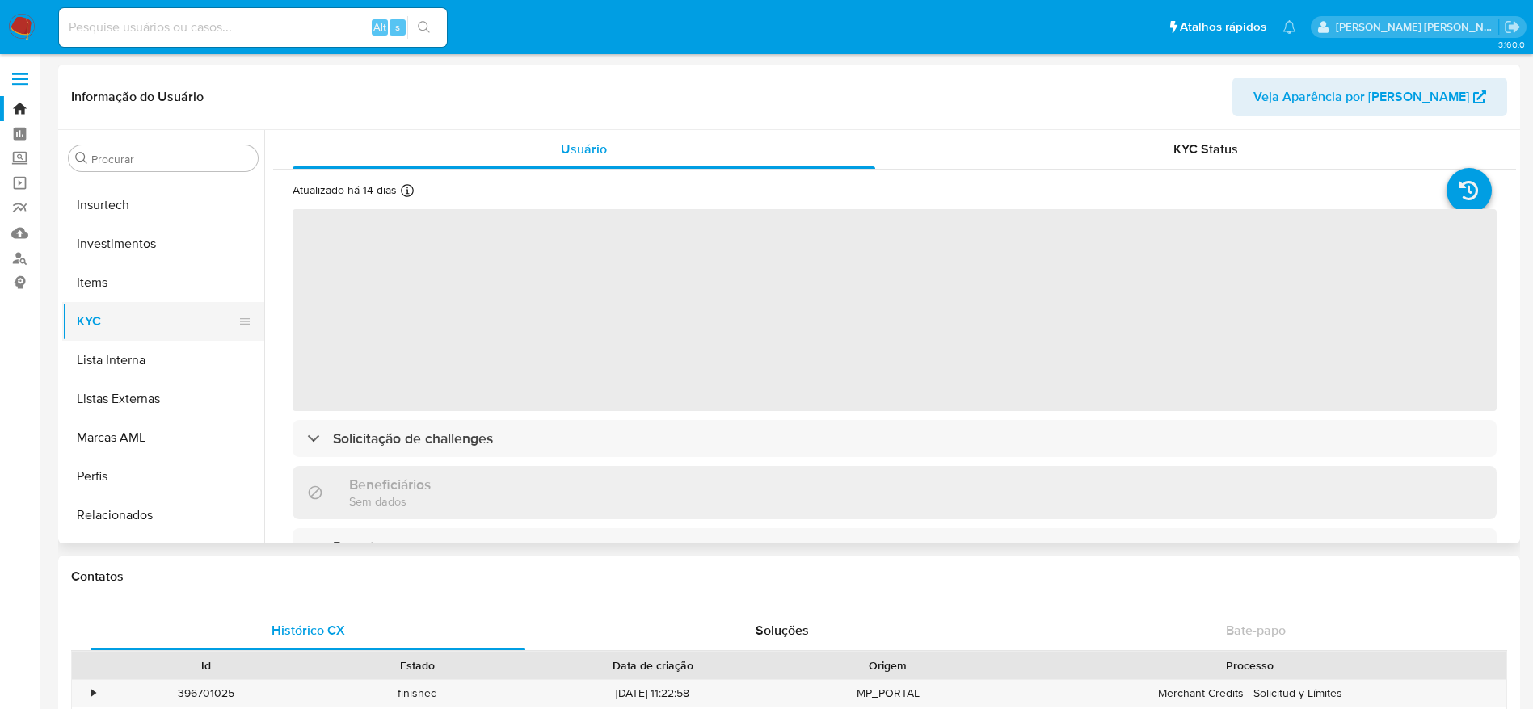
scroll to position [517, 0]
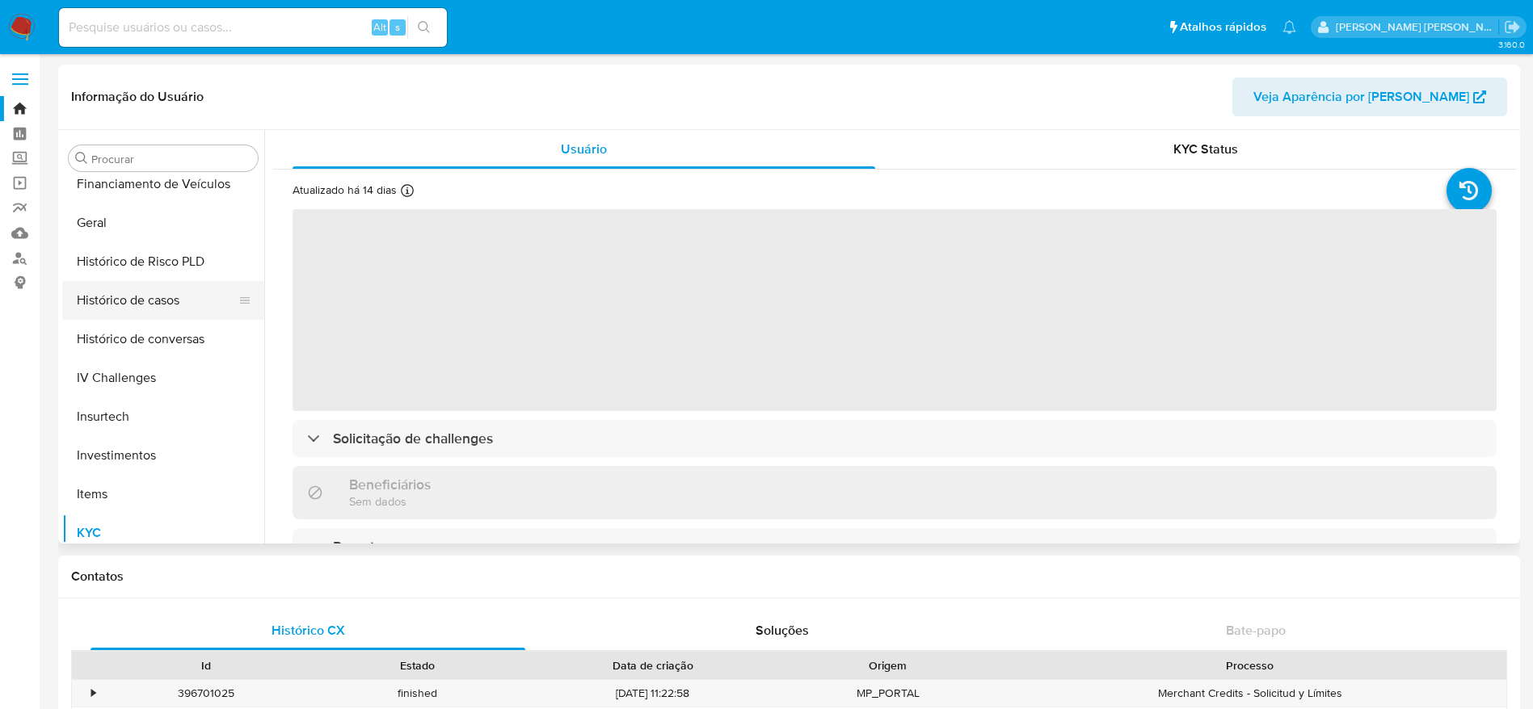
click at [154, 310] on button "Histórico de casos" at bounding box center [156, 300] width 189 height 39
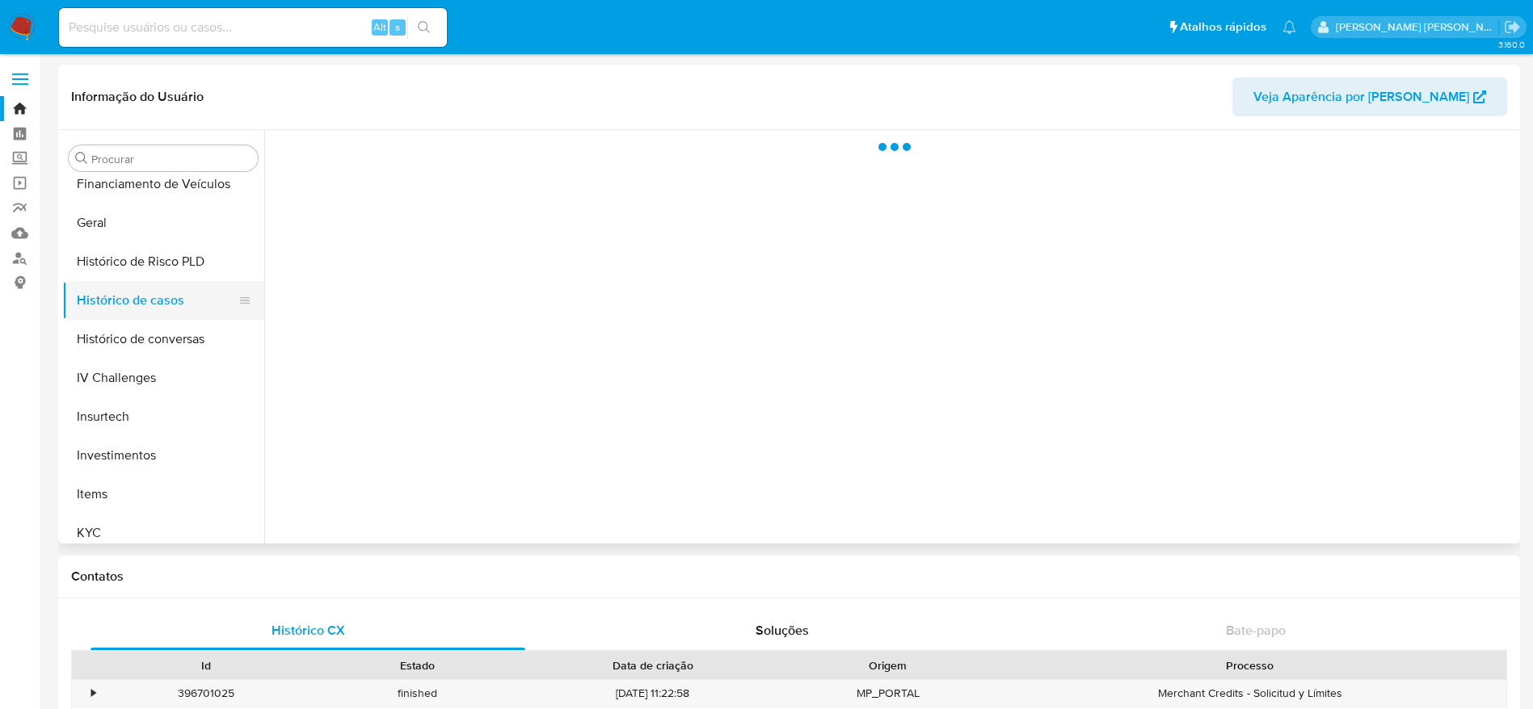
select select "10"
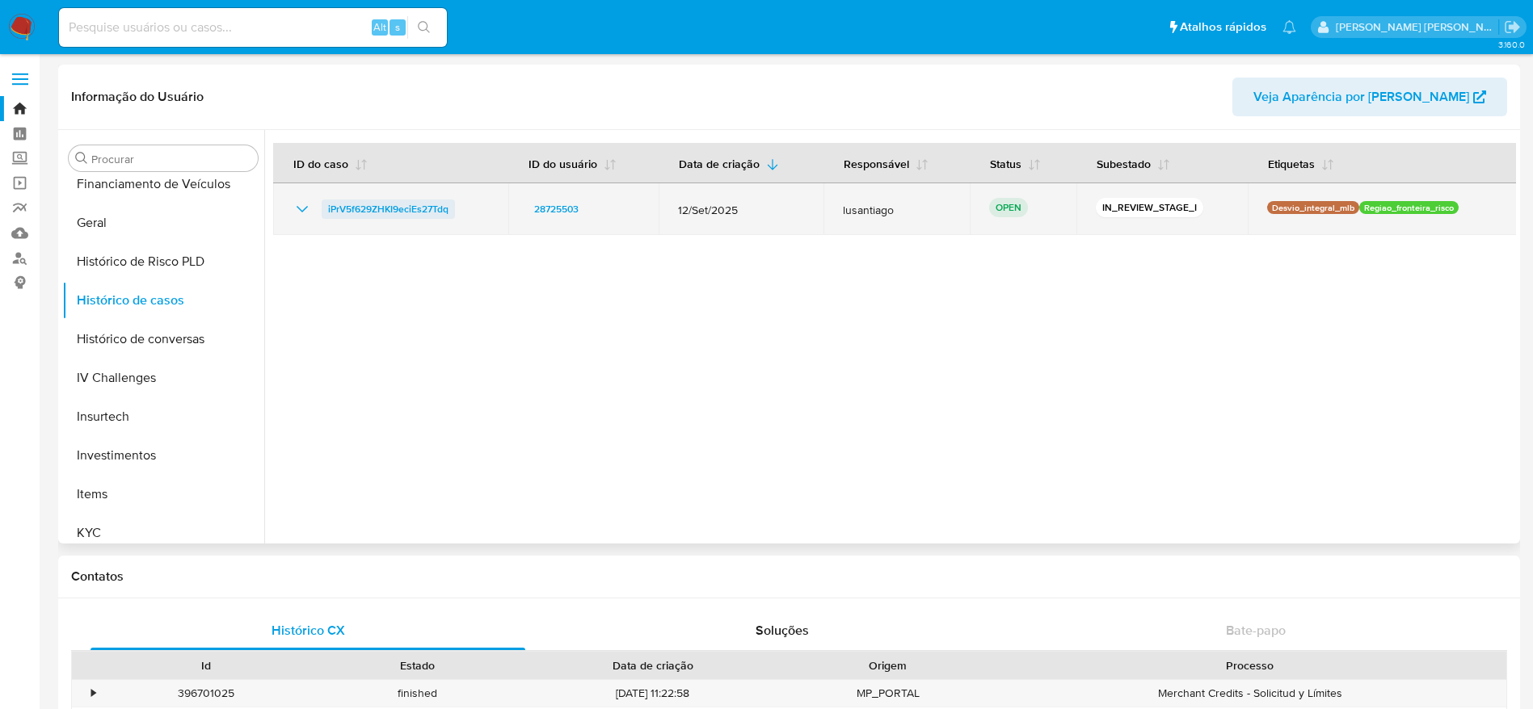
click at [398, 209] on span "iPrV5f629ZHKI9eciEs27Tdq" at bounding box center [388, 209] width 120 height 19
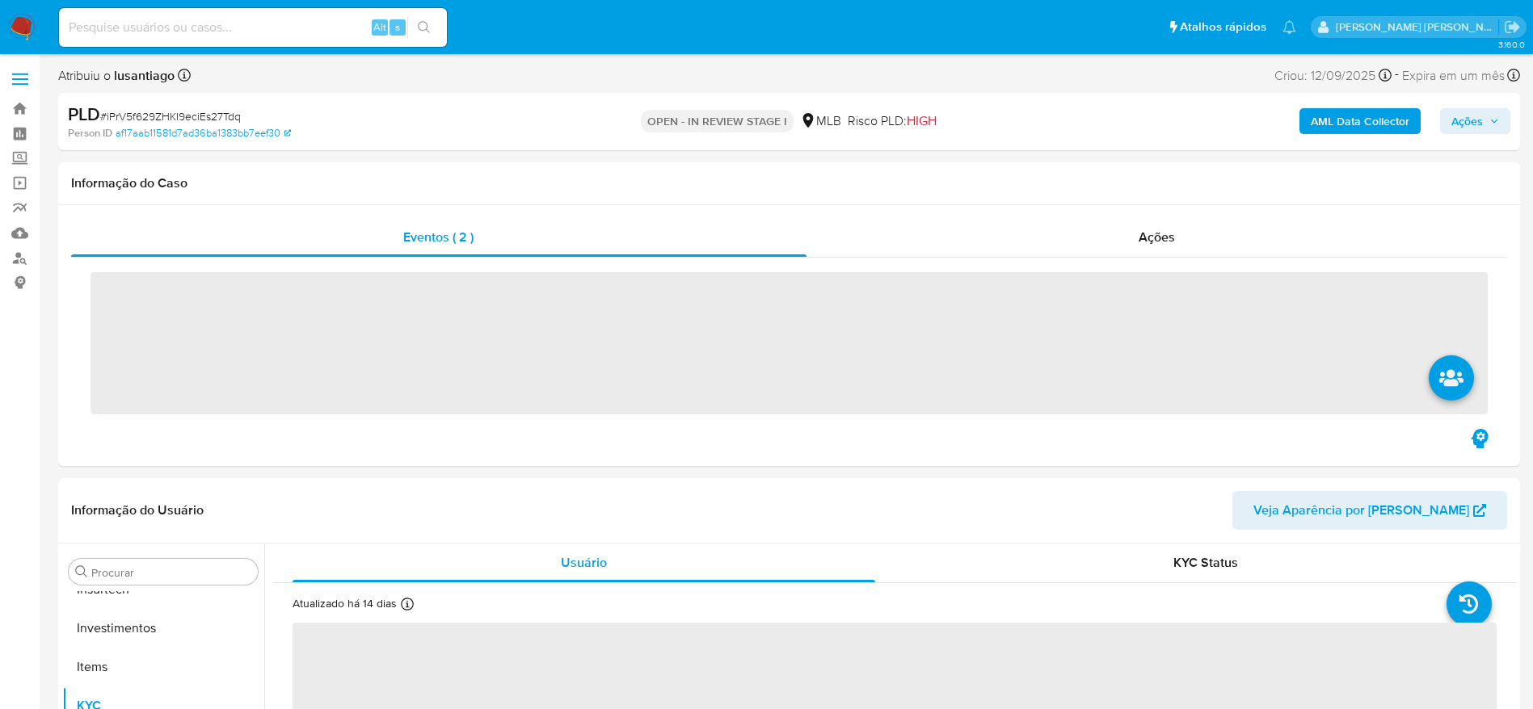
scroll to position [760, 0]
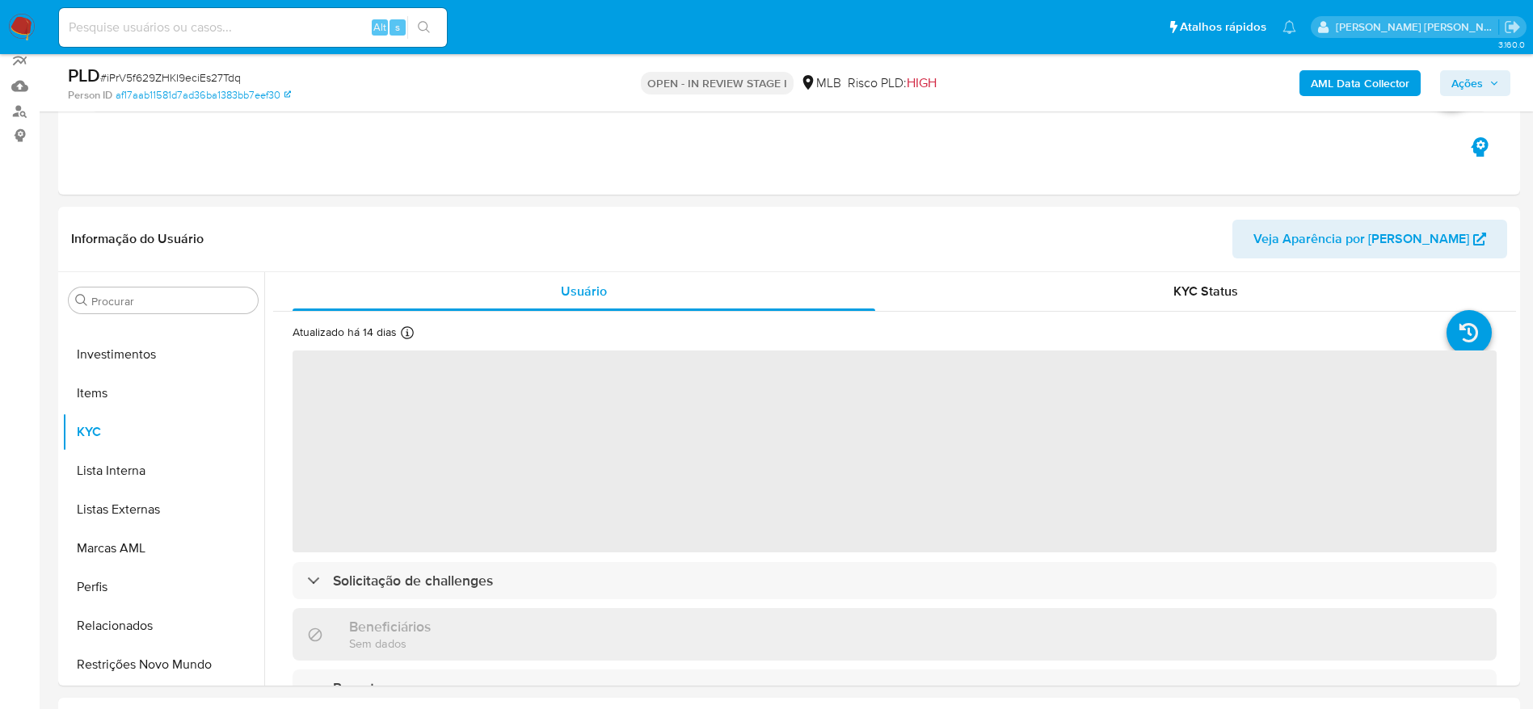
select select "10"
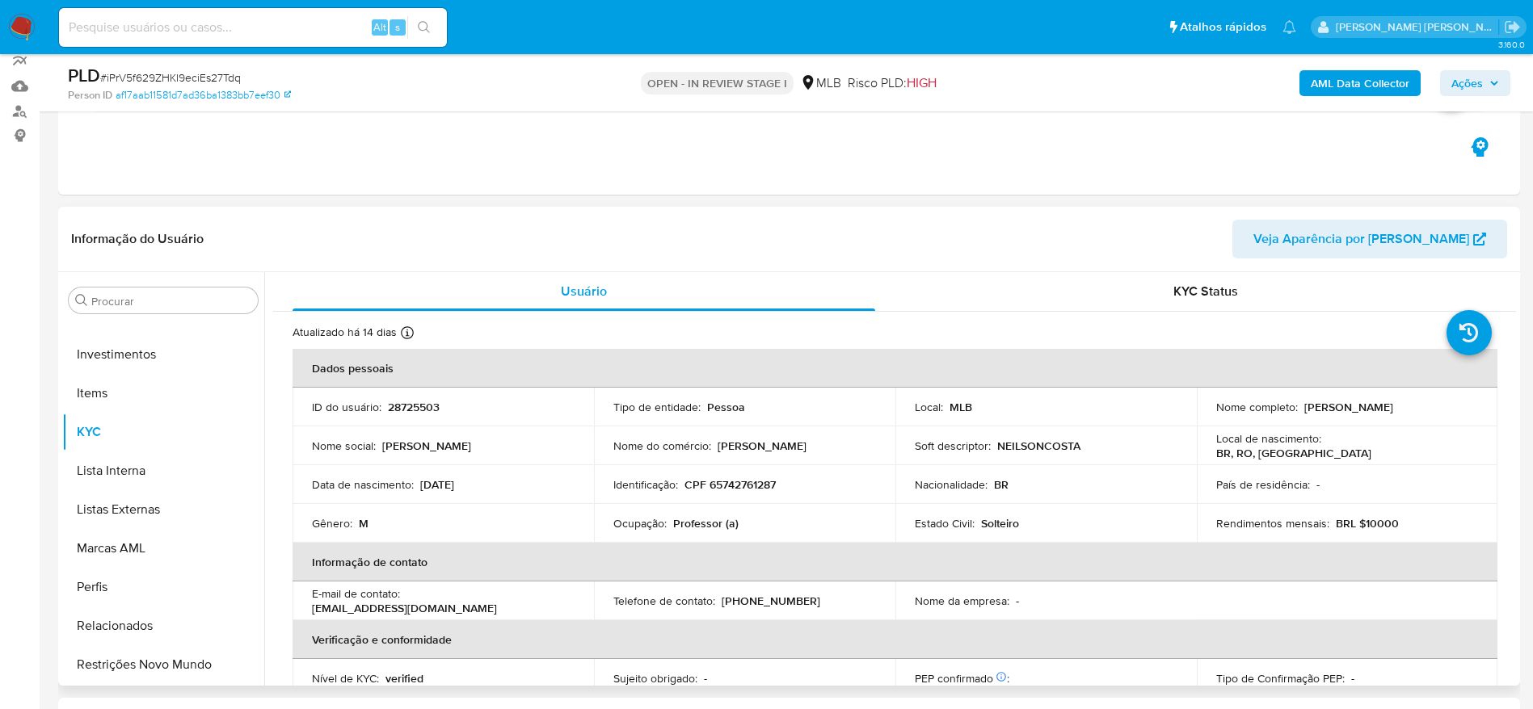
scroll to position [242, 0]
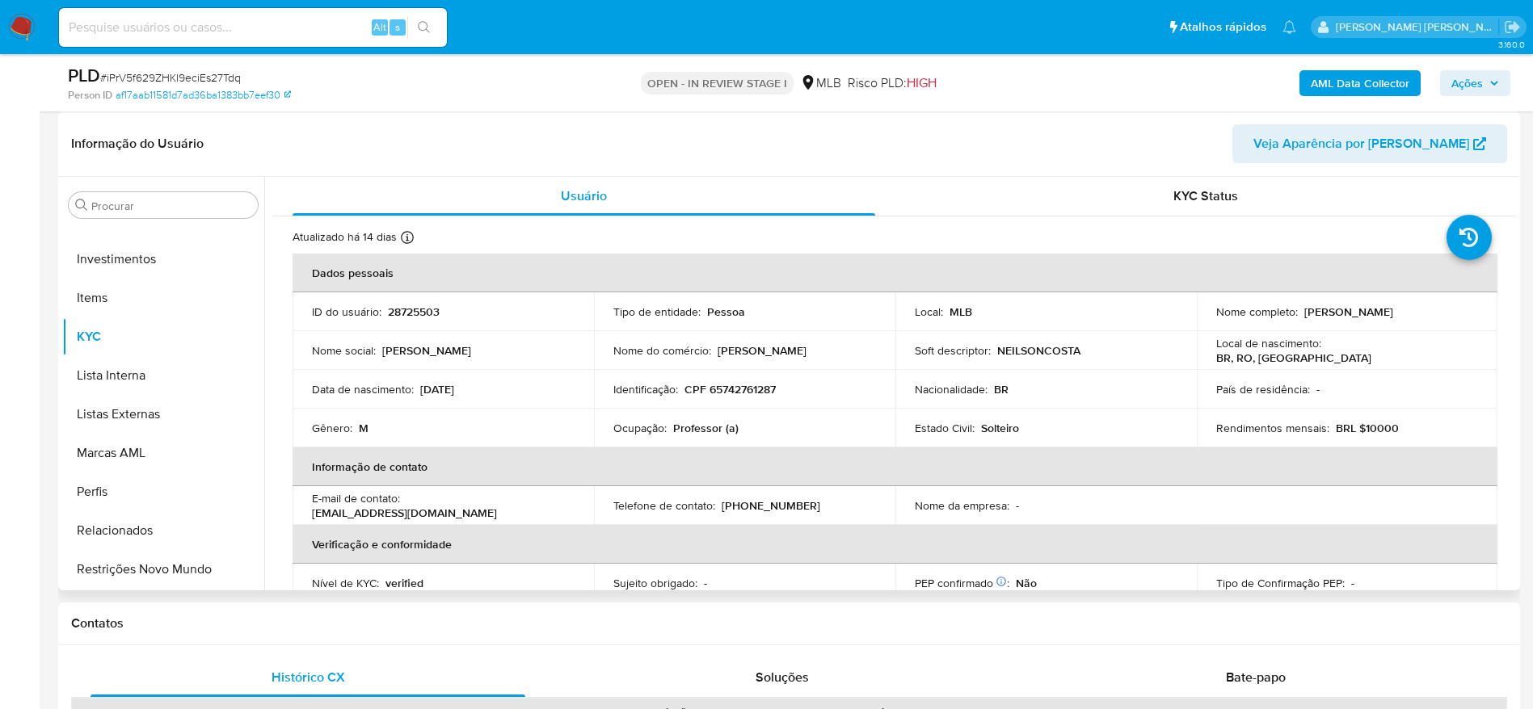
click at [730, 375] on td "Identificação : CPF 65742761287" at bounding box center [744, 389] width 301 height 39
click at [730, 387] on p "CPF 65742761287" at bounding box center [729, 389] width 91 height 15
copy p "65742761287"
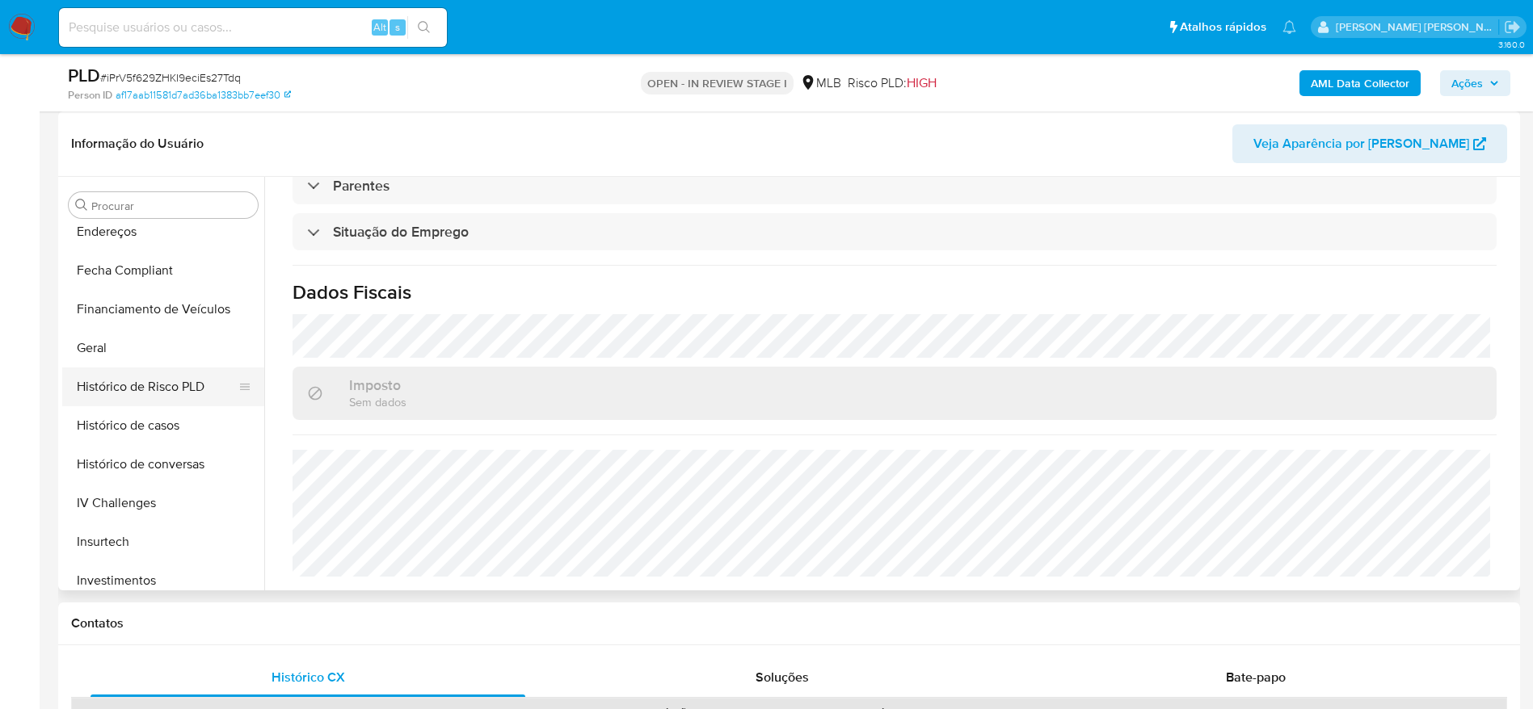
scroll to position [397, 0]
click at [112, 393] on button "Geral" at bounding box center [156, 390] width 189 height 39
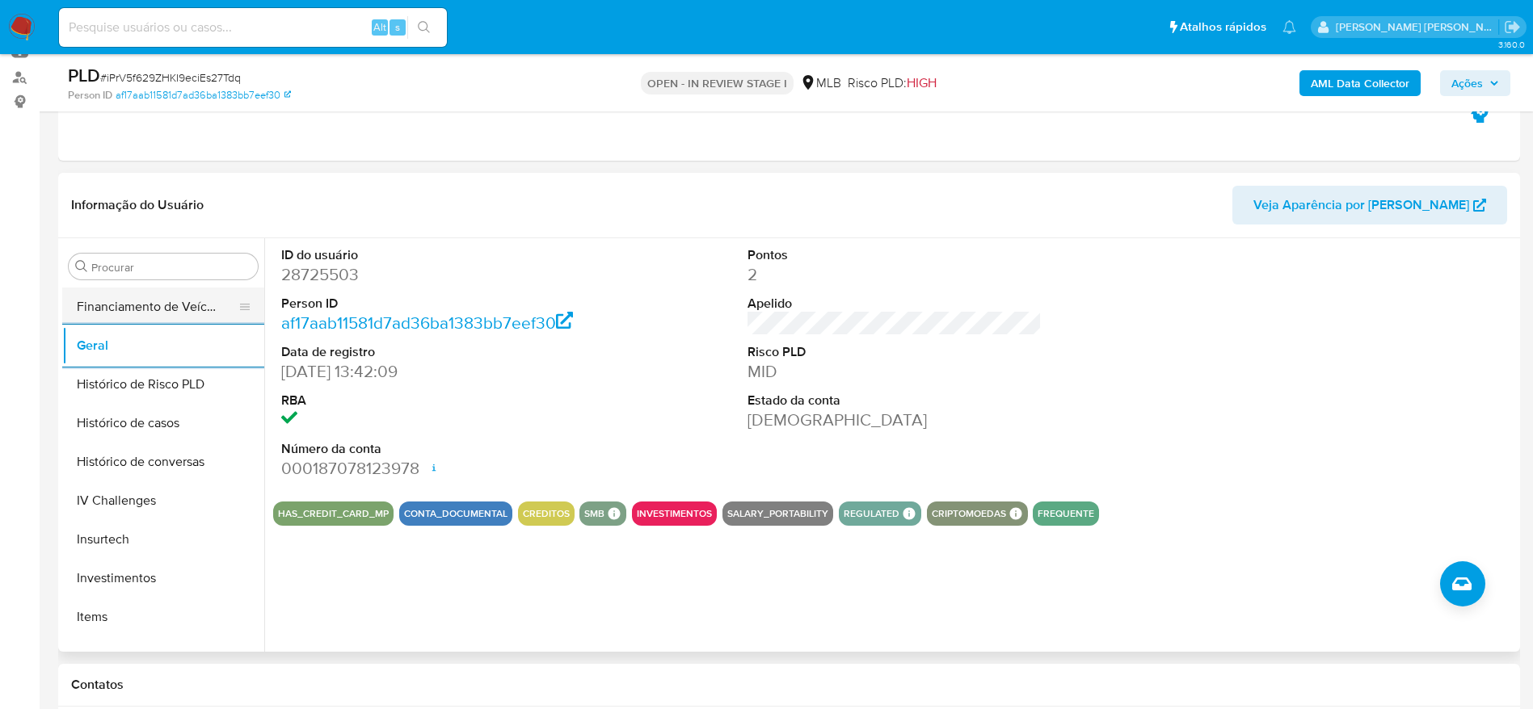
scroll to position [639, 0]
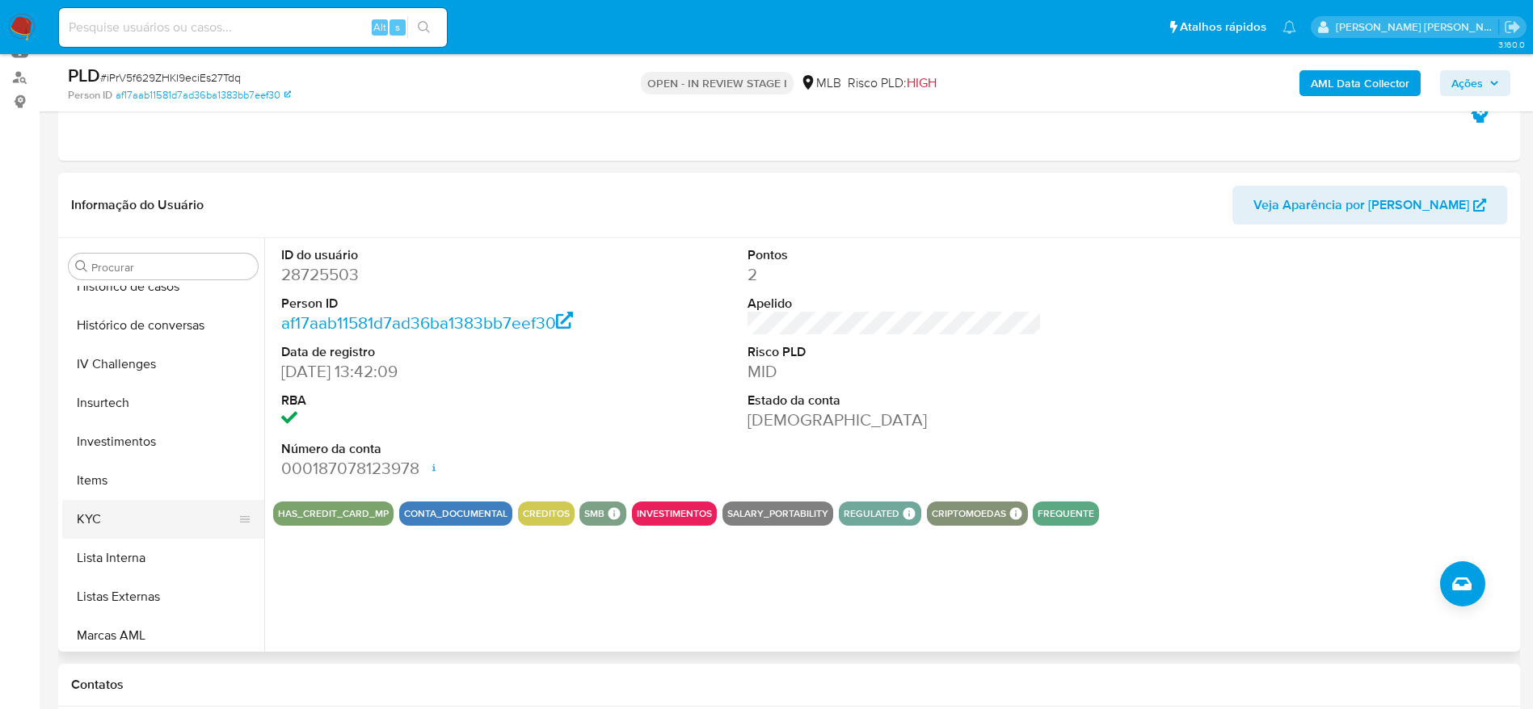
click at [123, 526] on button "KYC" at bounding box center [156, 519] width 189 height 39
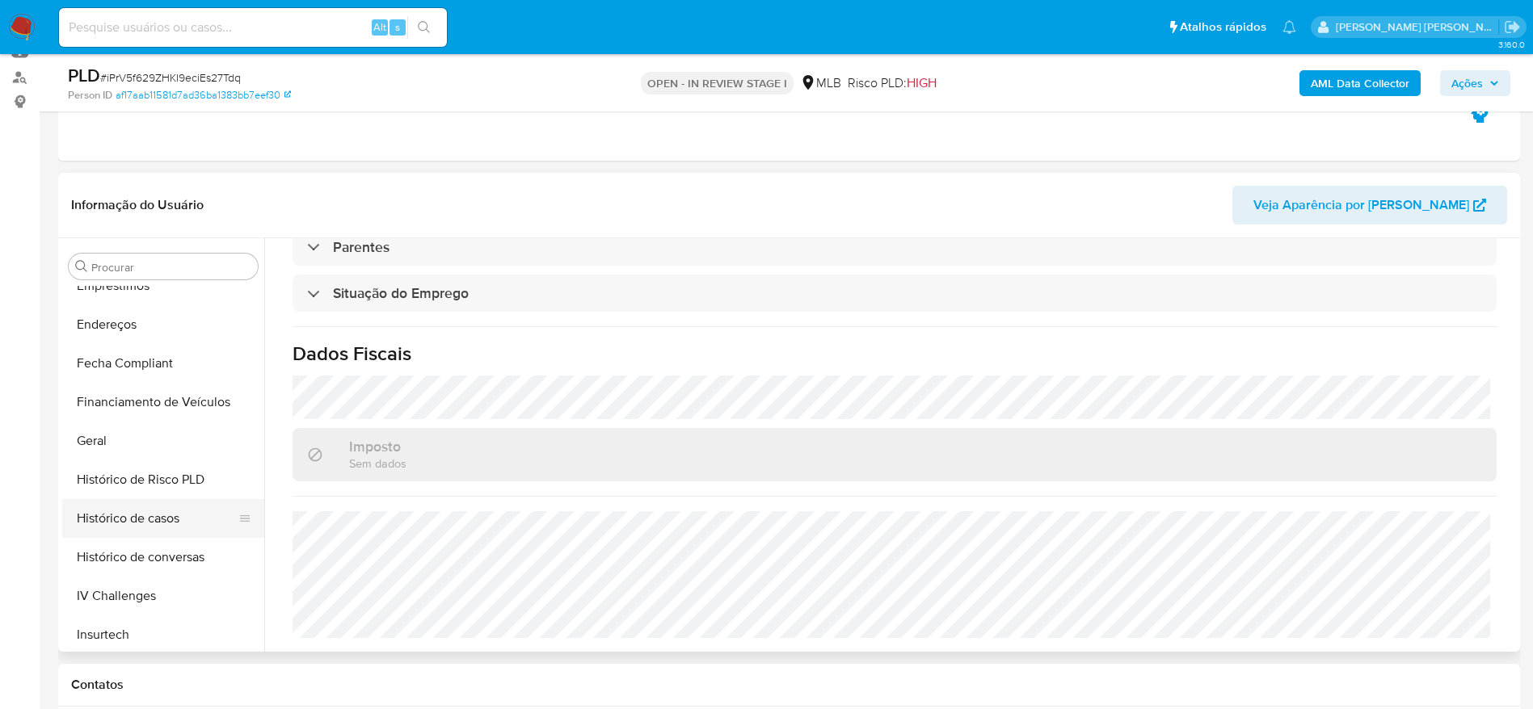
scroll to position [276, 0]
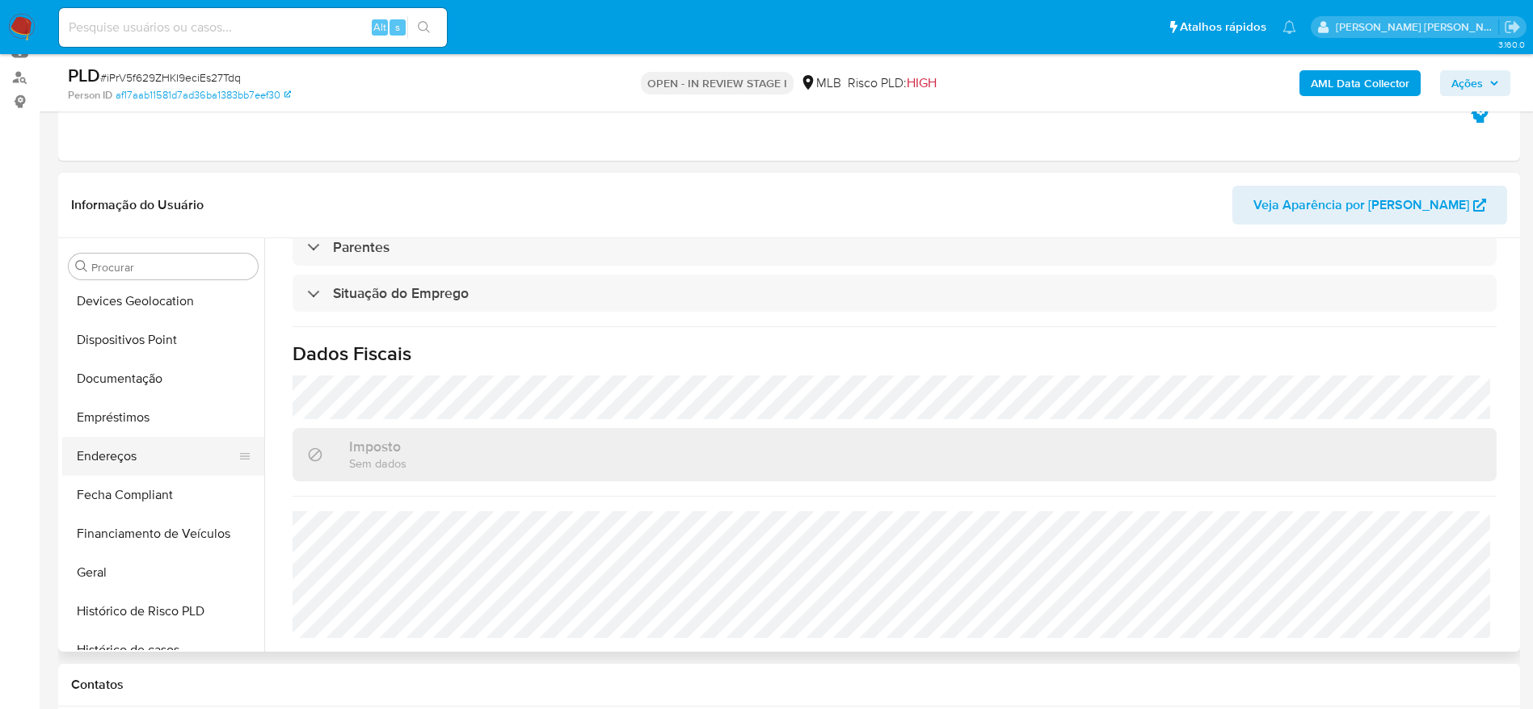
click at [133, 459] on button "Endereços" at bounding box center [156, 456] width 189 height 39
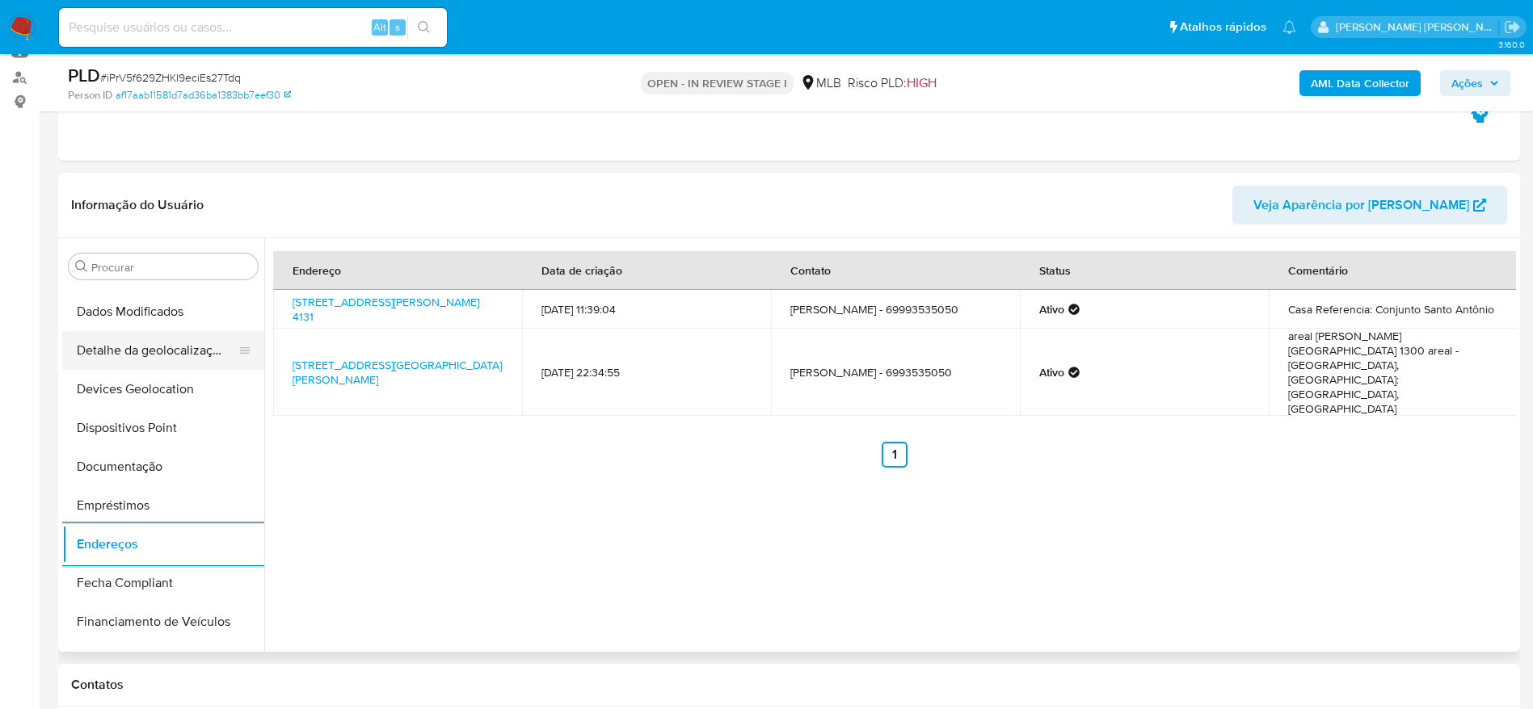
scroll to position [33, 0]
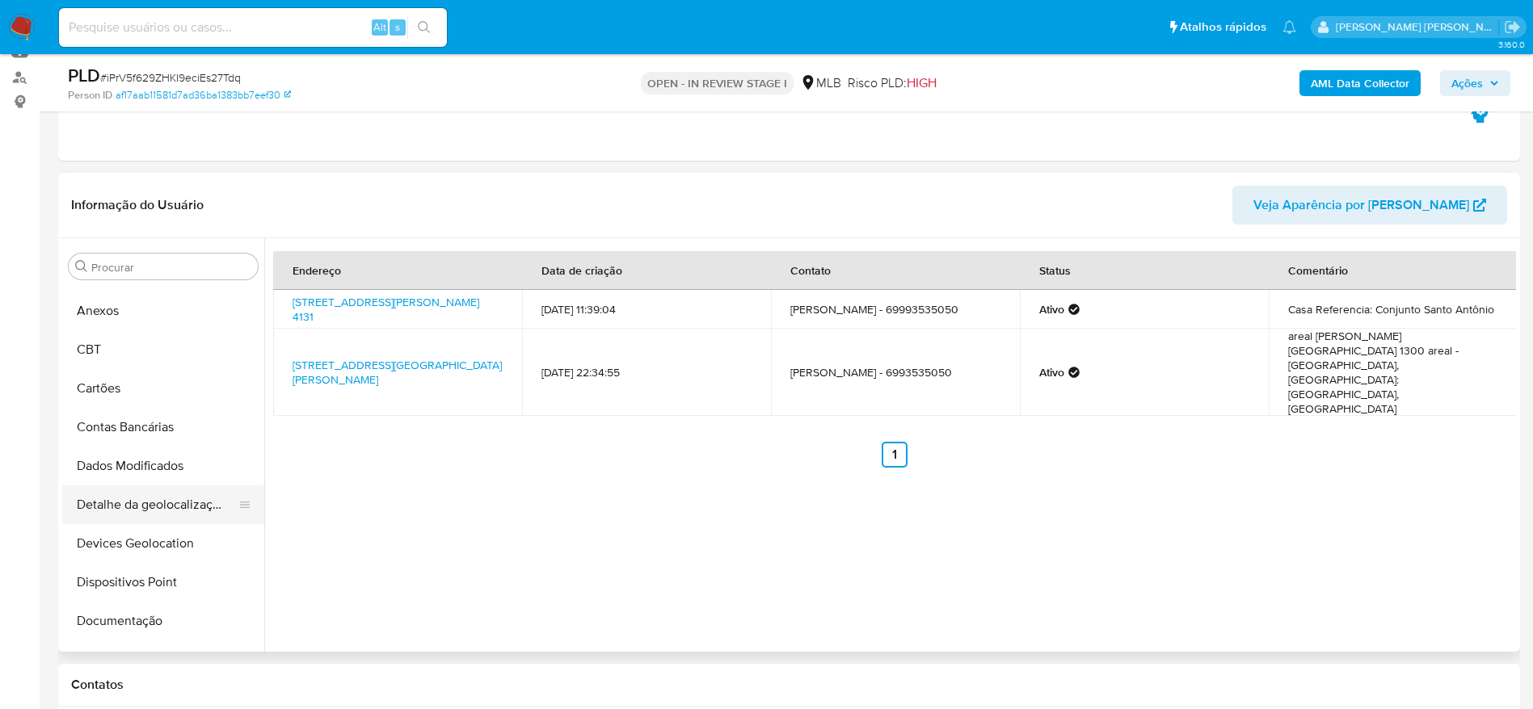
click at [142, 513] on button "Detalhe da geolocalização" at bounding box center [156, 505] width 189 height 39
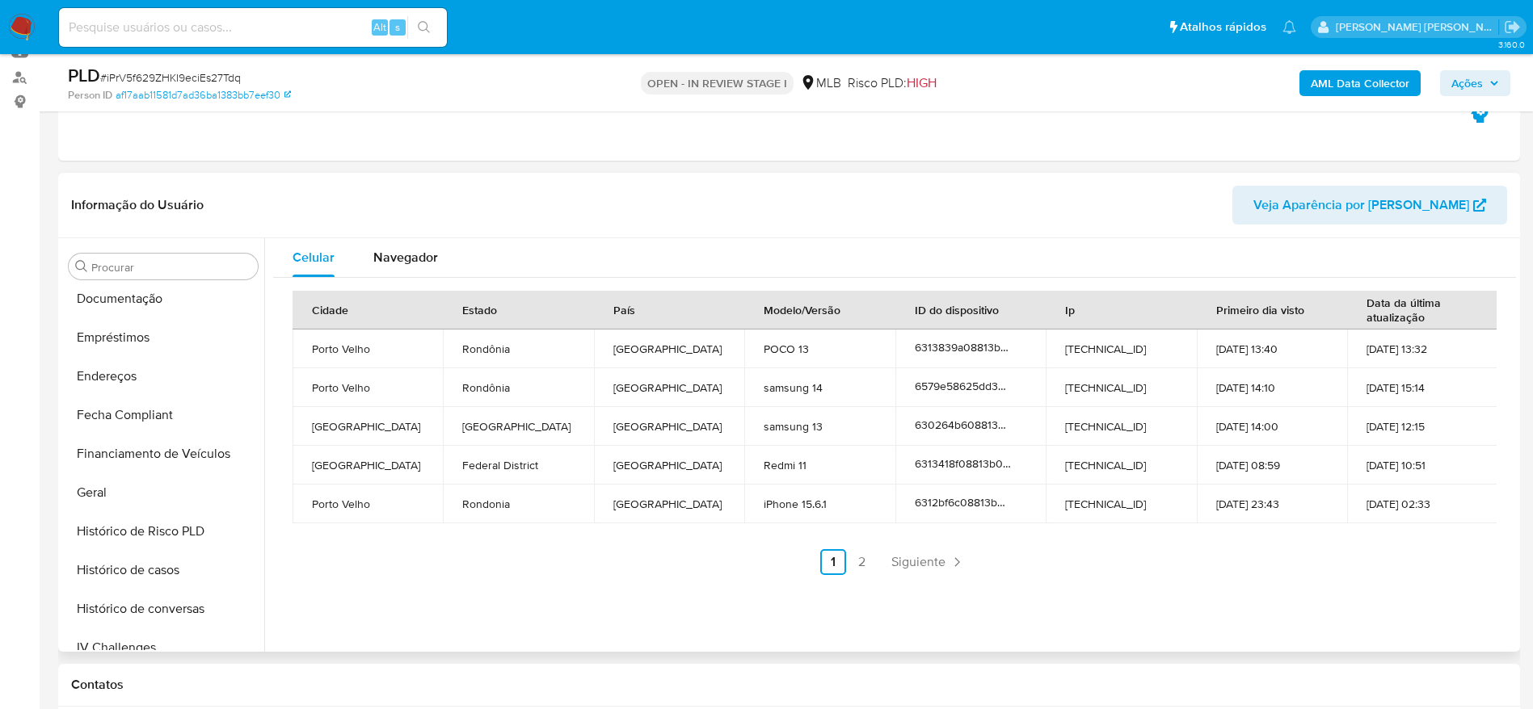
scroll to position [760, 0]
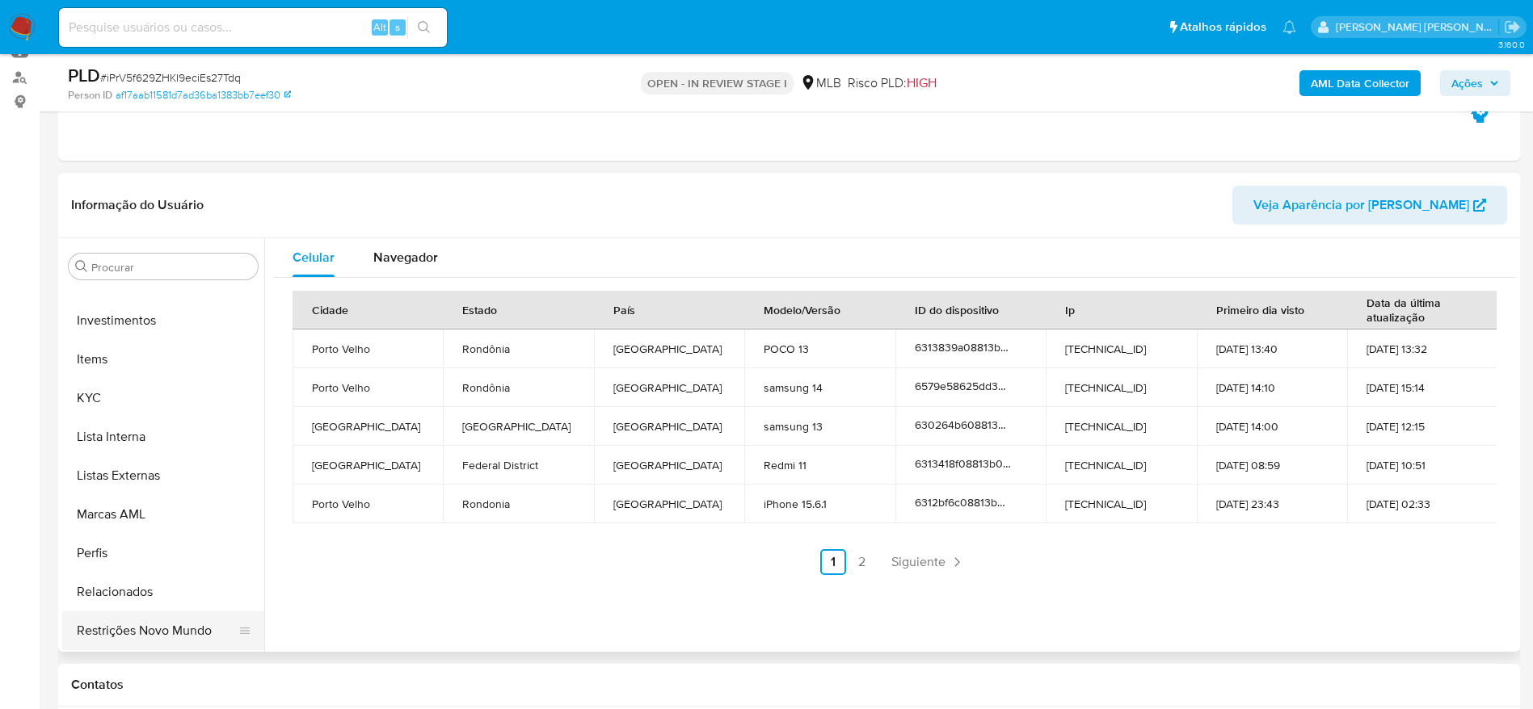
click at [92, 633] on button "Restrições Novo Mundo" at bounding box center [156, 631] width 189 height 39
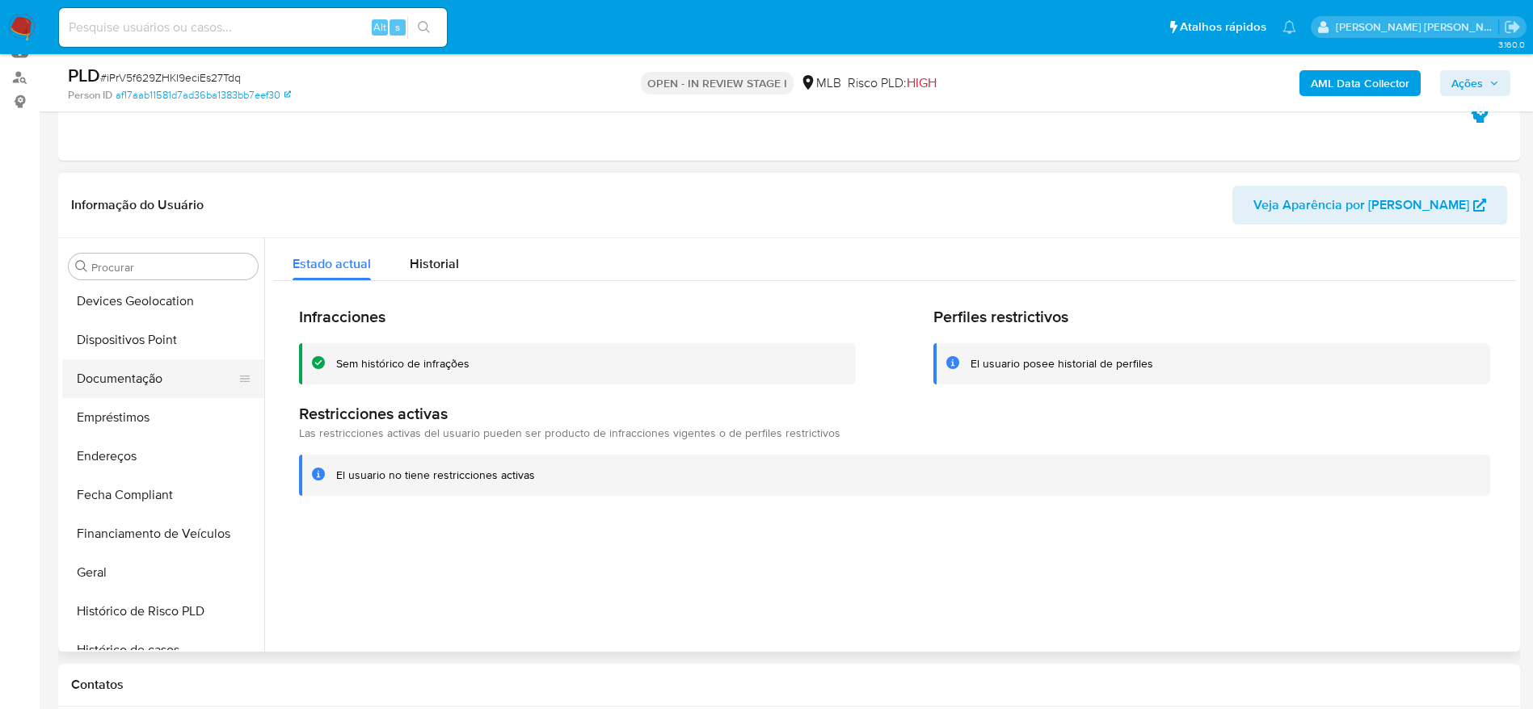
scroll to position [154, 0]
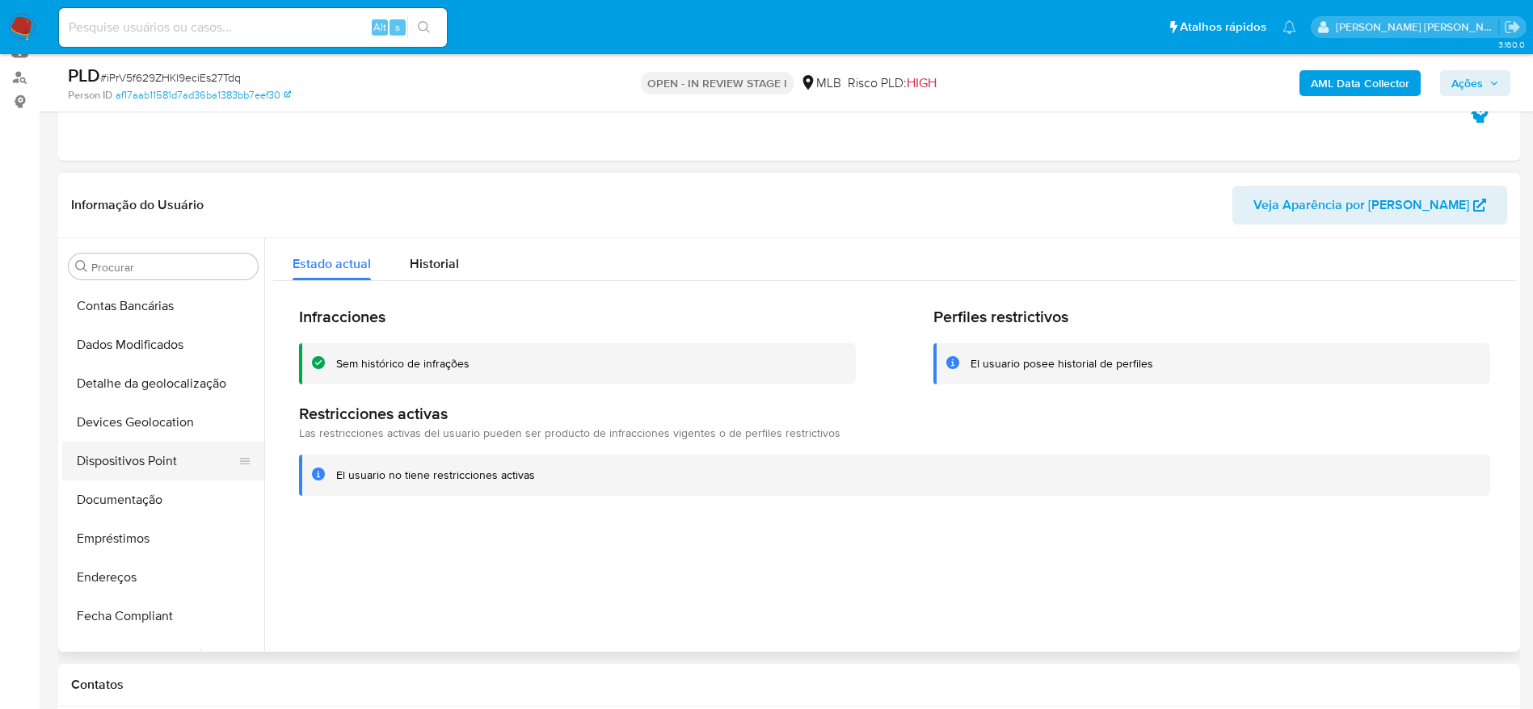
click at [146, 459] on button "Dispositivos Point" at bounding box center [156, 461] width 189 height 39
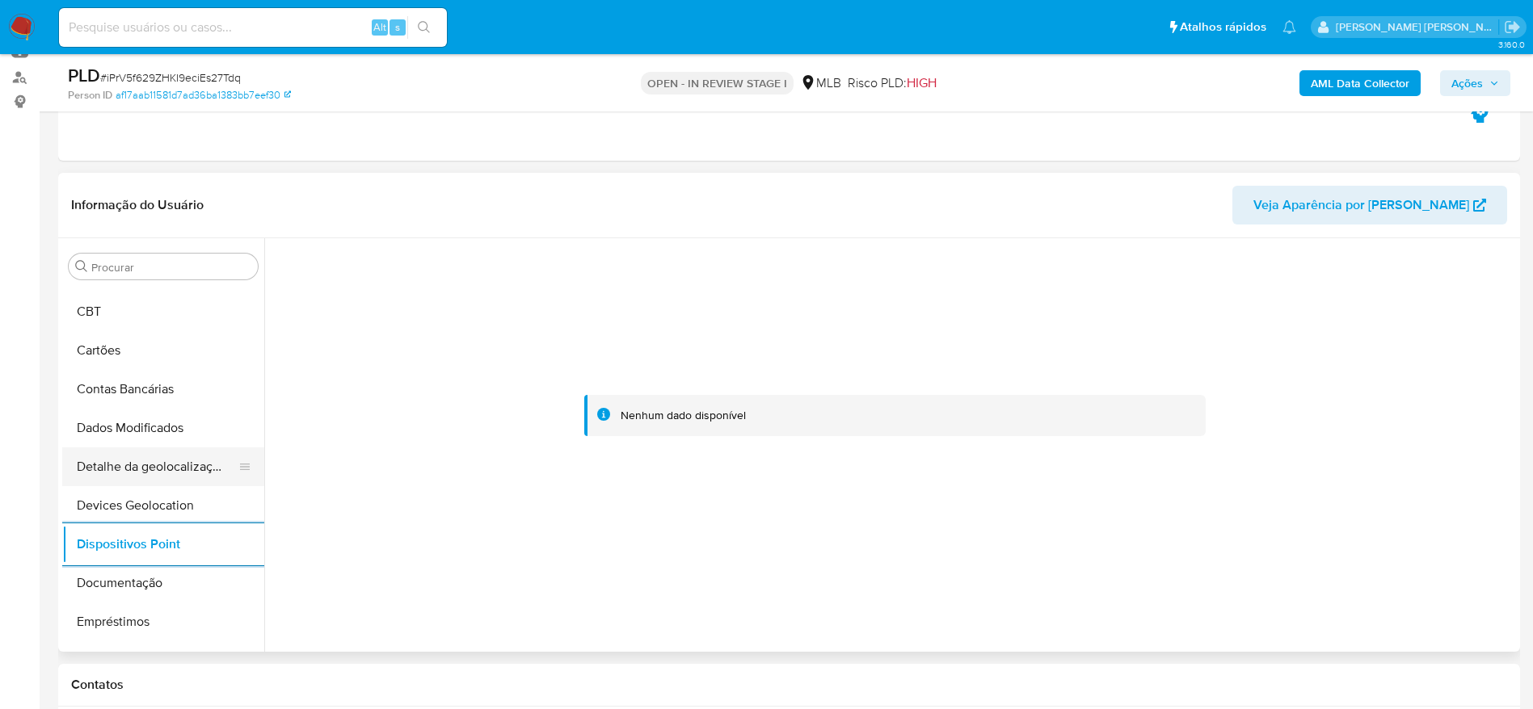
scroll to position [33, 0]
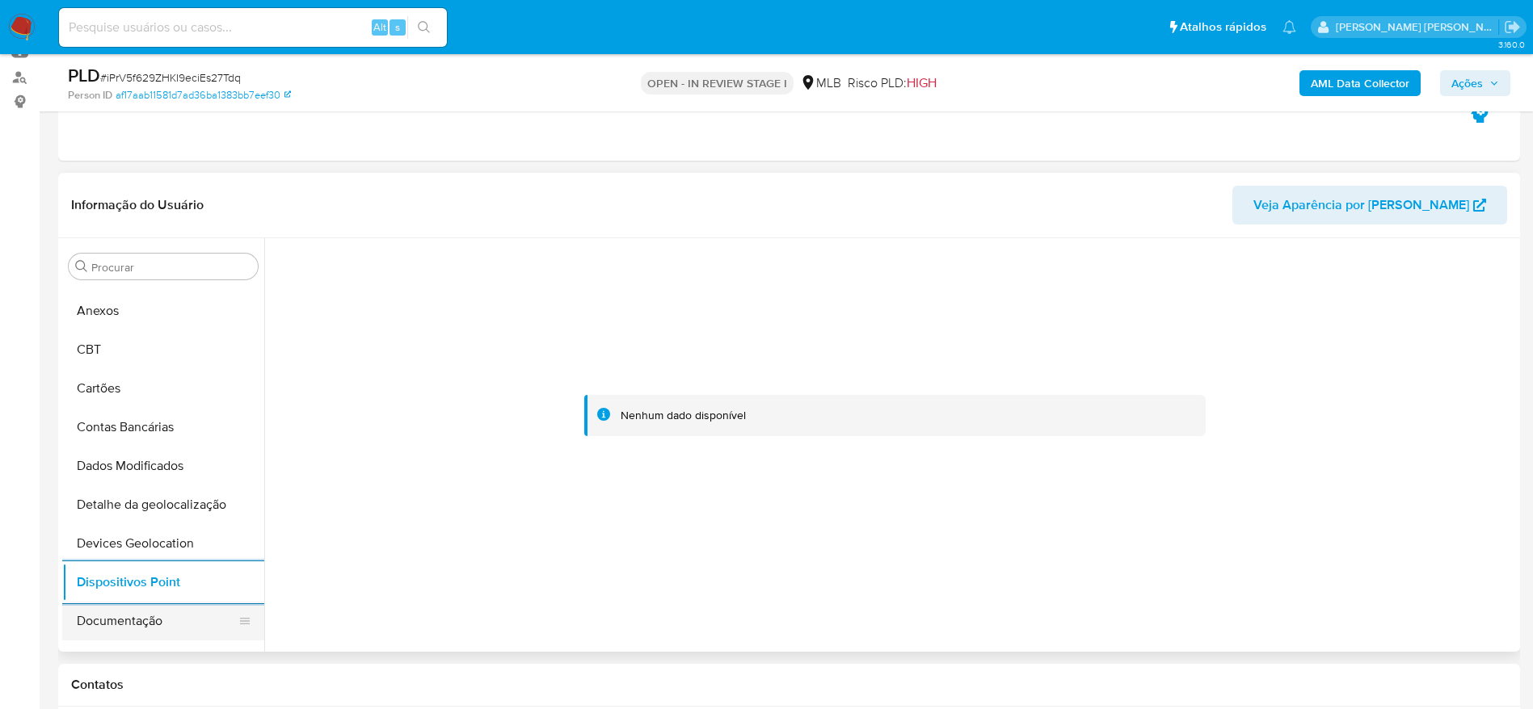
click at [132, 625] on button "Documentação" at bounding box center [156, 621] width 189 height 39
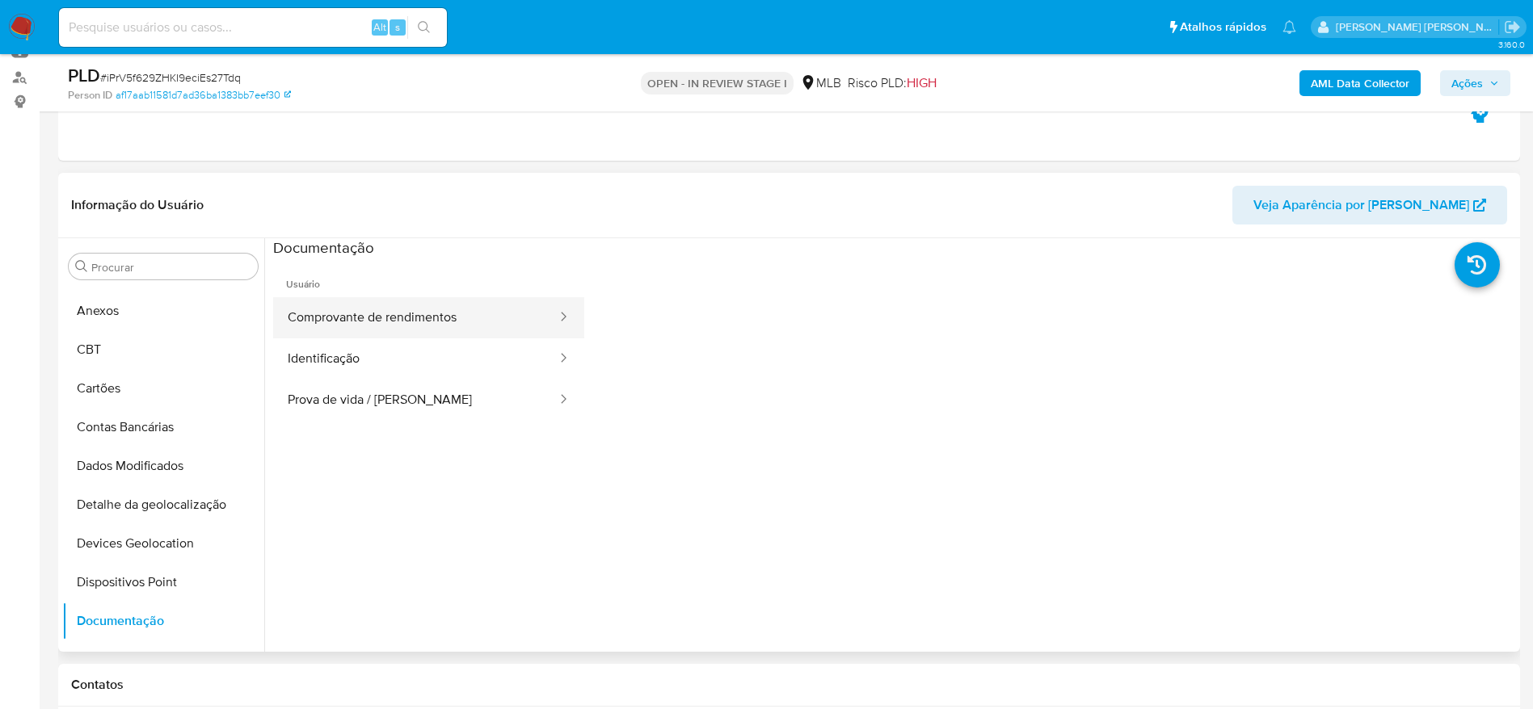
click at [452, 322] on button "Comprovante de rendimentos" at bounding box center [415, 317] width 285 height 41
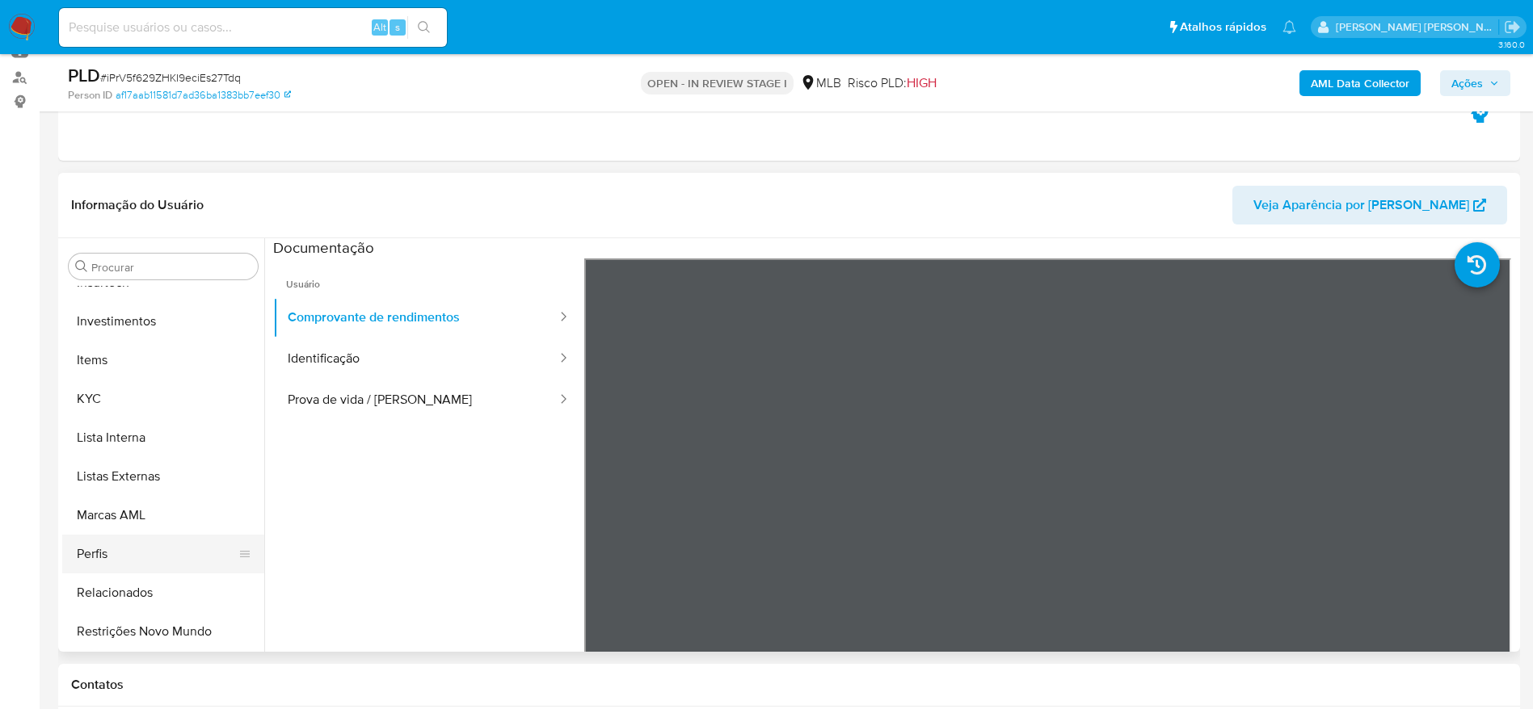
scroll to position [760, 0]
click at [108, 392] on button "KYC" at bounding box center [156, 398] width 189 height 39
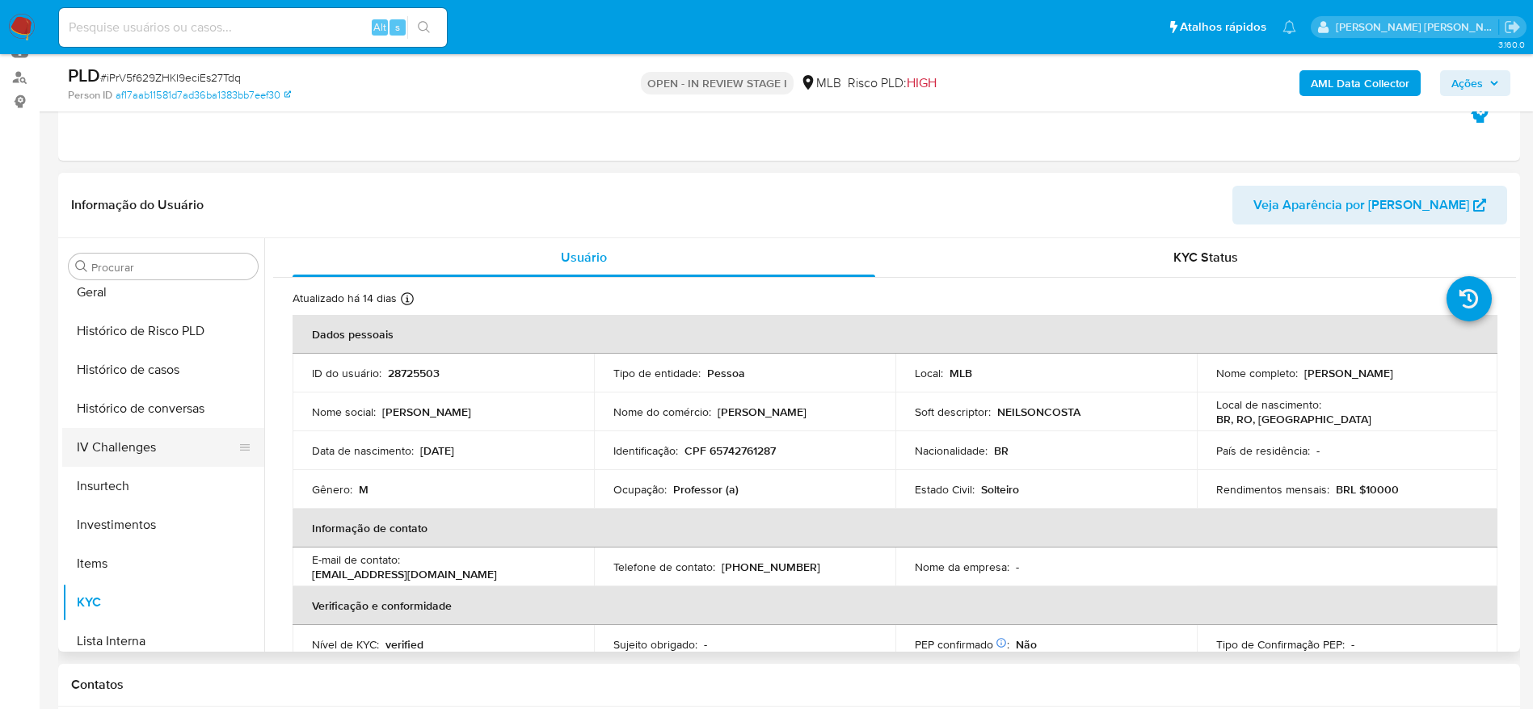
scroll to position [518, 0]
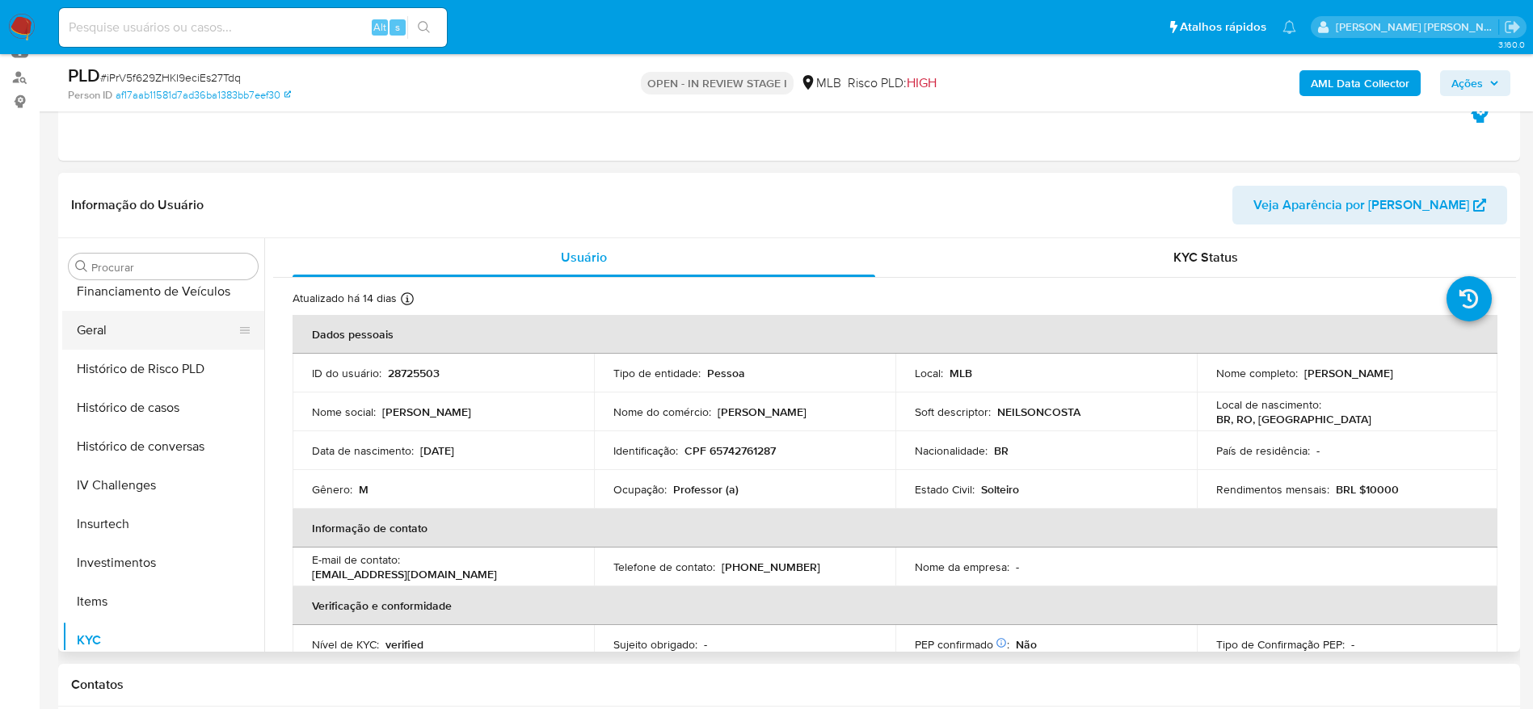
click at [104, 325] on button "Geral" at bounding box center [156, 330] width 189 height 39
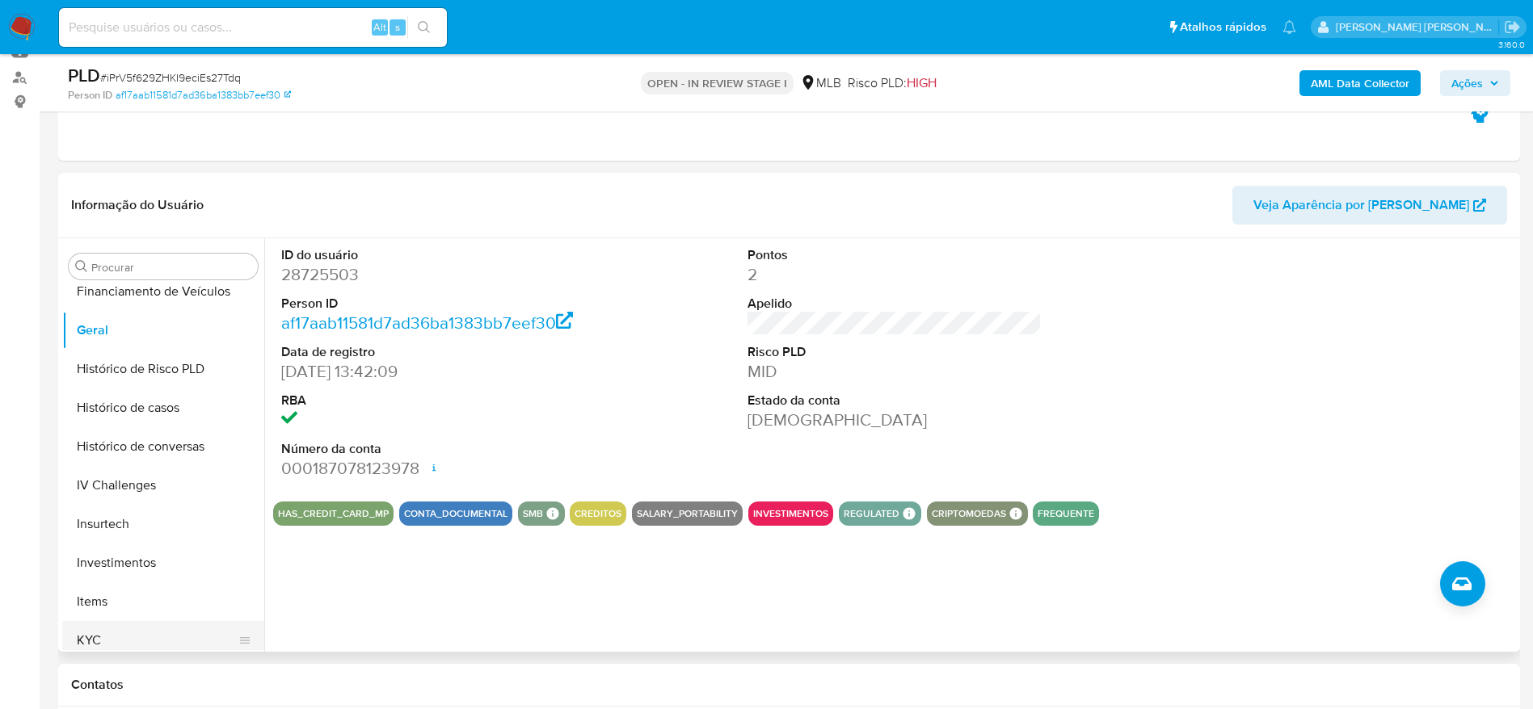
click at [172, 632] on button "KYC" at bounding box center [156, 640] width 189 height 39
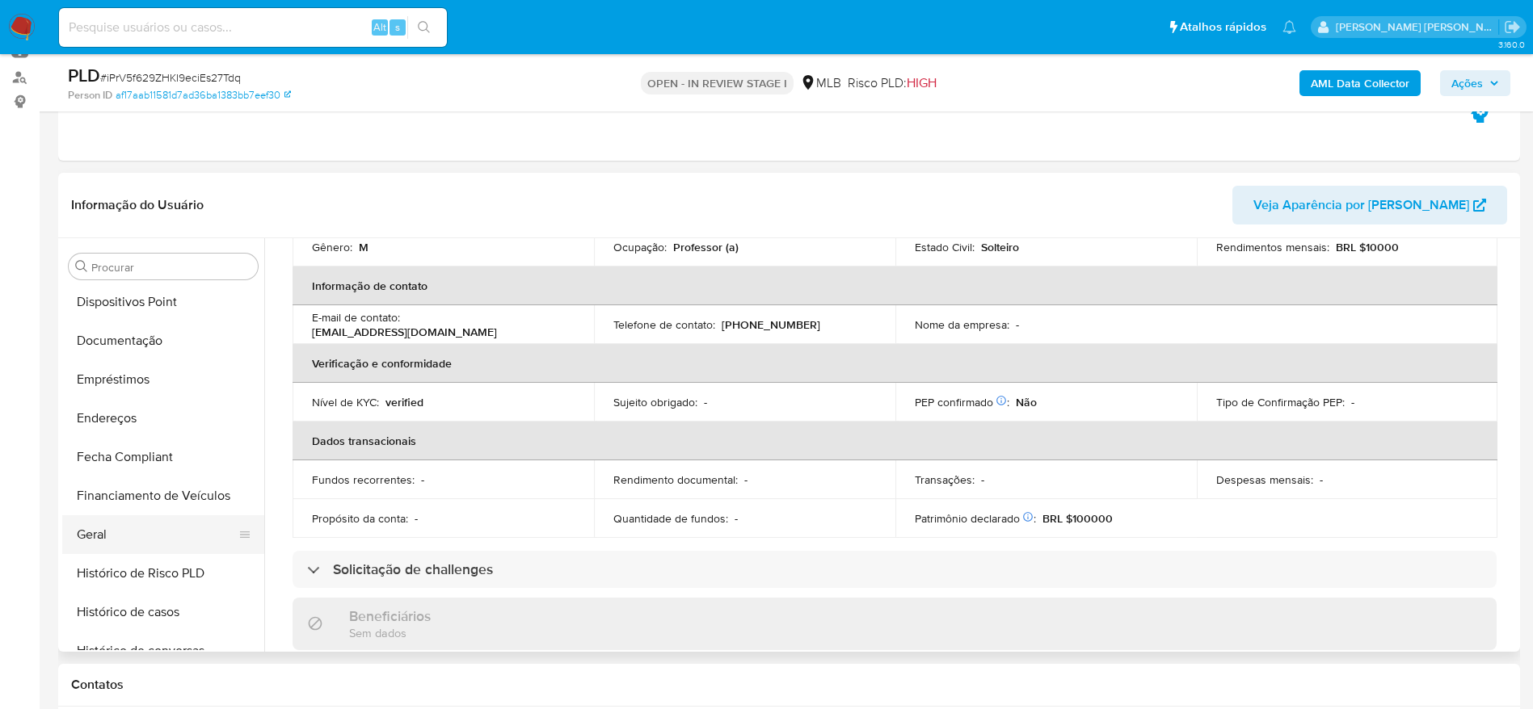
scroll to position [276, 0]
click at [158, 393] on button "Documentação" at bounding box center [156, 379] width 189 height 39
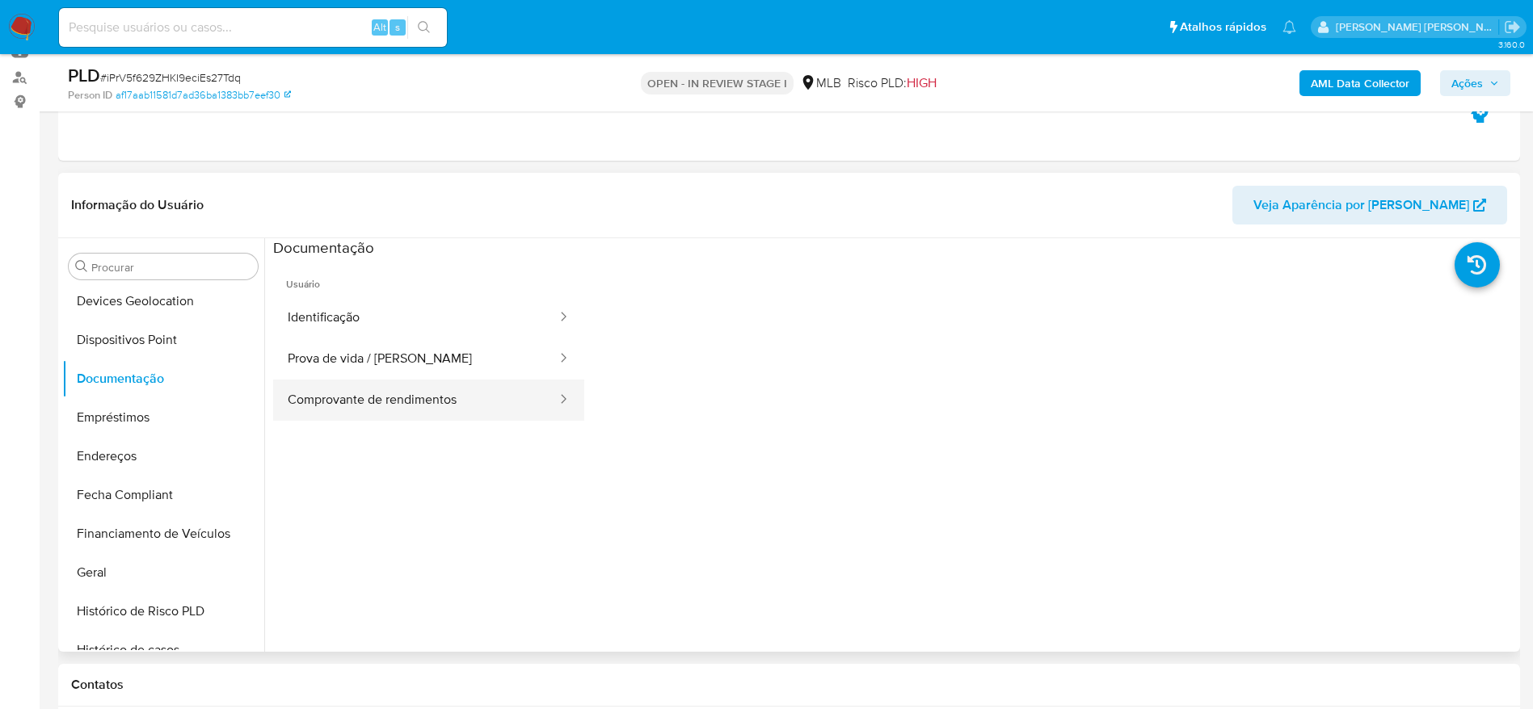
click at [484, 398] on button "Comprovante de rendimentos" at bounding box center [415, 400] width 285 height 41
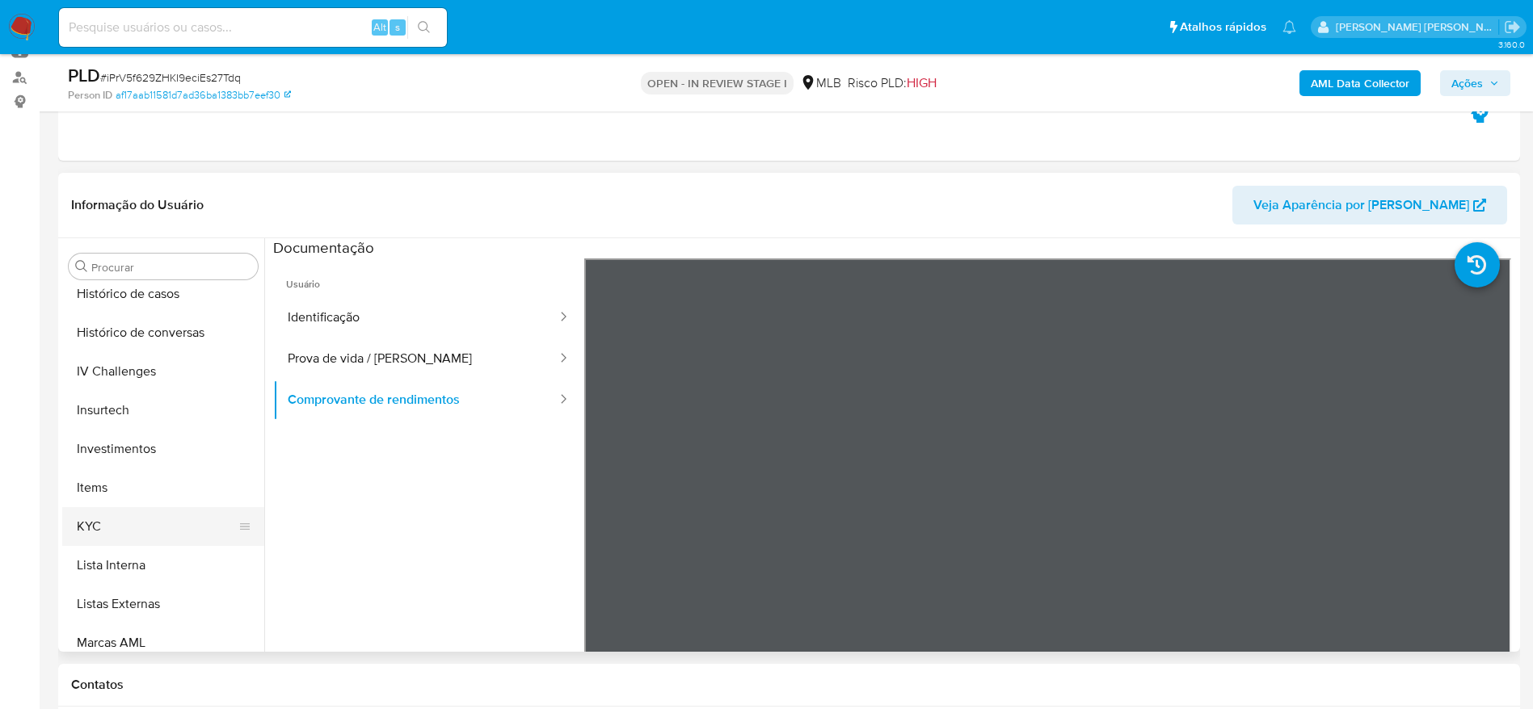
scroll to position [639, 0]
click at [144, 507] on button "KYC" at bounding box center [156, 519] width 189 height 39
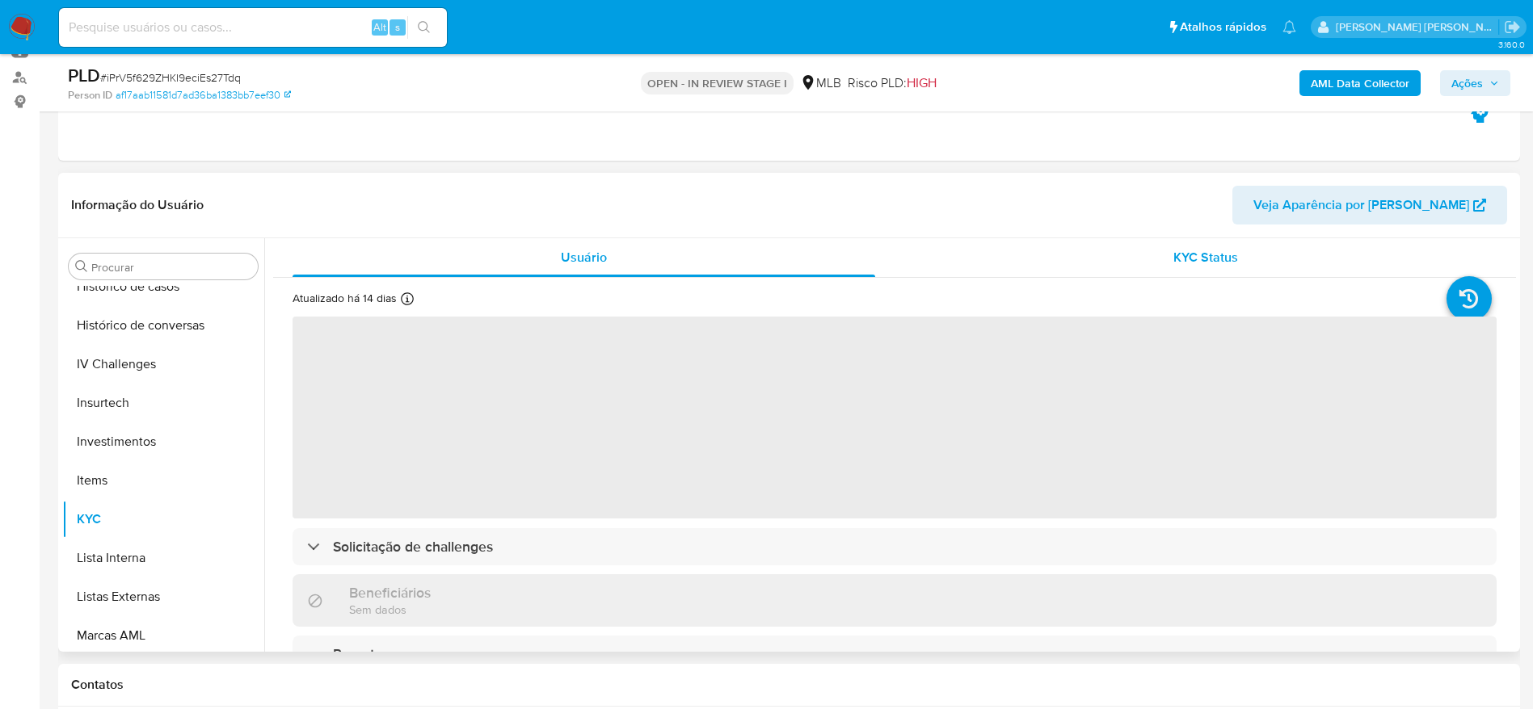
click at [1226, 252] on span "KYC Status" at bounding box center [1205, 257] width 65 height 19
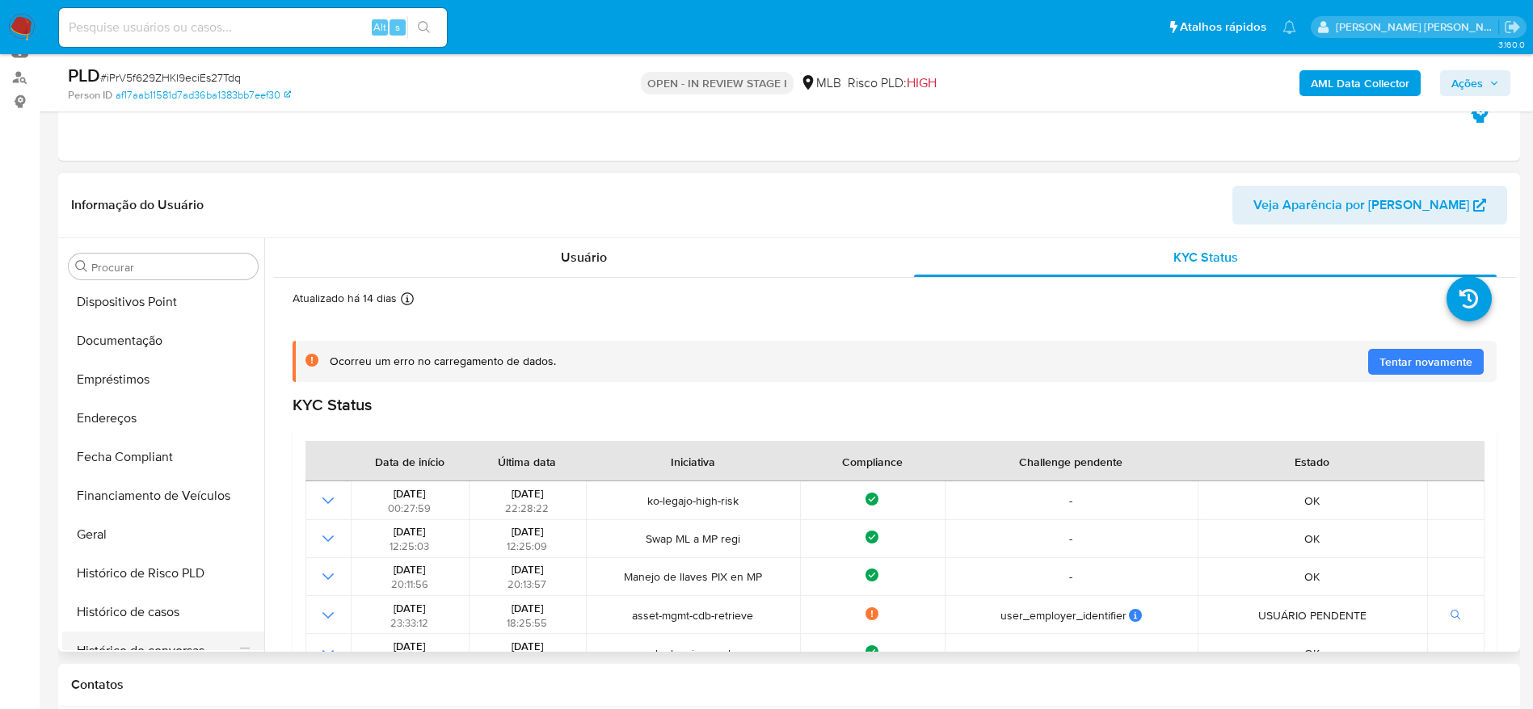
scroll to position [276, 0]
click at [137, 381] on button "Documentação" at bounding box center [156, 379] width 189 height 39
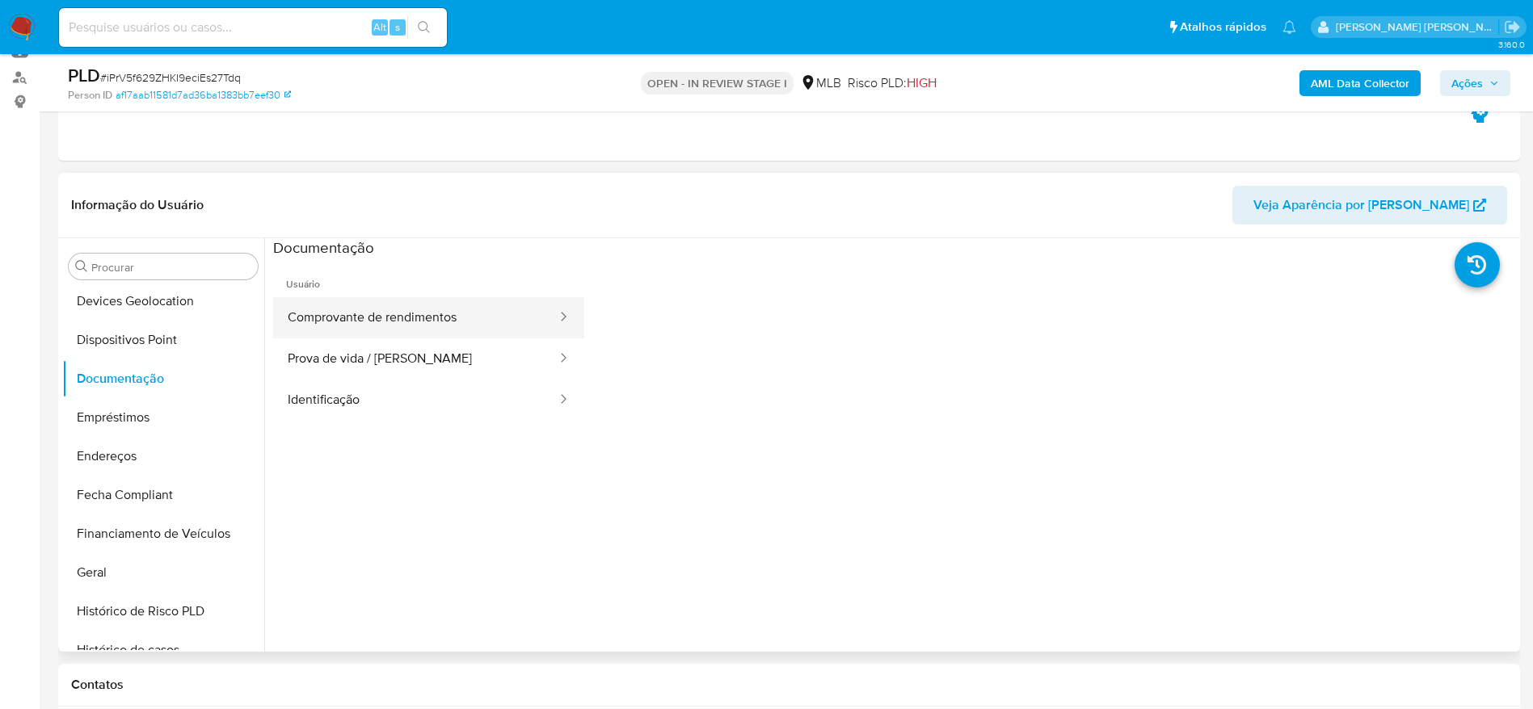
click at [343, 316] on button "Comprovante de rendimentos" at bounding box center [415, 317] width 285 height 41
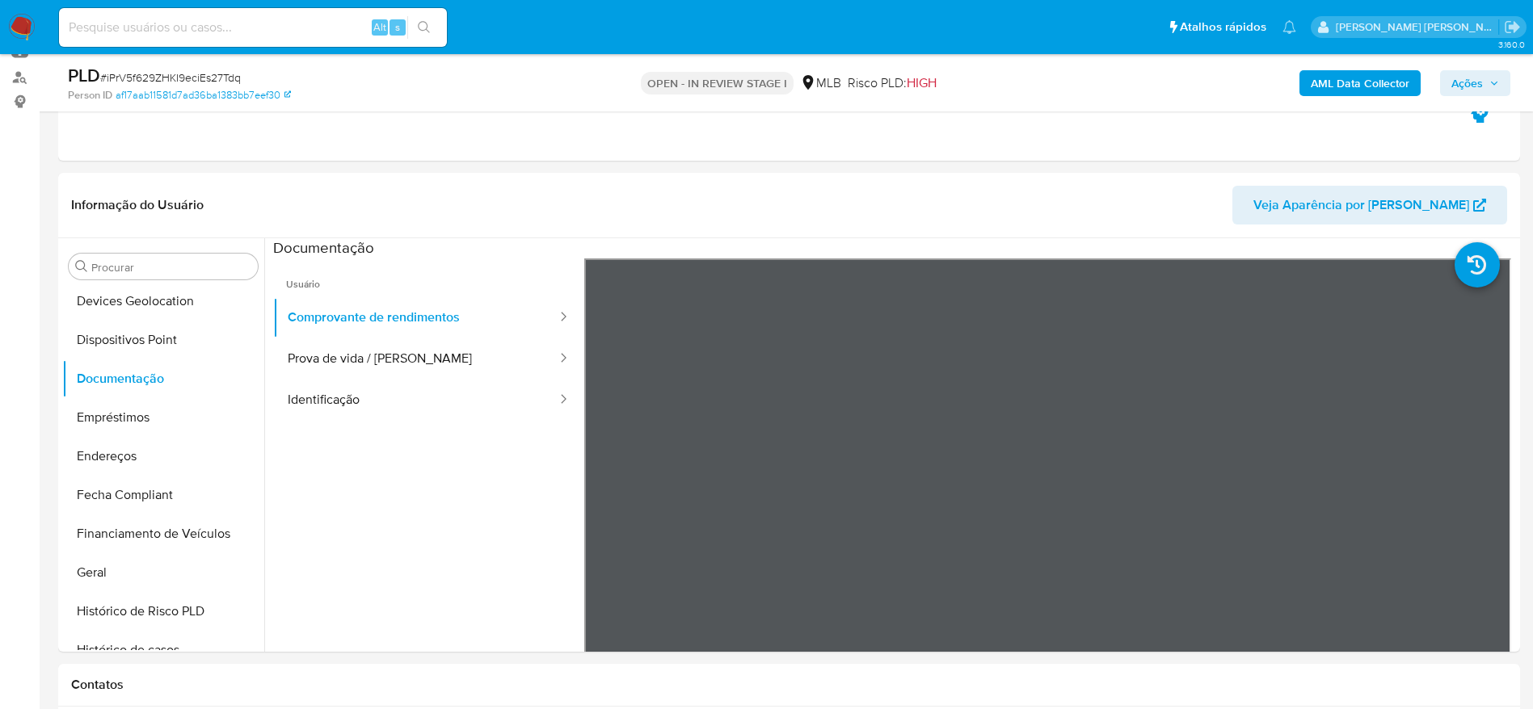
click at [1461, 74] on span "Ações" at bounding box center [1467, 83] width 32 height 26
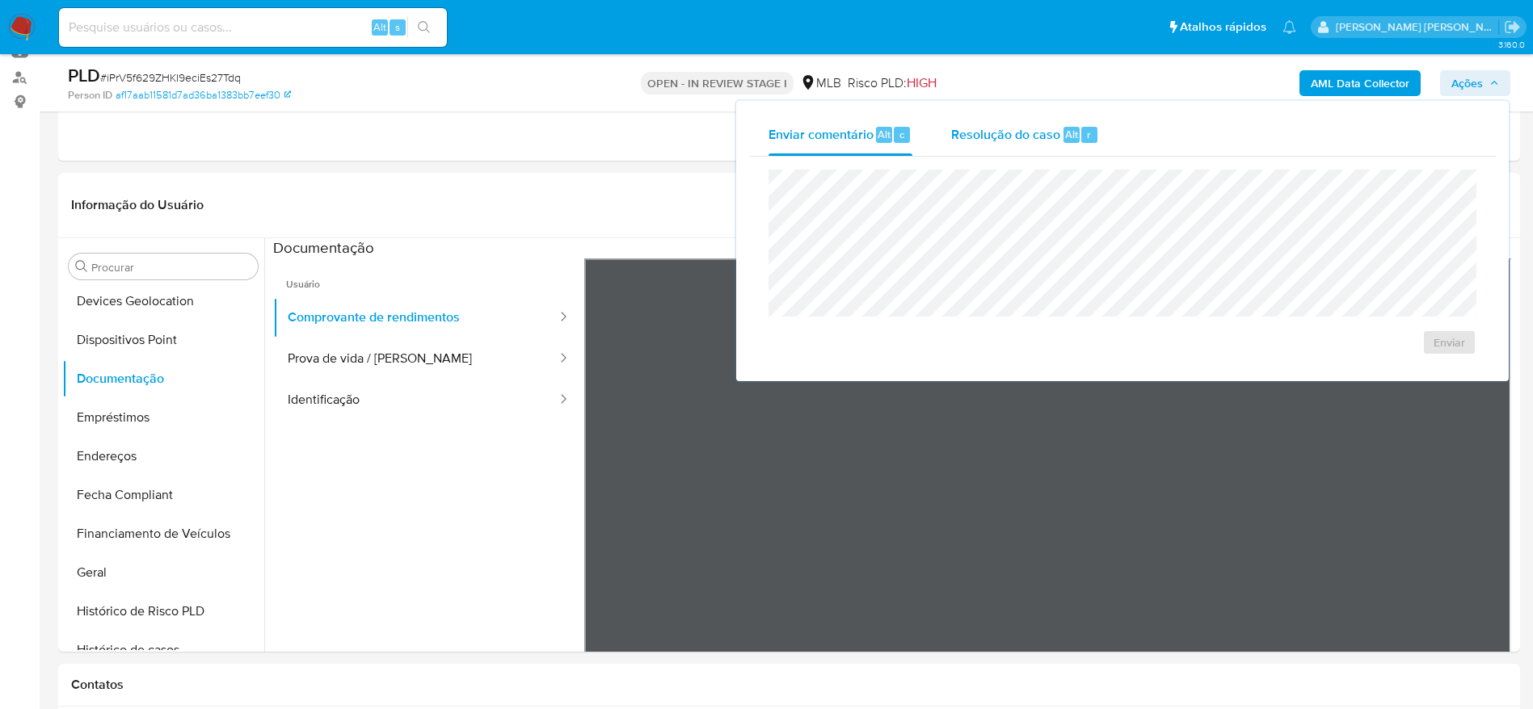
click at [981, 141] on span "Resolução do caso" at bounding box center [1005, 133] width 109 height 19
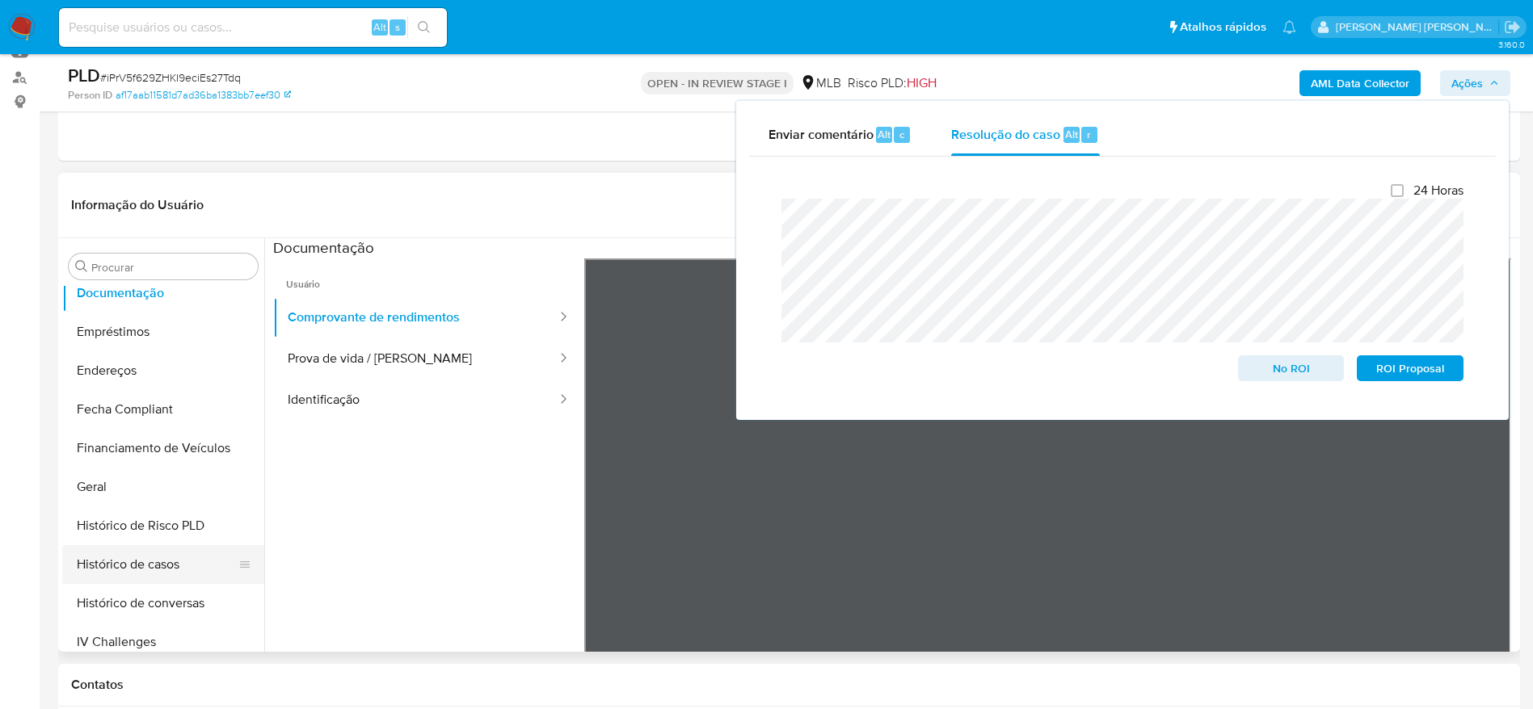
scroll to position [397, 0]
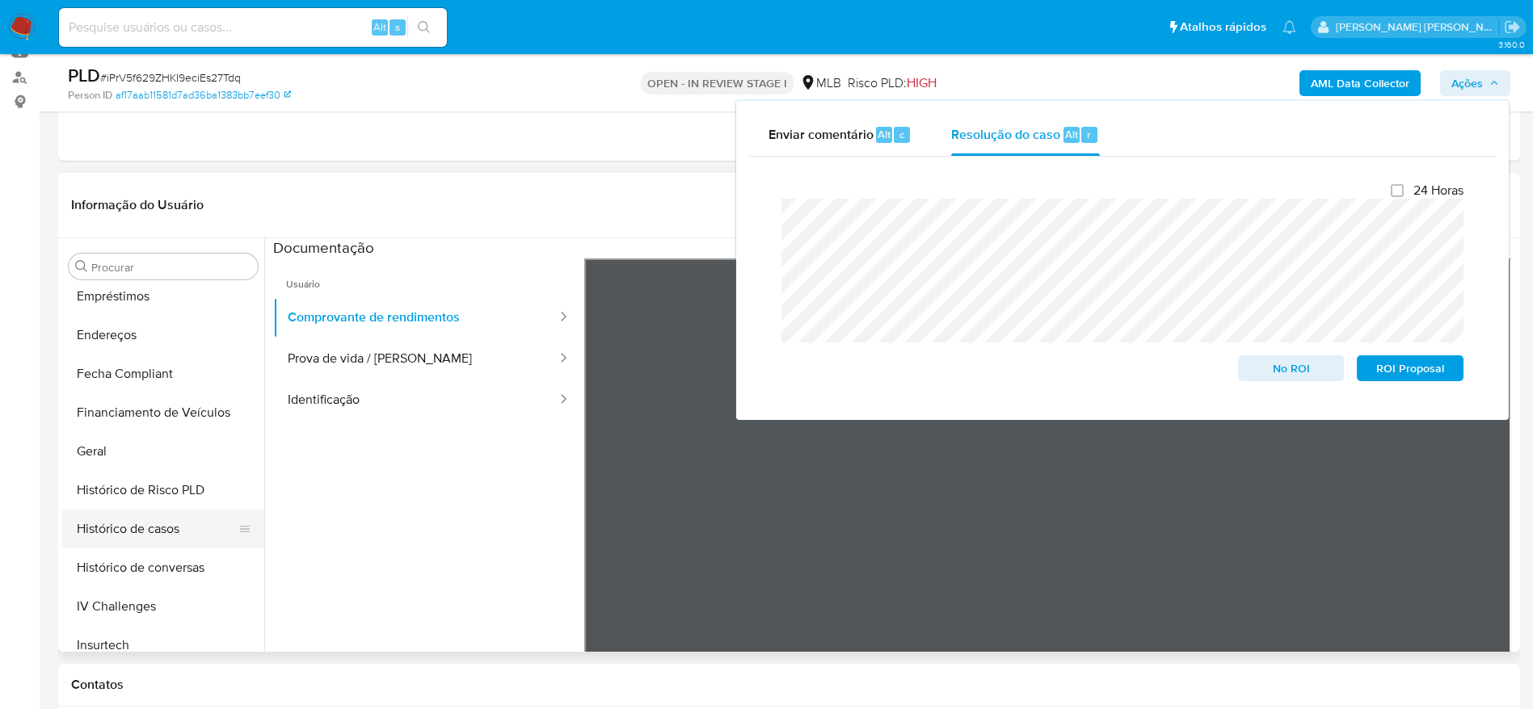
click at [155, 526] on button "Histórico de casos" at bounding box center [156, 529] width 189 height 39
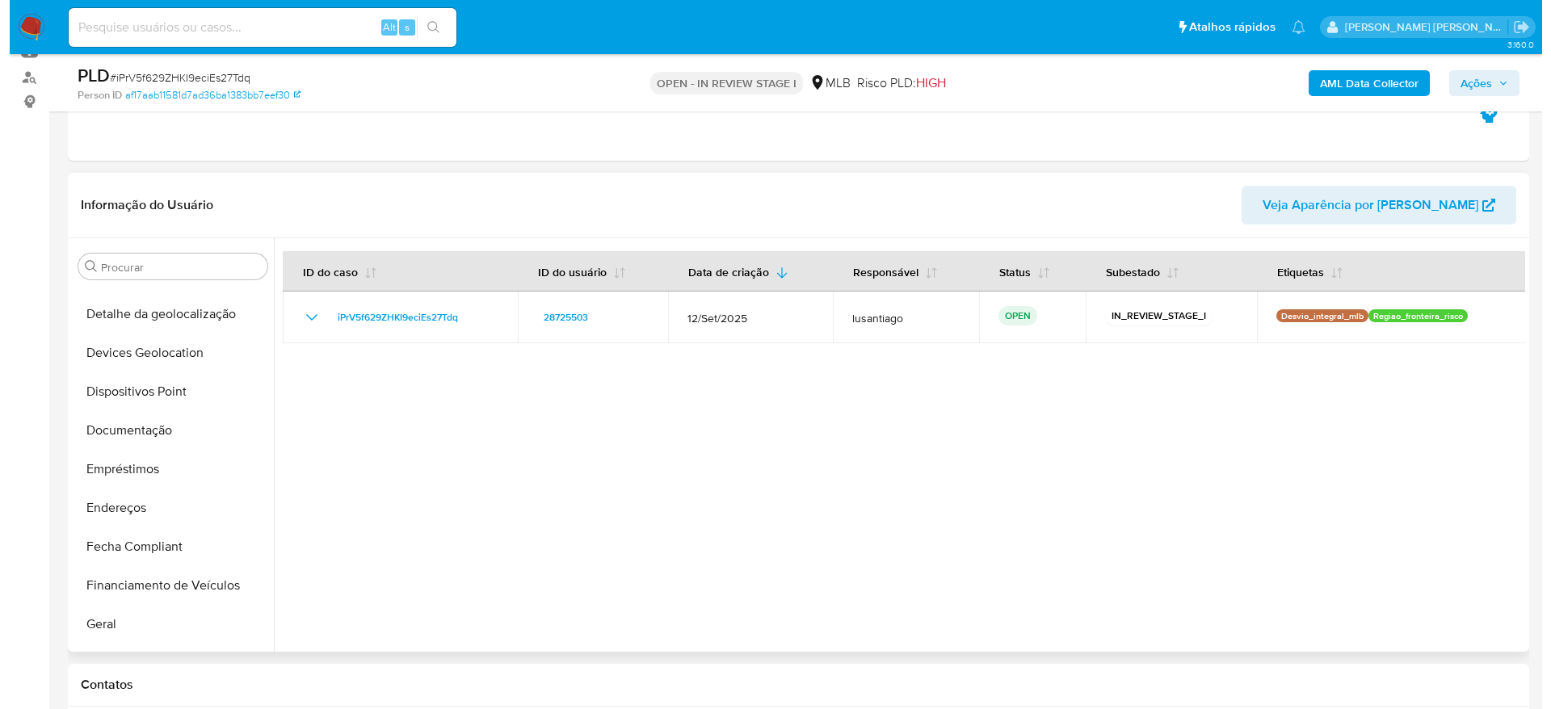
scroll to position [0, 0]
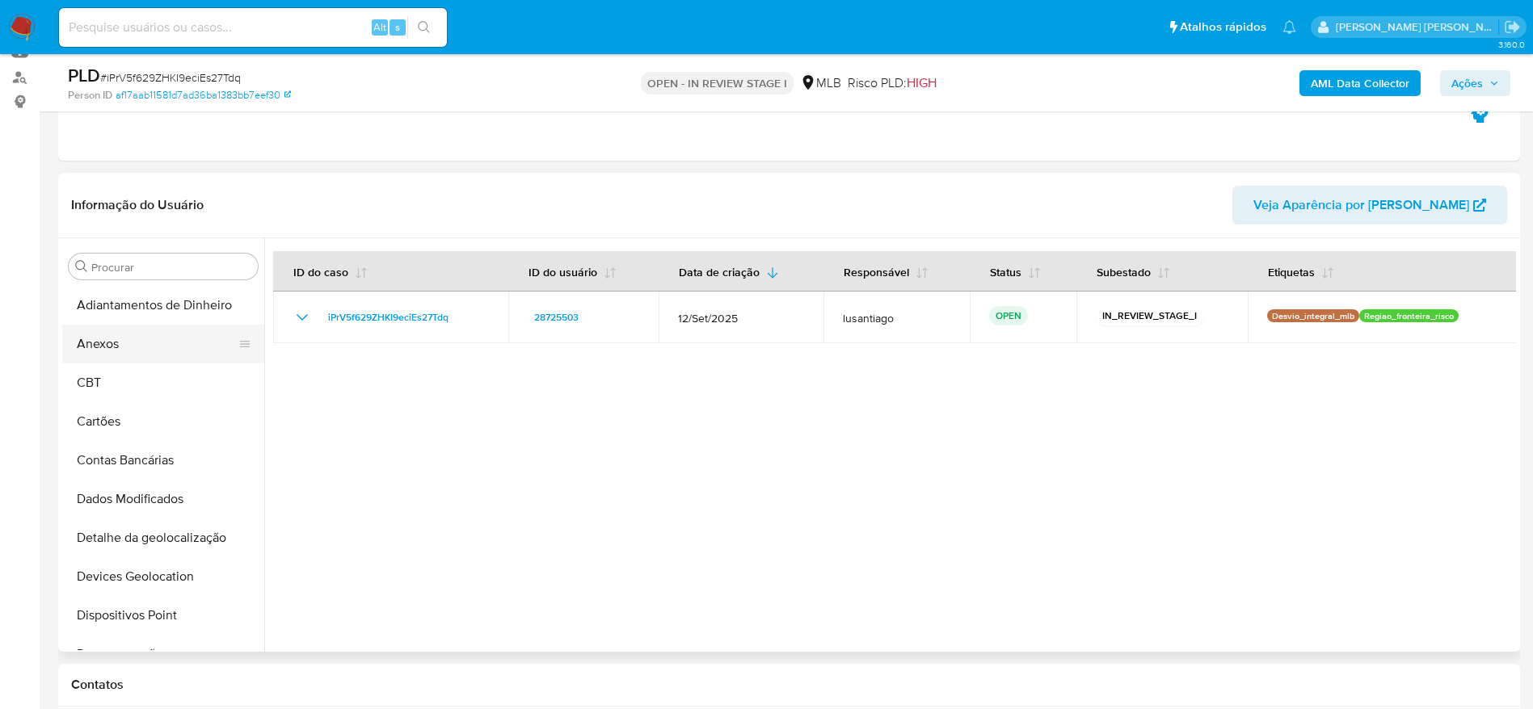
click at [110, 339] on button "Anexos" at bounding box center [156, 344] width 189 height 39
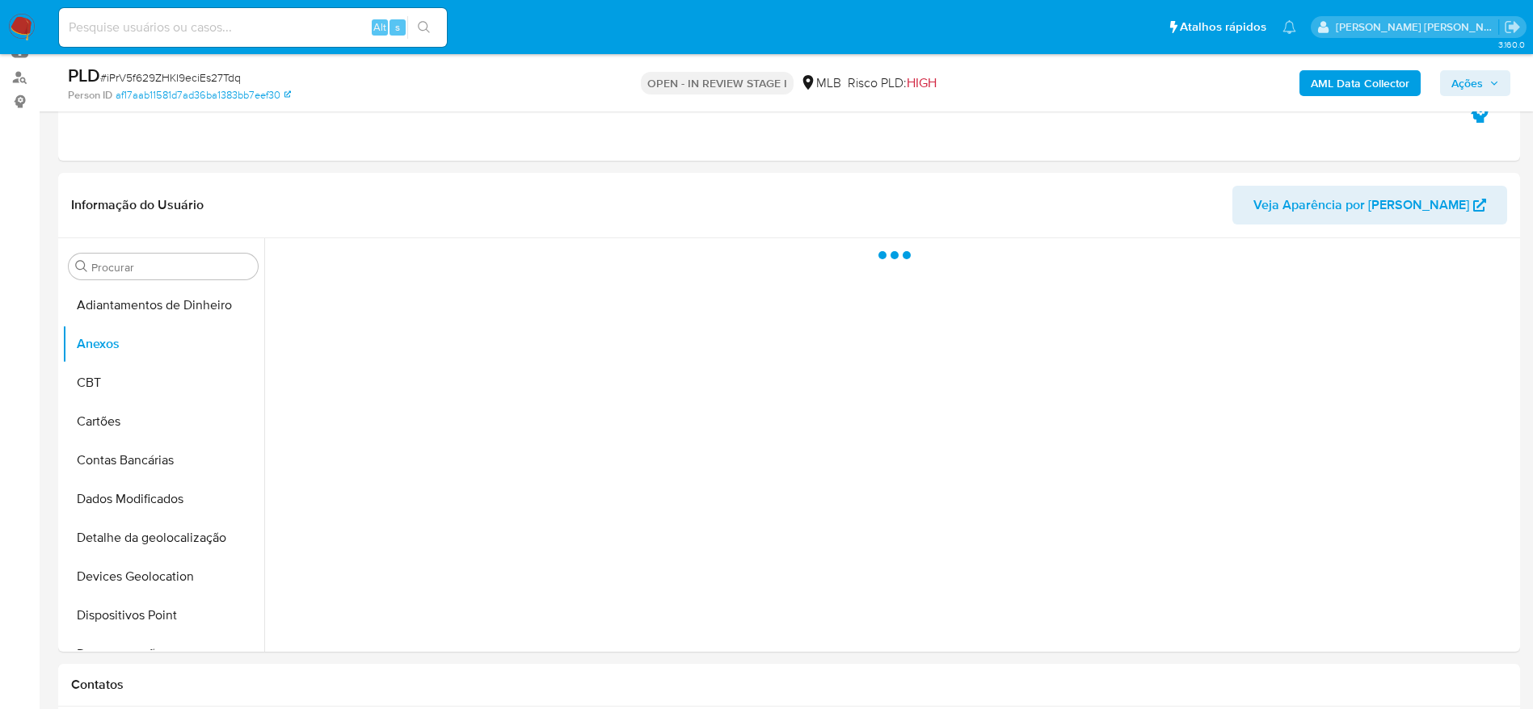
click at [1373, 86] on b "AML Data Collector" at bounding box center [1359, 83] width 99 height 26
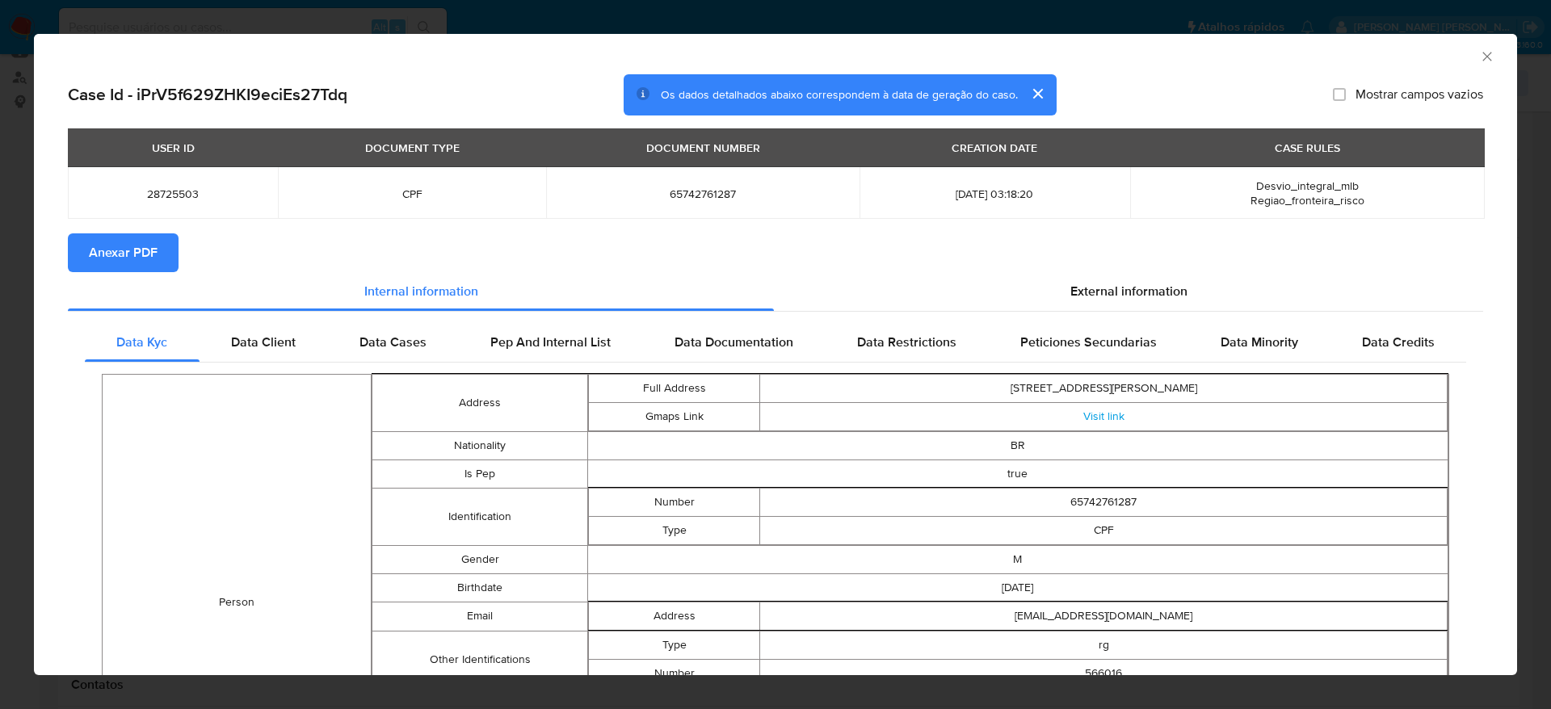
click at [137, 253] on span "Anexar PDF" at bounding box center [123, 253] width 69 height 36
click at [1479, 53] on icon "Fechar a janela" at bounding box center [1487, 56] width 16 height 16
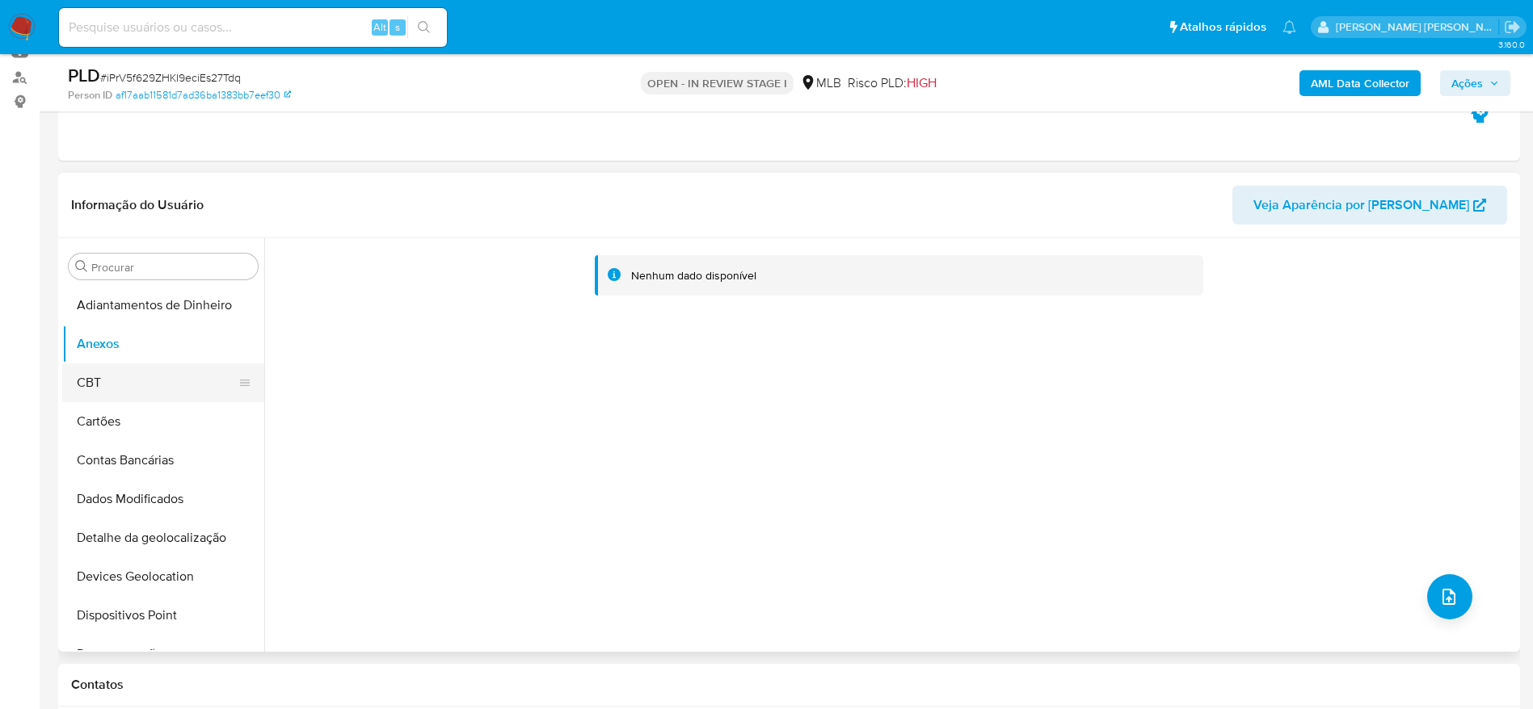
click at [138, 372] on button "CBT" at bounding box center [156, 383] width 189 height 39
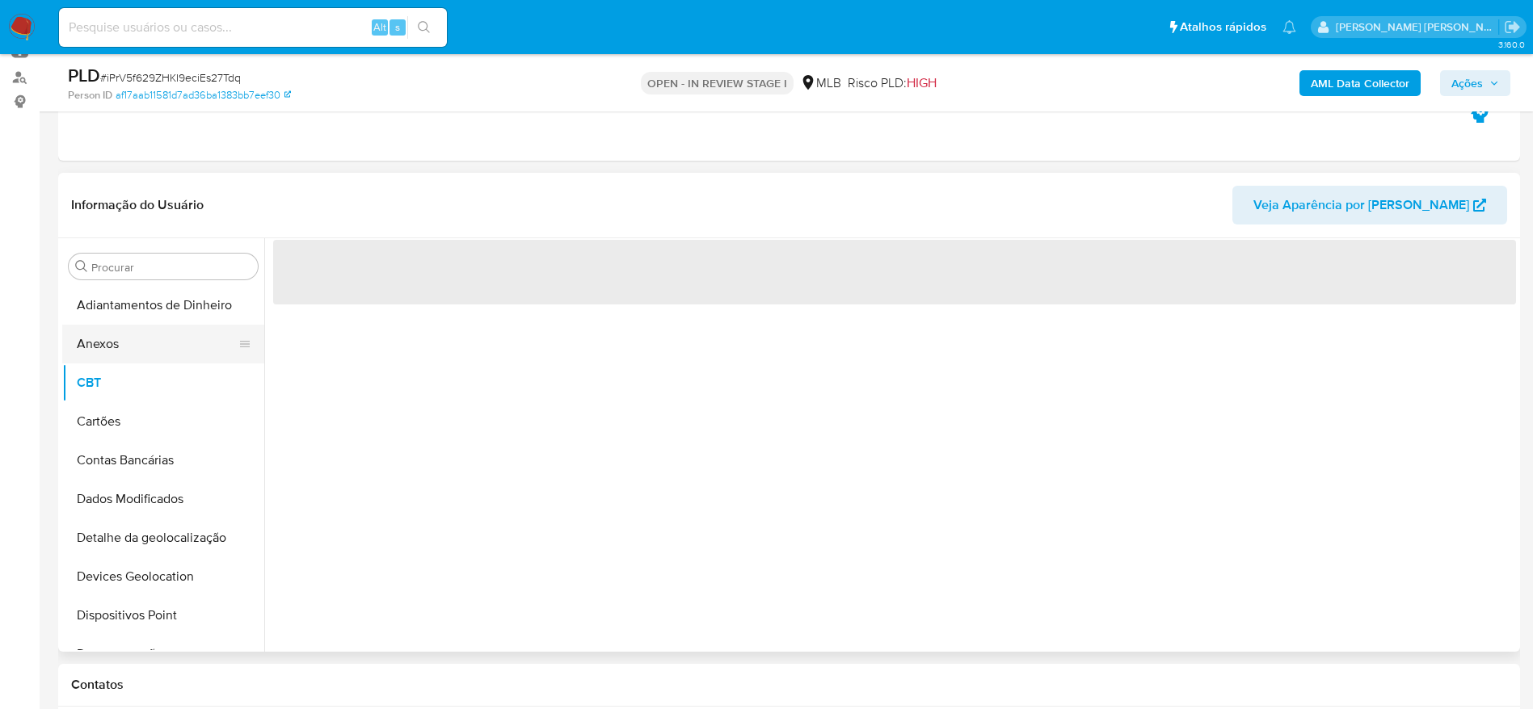
click at [126, 356] on button "Anexos" at bounding box center [156, 344] width 189 height 39
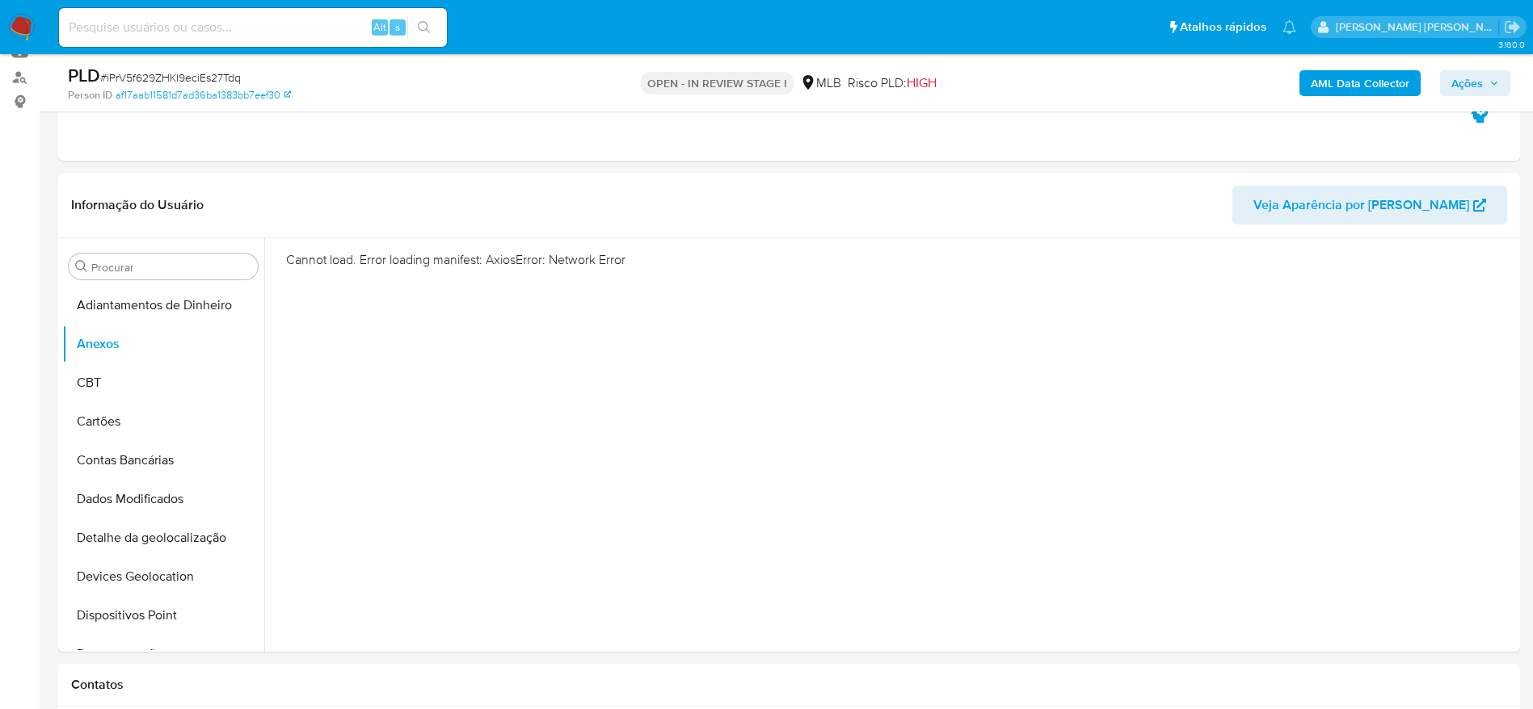
click at [1469, 82] on span "Ações" at bounding box center [1467, 83] width 32 height 26
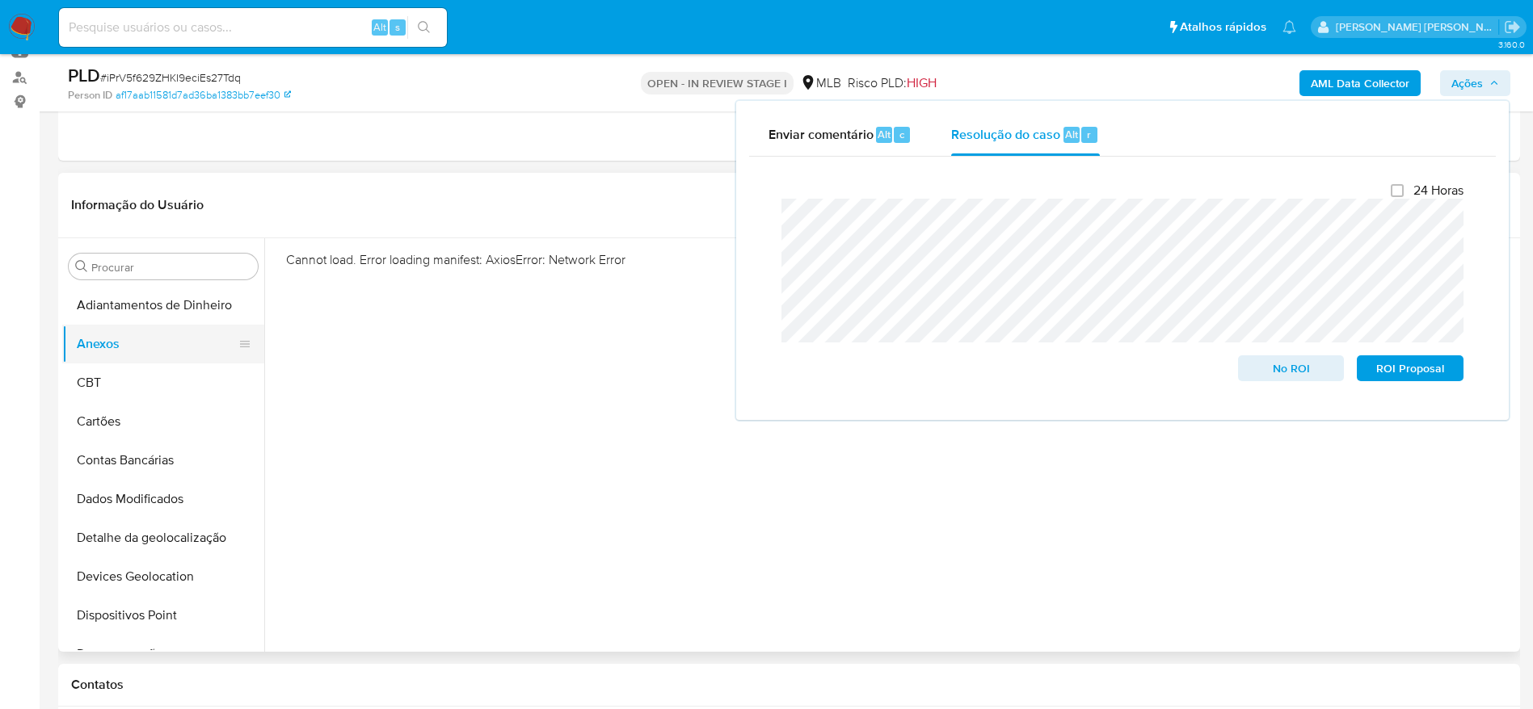
drag, startPoint x: 72, startPoint y: 383, endPoint x: 128, endPoint y: 351, distance: 65.1
click at [72, 381] on button "CBT" at bounding box center [163, 383] width 202 height 39
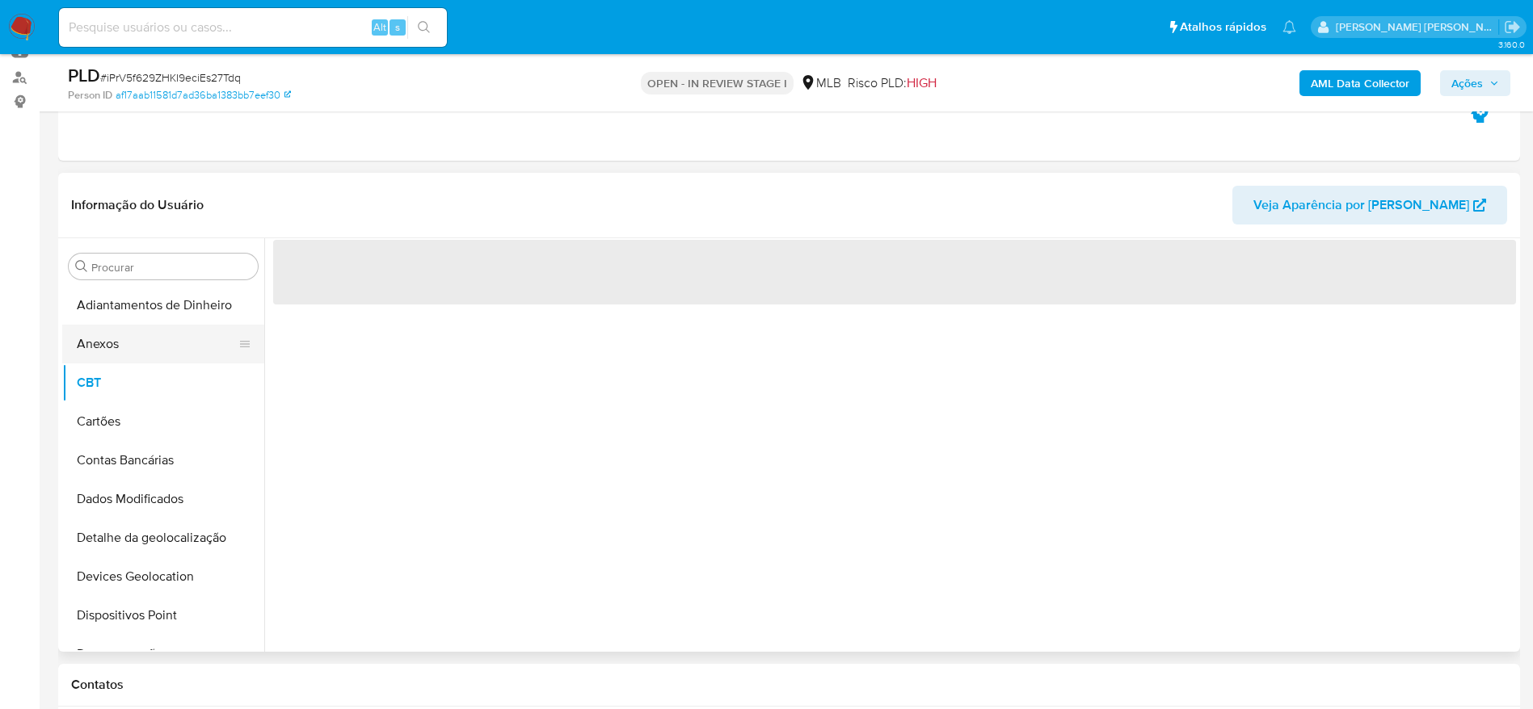
click at [134, 347] on button "Anexos" at bounding box center [156, 344] width 189 height 39
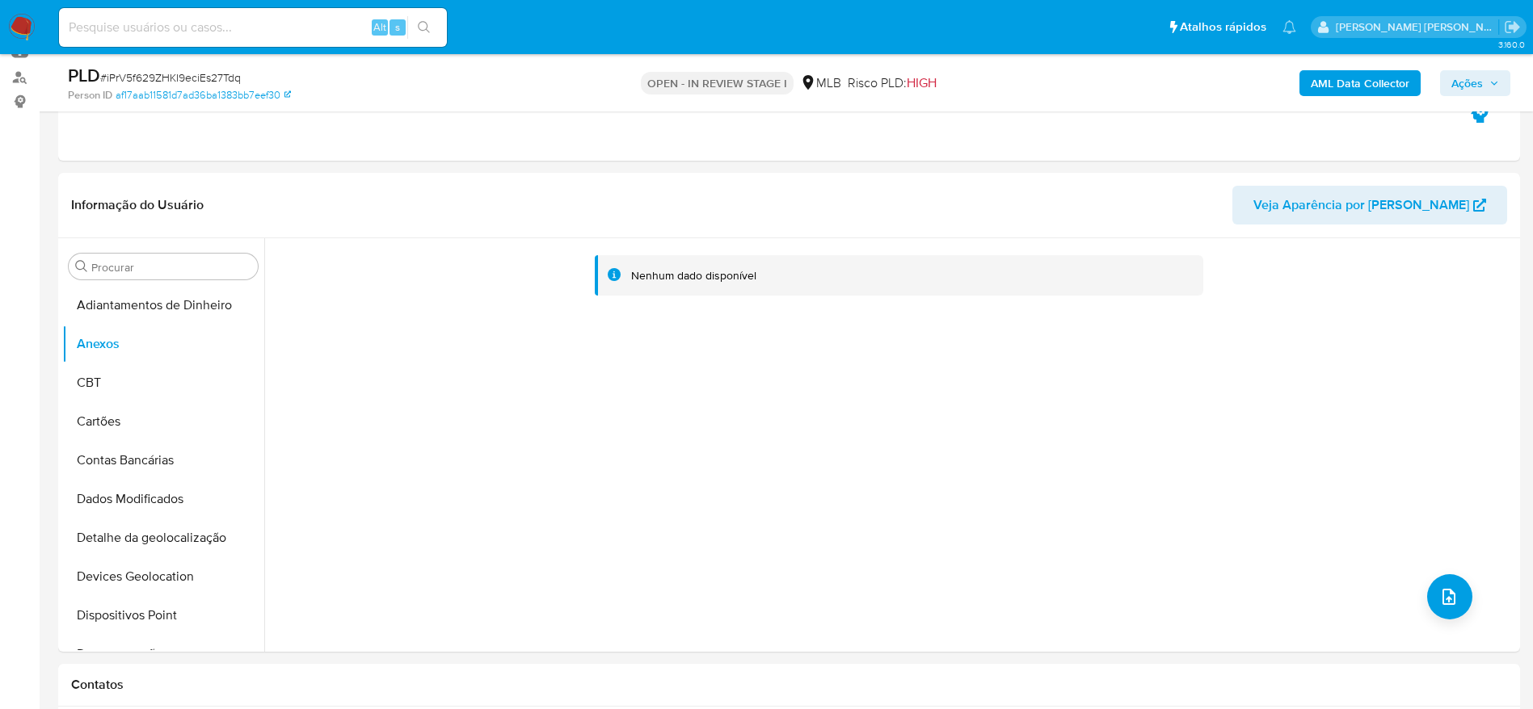
click at [1461, 78] on span "Ações" at bounding box center [1467, 83] width 32 height 26
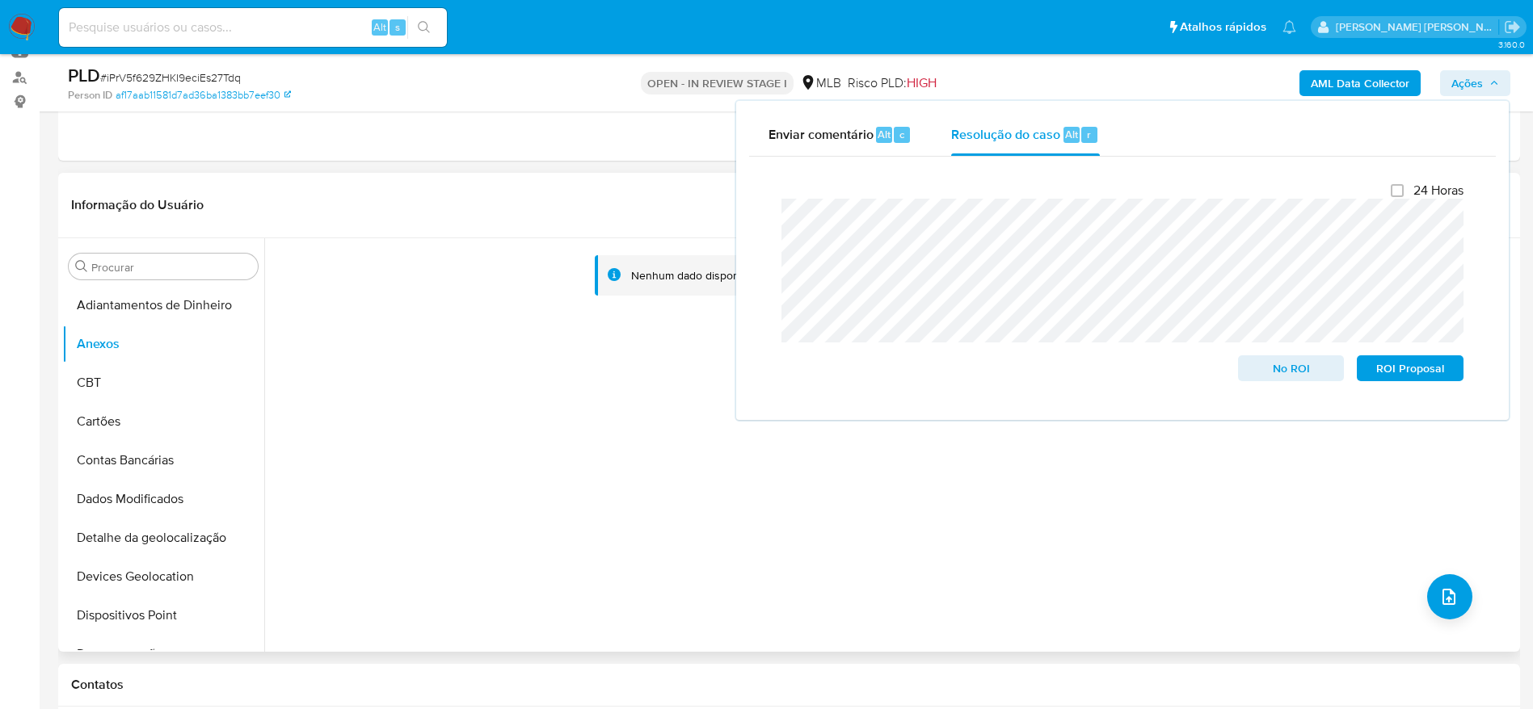
drag, startPoint x: 637, startPoint y: 369, endPoint x: 621, endPoint y: 375, distance: 16.4
click at [634, 372] on div "Nenhum dado disponível" at bounding box center [889, 445] width 1251 height 414
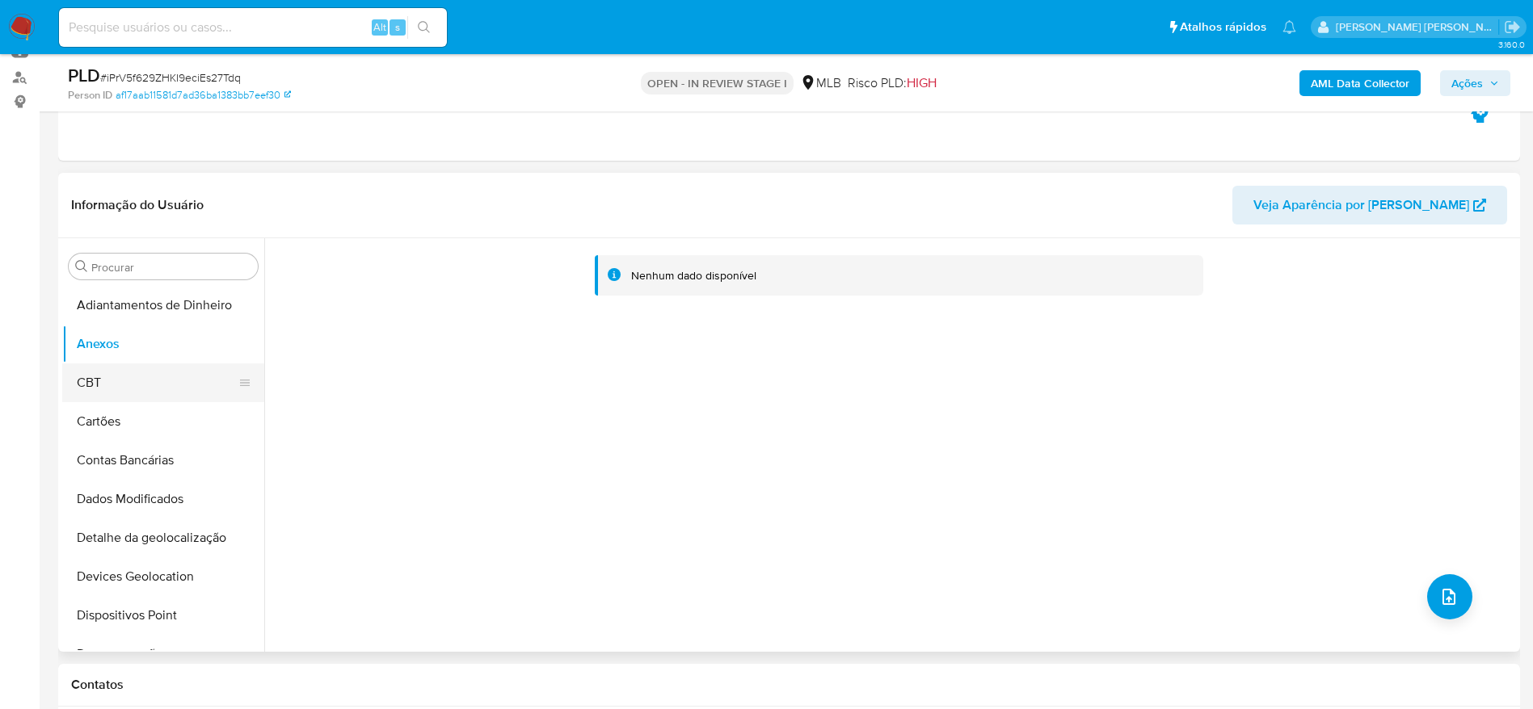
click at [147, 364] on button "CBT" at bounding box center [156, 383] width 189 height 39
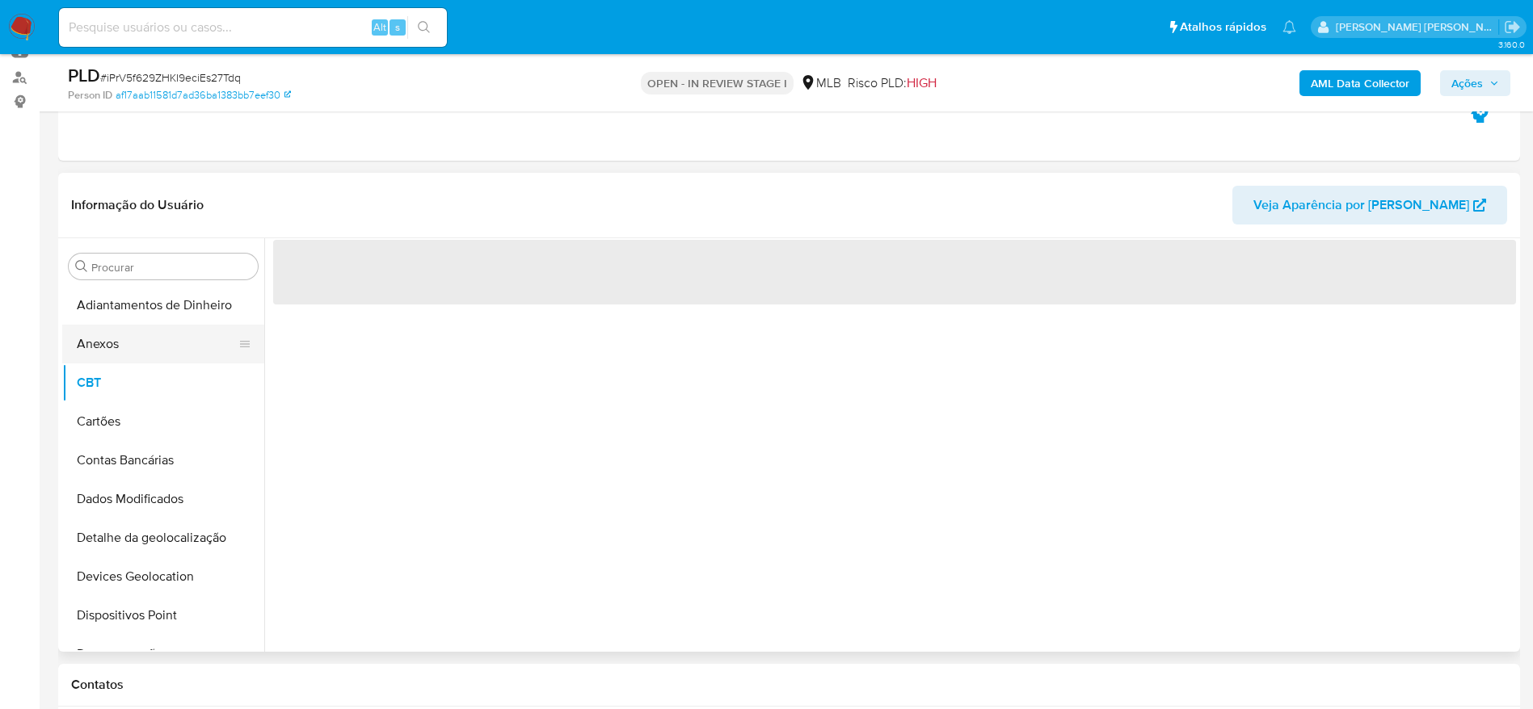
click at [120, 355] on button "Anexos" at bounding box center [156, 344] width 189 height 39
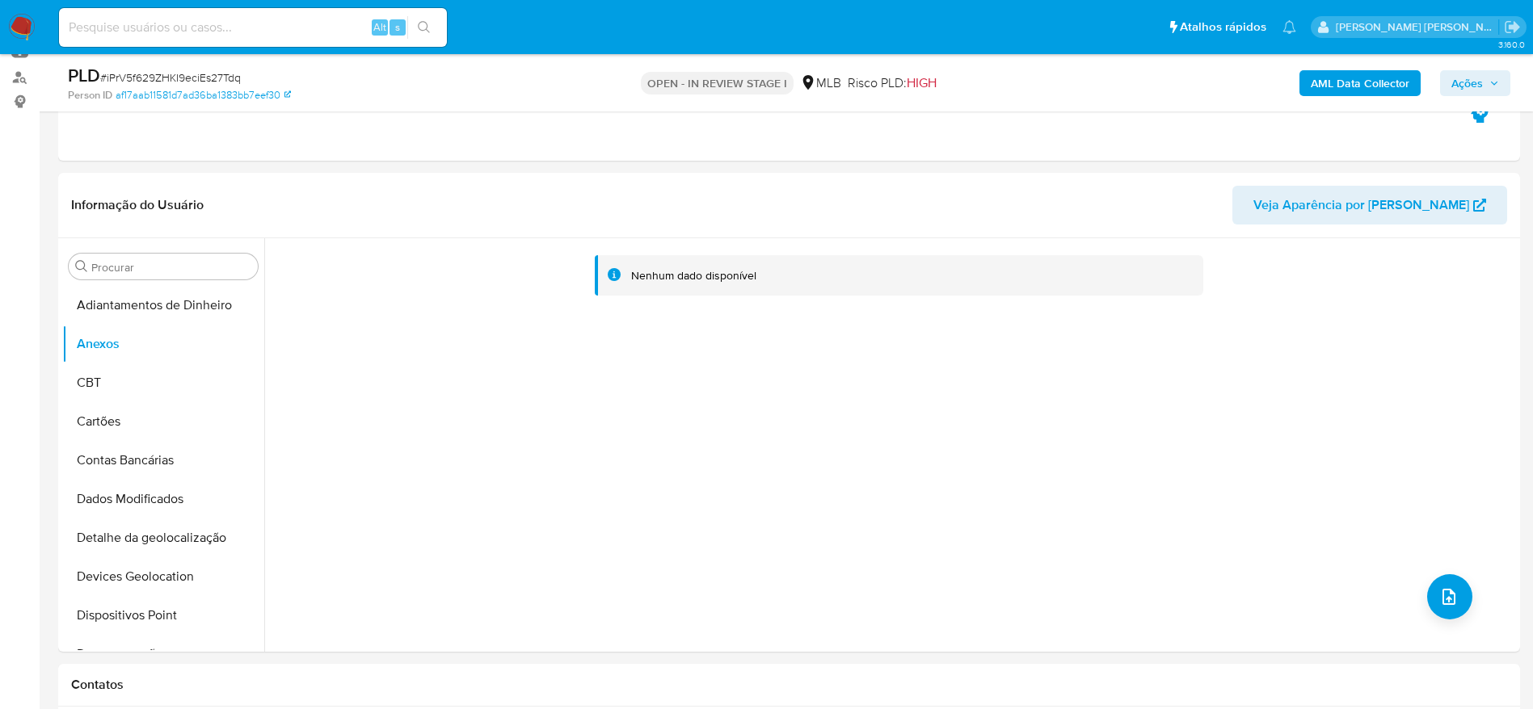
click at [1368, 79] on b "AML Data Collector" at bounding box center [1359, 83] width 99 height 26
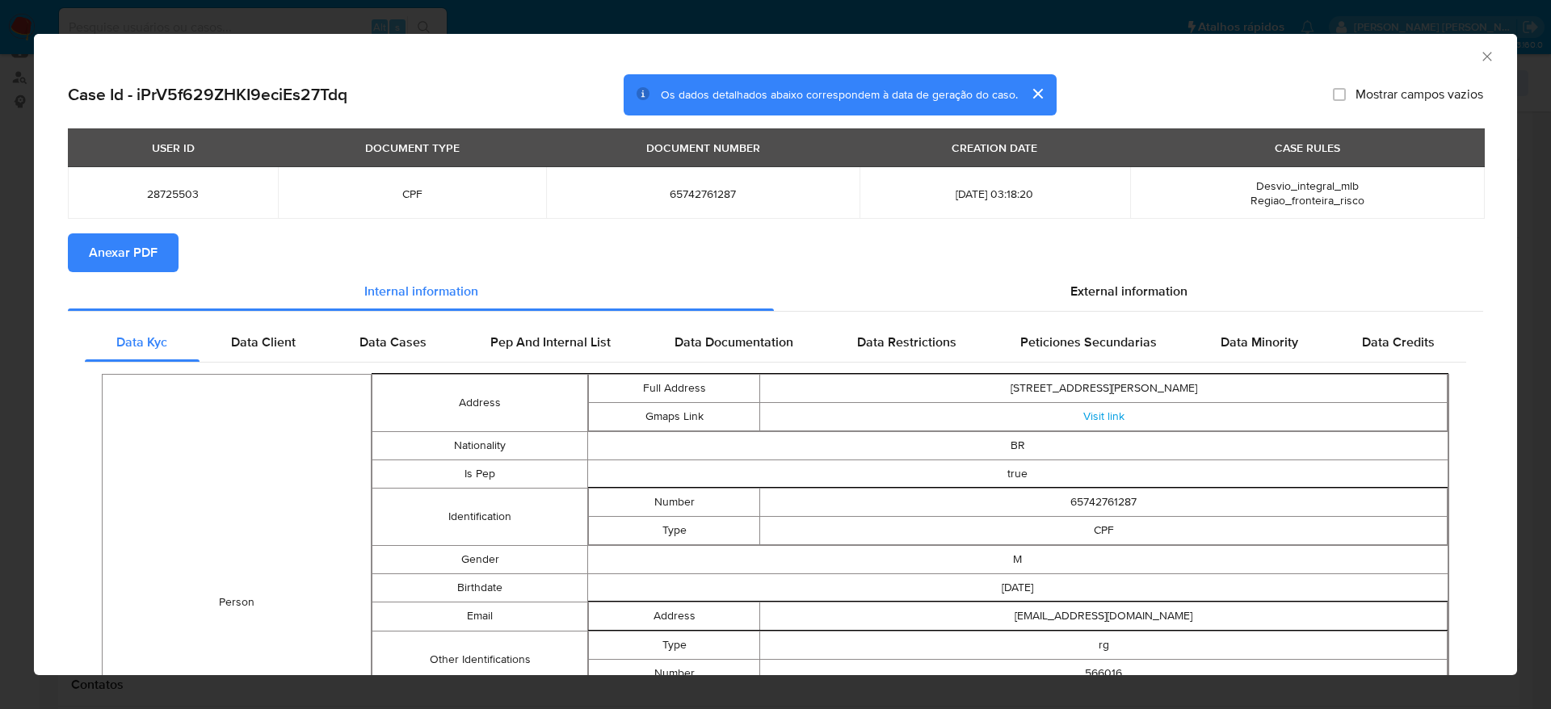
click at [107, 244] on span "Anexar PDF" at bounding box center [123, 253] width 69 height 36
click at [1479, 54] on icon "Fechar a janela" at bounding box center [1487, 56] width 16 height 16
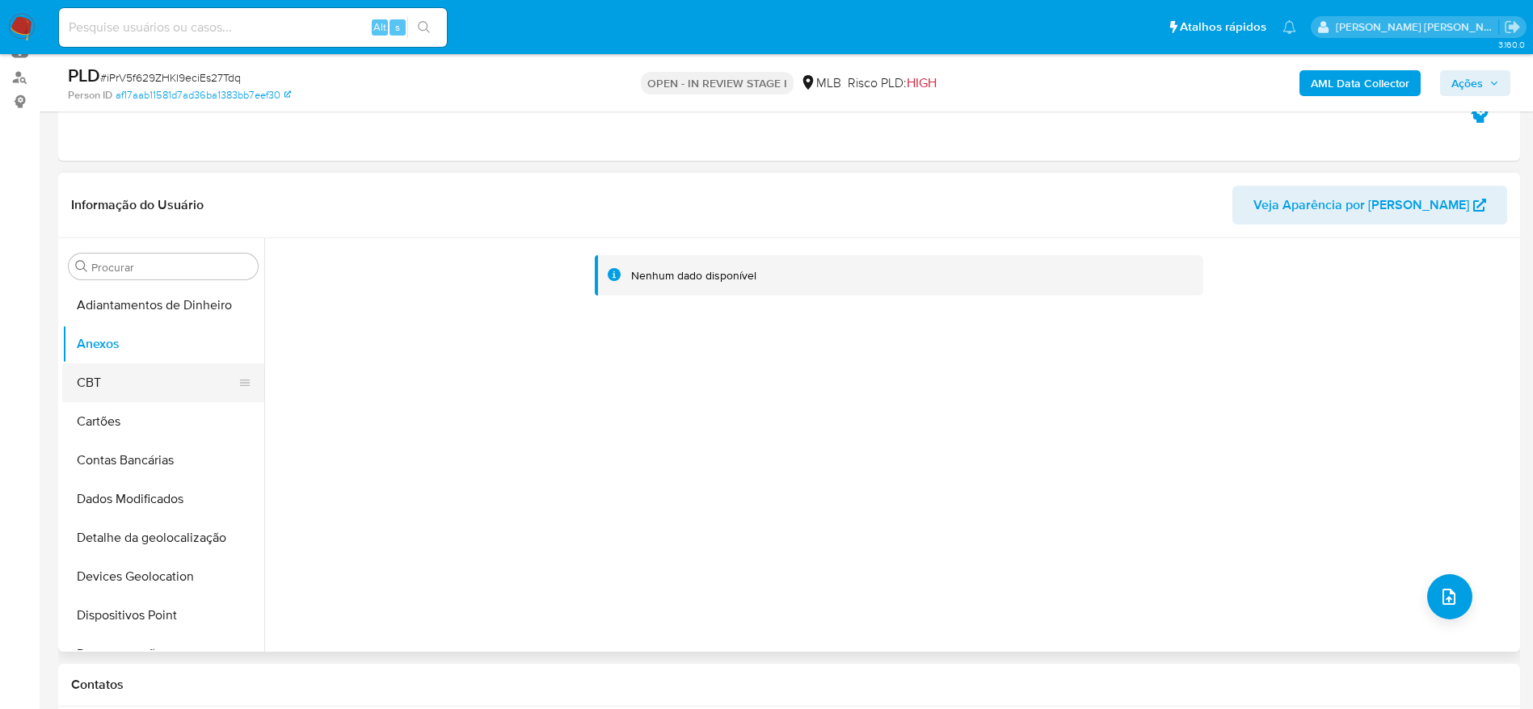
click at [104, 387] on button "CBT" at bounding box center [156, 383] width 189 height 39
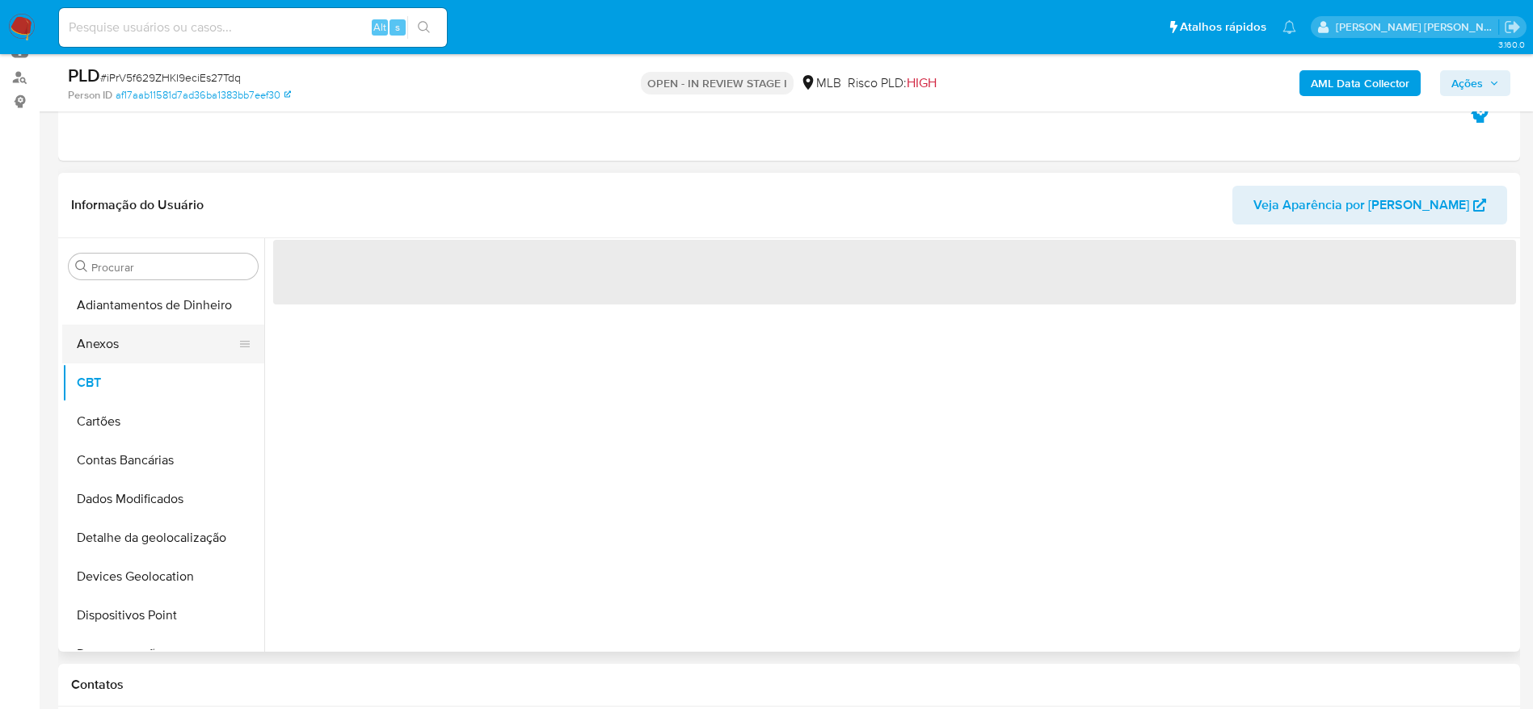
click at [107, 335] on button "Anexos" at bounding box center [156, 344] width 189 height 39
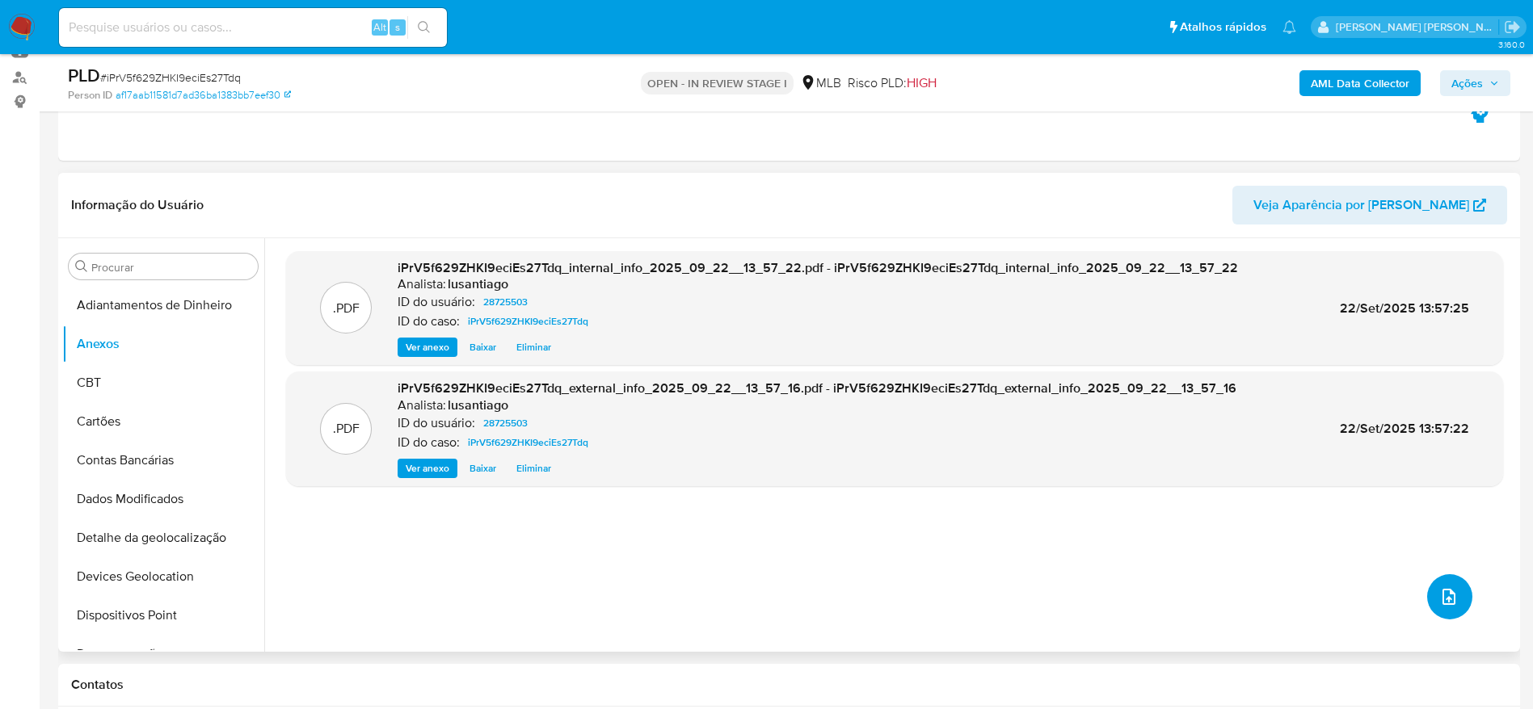
click at [1439, 591] on span "upload-file" at bounding box center [1448, 596] width 19 height 19
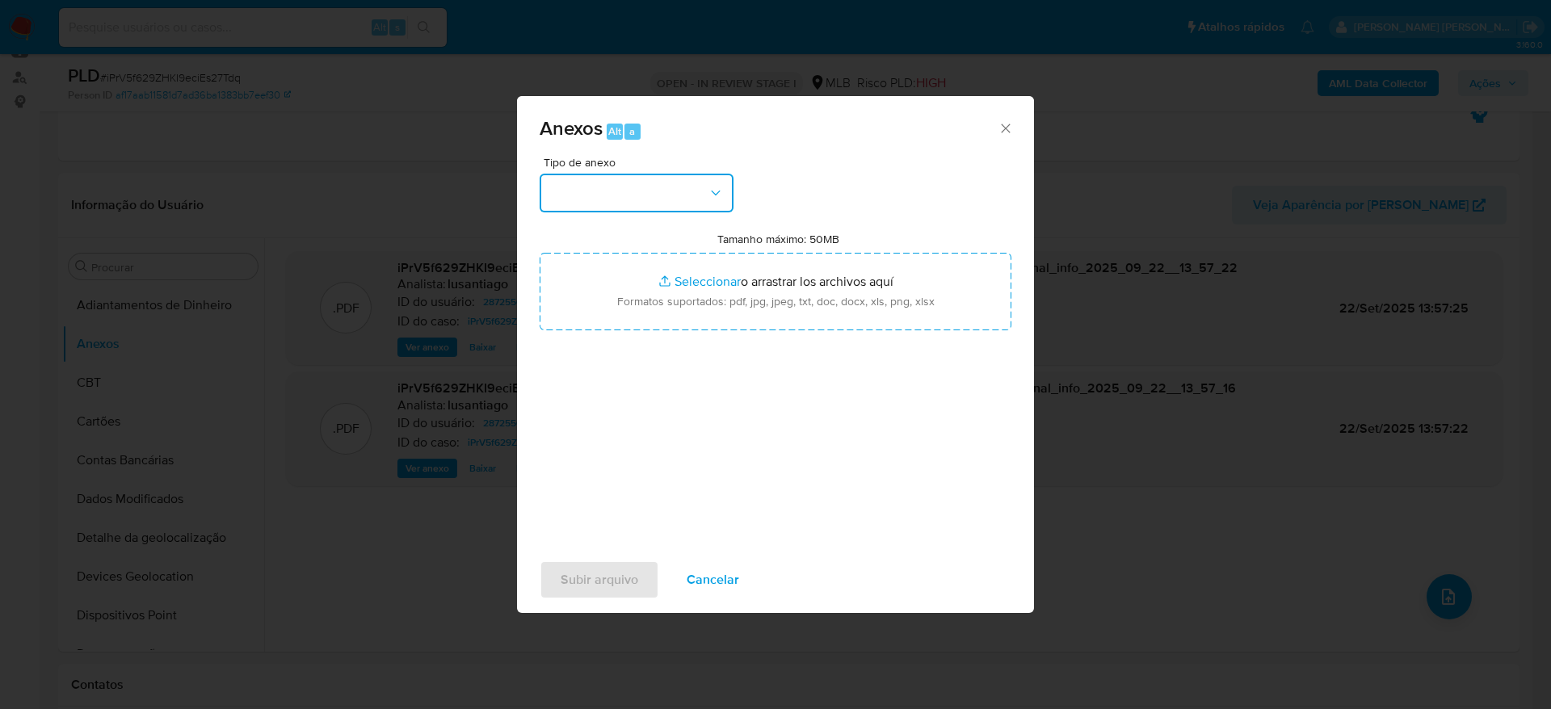
click at [652, 197] on button "button" at bounding box center [637, 193] width 194 height 39
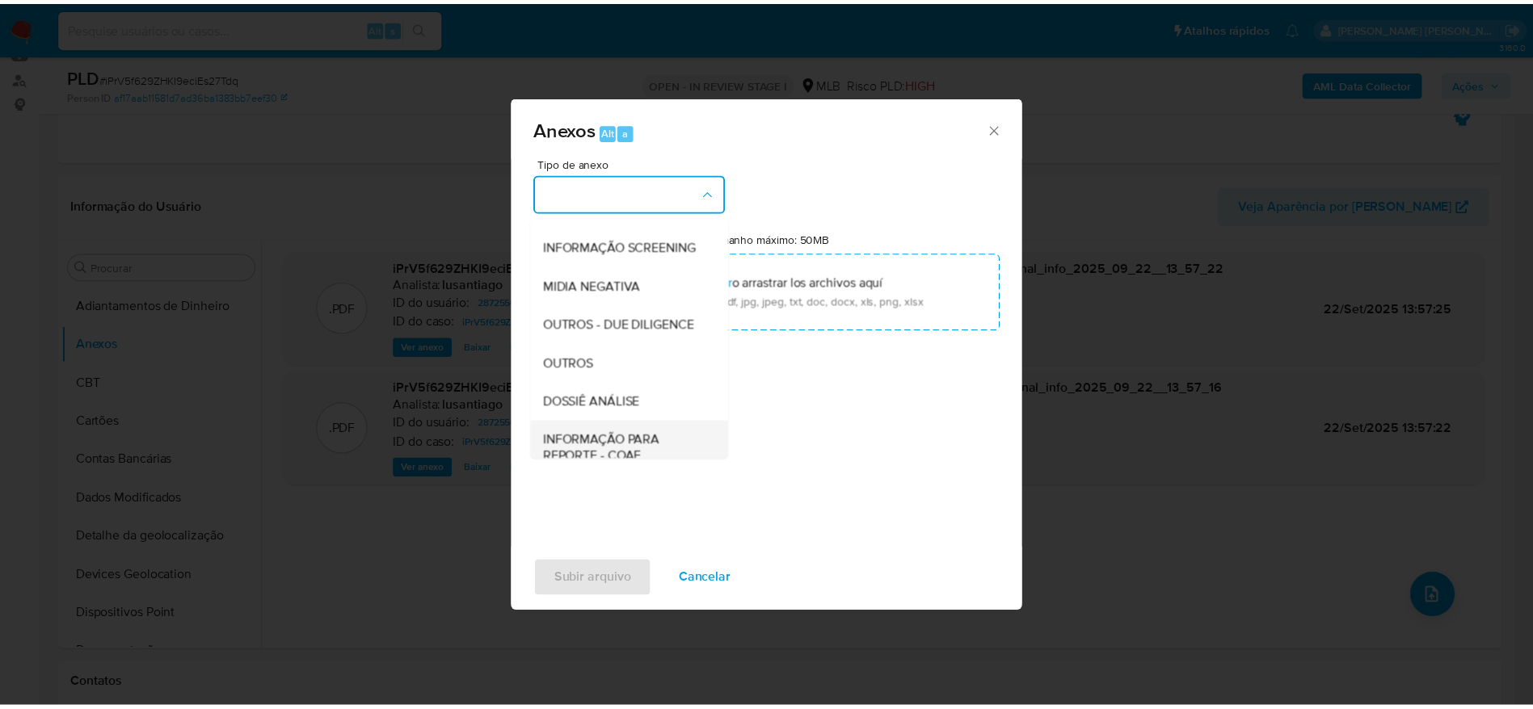
scroll to position [249, 0]
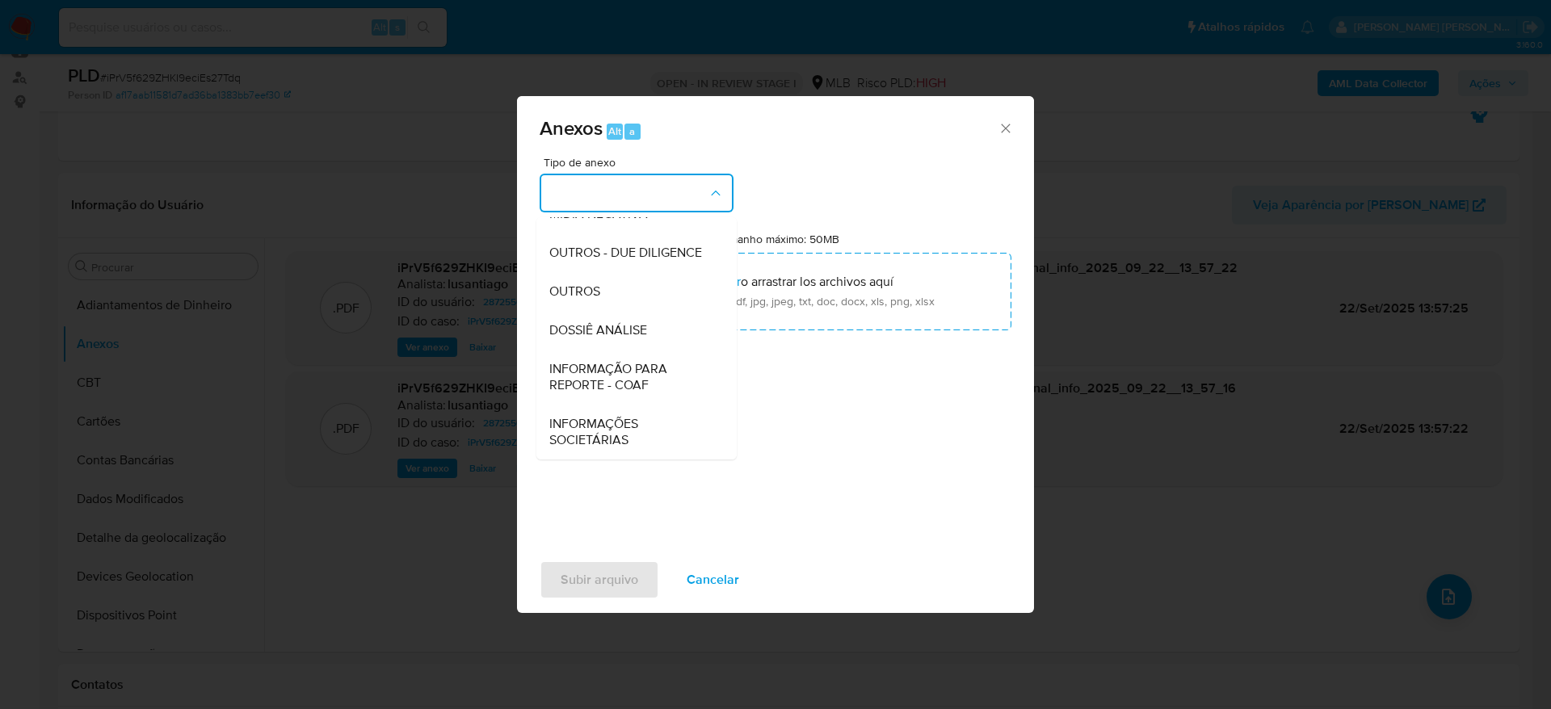
drag, startPoint x: 607, startPoint y: 330, endPoint x: 782, endPoint y: 538, distance: 272.4
click at [608, 329] on span "DOSSIÊ ANÁLISE" at bounding box center [598, 330] width 98 height 16
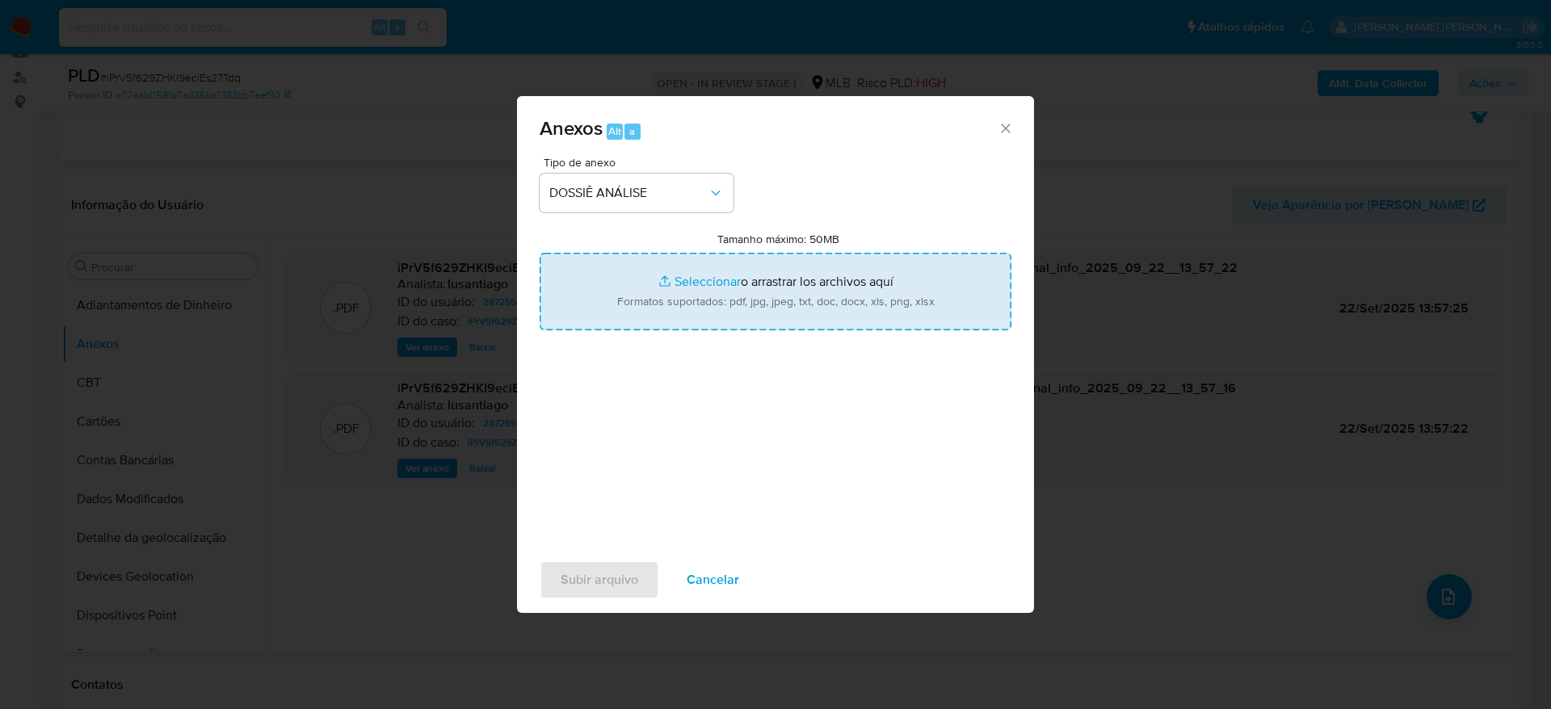
type input "C:\fakepath\Mulan 28725503_2025_09_22_12_20_48.xlsx"
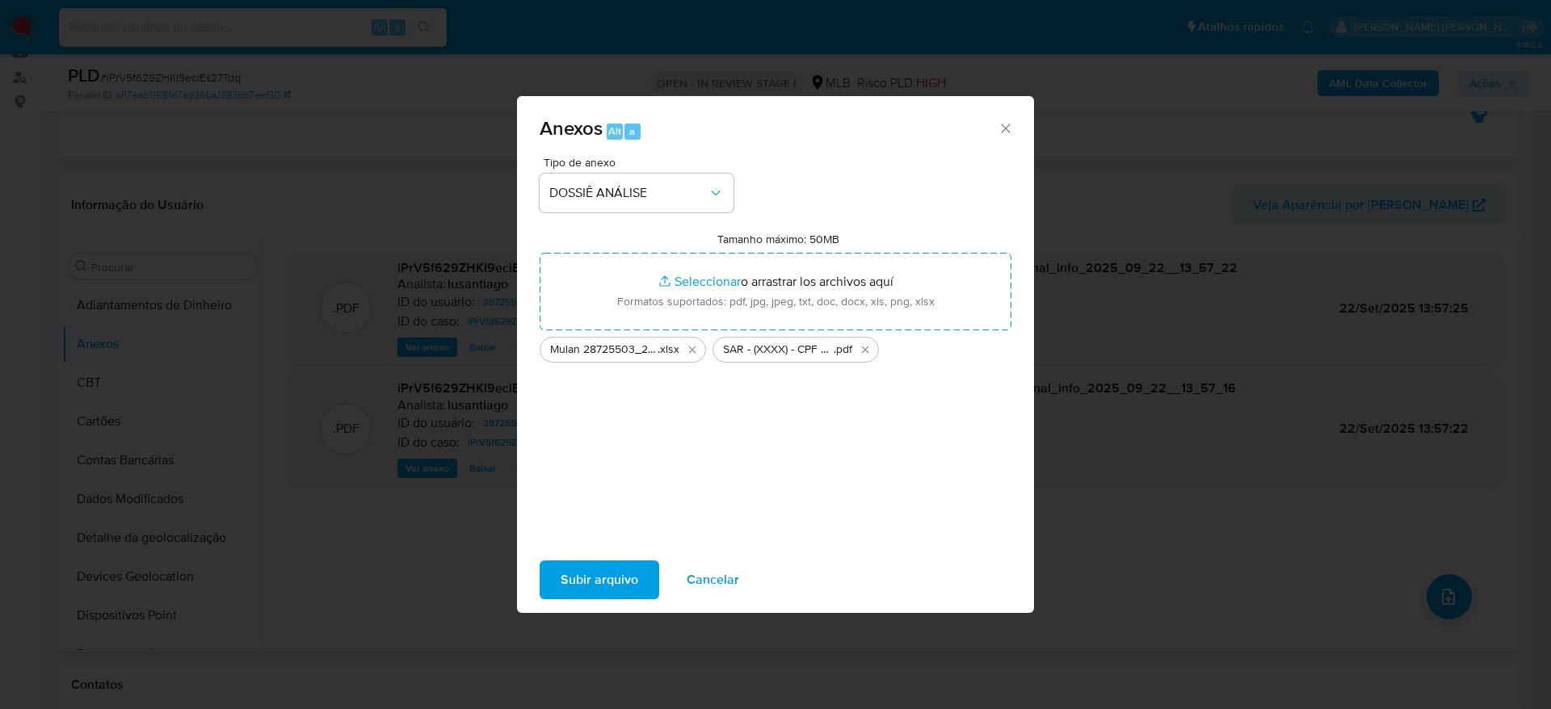
click at [626, 576] on span "Subir arquivo" at bounding box center [600, 580] width 78 height 36
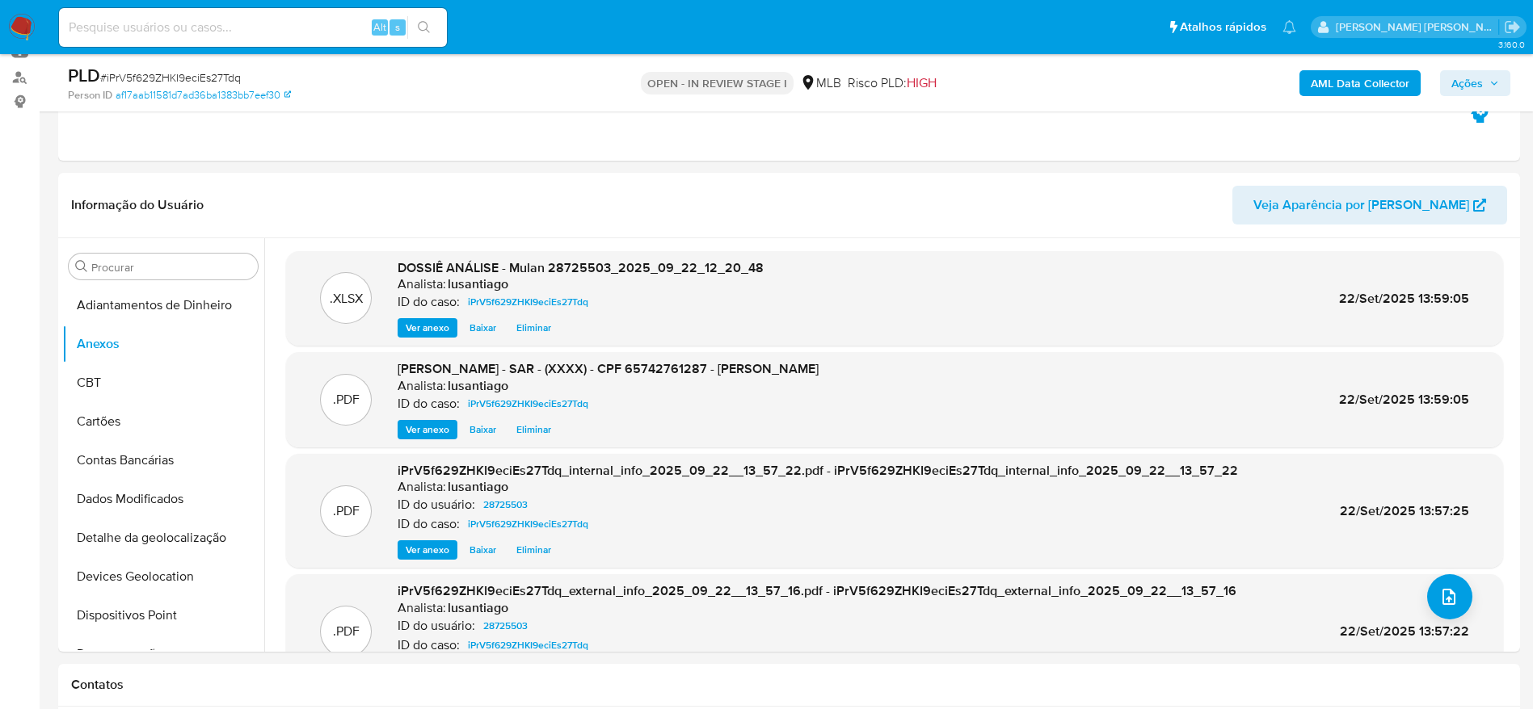
click at [1460, 80] on span "Ações" at bounding box center [1467, 83] width 32 height 26
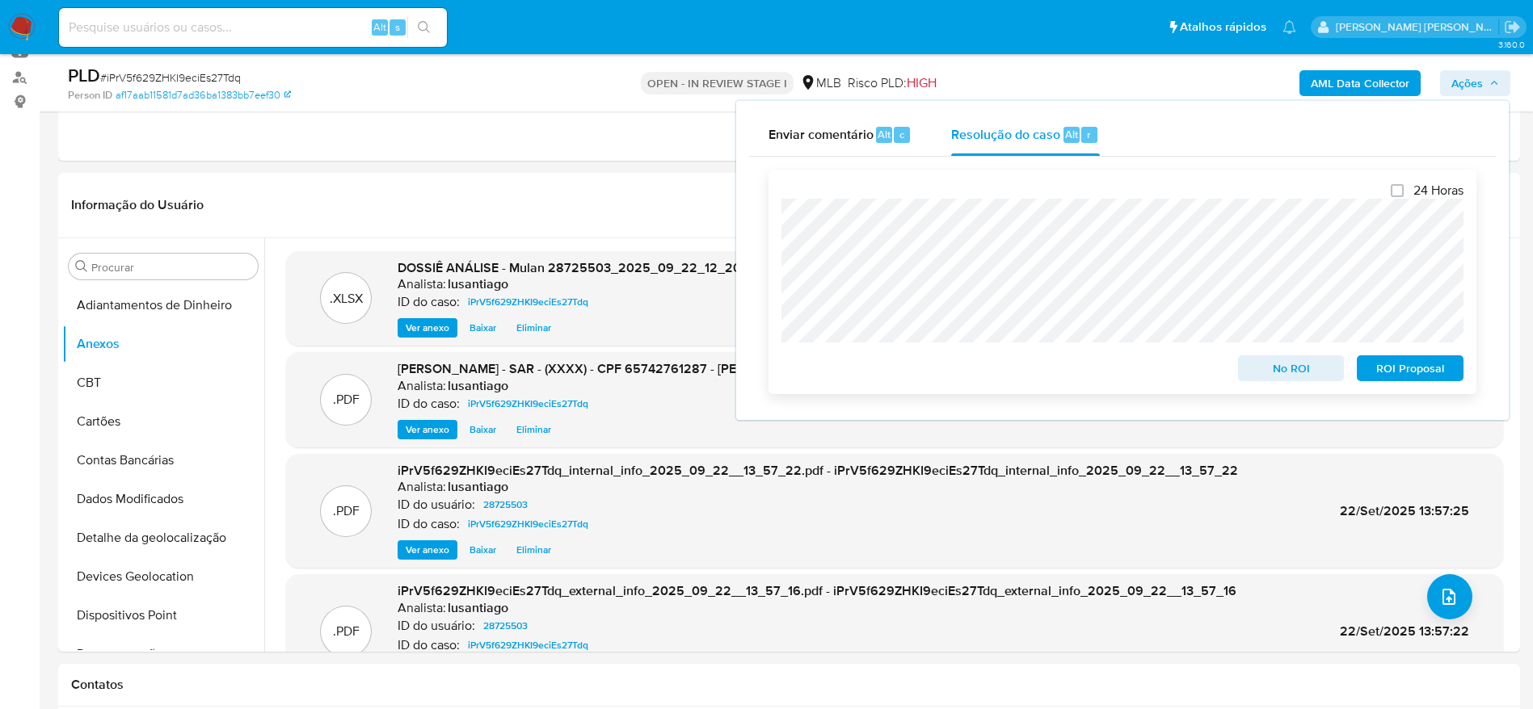
click at [1407, 372] on span "ROI Proposal" at bounding box center [1410, 368] width 84 height 23
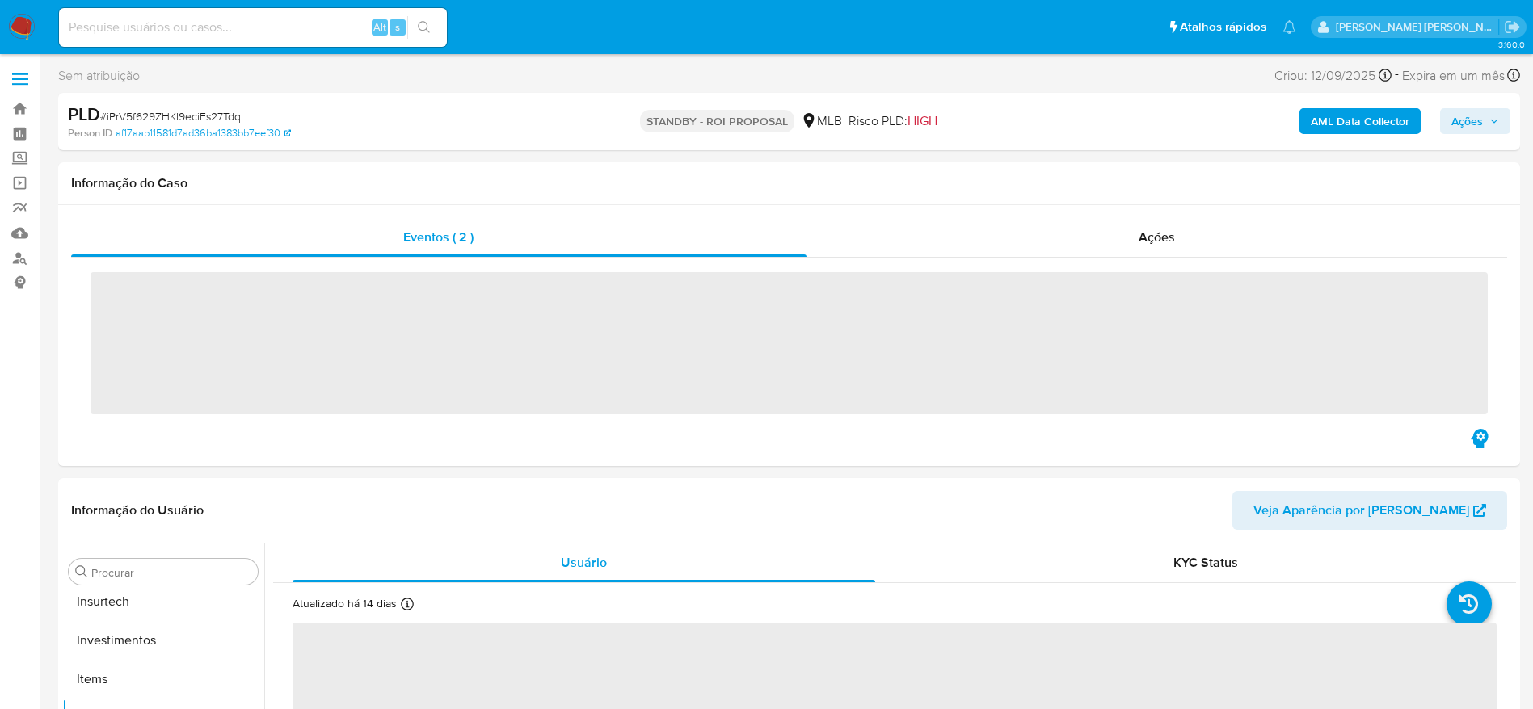
scroll to position [760, 0]
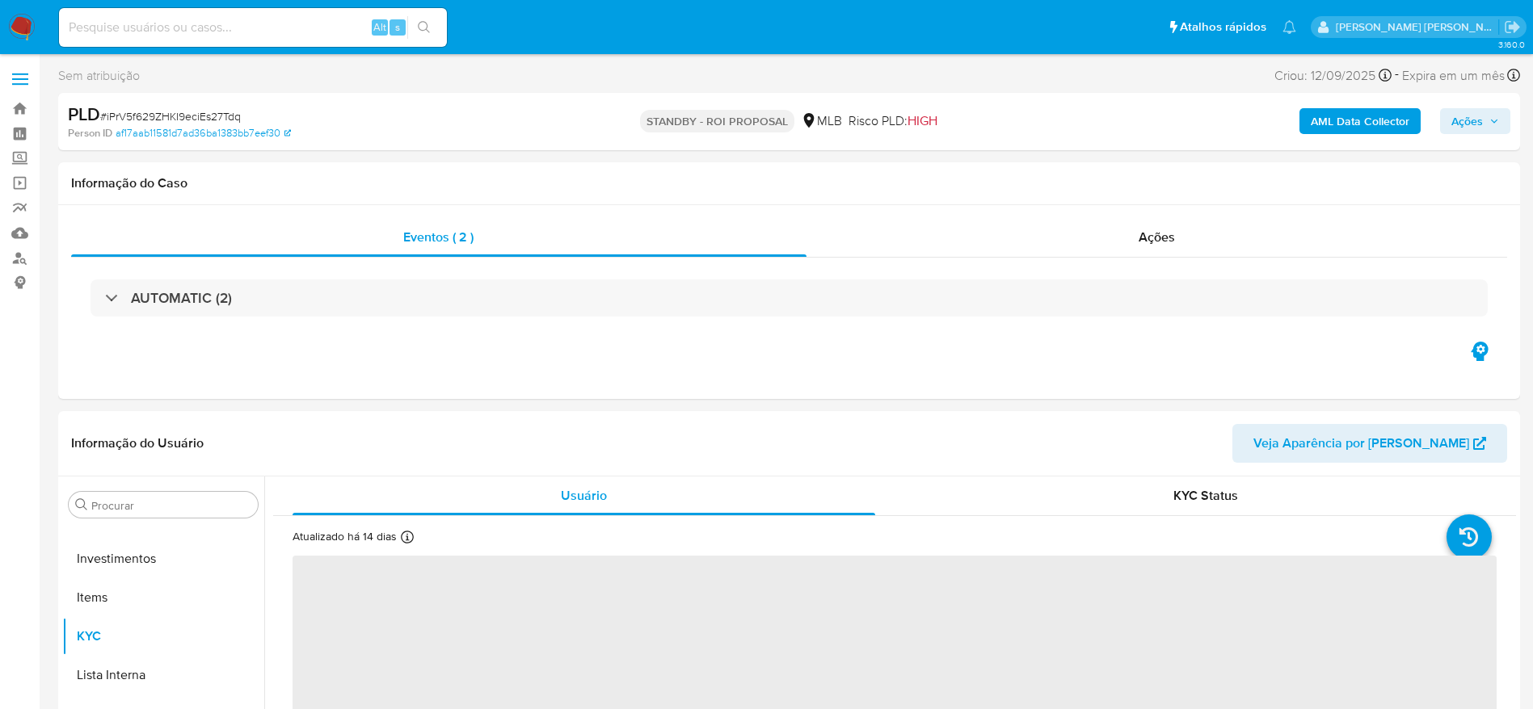
select select "10"
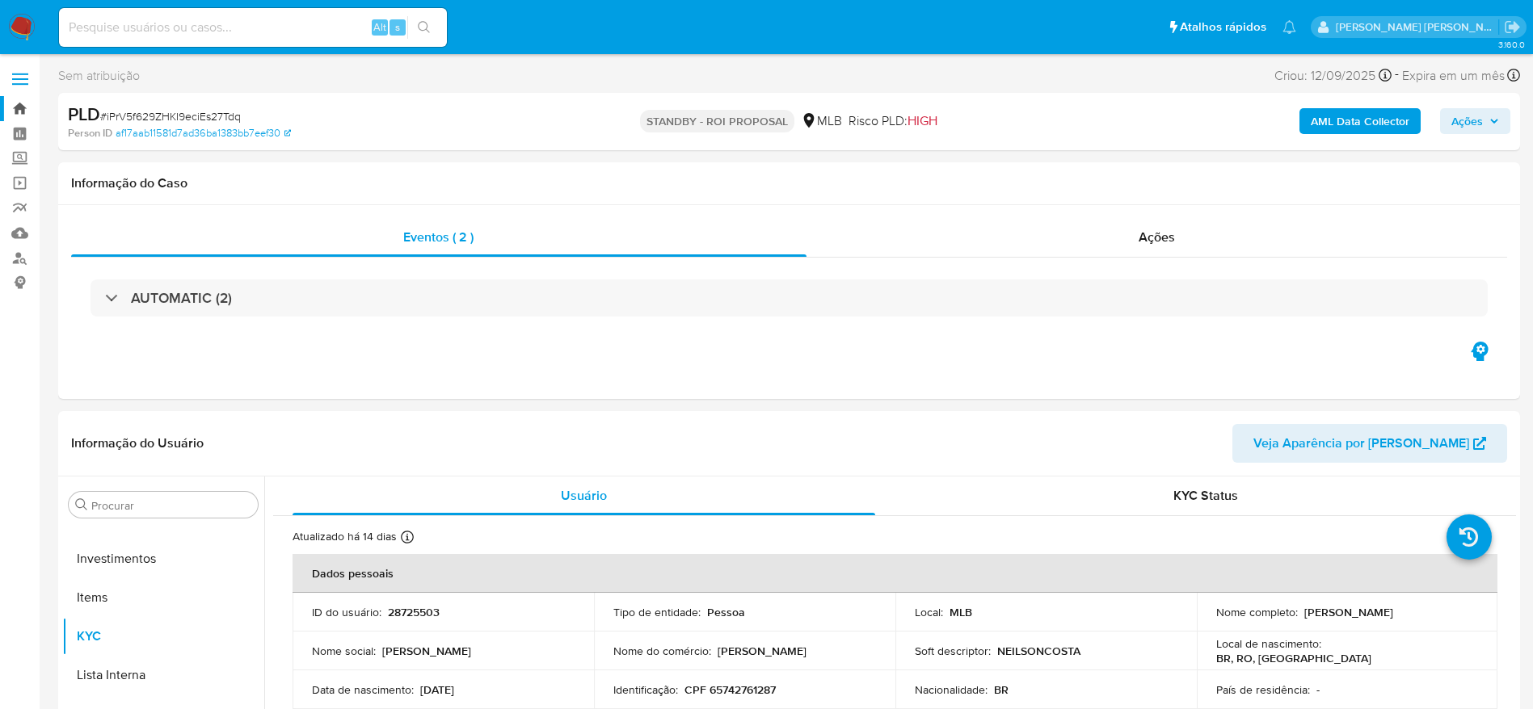
click at [18, 108] on link "Bandeja" at bounding box center [96, 108] width 192 height 25
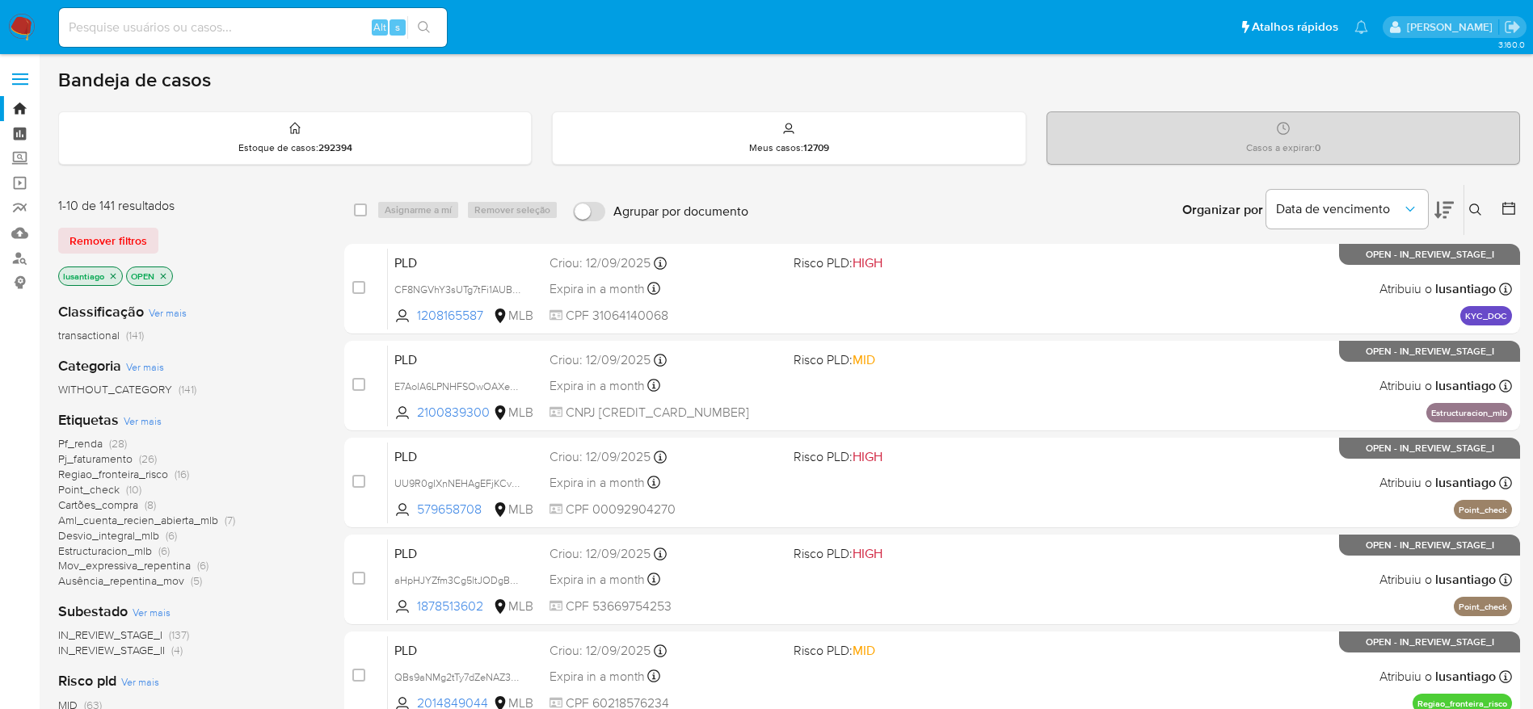
click at [19, 135] on link "Painel" at bounding box center [96, 133] width 192 height 25
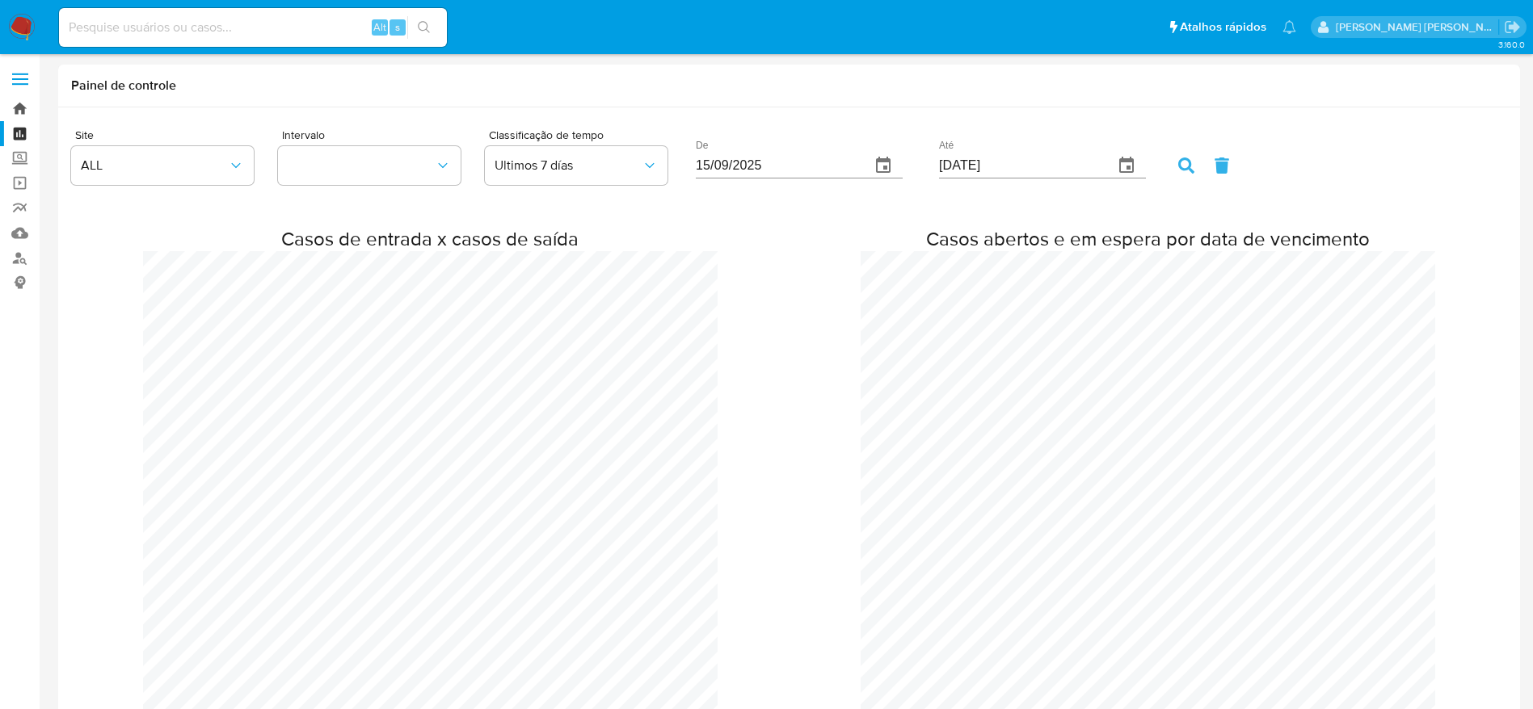
click at [17, 106] on link "Bandeja" at bounding box center [96, 108] width 192 height 25
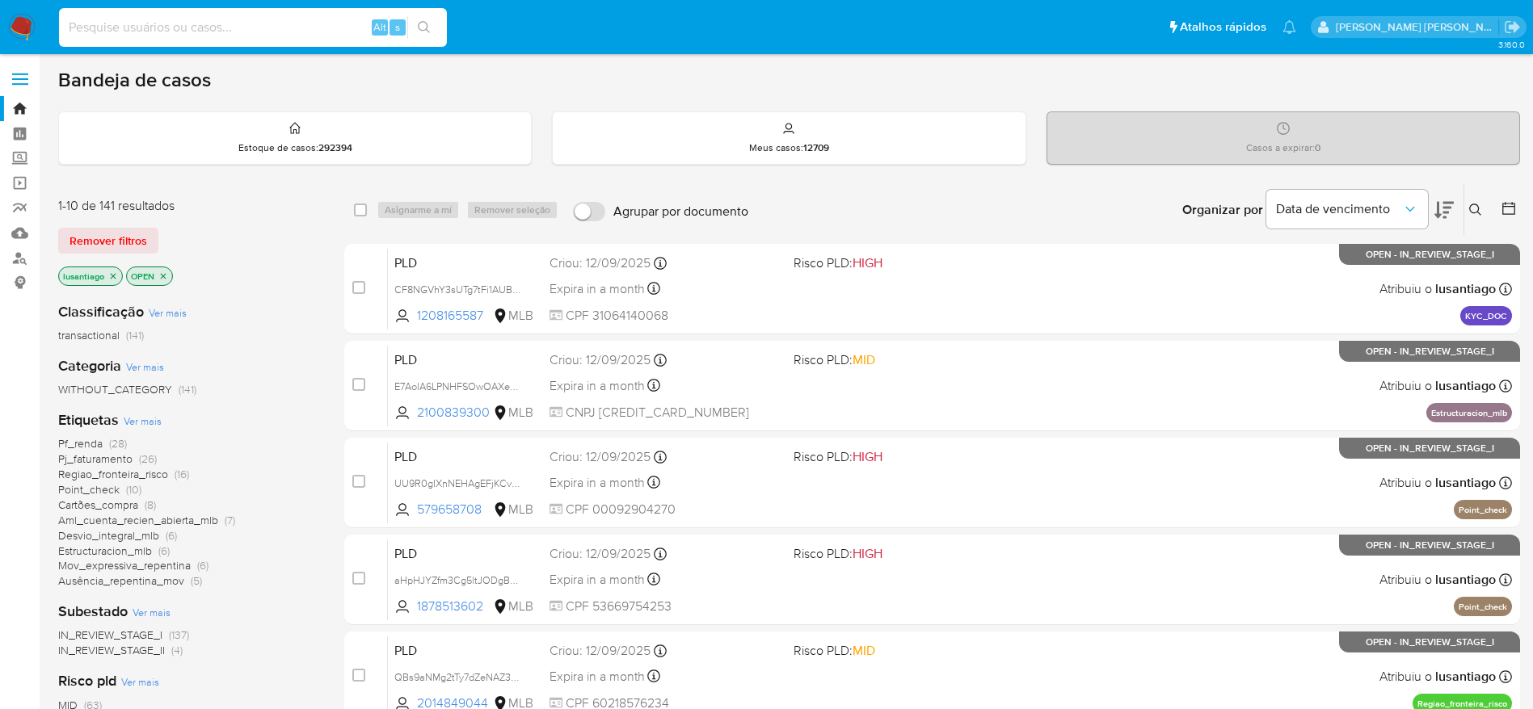
click at [216, 32] on input at bounding box center [253, 27] width 388 height 21
paste input "2064757522"
type input "2064757522"
click at [429, 27] on icon "search-icon" at bounding box center [424, 27] width 13 height 13
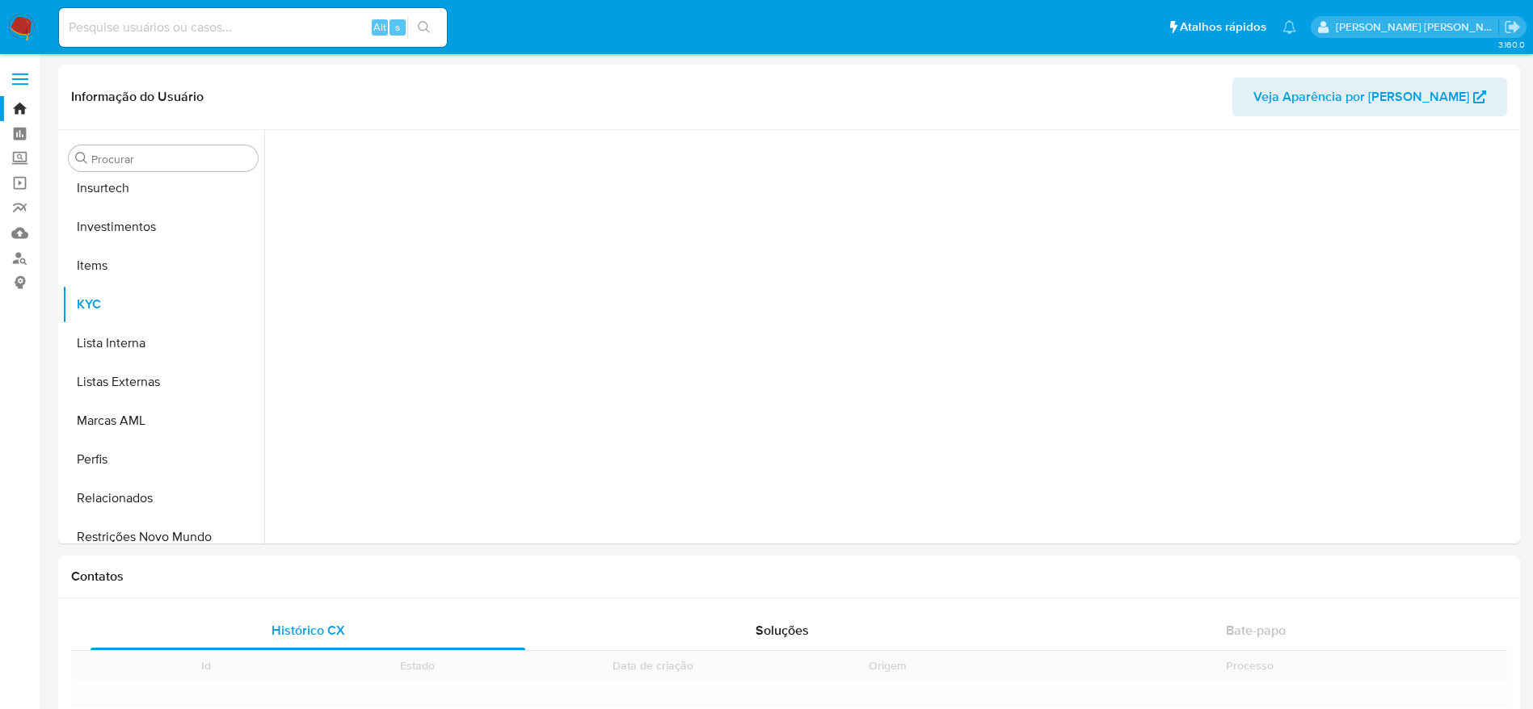
scroll to position [760, 0]
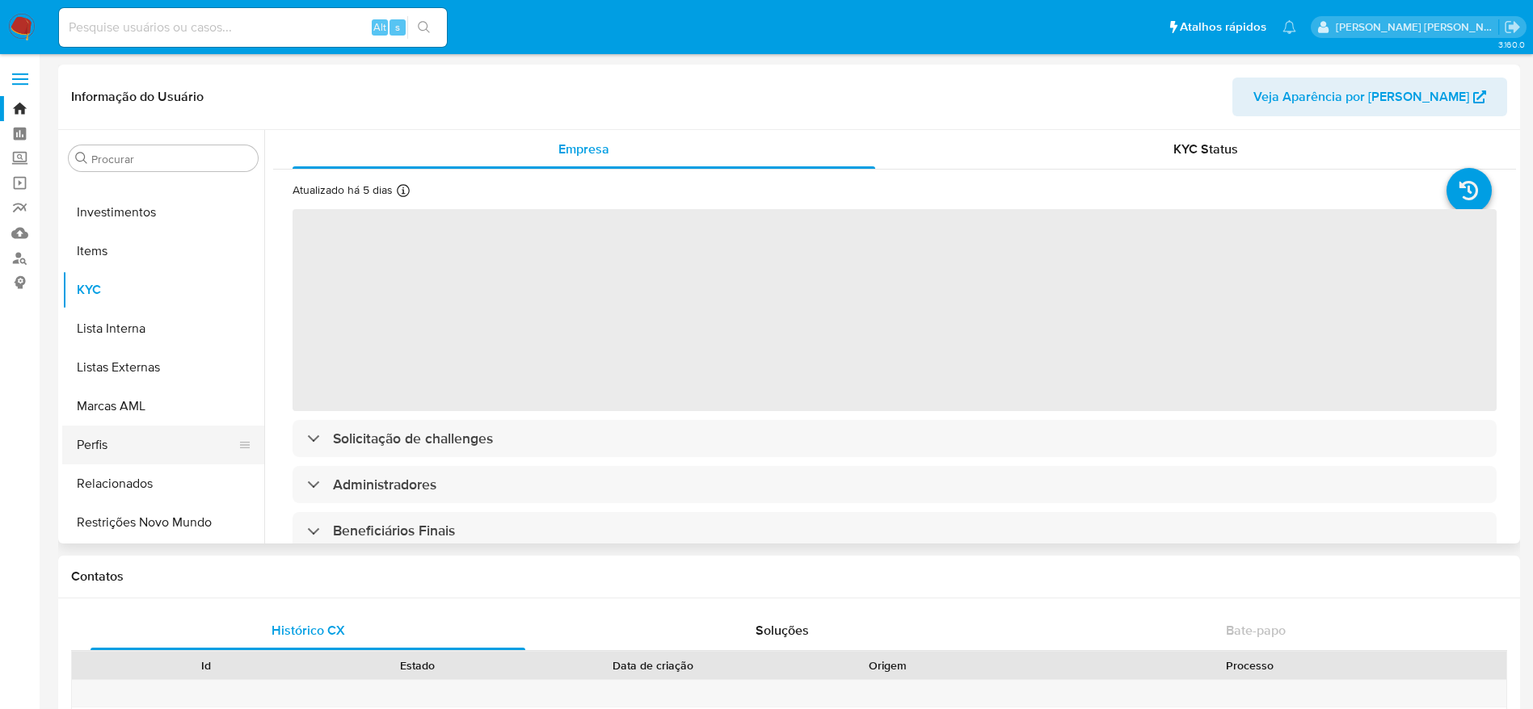
select select "10"
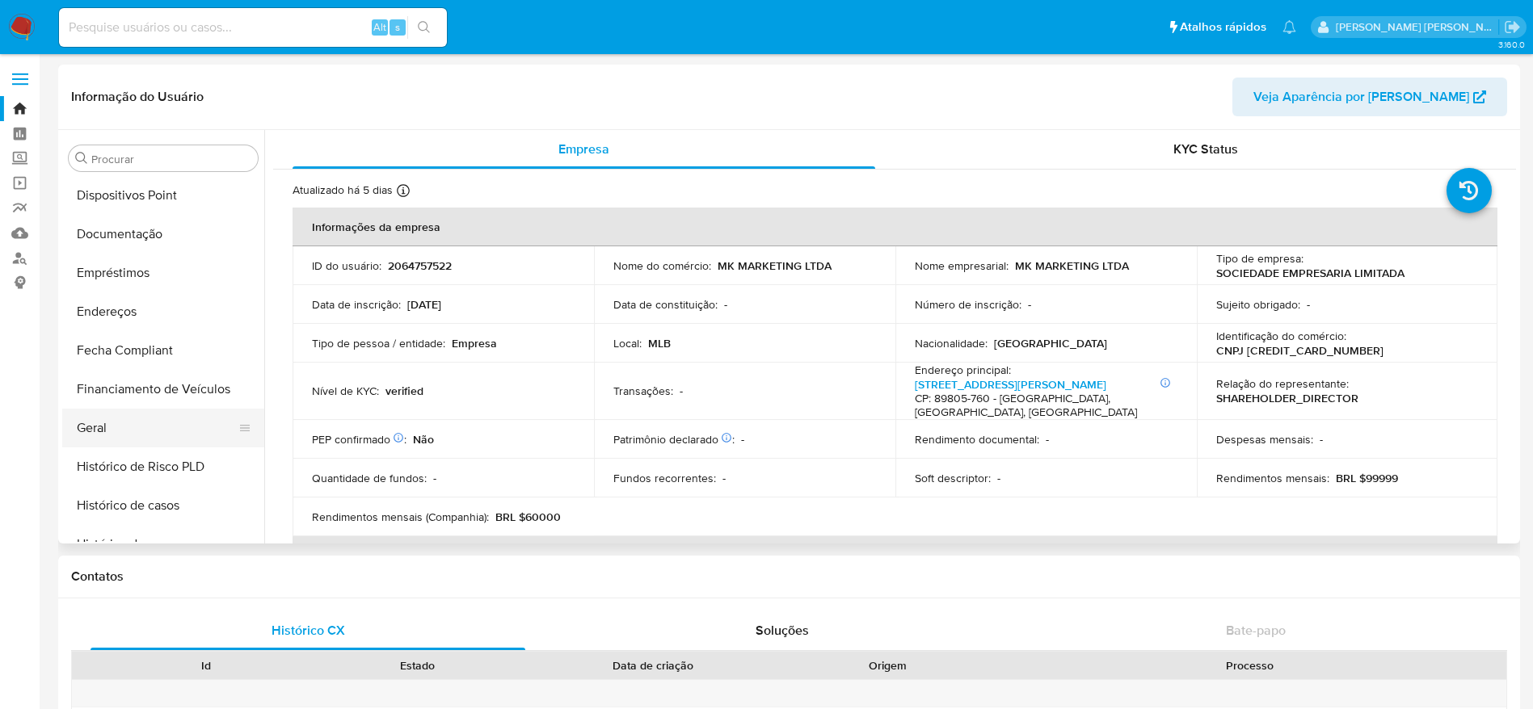
scroll to position [276, 0]
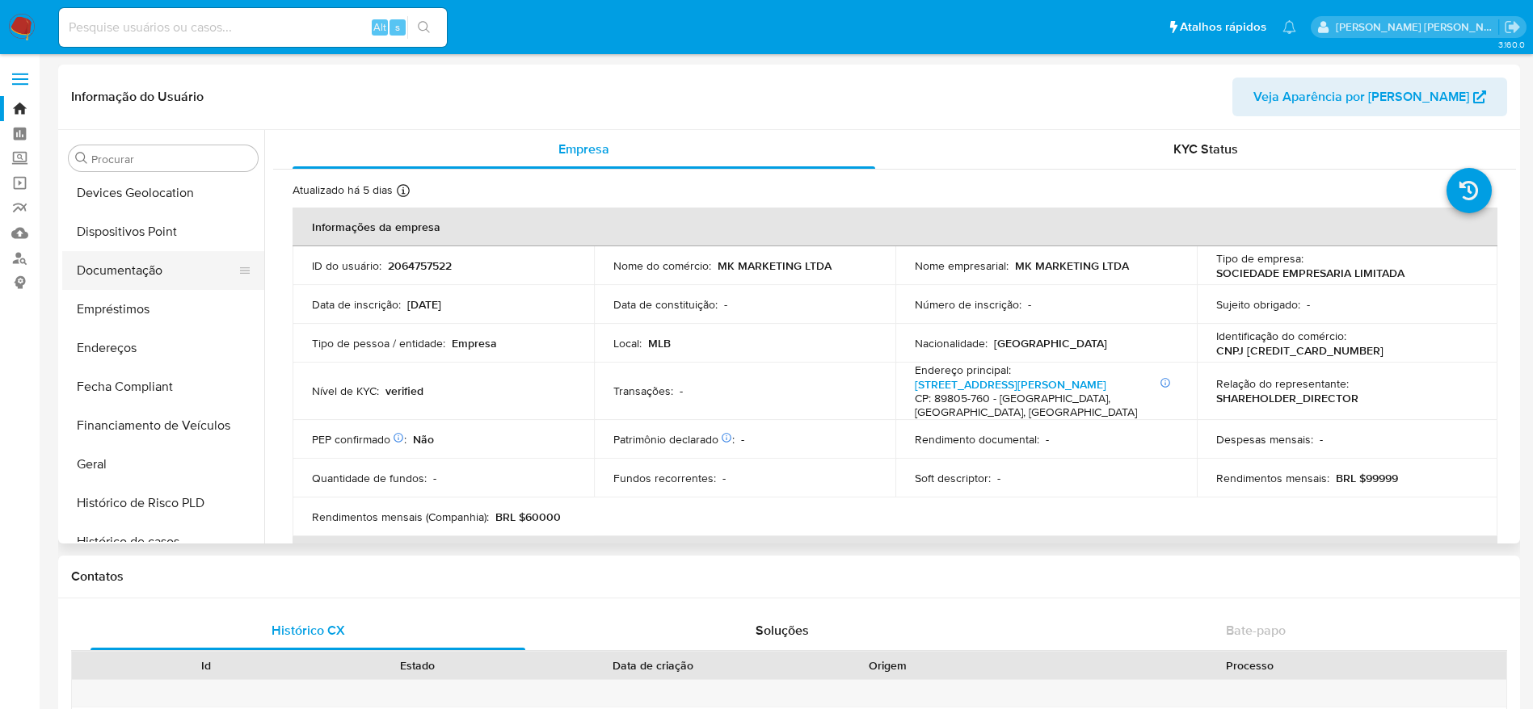
click at [141, 268] on button "Documentação" at bounding box center [156, 270] width 189 height 39
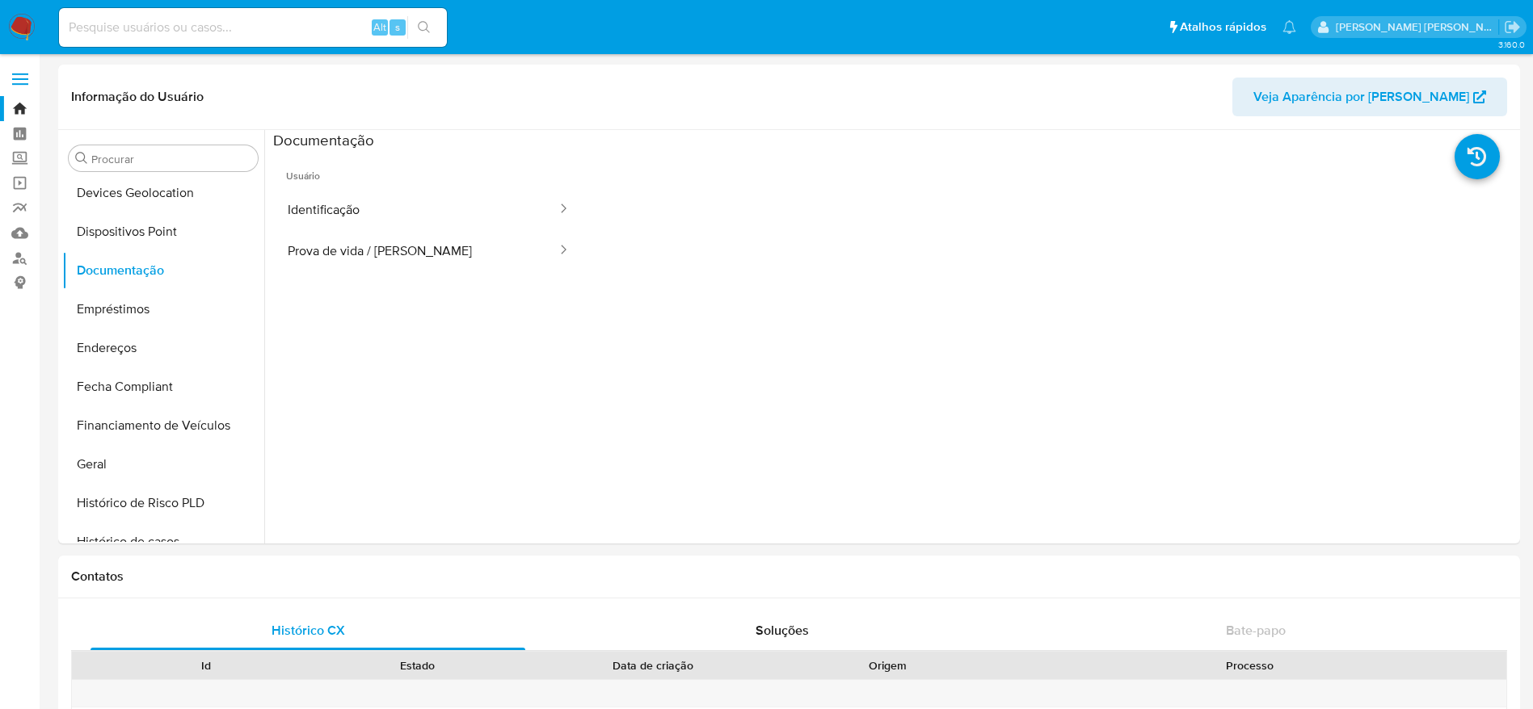
click at [250, 23] on input at bounding box center [253, 27] width 388 height 21
paste input "1523482554"
type input "1523482554"
click at [425, 23] on icon "search-icon" at bounding box center [424, 27] width 13 height 13
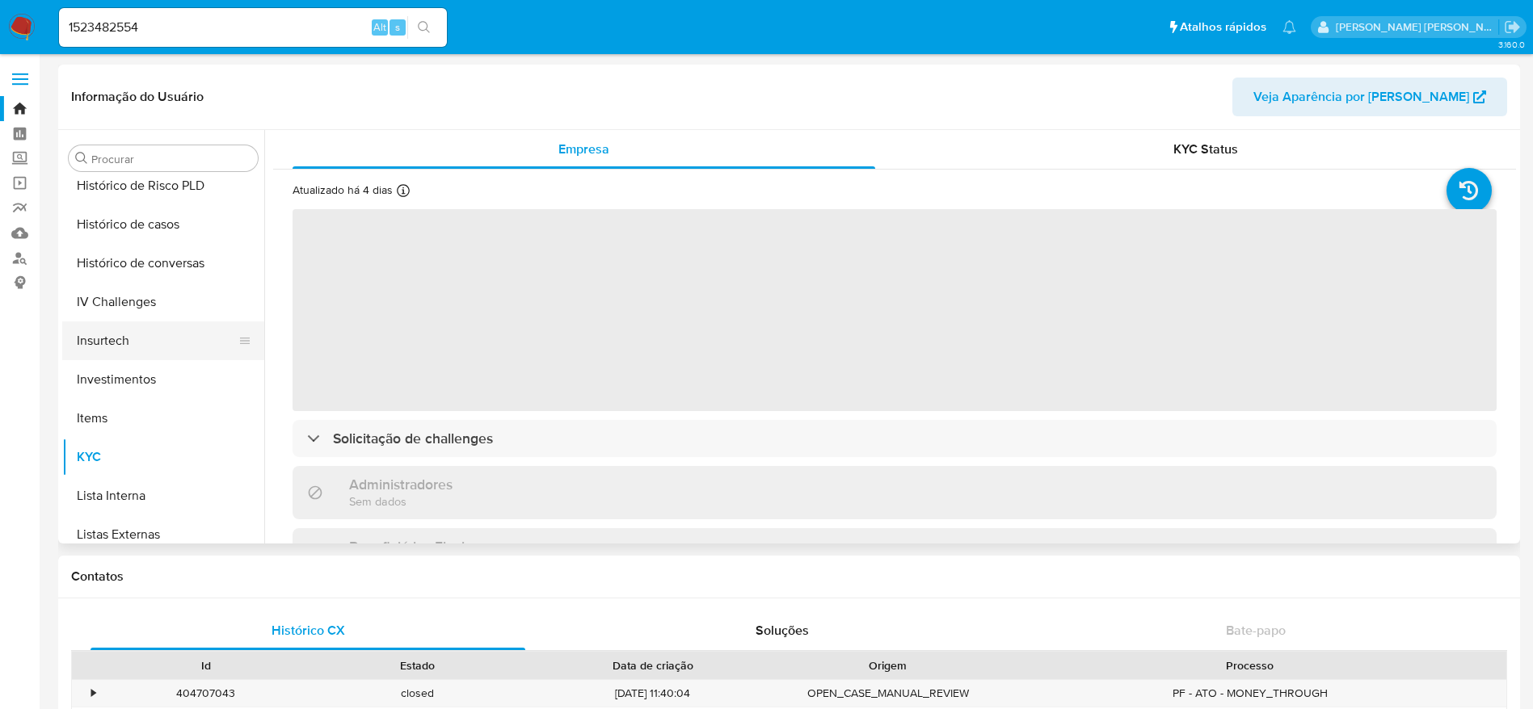
scroll to position [518, 0]
select select "10"
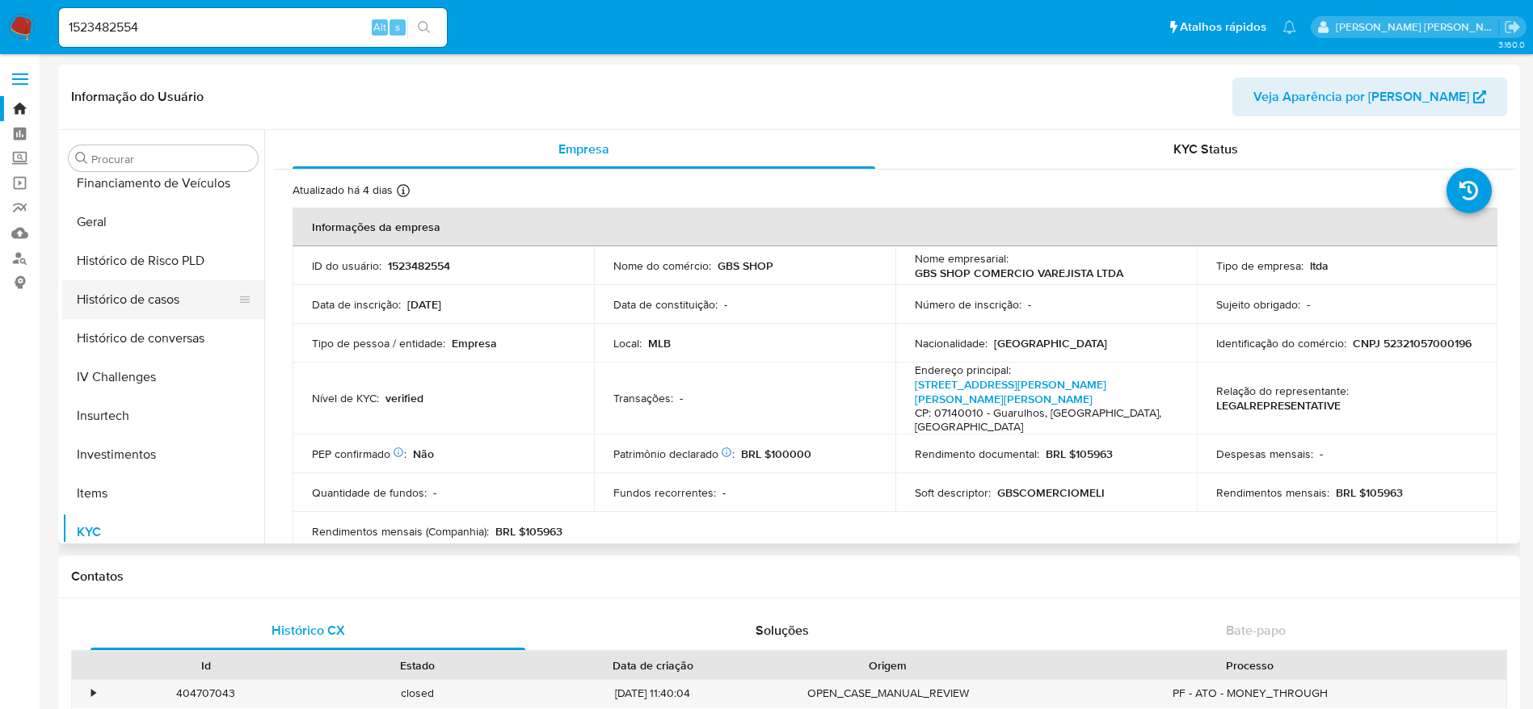
click at [153, 311] on button "Histórico de casos" at bounding box center [156, 299] width 189 height 39
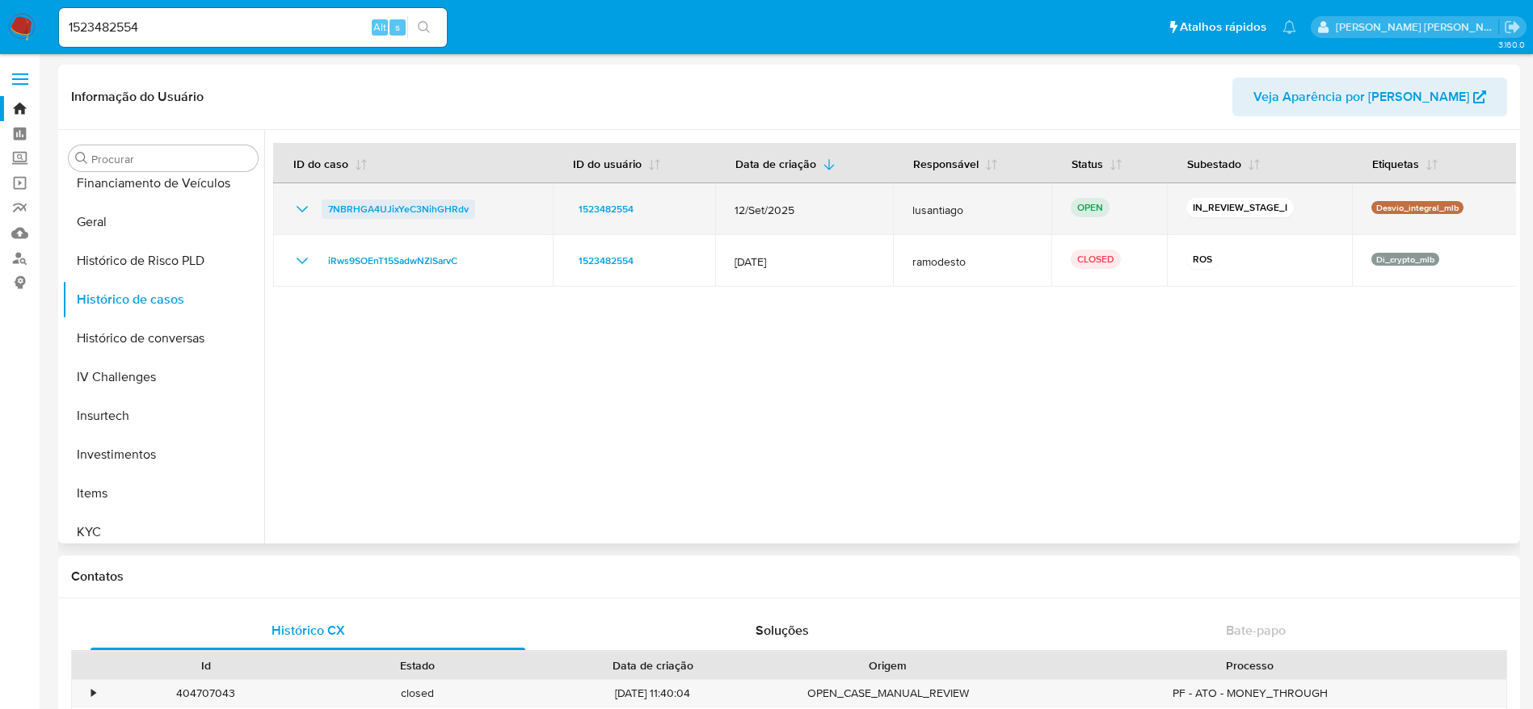
click at [447, 206] on span "7NBRHGA4UJixYeC3NihGHRdv" at bounding box center [398, 209] width 141 height 19
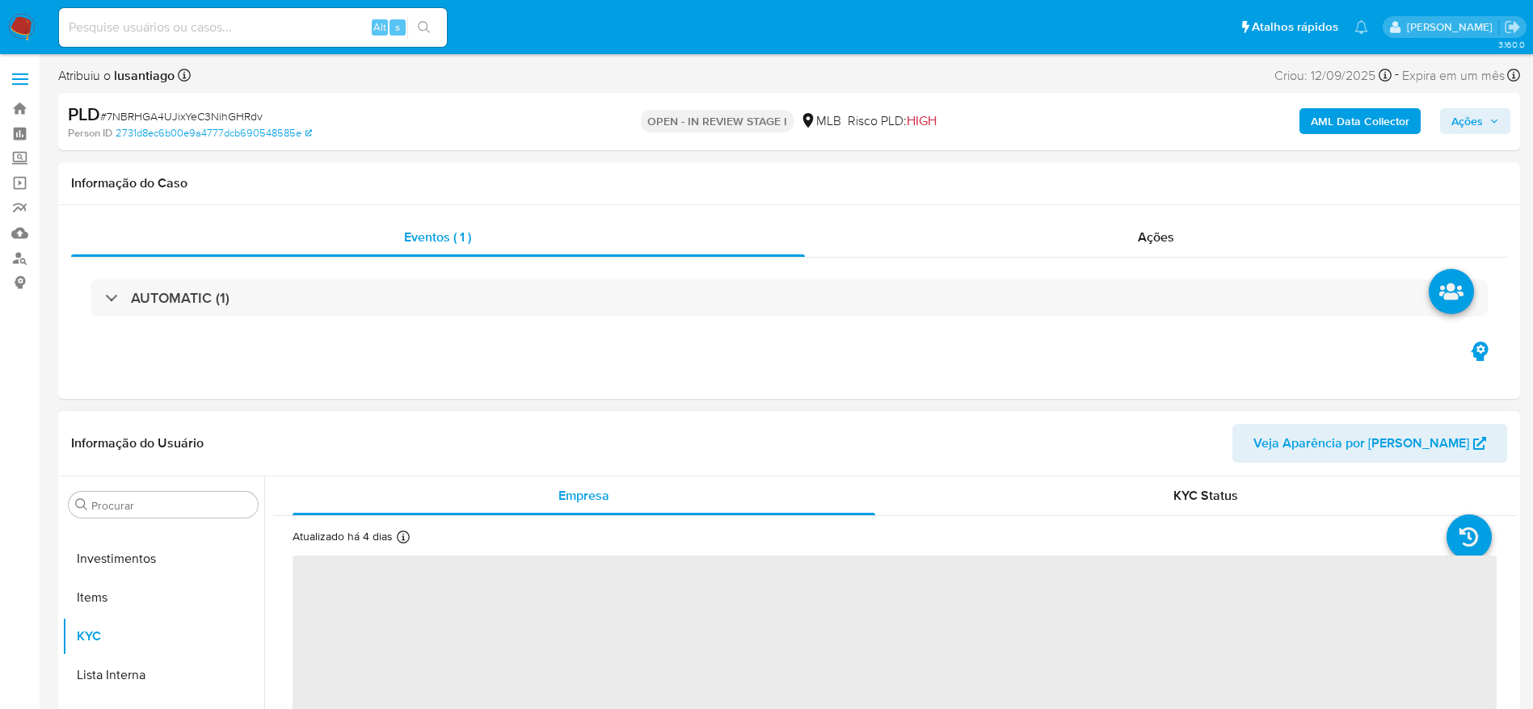
scroll to position [121, 0]
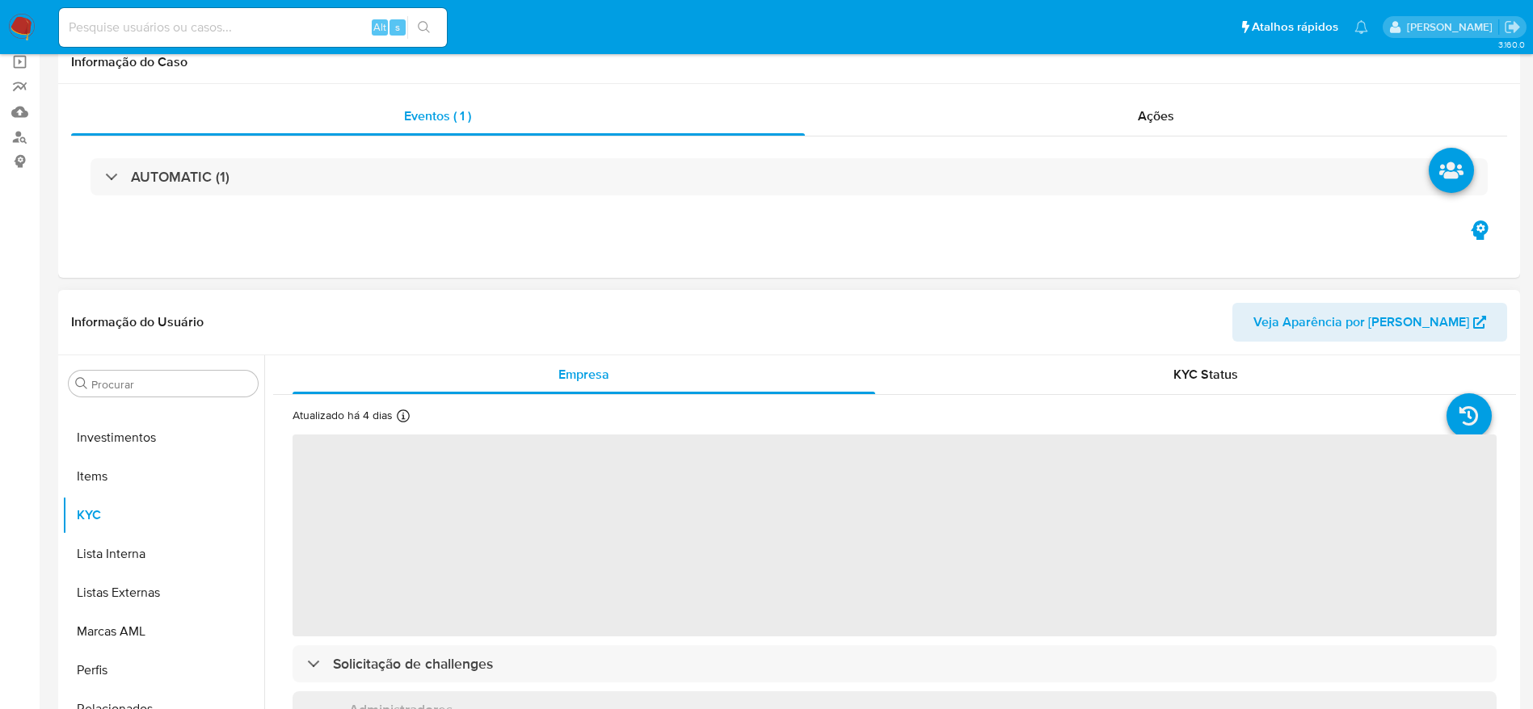
select select "10"
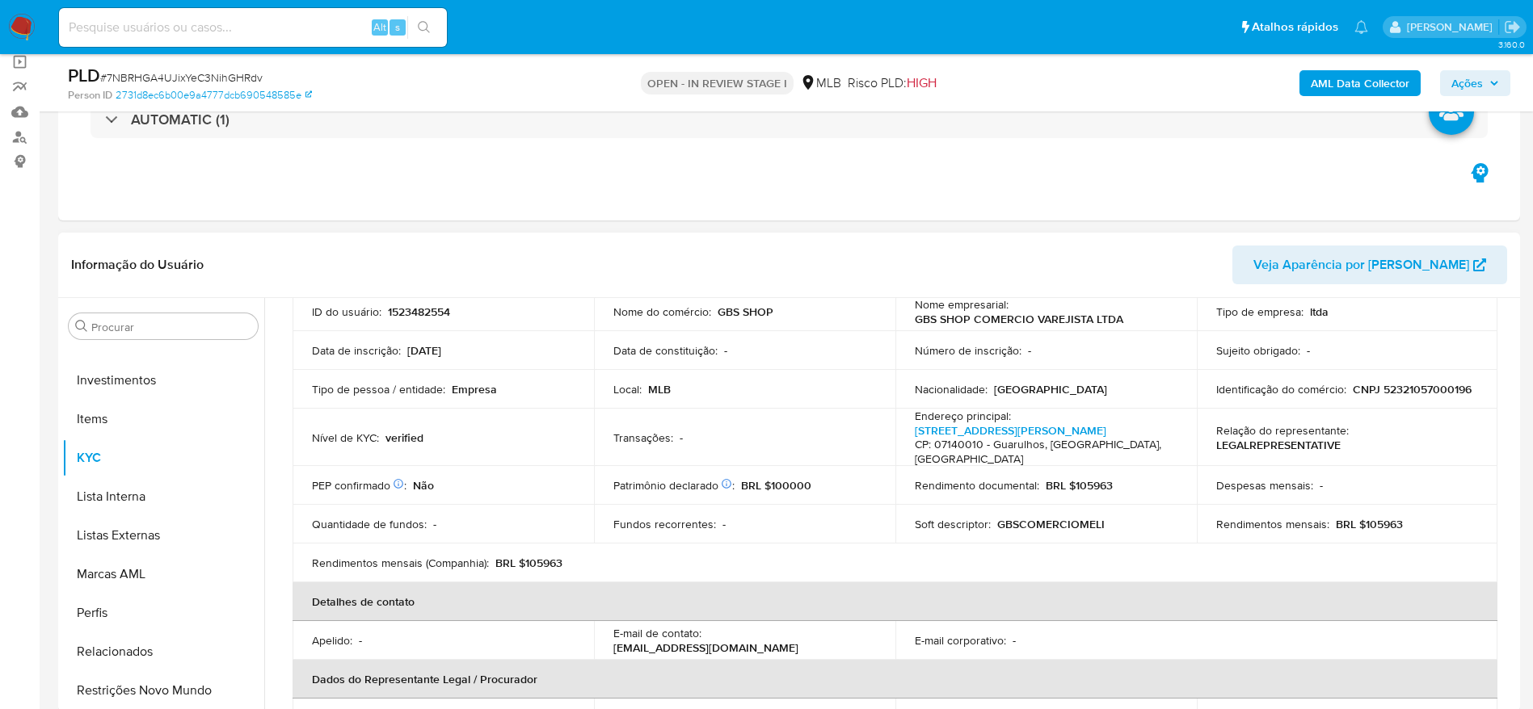
click at [1352, 395] on p "CNPJ 52321057000196" at bounding box center [1411, 389] width 119 height 15
copy p "52321057000196"
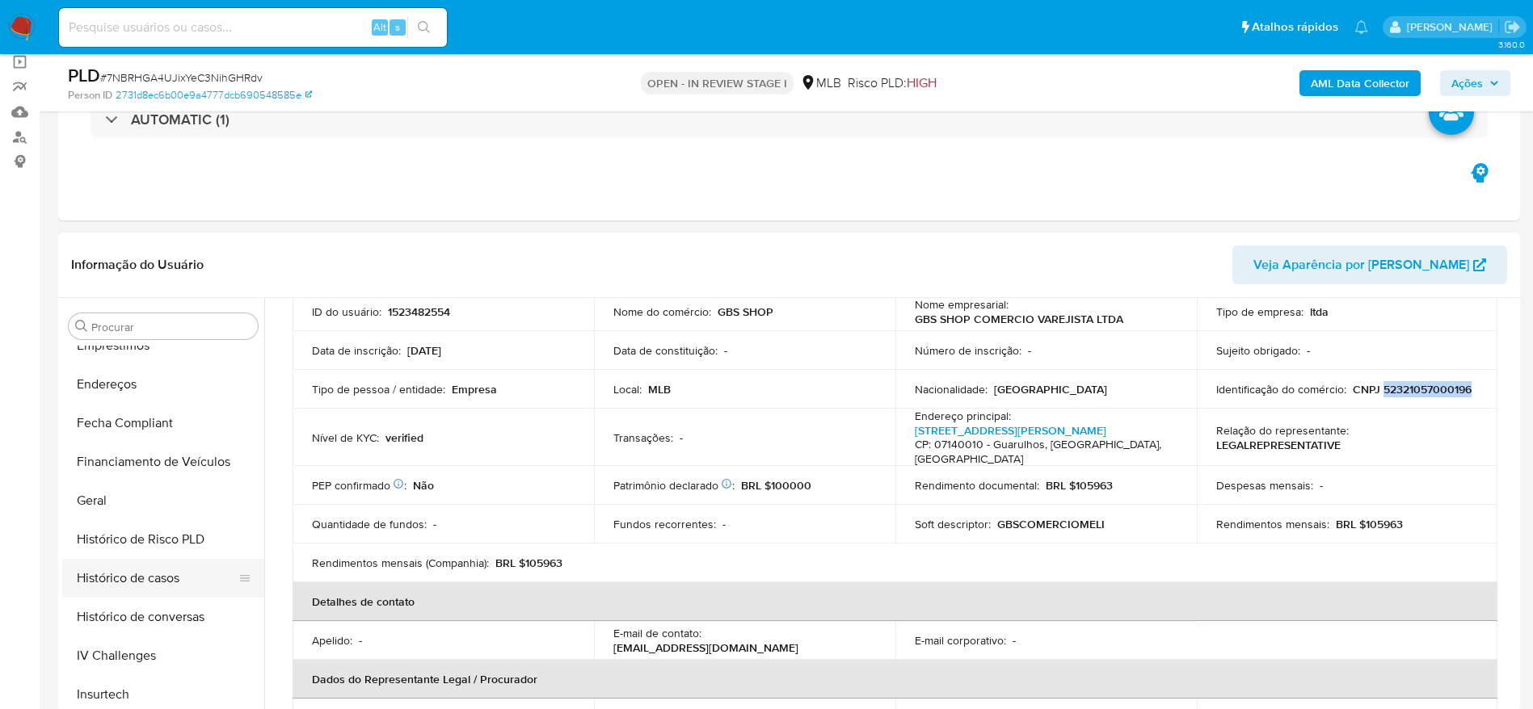
scroll to position [397, 0]
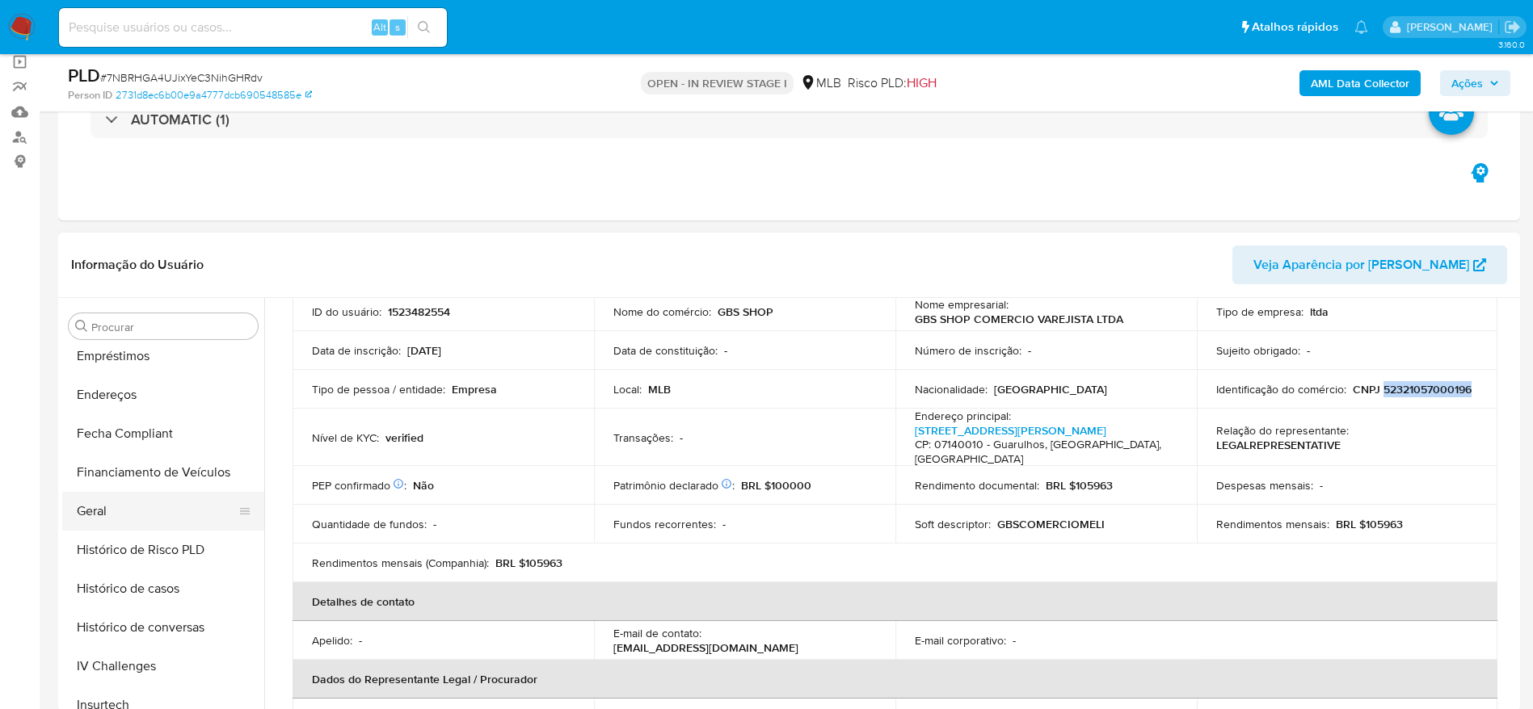
click at [127, 492] on button "Geral" at bounding box center [156, 511] width 189 height 39
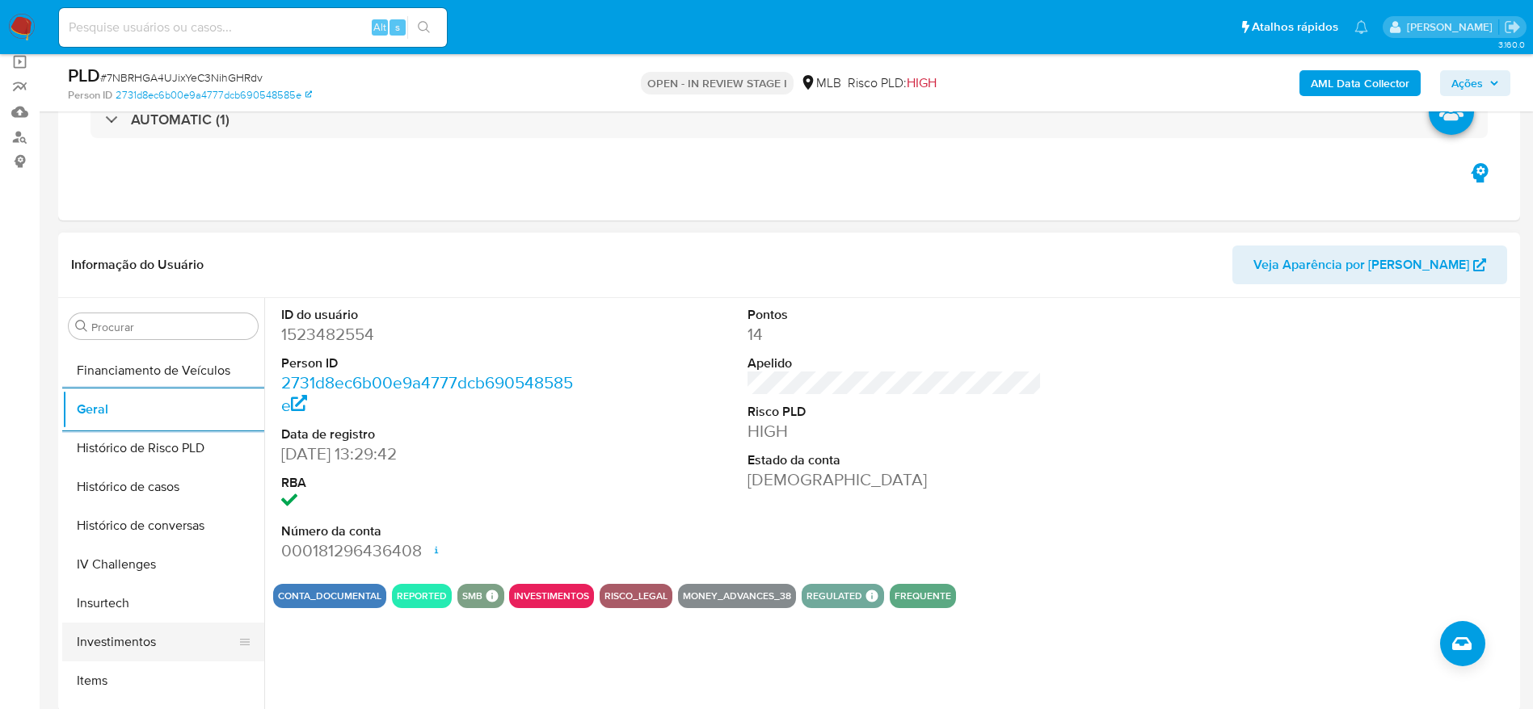
scroll to position [760, 0]
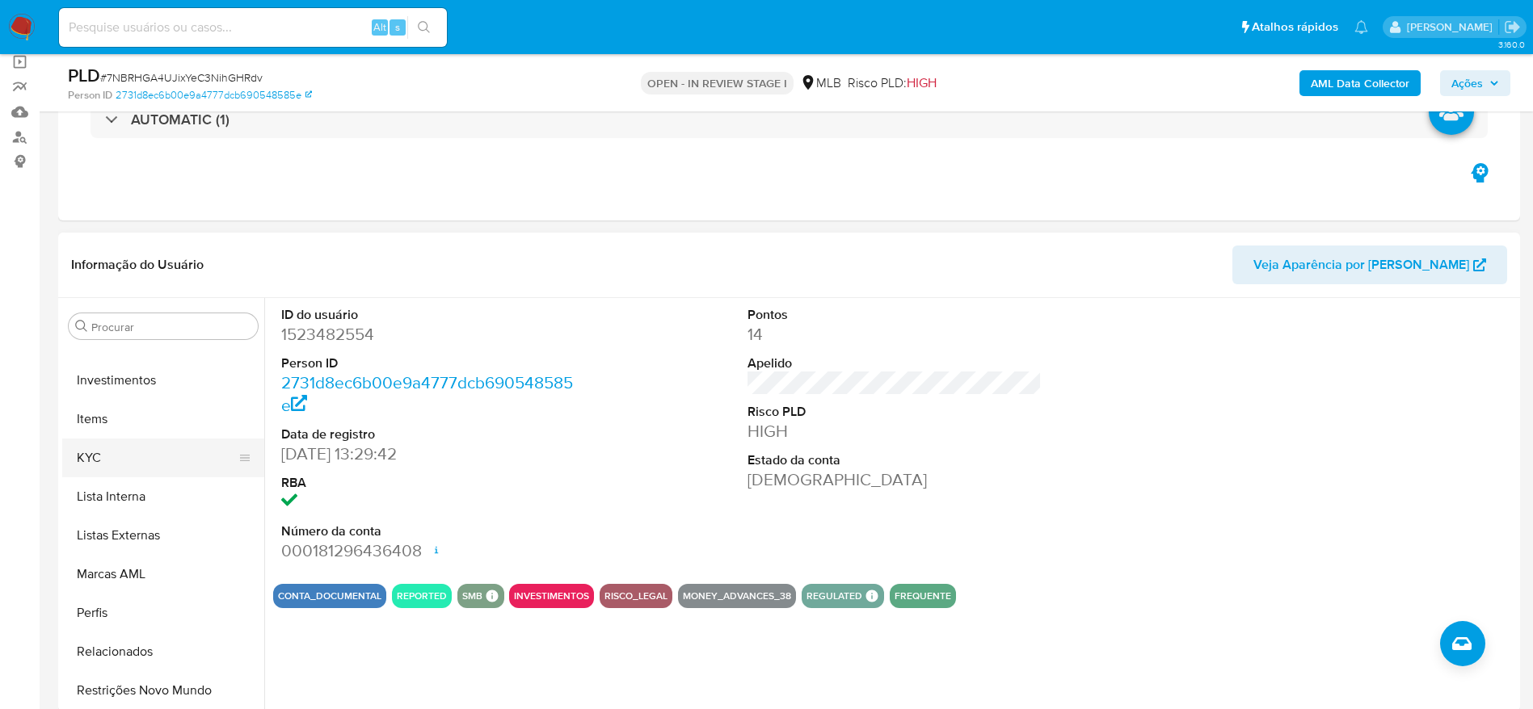
click at [108, 475] on button "KYC" at bounding box center [156, 458] width 189 height 39
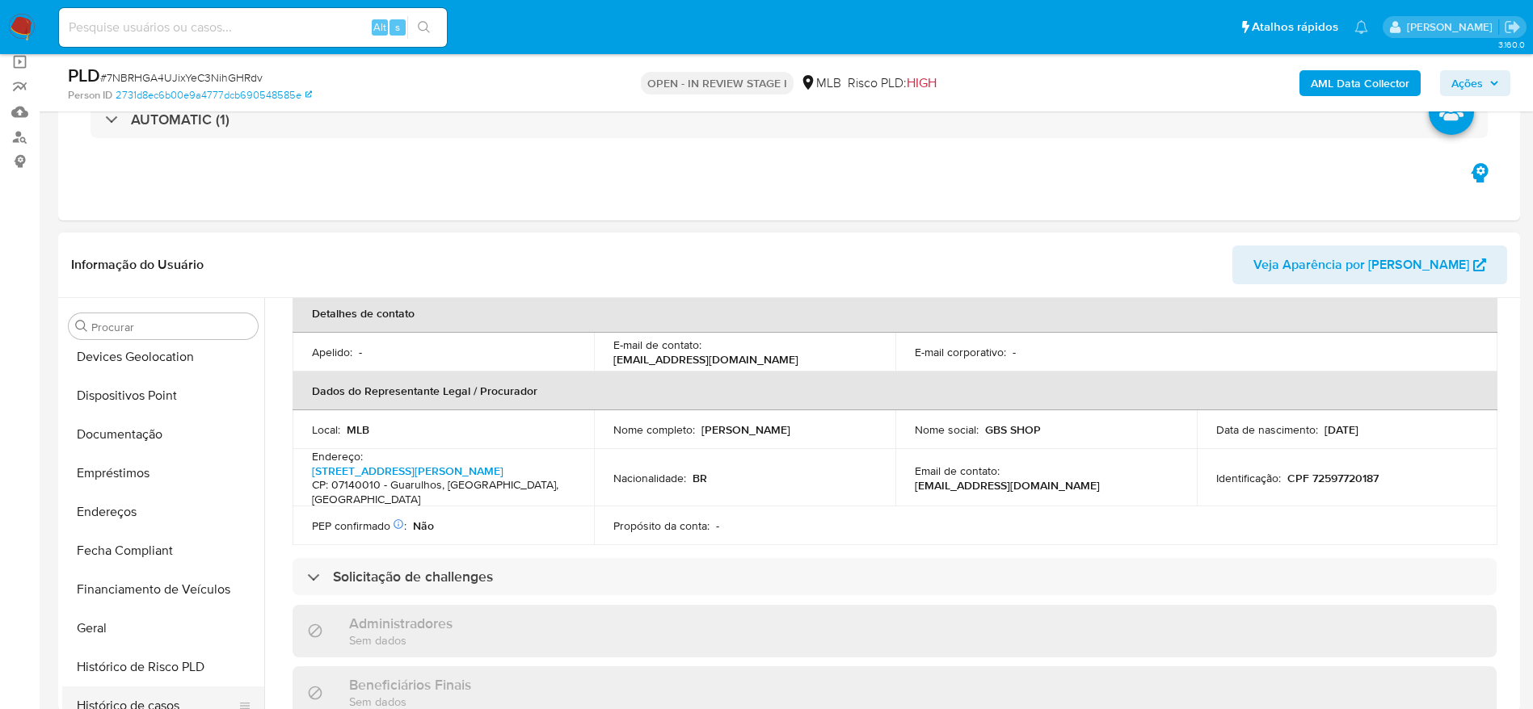
scroll to position [276, 0]
click at [115, 515] on button "Endereços" at bounding box center [156, 516] width 189 height 39
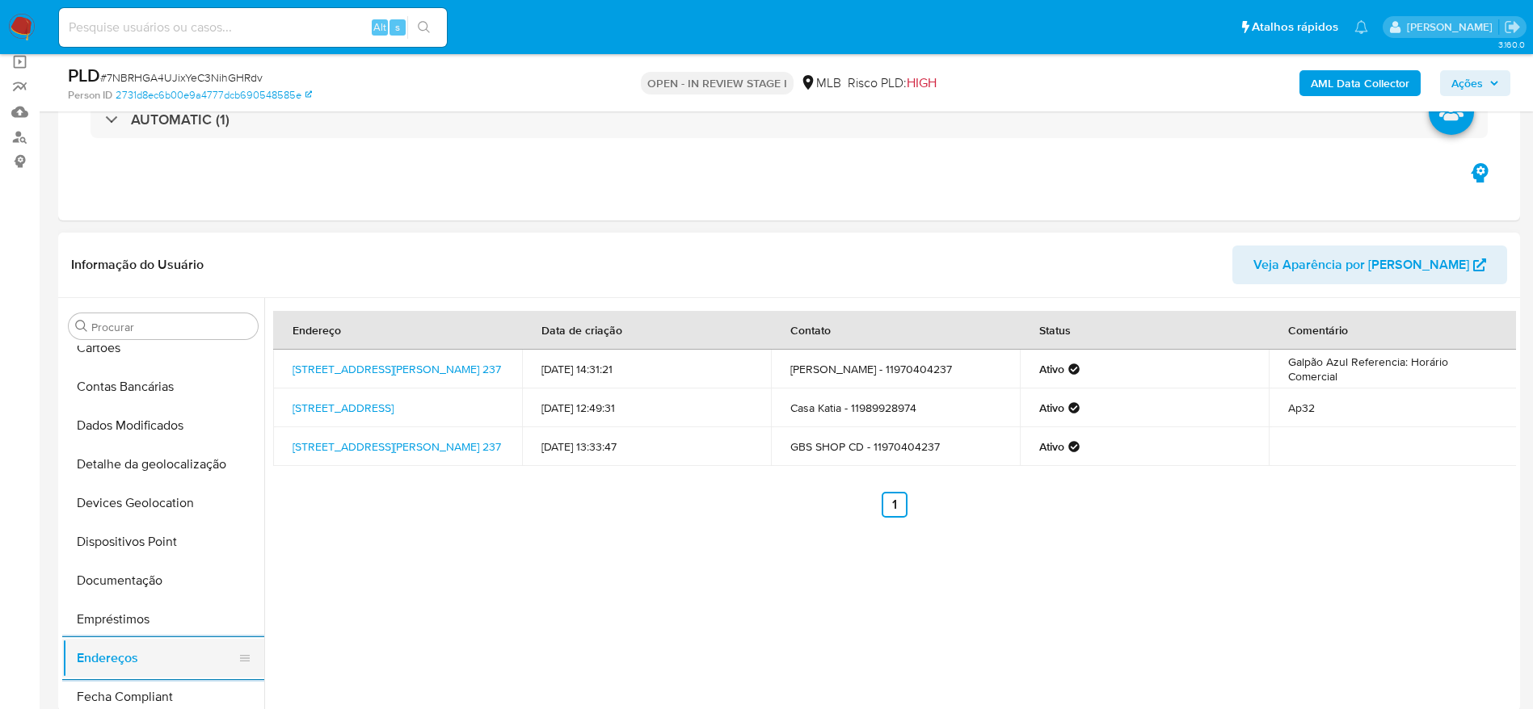
scroll to position [33, 0]
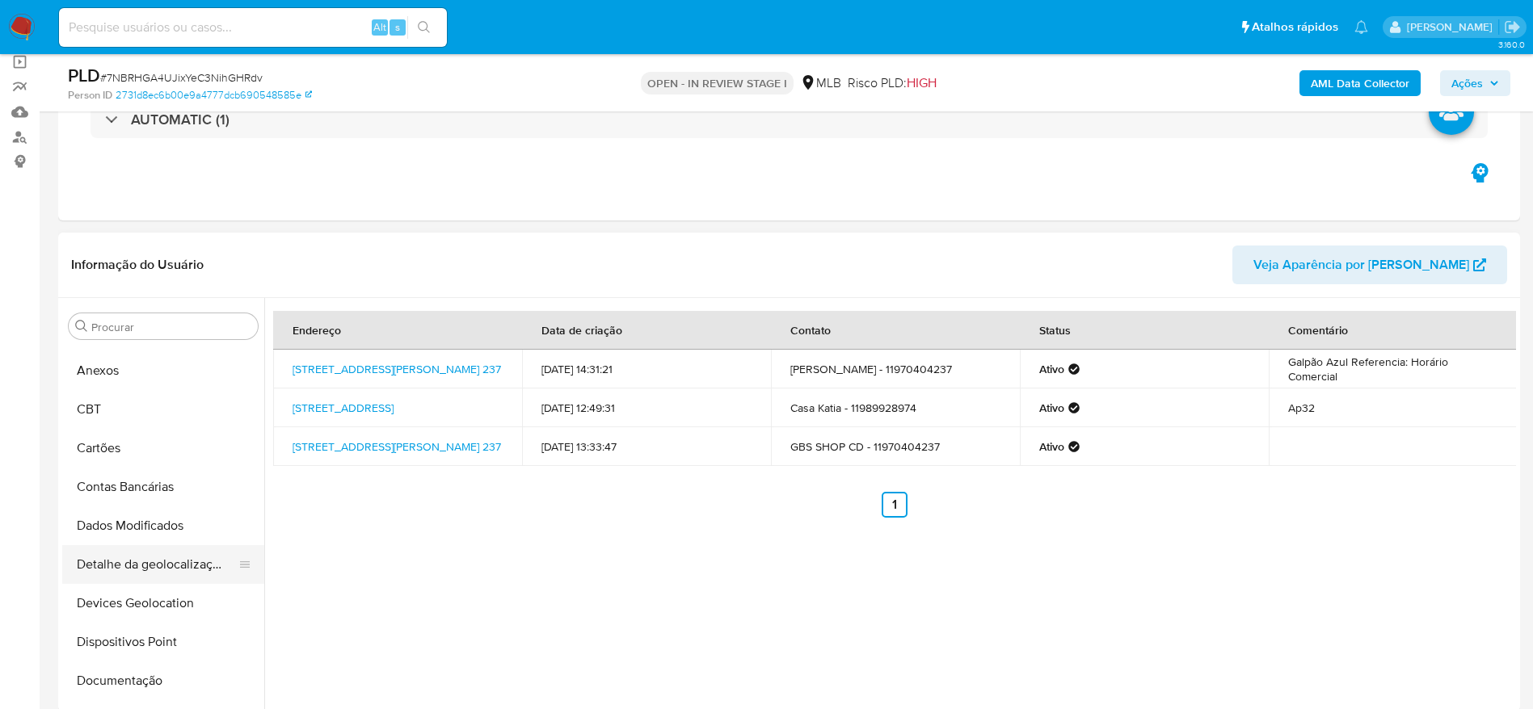
click at [148, 562] on button "Detalhe da geolocalização" at bounding box center [156, 564] width 189 height 39
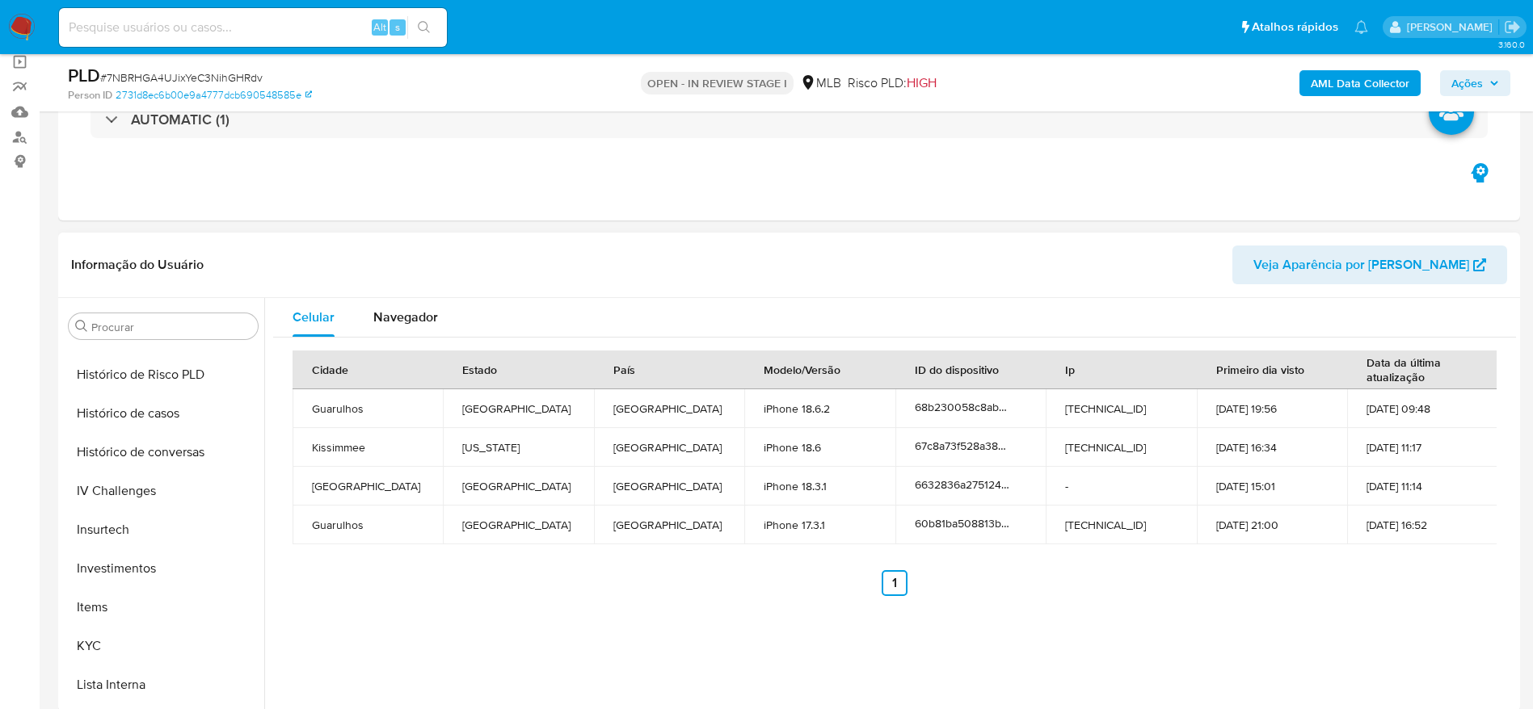
scroll to position [760, 0]
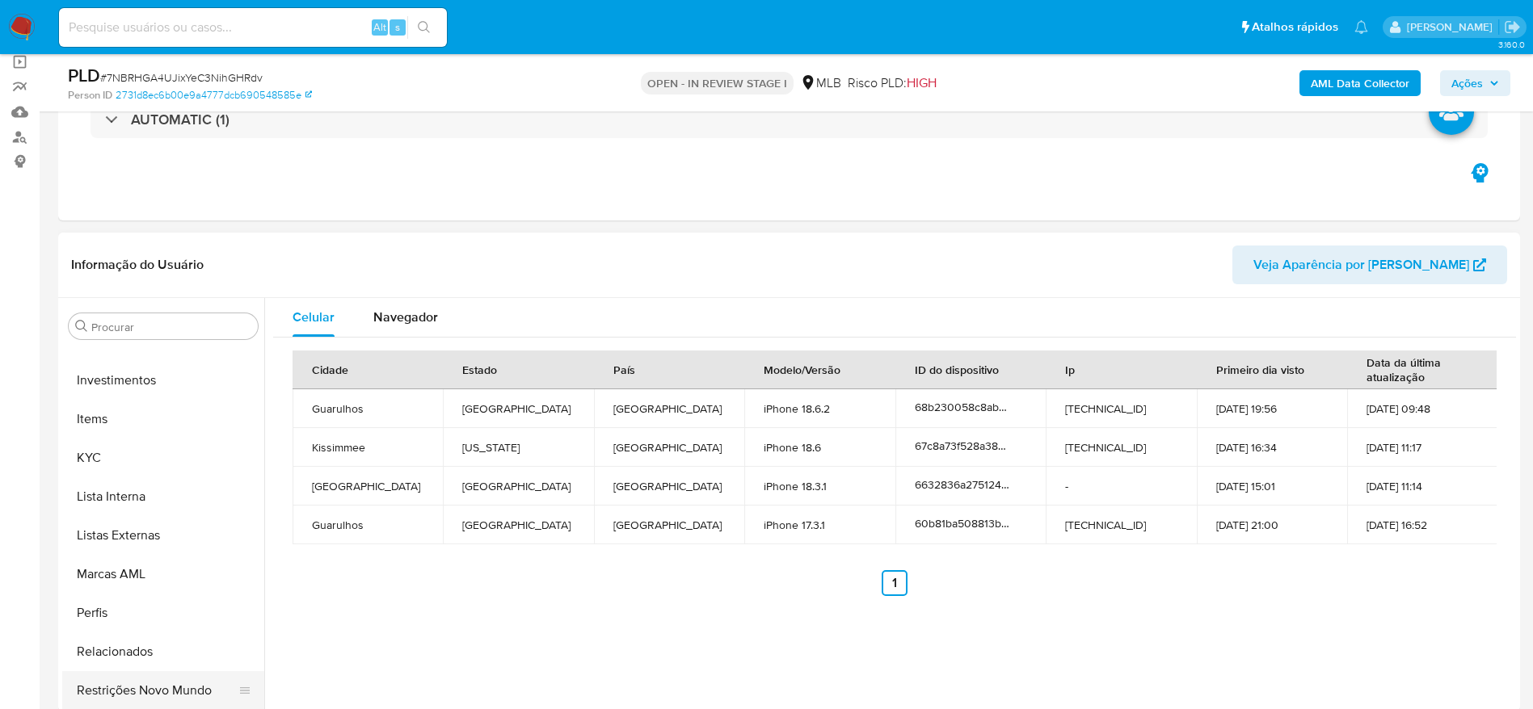
click at [121, 697] on button "Restrições Novo Mundo" at bounding box center [156, 690] width 189 height 39
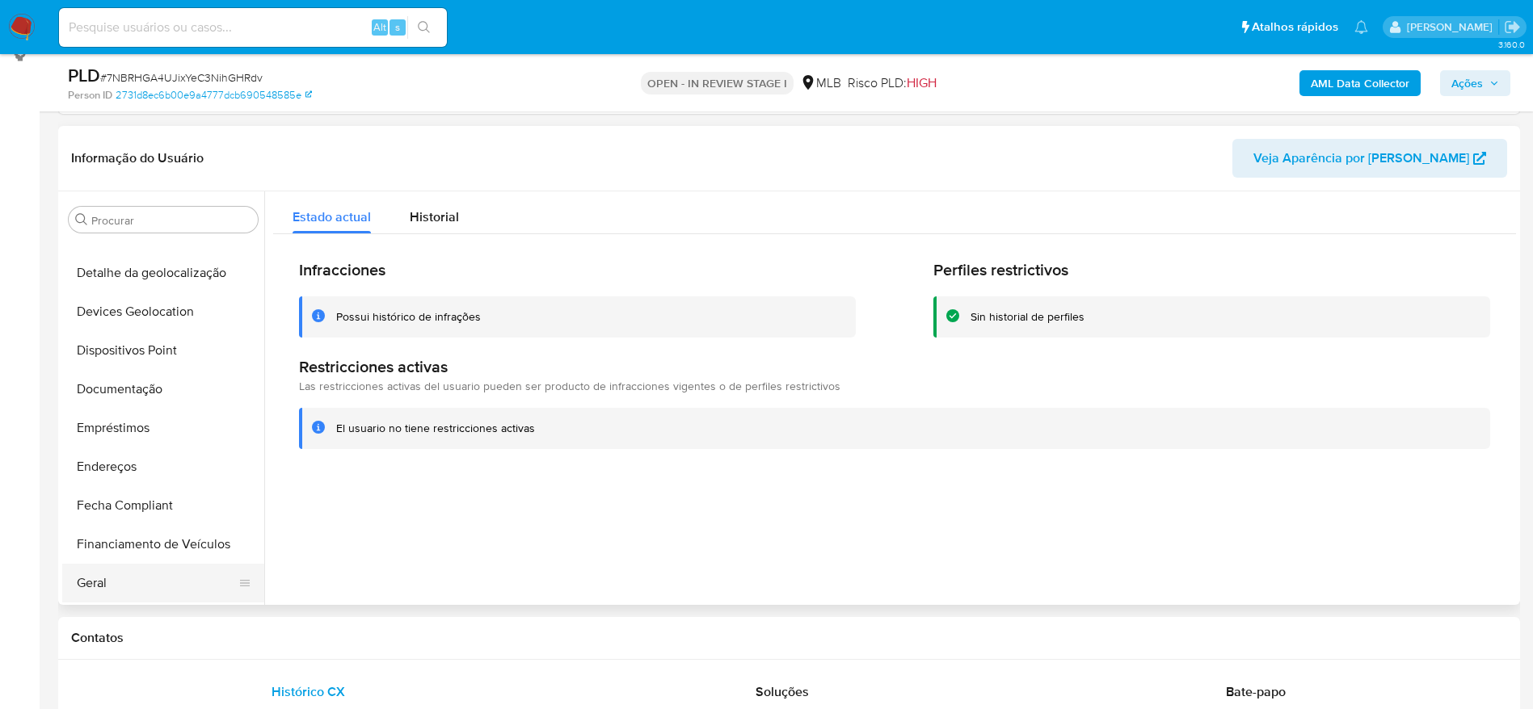
scroll to position [33, 0]
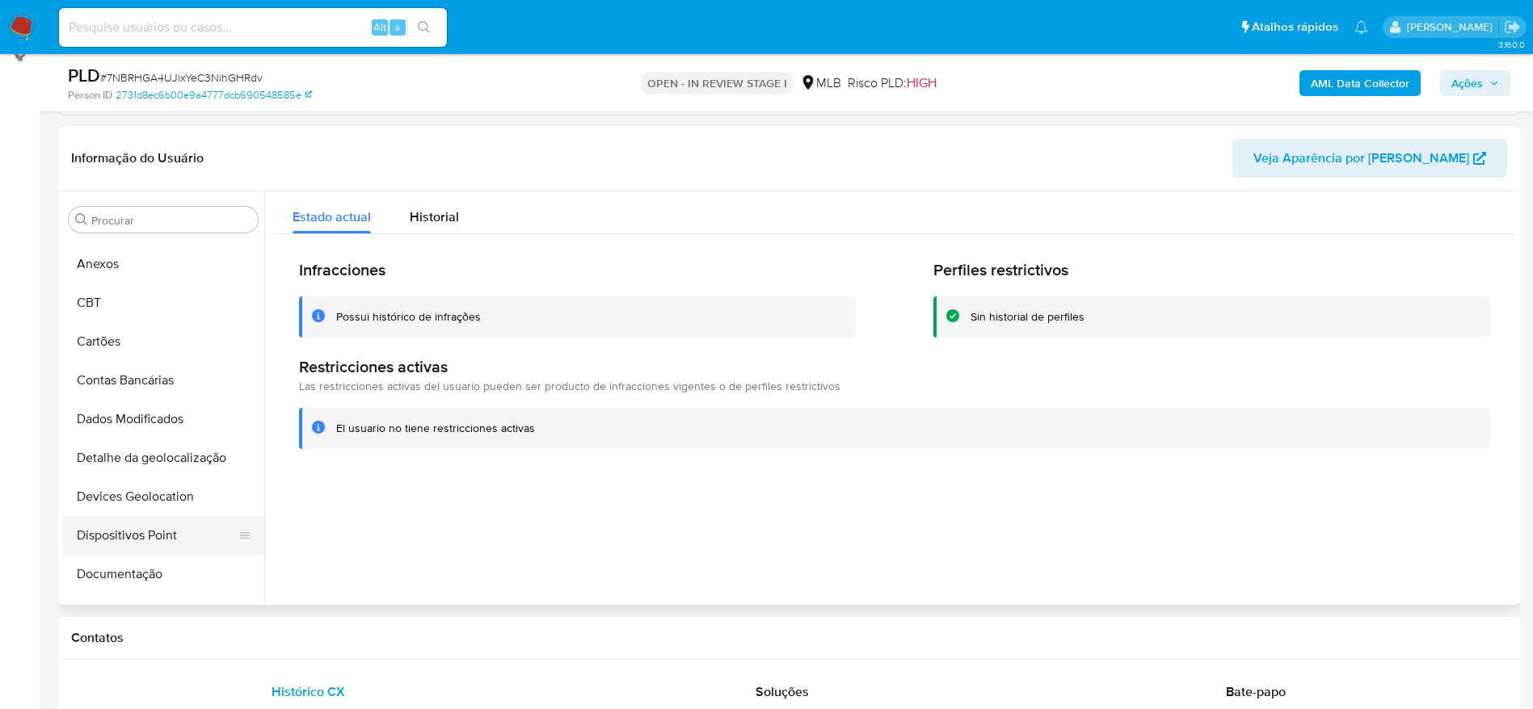
click at [133, 535] on button "Dispositivos Point" at bounding box center [156, 535] width 189 height 39
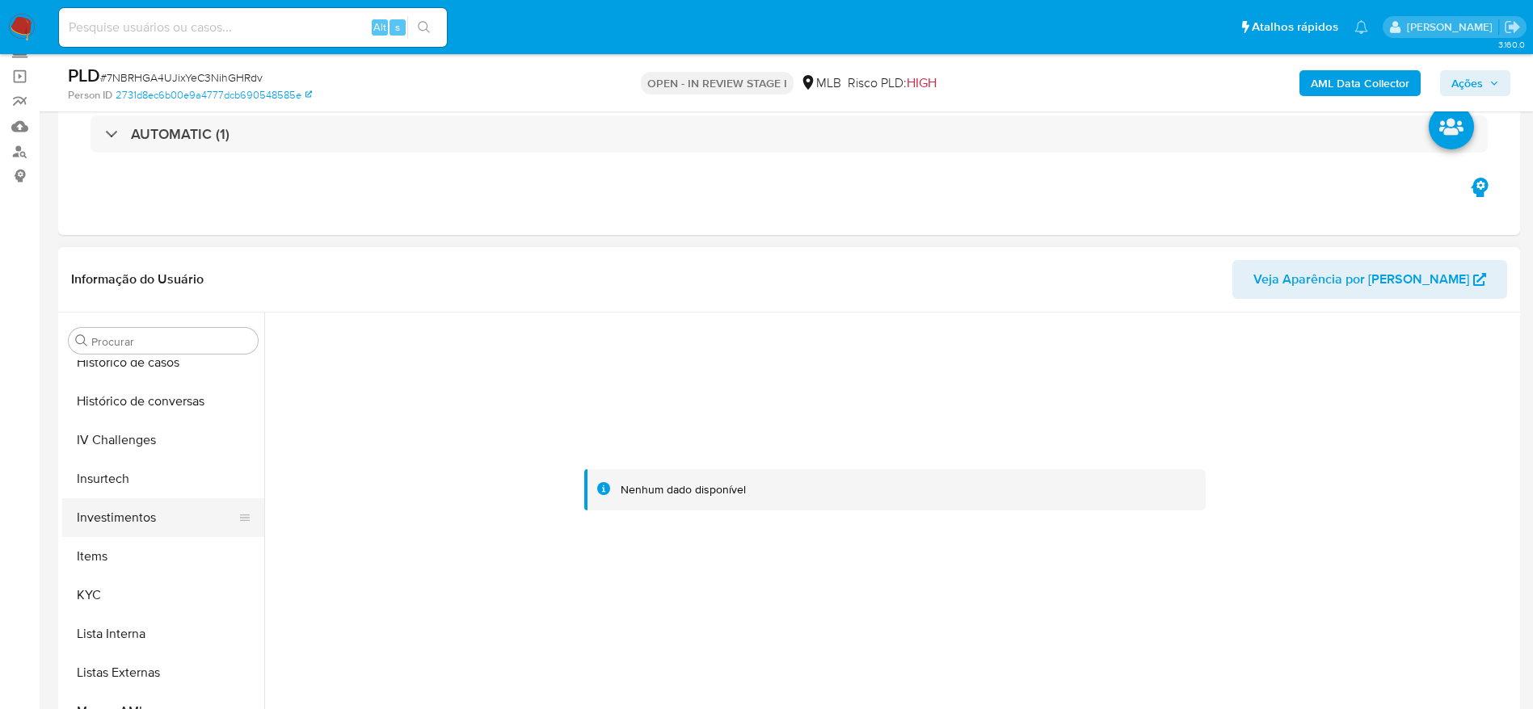
scroll to position [639, 0]
click at [93, 591] on button "KYC" at bounding box center [156, 593] width 189 height 39
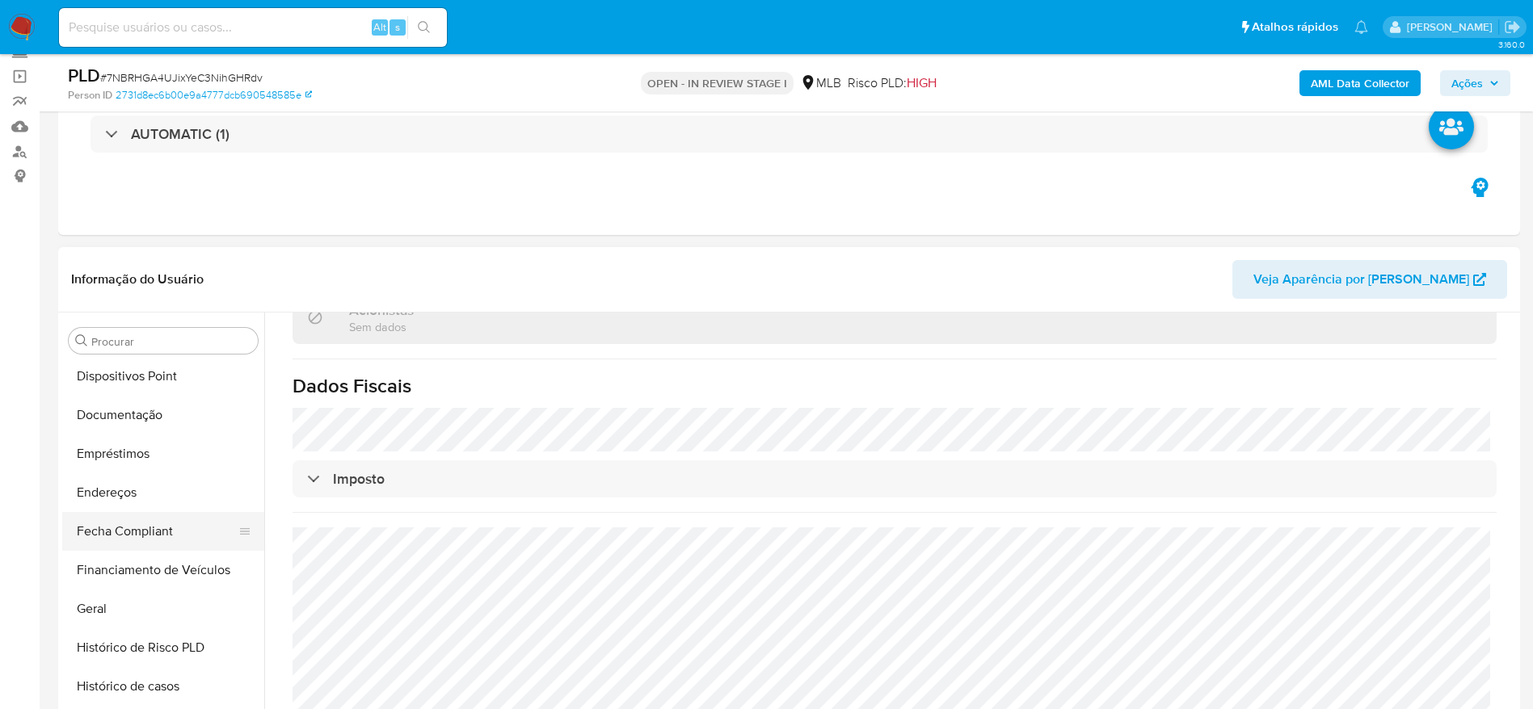
scroll to position [276, 0]
click at [125, 454] on button "Documentação" at bounding box center [156, 453] width 189 height 39
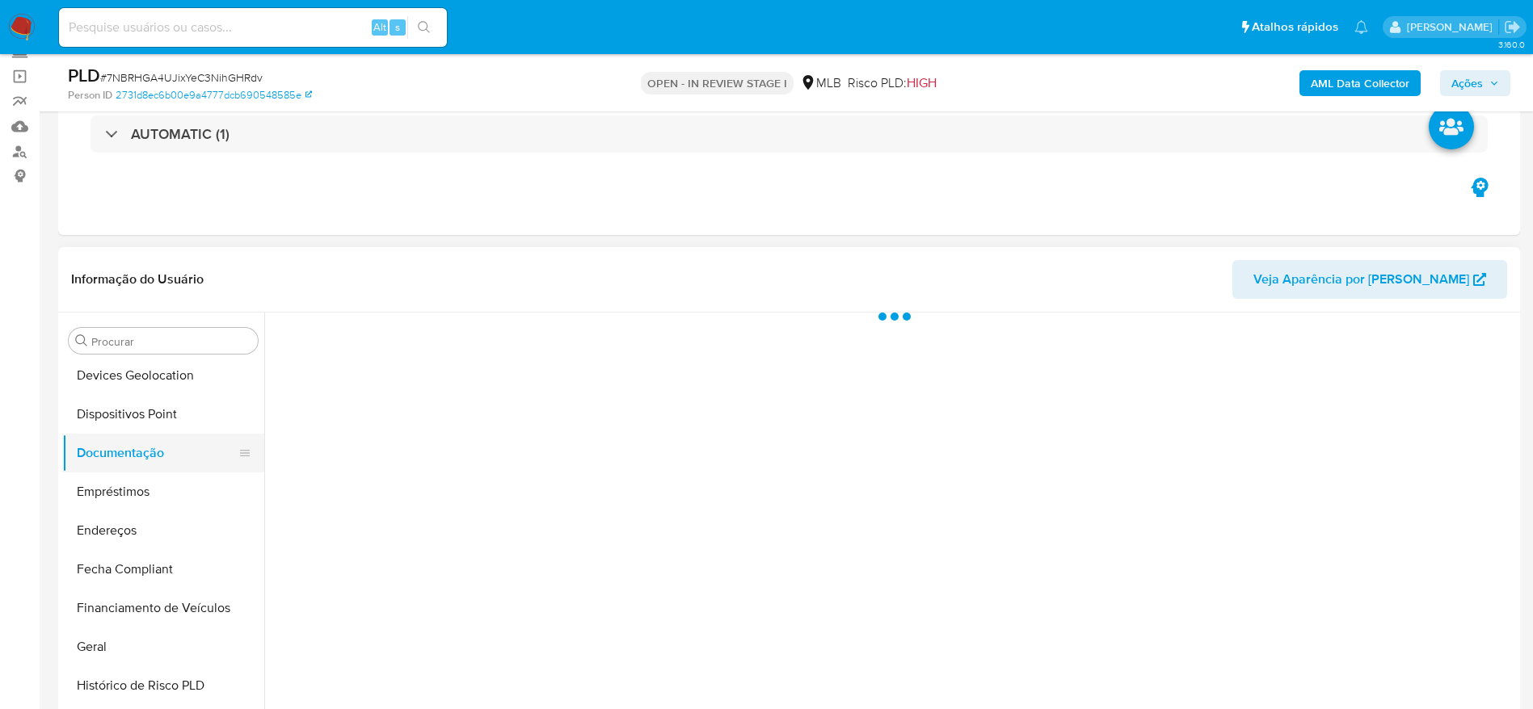
scroll to position [0, 0]
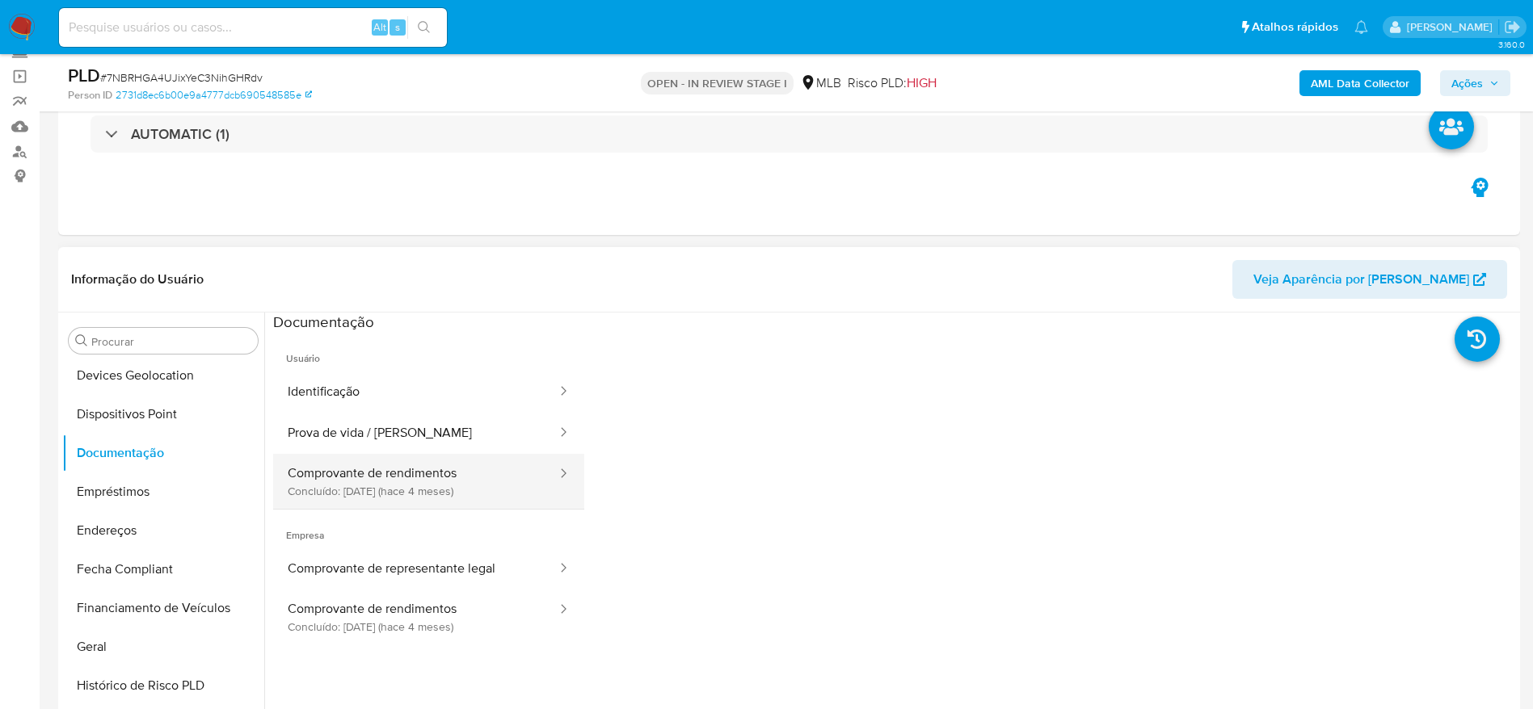
click at [382, 485] on button "Comprovante de rendimentos Concluído: [DATE] (hace 4 meses)" at bounding box center [415, 481] width 285 height 55
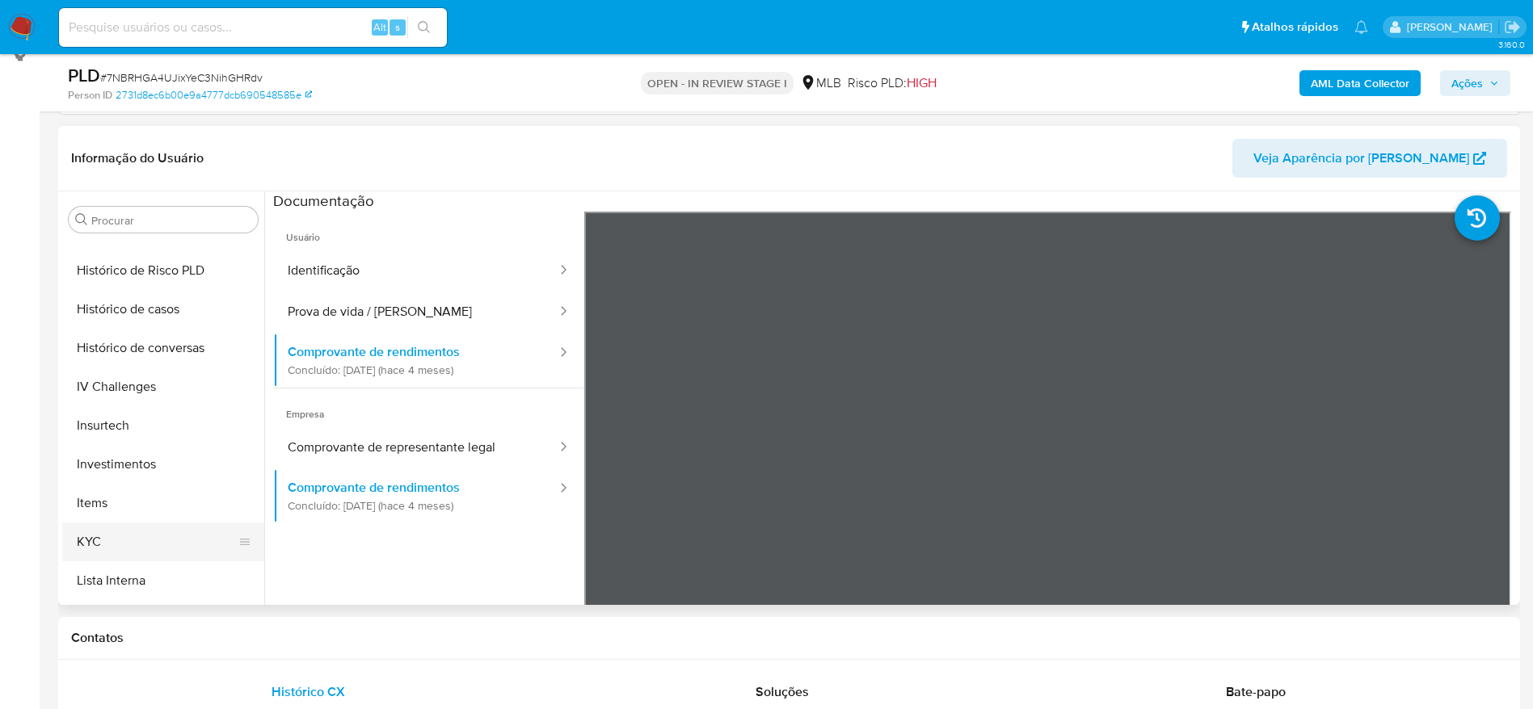
scroll to position [639, 0]
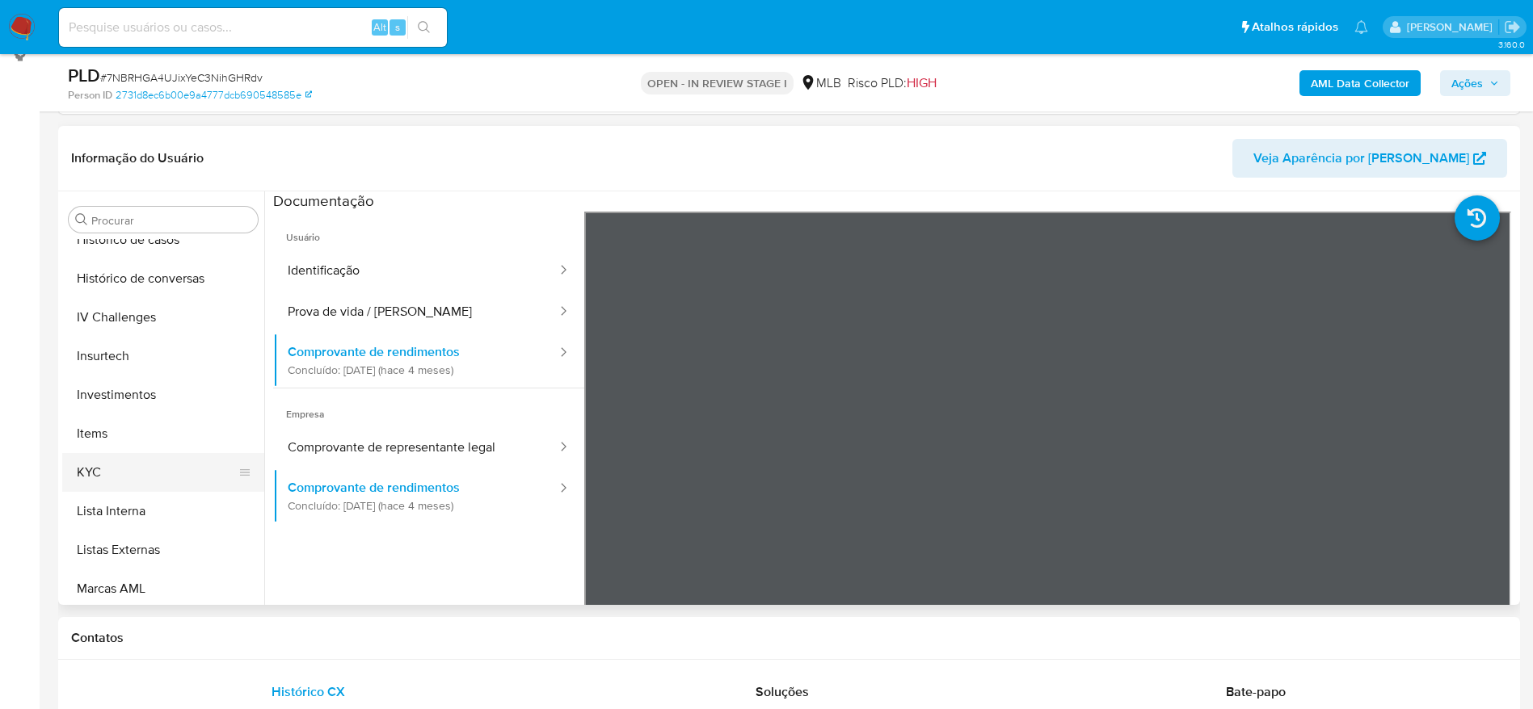
click at [126, 463] on button "KYC" at bounding box center [156, 472] width 189 height 39
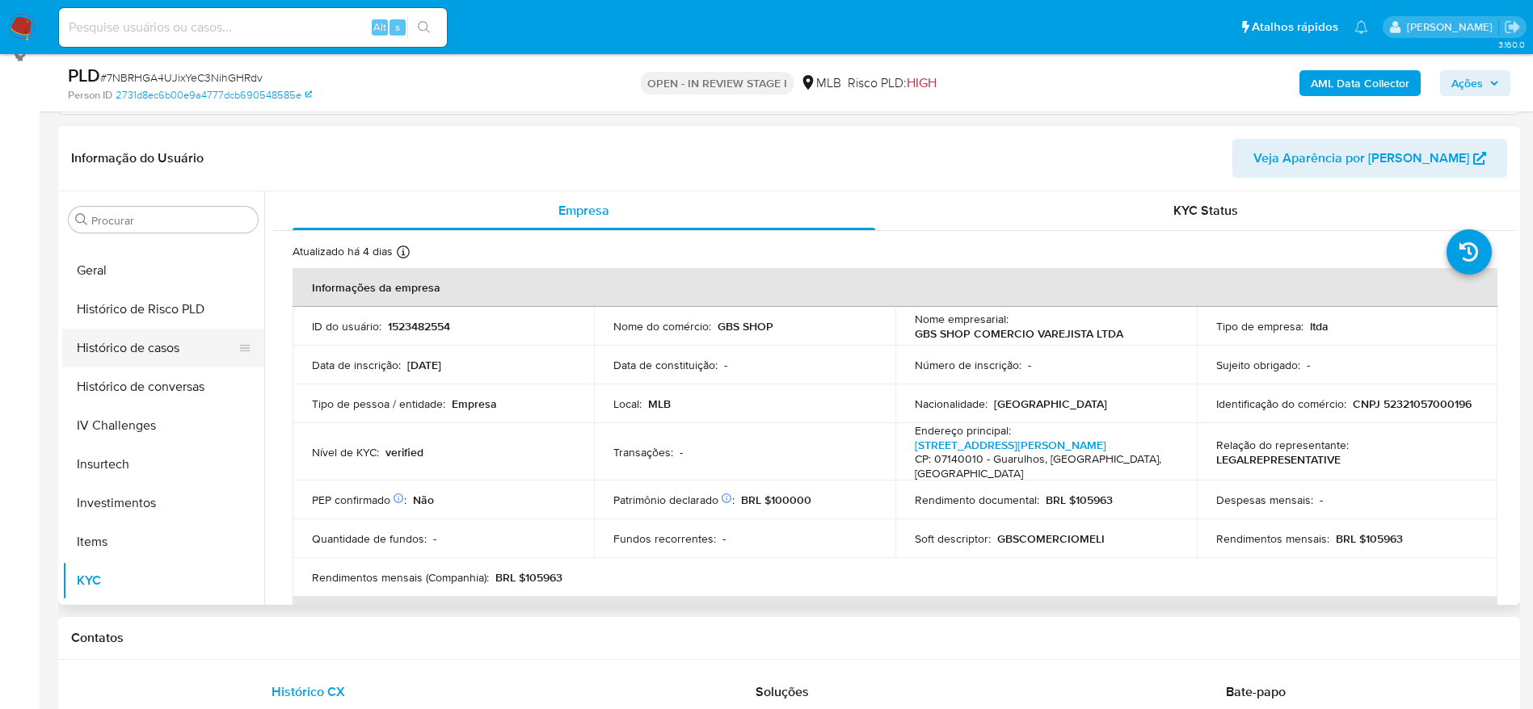
scroll to position [397, 0]
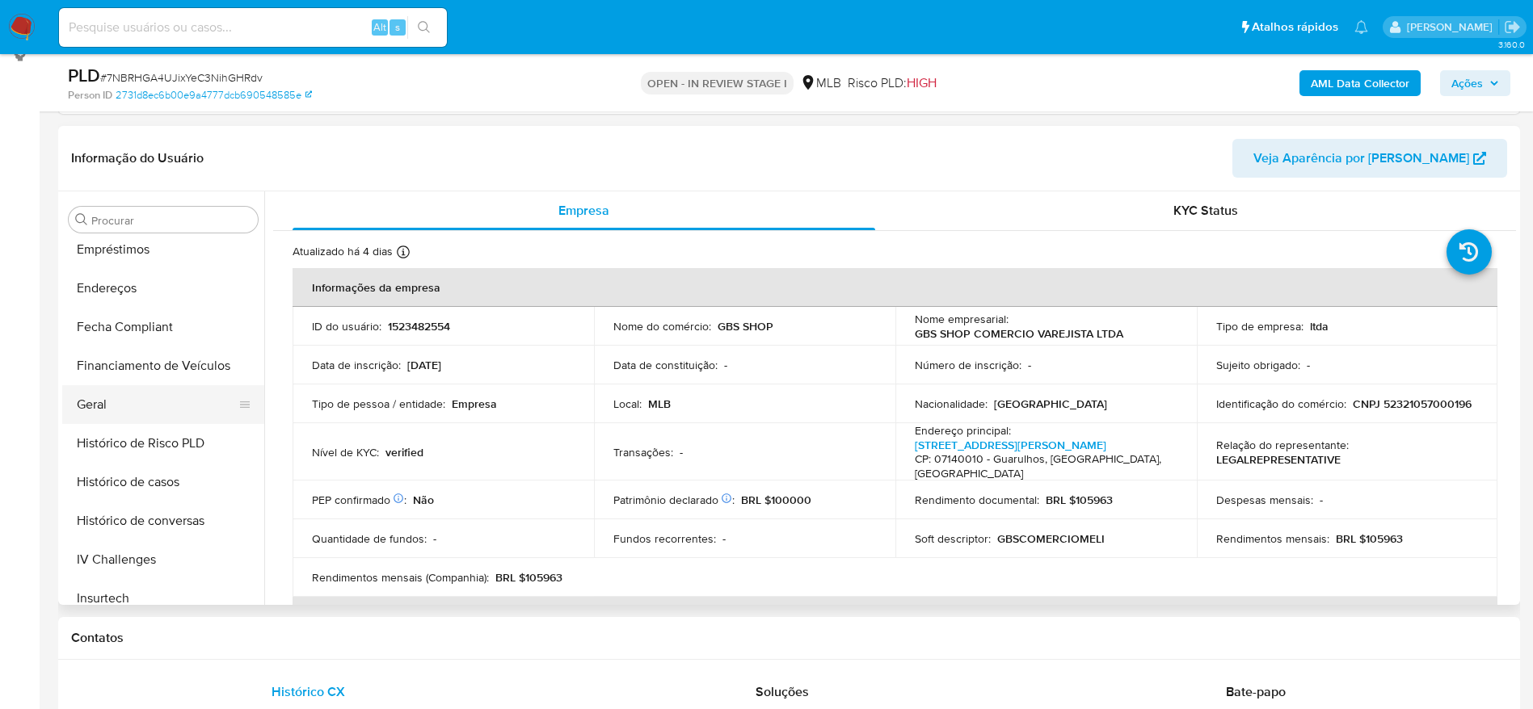
click at [124, 406] on button "Geral" at bounding box center [156, 404] width 189 height 39
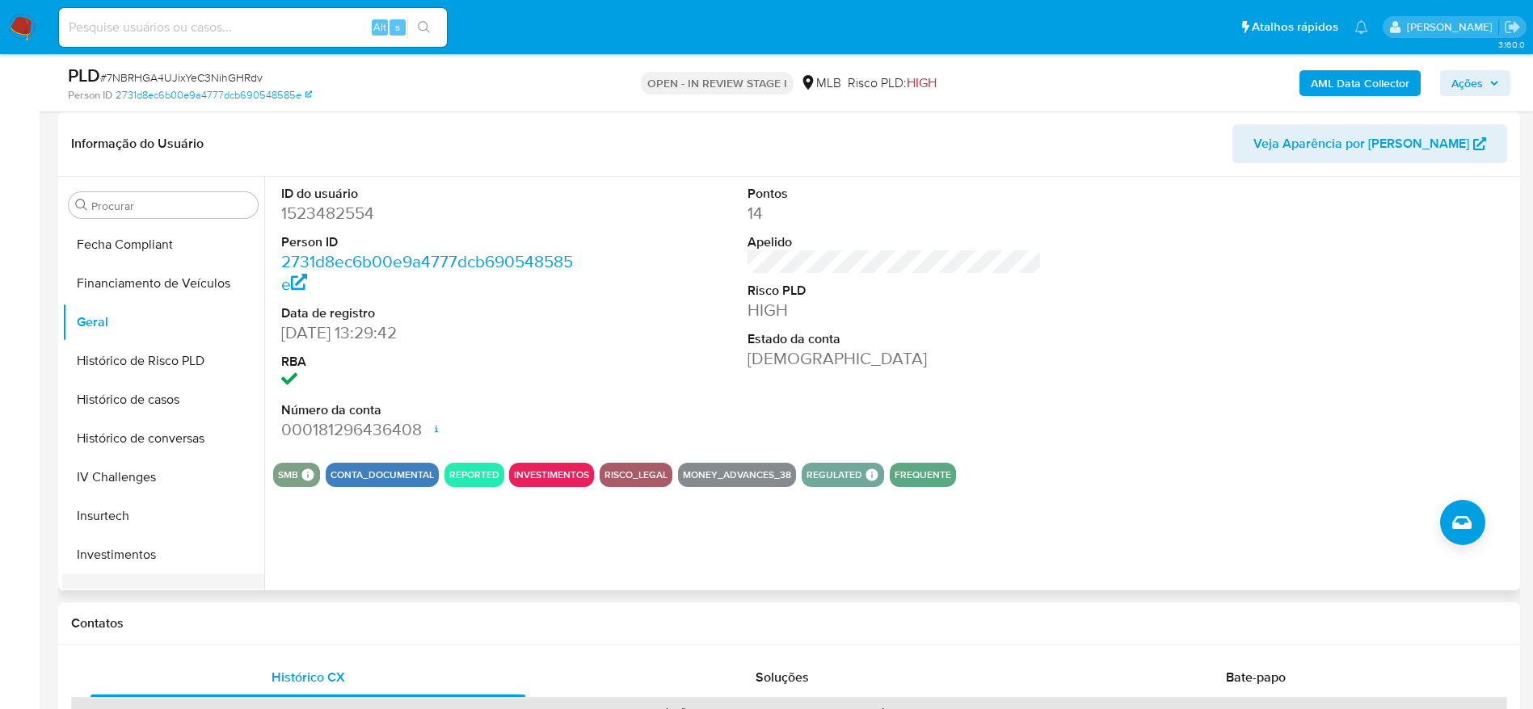
scroll to position [606, 0]
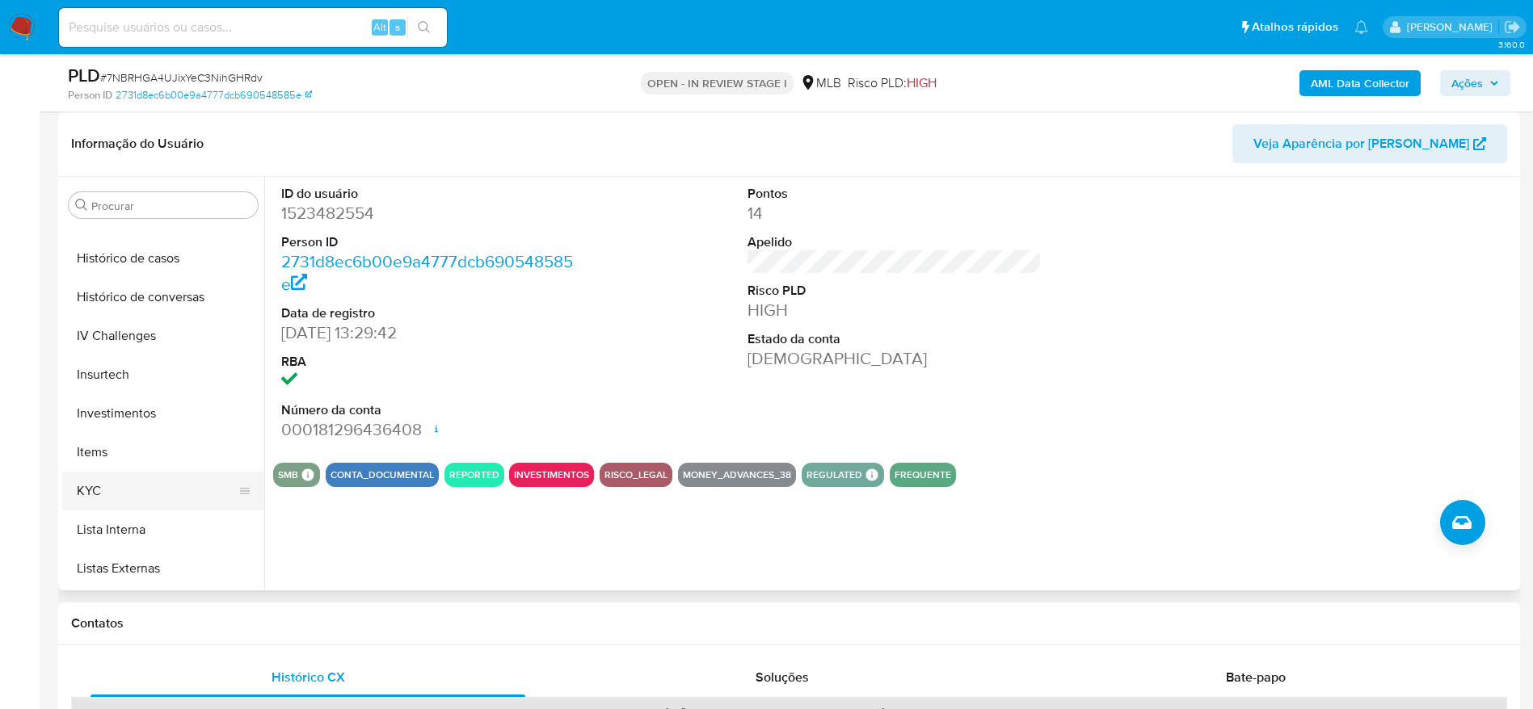
click at [117, 489] on button "KYC" at bounding box center [156, 491] width 189 height 39
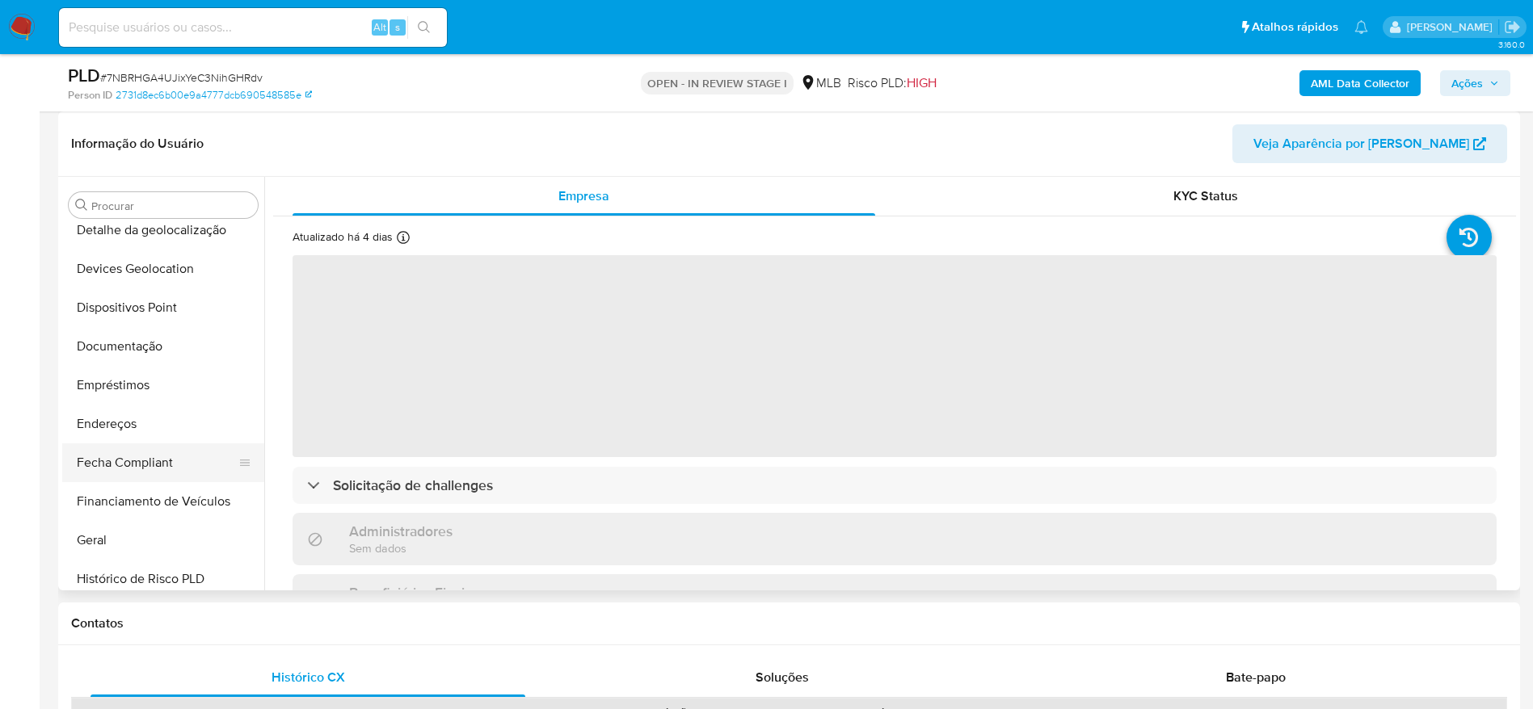
scroll to position [242, 0]
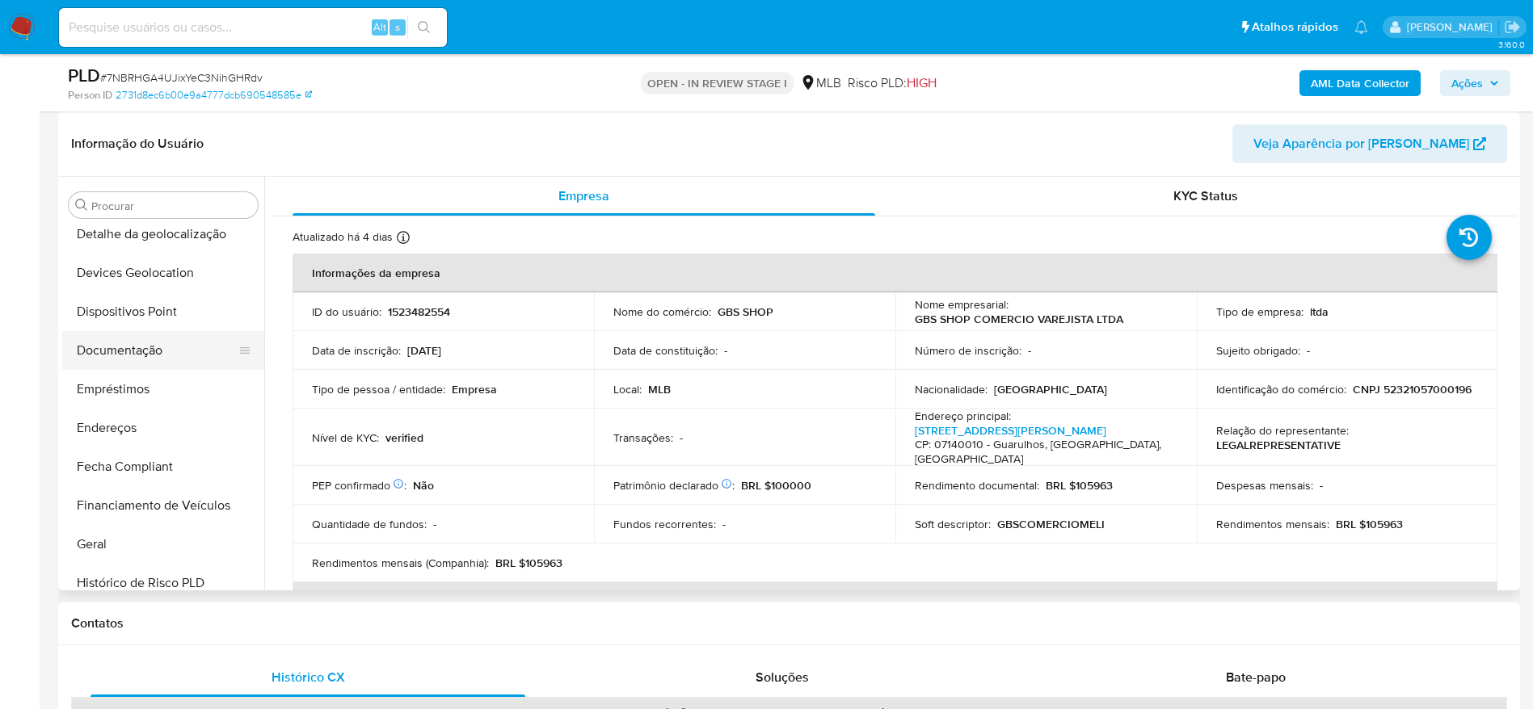
click at [120, 352] on button "Documentação" at bounding box center [156, 350] width 189 height 39
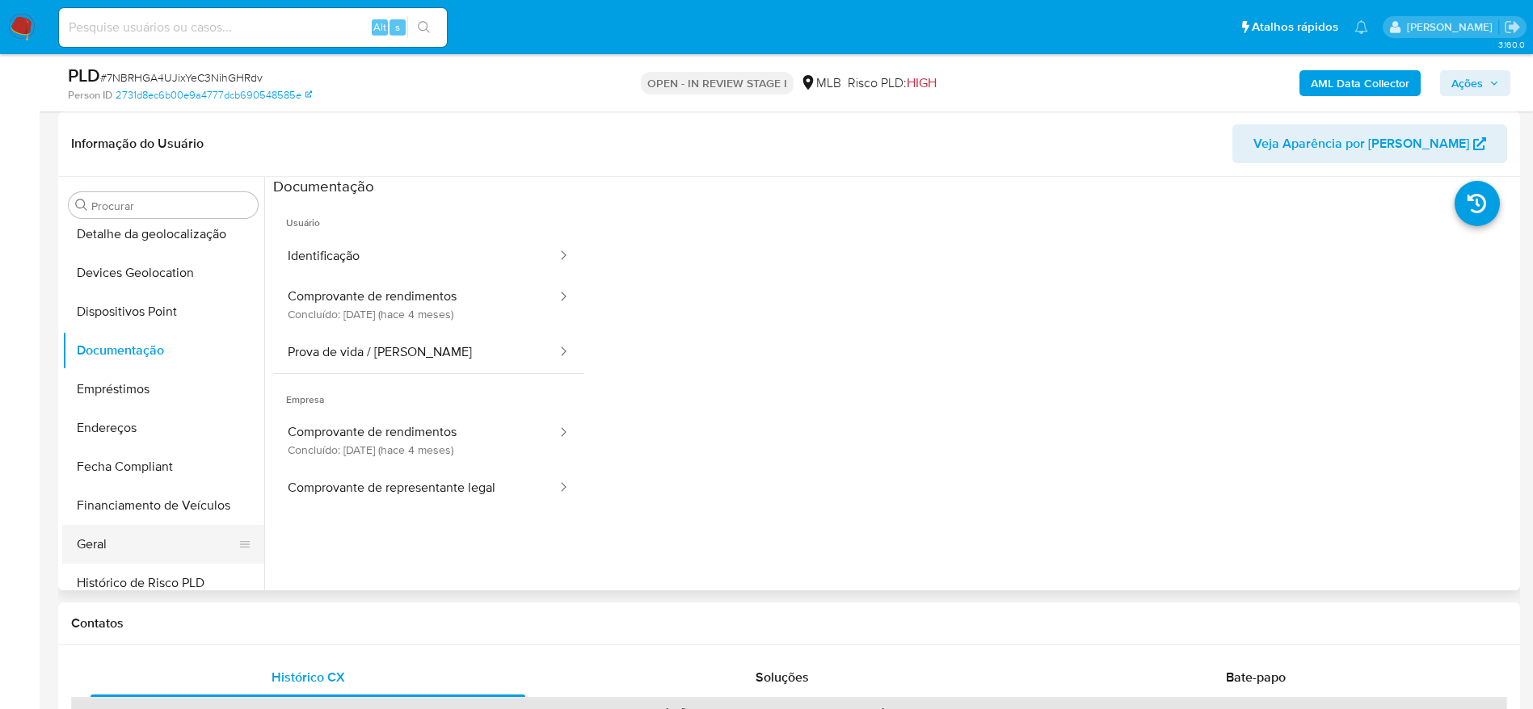
click at [110, 548] on button "Geral" at bounding box center [156, 544] width 189 height 39
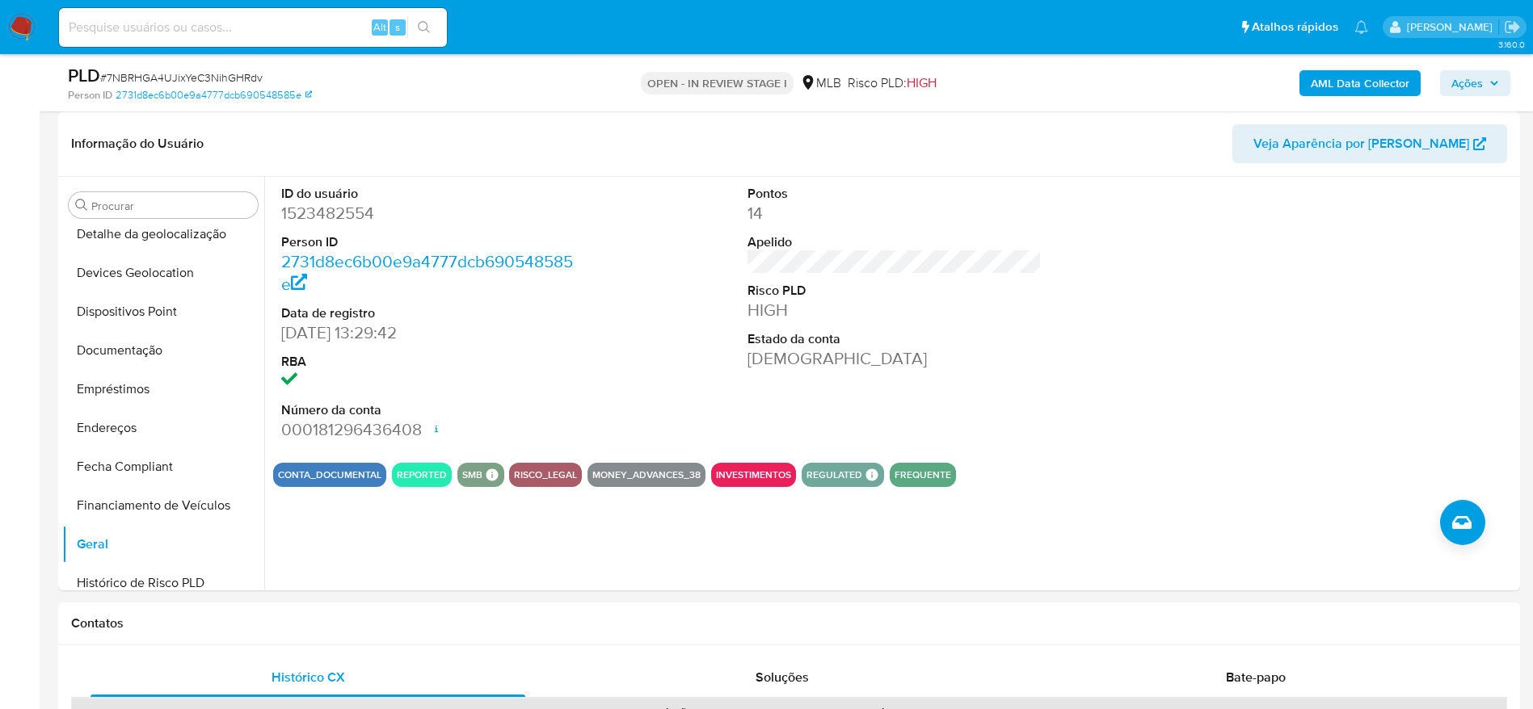
click at [1491, 82] on icon "button" at bounding box center [1494, 83] width 6 height 4
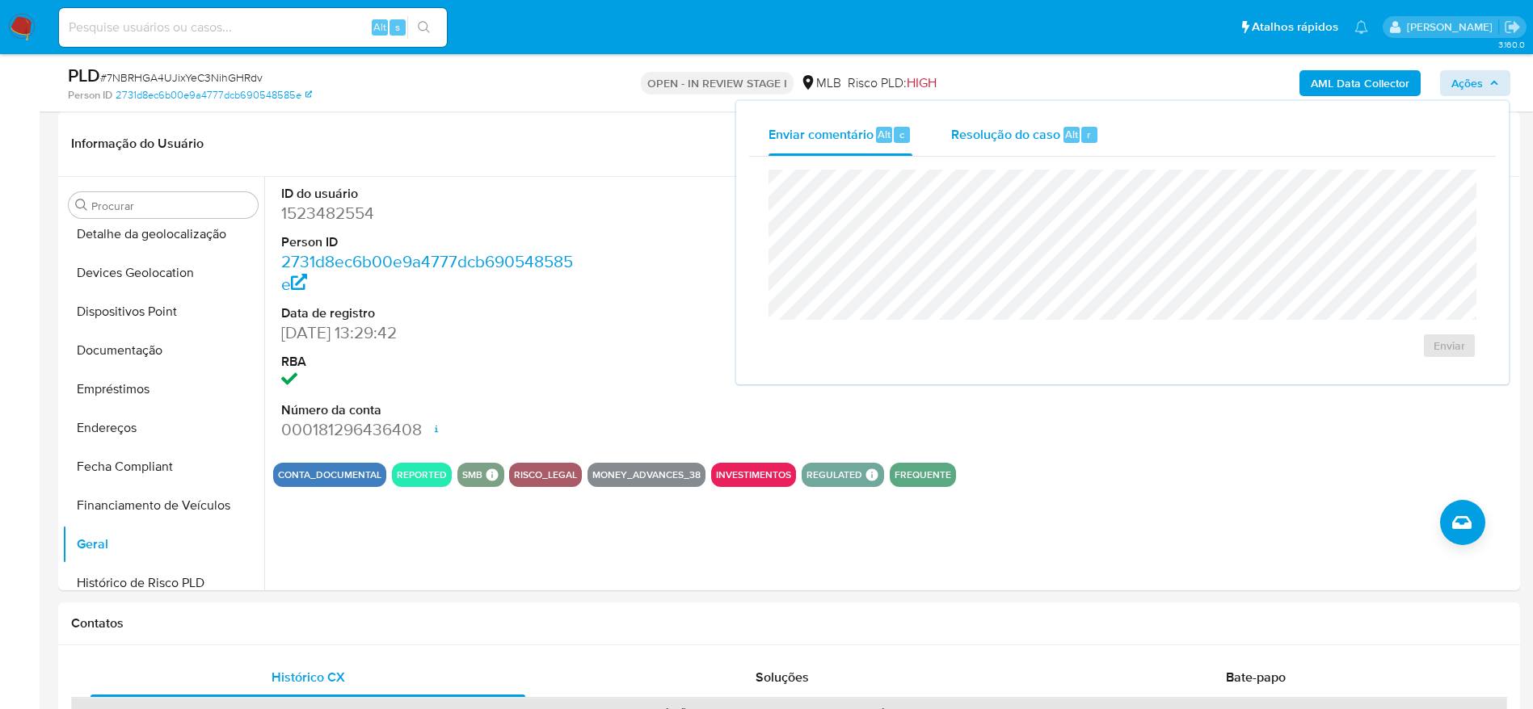
click at [981, 143] on div "Resolução do caso Alt r" at bounding box center [1025, 135] width 148 height 42
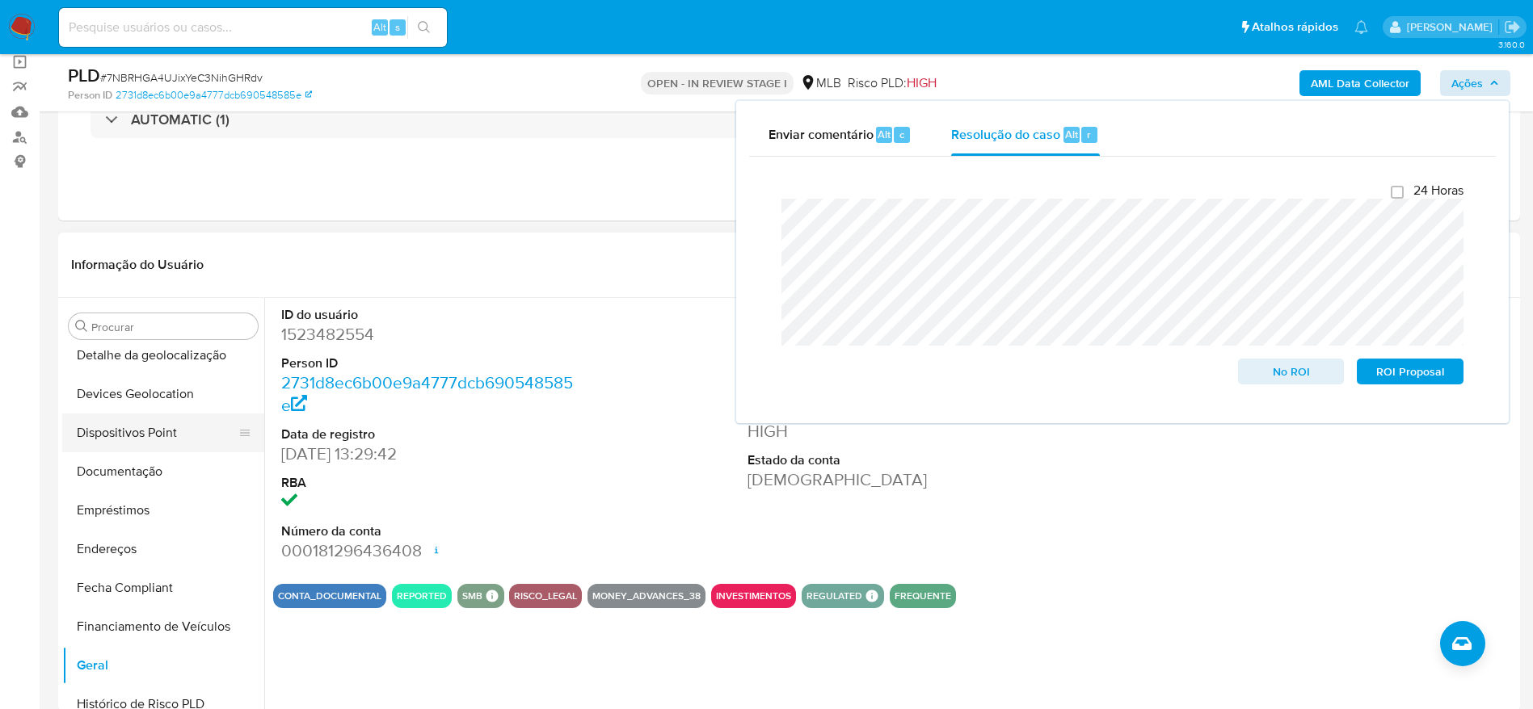
scroll to position [0, 0]
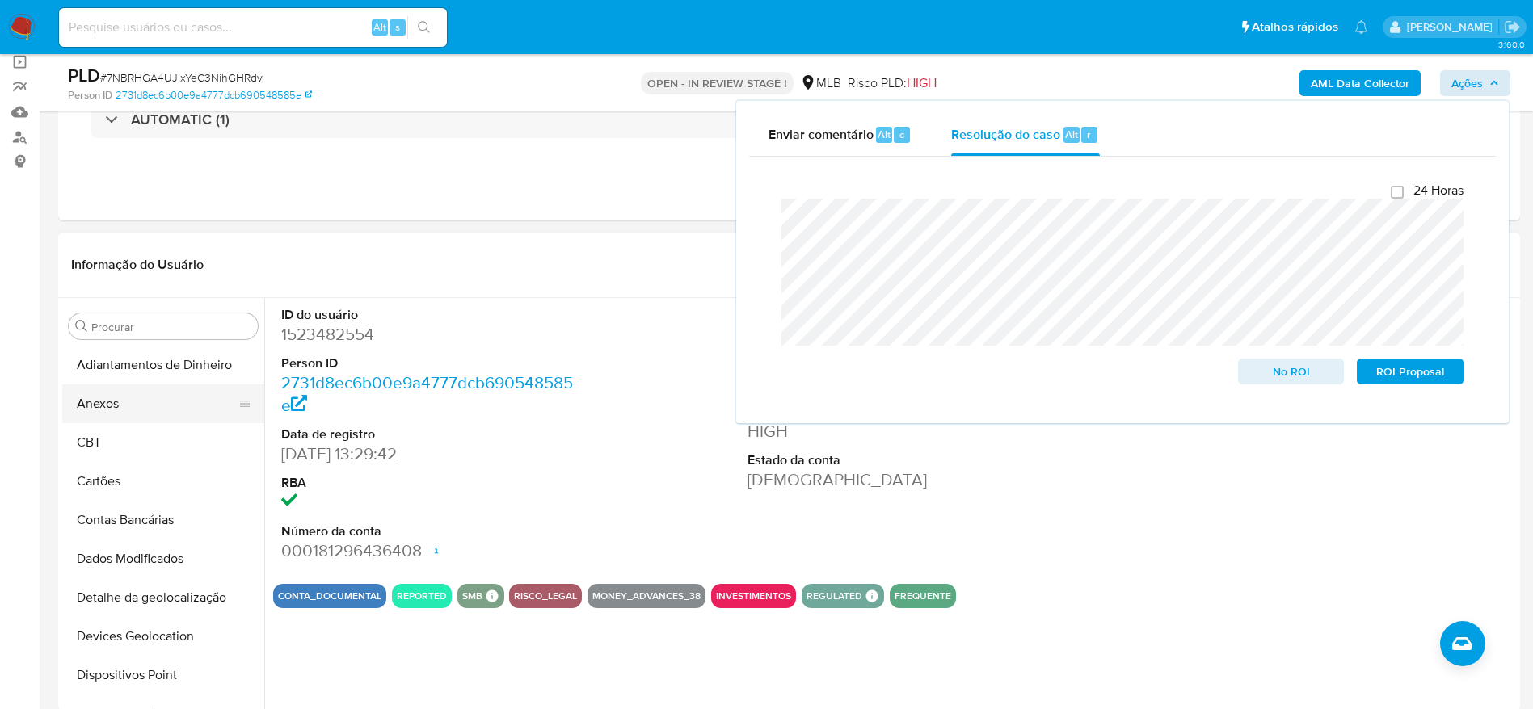
click at [102, 406] on button "Anexos" at bounding box center [156, 404] width 189 height 39
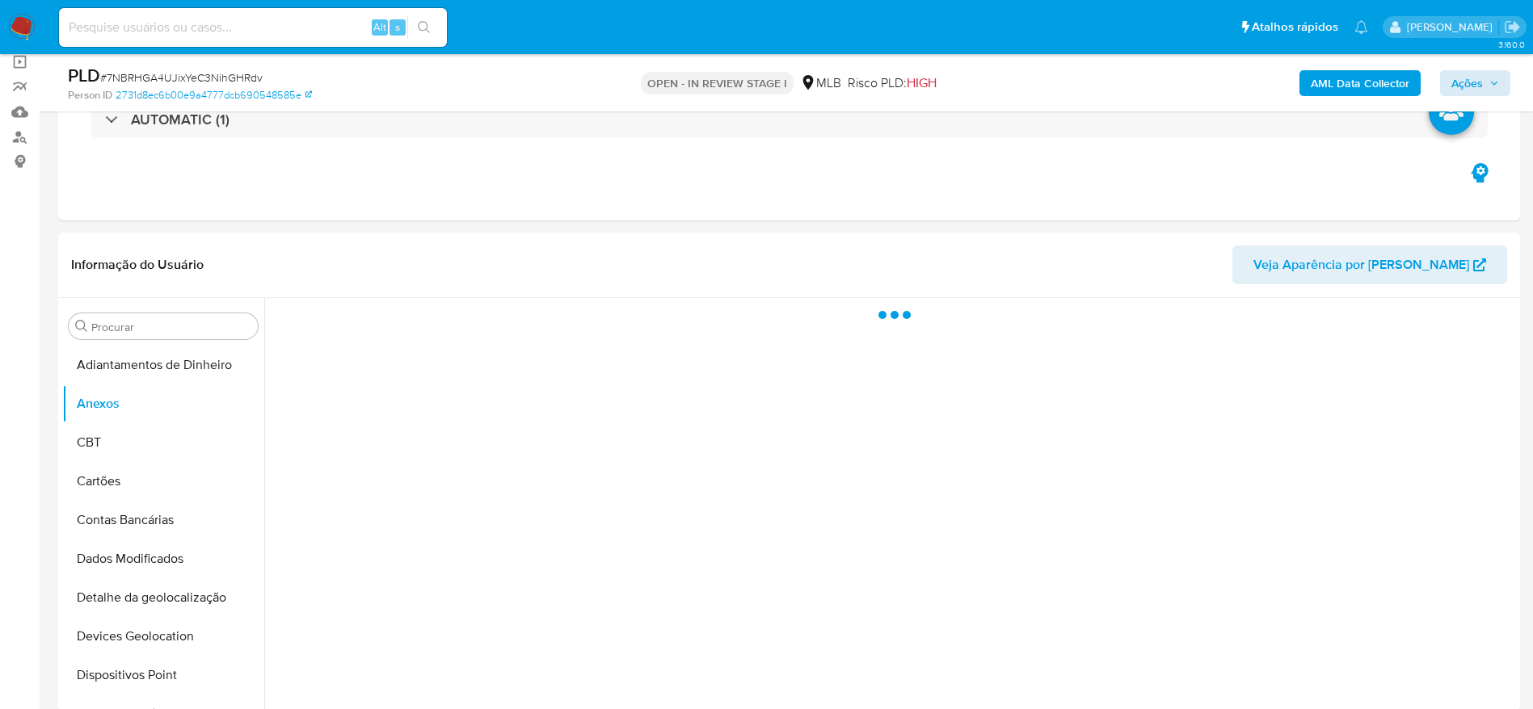
click at [1360, 83] on b "AML Data Collector" at bounding box center [1359, 83] width 99 height 26
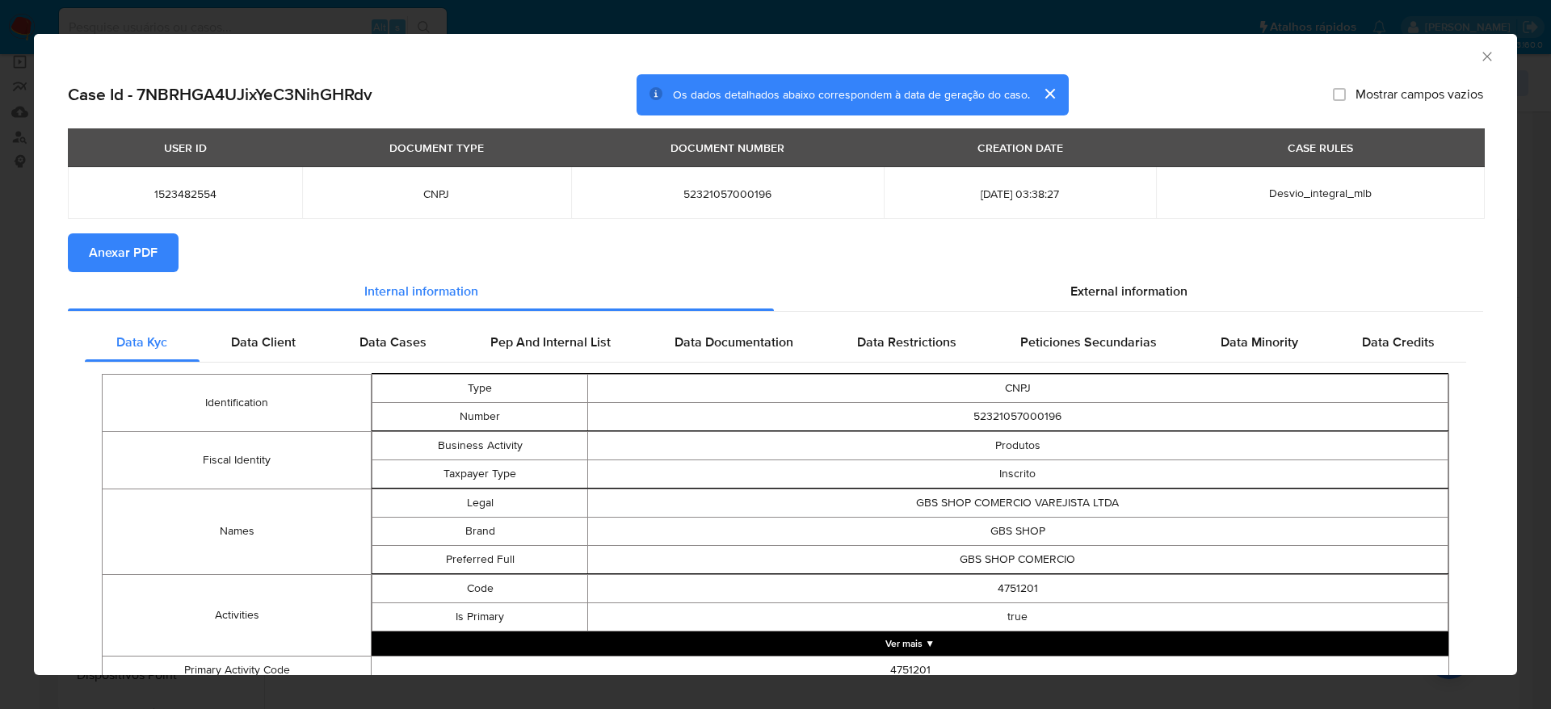
click at [124, 245] on span "Anexar PDF" at bounding box center [123, 253] width 69 height 36
click at [129, 233] on section "Case Id - 7NBRHGA4UJixYeC3NihGHRdv Os dados detalhados abaixo correspondem à da…" at bounding box center [775, 619] width 1415 height 1090
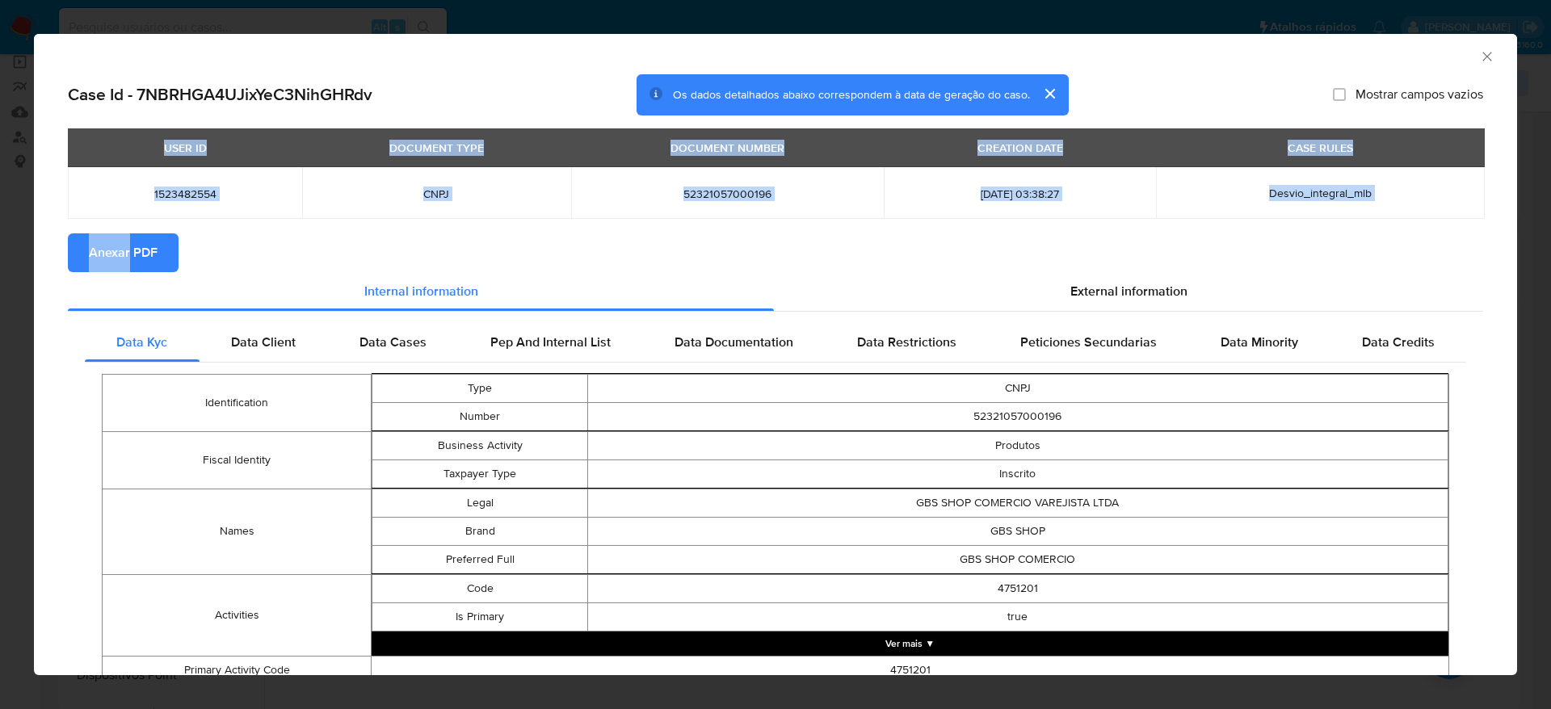
click at [129, 251] on span "Anexar PDF" at bounding box center [123, 253] width 69 height 36
click at [1479, 52] on icon "Fechar a janela" at bounding box center [1487, 56] width 16 height 16
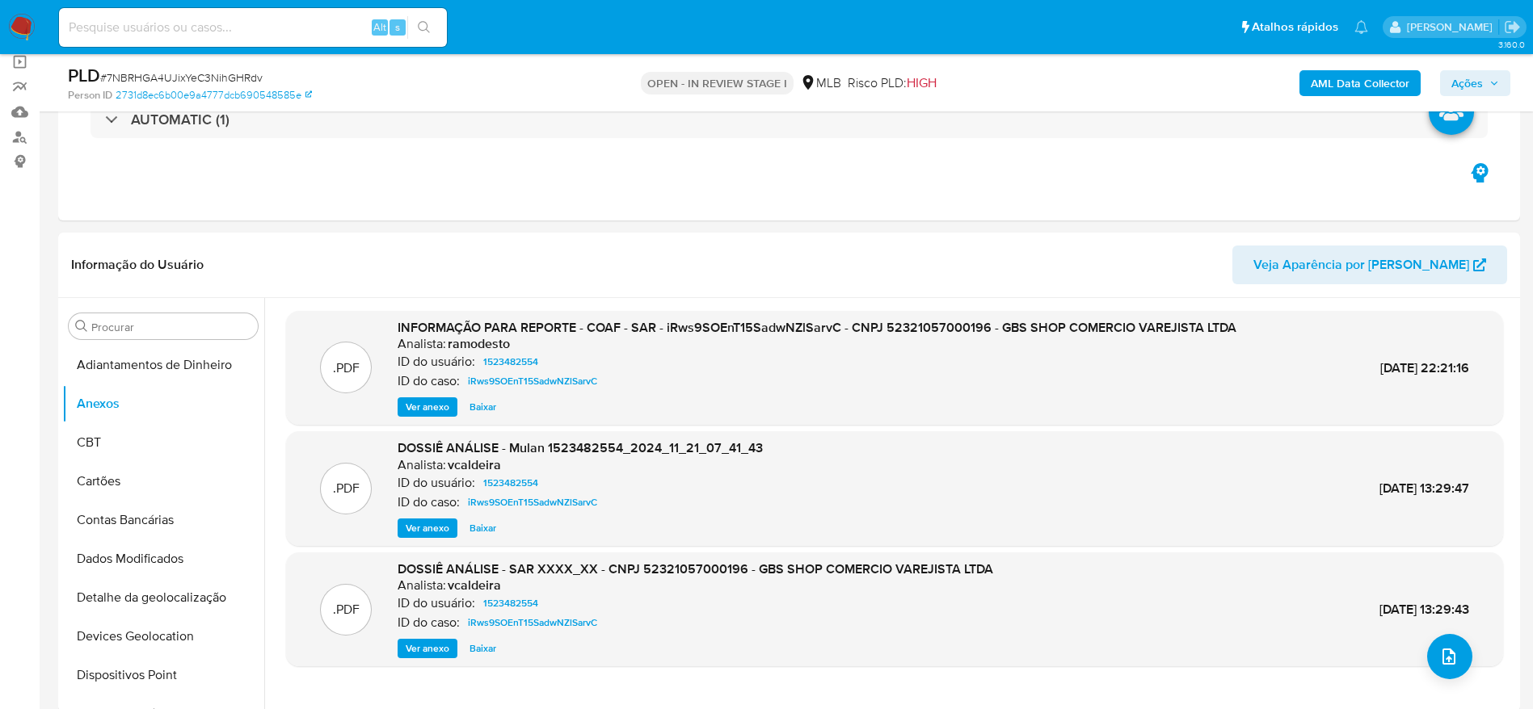
click at [1467, 74] on span "Ações" at bounding box center [1467, 83] width 32 height 26
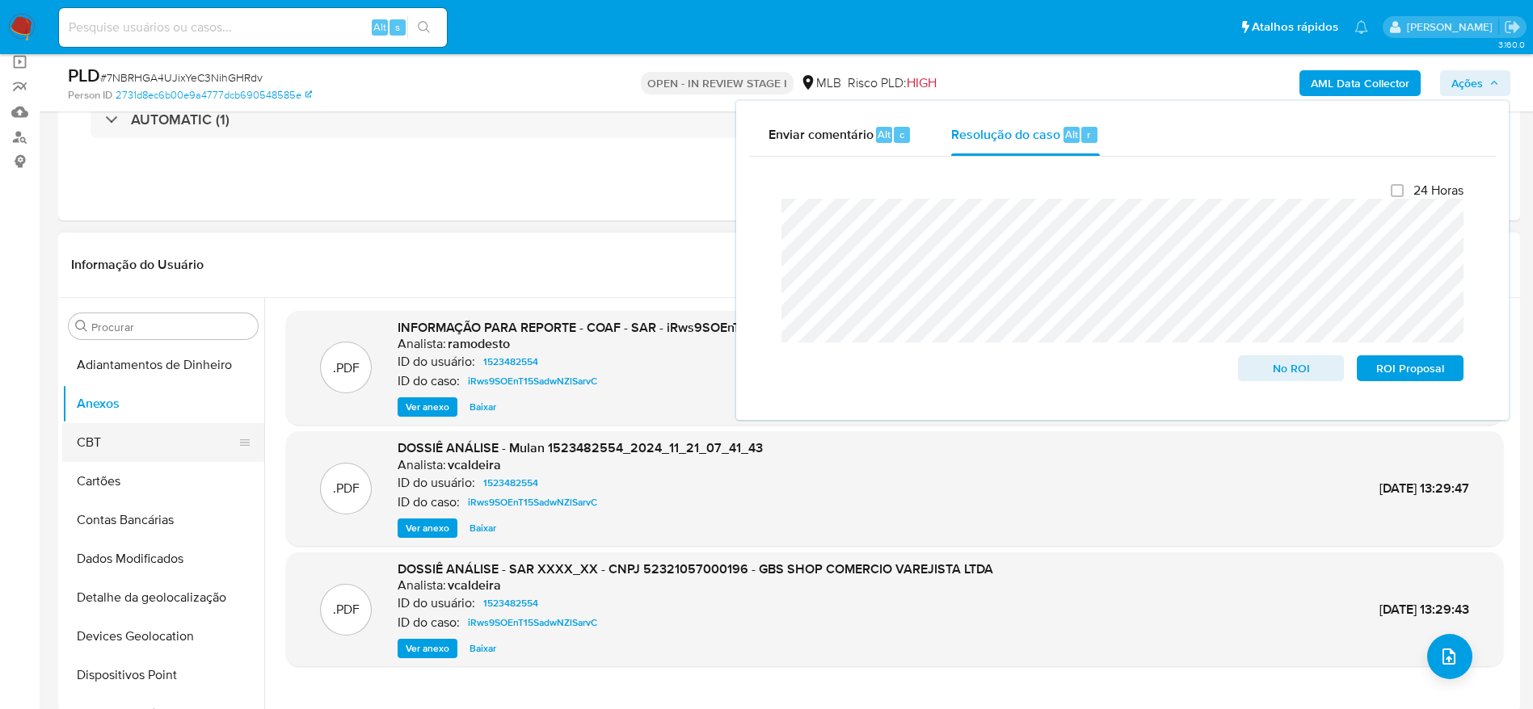
click at [128, 446] on button "CBT" at bounding box center [156, 442] width 189 height 39
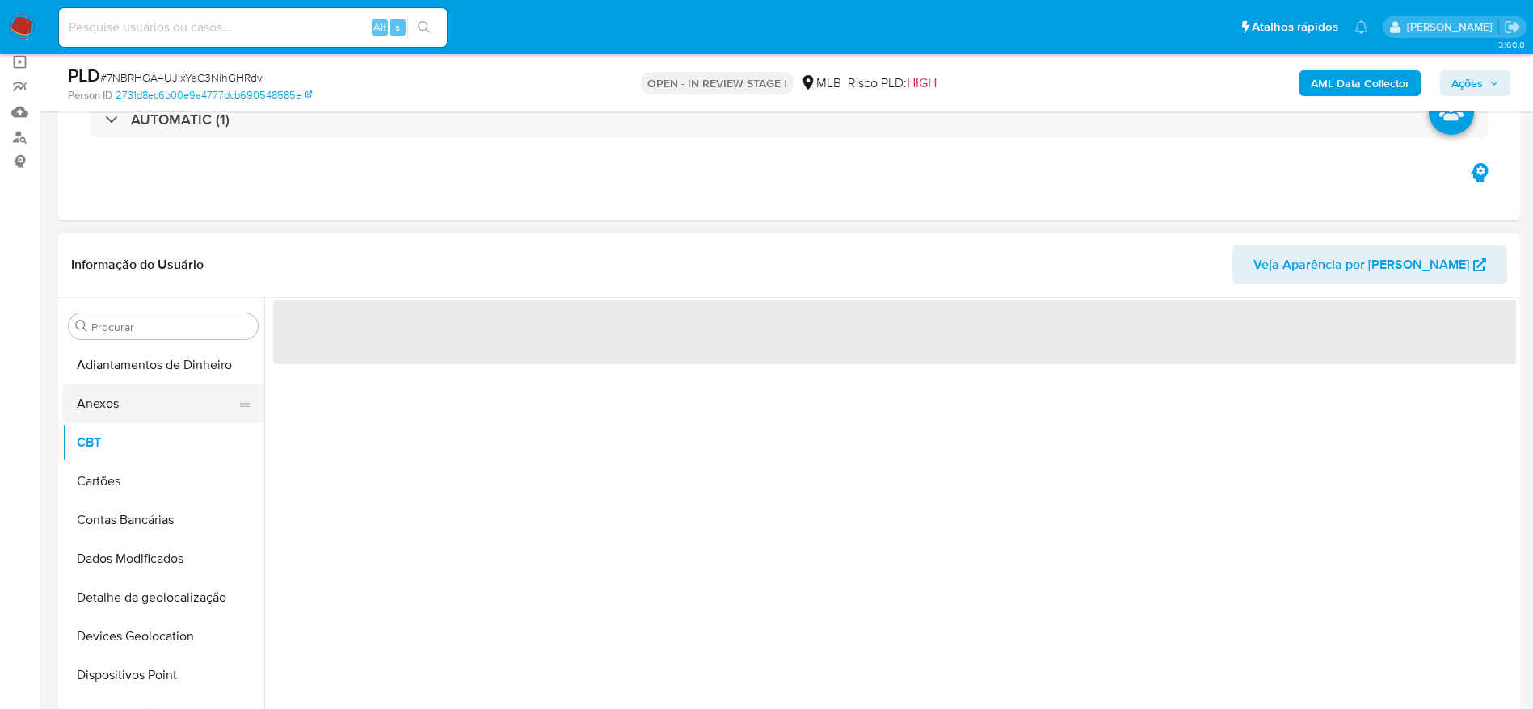
click at [126, 408] on button "Anexos" at bounding box center [156, 404] width 189 height 39
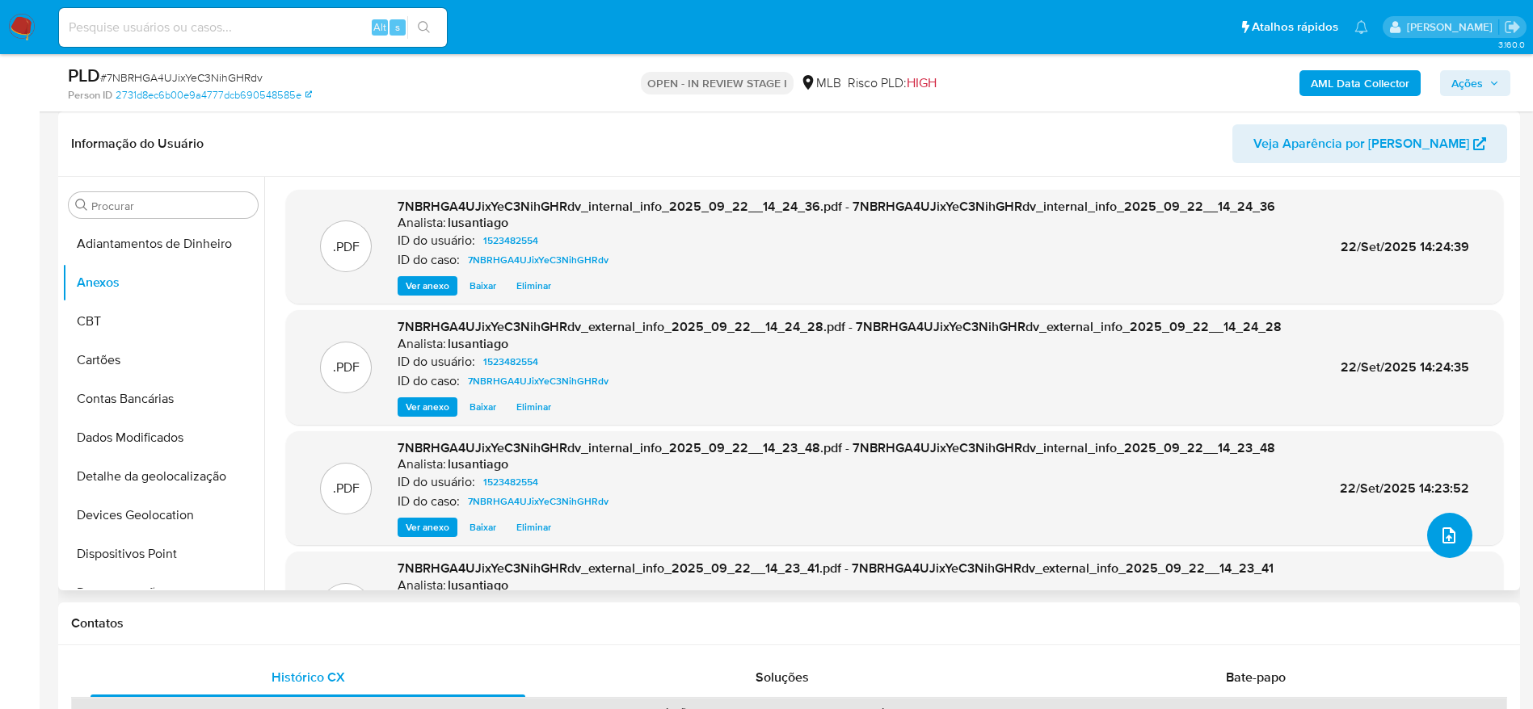
click at [1440, 528] on icon "upload-file" at bounding box center [1448, 535] width 19 height 19
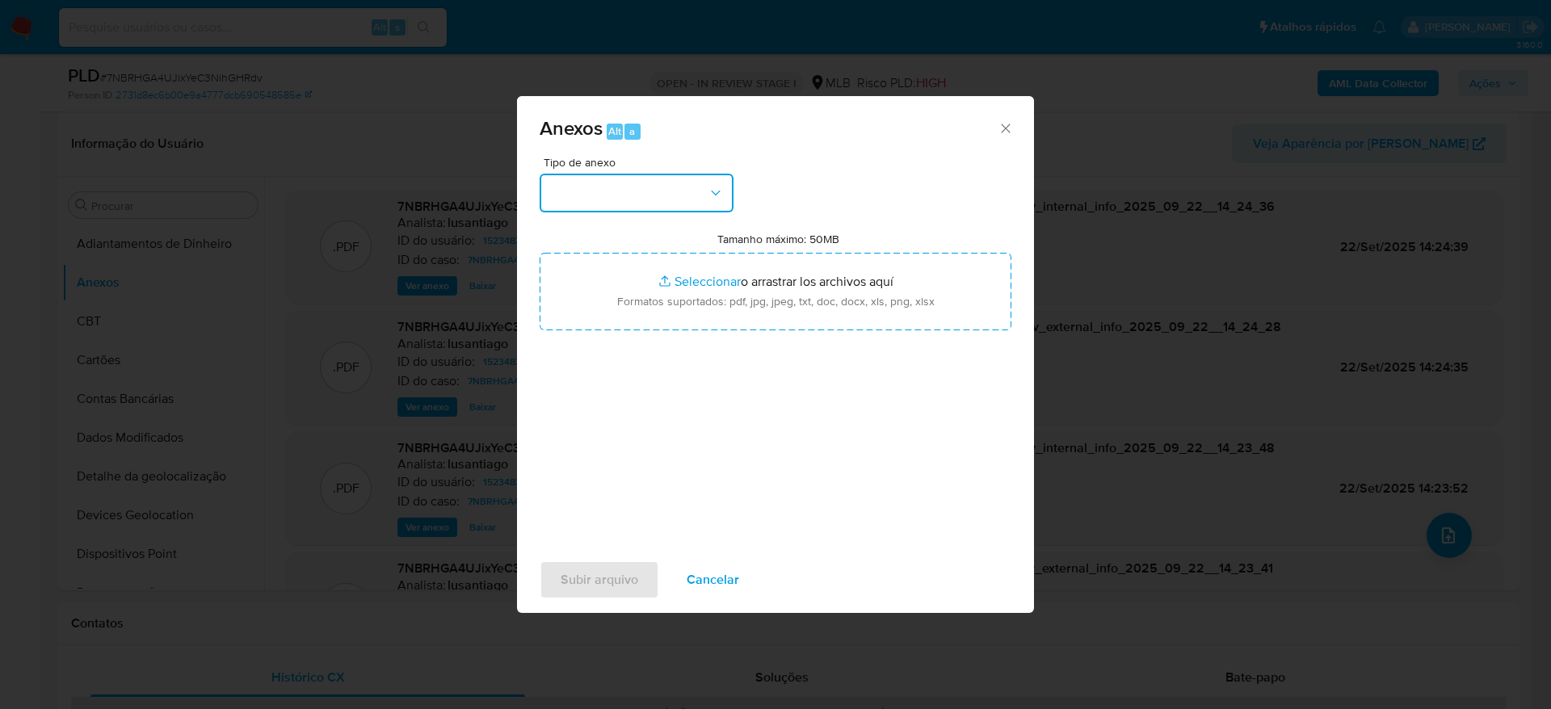
drag, startPoint x: 584, startPoint y: 183, endPoint x: 536, endPoint y: 377, distance: 199.9
click at [577, 210] on button "button" at bounding box center [637, 193] width 194 height 39
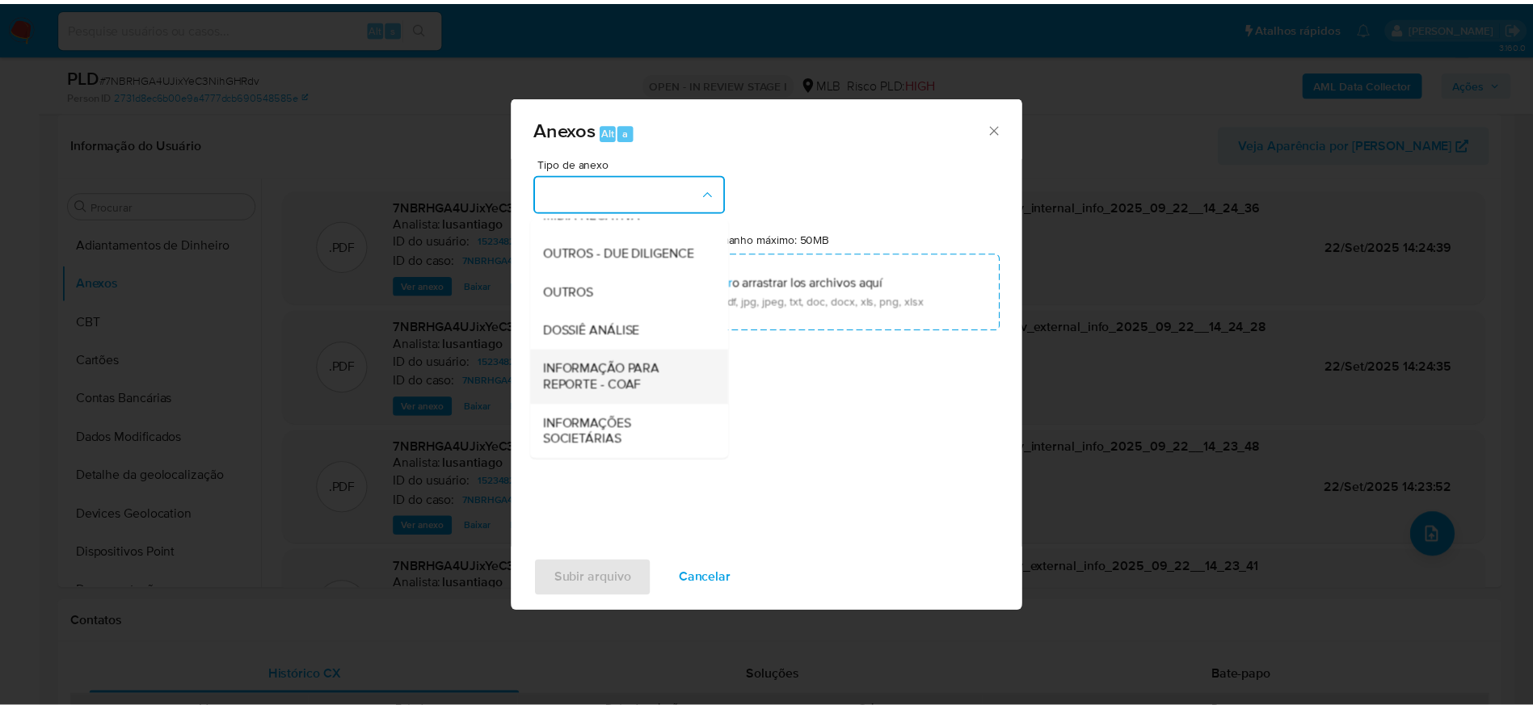
scroll to position [249, 0]
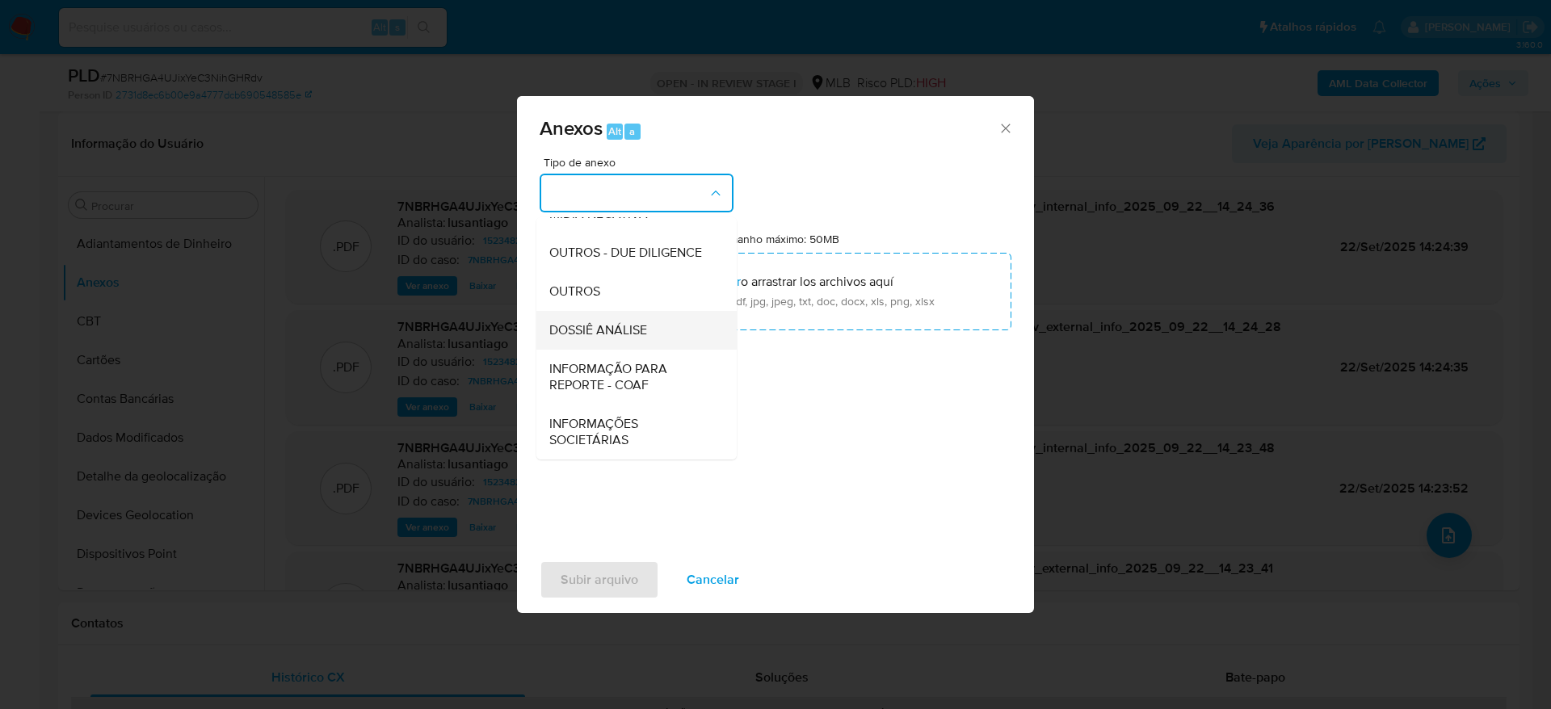
click at [604, 334] on span "DOSSIÊ ANÁLISE" at bounding box center [598, 330] width 98 height 16
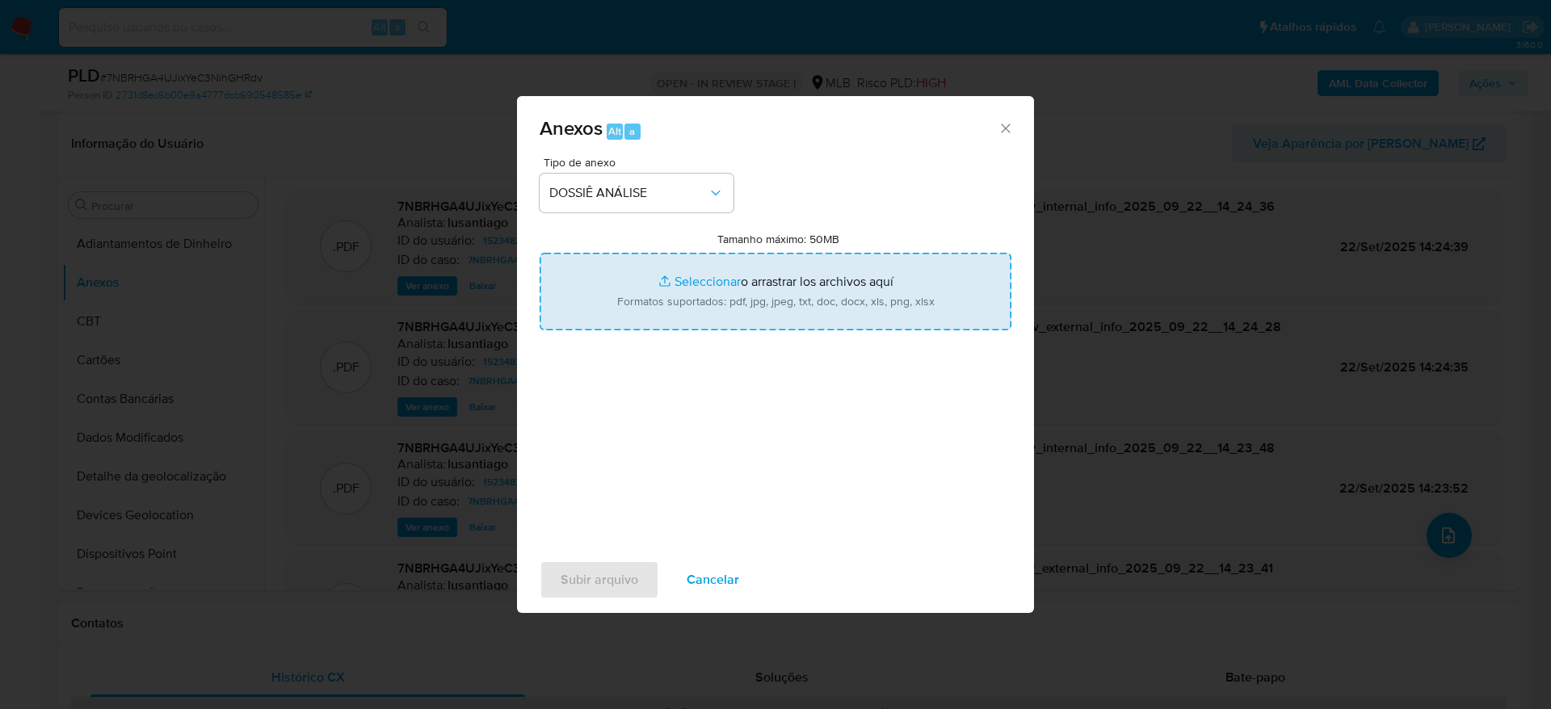
type input "C:\fakepath\Caselog 7NBRHGA4UJixYeC3NihGHRdv_2025_09_22_12_23_50.pdf"
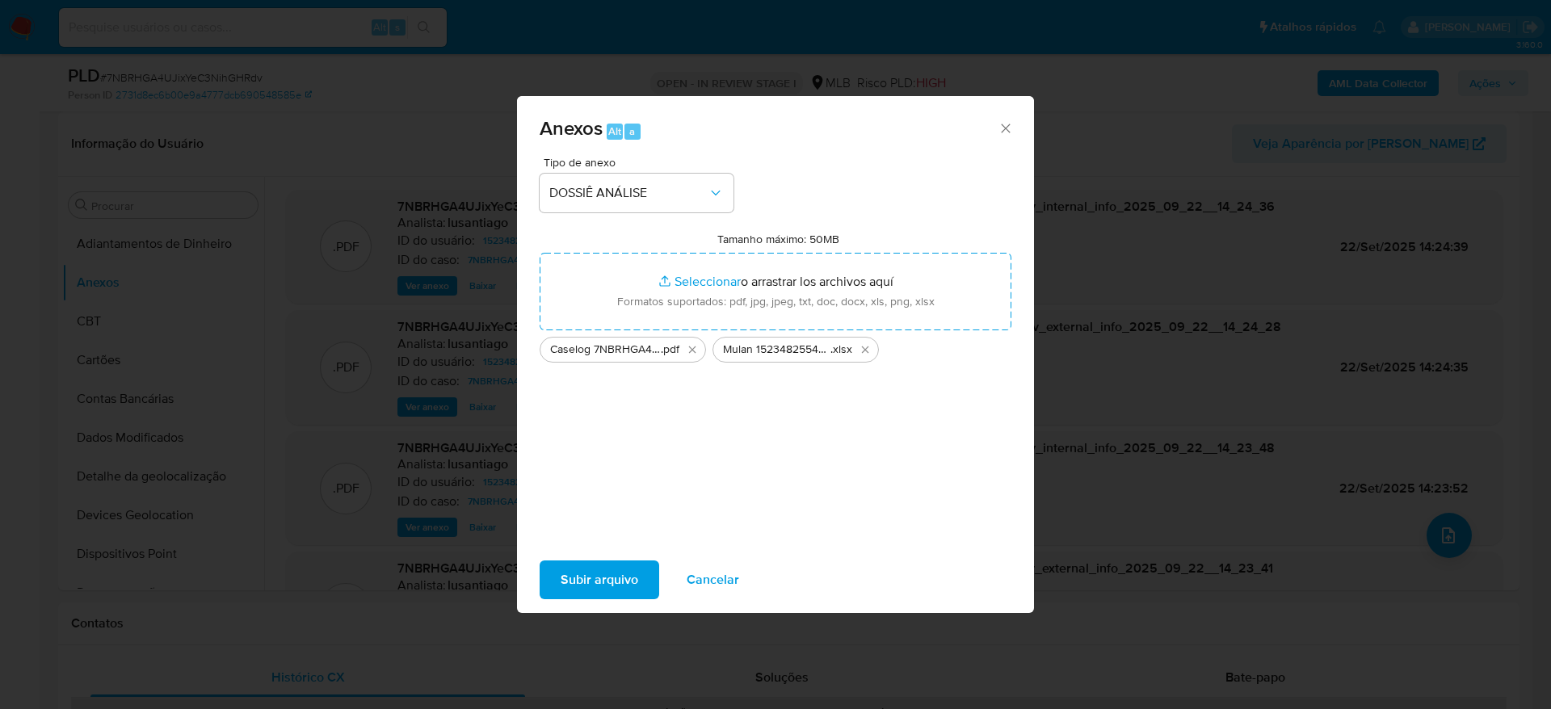
click at [616, 587] on span "Subir arquivo" at bounding box center [600, 580] width 78 height 36
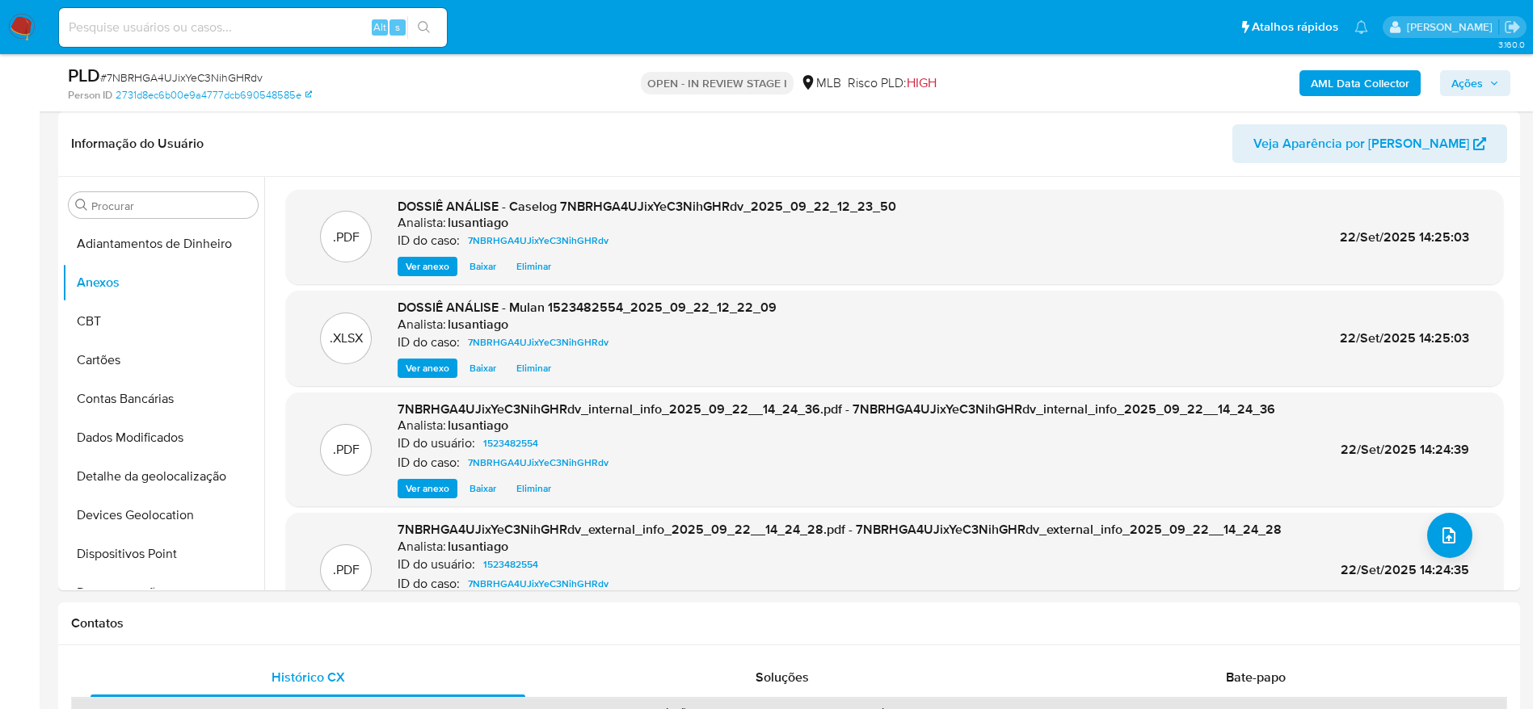
click at [1482, 71] on span "Ações" at bounding box center [1467, 83] width 32 height 26
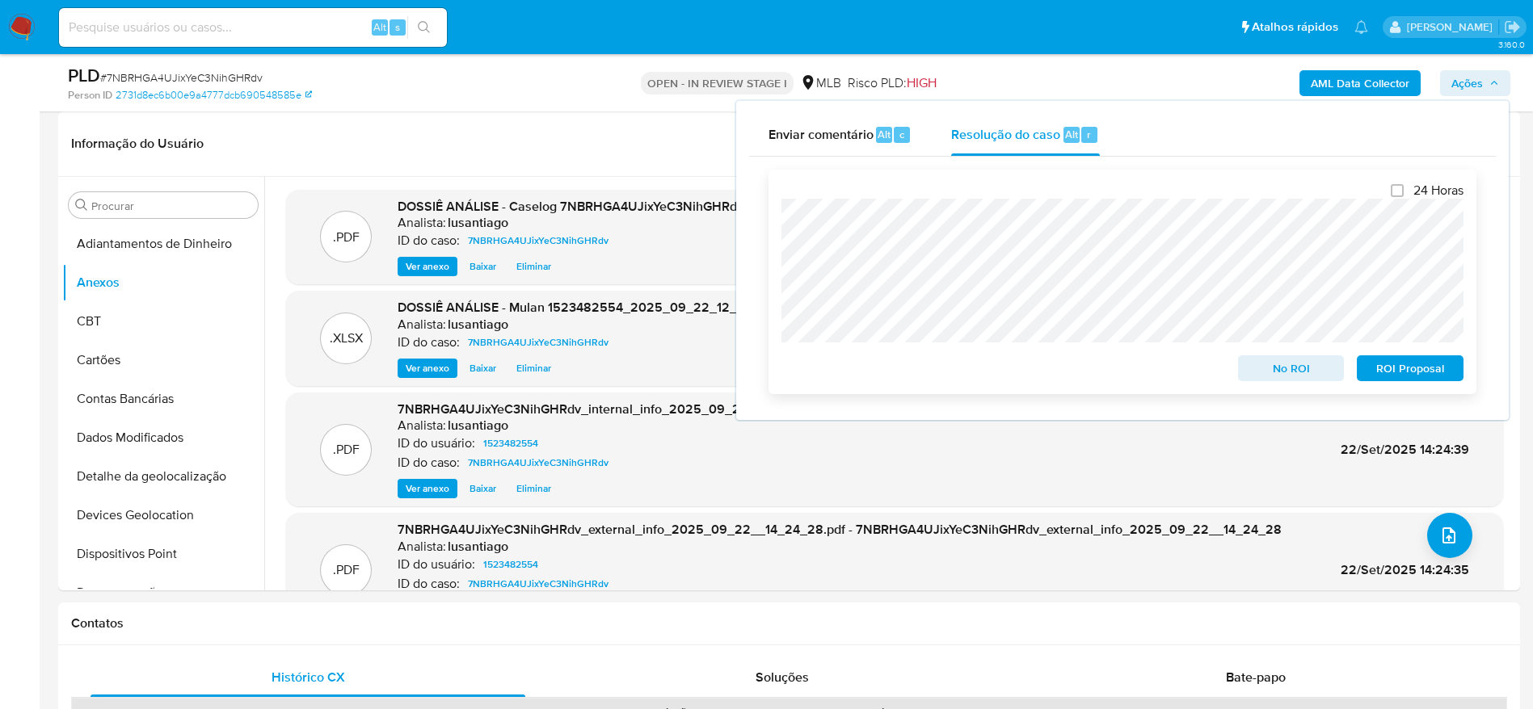
click at [1288, 363] on span "No ROI" at bounding box center [1291, 368] width 84 height 23
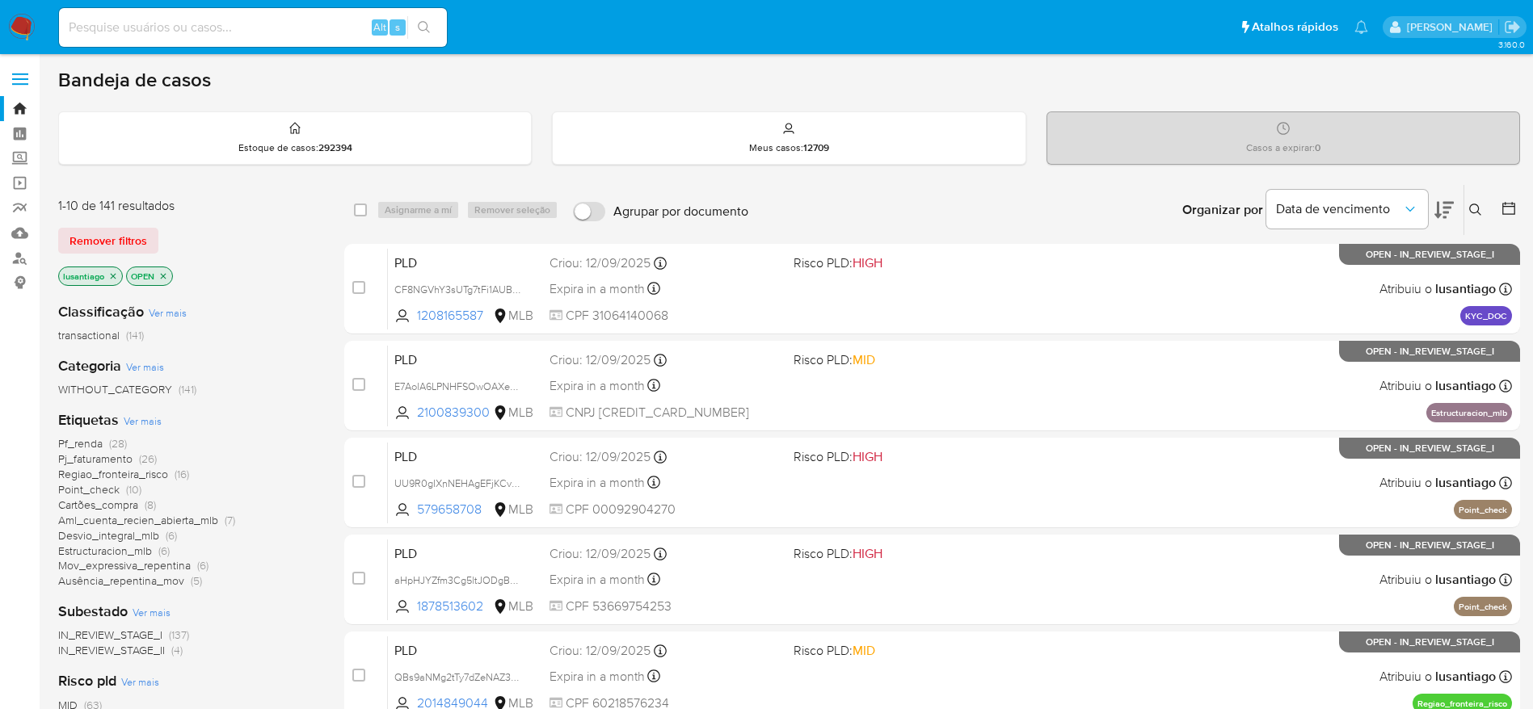
click at [213, 38] on div "Alt s" at bounding box center [253, 27] width 388 height 39
click at [212, 27] on input at bounding box center [253, 27] width 388 height 21
paste input "533602951"
type input "533602951"
click at [417, 28] on button "search-icon" at bounding box center [423, 27] width 33 height 23
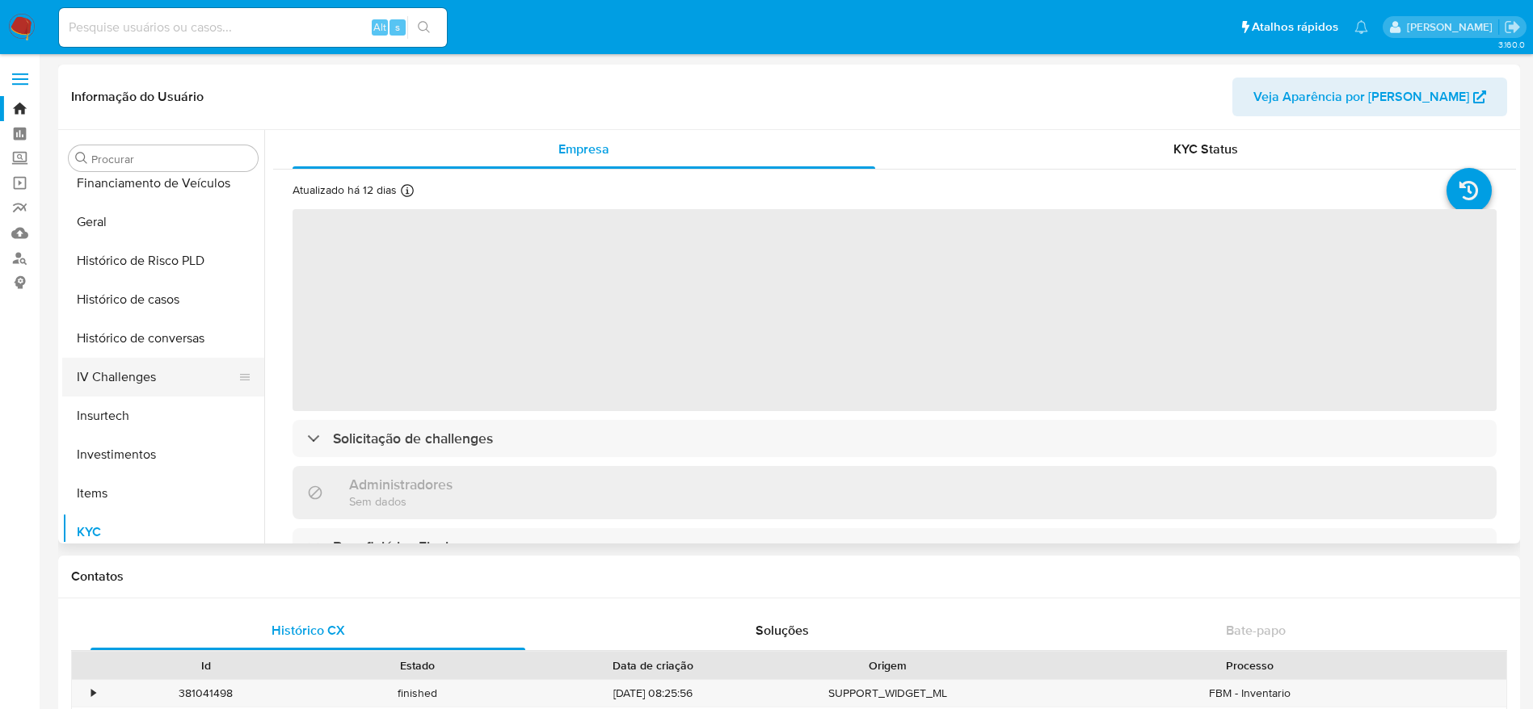
select select "10"
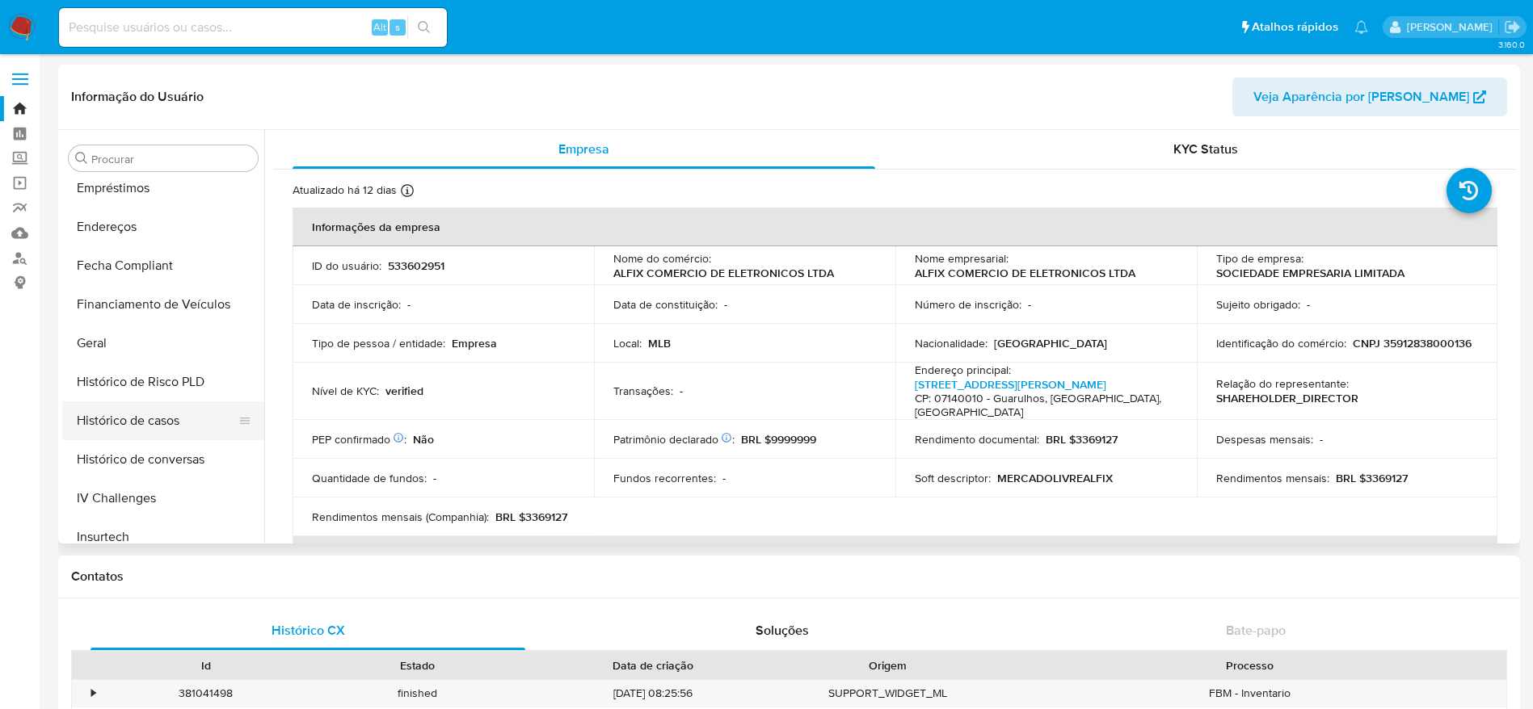
click at [148, 435] on button "Histórico de casos" at bounding box center [156, 421] width 189 height 39
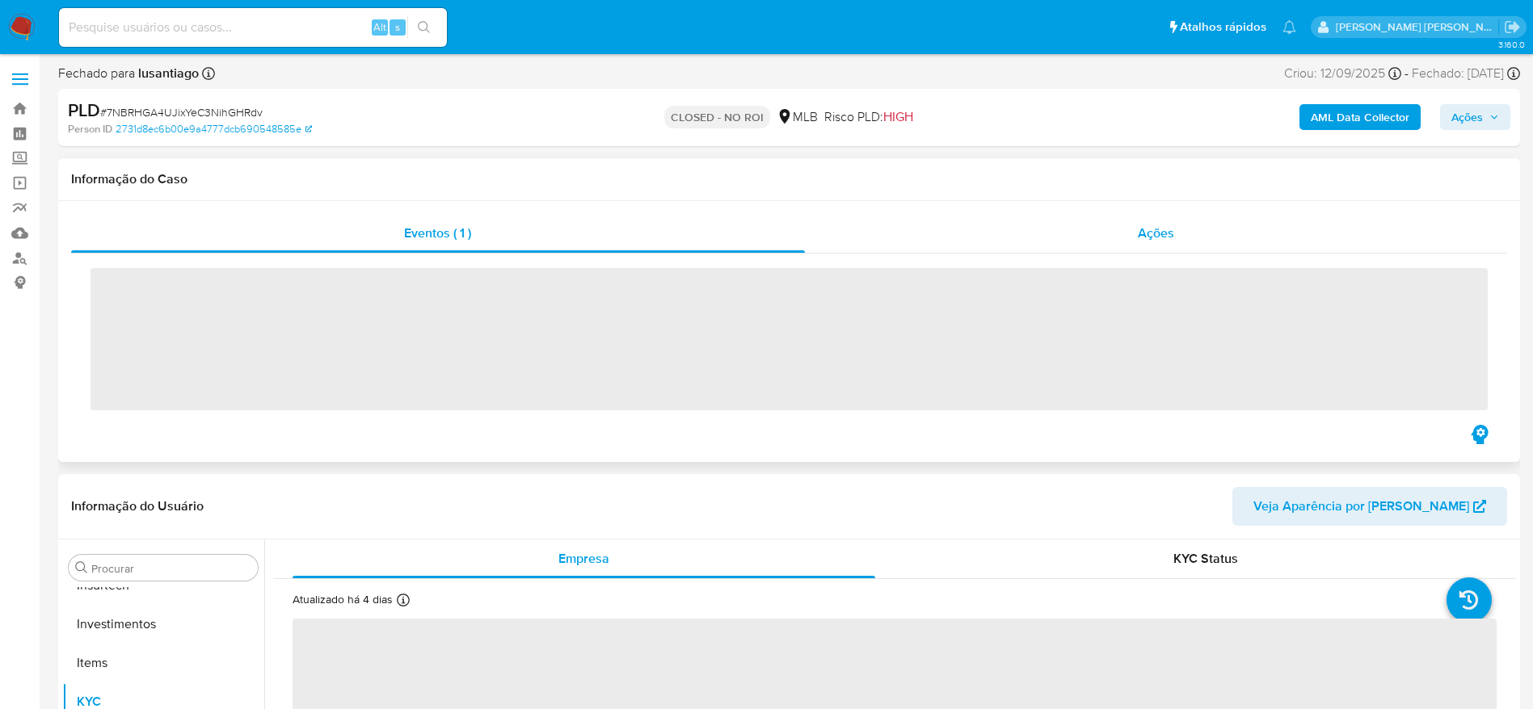
scroll to position [760, 0]
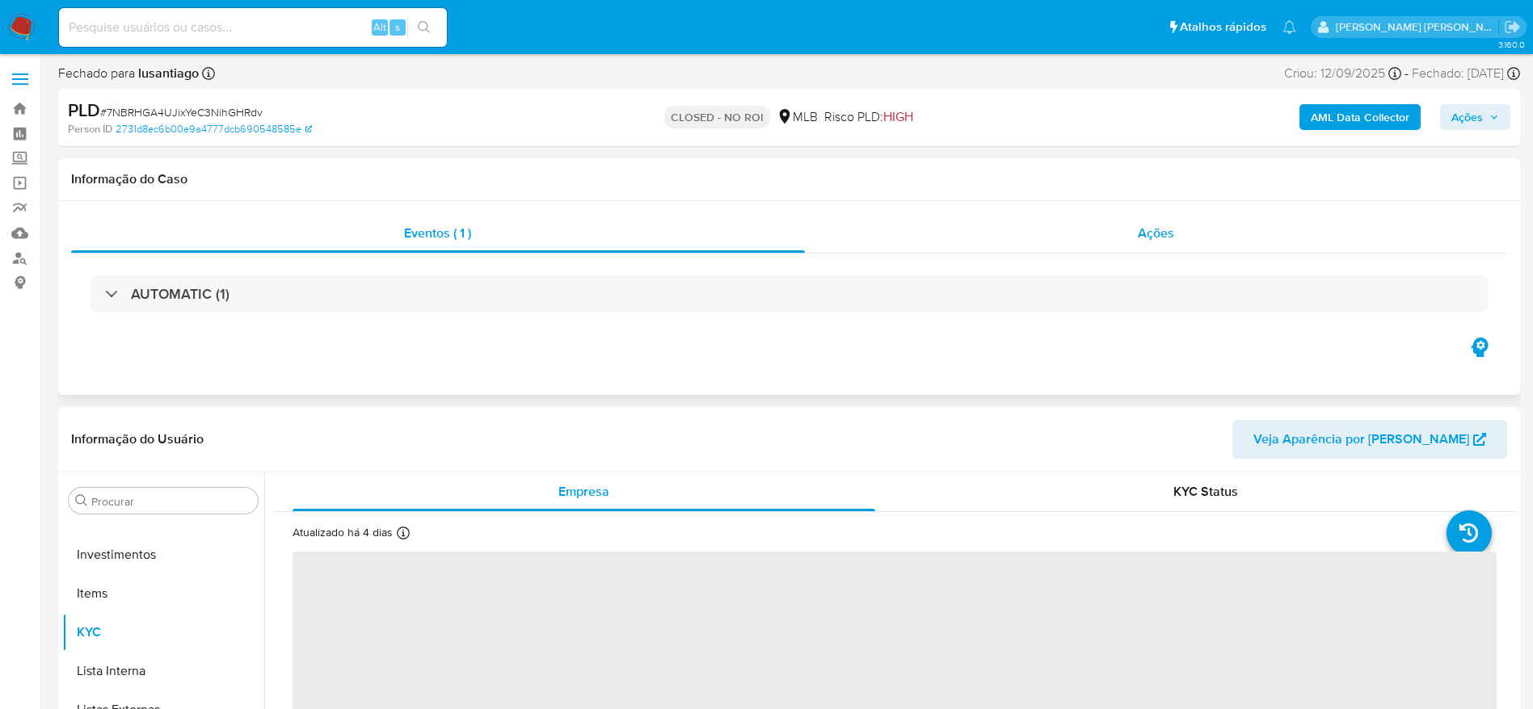
select select "10"
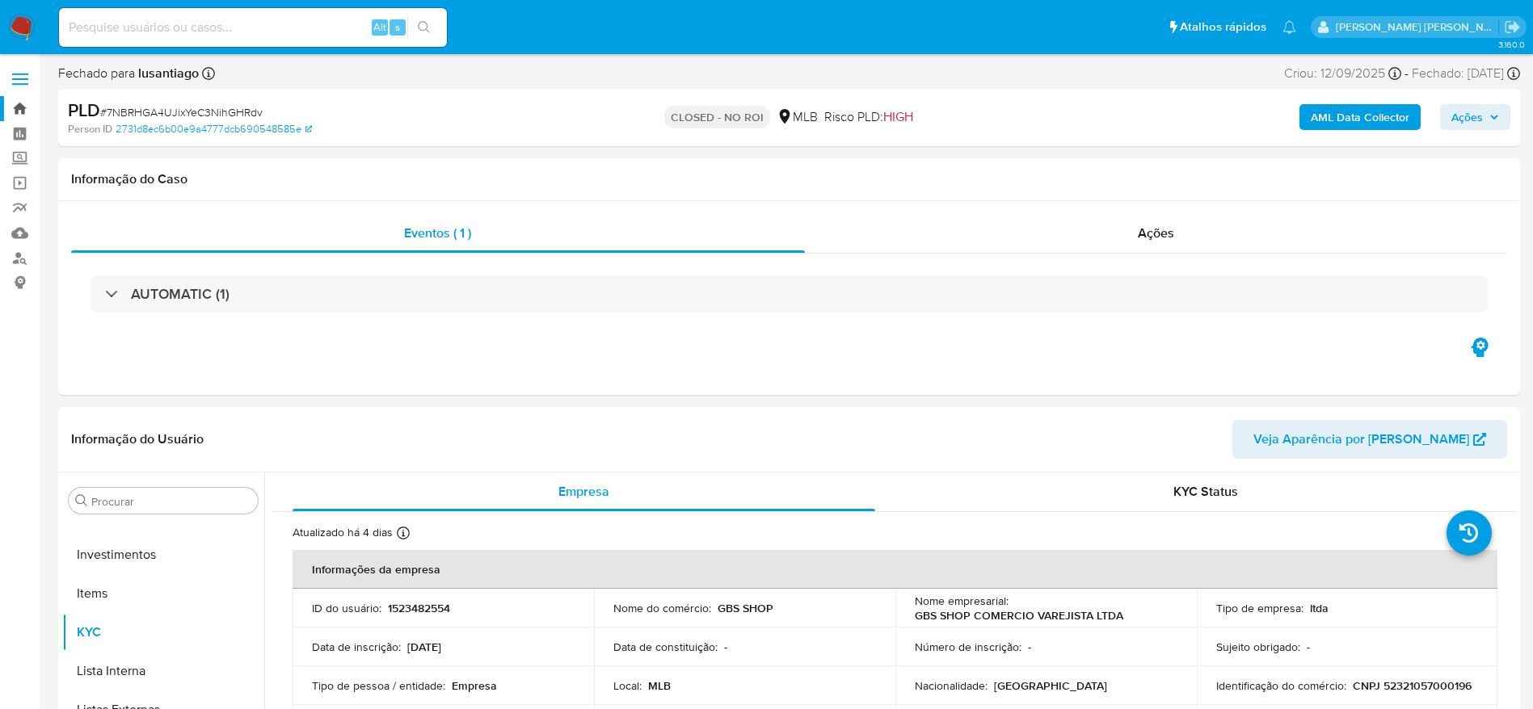
click at [20, 108] on link "Bandeja" at bounding box center [96, 108] width 192 height 25
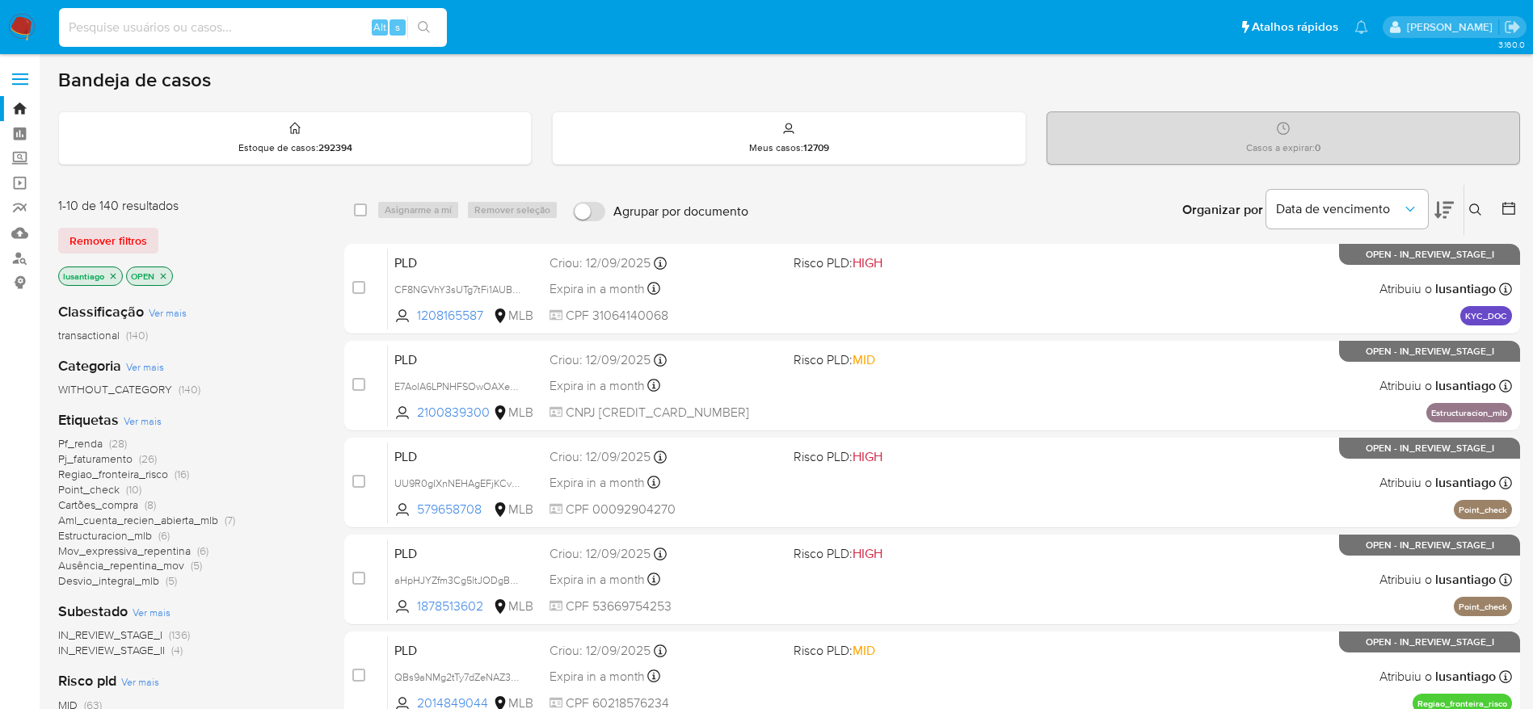
click at [263, 28] on input at bounding box center [253, 27] width 388 height 21
paste input "333408032"
type input "333408032"
click at [427, 32] on icon "search-icon" at bounding box center [424, 27] width 13 height 13
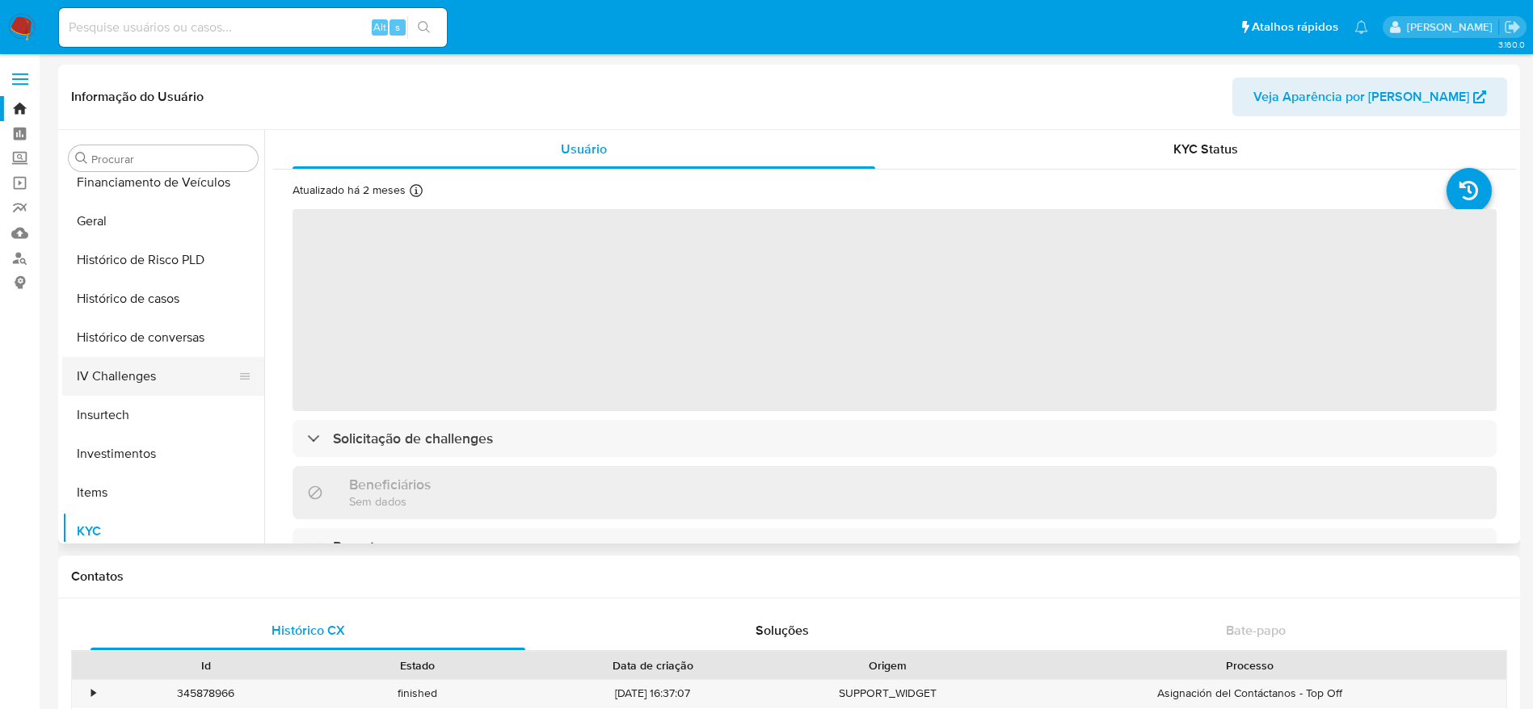
scroll to position [518, 0]
click at [134, 302] on button "Histórico de casos" at bounding box center [156, 299] width 189 height 39
select select "10"
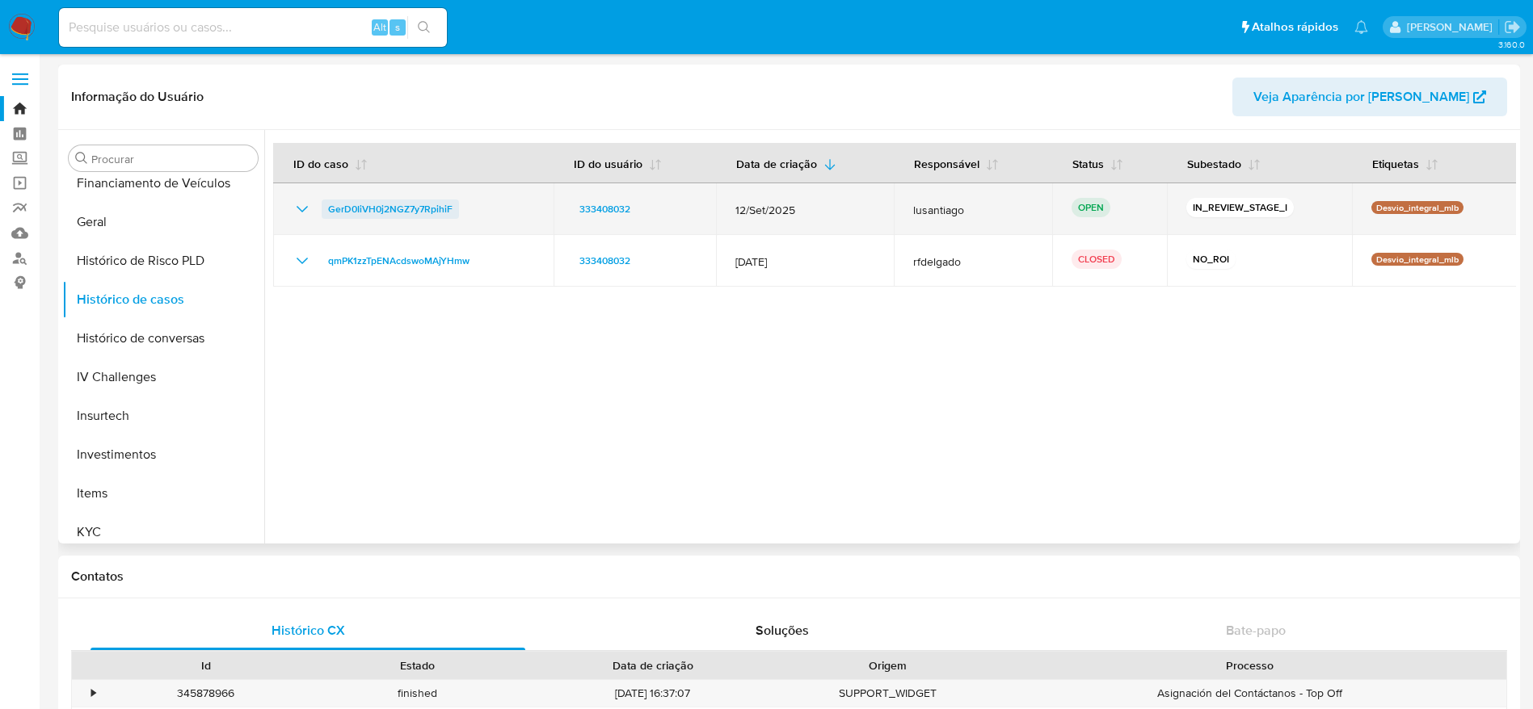
click at [396, 205] on span "GerD0IiVH0j2NGZ7y7RpihiF" at bounding box center [390, 209] width 124 height 19
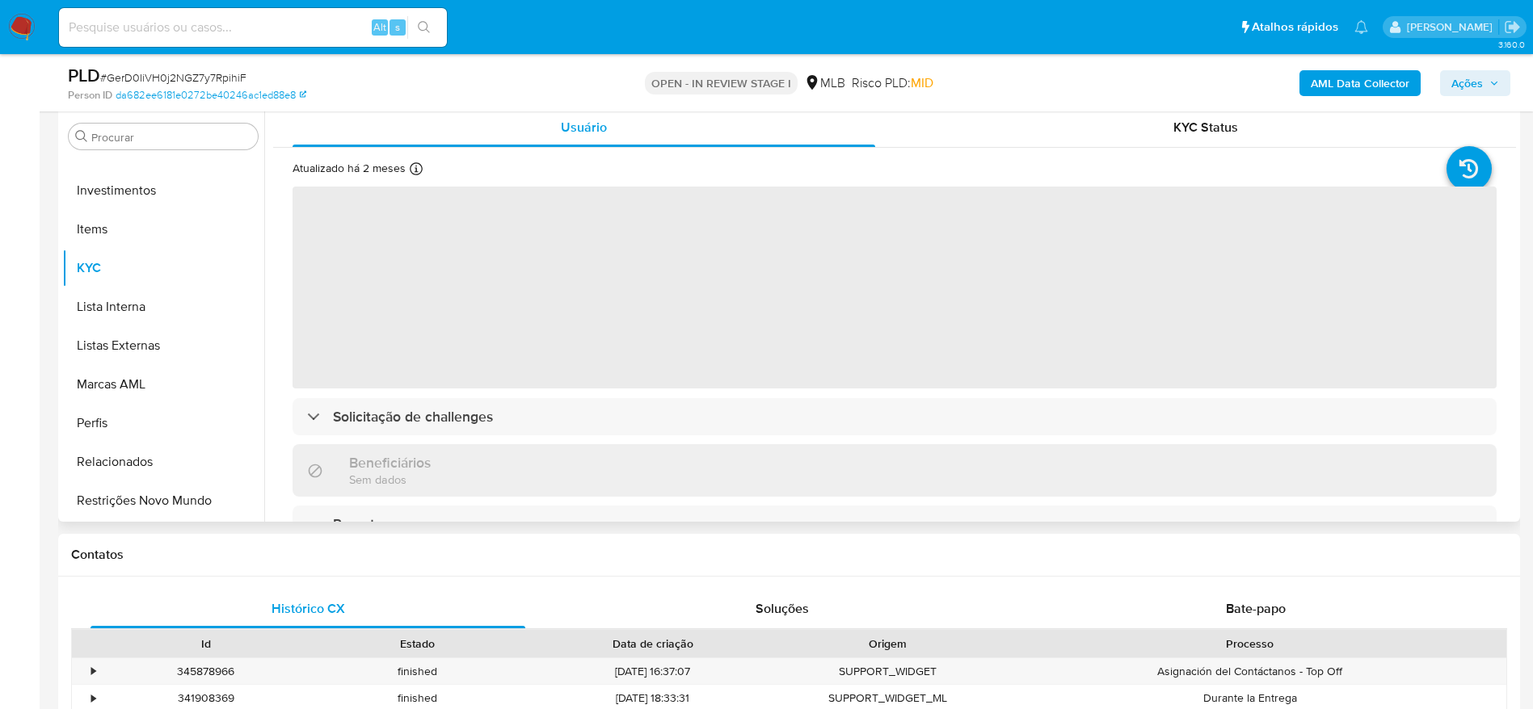
scroll to position [364, 0]
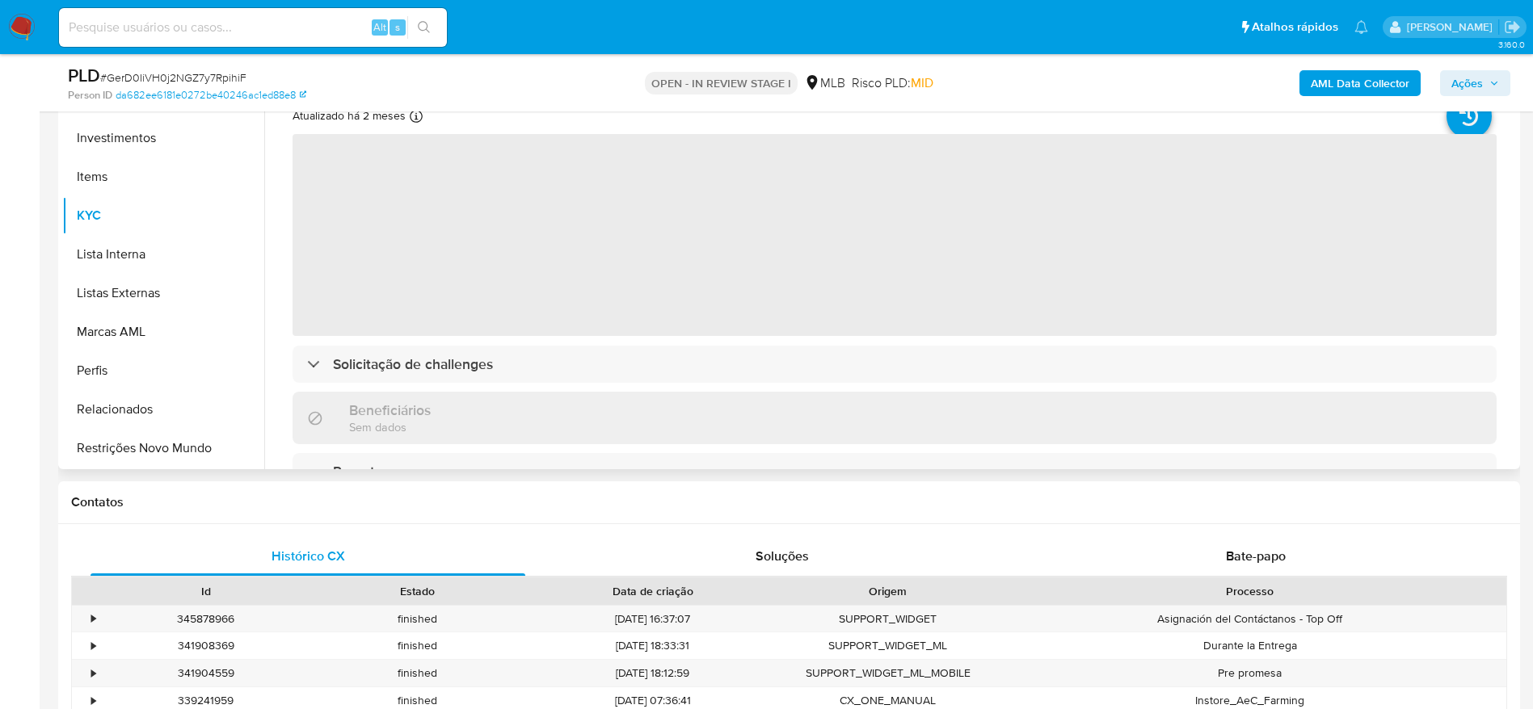
select select "10"
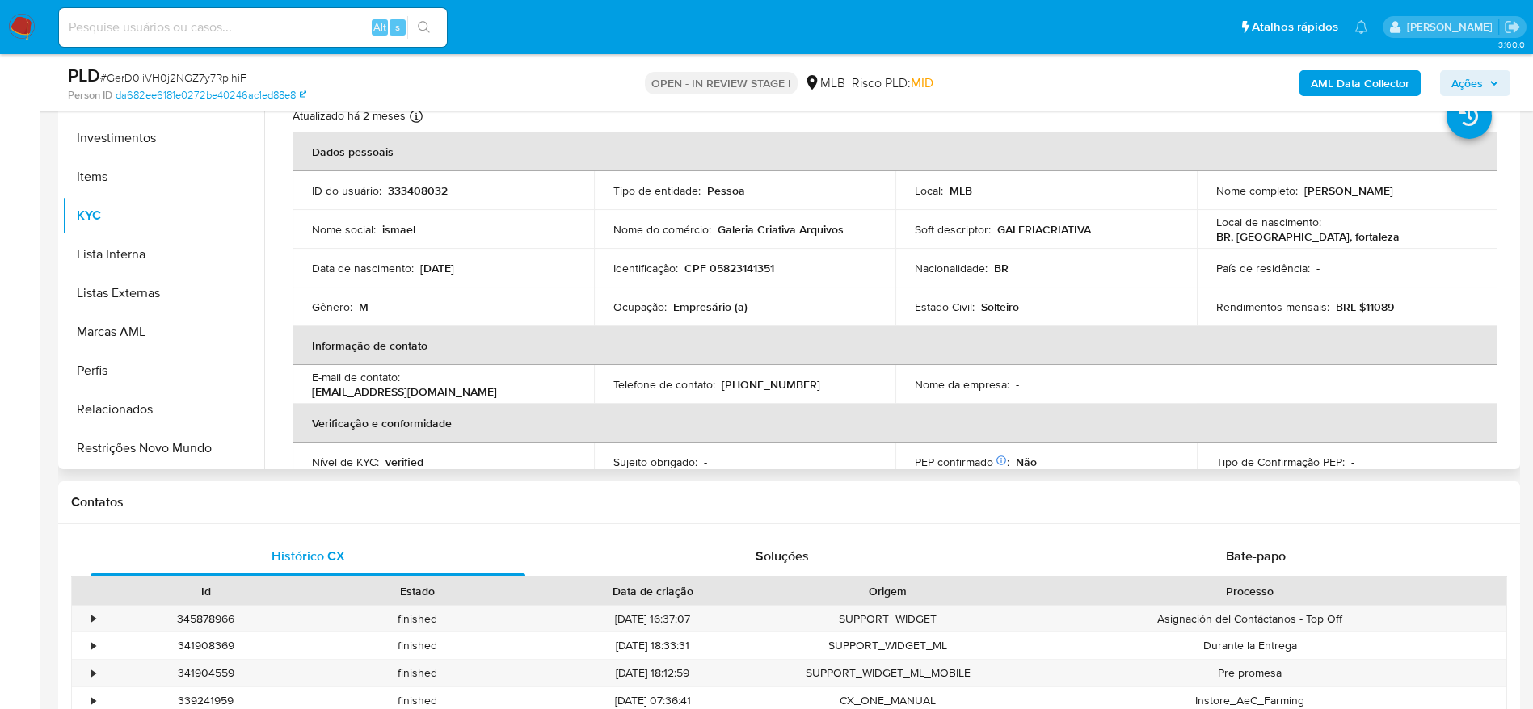
click at [726, 268] on p "CPF 05823141351" at bounding box center [729, 268] width 90 height 15
copy p "05823141351"
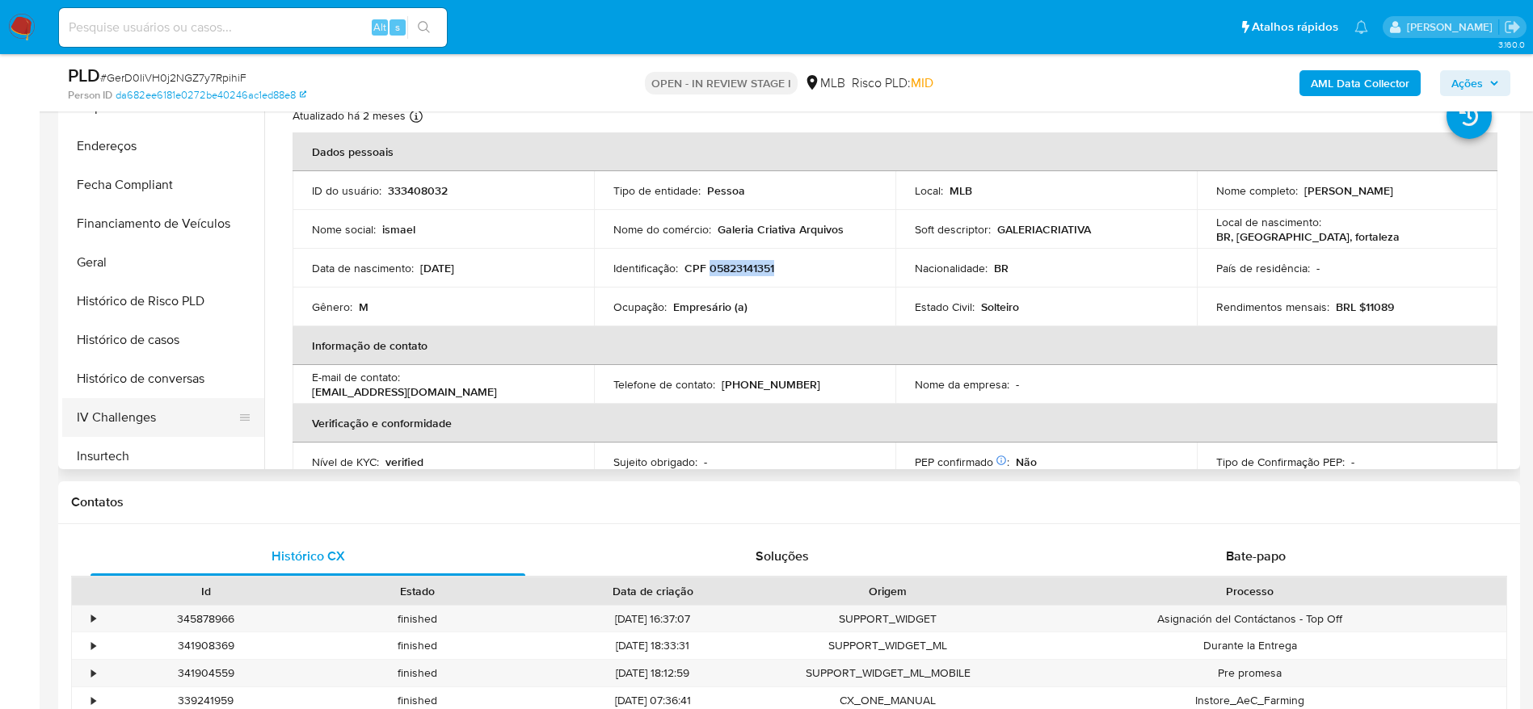
scroll to position [518, 0]
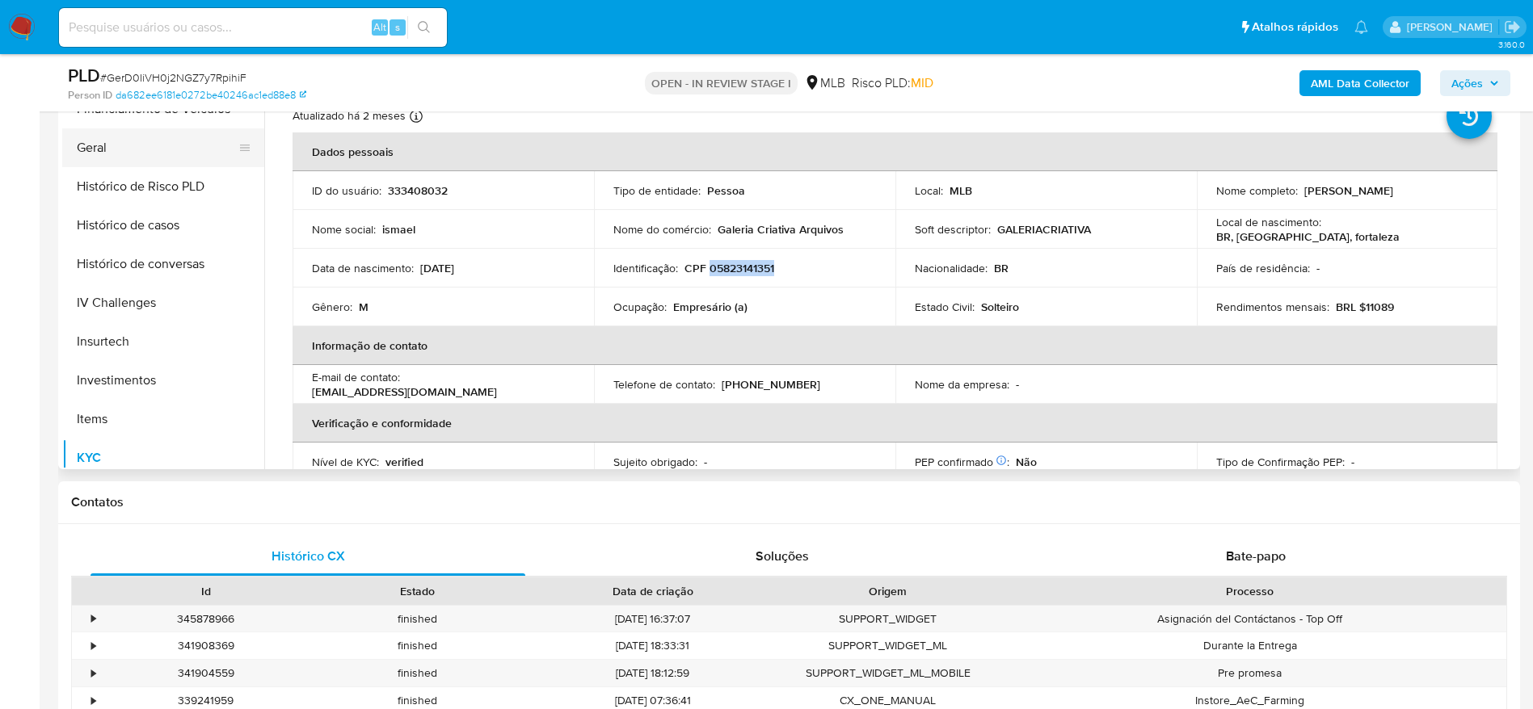
click at [107, 155] on button "Geral" at bounding box center [156, 147] width 189 height 39
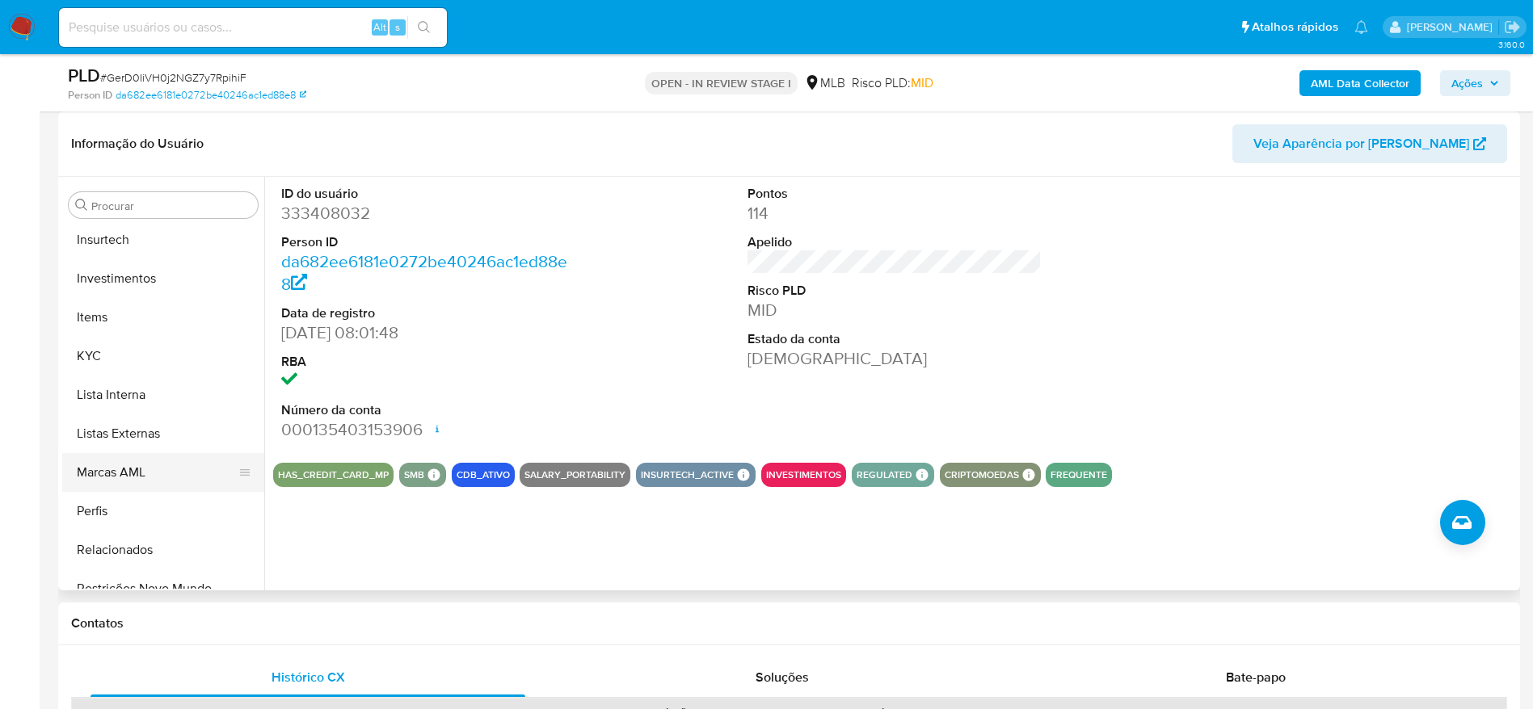
scroll to position [760, 0]
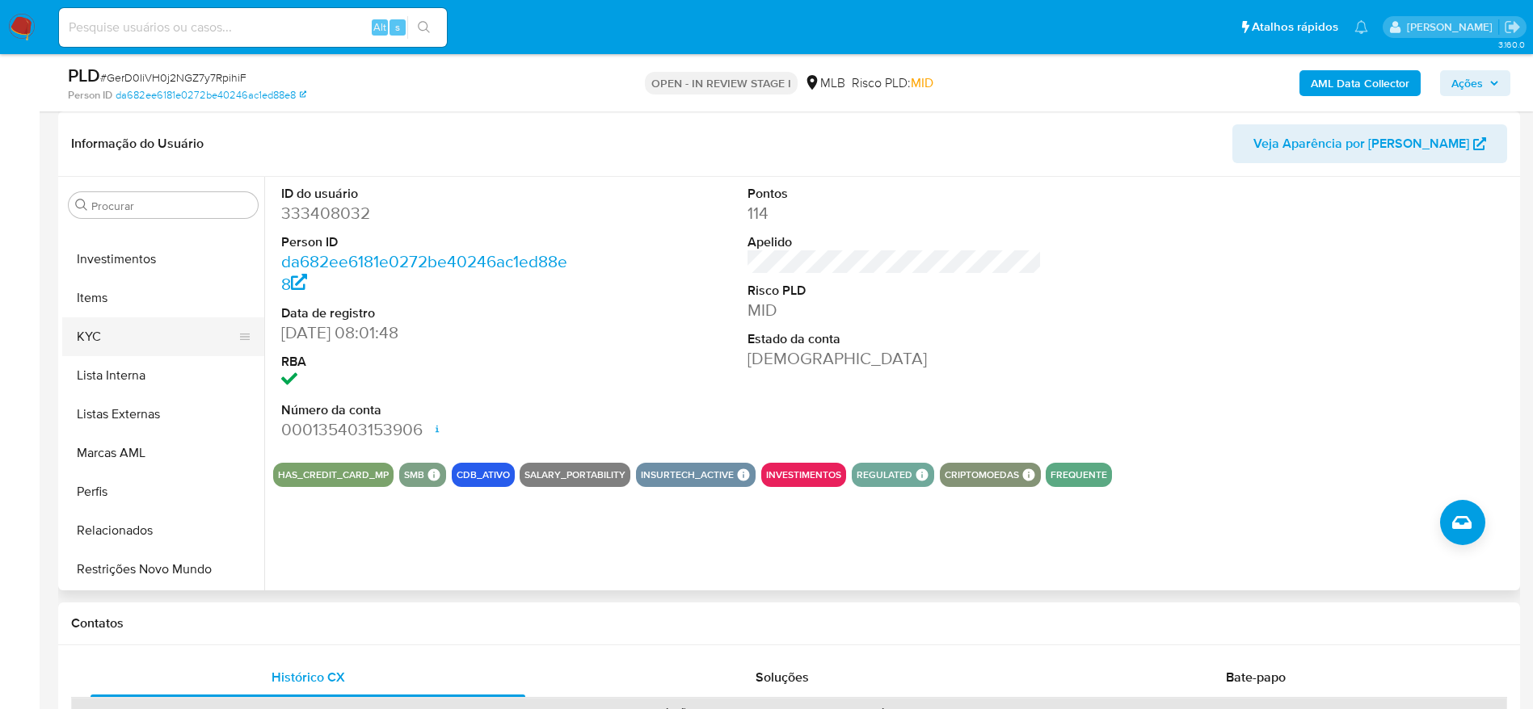
click at [95, 342] on button "KYC" at bounding box center [156, 337] width 189 height 39
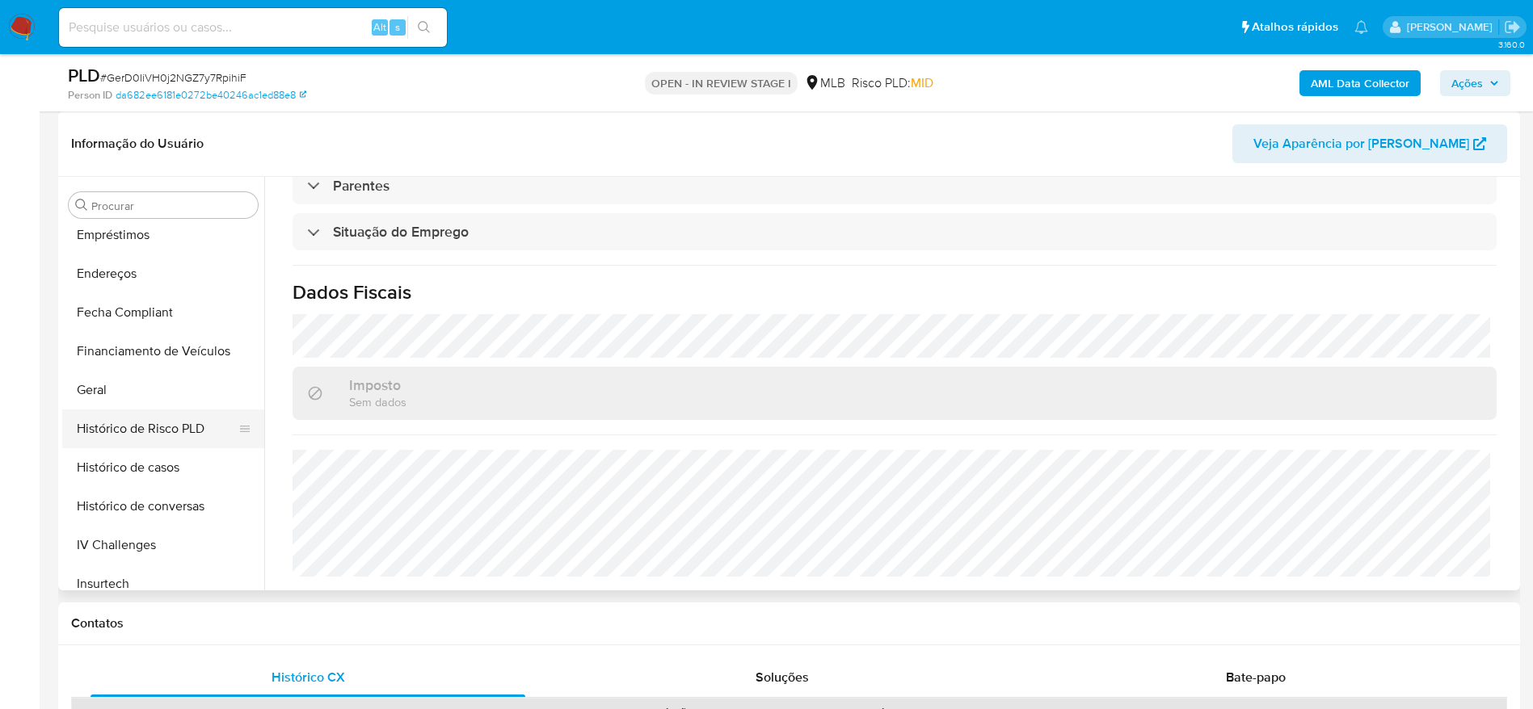
scroll to position [276, 0]
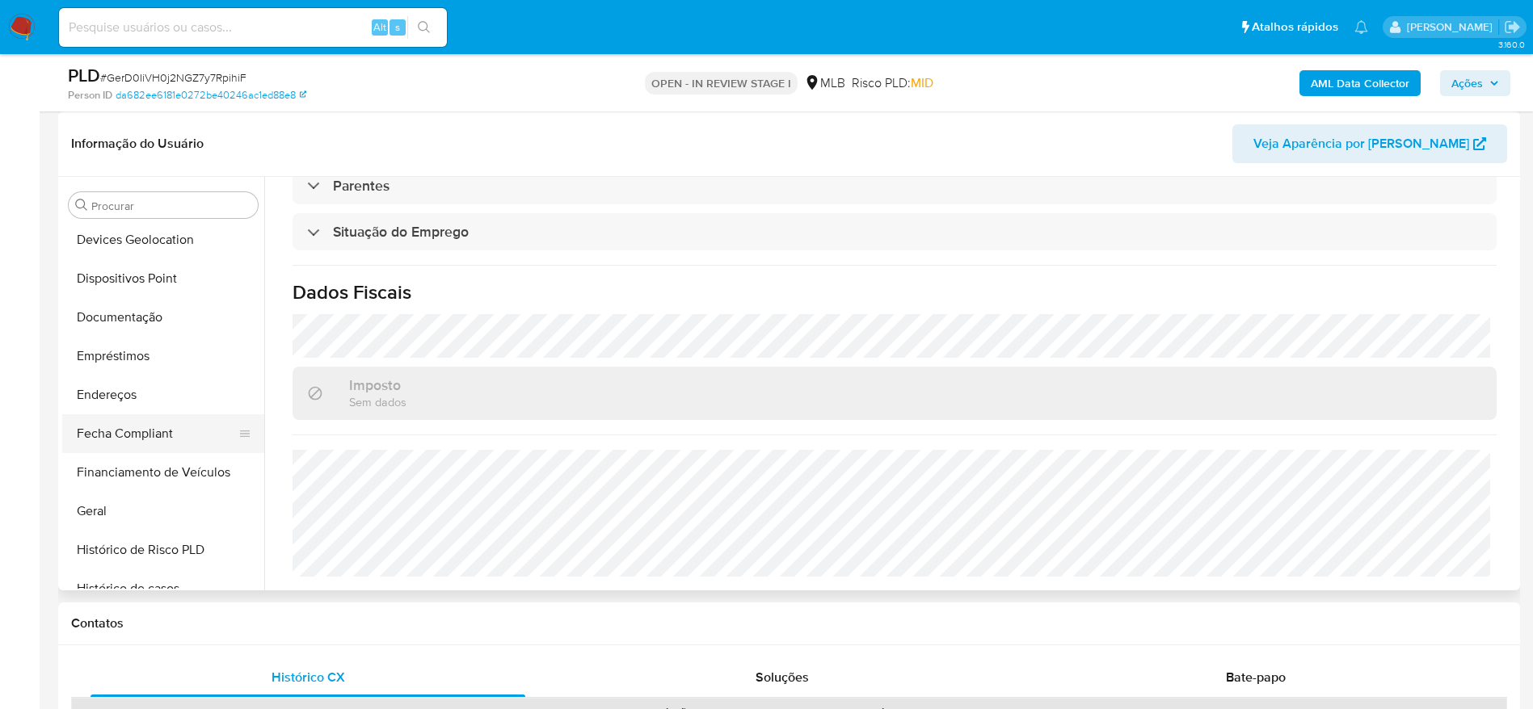
click at [136, 414] on button "Fecha Compliant" at bounding box center [156, 433] width 189 height 39
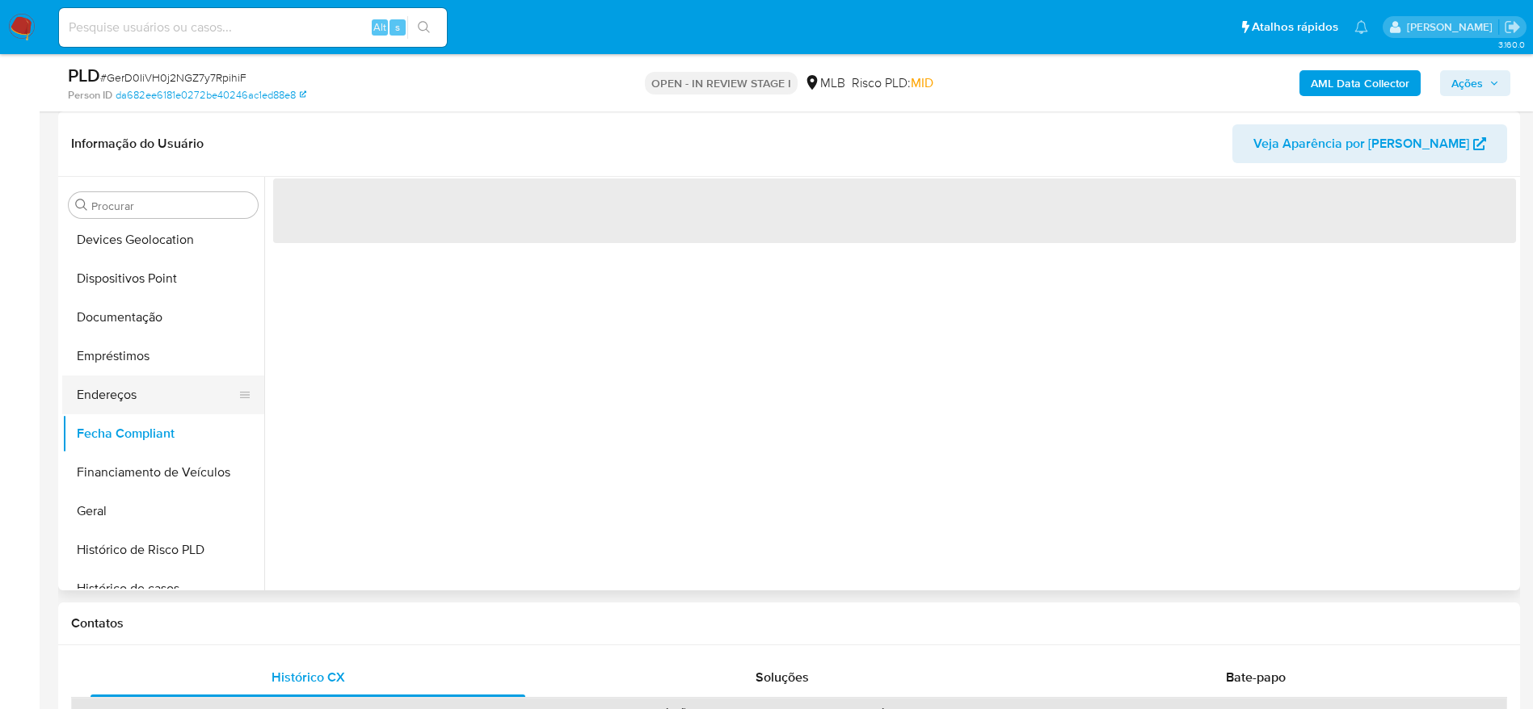
scroll to position [0, 0]
click at [135, 396] on button "Endereços" at bounding box center [156, 395] width 189 height 39
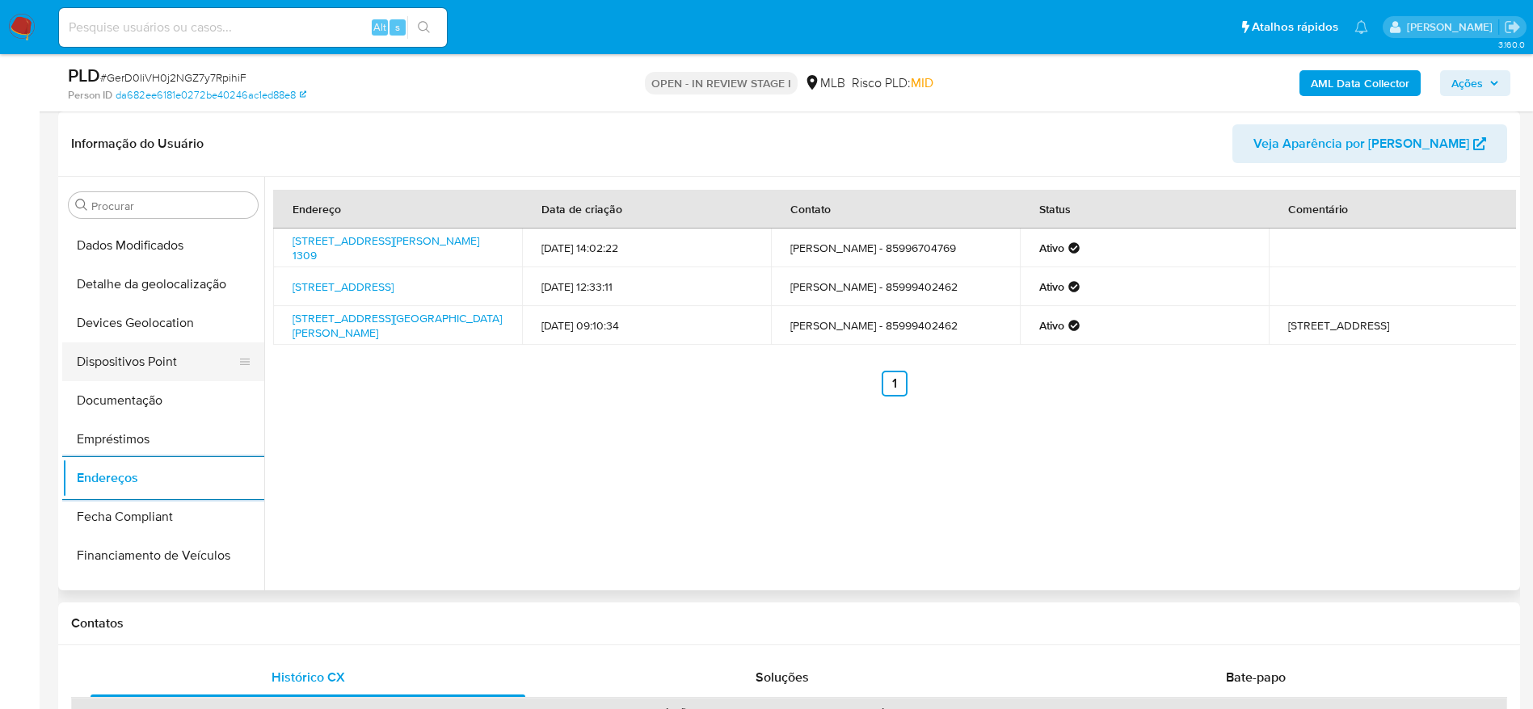
scroll to position [154, 0]
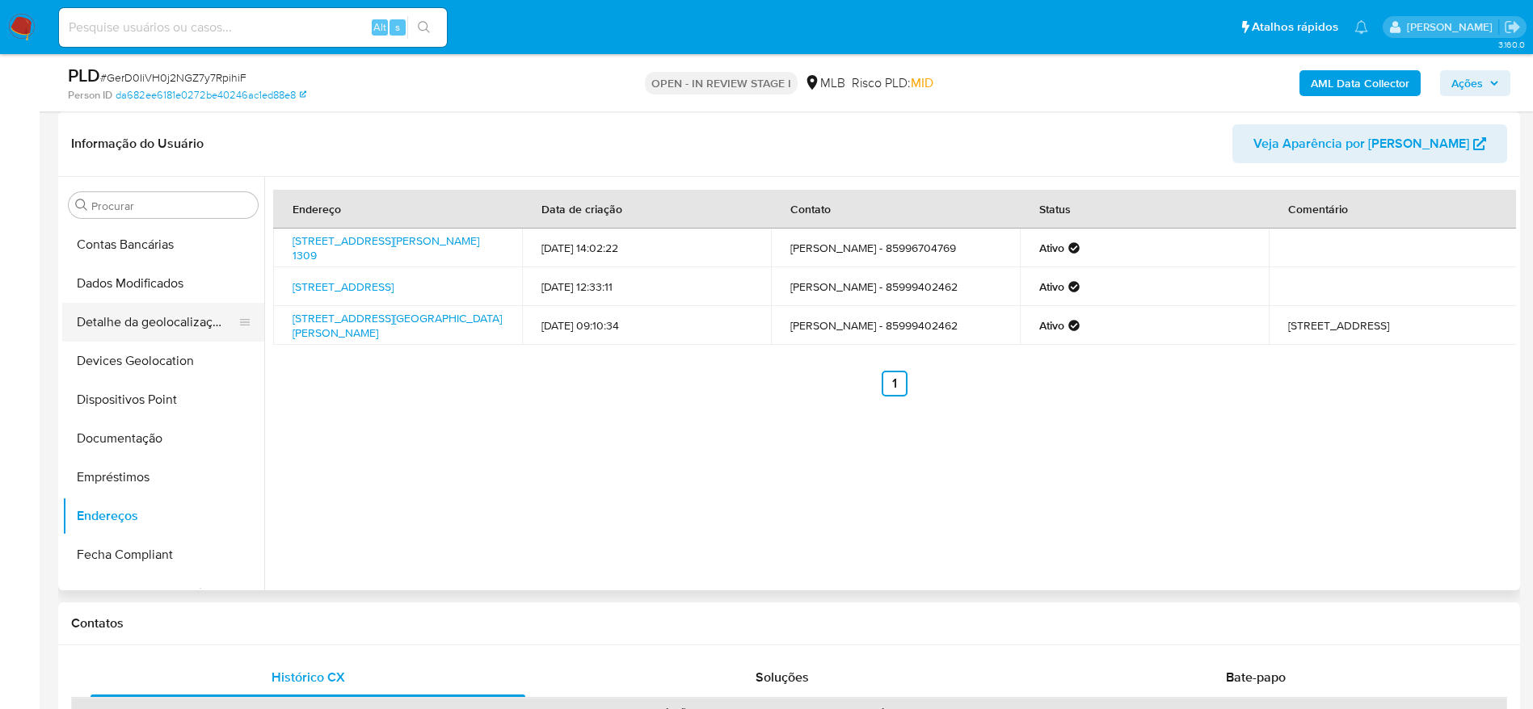
click at [157, 308] on button "Detalhe da geolocalização" at bounding box center [156, 322] width 189 height 39
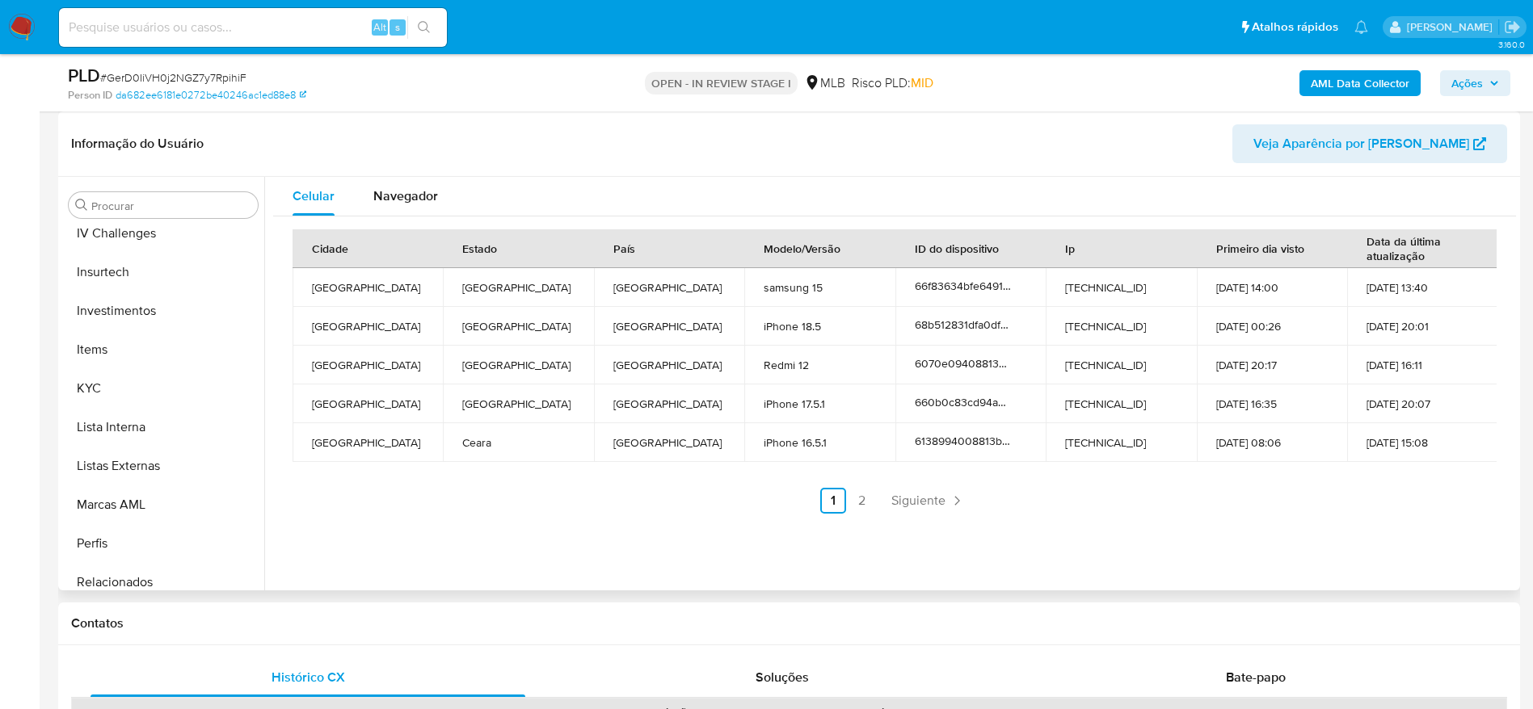
scroll to position [760, 0]
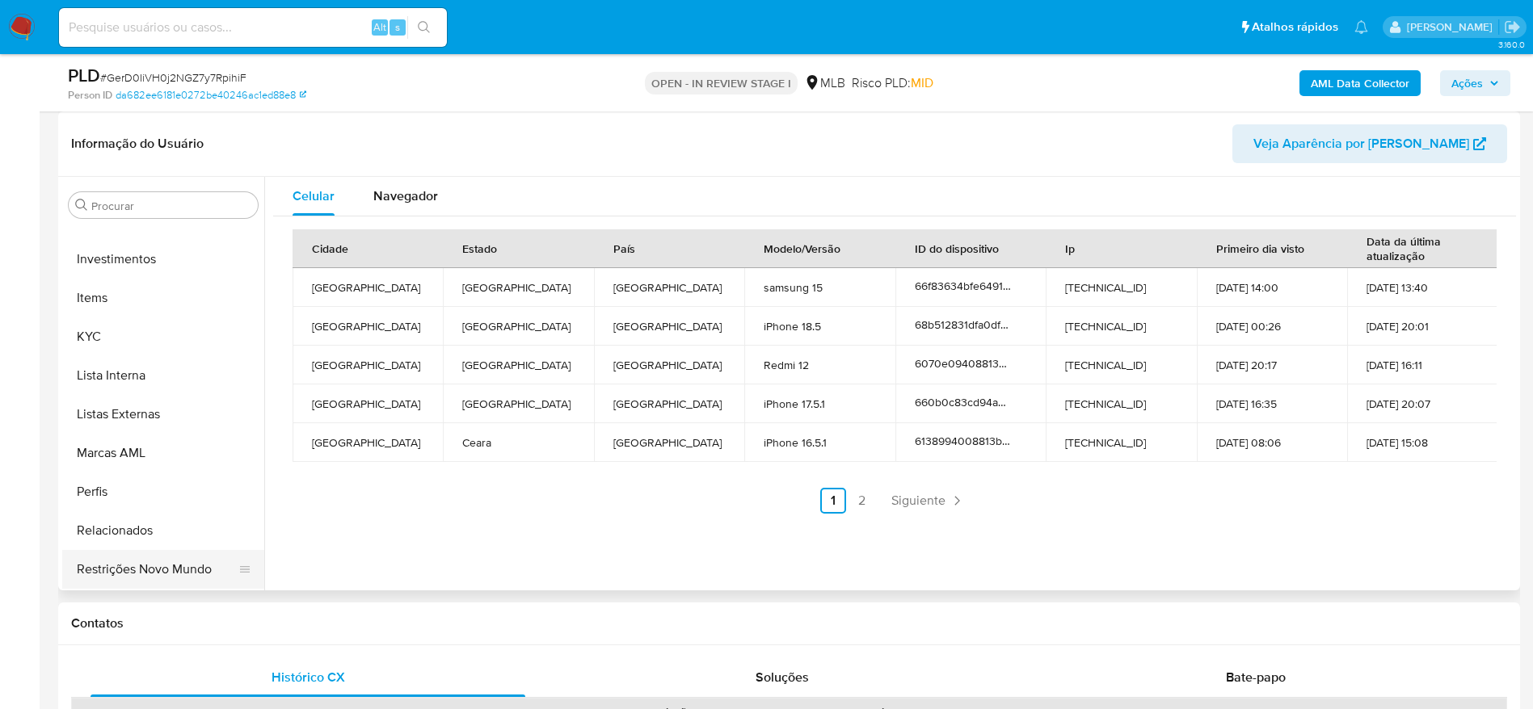
click at [136, 556] on button "Restrições Novo Mundo" at bounding box center [156, 569] width 189 height 39
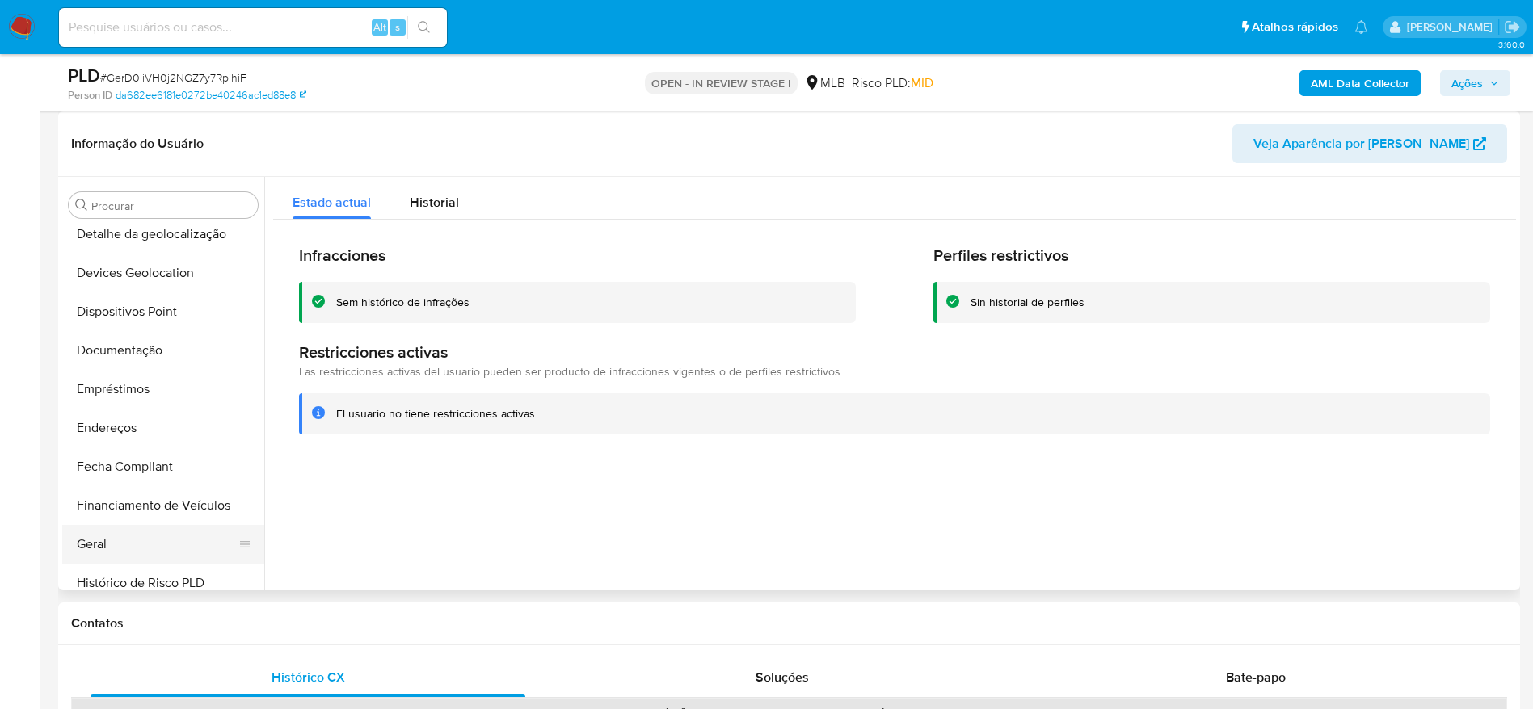
scroll to position [154, 0]
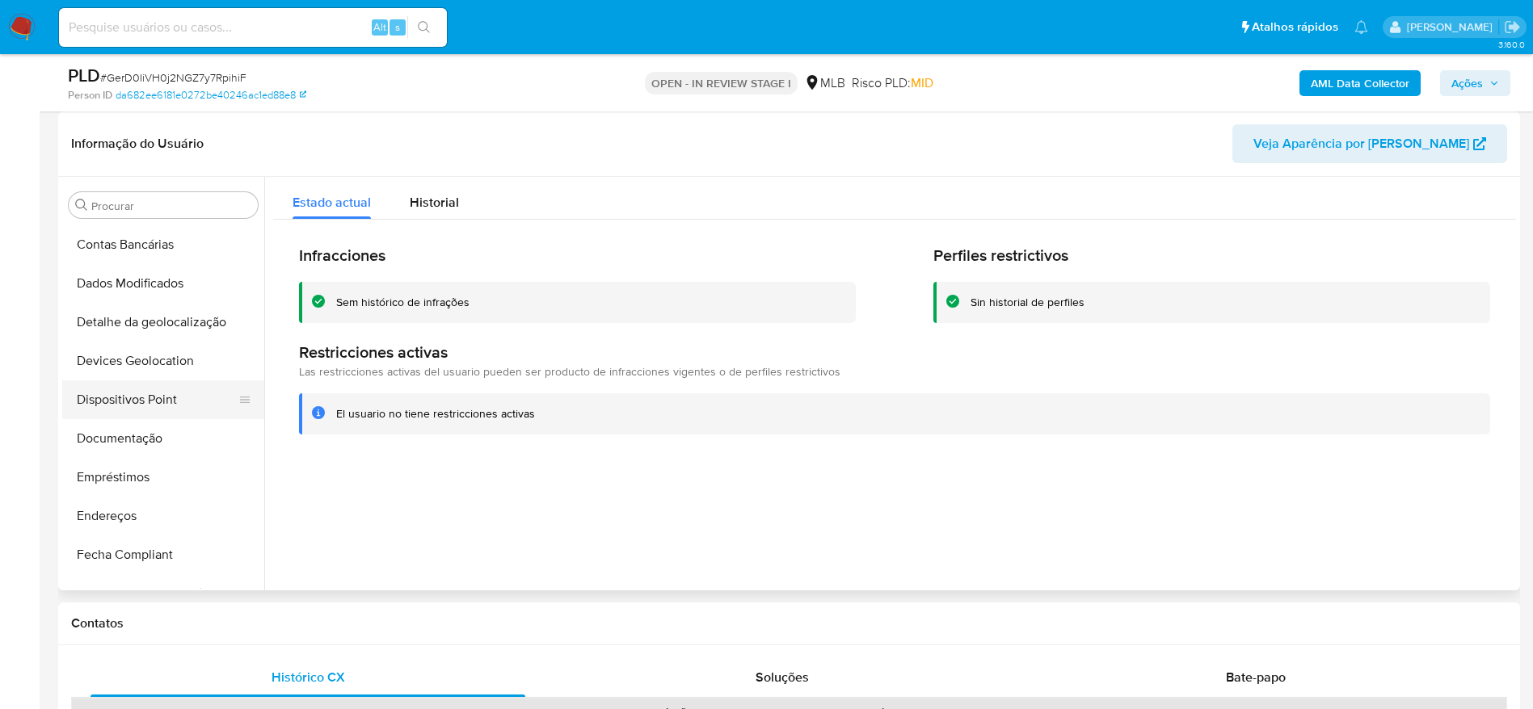
click at [123, 407] on button "Dispositivos Point" at bounding box center [156, 400] width 189 height 39
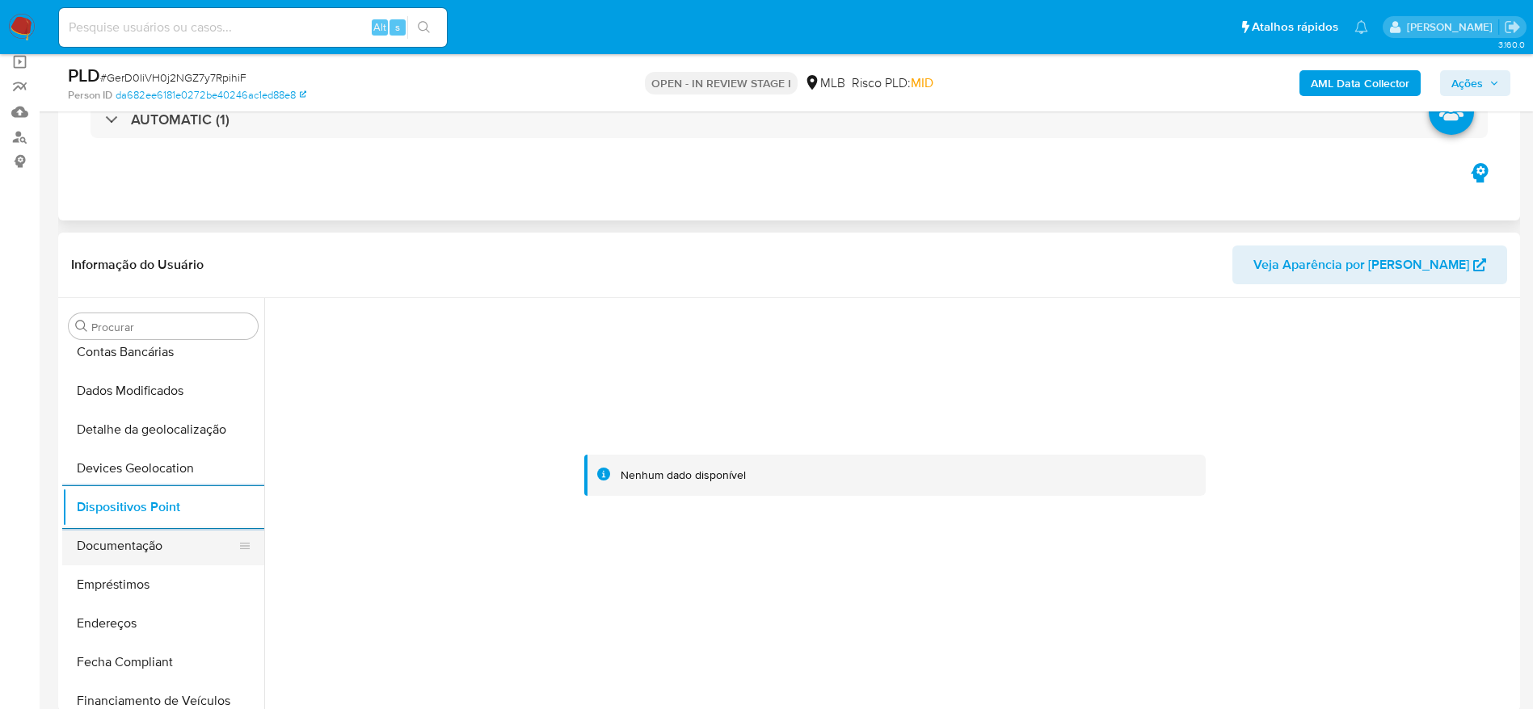
scroll to position [242, 0]
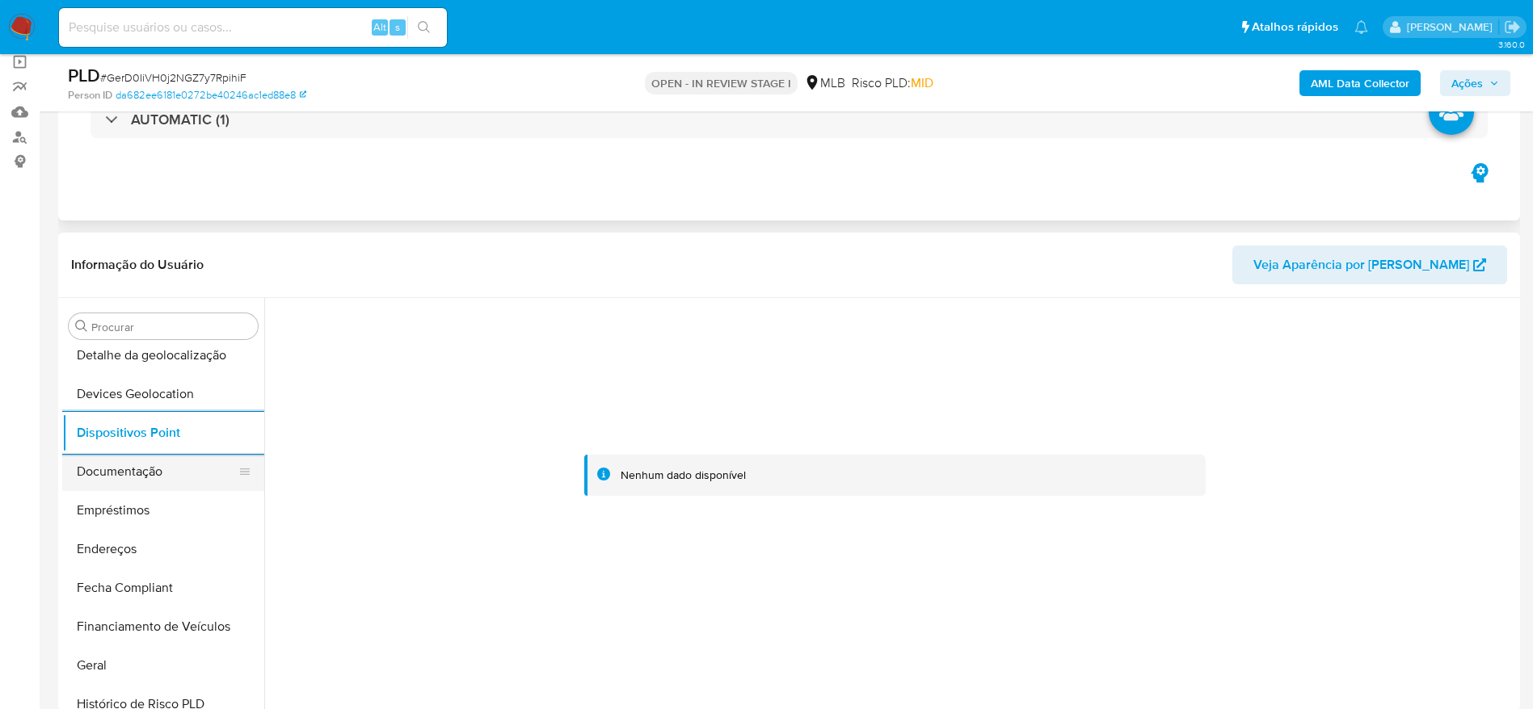
click at [138, 481] on button "Documentação" at bounding box center [156, 471] width 189 height 39
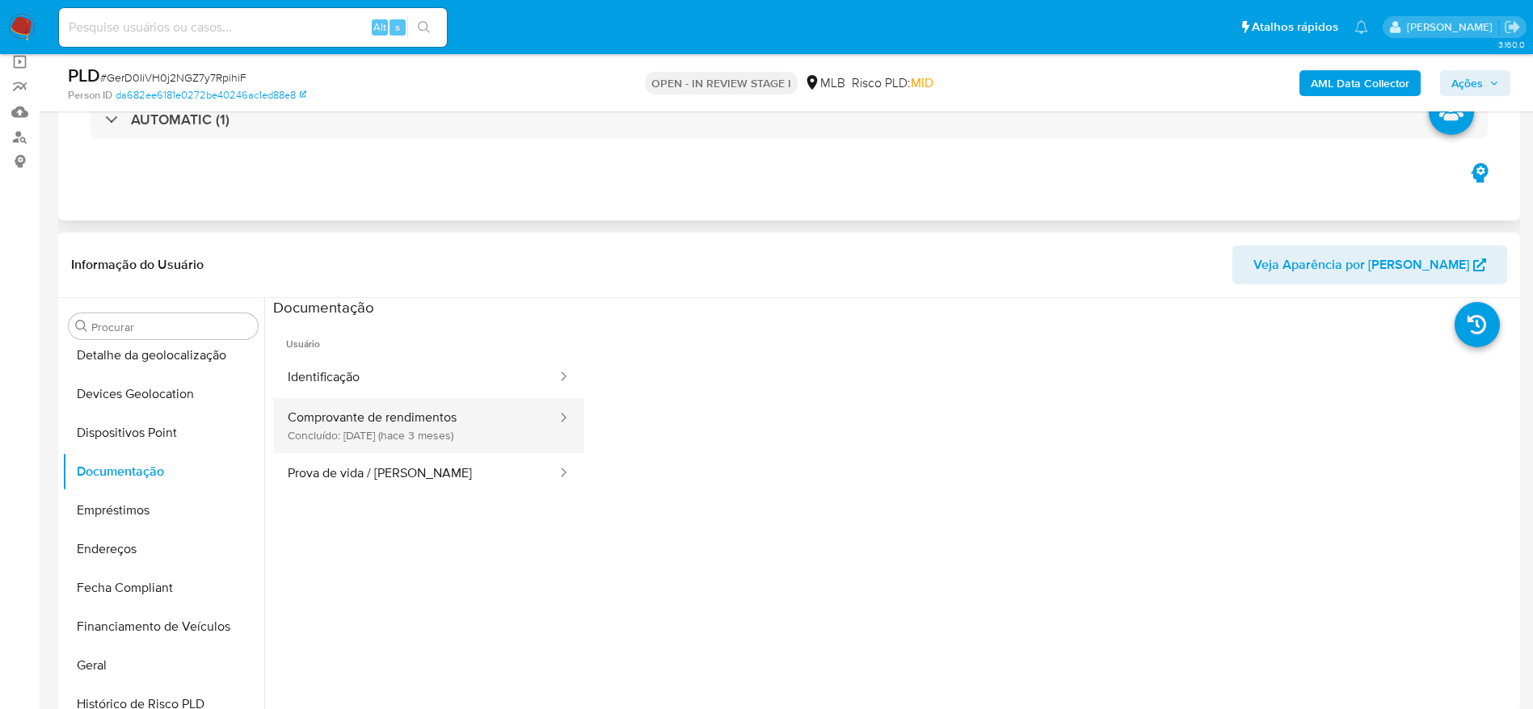
click at [408, 408] on button "Comprovante de rendimentos Concluído: 03/07/2025 (hace 3 meses)" at bounding box center [415, 425] width 285 height 55
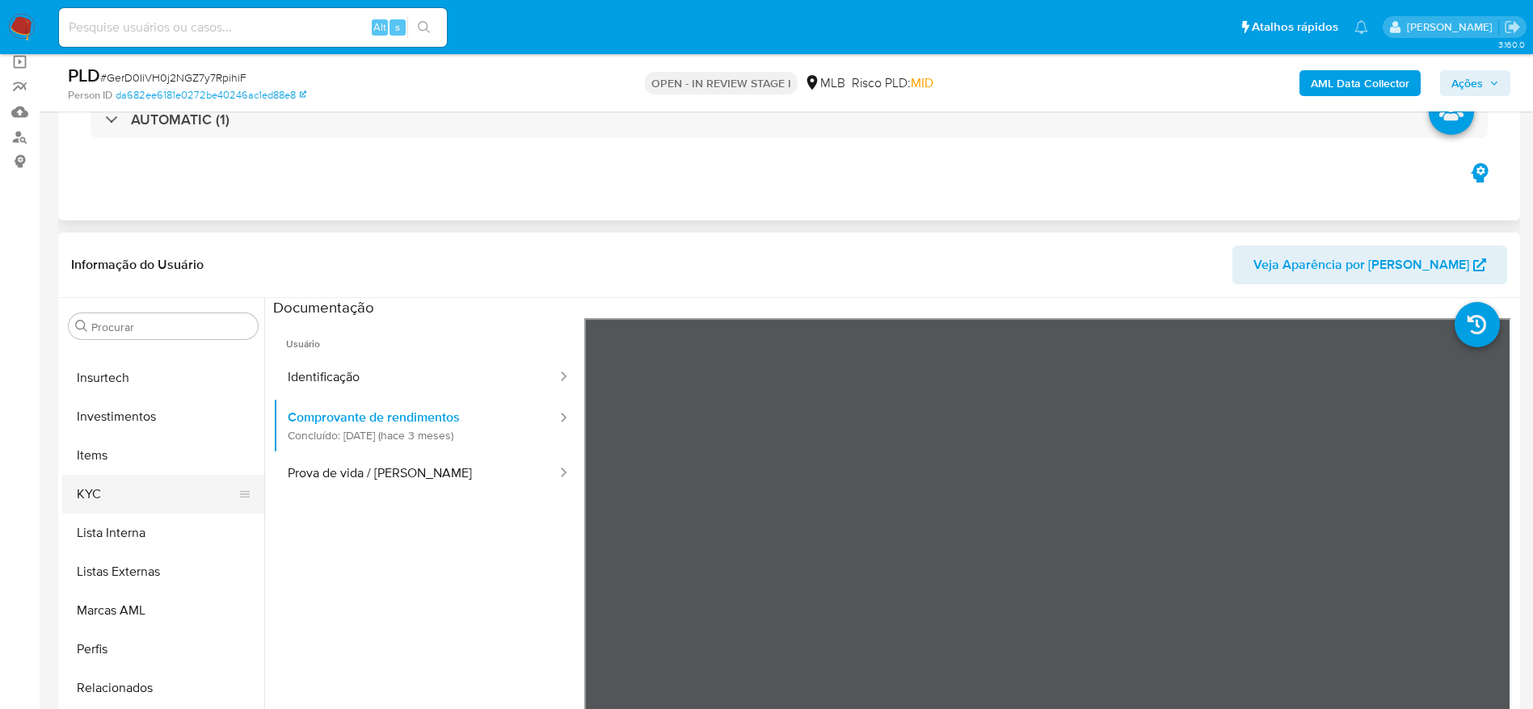
scroll to position [727, 0]
click at [133, 497] on button "KYC" at bounding box center [156, 491] width 189 height 39
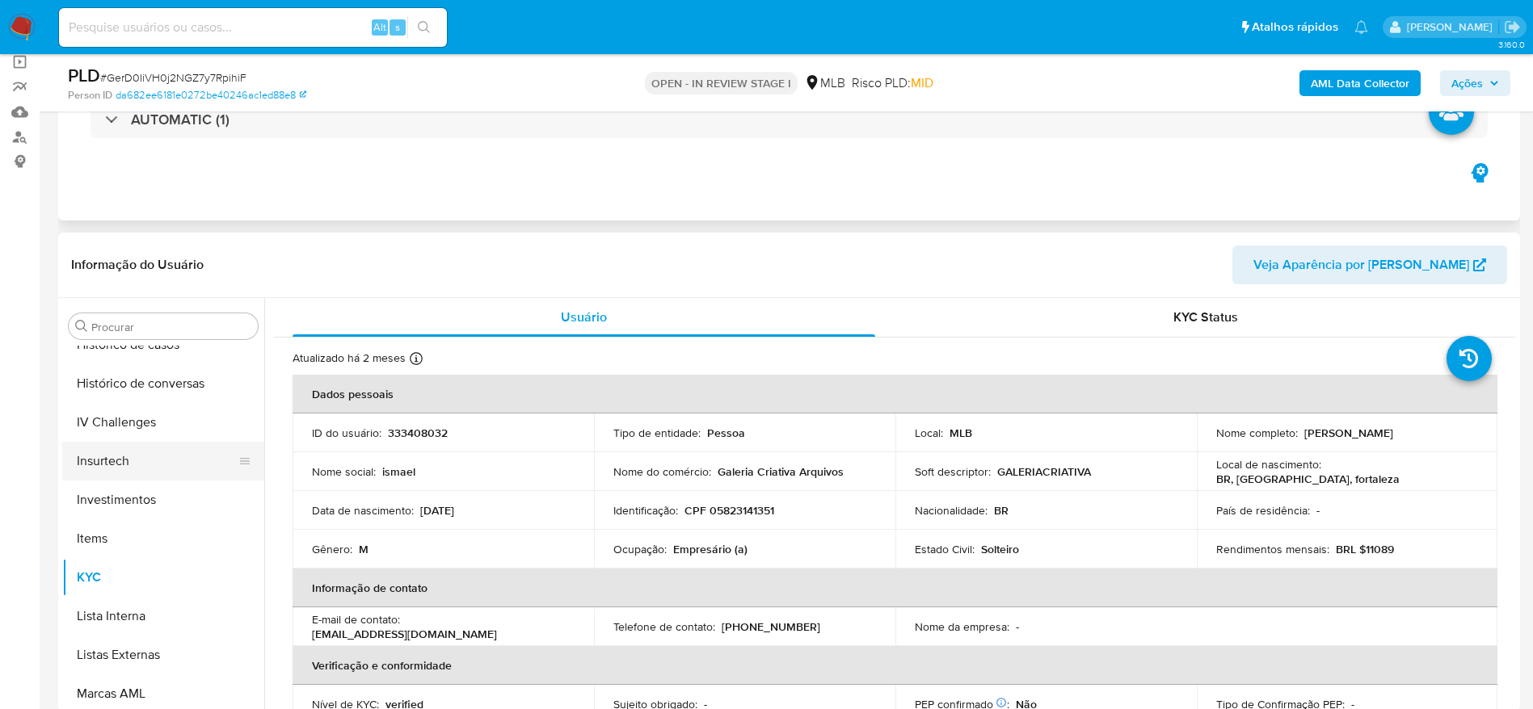
scroll to position [485, 0]
click at [129, 414] on button "Geral" at bounding box center [156, 423] width 189 height 39
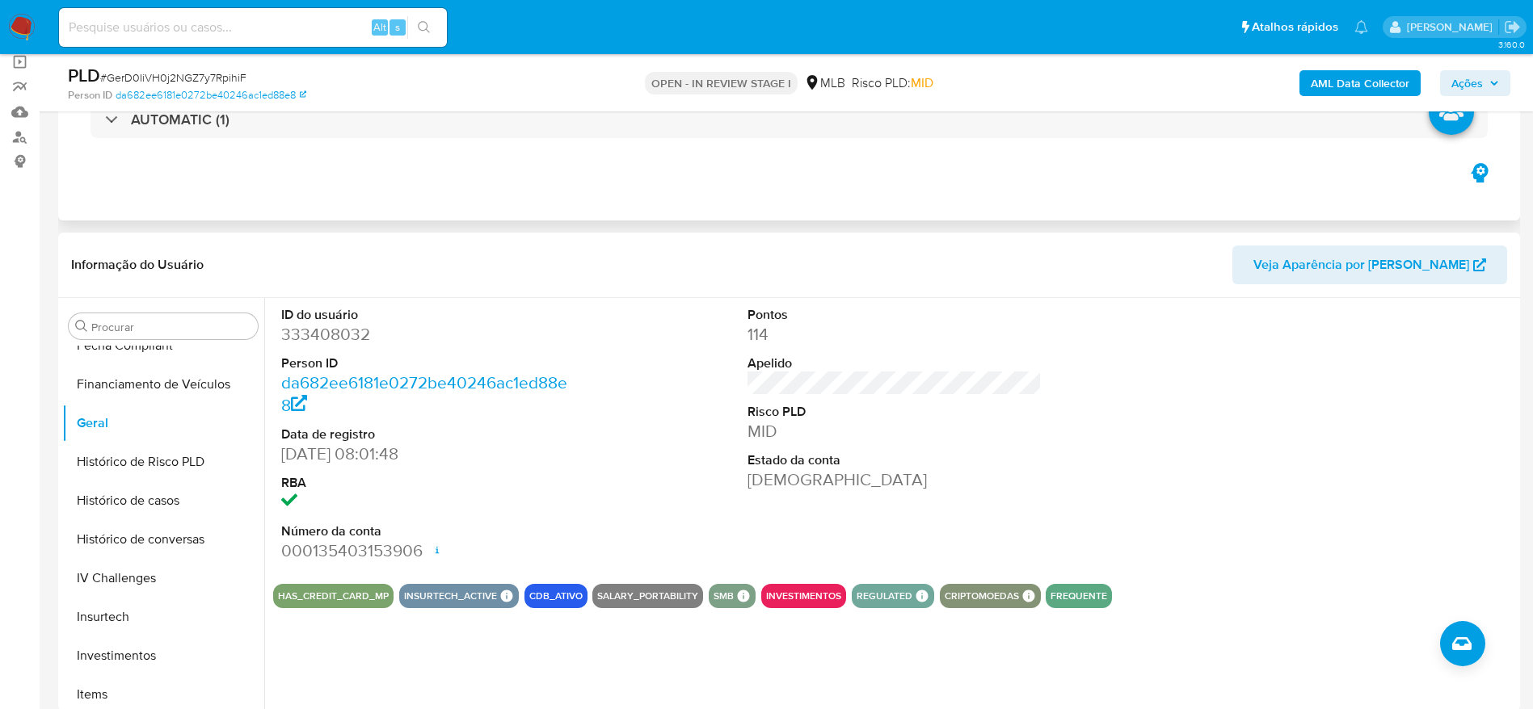
drag, startPoint x: 368, startPoint y: 629, endPoint x: 355, endPoint y: 662, distance: 34.8
click at [368, 639] on div "ID do usuário 333408032 Person ID da682ee6181e0272be40246ac1ed88e8 Data de regi…" at bounding box center [889, 505] width 1251 height 414
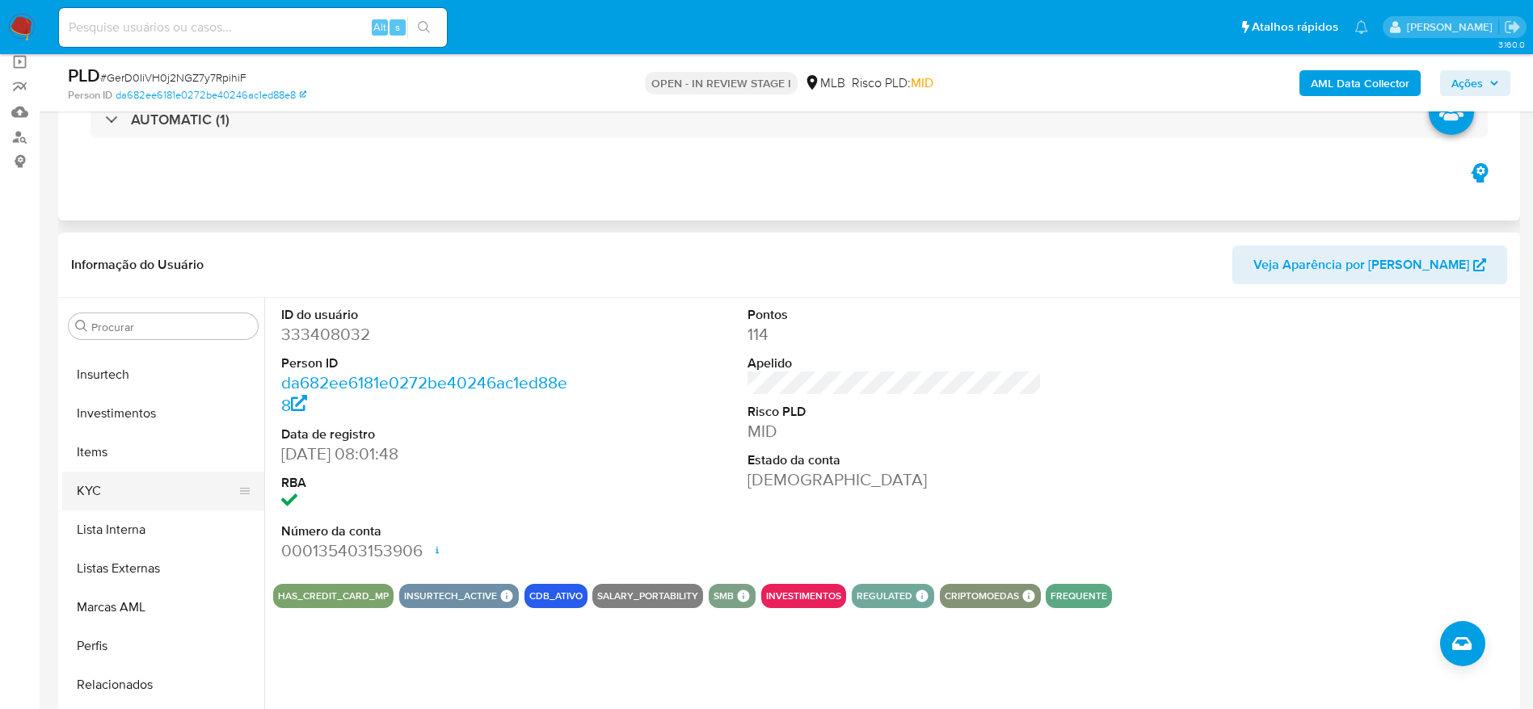
click at [107, 482] on button "KYC" at bounding box center [156, 491] width 189 height 39
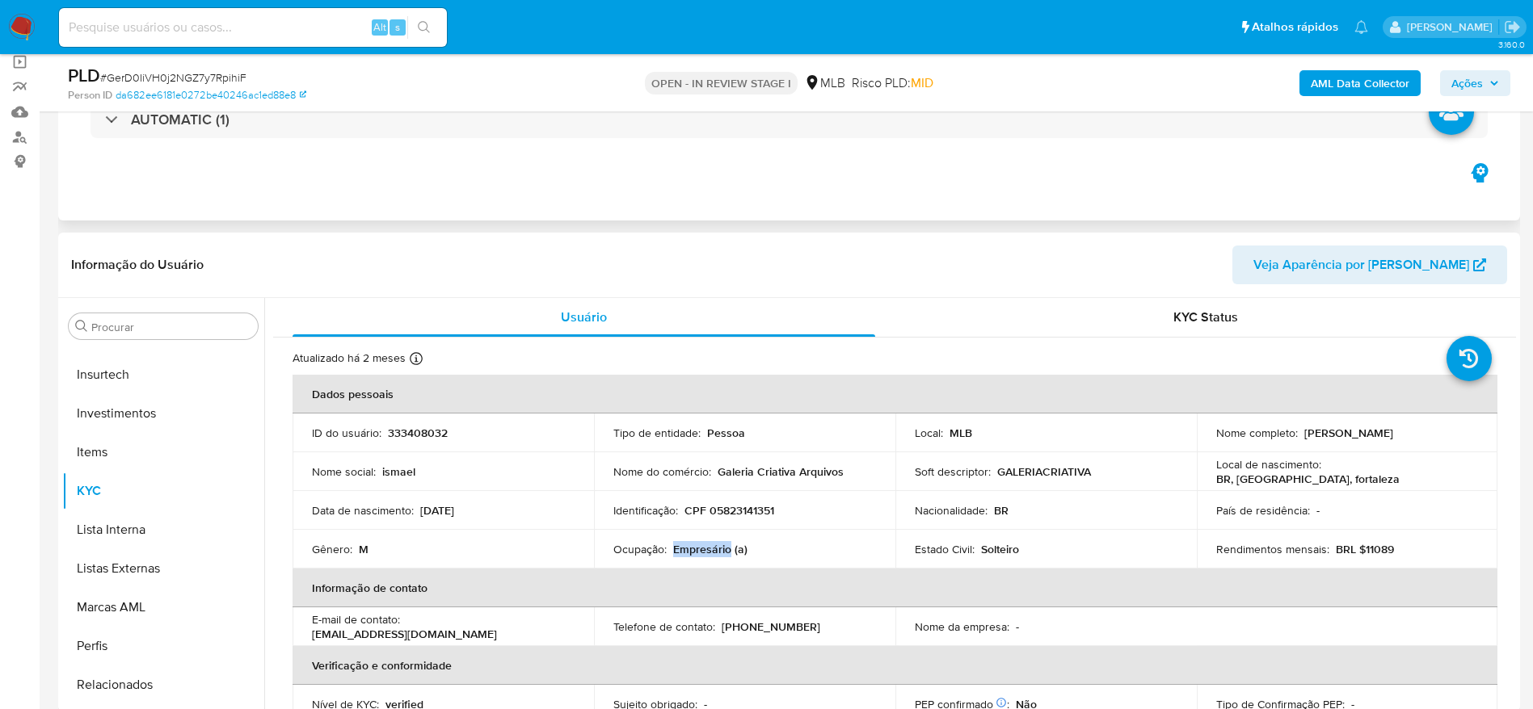
drag, startPoint x: 728, startPoint y: 549, endPoint x: 671, endPoint y: 554, distance: 56.8
click at [673, 554] on p "Empresário (a)" at bounding box center [710, 549] width 74 height 15
copy p "Empresário"
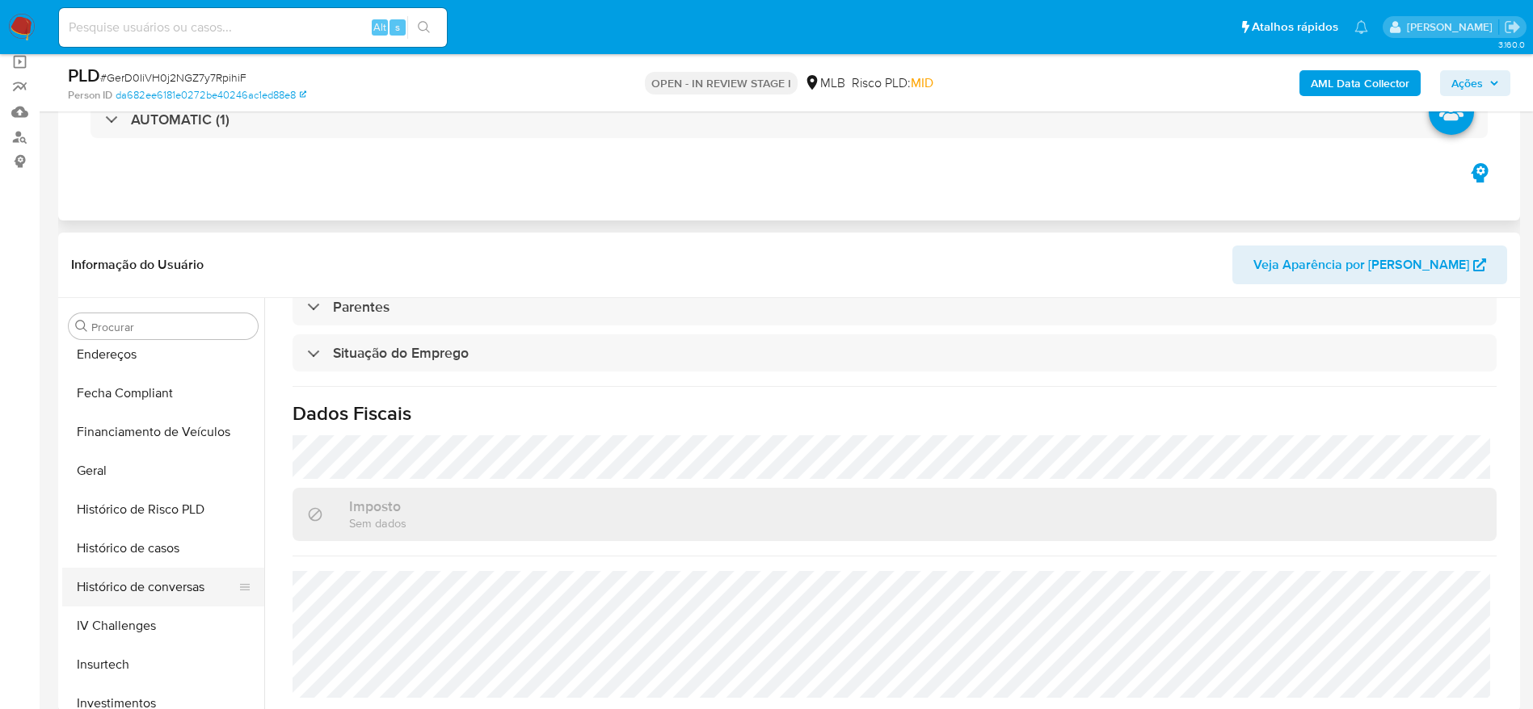
scroll to position [485, 0]
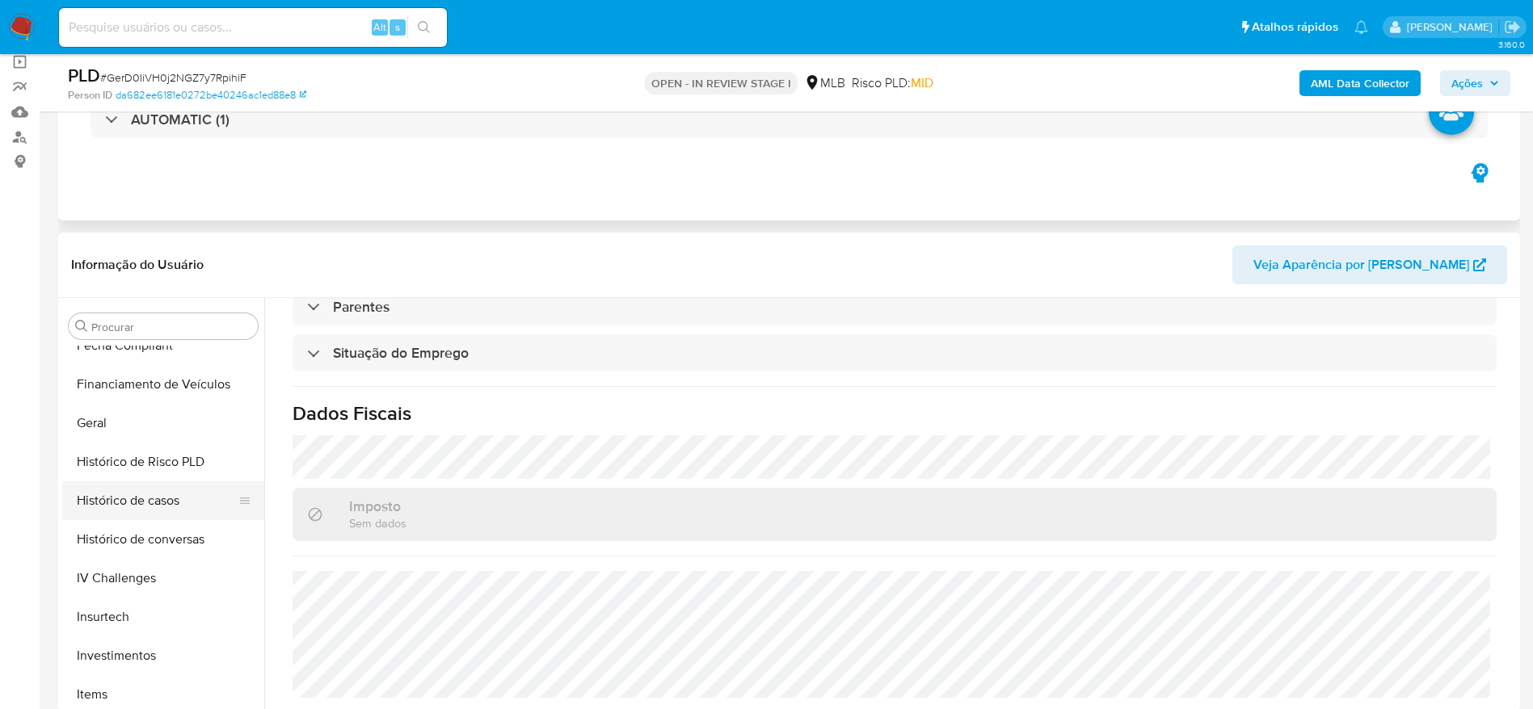
click at [158, 503] on button "Histórico de casos" at bounding box center [156, 501] width 189 height 39
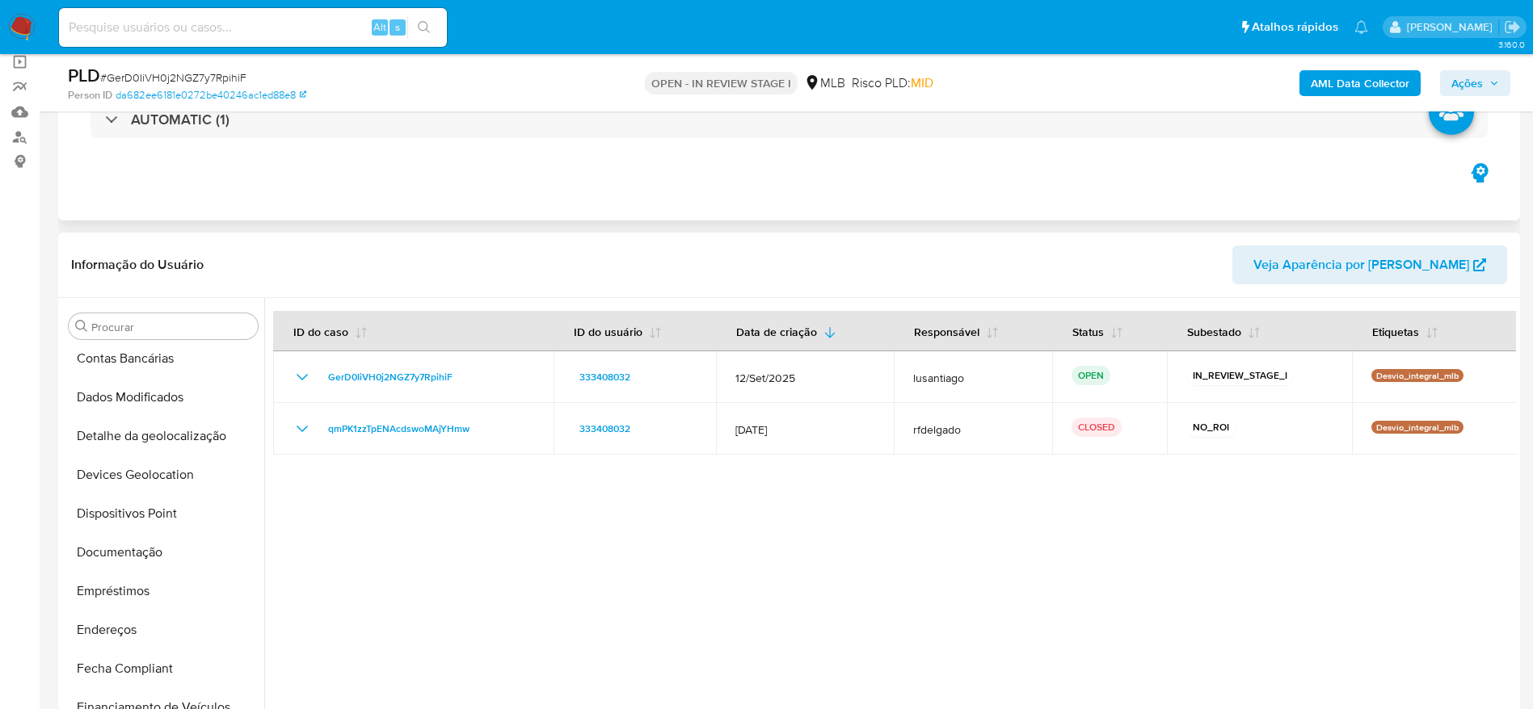
scroll to position [0, 0]
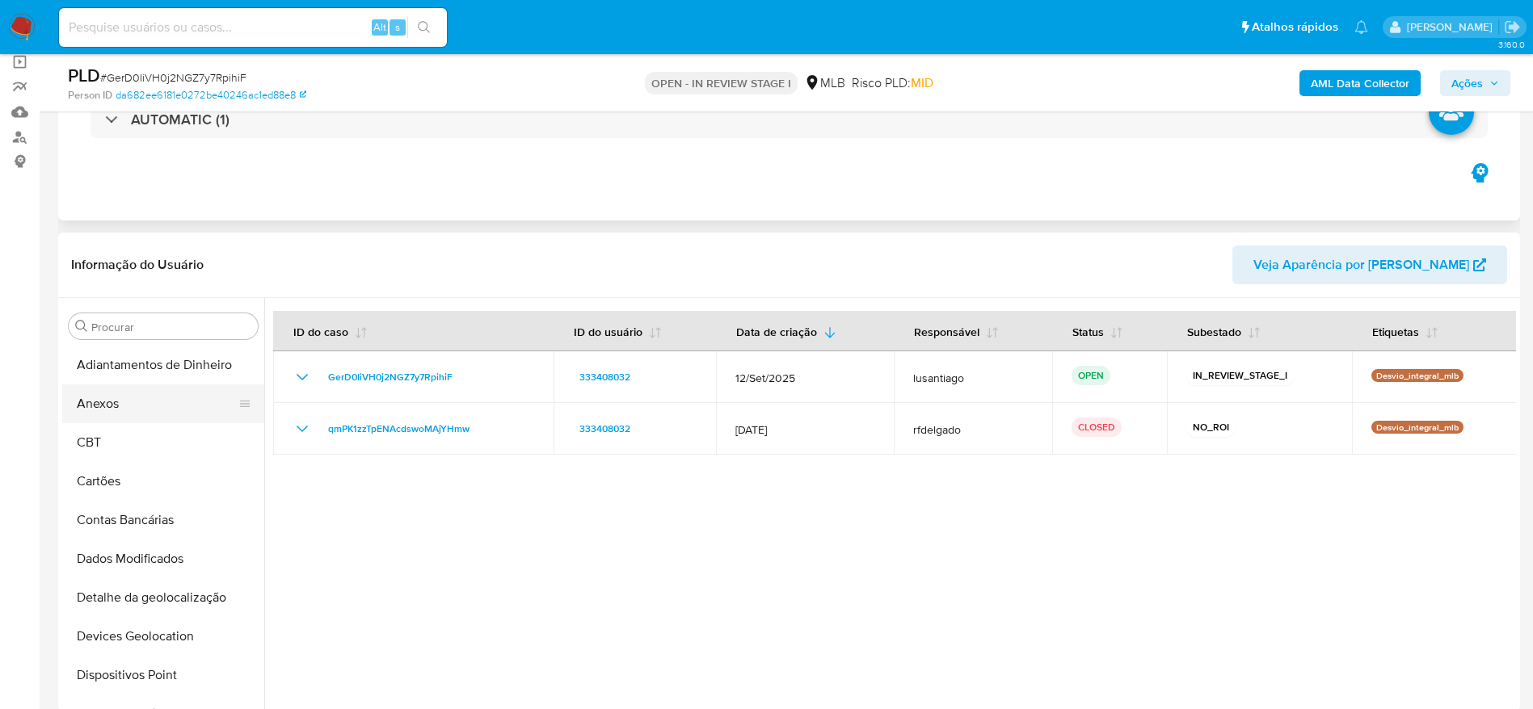
click at [133, 415] on button "Anexos" at bounding box center [156, 404] width 189 height 39
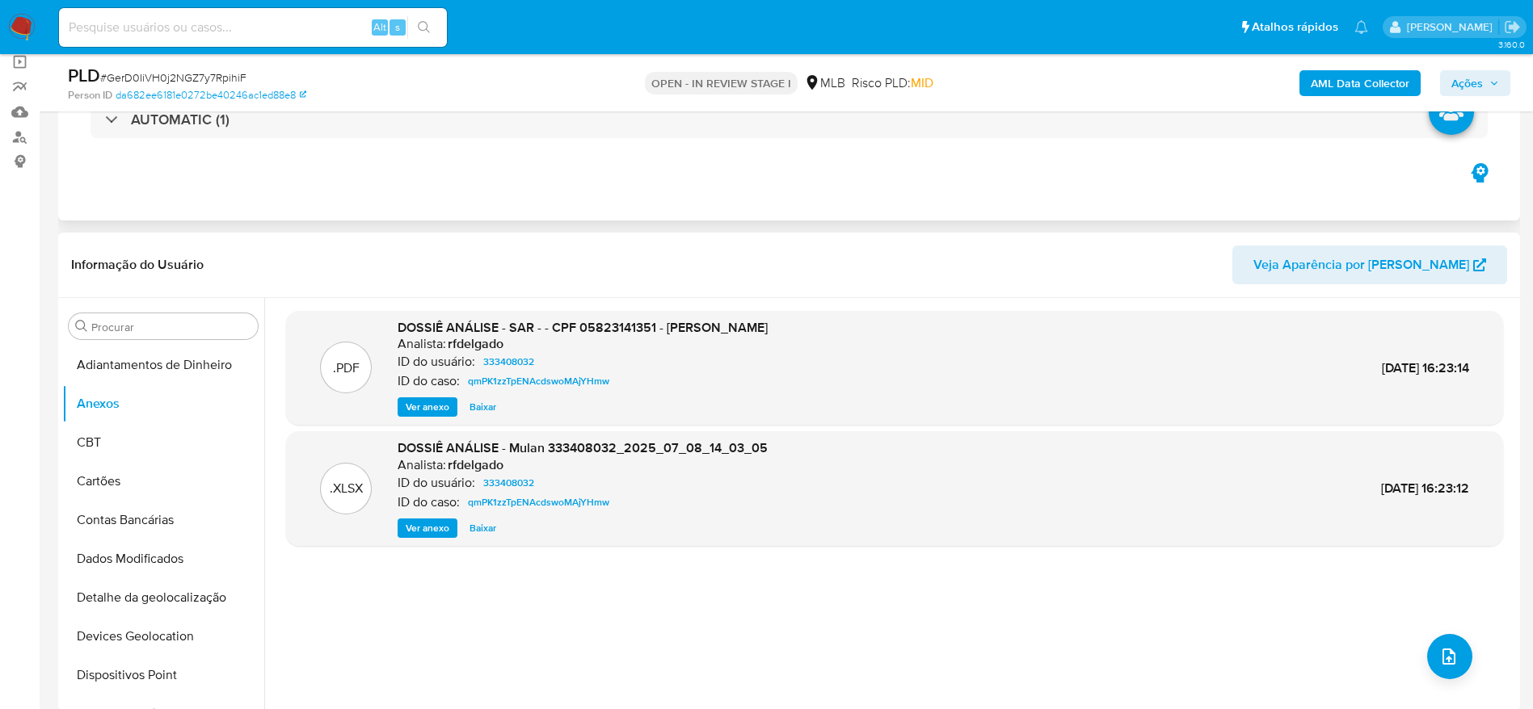
click at [431, 408] on span "Ver anexo" at bounding box center [428, 407] width 44 height 16
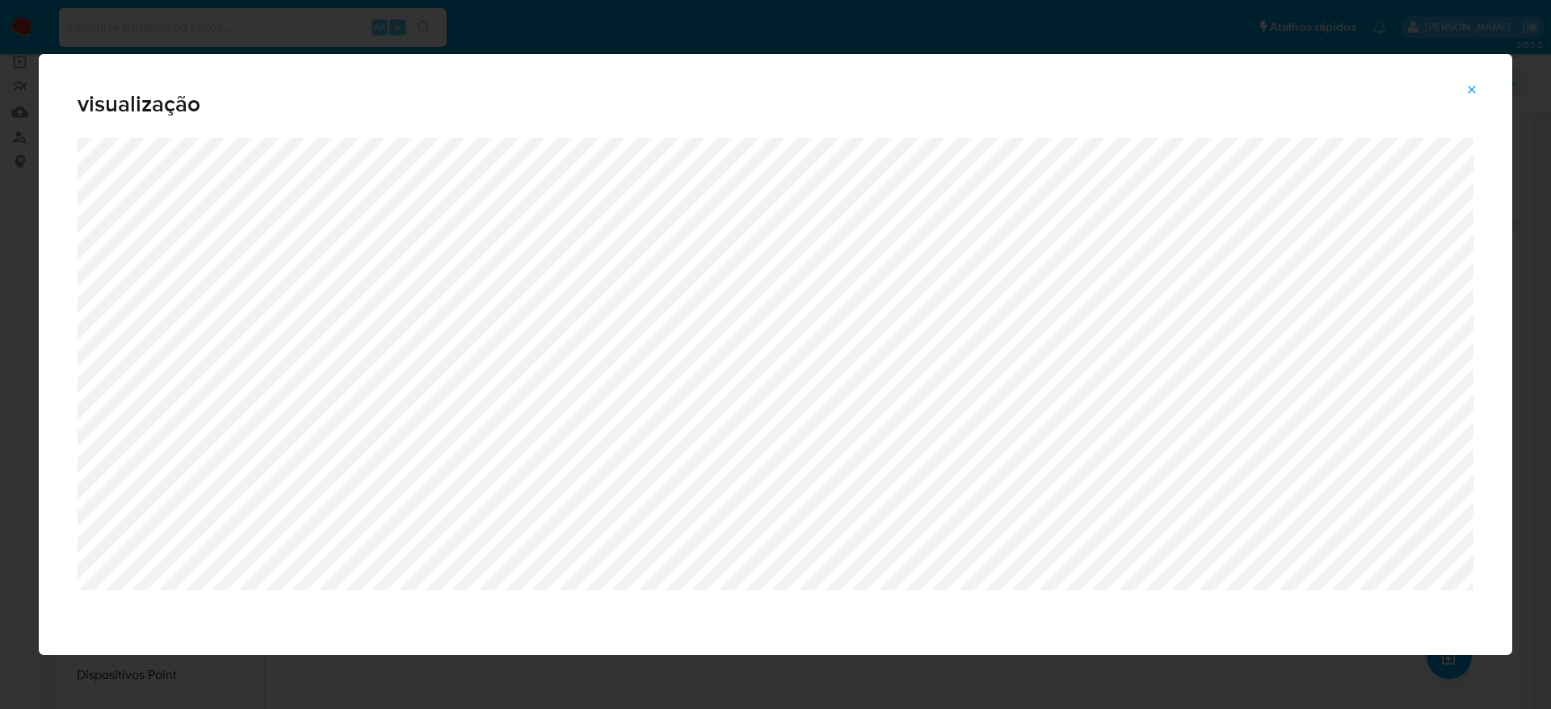
click at [1469, 94] on span "Attachment preview" at bounding box center [1472, 89] width 13 height 23
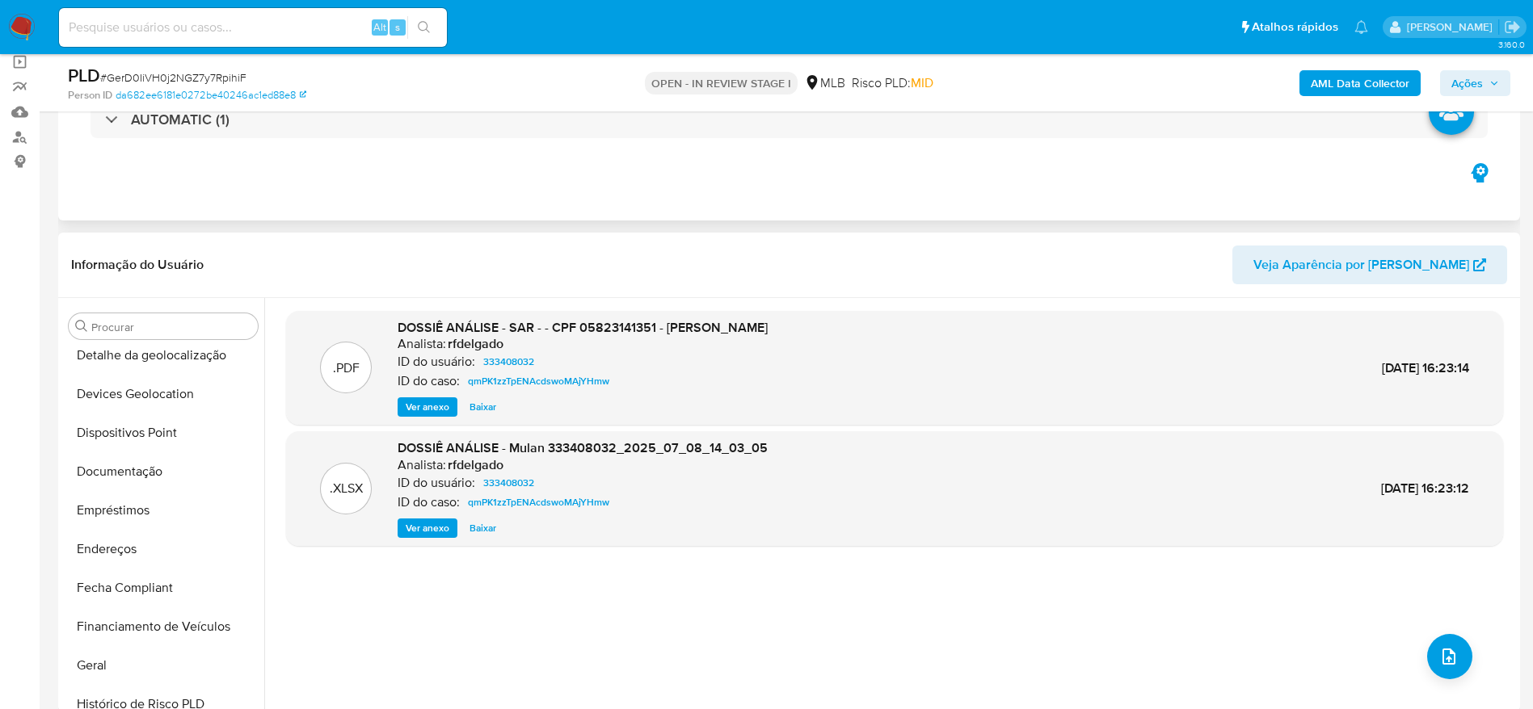
scroll to position [364, 0]
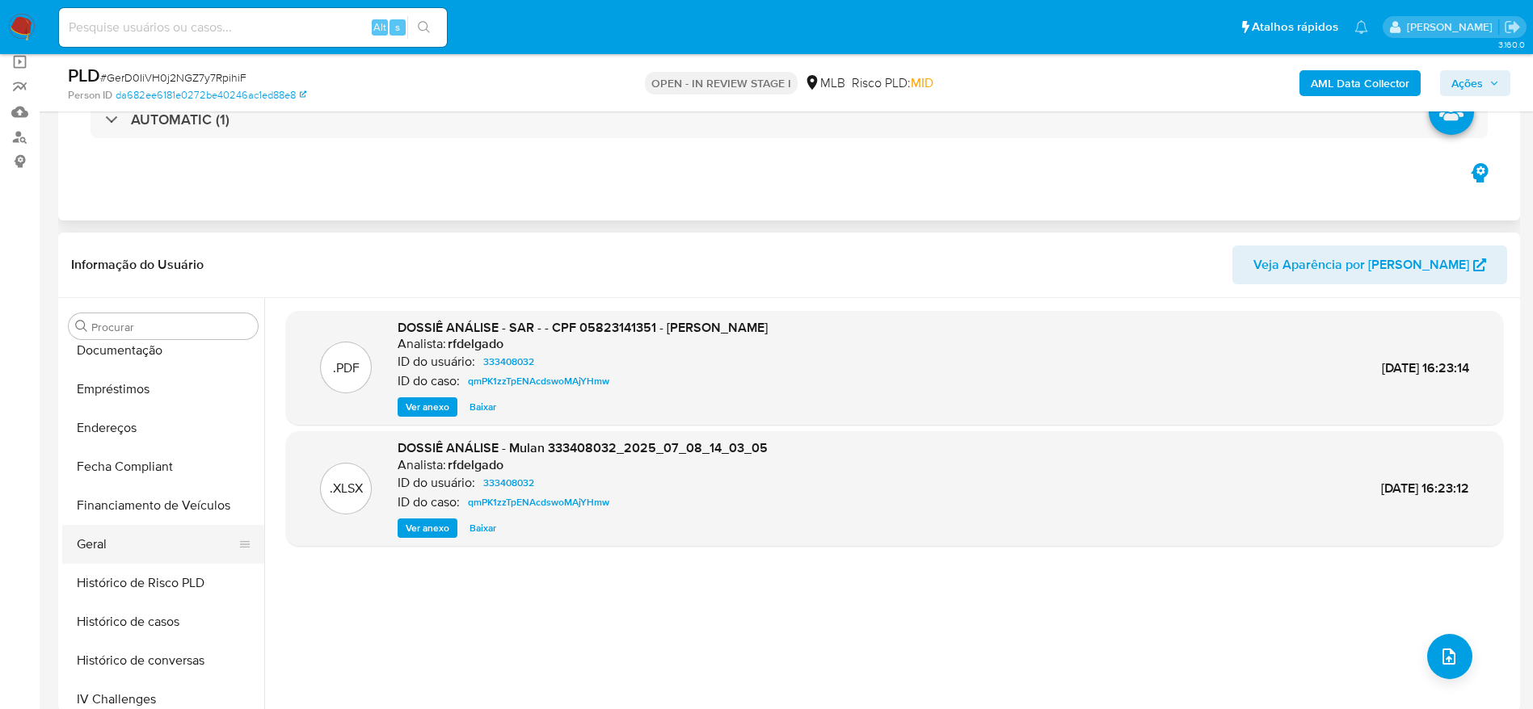
click at [122, 545] on button "Geral" at bounding box center [156, 544] width 189 height 39
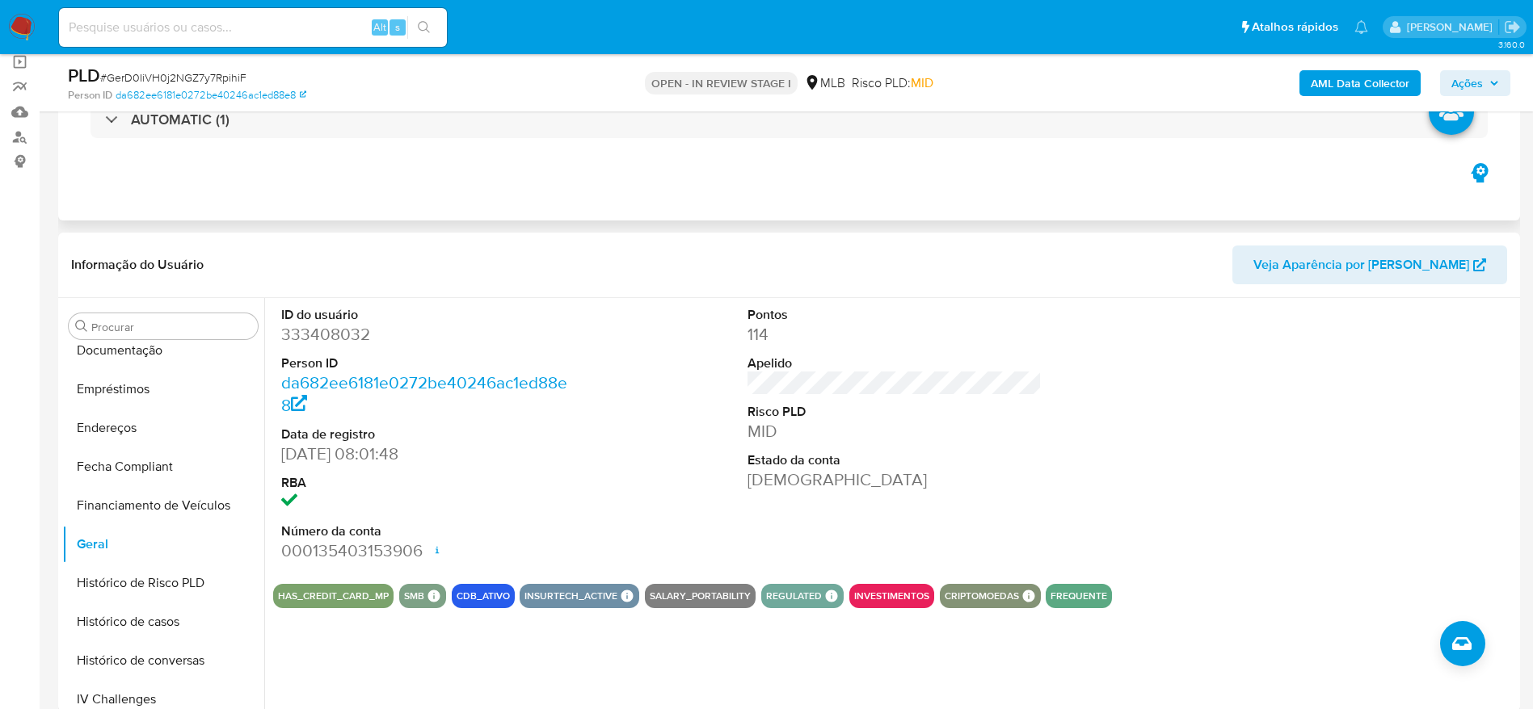
click at [1471, 74] on span "Ações" at bounding box center [1467, 83] width 32 height 26
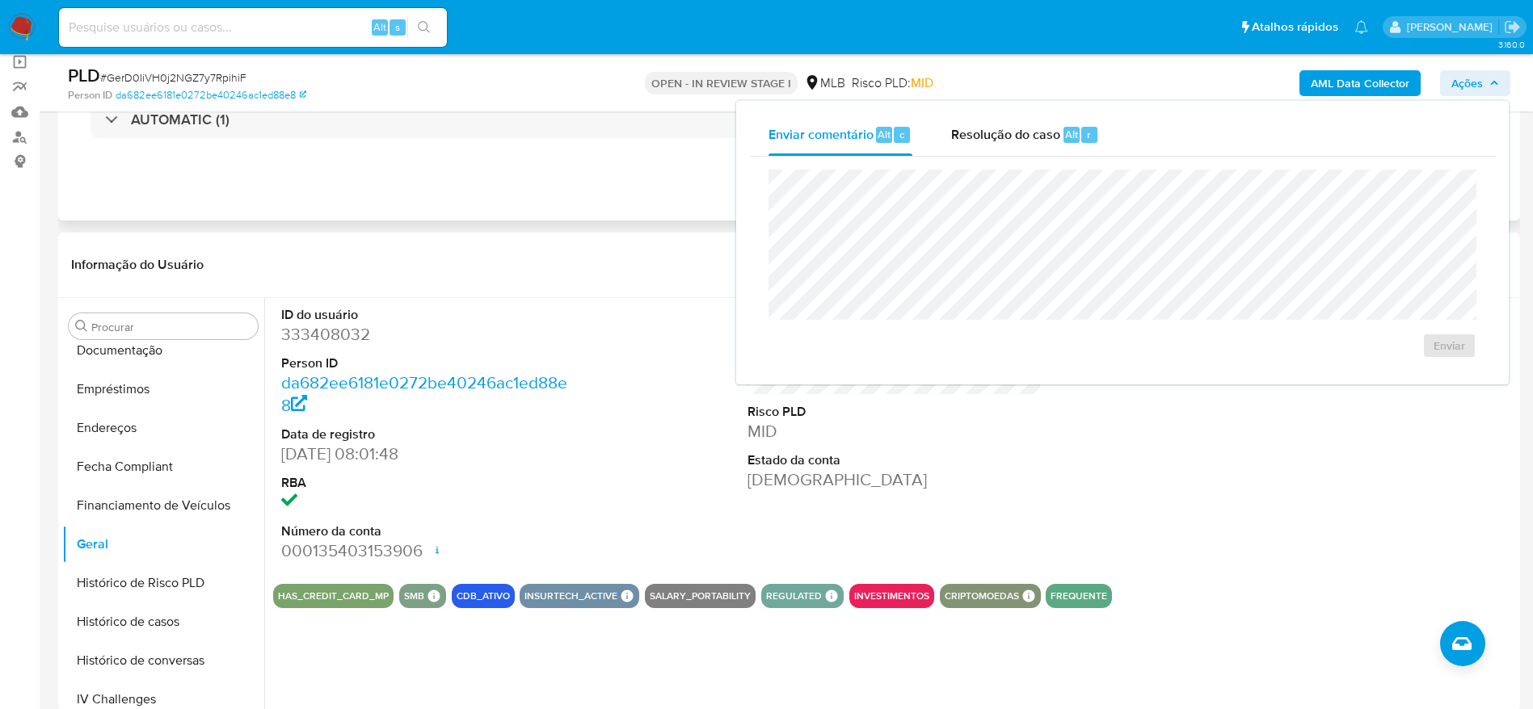
drag, startPoint x: 1001, startPoint y: 127, endPoint x: 1002, endPoint y: 157, distance: 29.9
click at [1002, 136] on span "Resolução do caso" at bounding box center [1005, 133] width 109 height 19
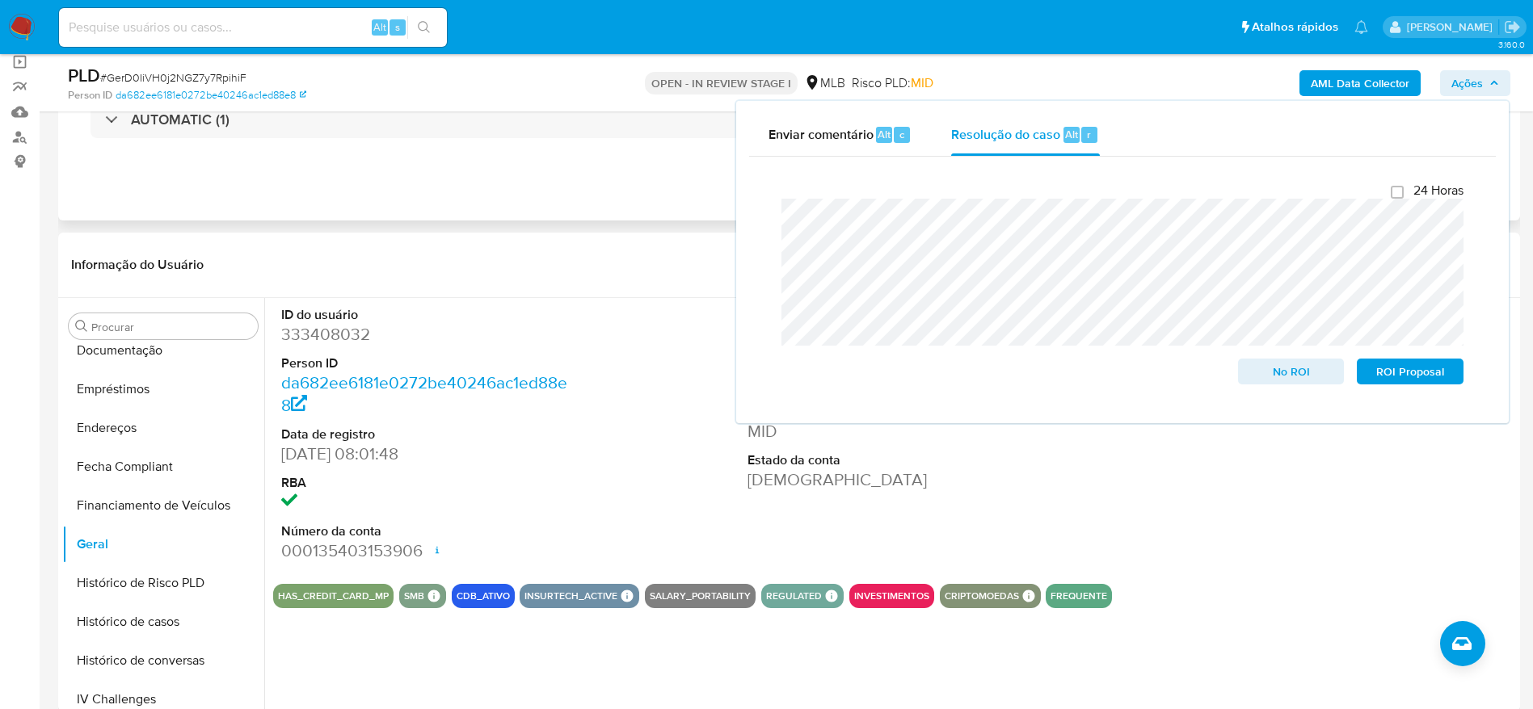
click at [1346, 77] on b "AML Data Collector" at bounding box center [1359, 83] width 99 height 26
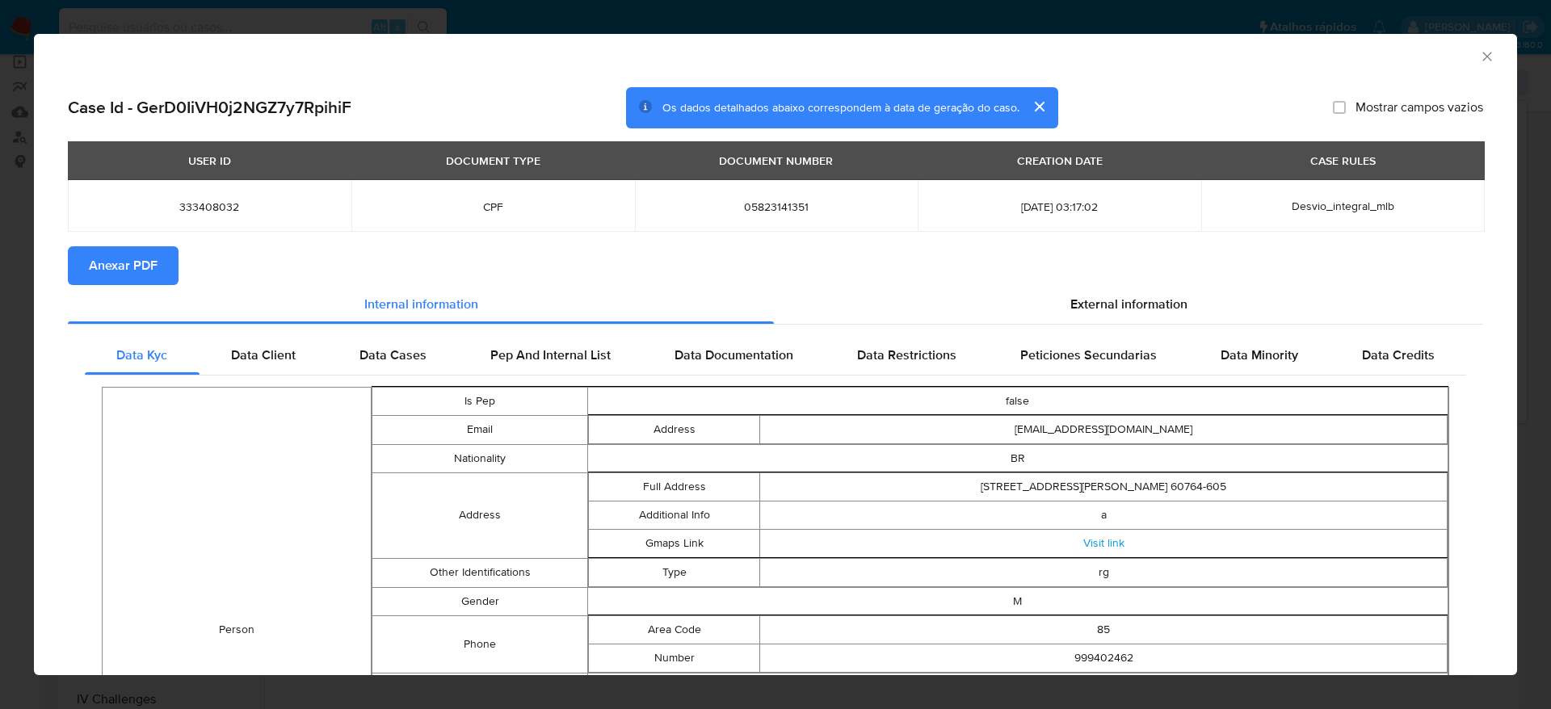
click at [143, 260] on span "Anexar PDF" at bounding box center [123, 266] width 69 height 36
click at [1479, 54] on icon "Fechar a janela" at bounding box center [1487, 56] width 16 height 16
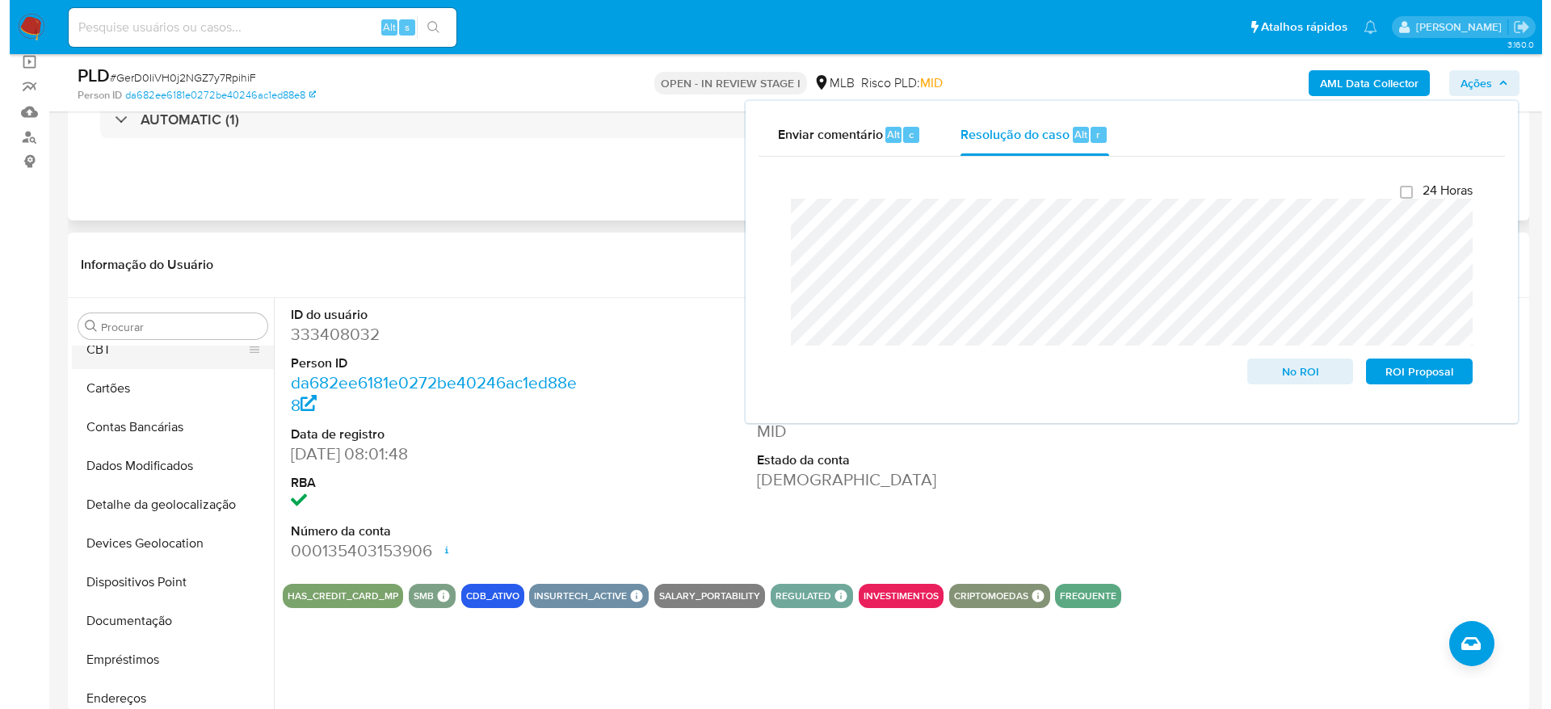
scroll to position [0, 0]
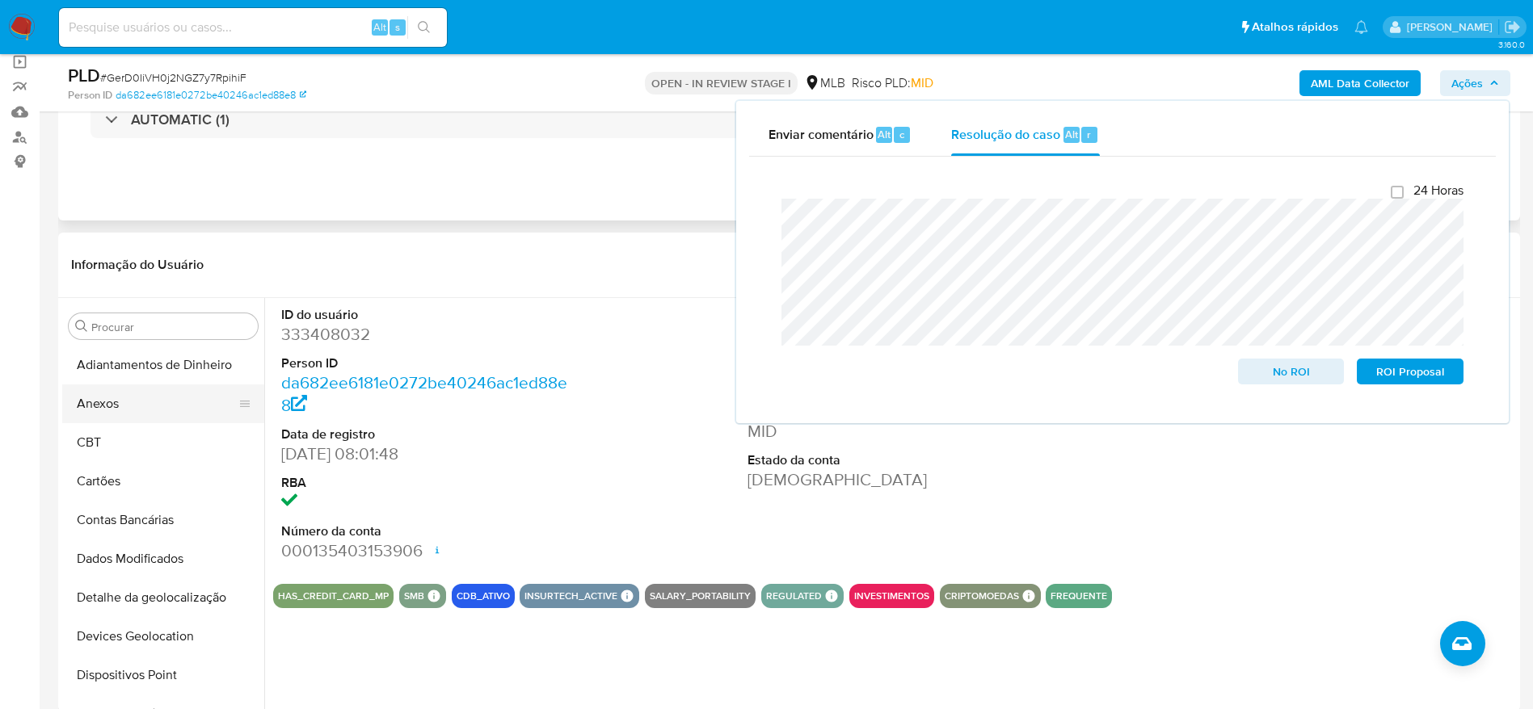
click at [150, 406] on button "Anexos" at bounding box center [156, 404] width 189 height 39
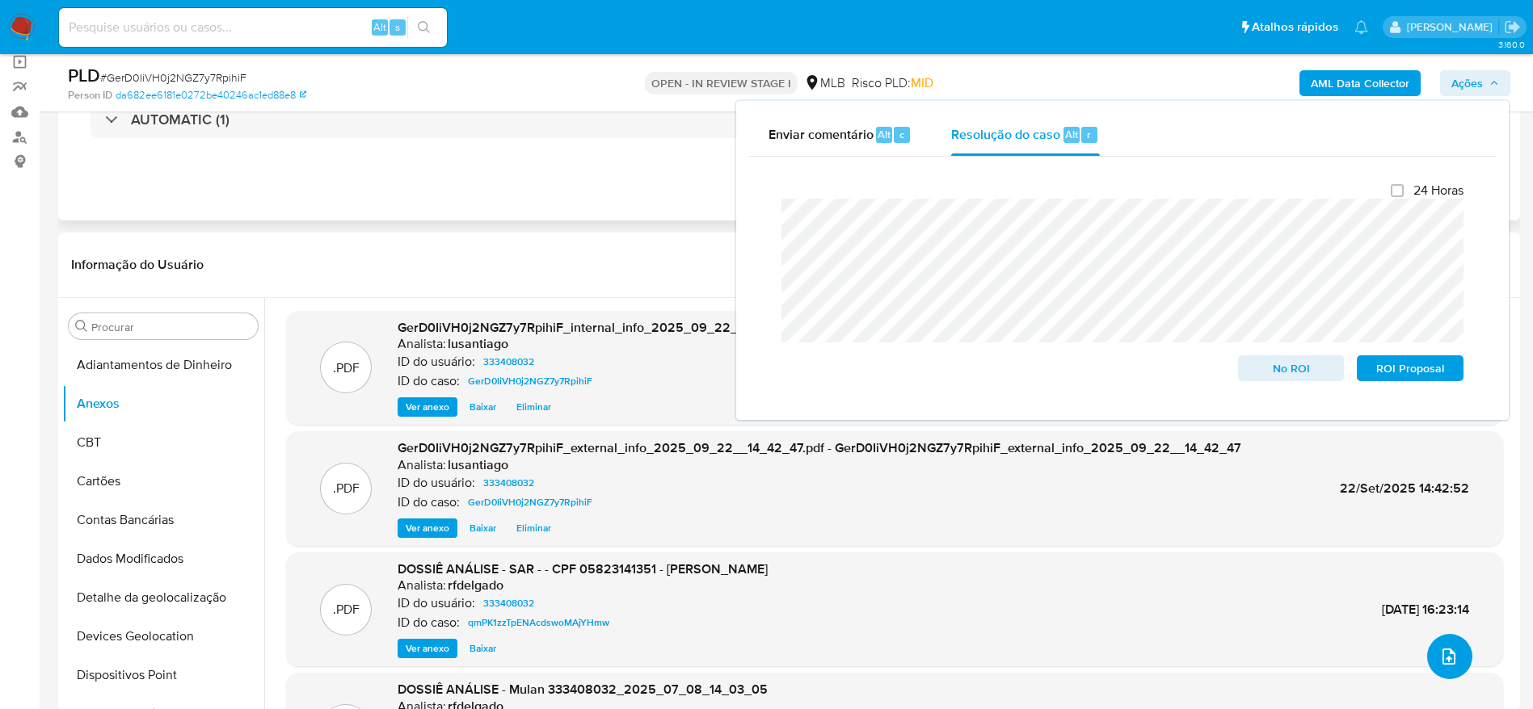
click at [1455, 652] on button "upload-file" at bounding box center [1449, 656] width 45 height 45
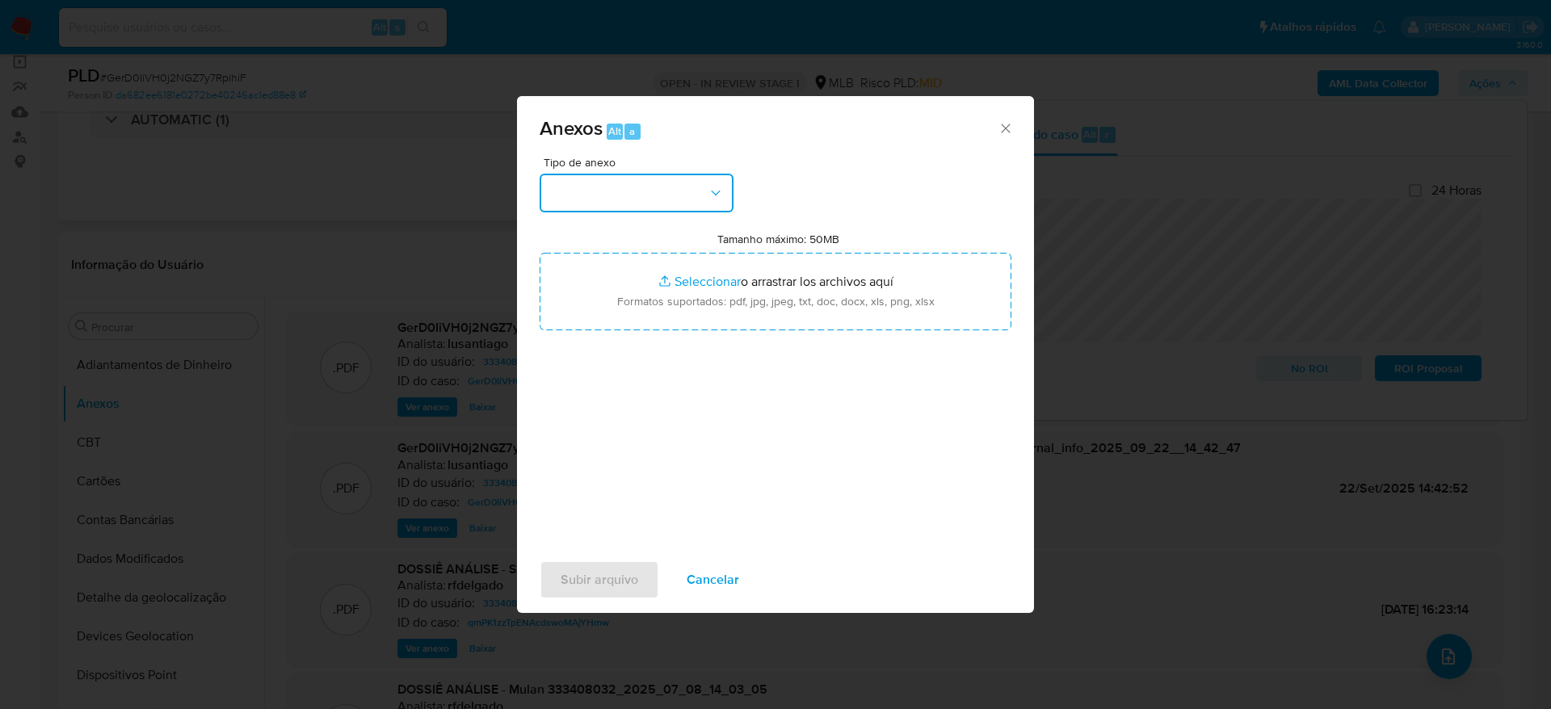
click at [650, 202] on button "button" at bounding box center [637, 193] width 194 height 39
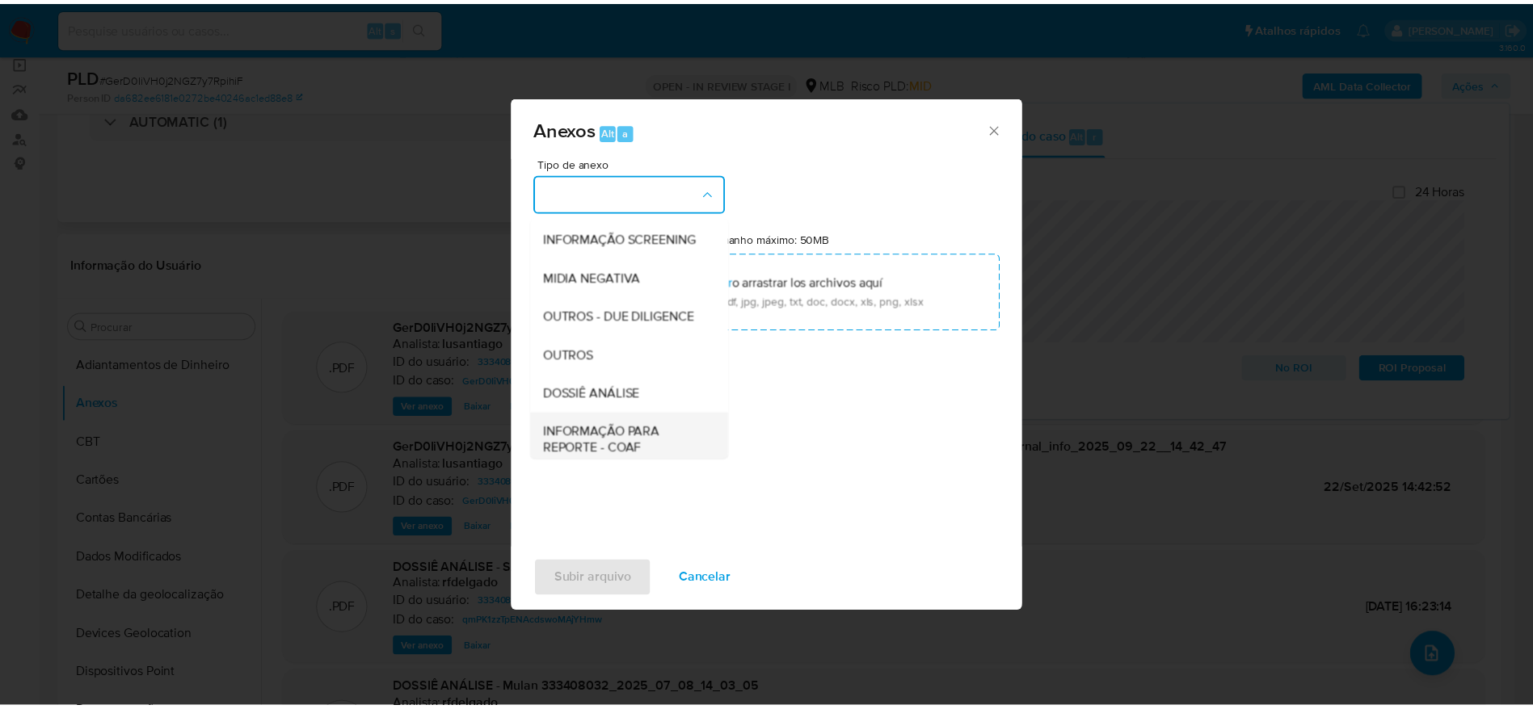
scroll to position [249, 0]
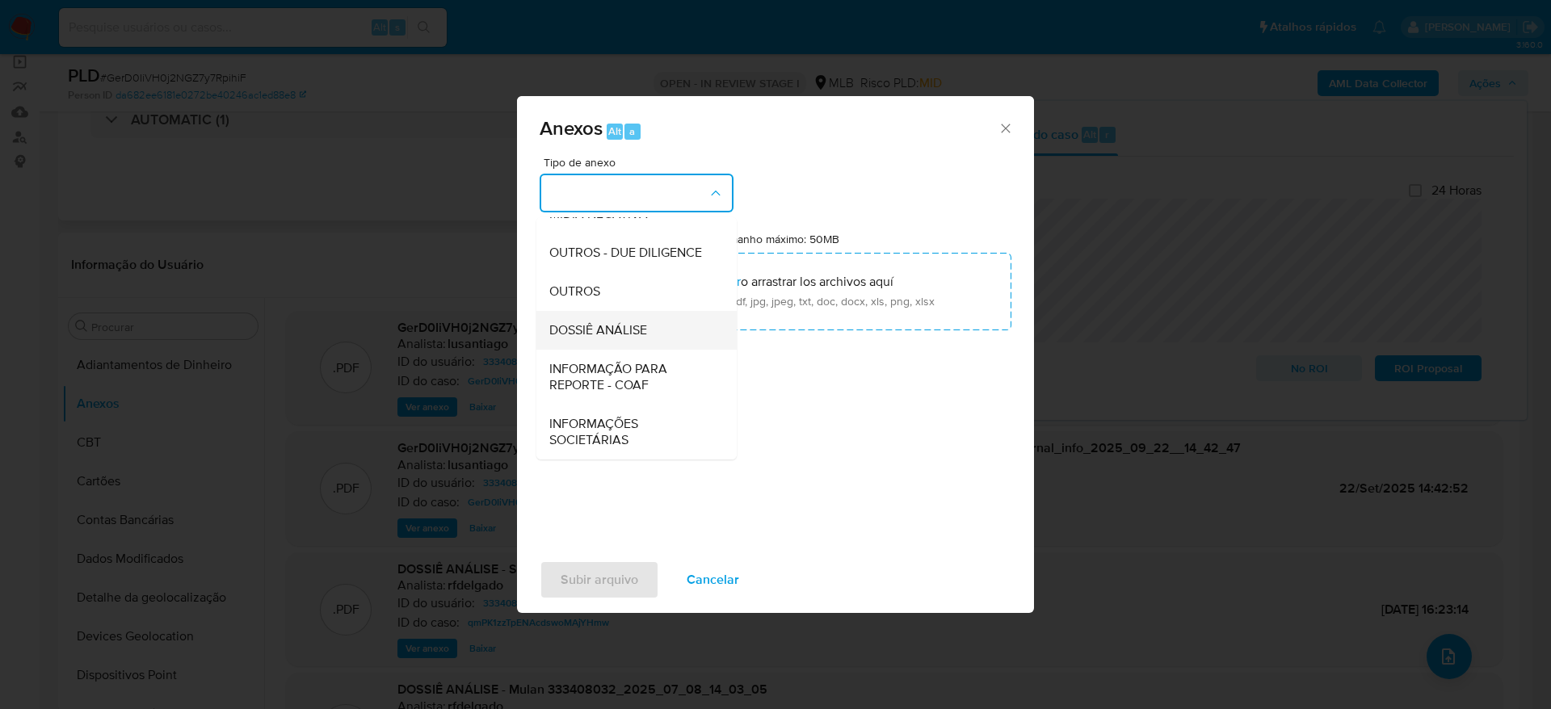
click at [618, 334] on span "DOSSIÊ ANÁLISE" at bounding box center [598, 330] width 98 height 16
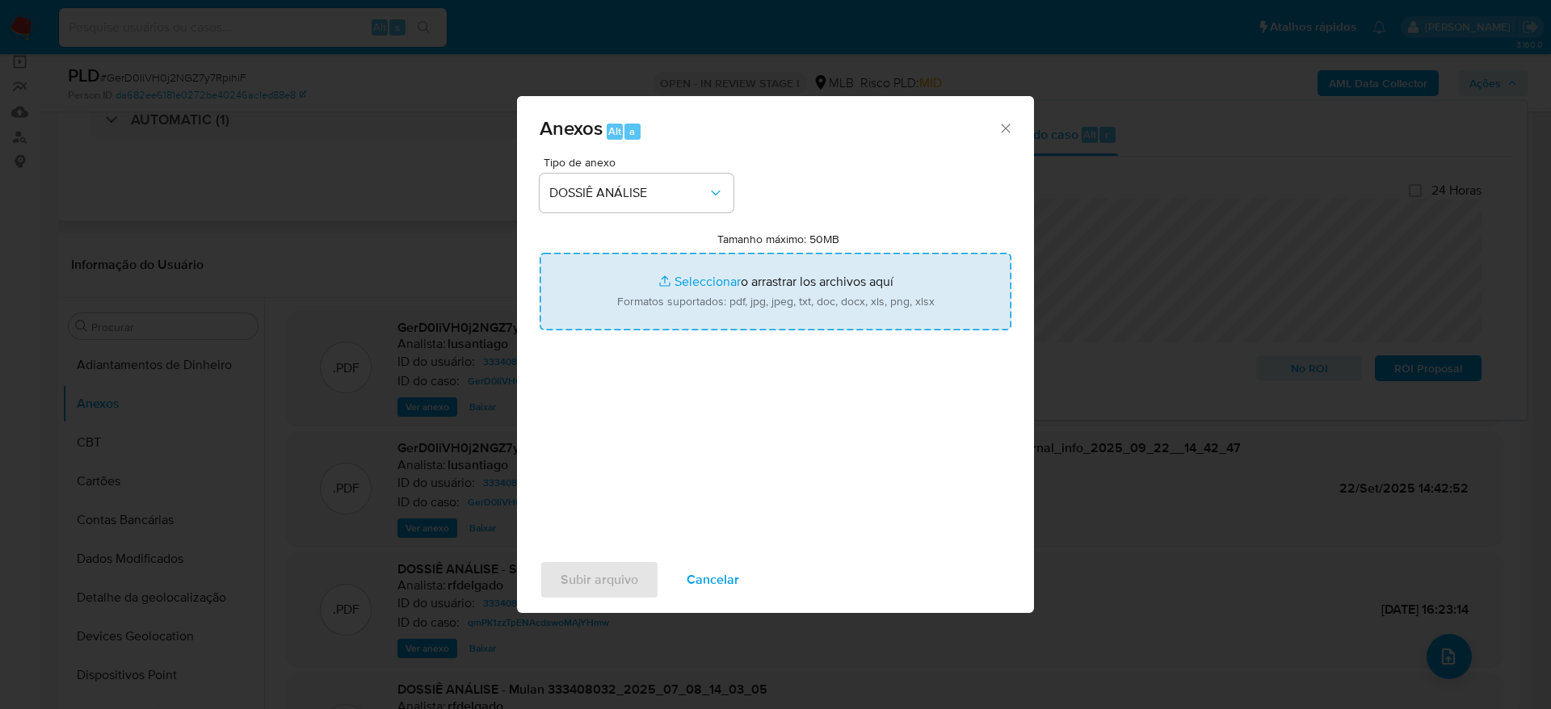
type input "C:\fakepath\Caselog GerD0IiVH0j2NGZ7y7RpihiF_2025_09_22_12_23_20.pdf"
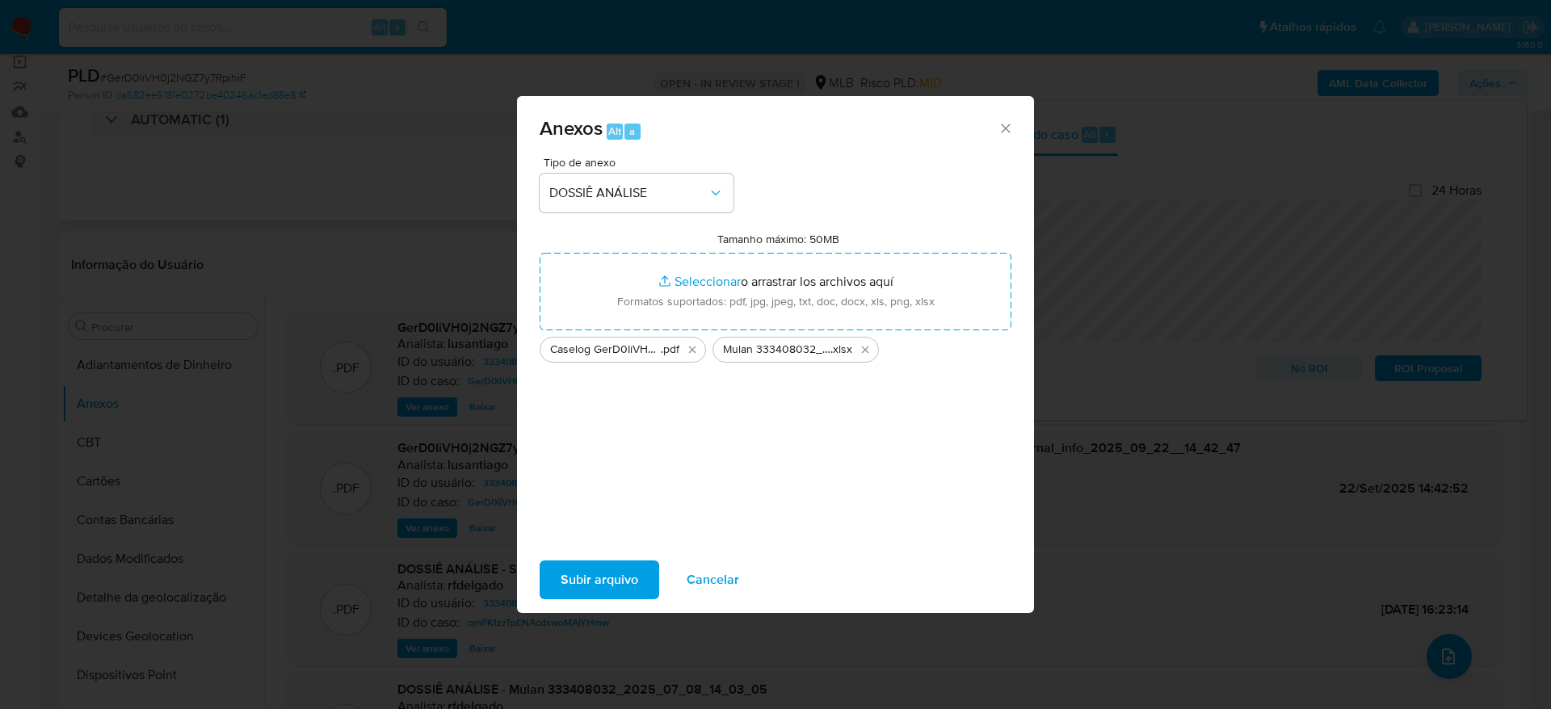
click at [607, 572] on span "Subir arquivo" at bounding box center [600, 580] width 78 height 36
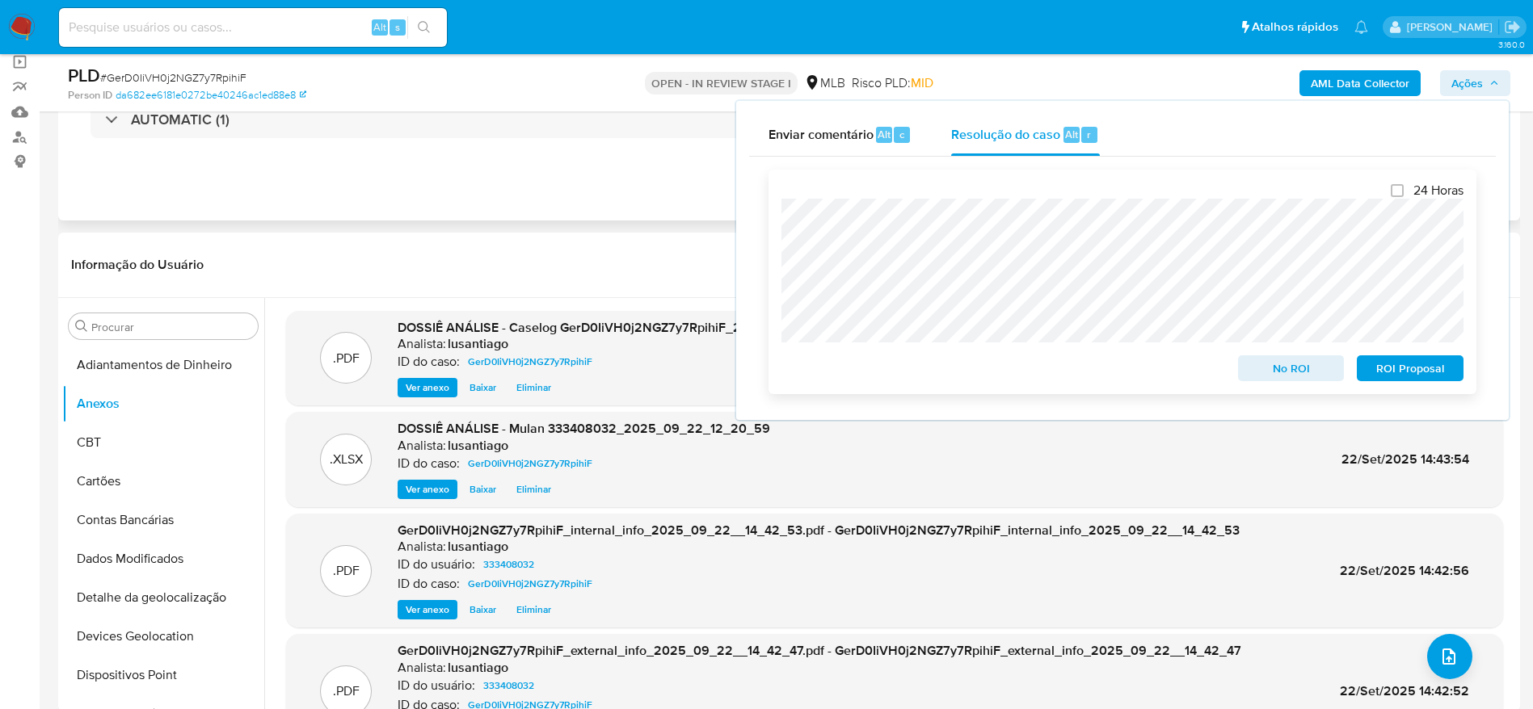
click at [1303, 373] on span "No ROI" at bounding box center [1291, 368] width 84 height 23
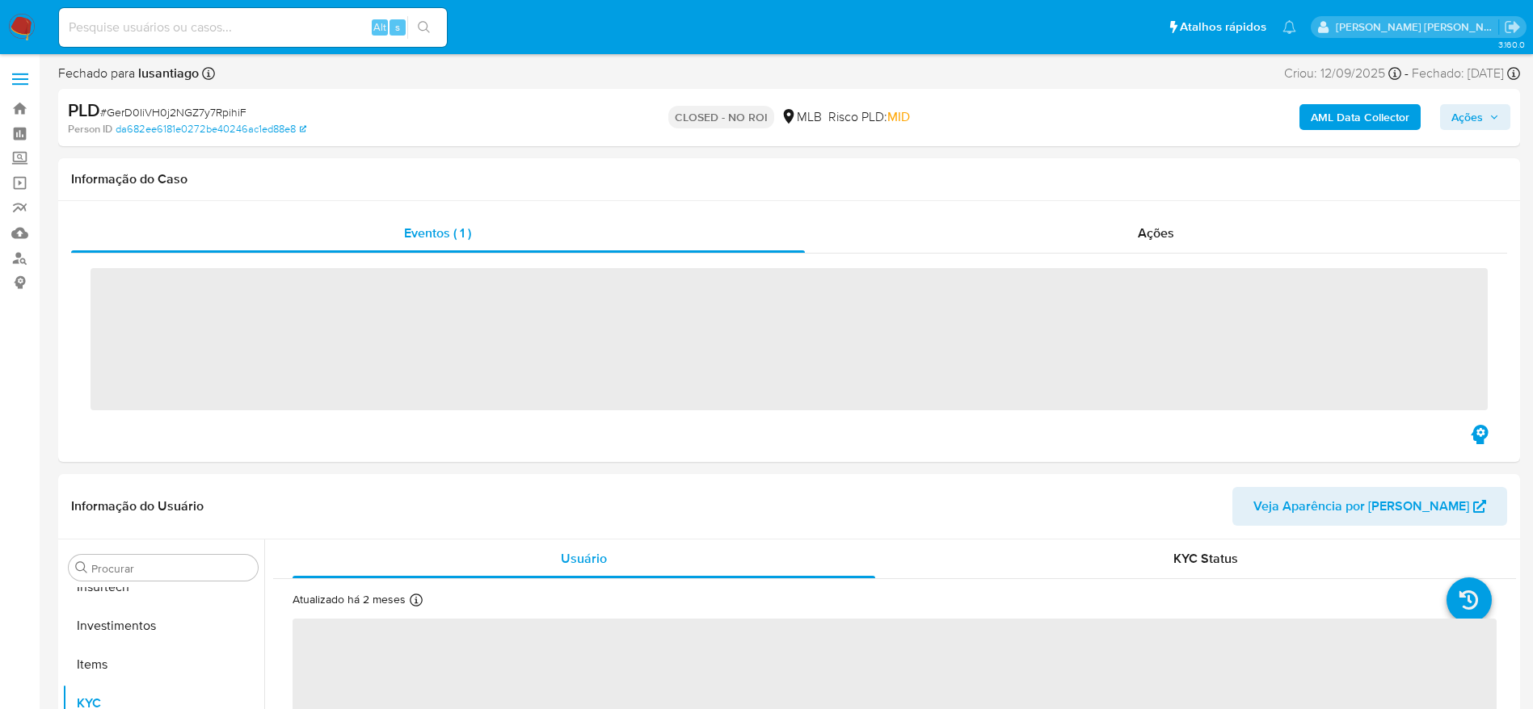
scroll to position [760, 0]
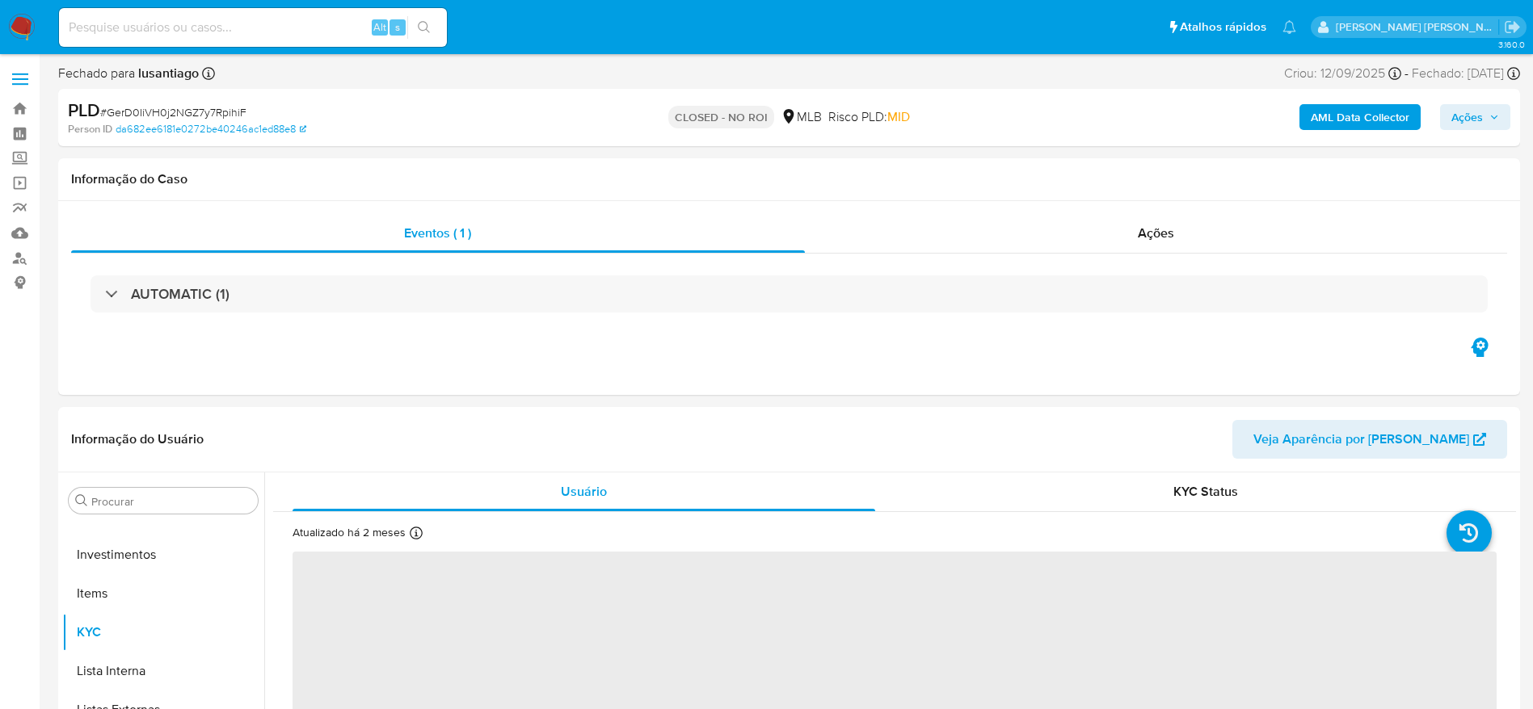
select select "10"
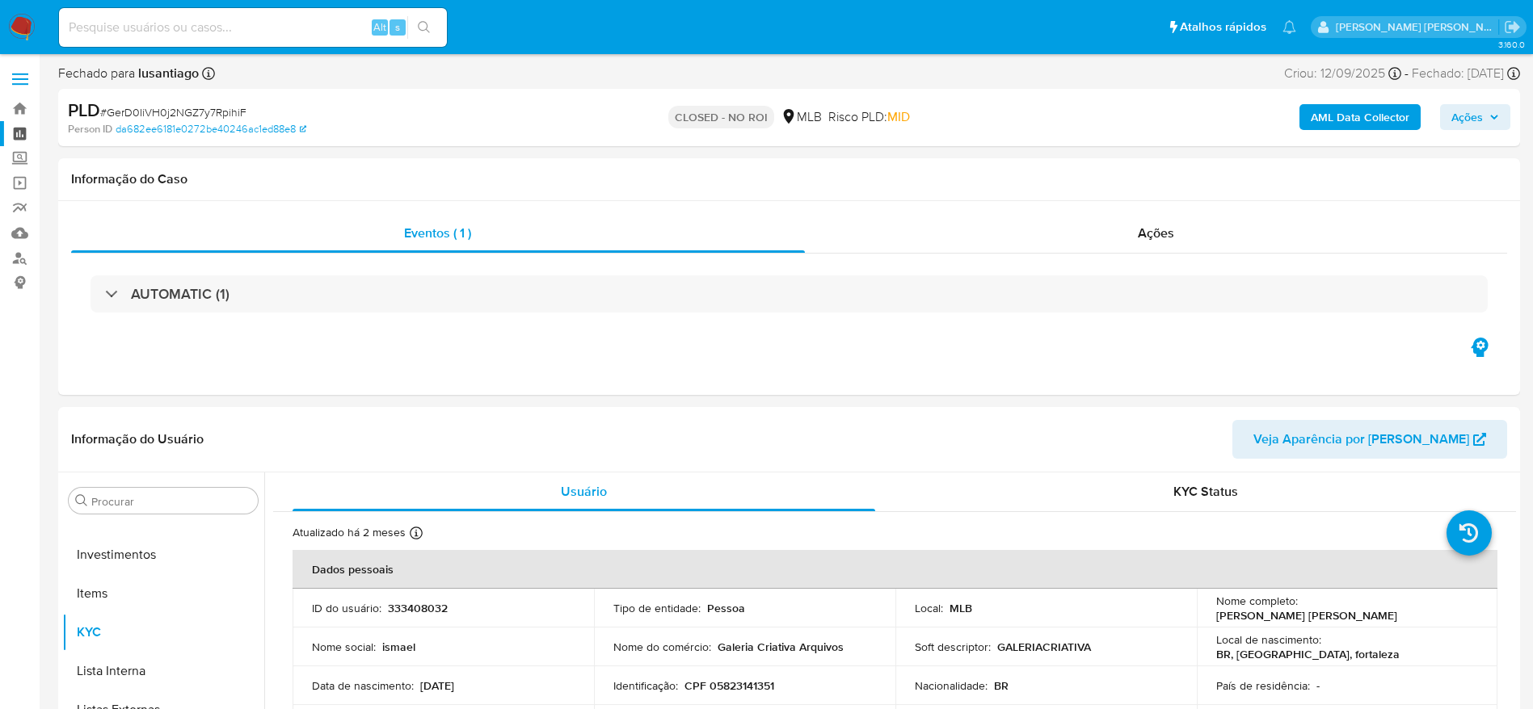
click at [23, 128] on link "Painel" at bounding box center [96, 133] width 192 height 25
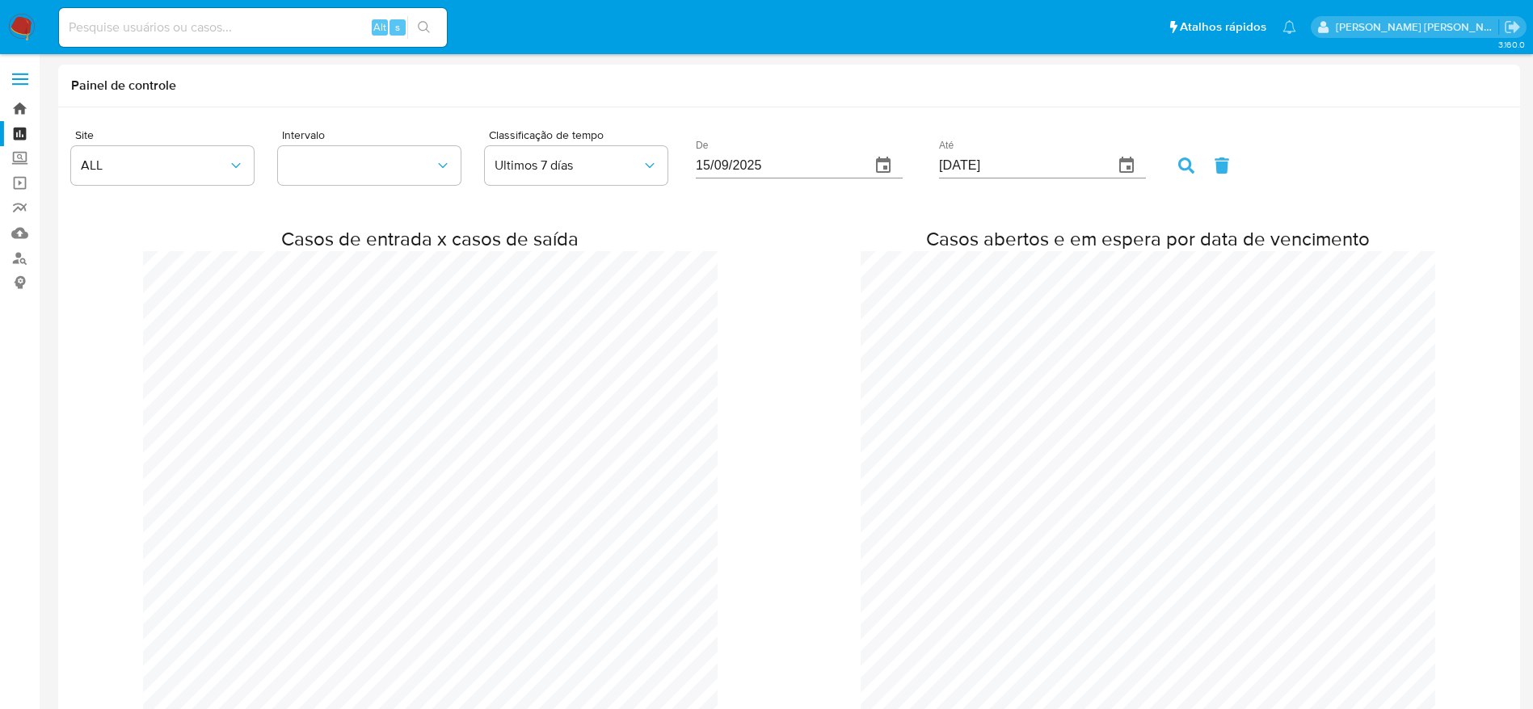
click at [22, 107] on link "Bandeja" at bounding box center [96, 108] width 192 height 25
